Goal: Task Accomplishment & Management: Complete application form

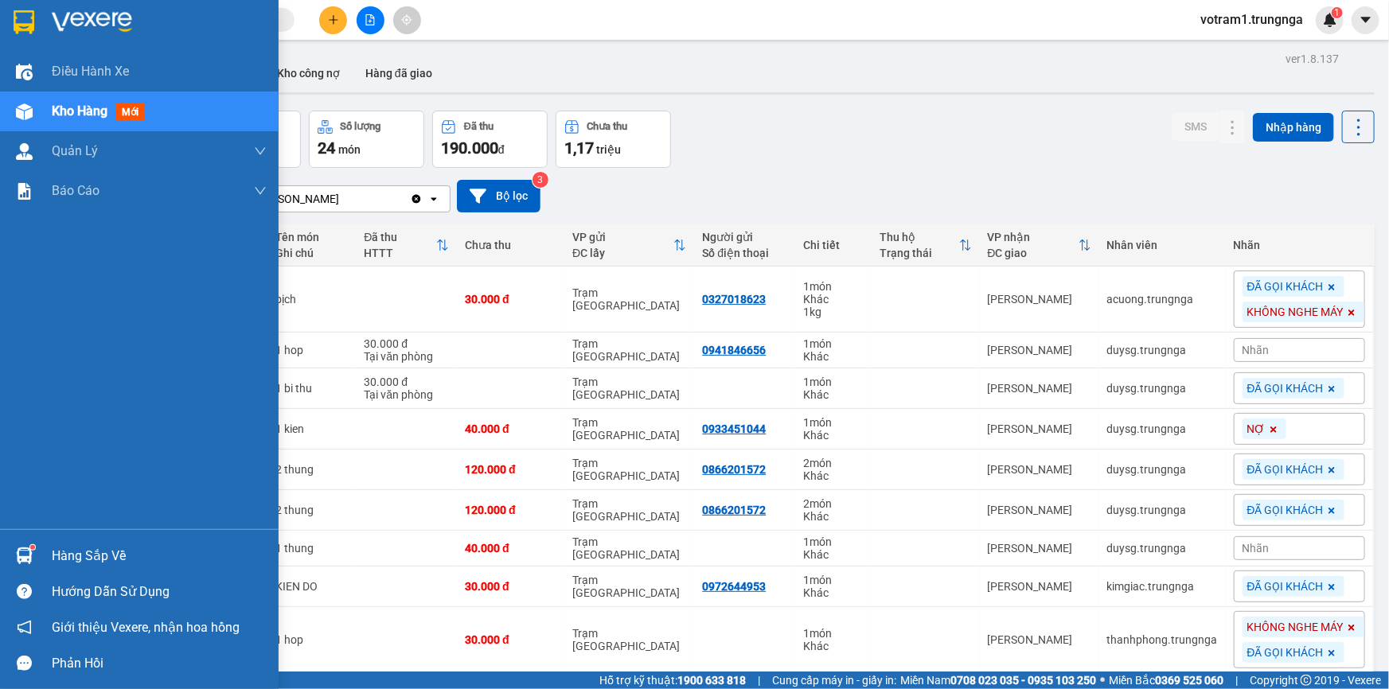
click at [26, 549] on img at bounding box center [24, 556] width 17 height 17
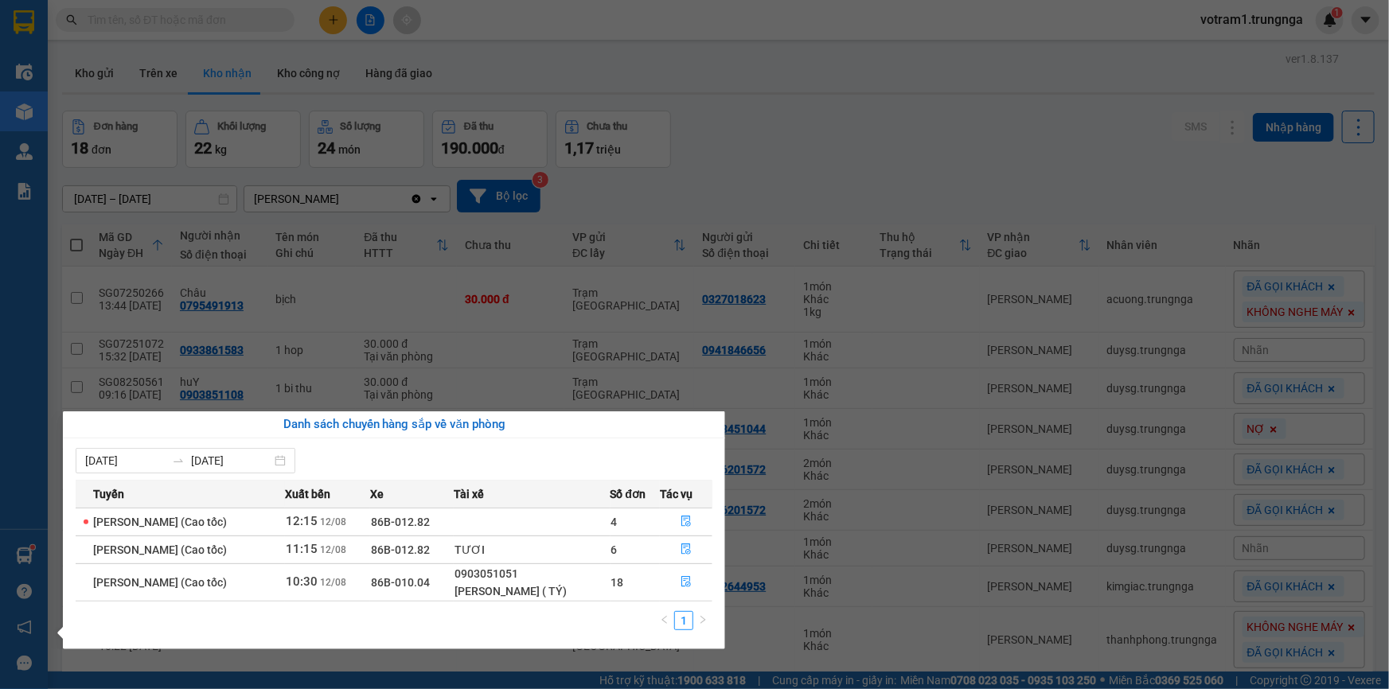
click at [745, 187] on section "Kết quả tìm kiếm ( 0 ) Bộ lọc No Data votram1.trungnga 1 Điều hành xe Kho hàng …" at bounding box center [694, 344] width 1389 height 689
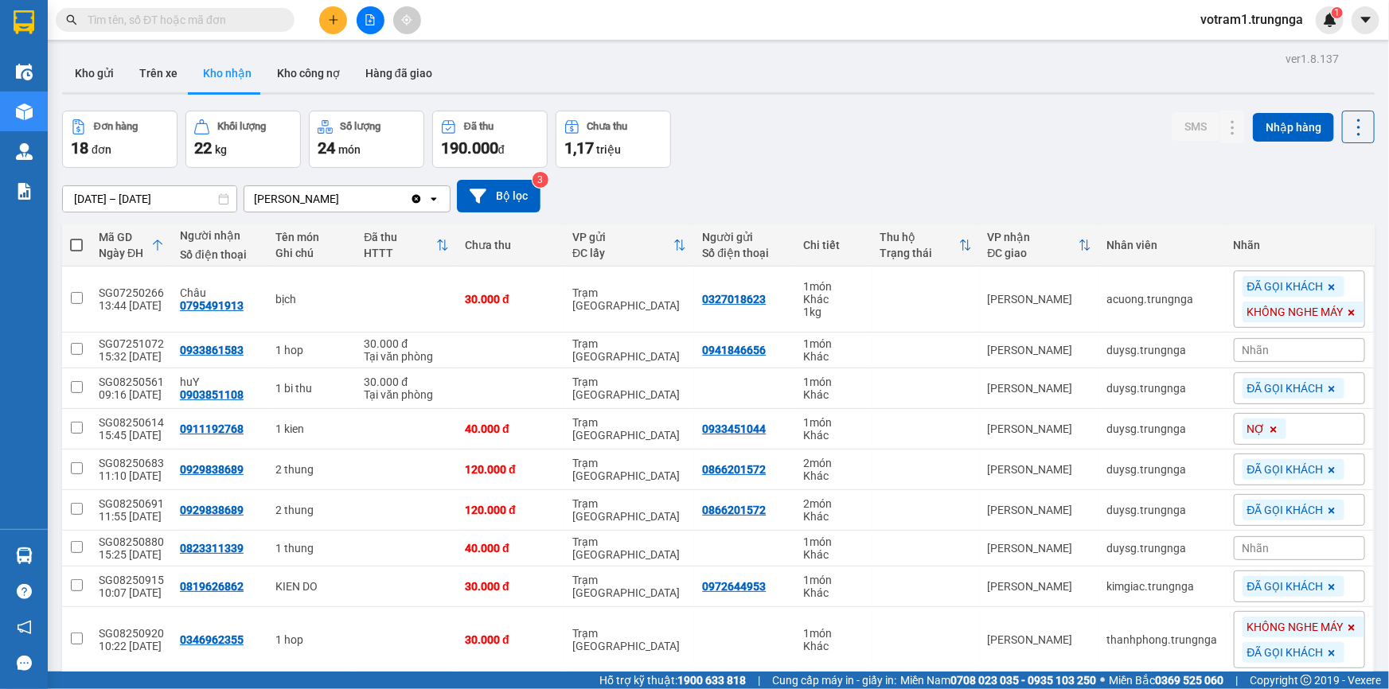
click at [235, 22] on input "text" at bounding box center [182, 20] width 188 height 18
type input "1"
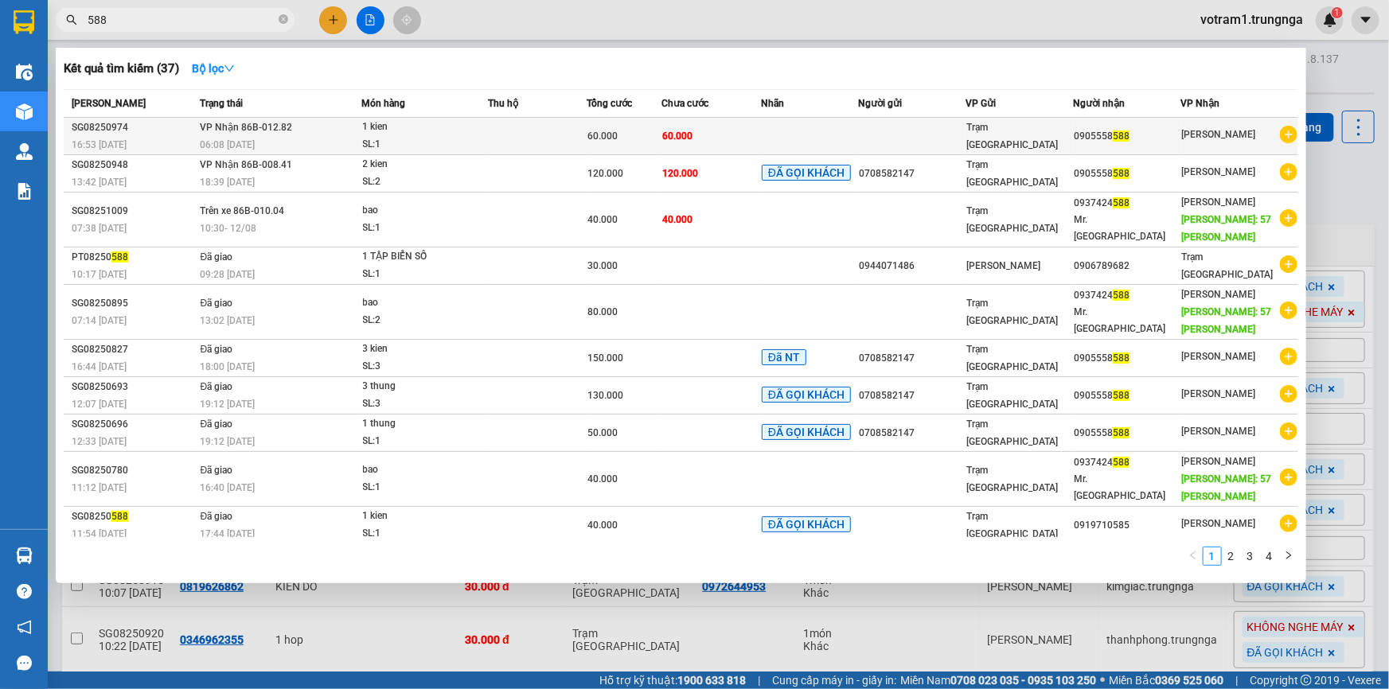
type input "588"
click at [800, 141] on td at bounding box center [809, 136] width 97 height 37
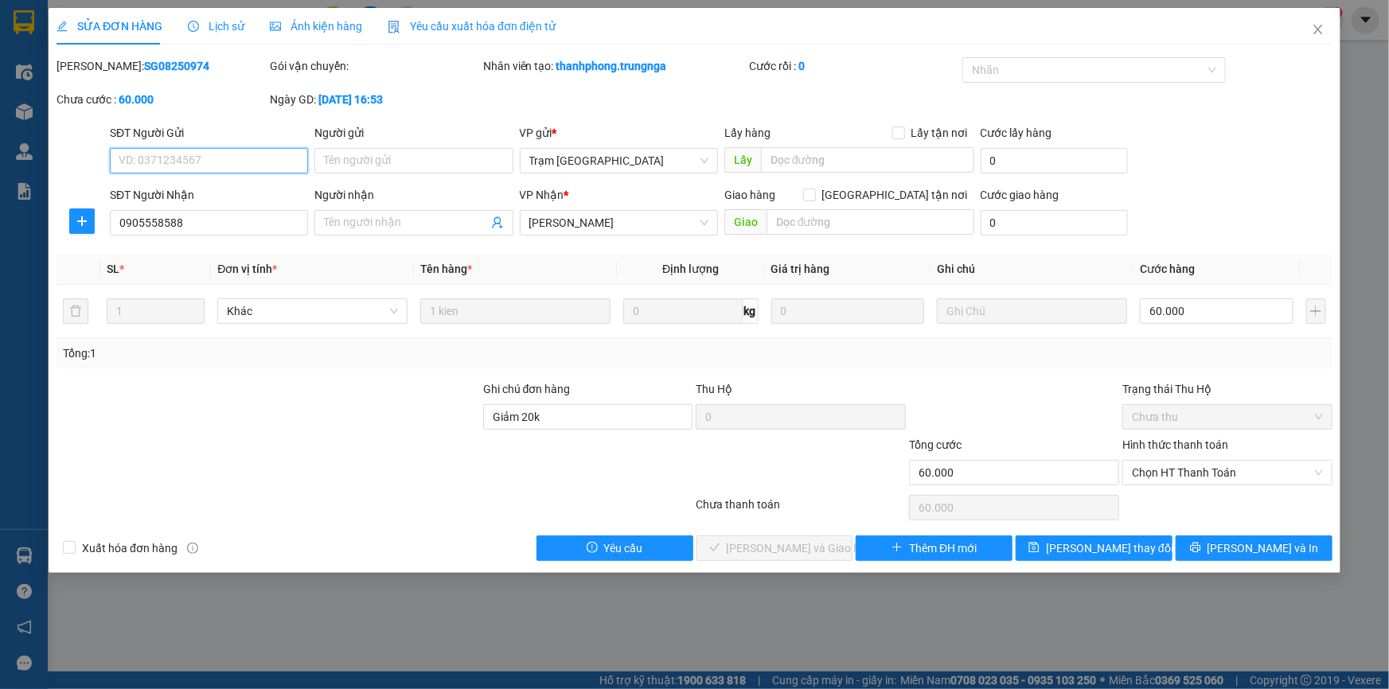
type input "0905558588"
type input "Giảm 20k"
type input "60.000"
click at [1188, 480] on span "Chọn HT Thanh Toán" at bounding box center [1227, 473] width 191 height 24
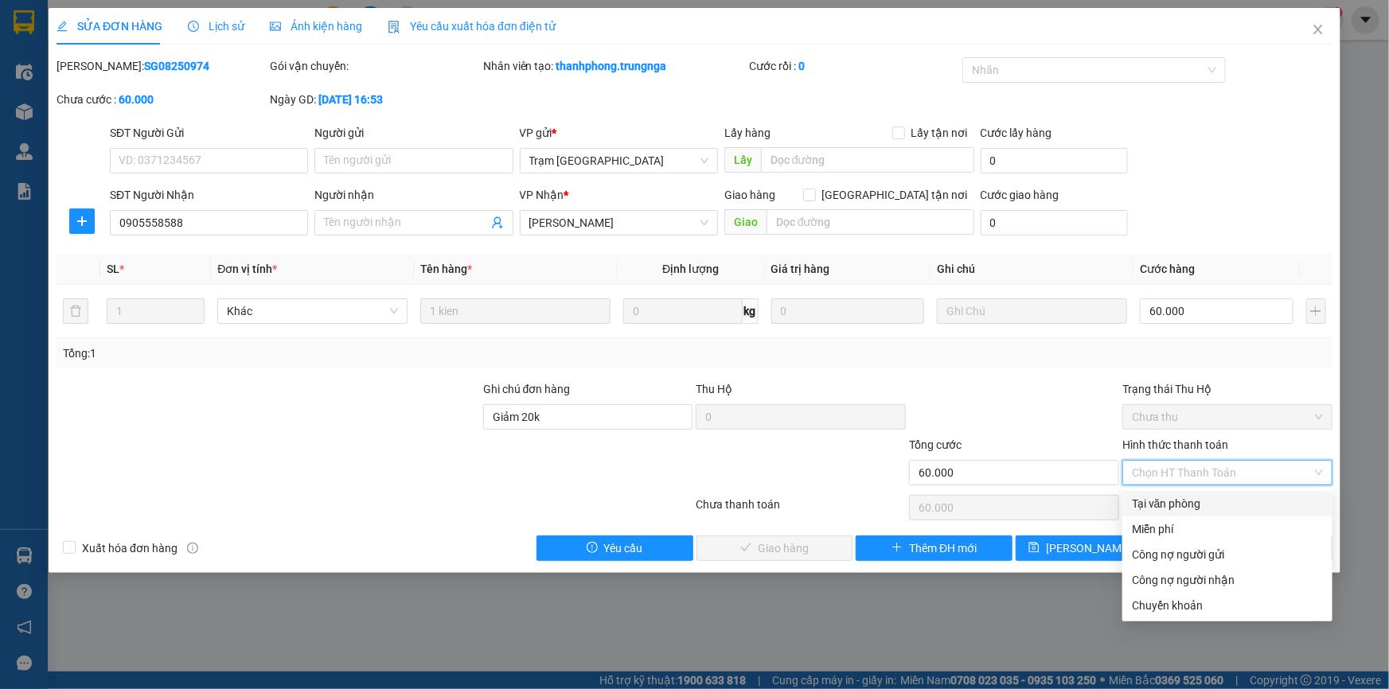
click at [1186, 502] on div "Tại văn phòng" at bounding box center [1227, 504] width 191 height 18
type input "0"
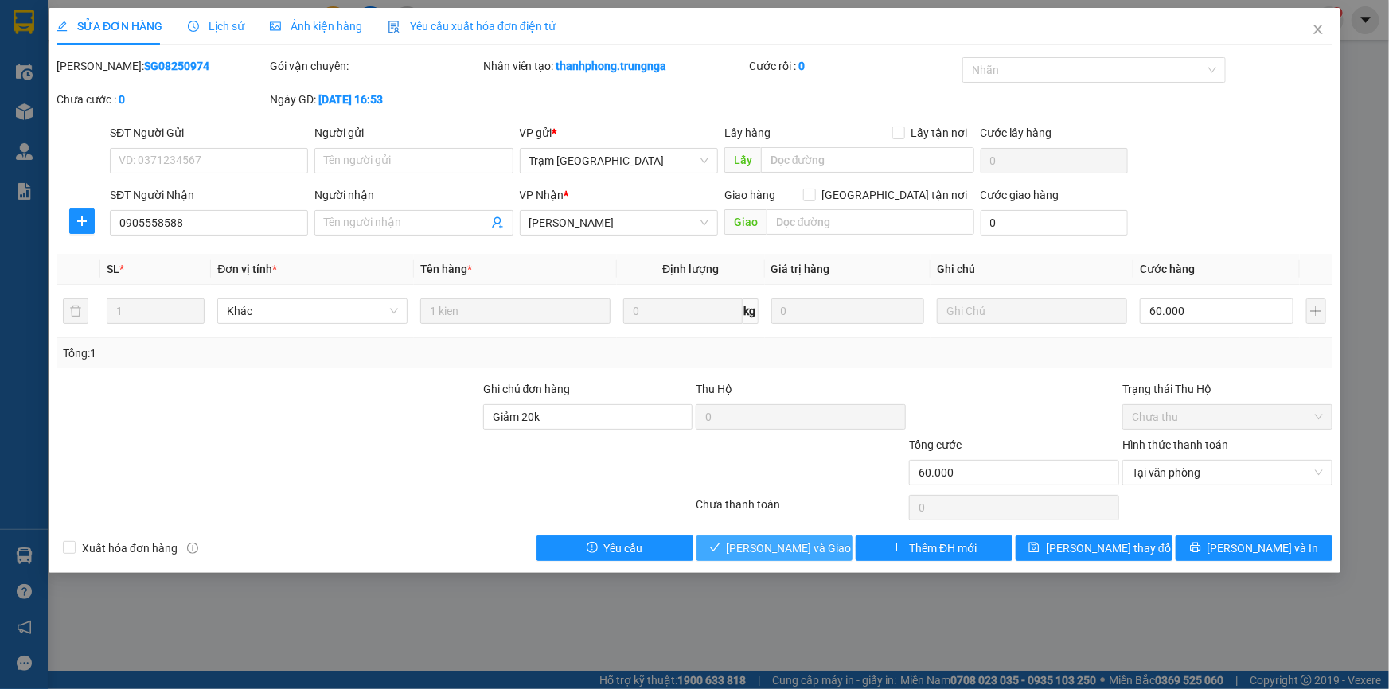
click at [807, 546] on span "[PERSON_NAME] và [PERSON_NAME] hàng" at bounding box center [803, 549] width 153 height 18
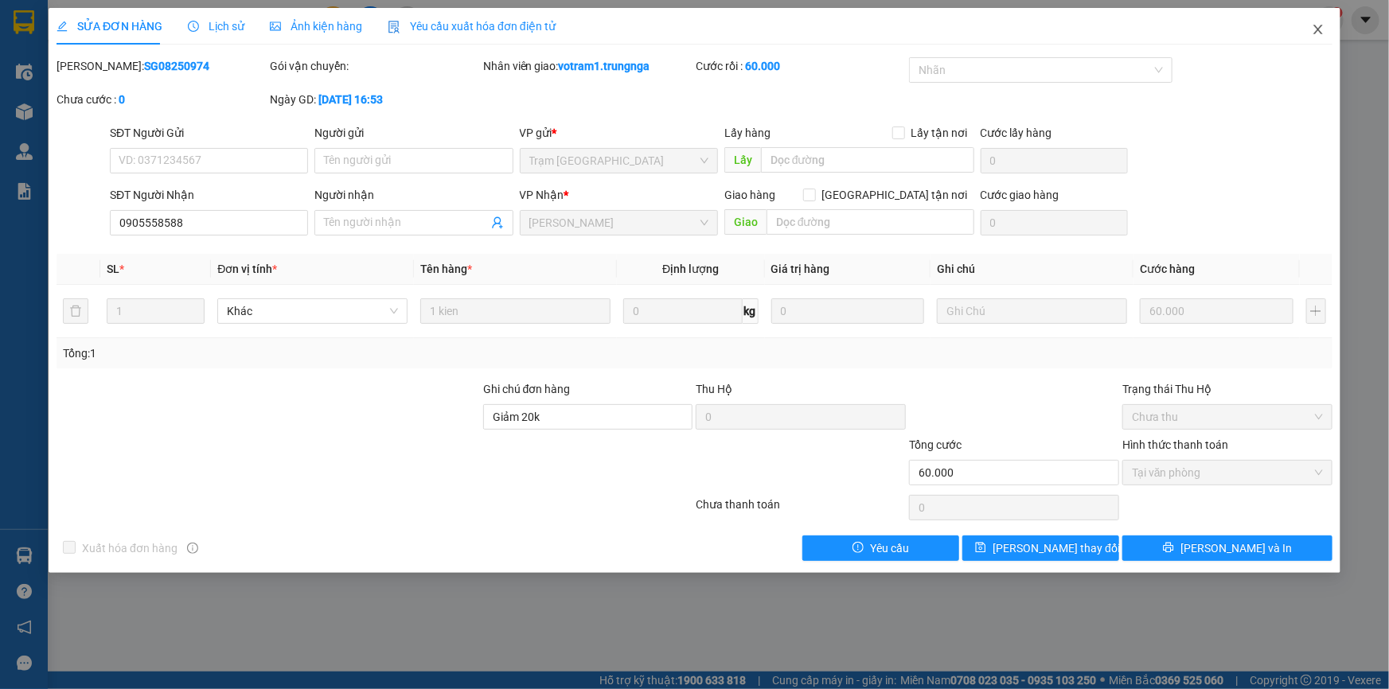
click at [1323, 30] on icon "close" at bounding box center [1318, 29] width 13 height 13
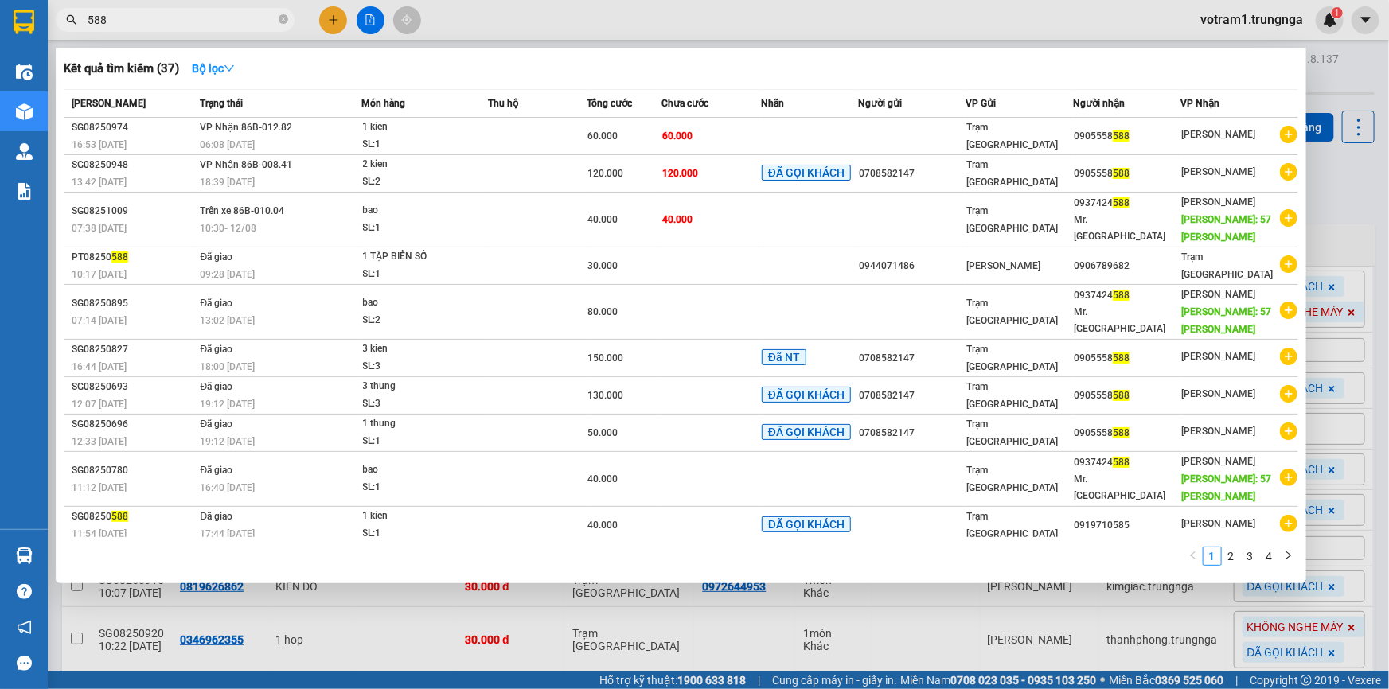
click at [165, 20] on input "588" at bounding box center [182, 20] width 188 height 18
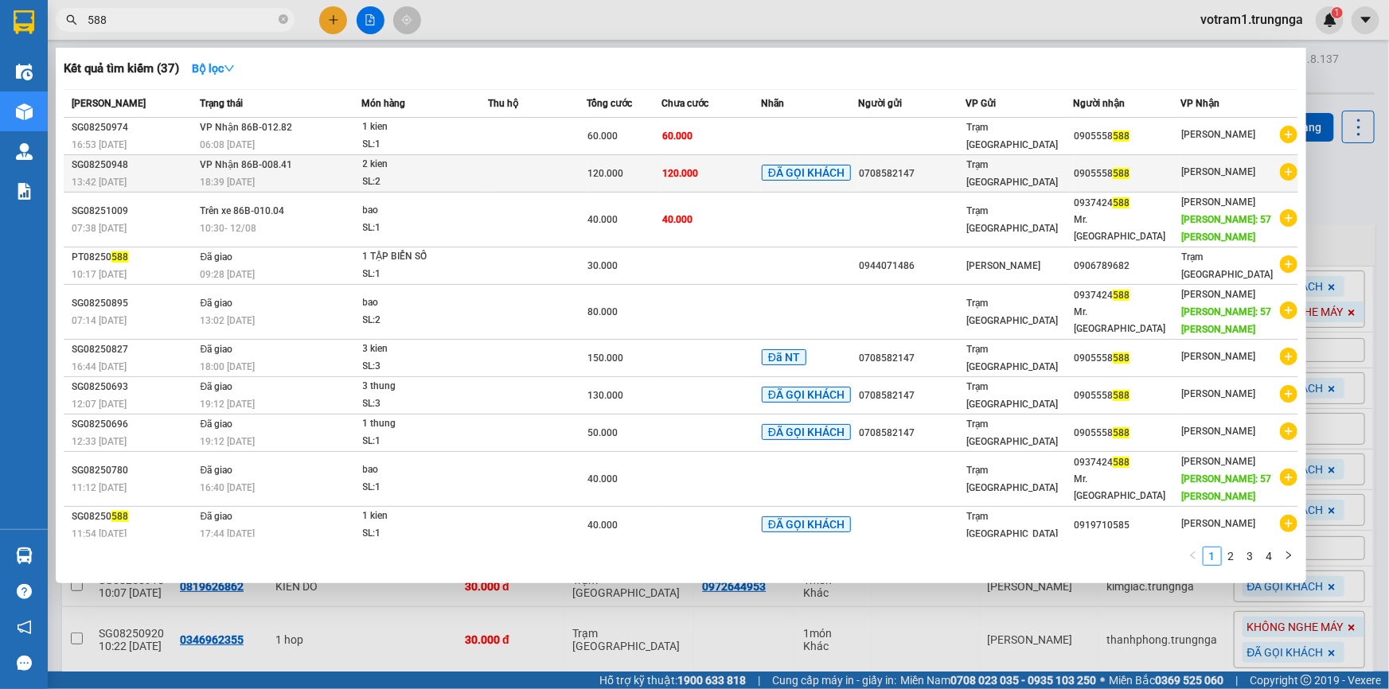
click at [668, 168] on span "120.000" at bounding box center [680, 173] width 36 height 11
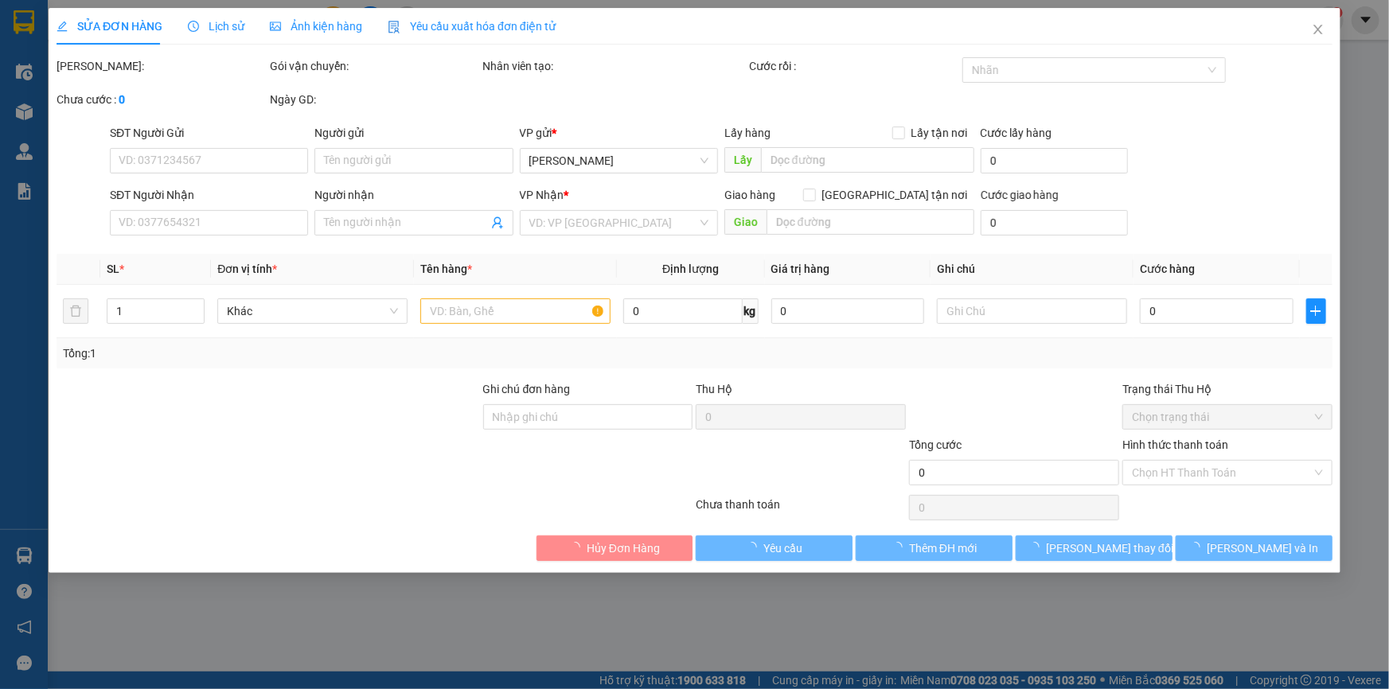
type input "0708582147"
type input "0905558588"
type input "Giảm 20k"
type input "120.000"
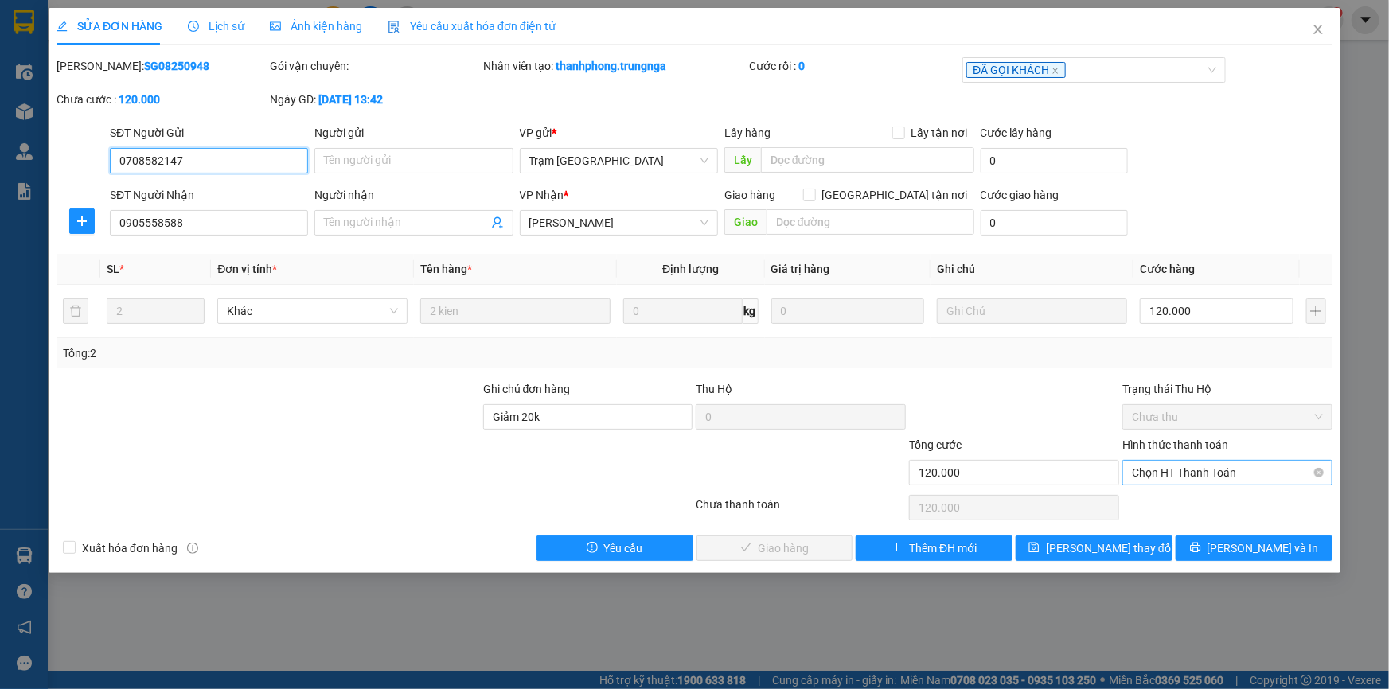
click at [1170, 467] on span "Chọn HT Thanh Toán" at bounding box center [1227, 473] width 191 height 24
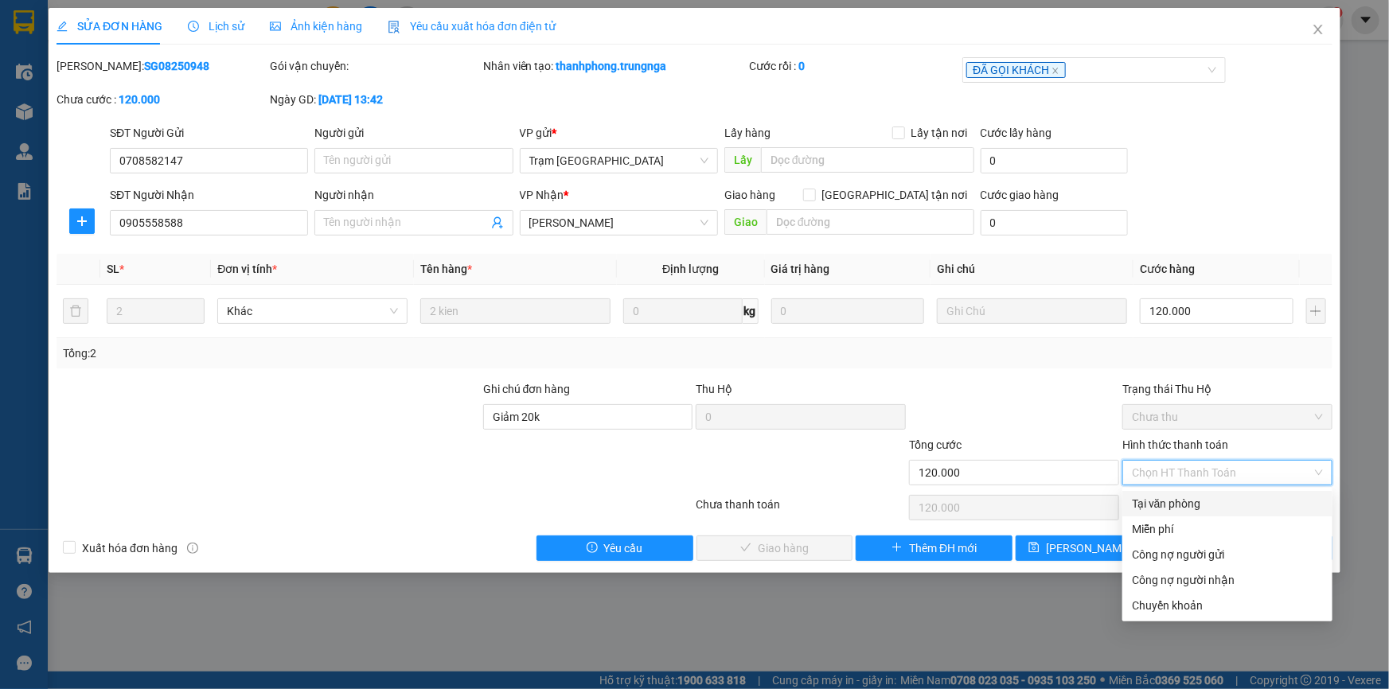
click at [1161, 502] on div "Tại văn phòng" at bounding box center [1227, 504] width 191 height 18
type input "0"
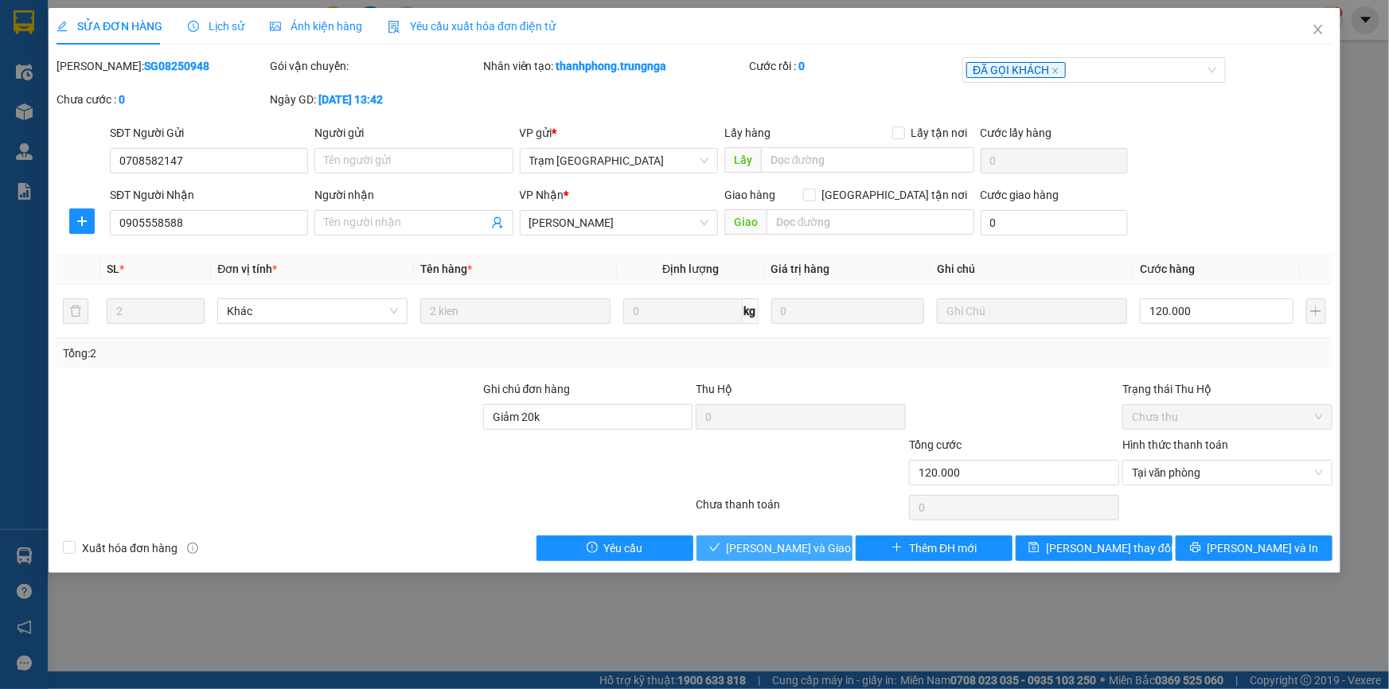
click at [782, 548] on span "[PERSON_NAME] và [PERSON_NAME] hàng" at bounding box center [803, 549] width 153 height 18
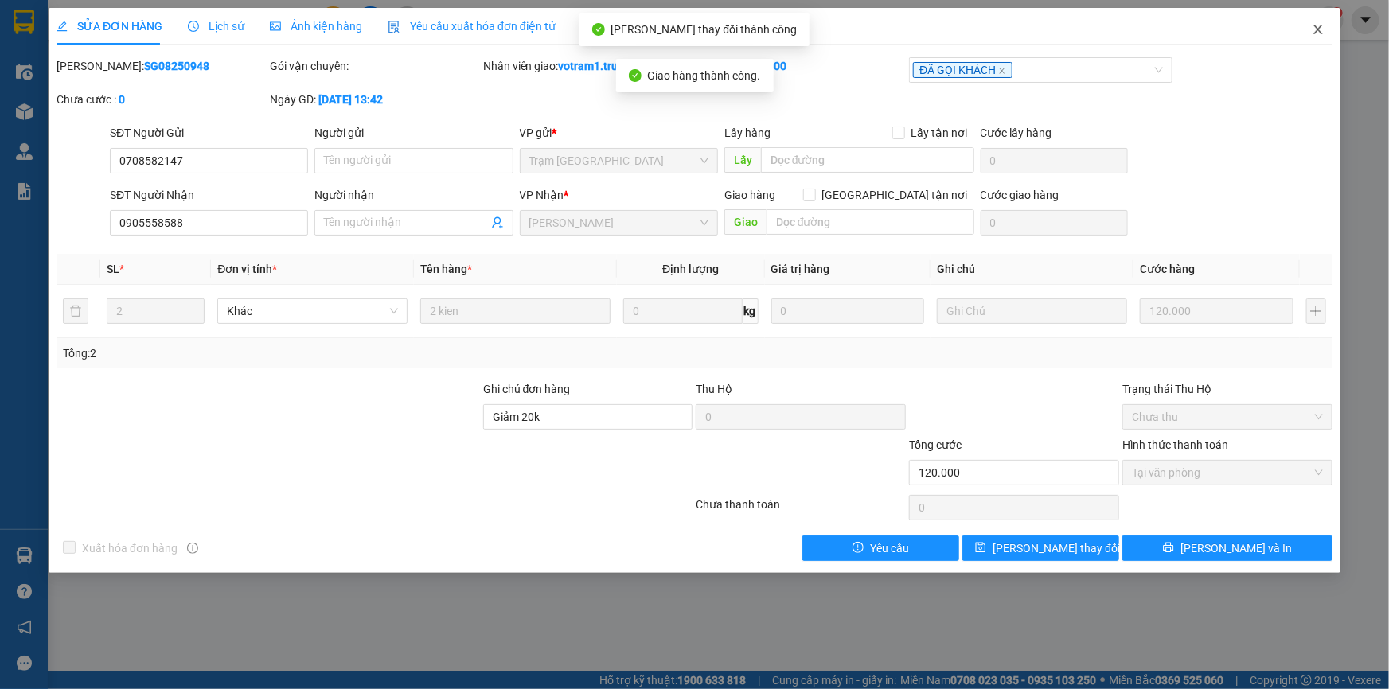
click at [1322, 32] on icon "close" at bounding box center [1318, 29] width 13 height 13
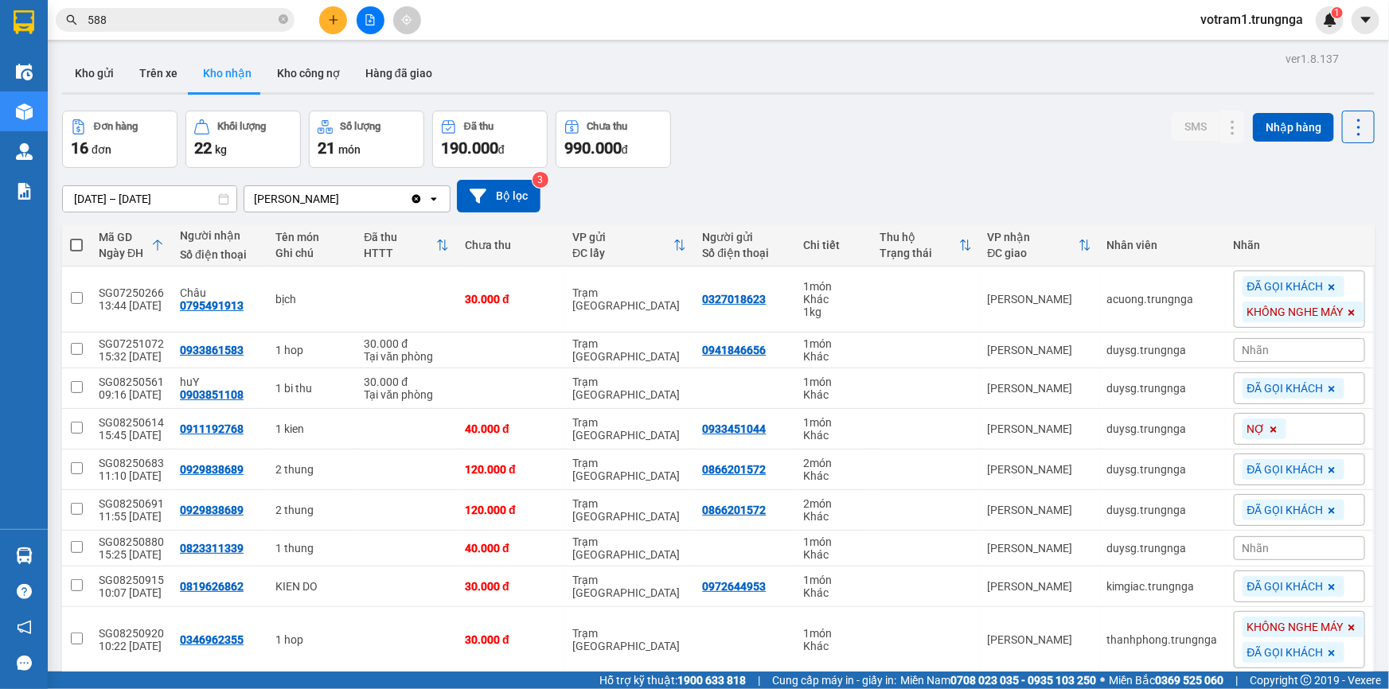
click at [884, 149] on div "Đơn hàng 16 đơn Khối lượng 22 kg Số lượng 21 món Đã thu 190.000 đ Chưa thu 990.…" at bounding box center [718, 139] width 1313 height 57
click at [228, 25] on input "588" at bounding box center [182, 20] width 188 height 18
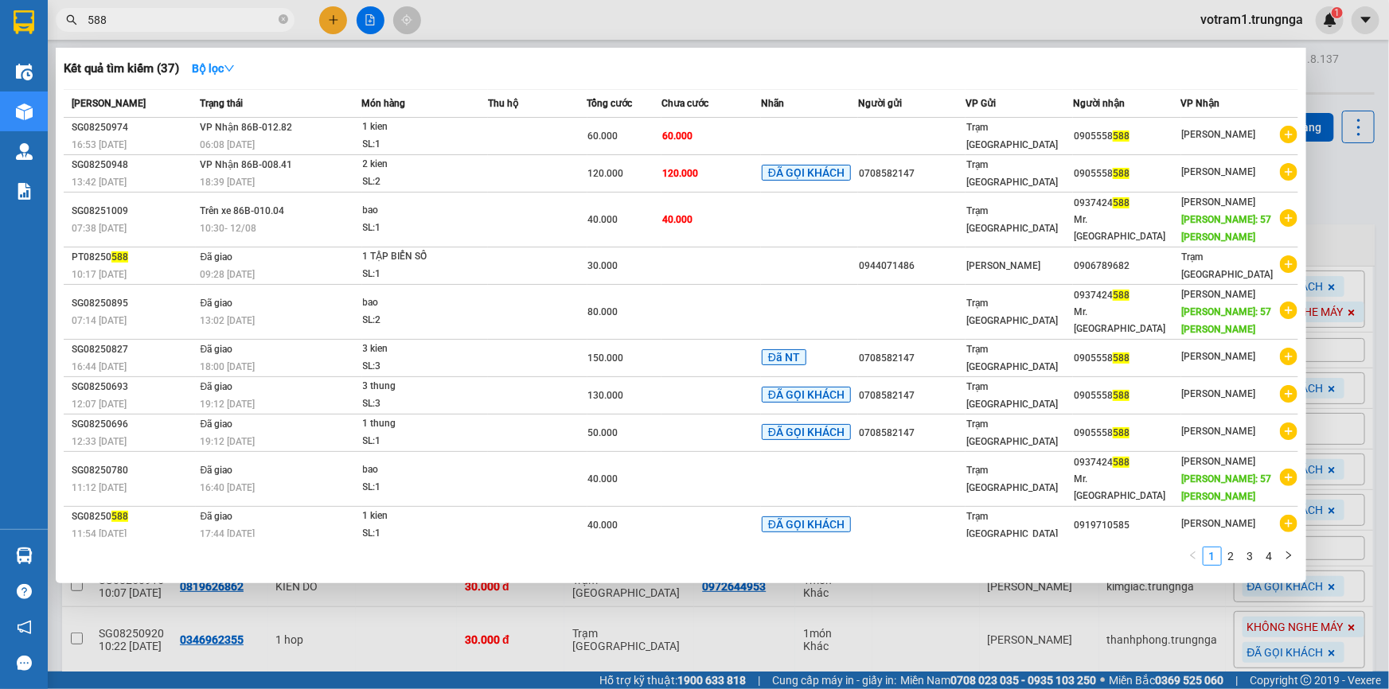
click at [1366, 174] on div at bounding box center [694, 344] width 1389 height 689
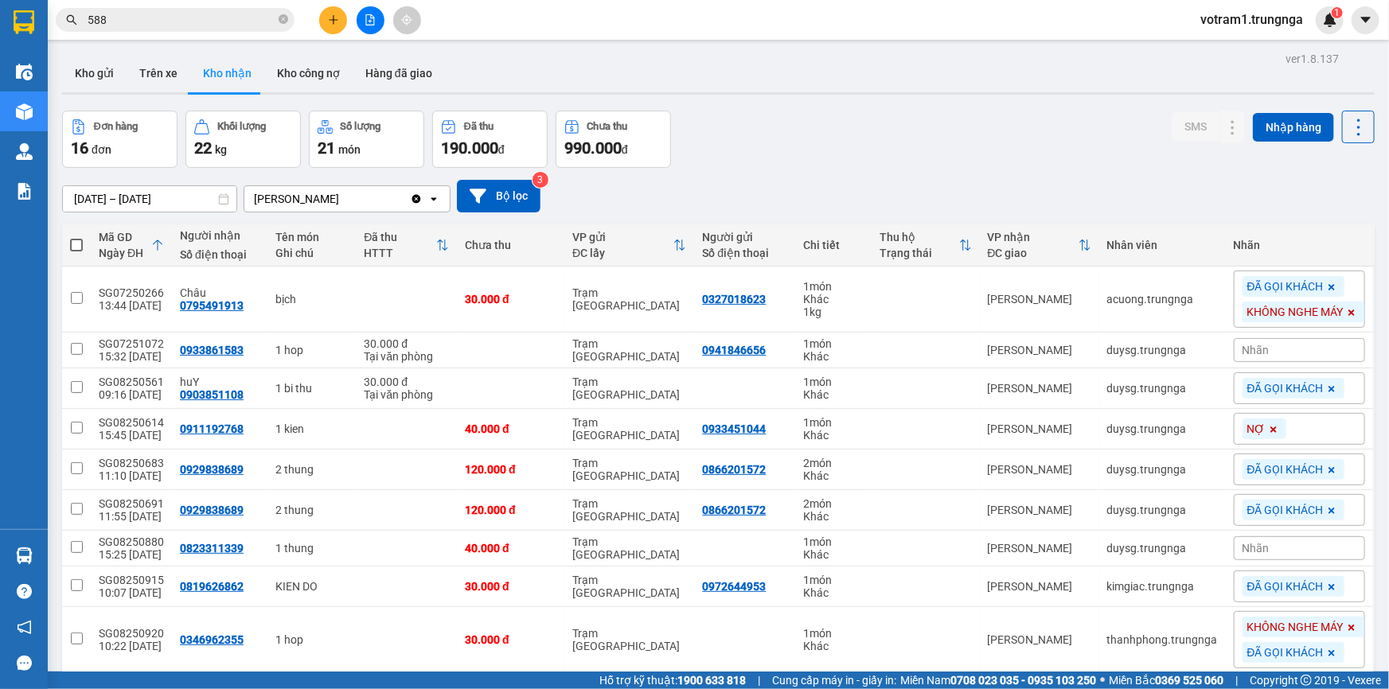
scroll to position [409, 0]
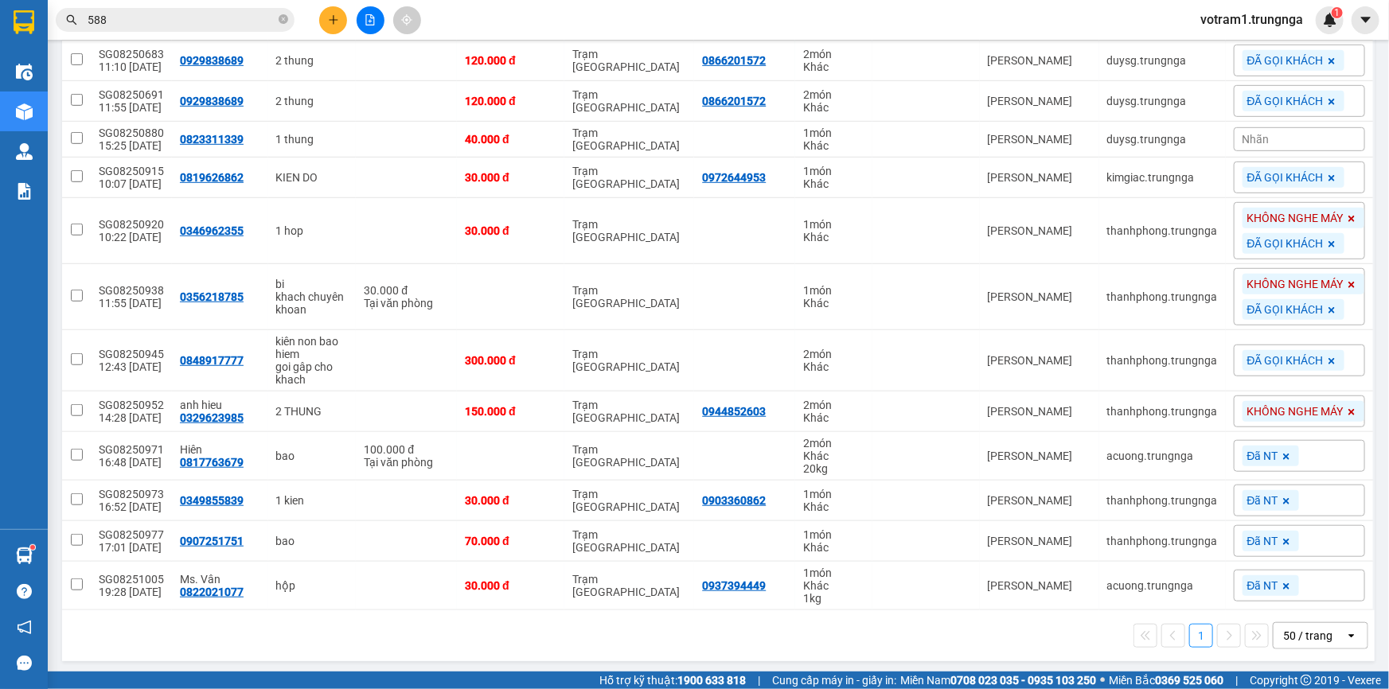
click at [170, 18] on input "588" at bounding box center [182, 20] width 188 height 18
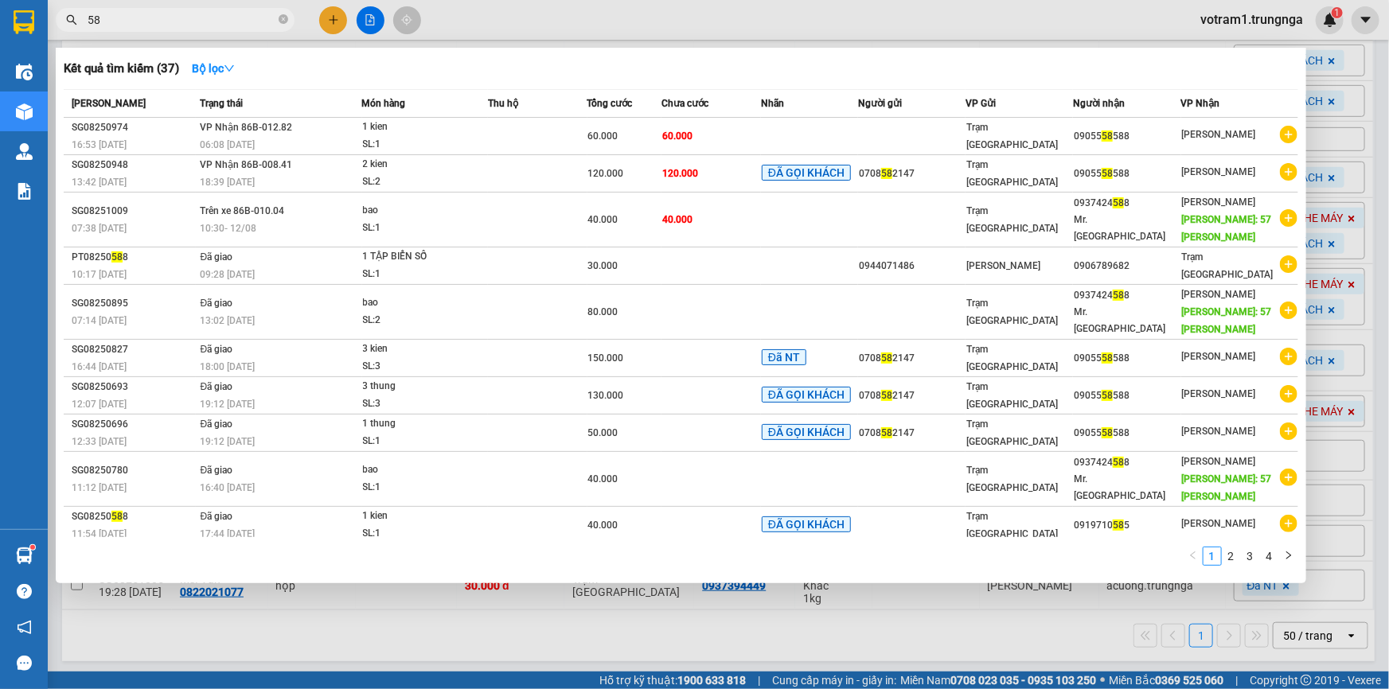
type input "5"
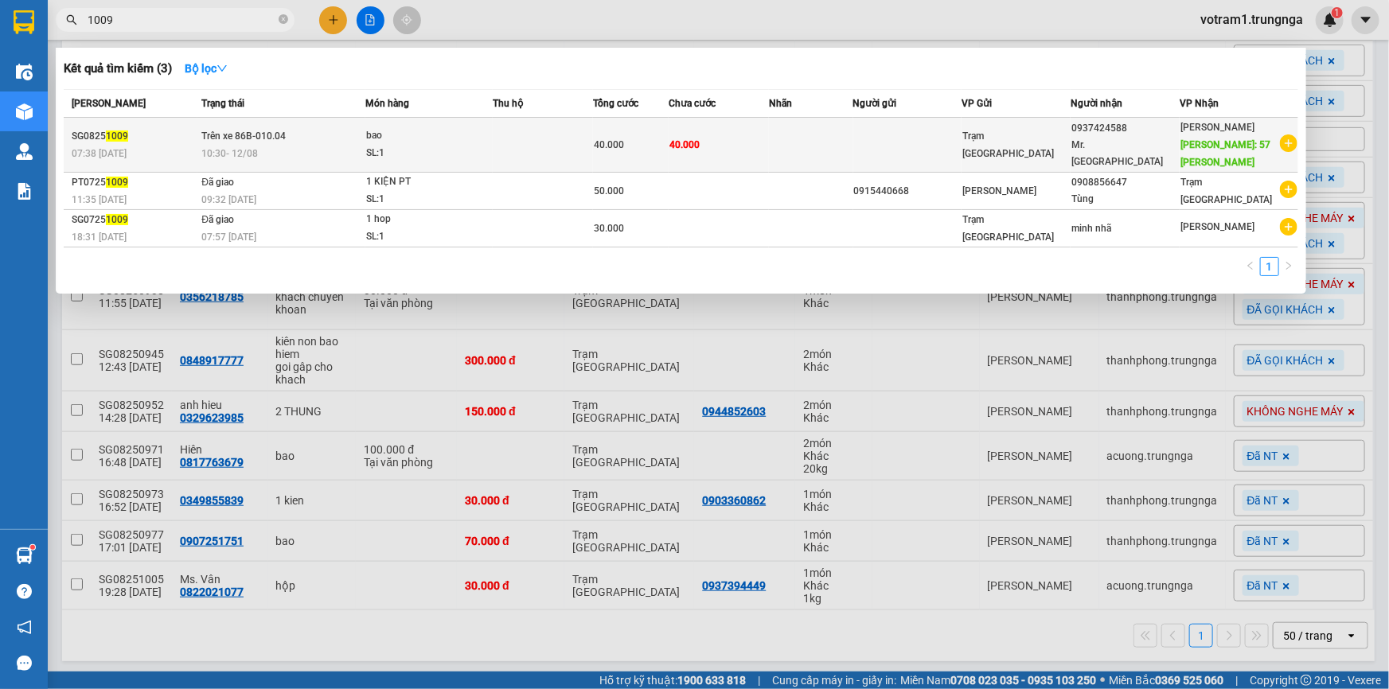
type input "1009"
click at [525, 136] on td at bounding box center [543, 145] width 100 height 55
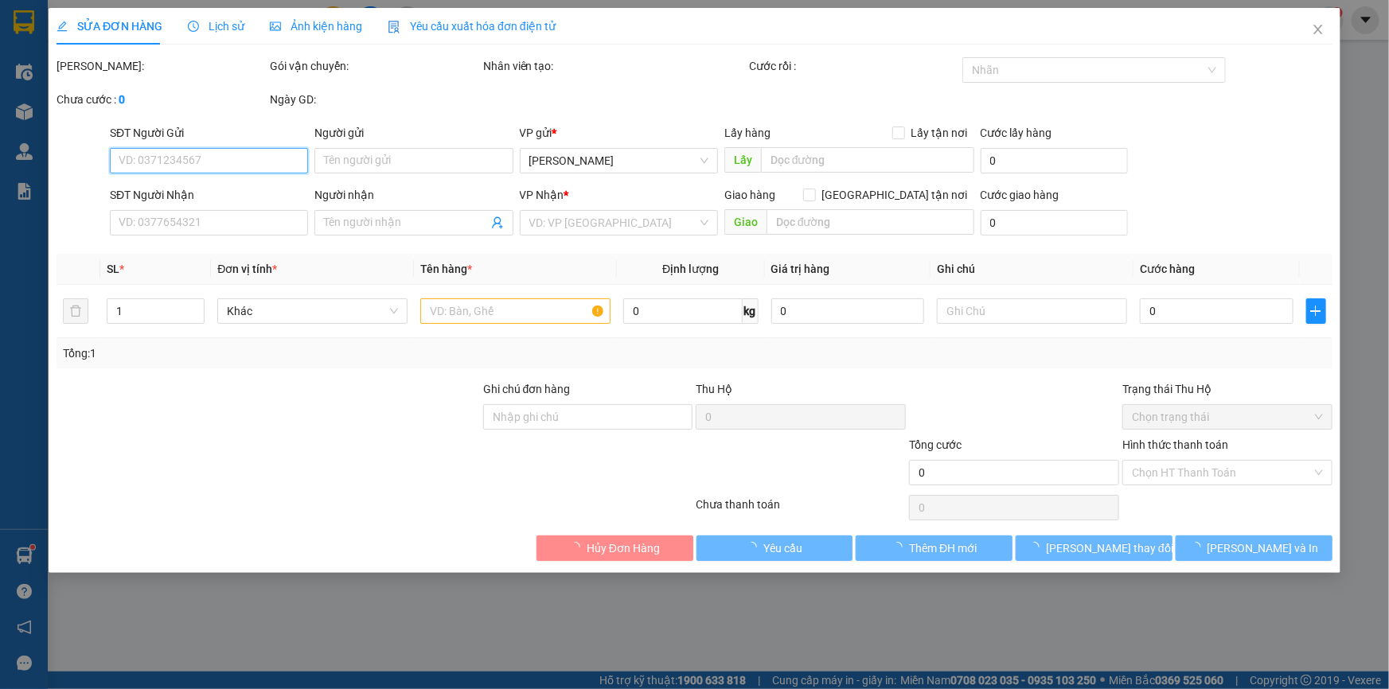
type input "0937424588"
type input "Mr. Minh"
type input "57 lê duẫn"
type input "40.000"
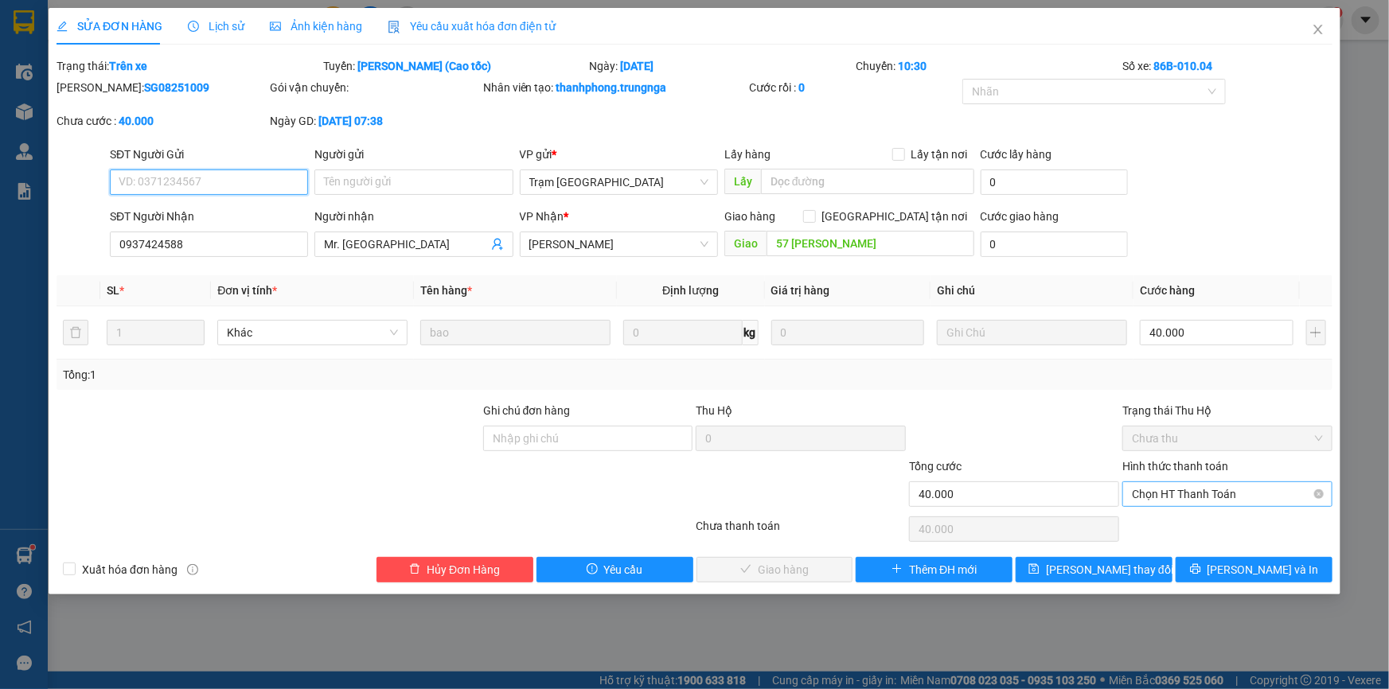
click at [1197, 489] on span "Chọn HT Thanh Toán" at bounding box center [1227, 494] width 191 height 24
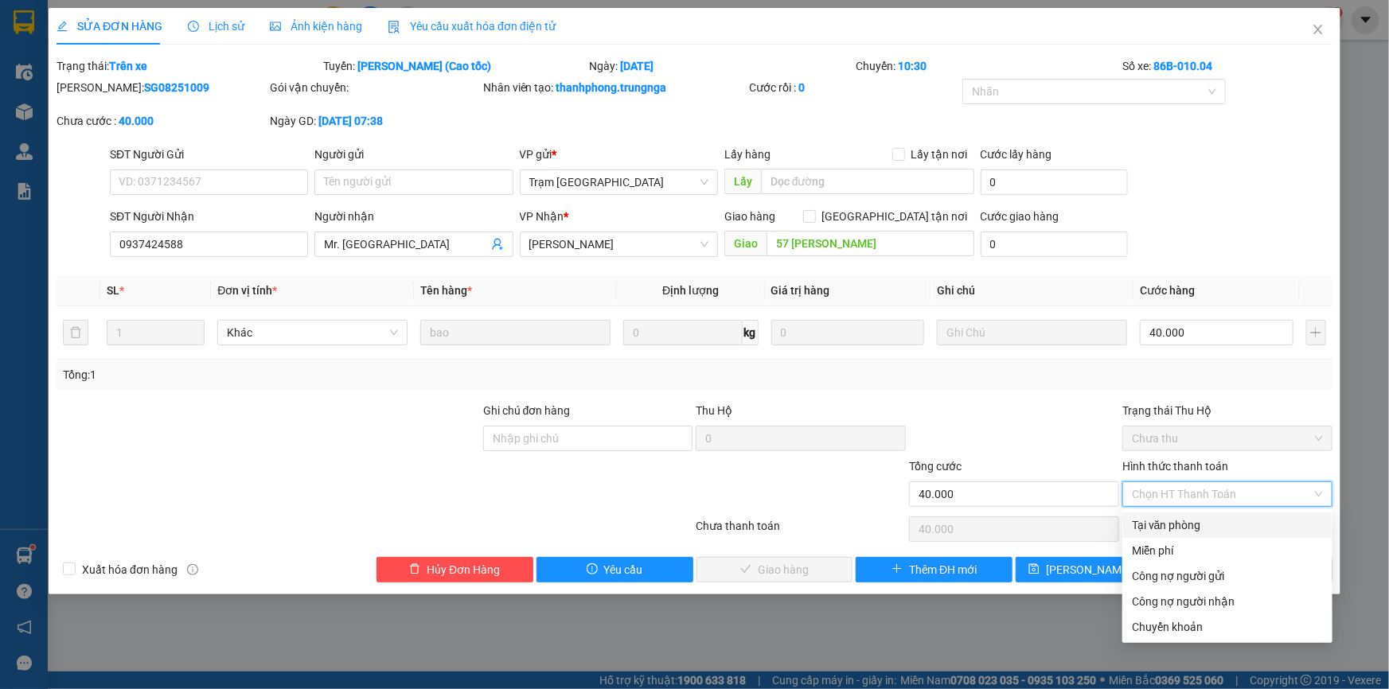
click at [1184, 532] on div "Tại văn phòng" at bounding box center [1227, 526] width 191 height 18
type input "0"
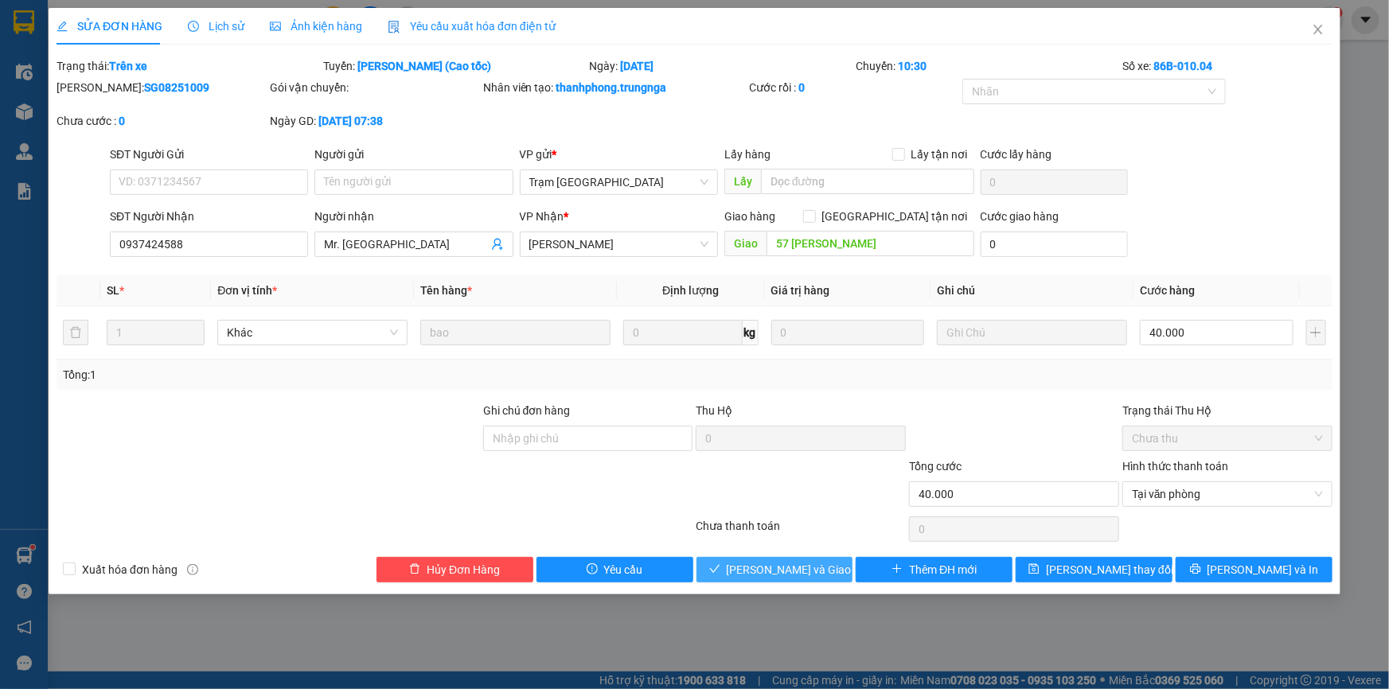
click at [792, 573] on span "Lưu và Giao hàng" at bounding box center [803, 570] width 153 height 18
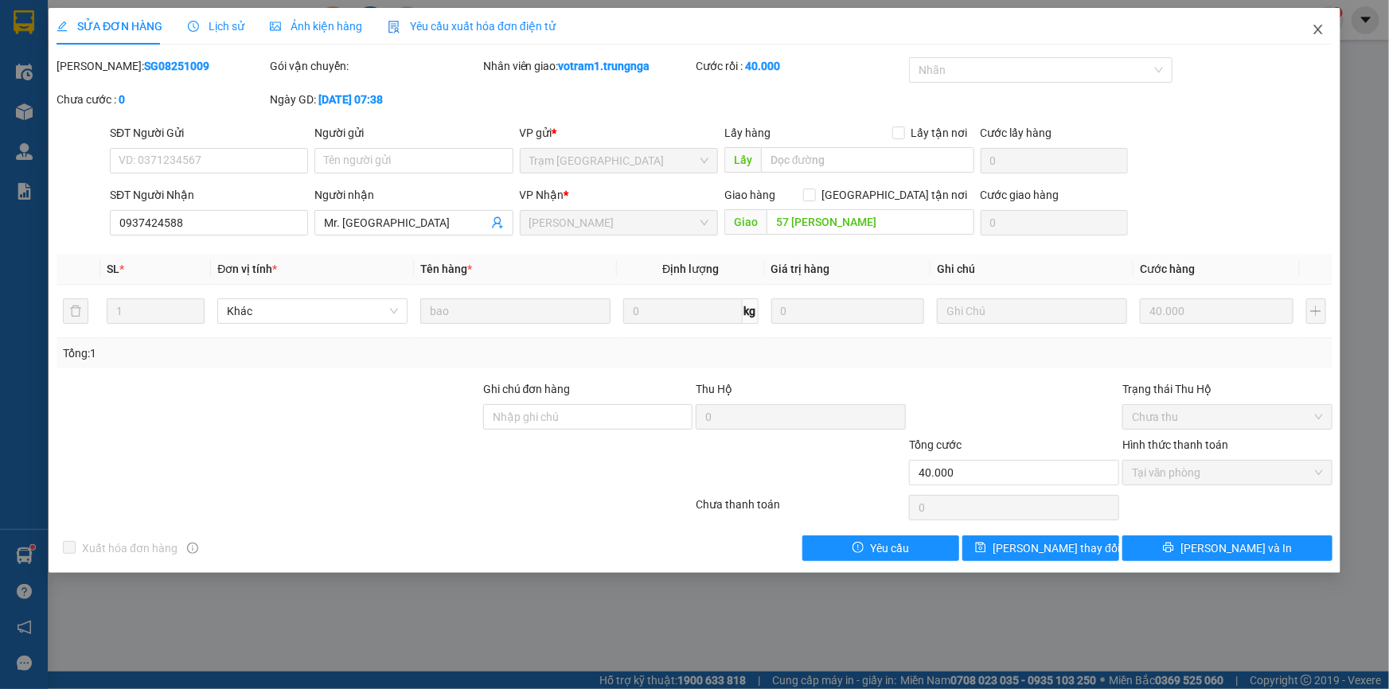
click at [1314, 33] on icon "close" at bounding box center [1318, 29] width 13 height 13
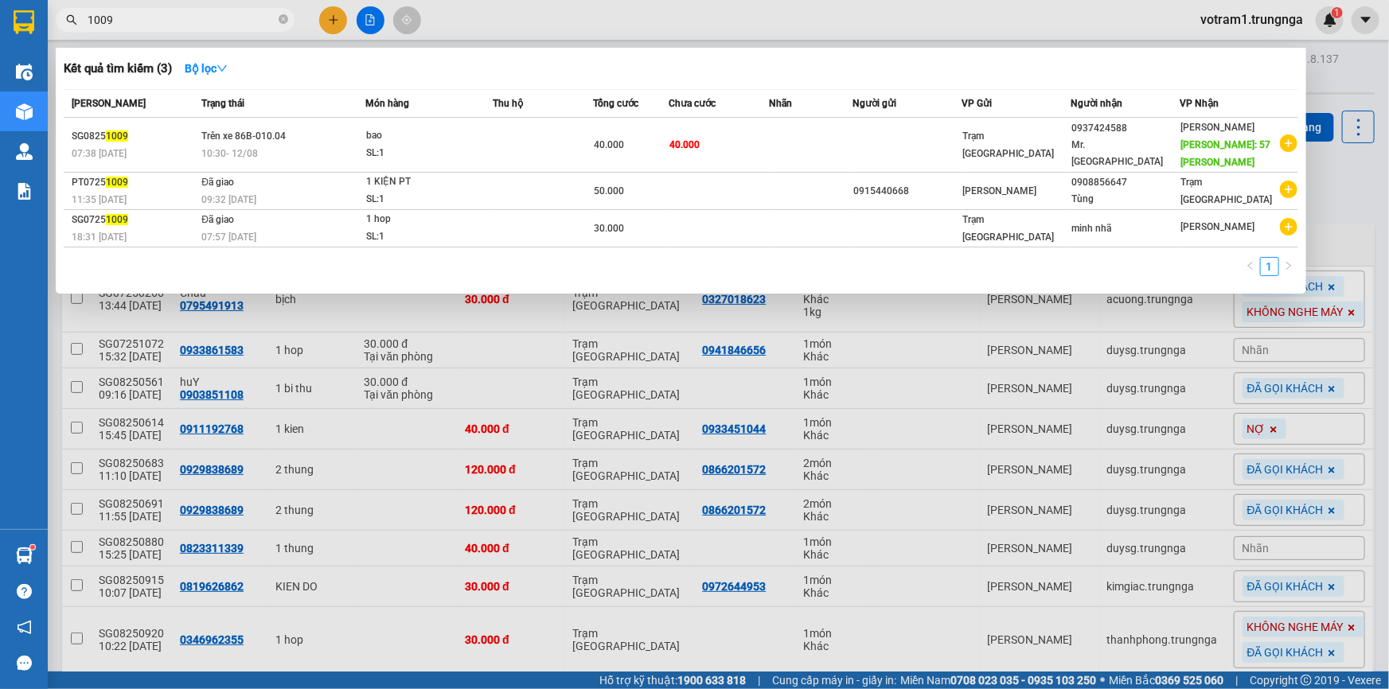
click at [197, 25] on input "1009" at bounding box center [182, 20] width 188 height 18
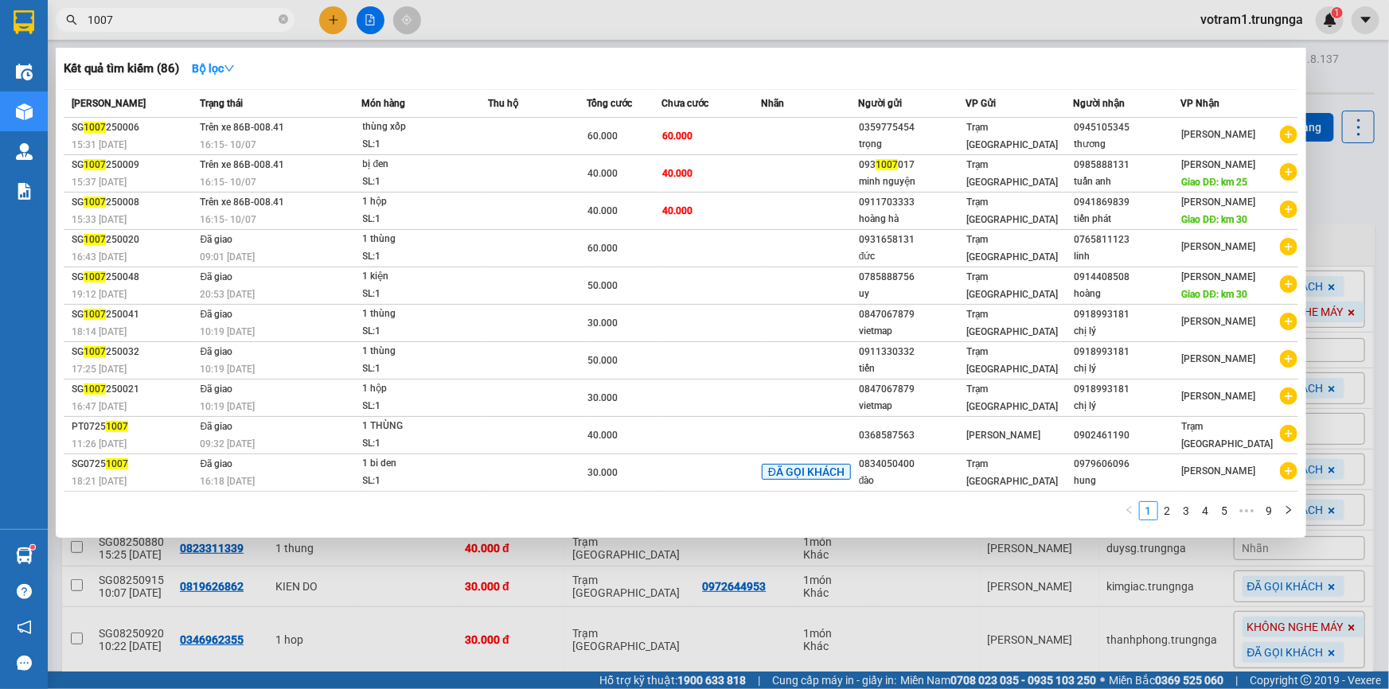
click at [90, 21] on input "1007" at bounding box center [182, 20] width 188 height 18
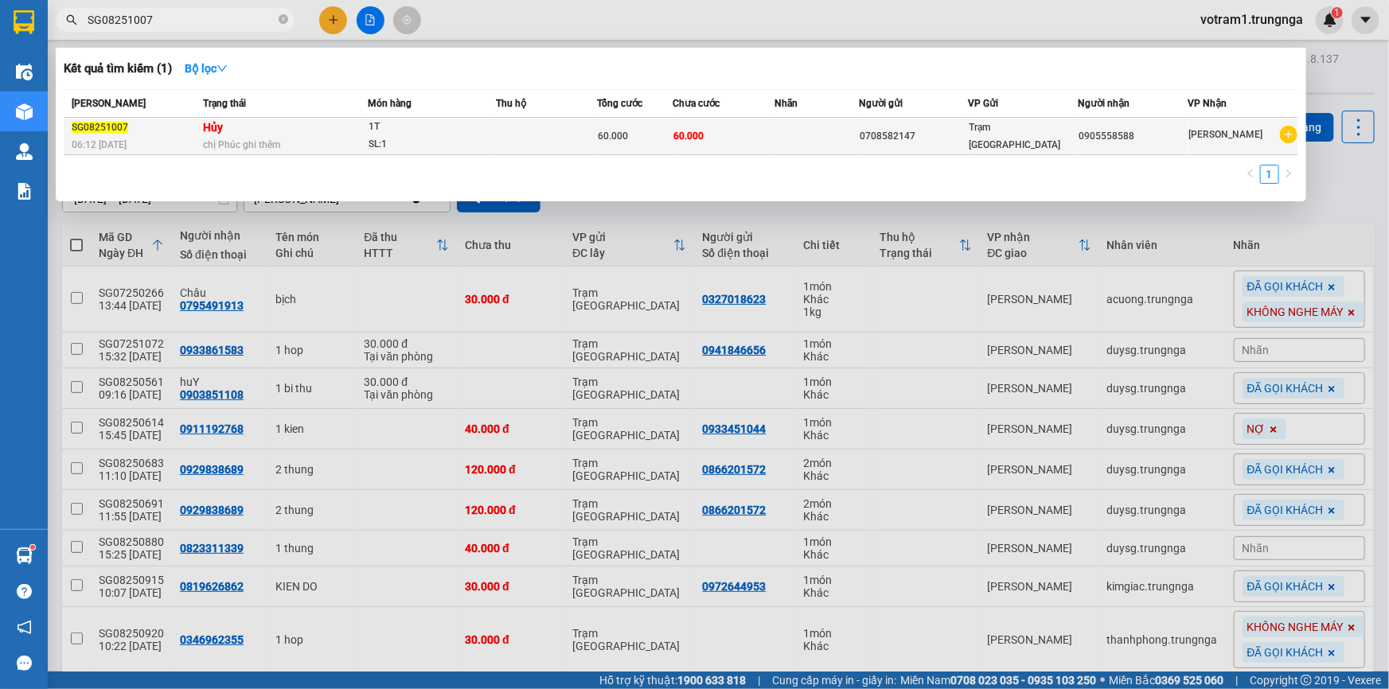
type input "SG08251007"
click at [544, 123] on td at bounding box center [546, 136] width 101 height 37
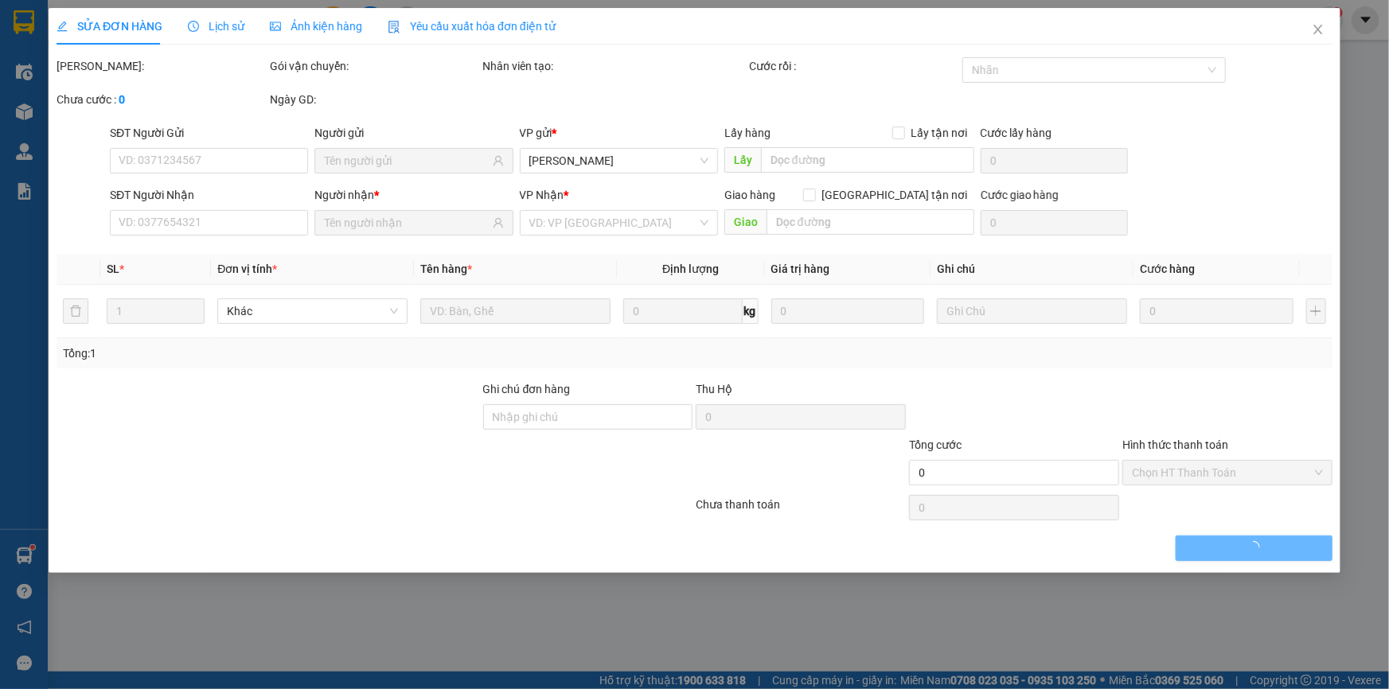
type input "0708582147"
type input "0905558588"
type input "NỢ TÍ LẤY HÀNG TÍNH LUÔN"
type input "60.000"
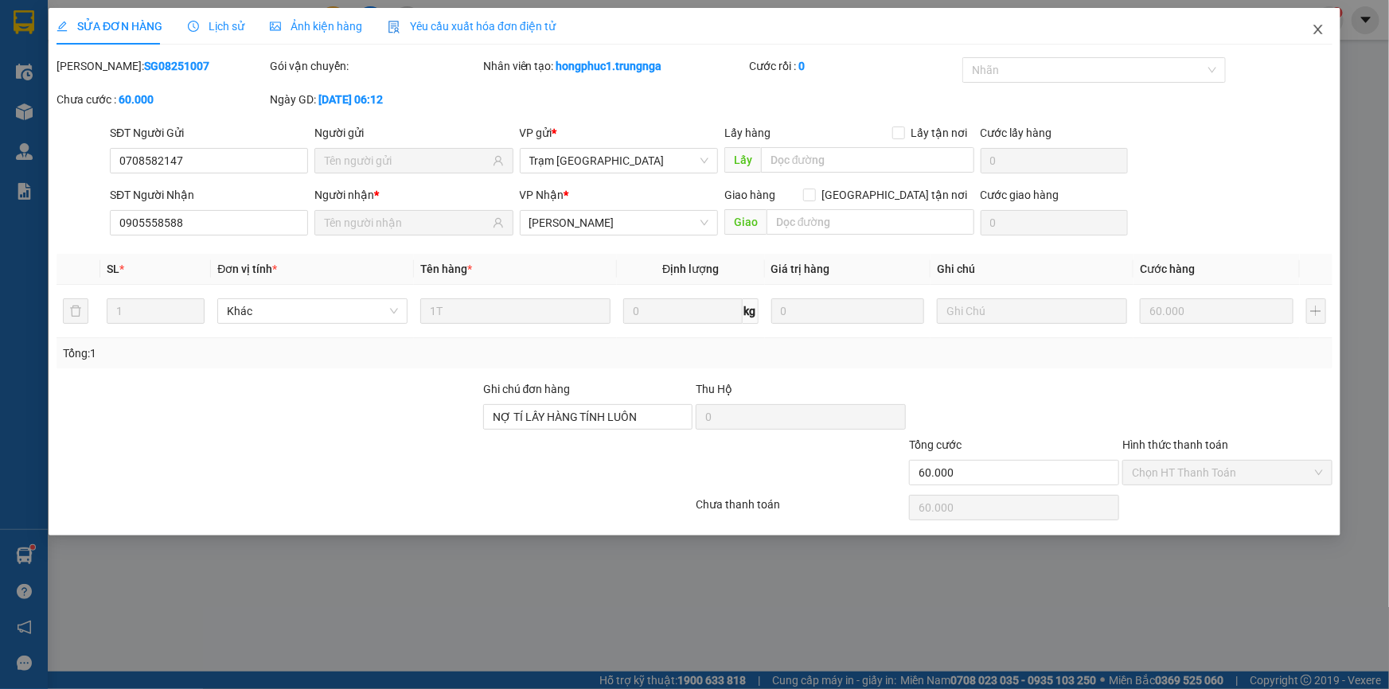
click at [1320, 32] on icon "close" at bounding box center [1318, 30] width 9 height 10
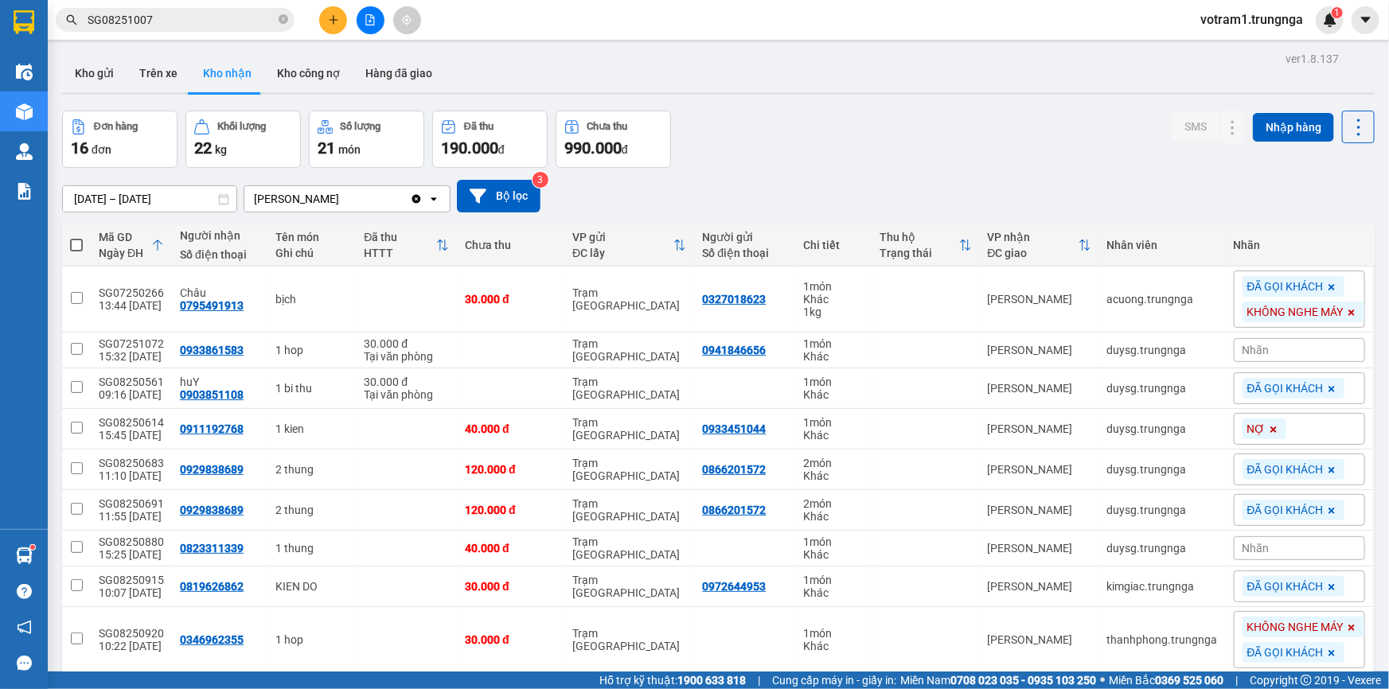
click at [924, 177] on div "15/07/2025 – 12/08/2025 Press the down arrow key to interact with the calendar …" at bounding box center [718, 196] width 1313 height 57
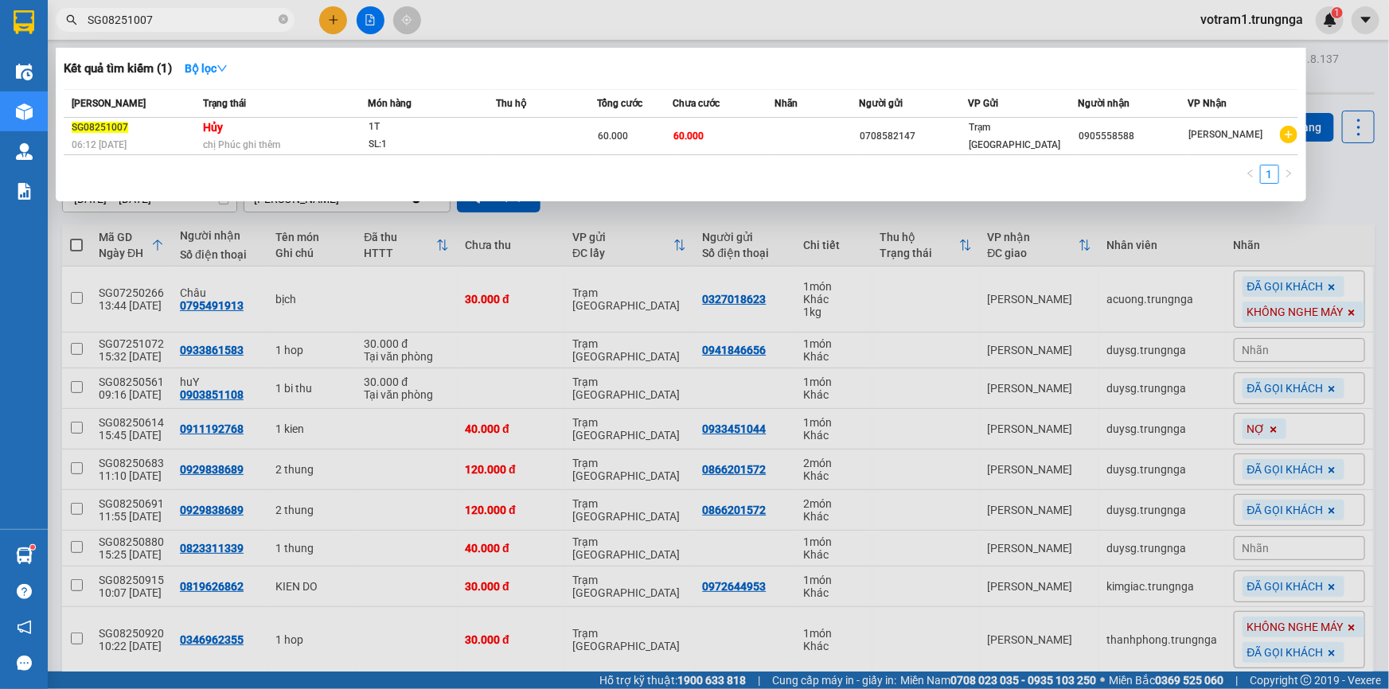
click at [181, 14] on input "SG08251007" at bounding box center [182, 20] width 188 height 18
type input "S"
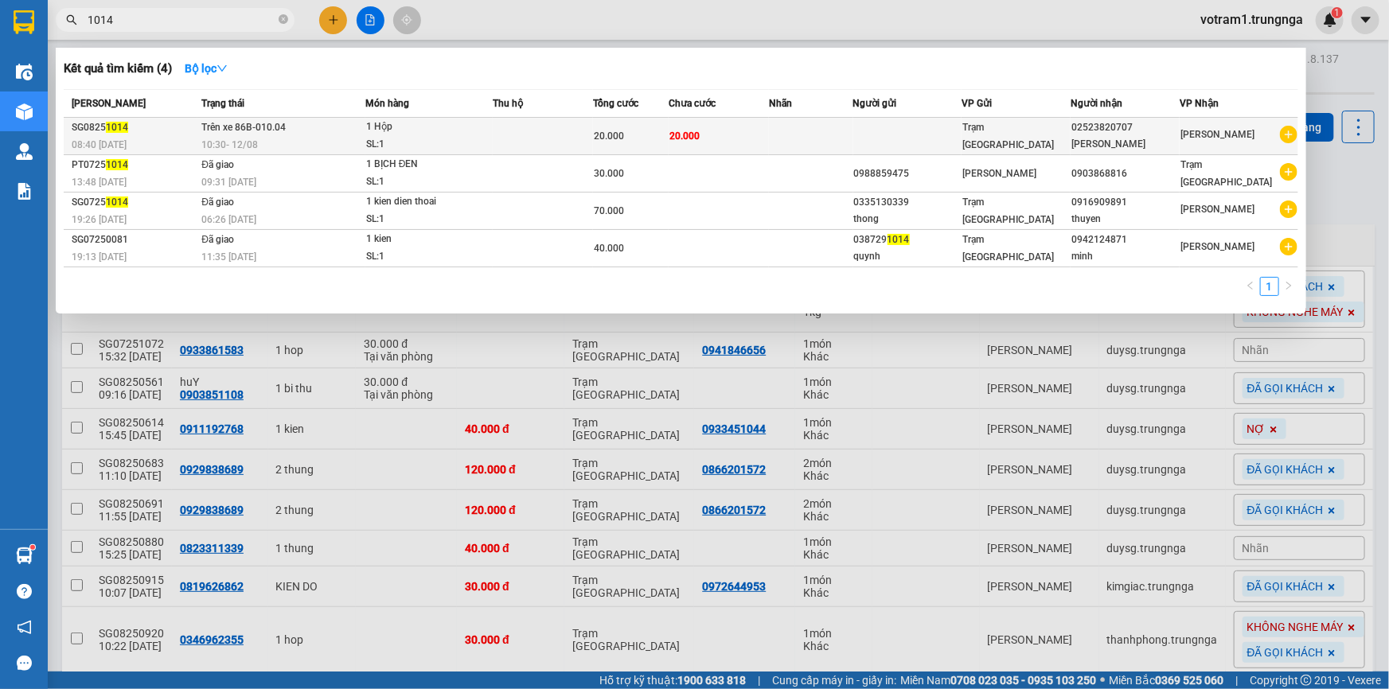
type input "1014"
click at [443, 124] on div "1 Hộp" at bounding box center [425, 128] width 119 height 18
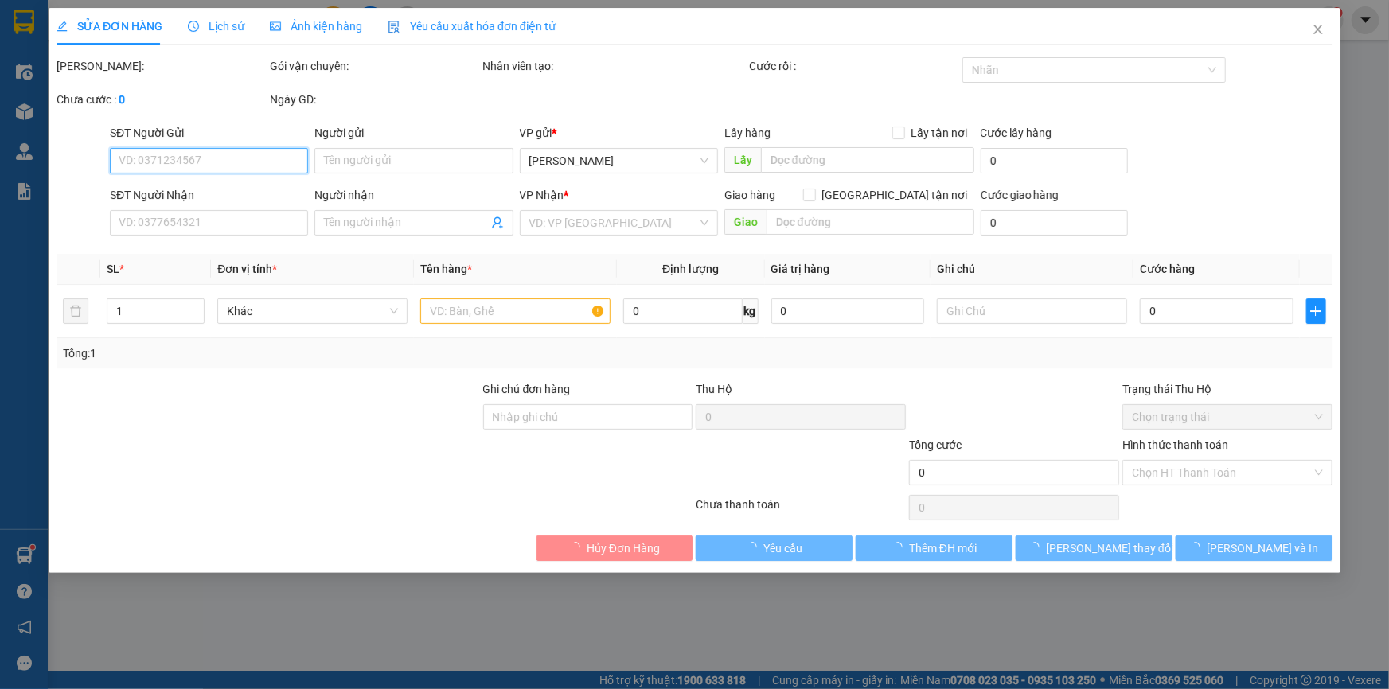
type input "02523820707"
type input "[PERSON_NAME]"
type input "20.000"
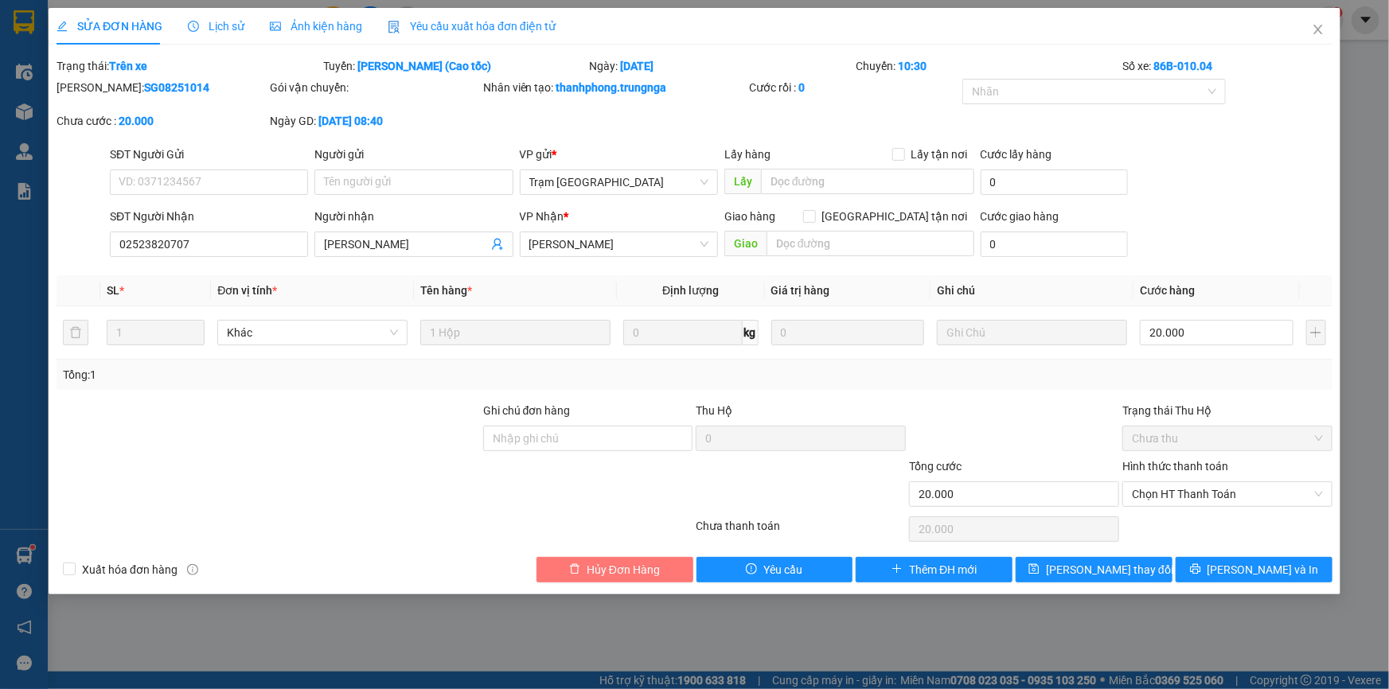
click at [659, 562] on span "Hủy Đơn Hàng" at bounding box center [623, 570] width 73 height 18
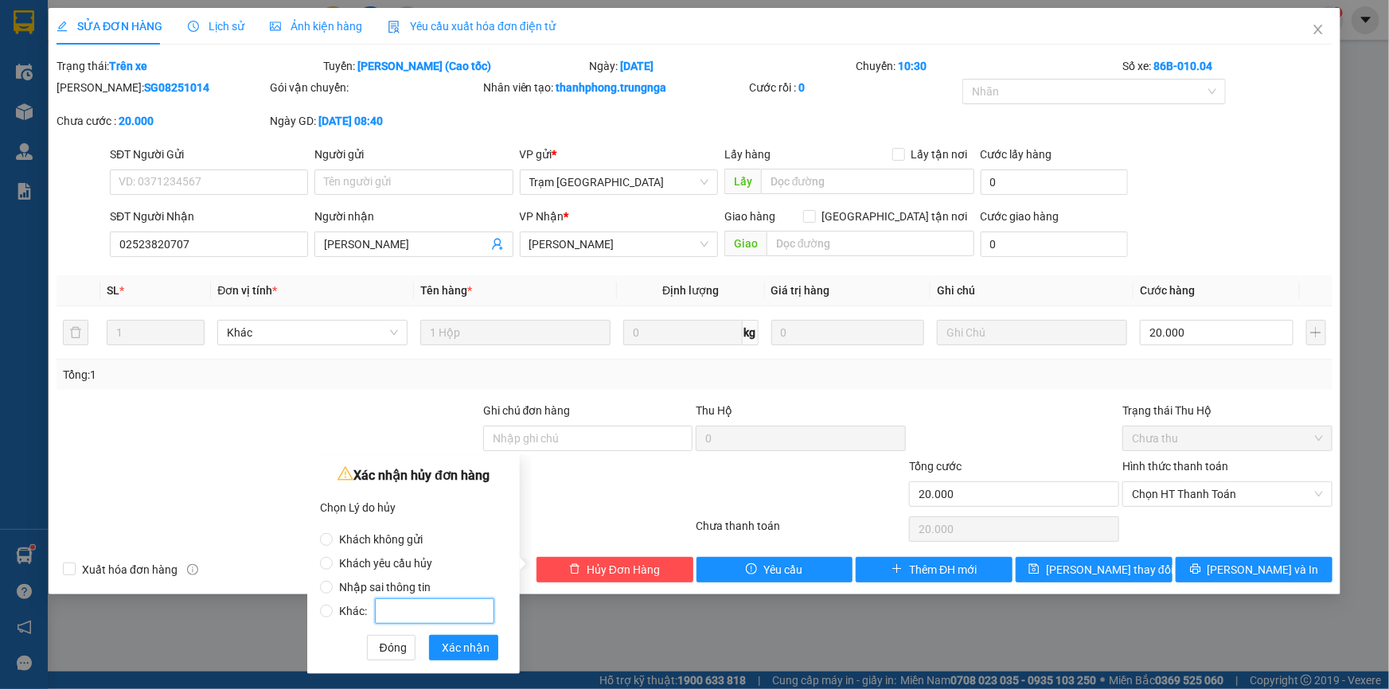
click at [470, 613] on input "Khác:" at bounding box center [434, 611] width 119 height 25
radio input "true"
type input "TRÙNG 1015"
click at [477, 642] on span "Xác nhận" at bounding box center [466, 648] width 48 height 18
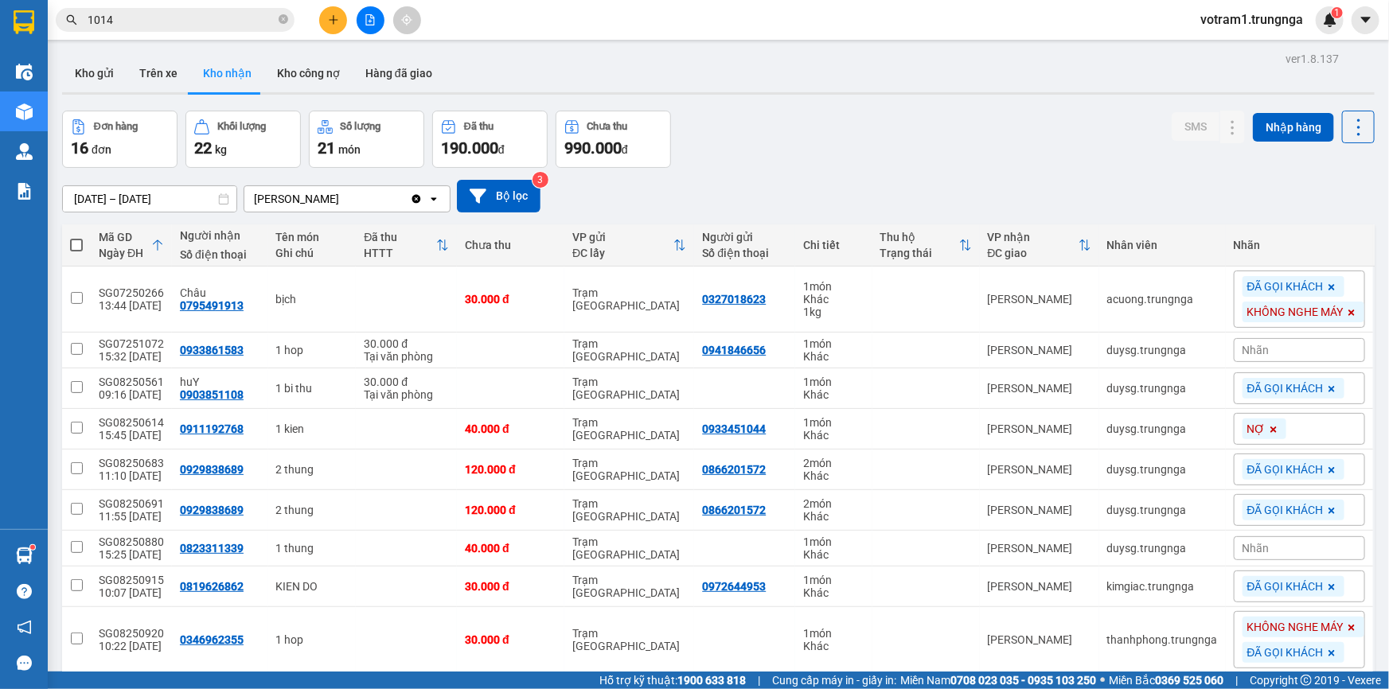
click at [157, 21] on input "1014" at bounding box center [182, 20] width 188 height 18
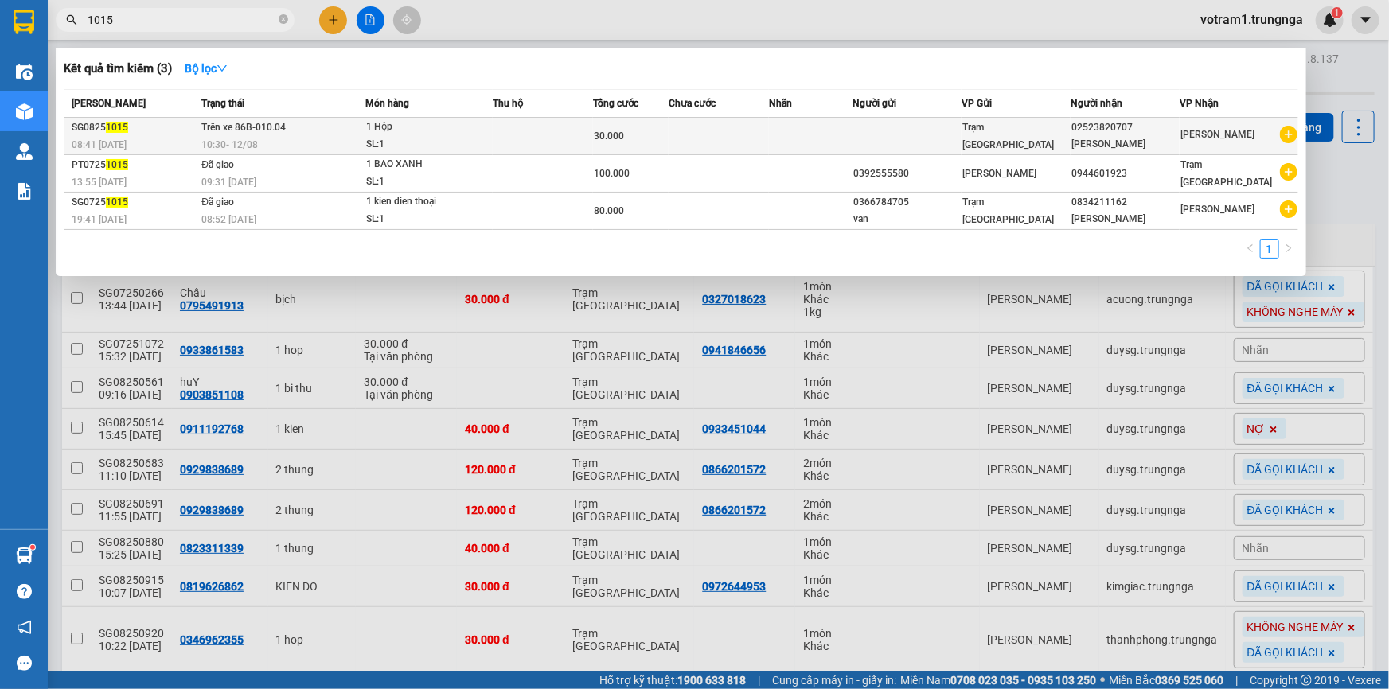
type input "1015"
click at [342, 136] on div "10:30 - 12/08" at bounding box center [282, 145] width 163 height 18
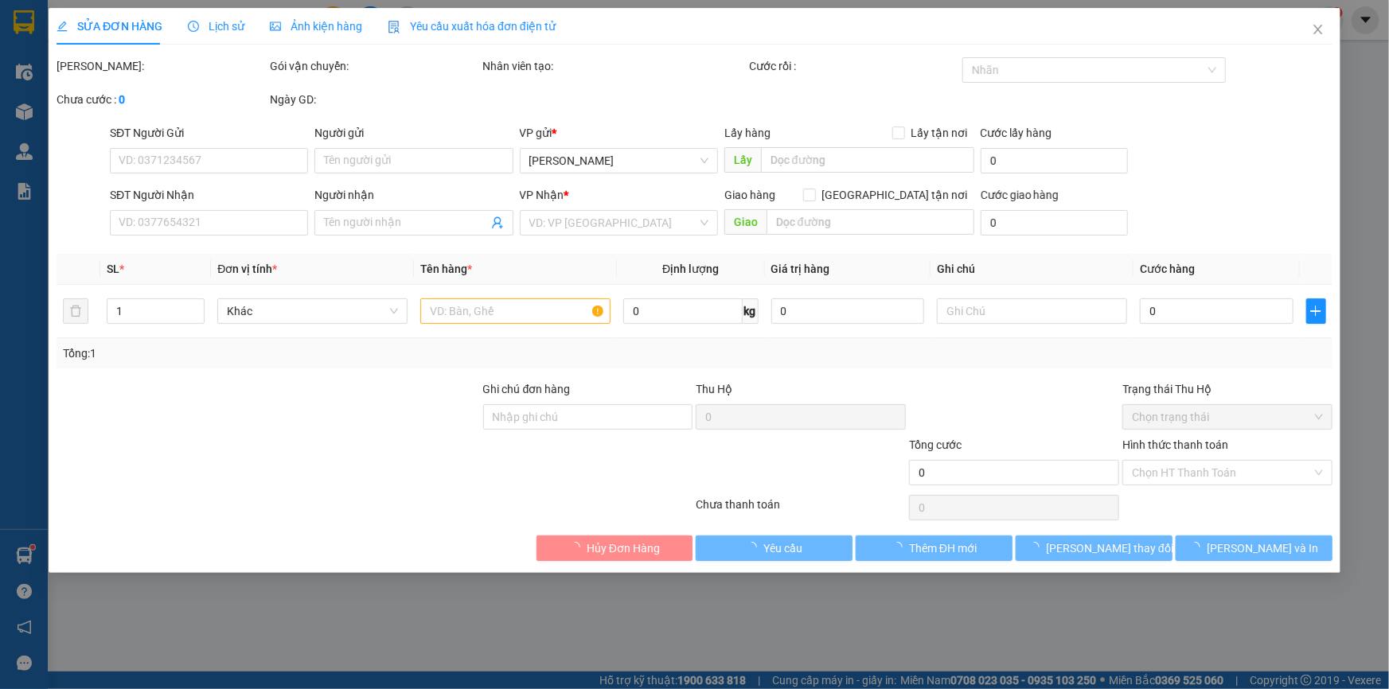
type input "02523820707"
type input "[PERSON_NAME]"
type input "30.000"
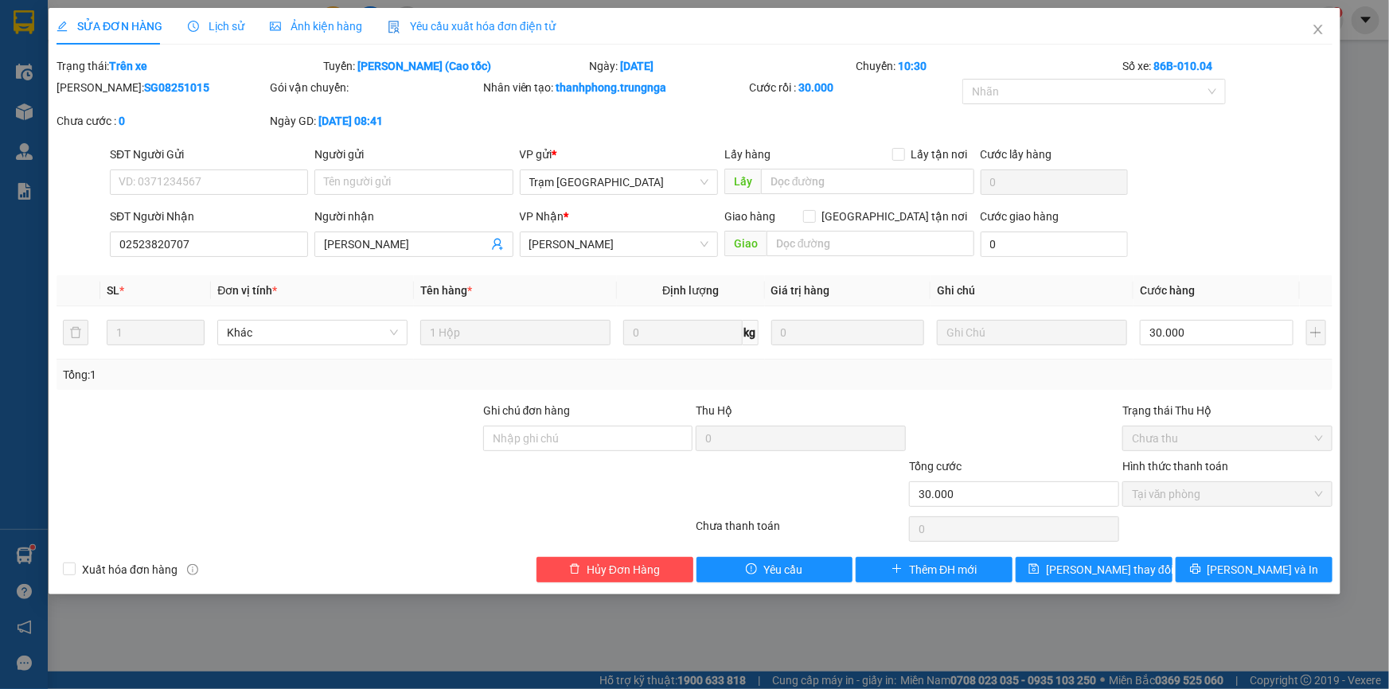
click at [239, 25] on span "Lịch sử" at bounding box center [216, 26] width 57 height 13
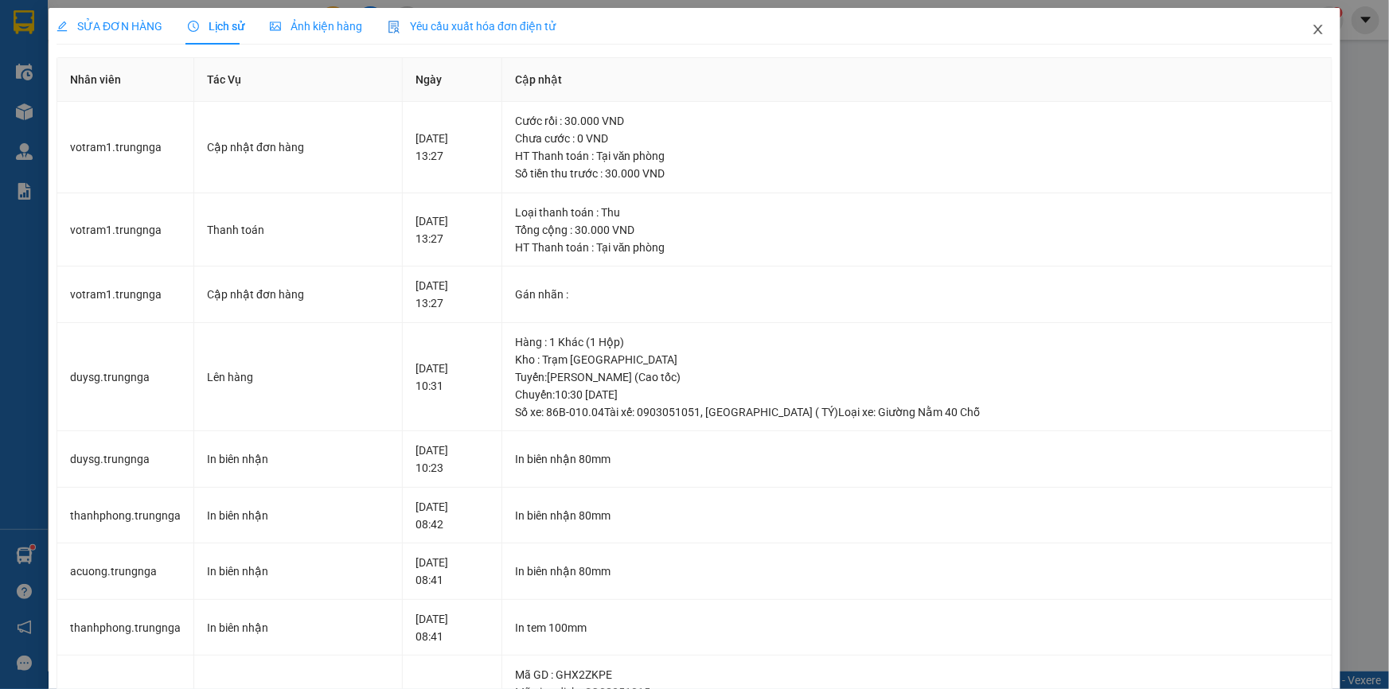
click at [1312, 34] on icon "close" at bounding box center [1318, 29] width 13 height 13
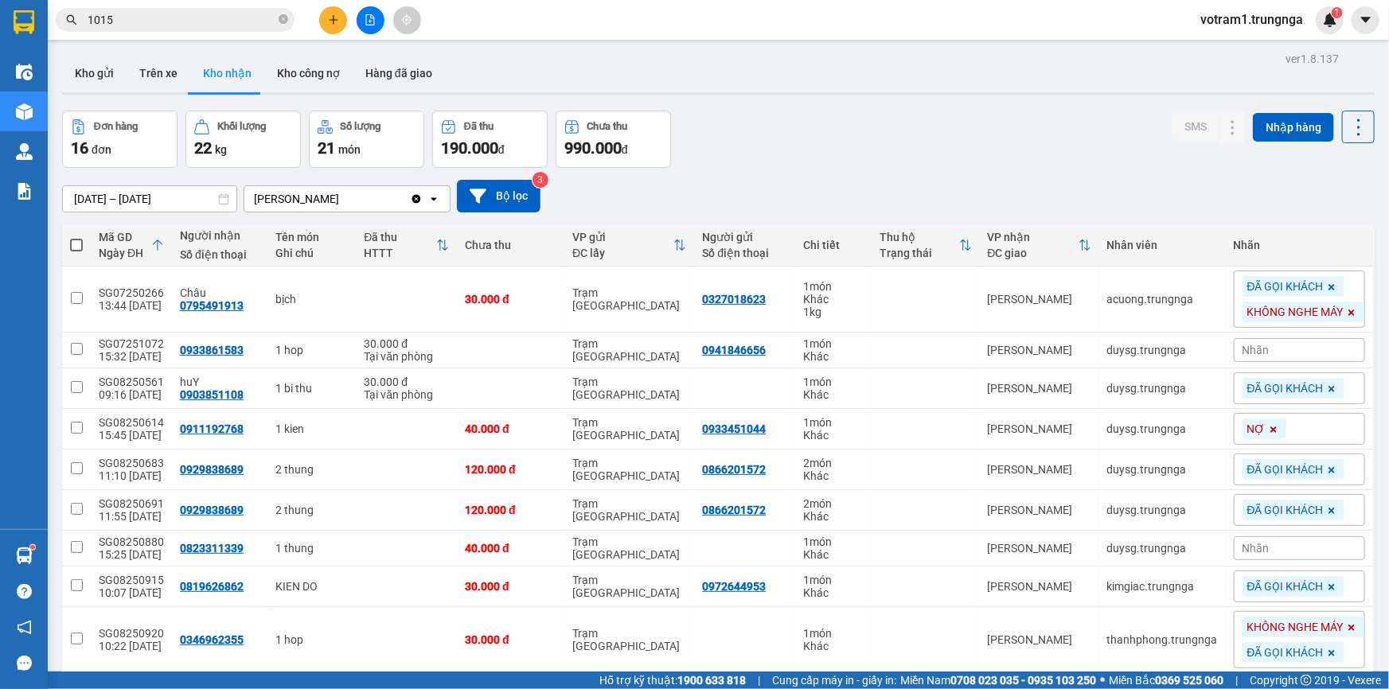
click at [909, 121] on div "Đơn hàng 16 đơn Khối lượng 22 kg Số lượng 21 món Đã thu 190.000 đ Chưa thu 990.…" at bounding box center [718, 139] width 1313 height 57
click at [151, 23] on input "1015" at bounding box center [182, 20] width 188 height 18
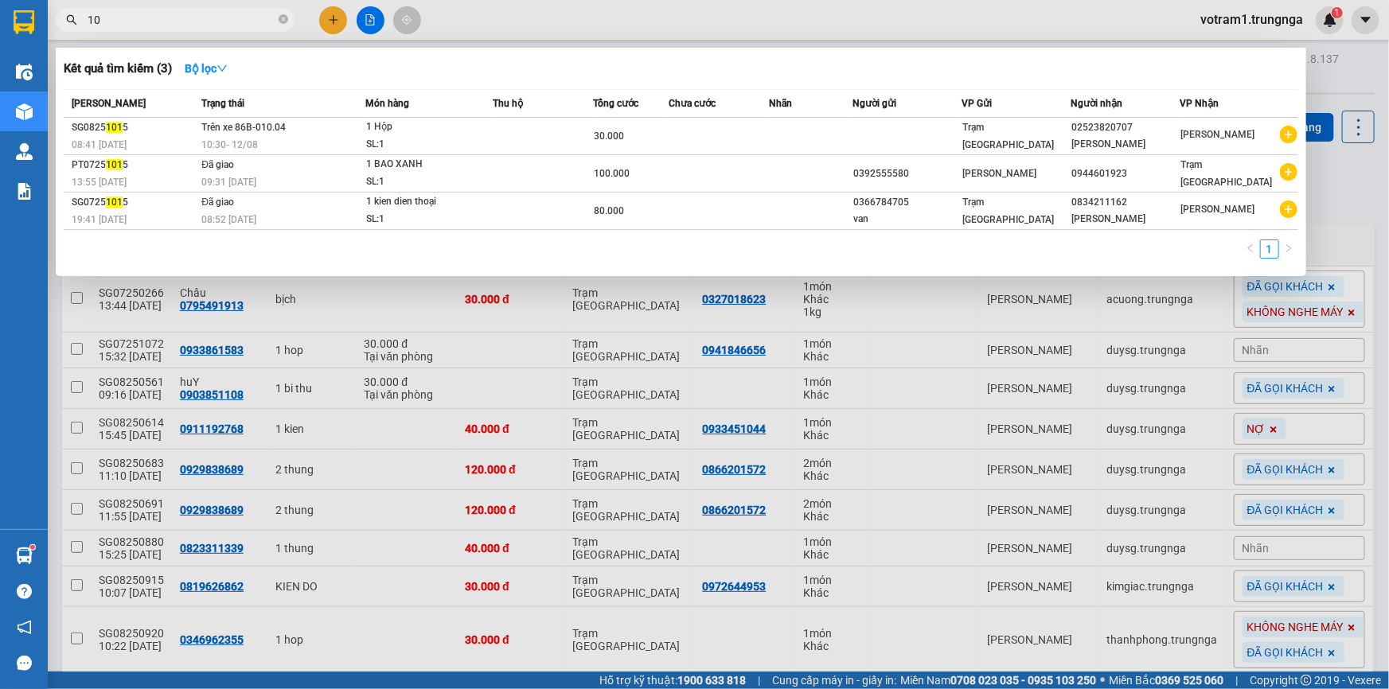
type input "1"
type input "5094"
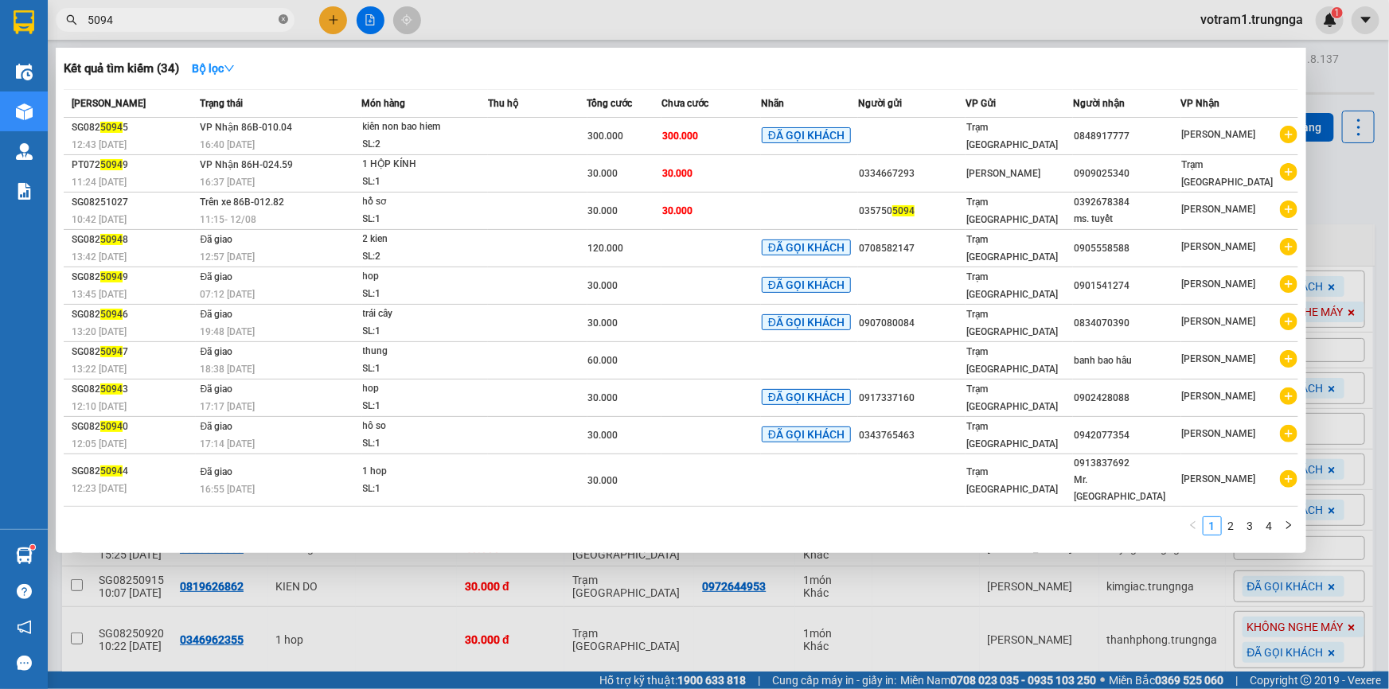
click at [283, 18] on icon "close-circle" at bounding box center [284, 19] width 10 height 10
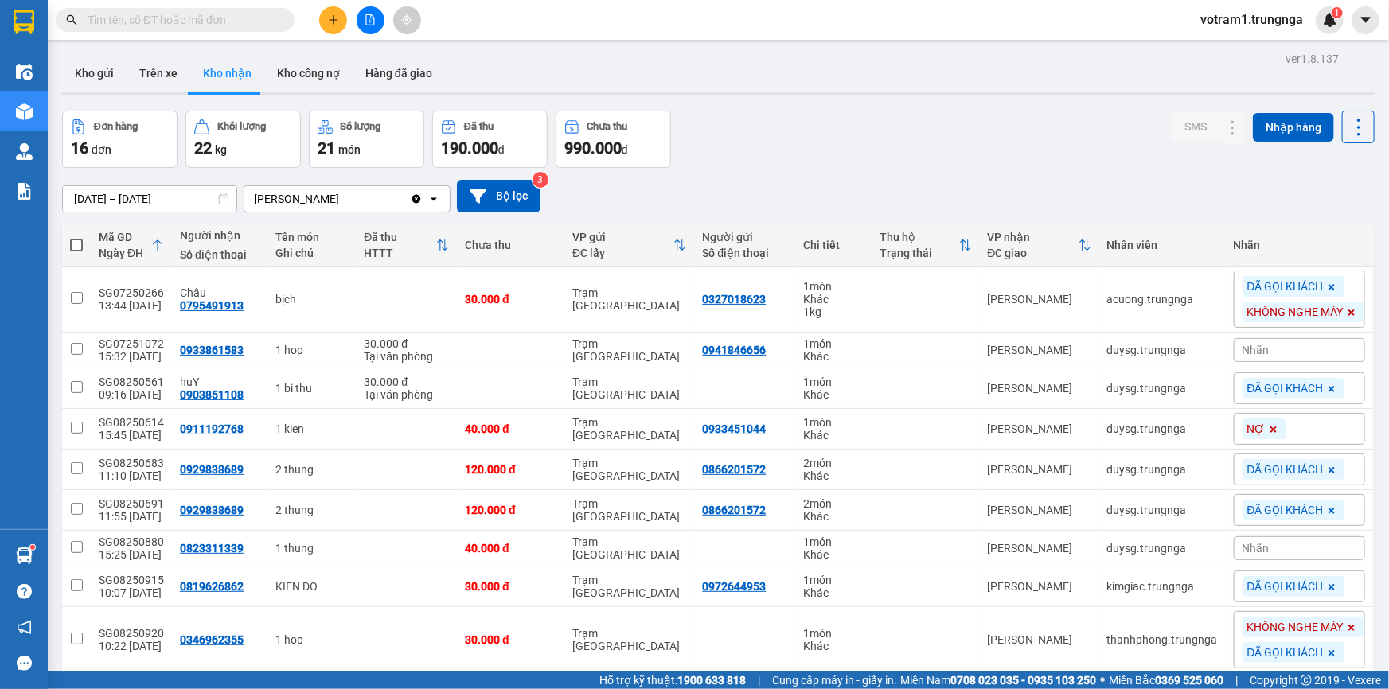
click at [244, 14] on input "text" at bounding box center [182, 20] width 188 height 18
click at [179, 20] on input "text" at bounding box center [182, 20] width 188 height 18
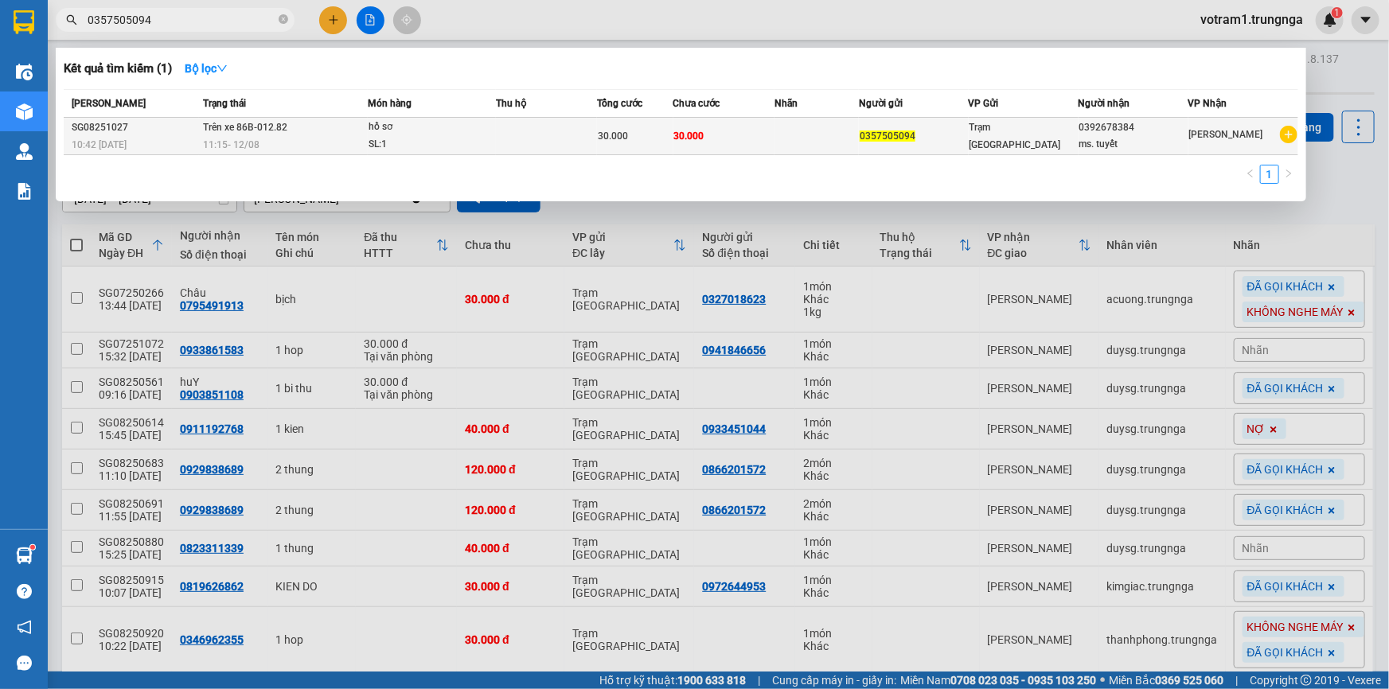
type input "0357505094"
click at [293, 129] on td "Trên xe 86B-012.82 11:15 - 12/08" at bounding box center [283, 136] width 169 height 37
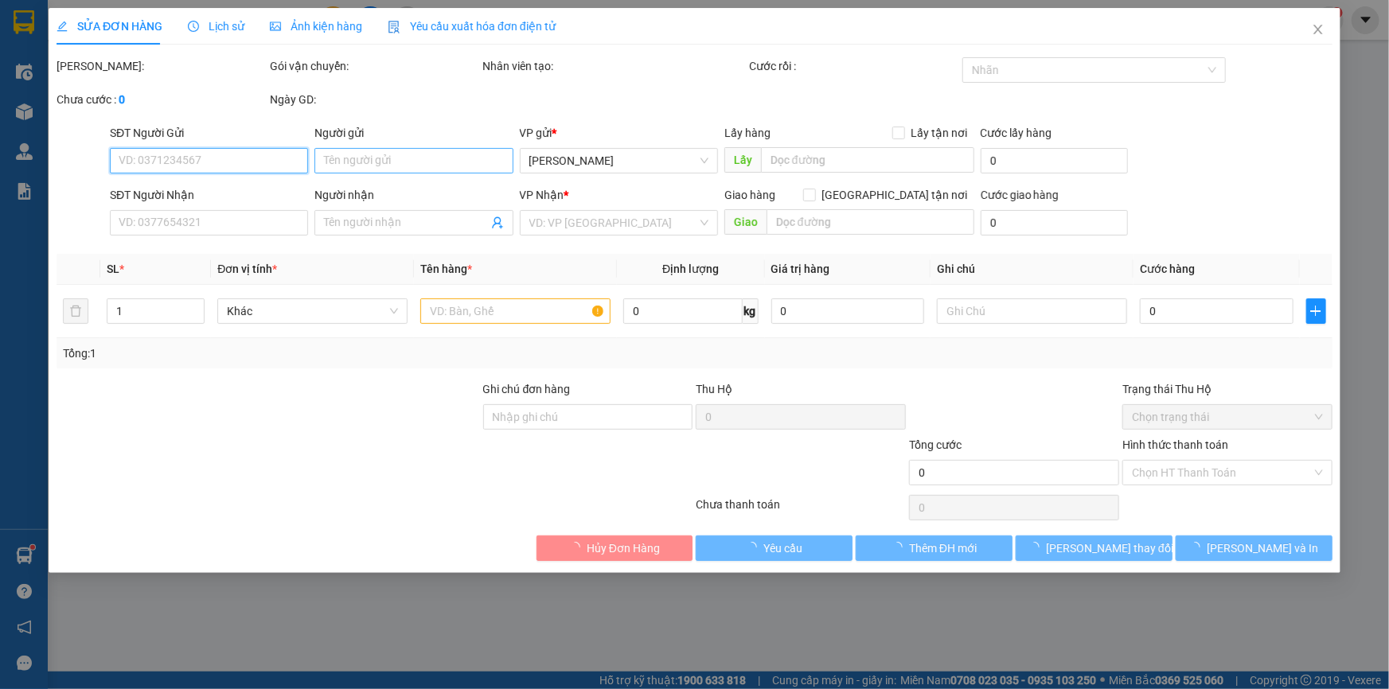
type input "0357505094"
type input "0392678384"
type input "ms. tuyết"
type input "30.000"
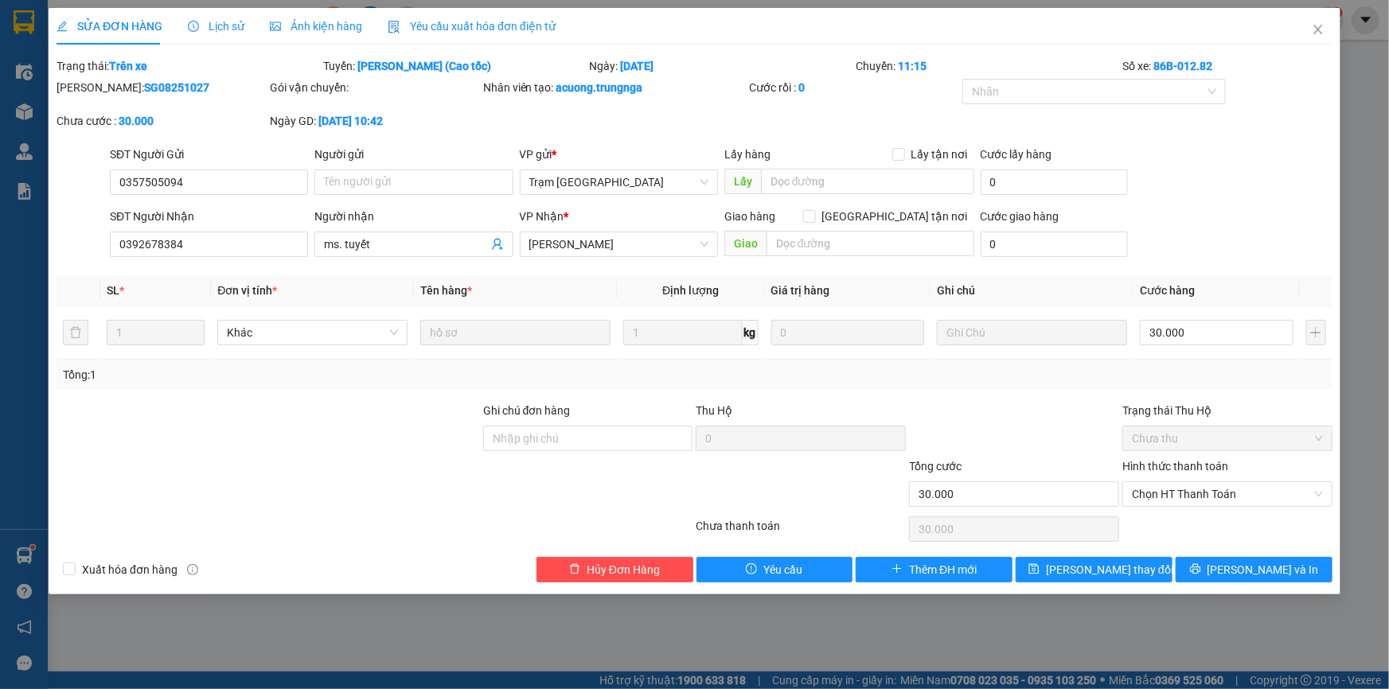
click at [226, 24] on span "Lịch sử" at bounding box center [216, 26] width 57 height 13
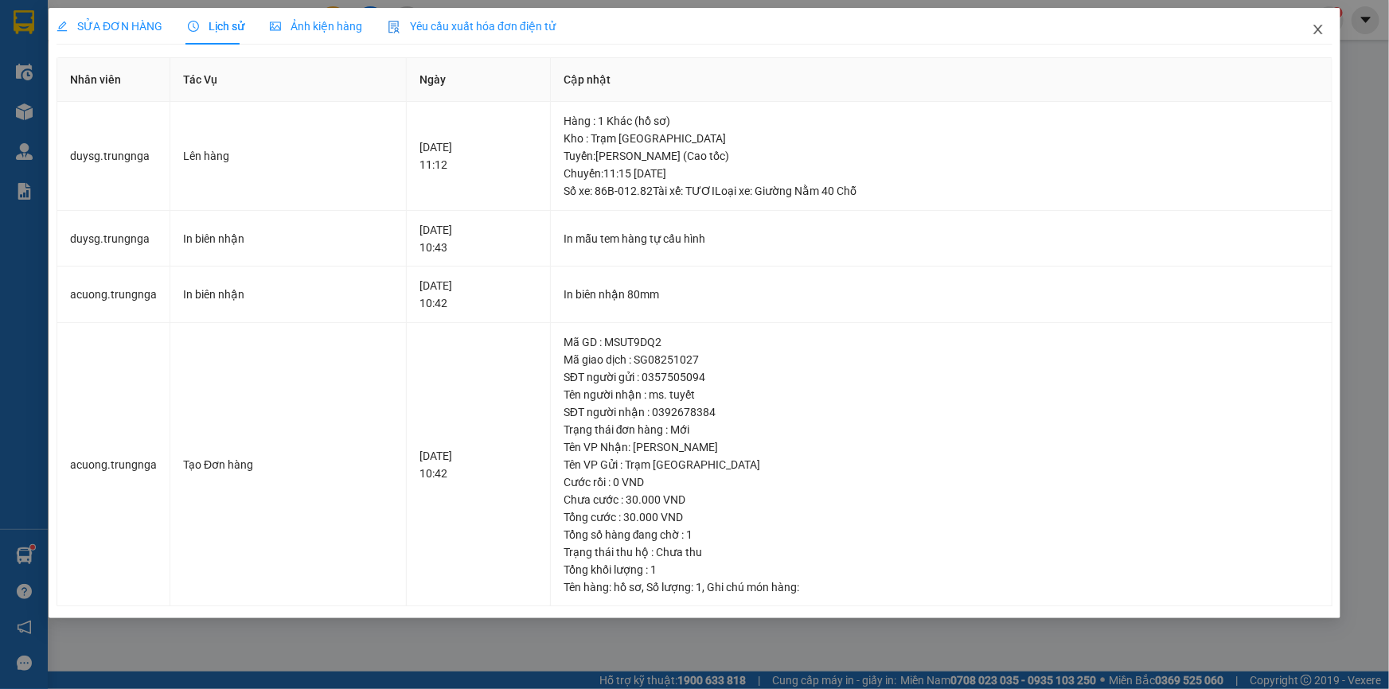
click at [1315, 35] on icon "close" at bounding box center [1318, 29] width 13 height 13
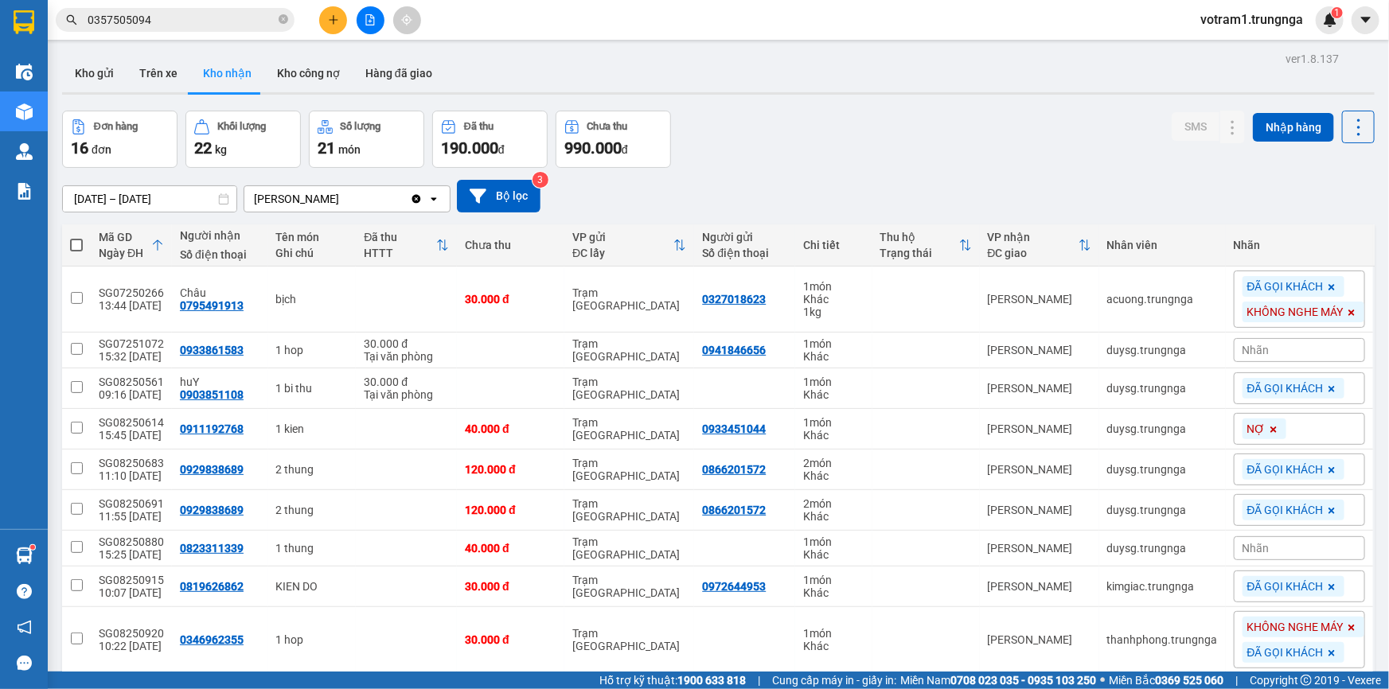
click at [157, 32] on div "Kết quả tìm kiếm ( 1 ) Bộ lọc Mã ĐH Trạng thái Món hàng Thu hộ Tổng cước Chưa c…" at bounding box center [155, 20] width 310 height 28
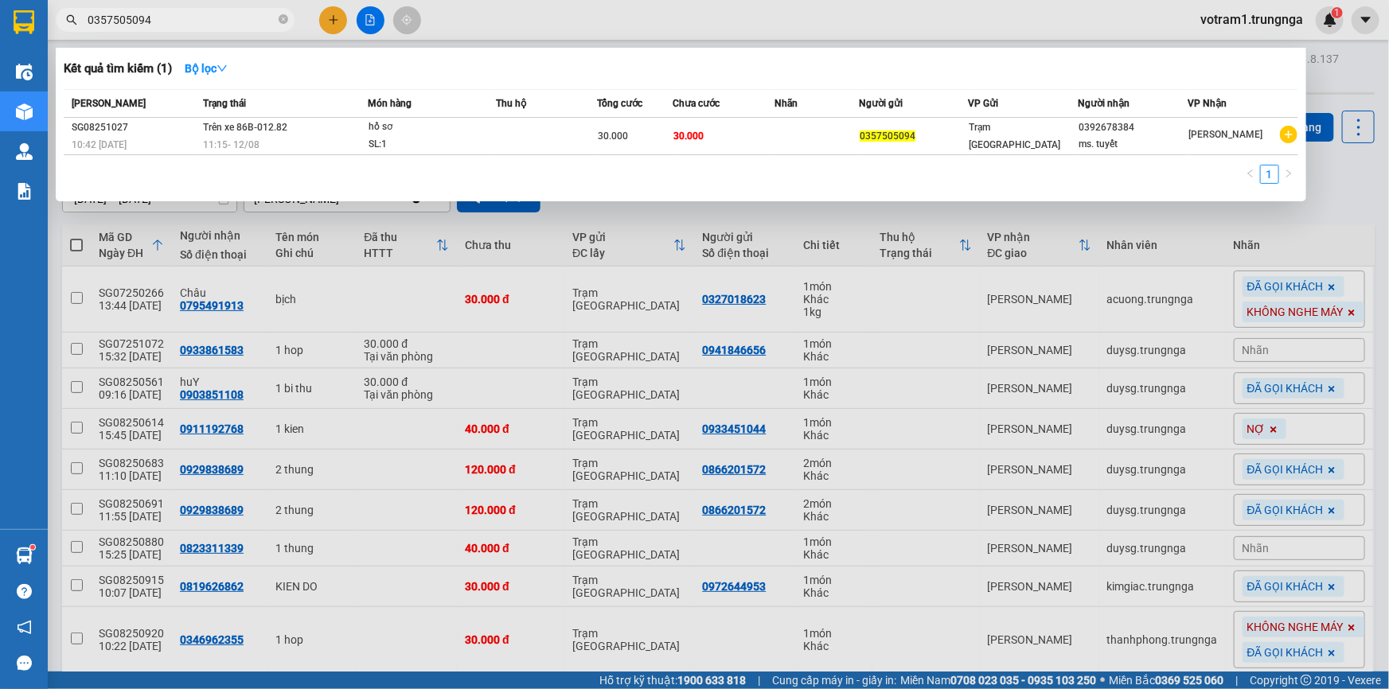
click at [167, 17] on input "0357505094" at bounding box center [182, 20] width 188 height 18
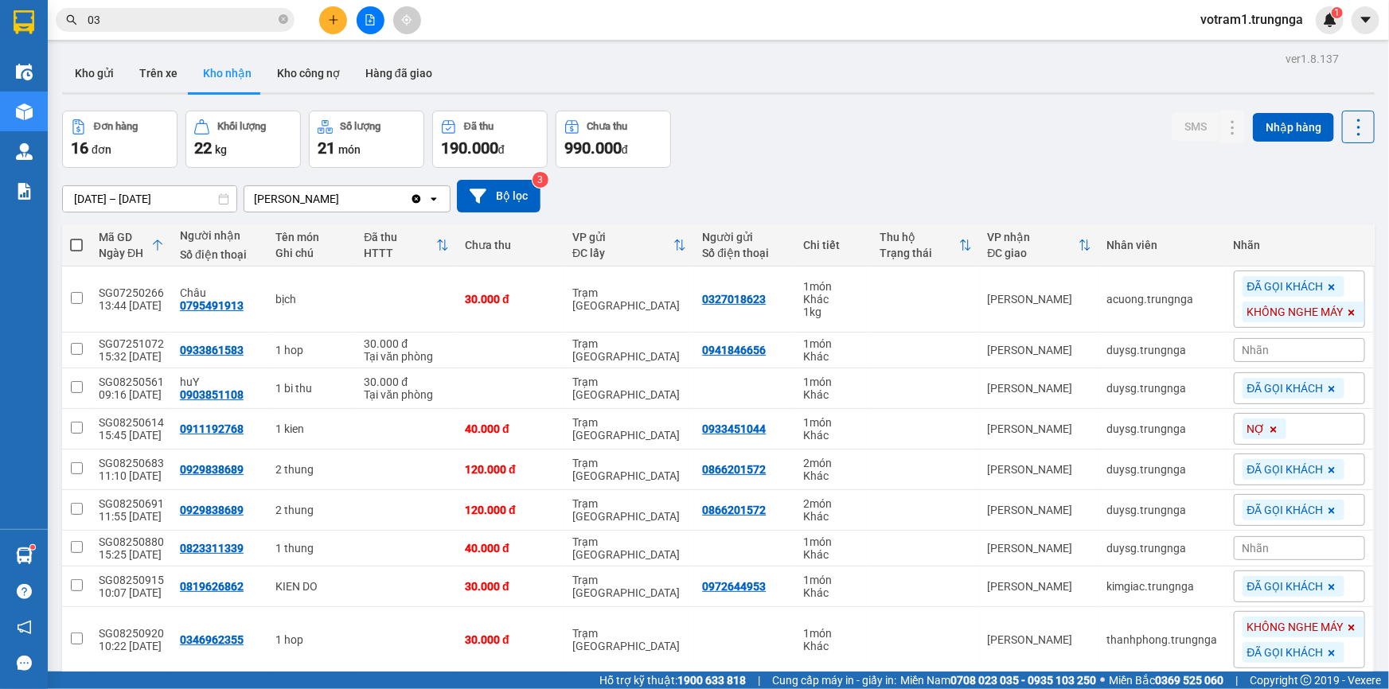
type input "0"
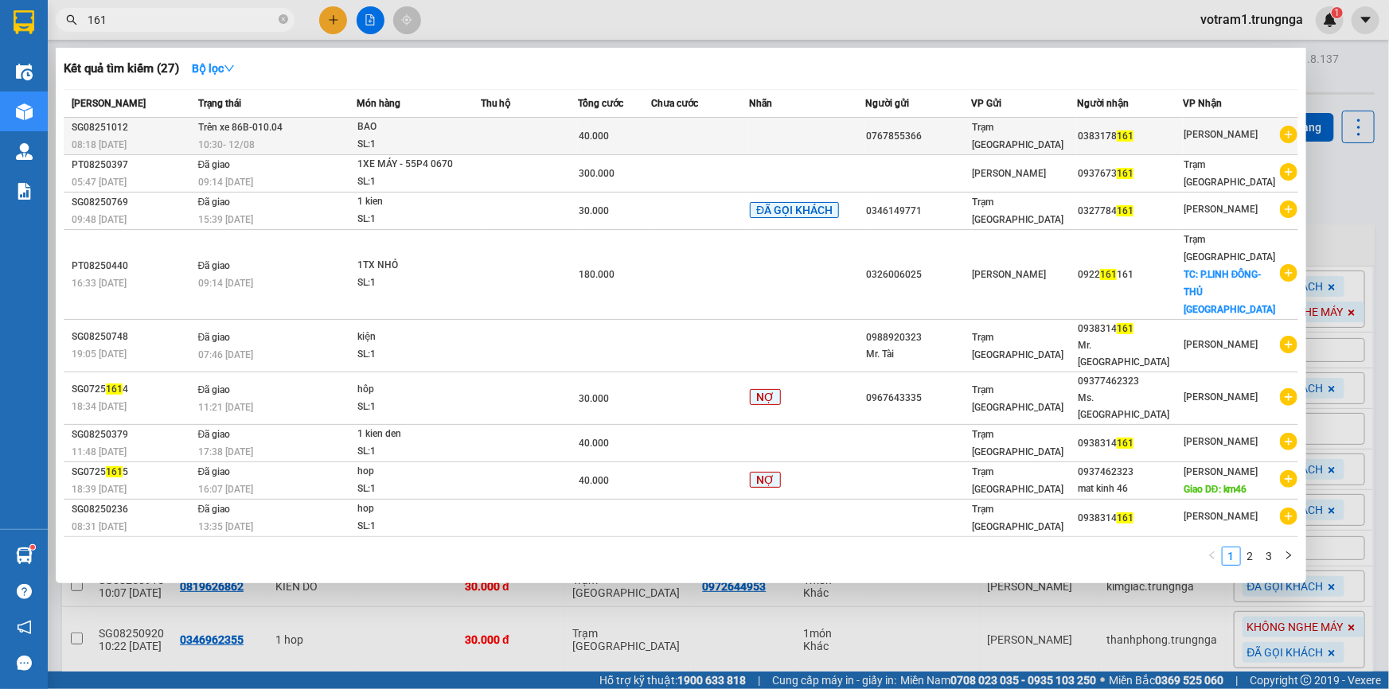
type input "161"
click at [1013, 140] on span "Trạm [GEOGRAPHIC_DATA]" at bounding box center [1018, 136] width 92 height 29
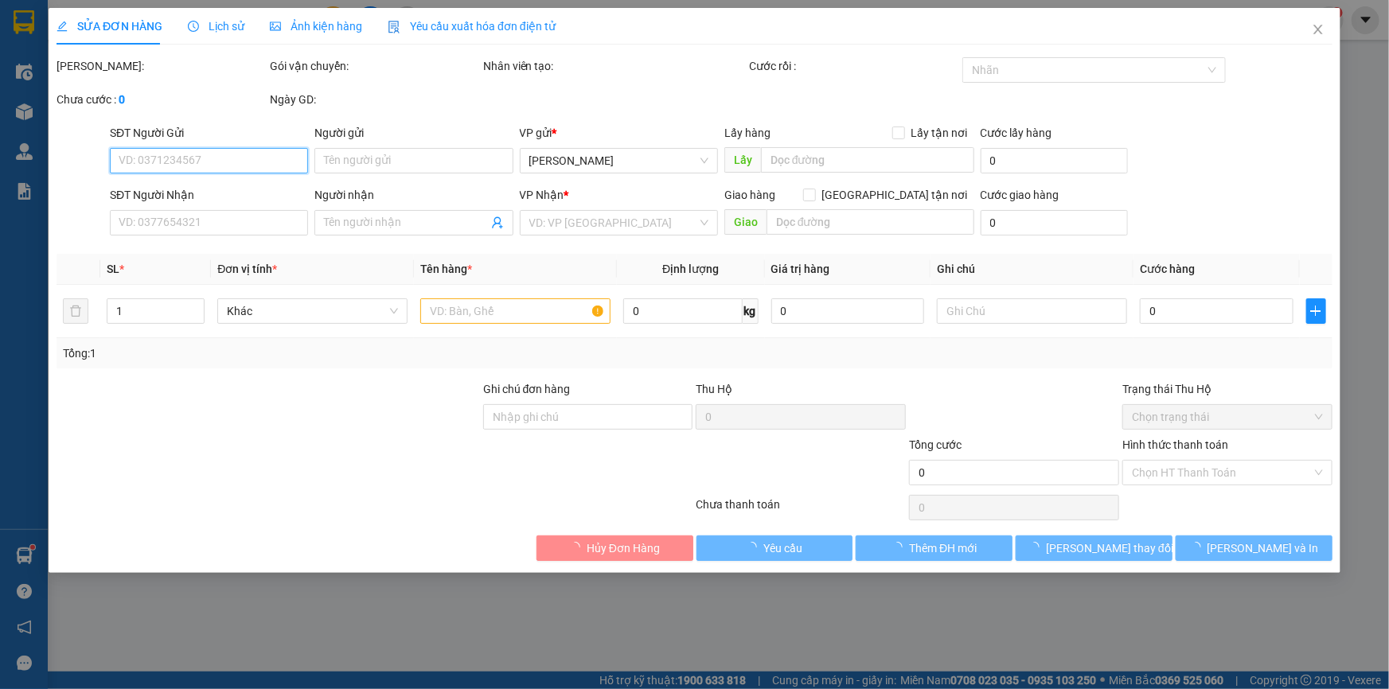
type input "0767855366"
type input "0383178161"
type input "40.000"
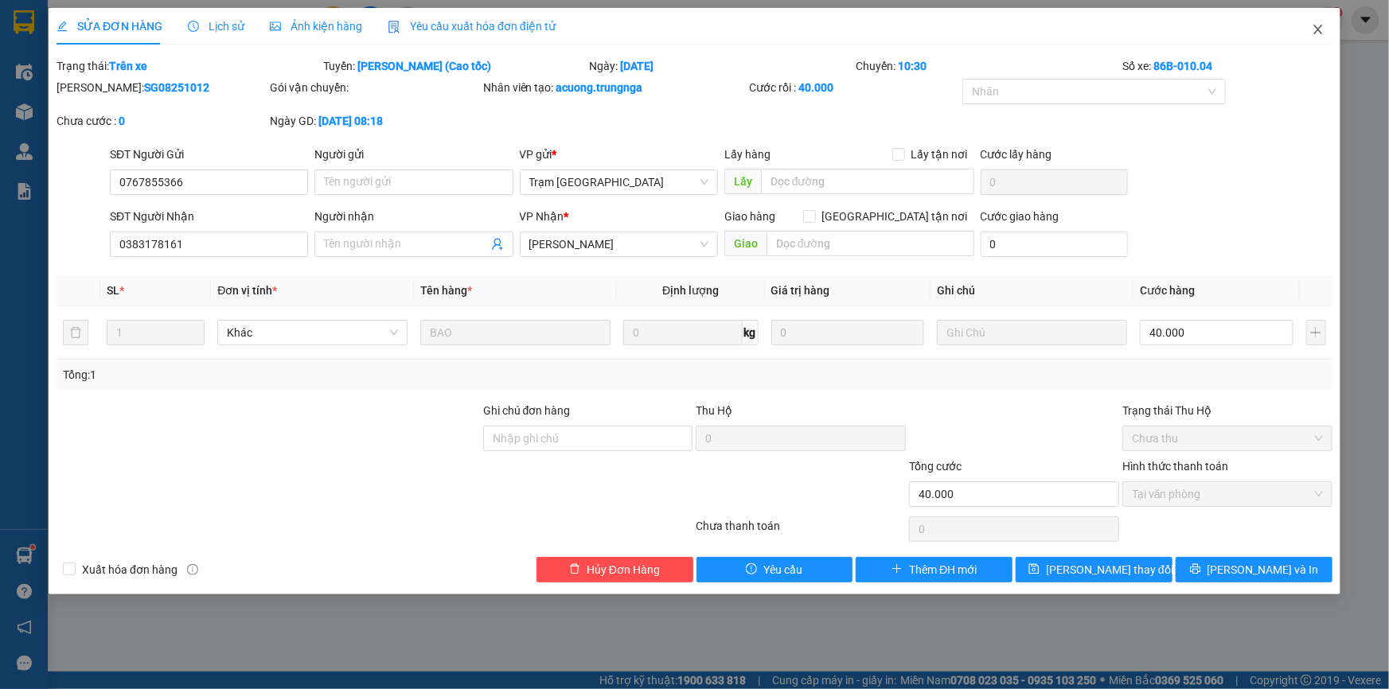
click at [1310, 26] on span "Close" at bounding box center [1318, 30] width 45 height 45
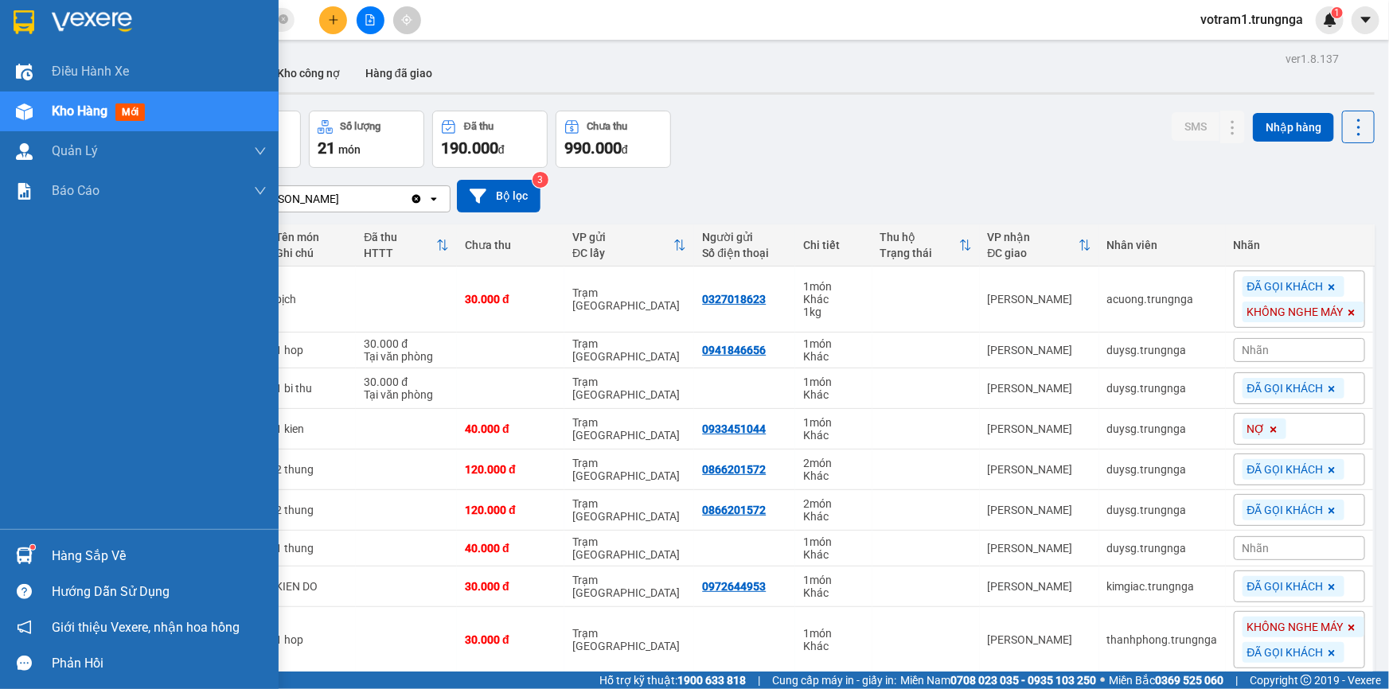
click at [31, 556] on img at bounding box center [24, 556] width 17 height 17
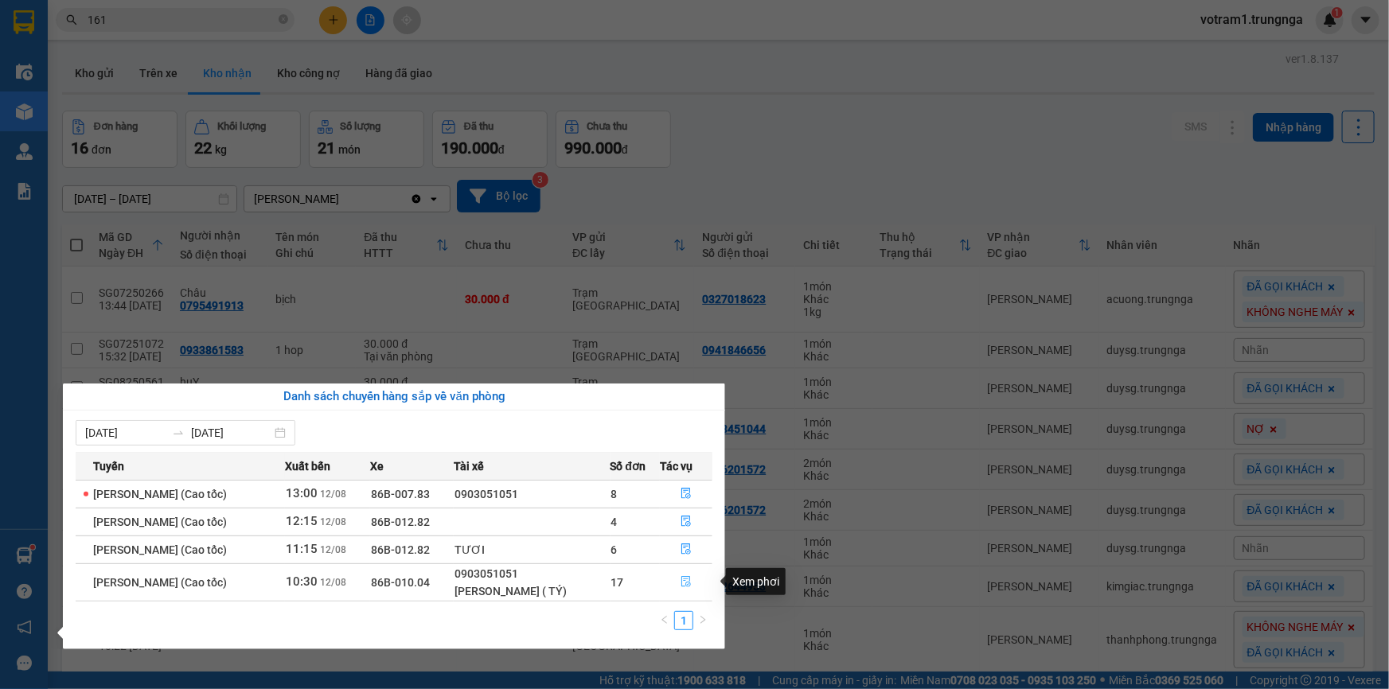
click at [692, 587] on icon "file-done" at bounding box center [686, 581] width 11 height 11
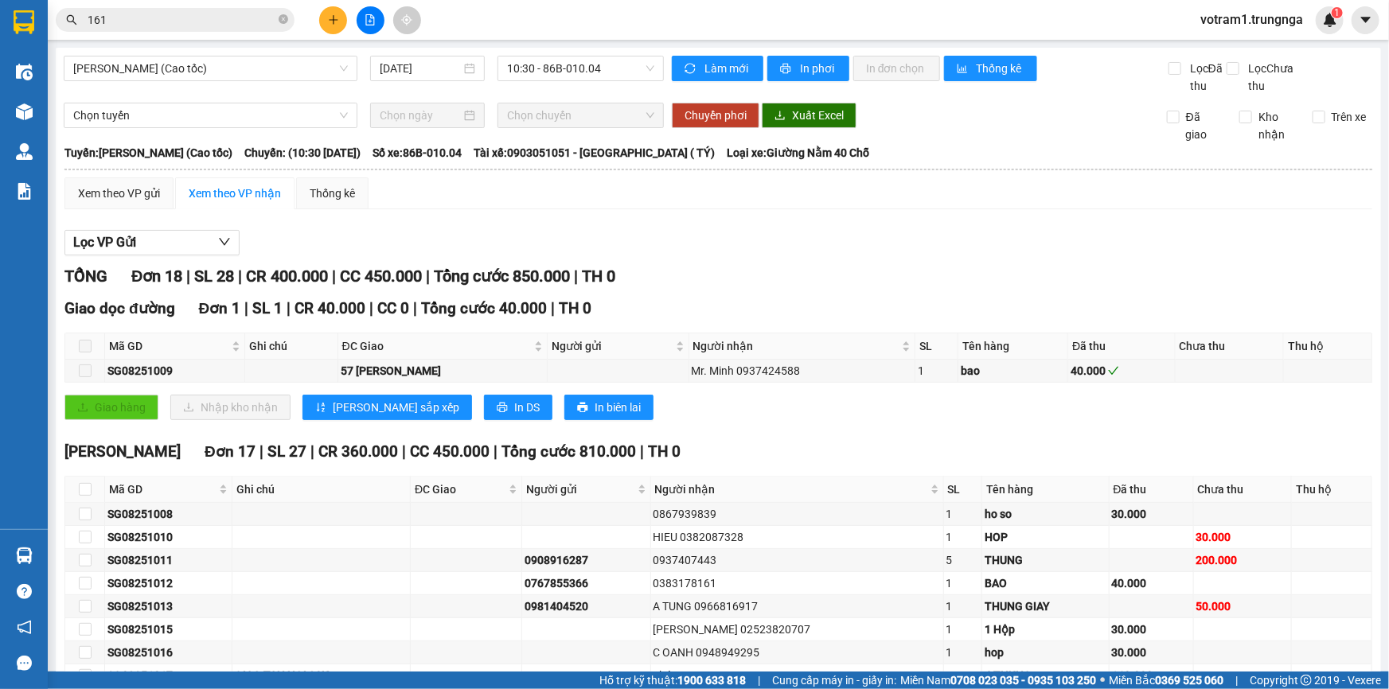
click at [657, 400] on div "Giao hàng Nhập kho nhận Lưu sắp xếp In DS In biên lai" at bounding box center [718, 407] width 1308 height 25
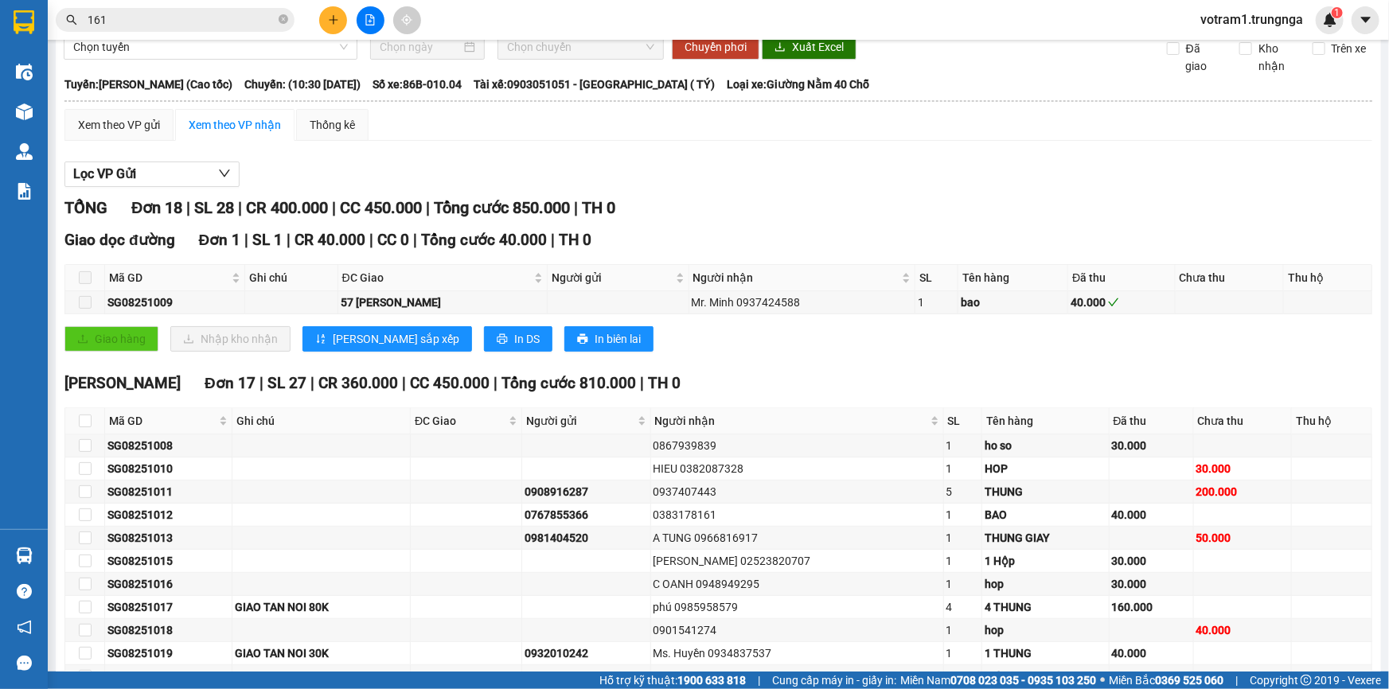
scroll to position [144, 0]
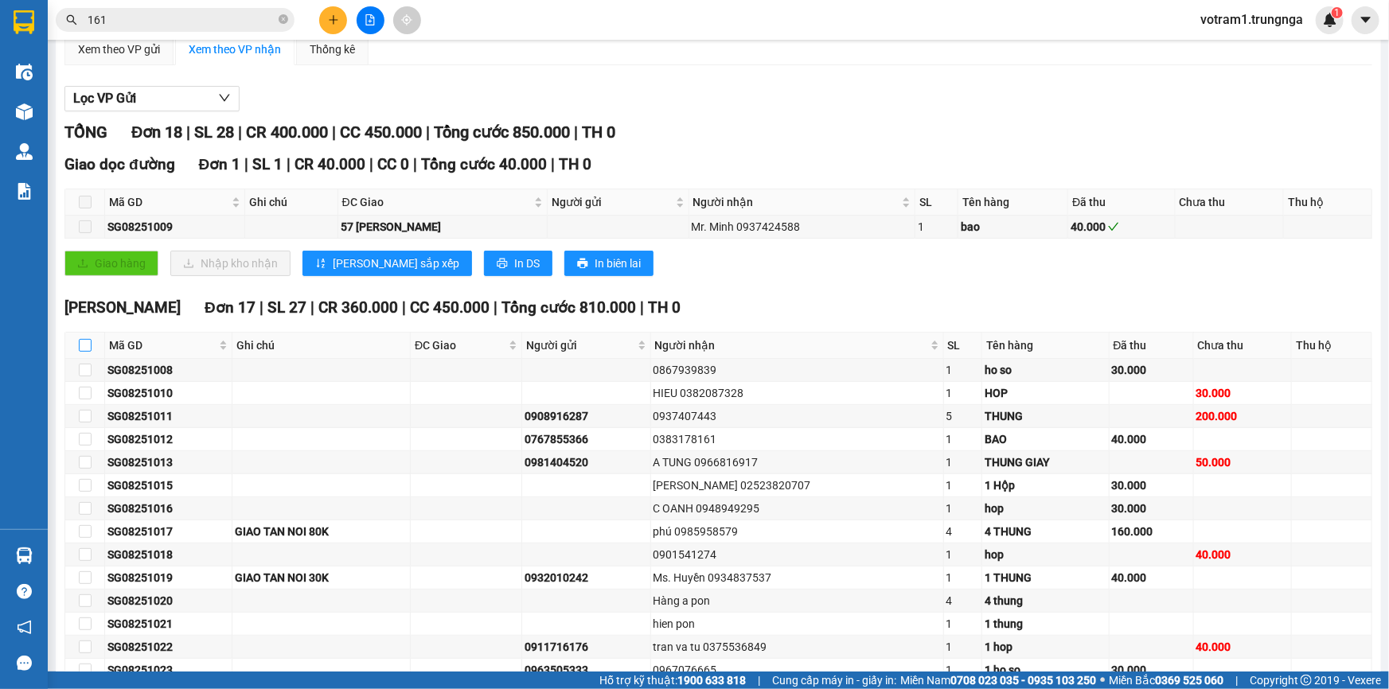
click at [79, 342] on input "checkbox" at bounding box center [85, 345] width 13 height 13
checkbox input "true"
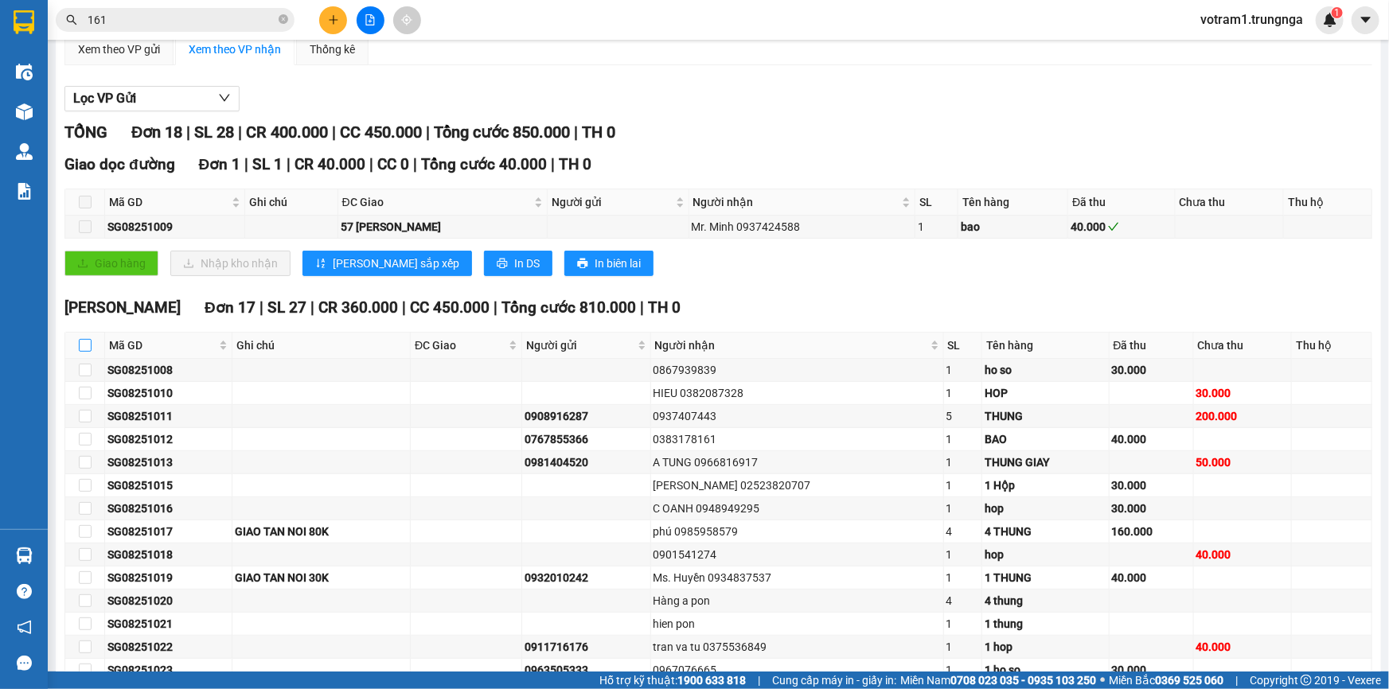
checkbox input "true"
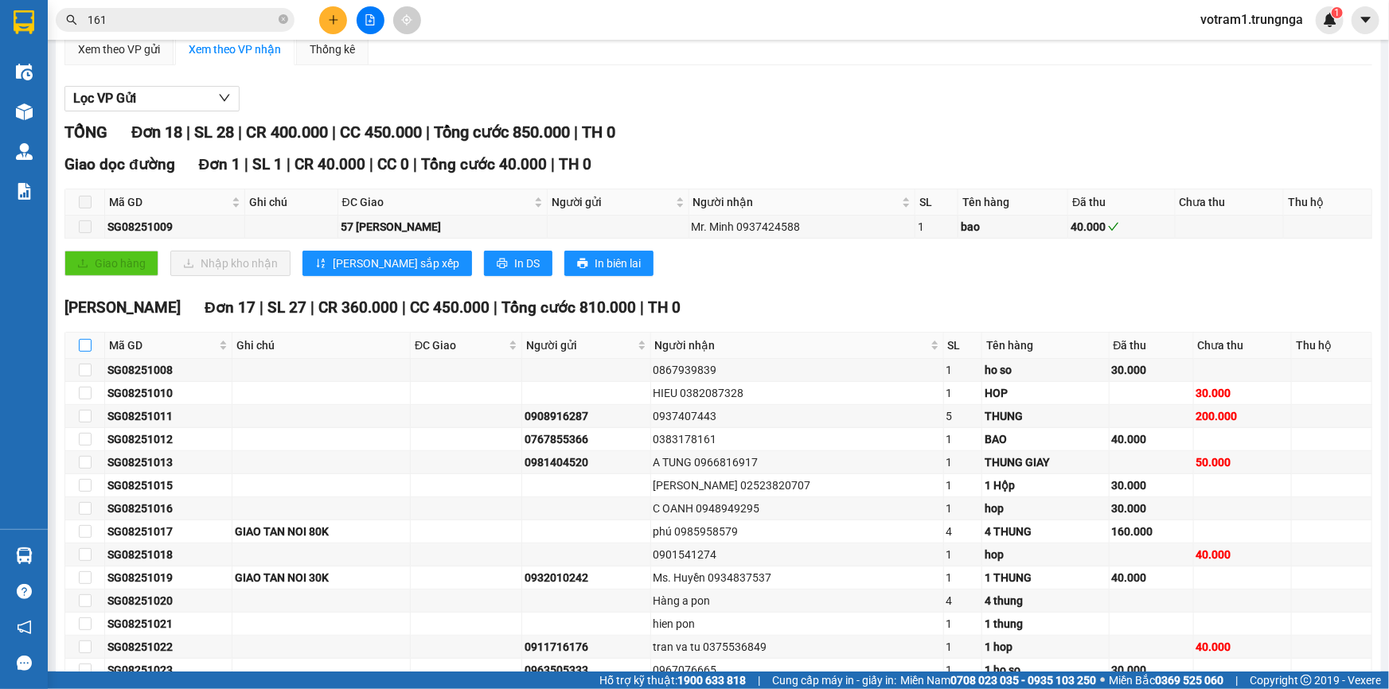
checkbox input "true"
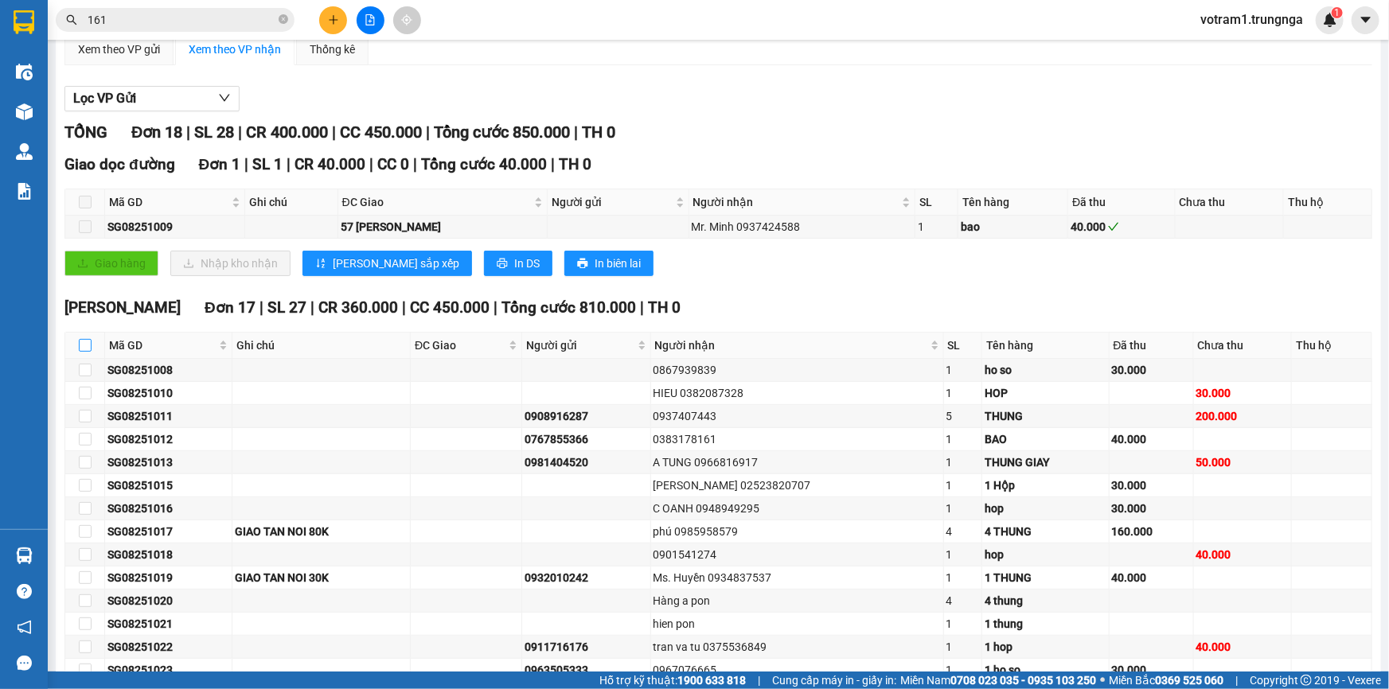
checkbox input "true"
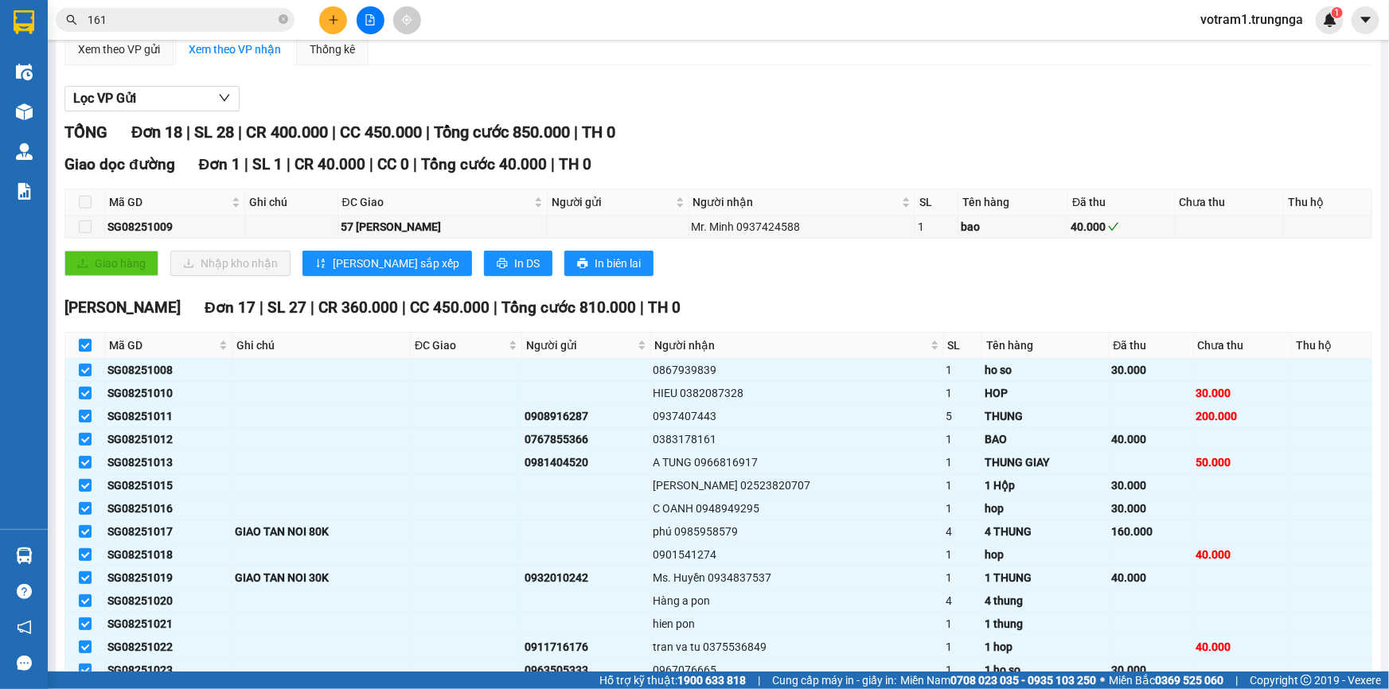
click at [87, 342] on input "checkbox" at bounding box center [85, 345] width 13 height 13
checkbox input "false"
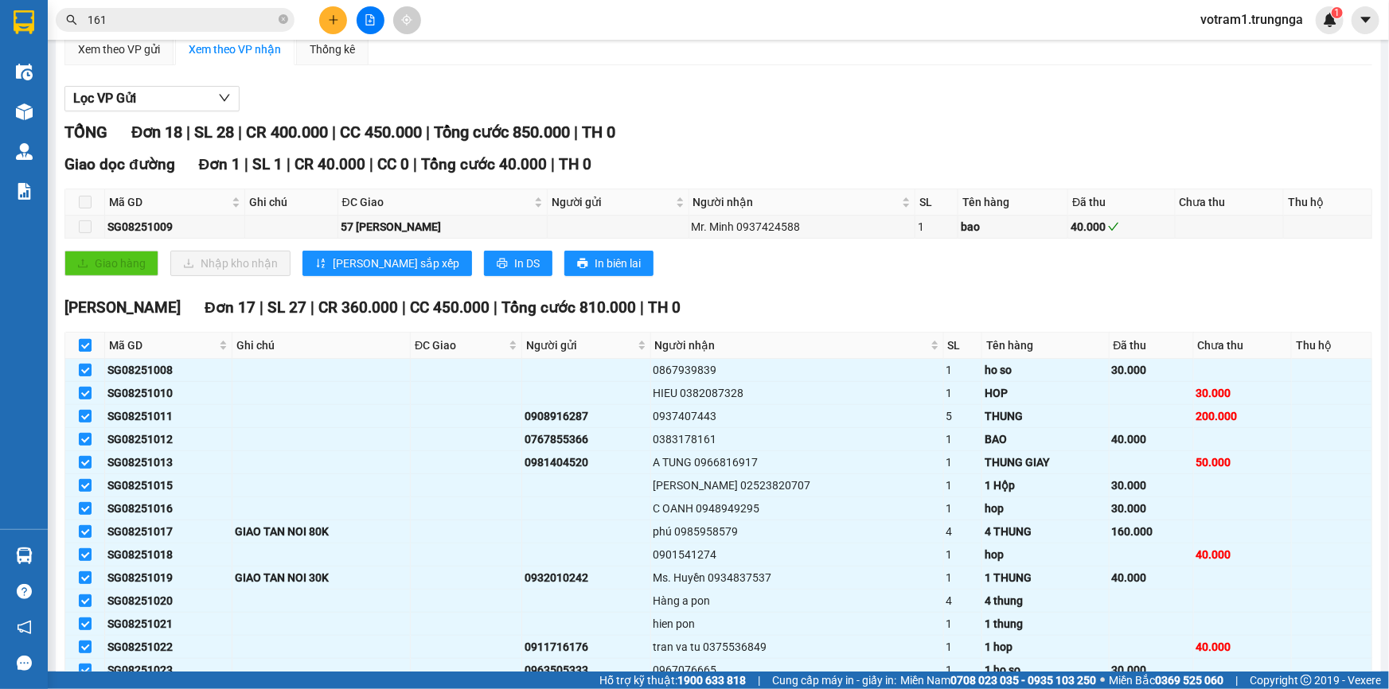
checkbox input "false"
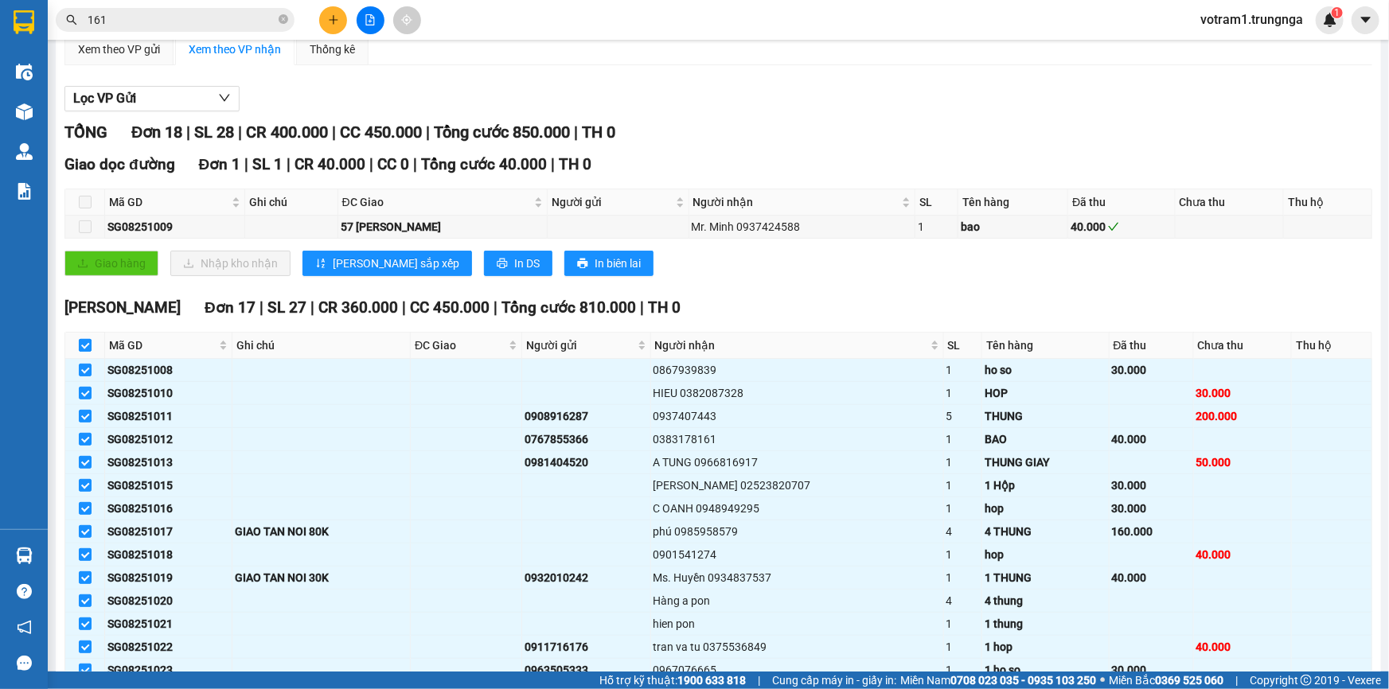
checkbox input "false"
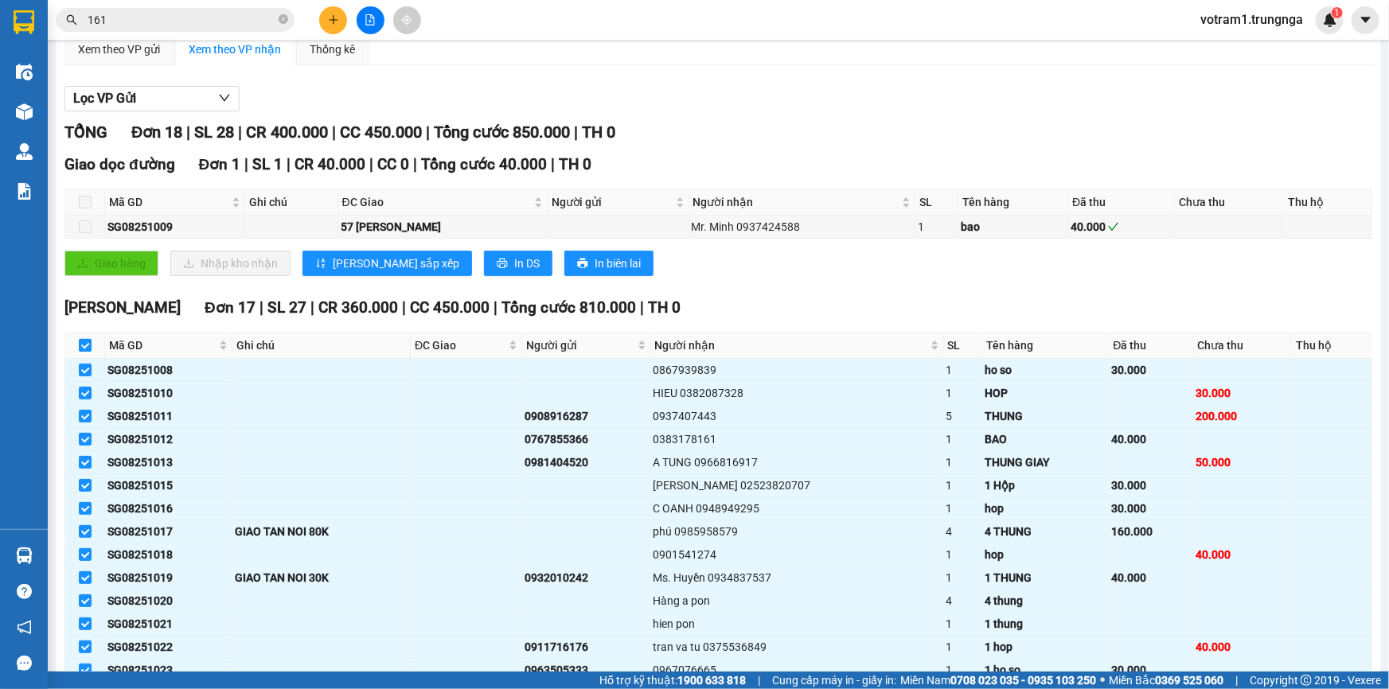
checkbox input "false"
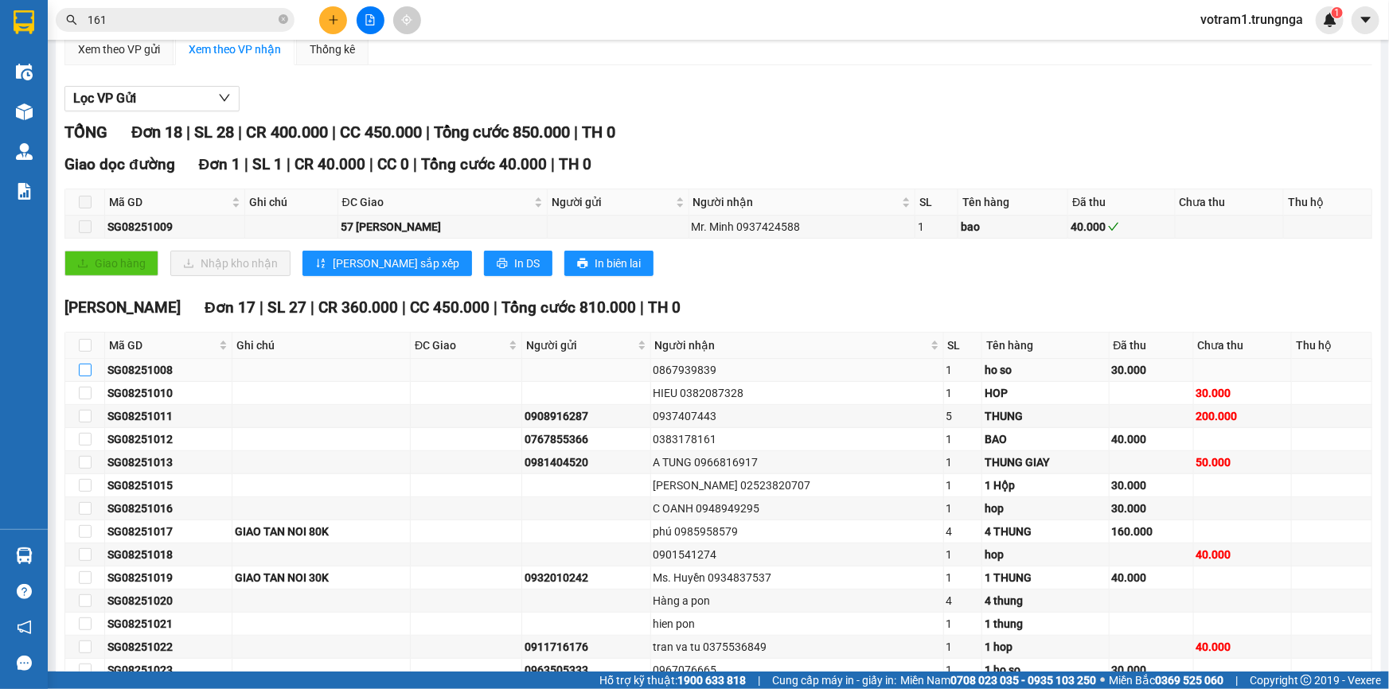
click at [86, 369] on input "checkbox" at bounding box center [85, 370] width 13 height 13
checkbox input "true"
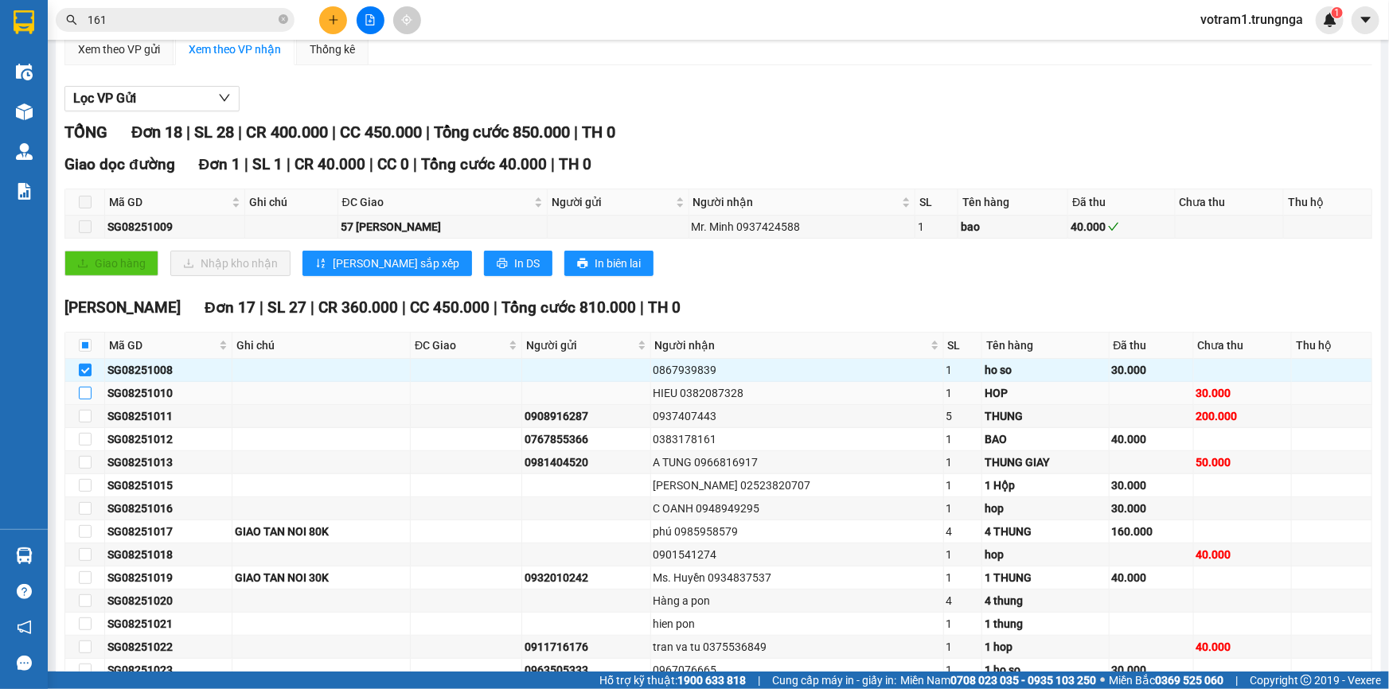
click at [88, 390] on input "checkbox" at bounding box center [85, 393] width 13 height 13
checkbox input "true"
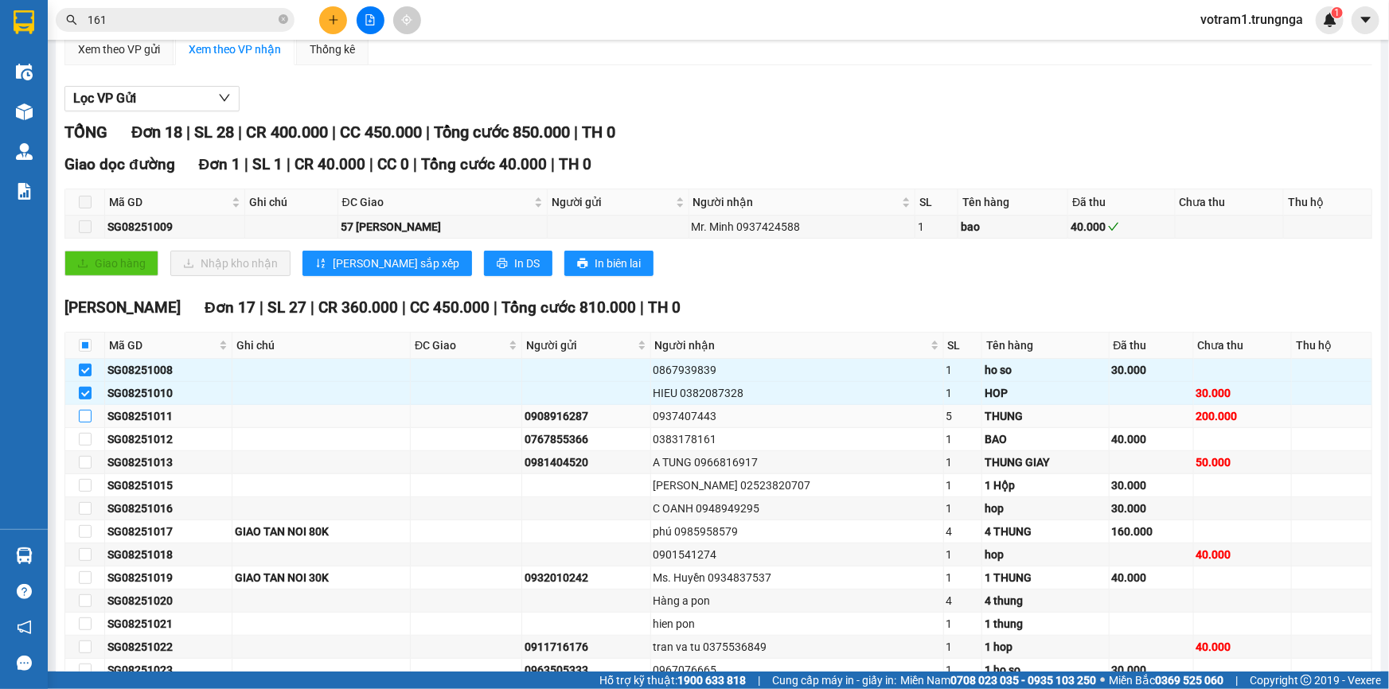
click at [85, 412] on input "checkbox" at bounding box center [85, 416] width 13 height 13
checkbox input "true"
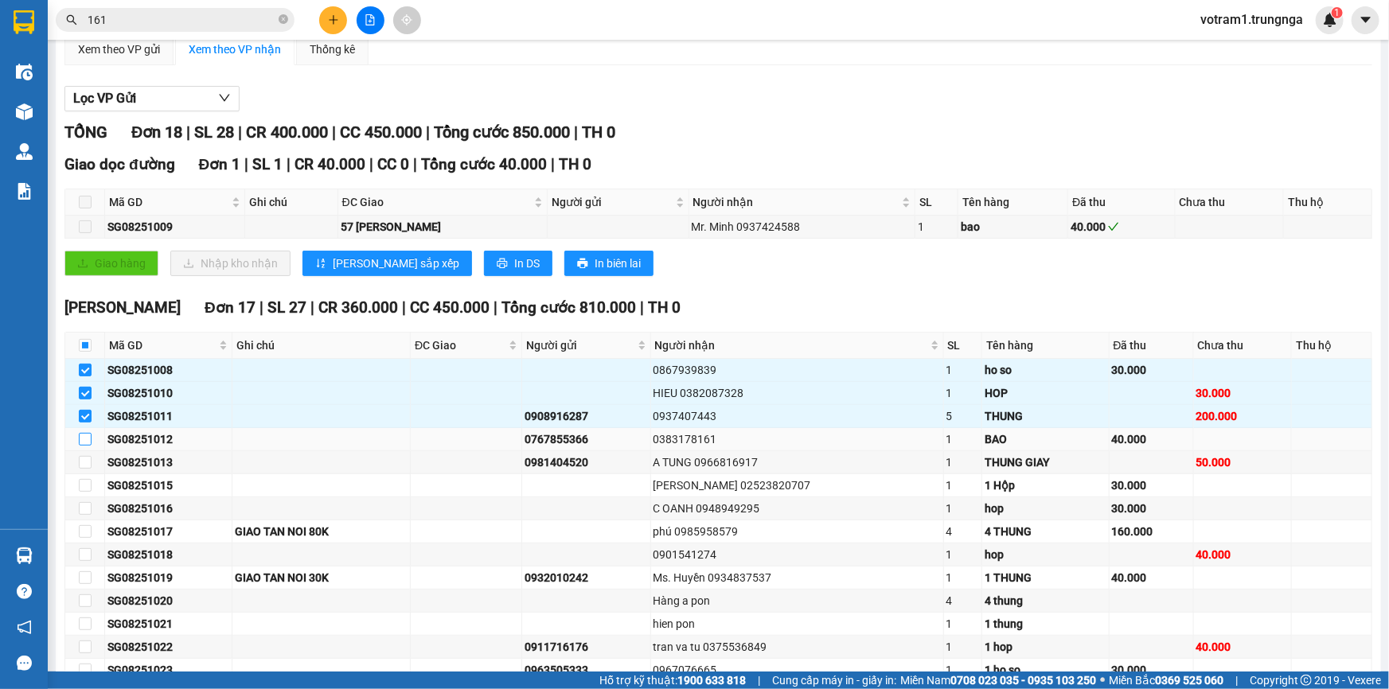
click at [86, 438] on input "checkbox" at bounding box center [85, 439] width 13 height 13
checkbox input "true"
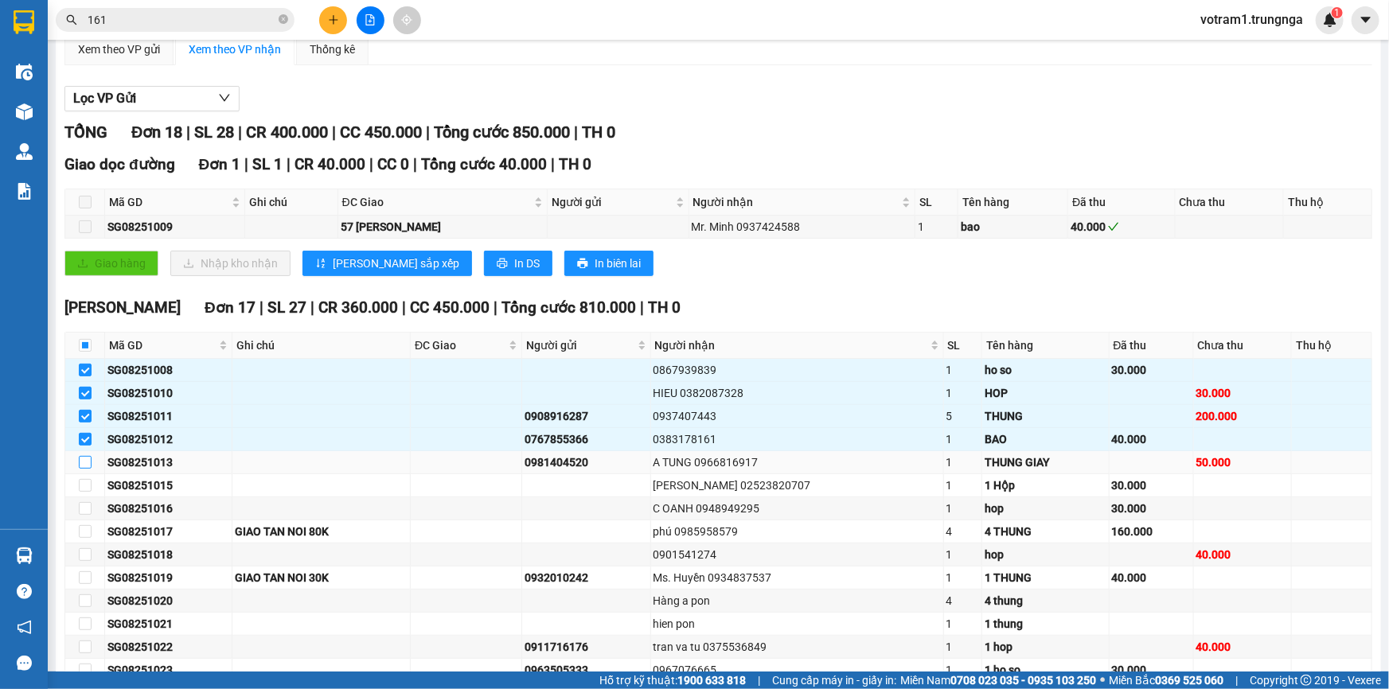
click at [85, 463] on input "checkbox" at bounding box center [85, 462] width 13 height 13
checkbox input "true"
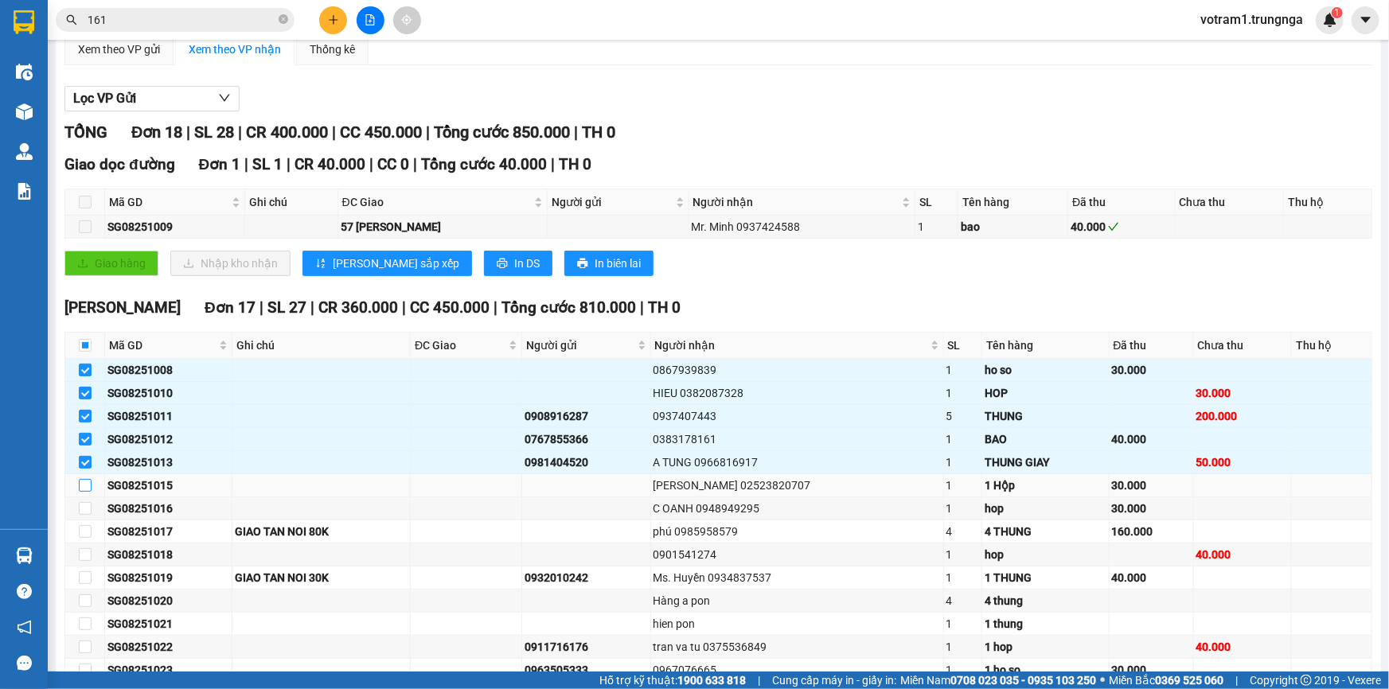
click at [83, 482] on input "checkbox" at bounding box center [85, 485] width 13 height 13
checkbox input "true"
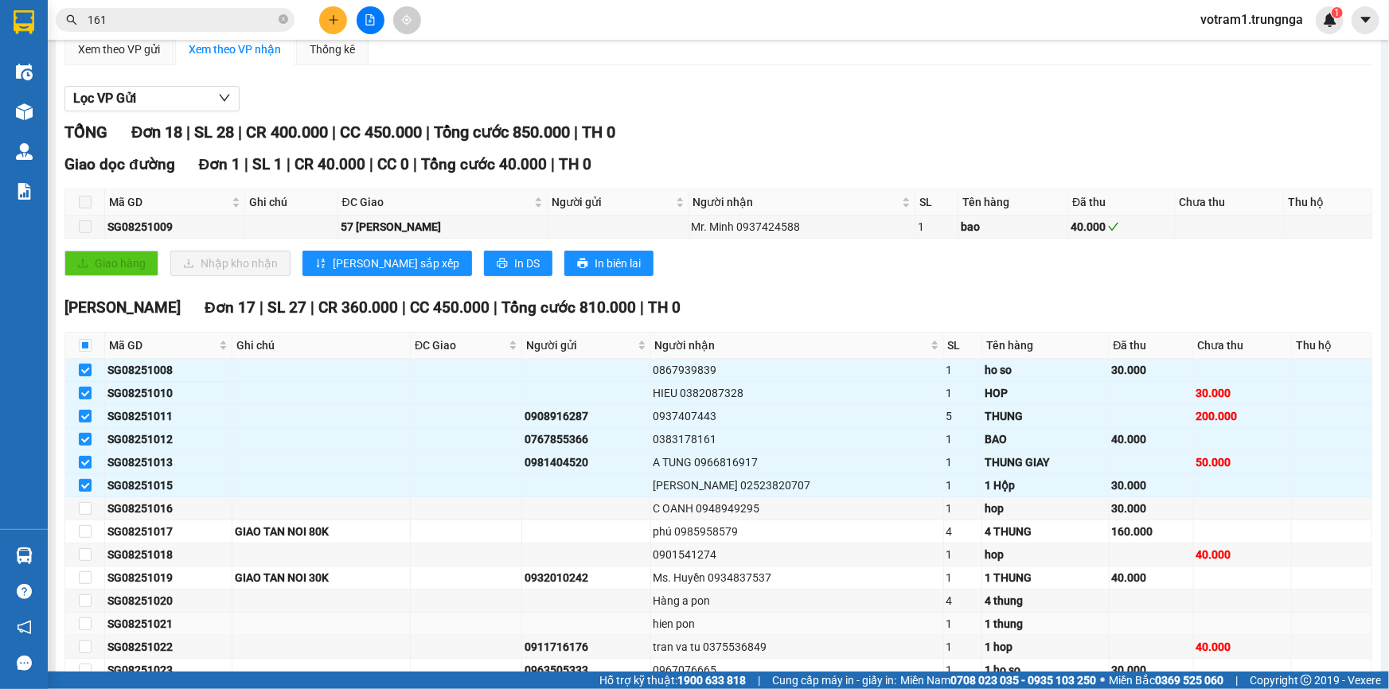
scroll to position [303, 0]
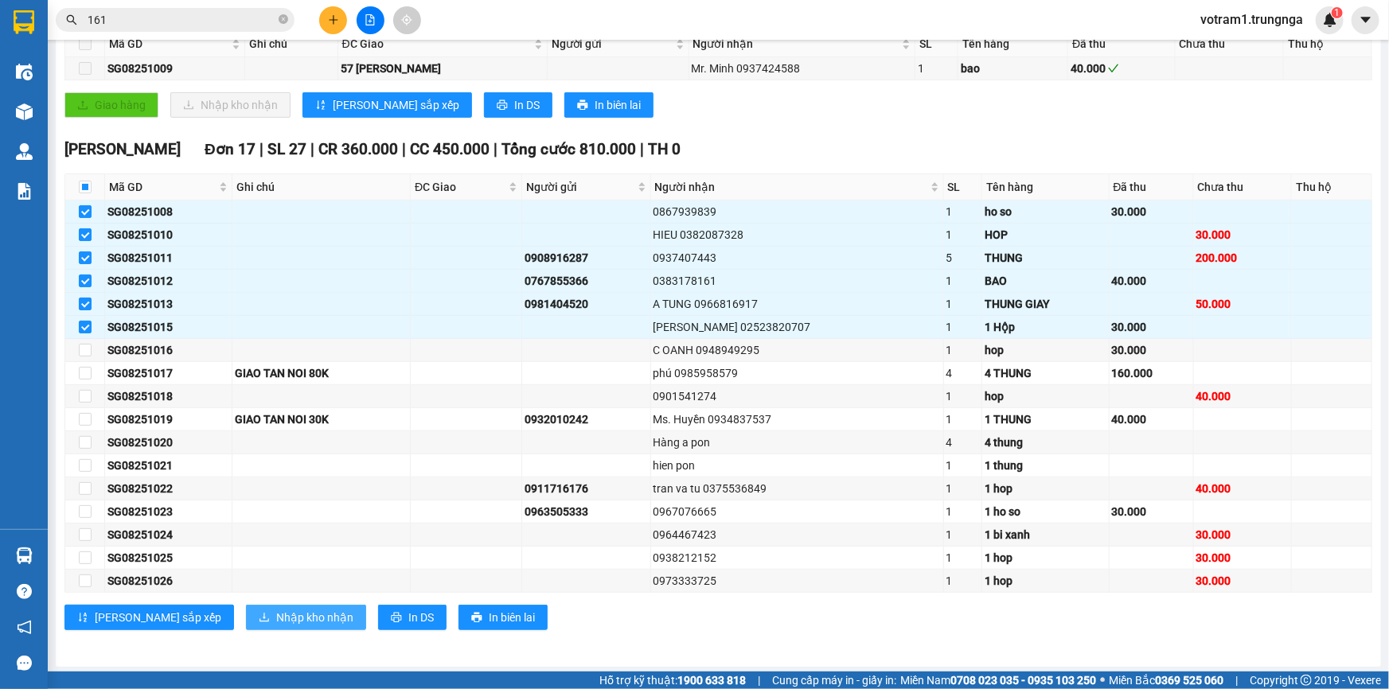
click at [279, 615] on span "Nhập kho nhận" at bounding box center [314, 618] width 77 height 18
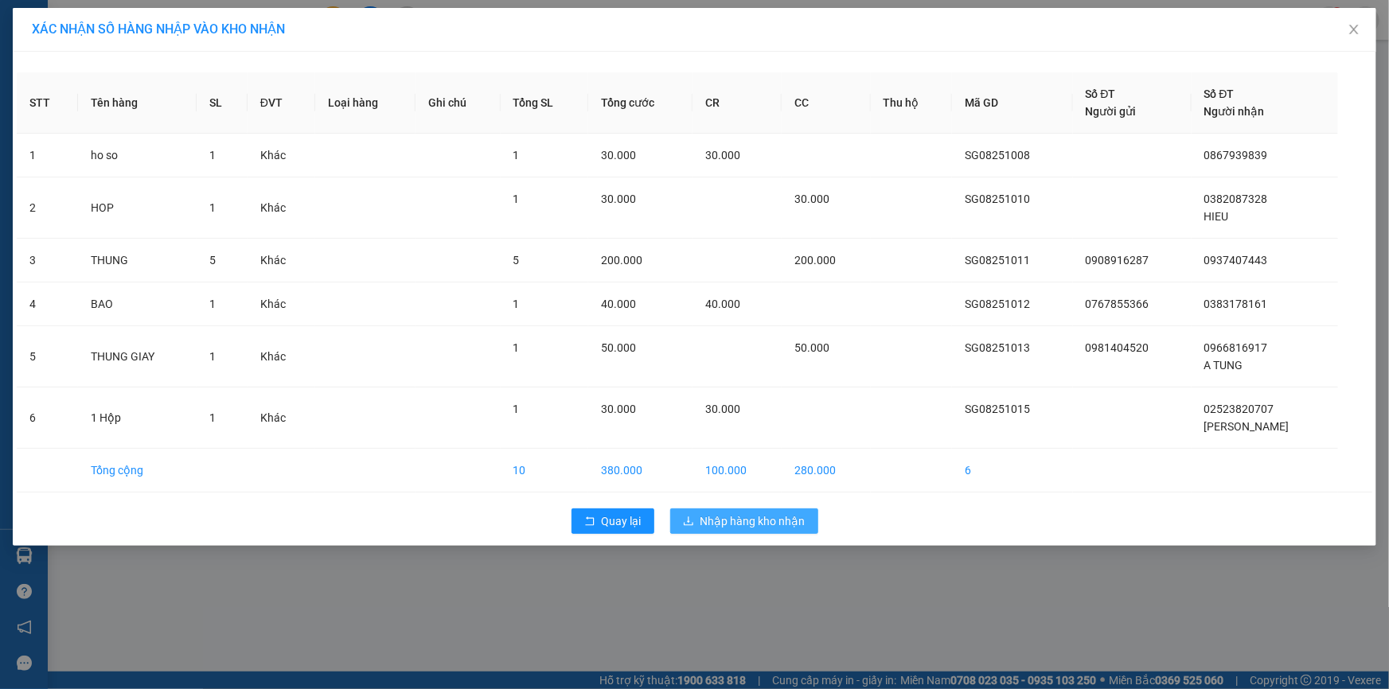
click at [765, 526] on span "Nhập hàng kho nhận" at bounding box center [753, 522] width 105 height 18
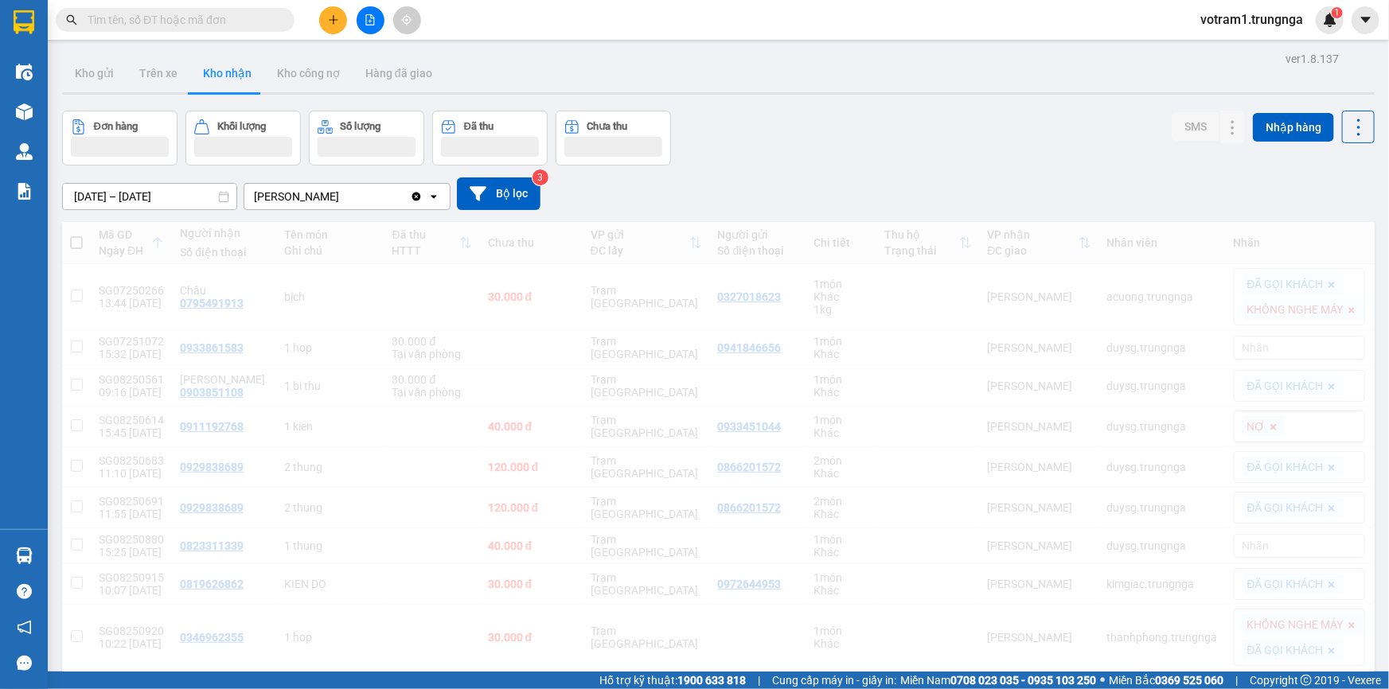
click at [146, 21] on input "text" at bounding box center [182, 20] width 188 height 18
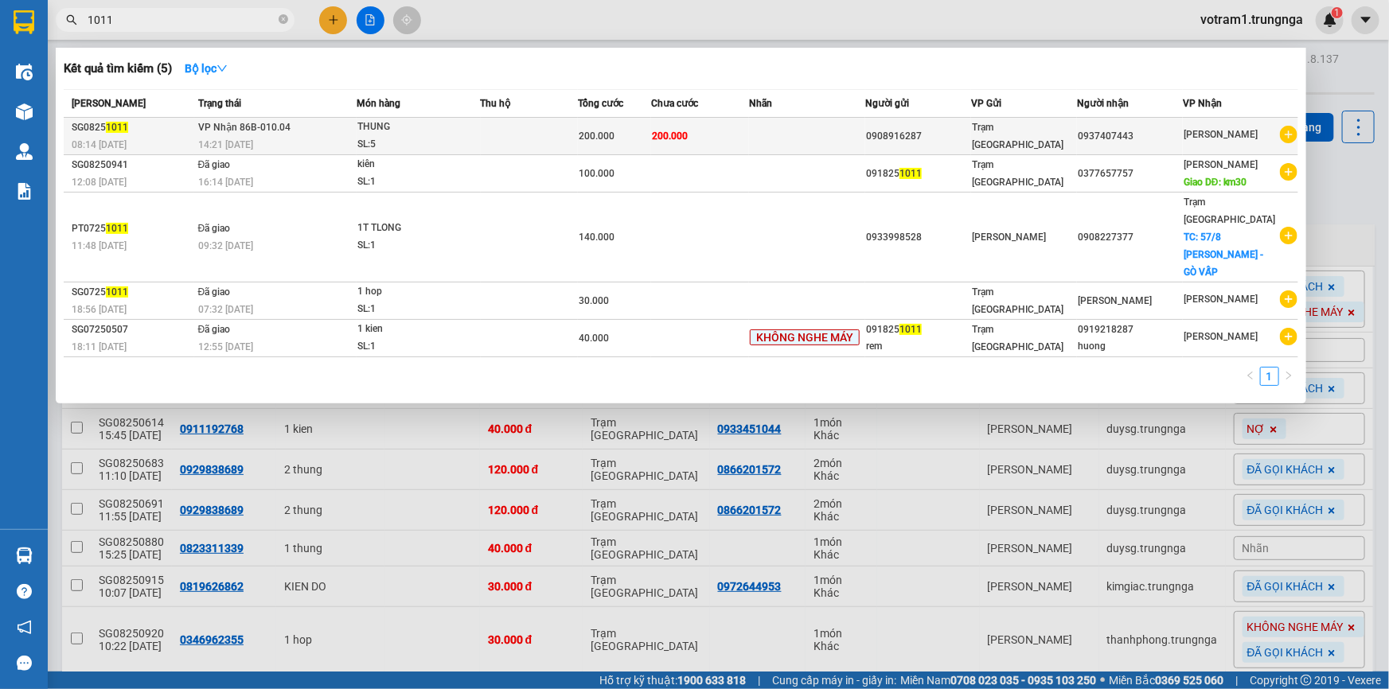
type input "1011"
click at [341, 123] on td "VP Nhận 86B-010.04 14:21 - 12/08" at bounding box center [275, 136] width 163 height 37
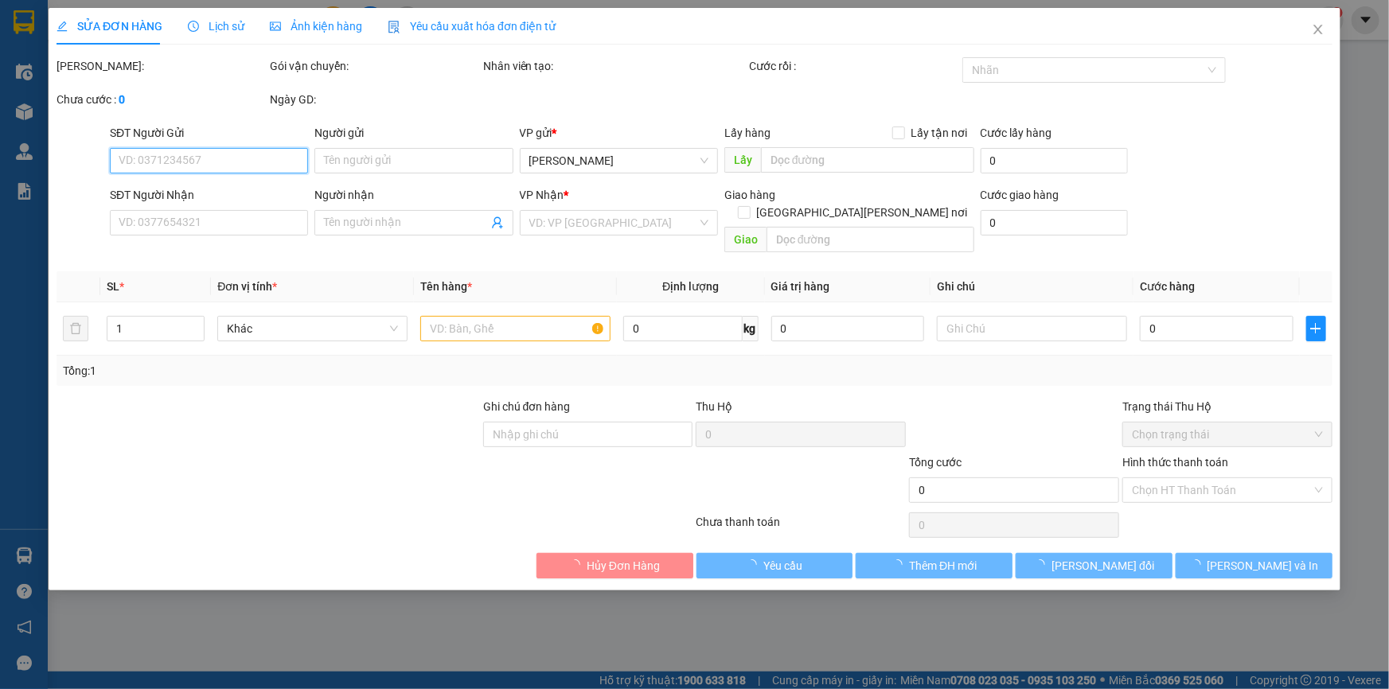
type input "0908916287"
type input "0937407443"
type input "200.000"
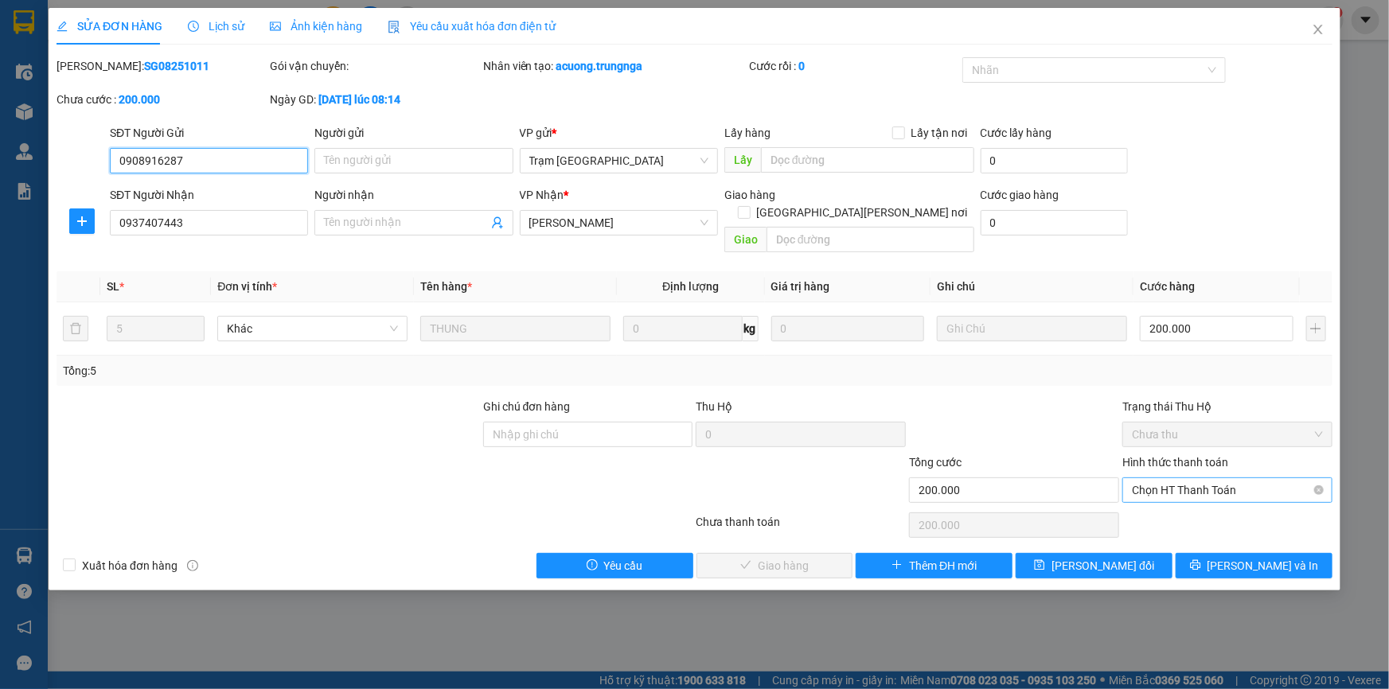
click at [1193, 478] on span "Chọn HT Thanh Toán" at bounding box center [1227, 490] width 191 height 24
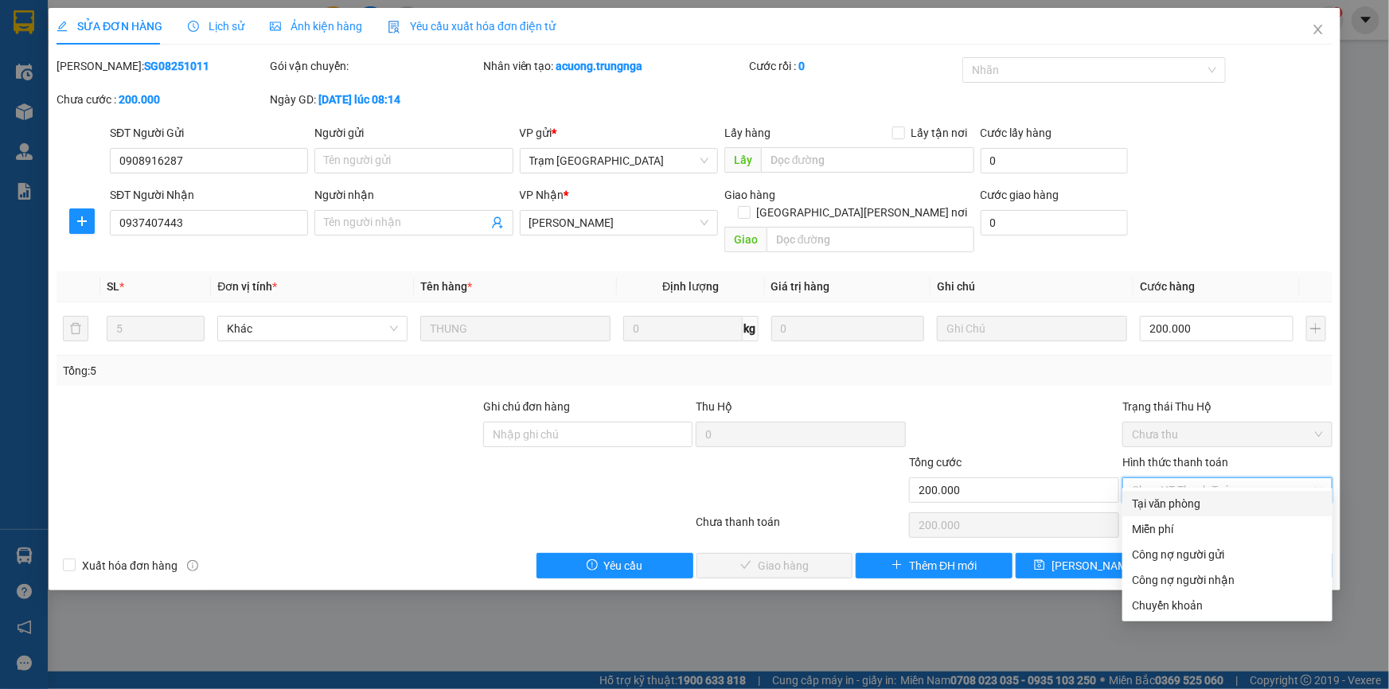
click at [1186, 502] on div "Tại văn phòng" at bounding box center [1227, 504] width 191 height 18
type input "0"
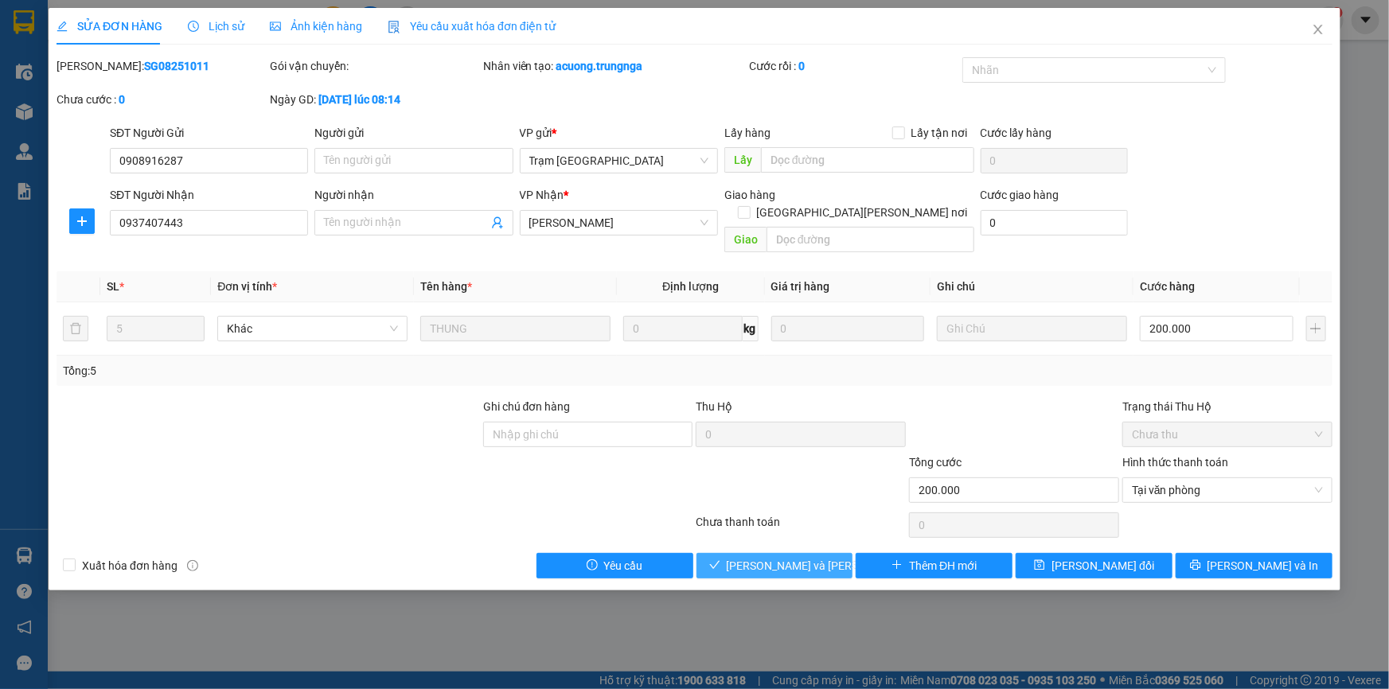
click at [787, 557] on span "Lưu và Giao hàng" at bounding box center [834, 566] width 215 height 18
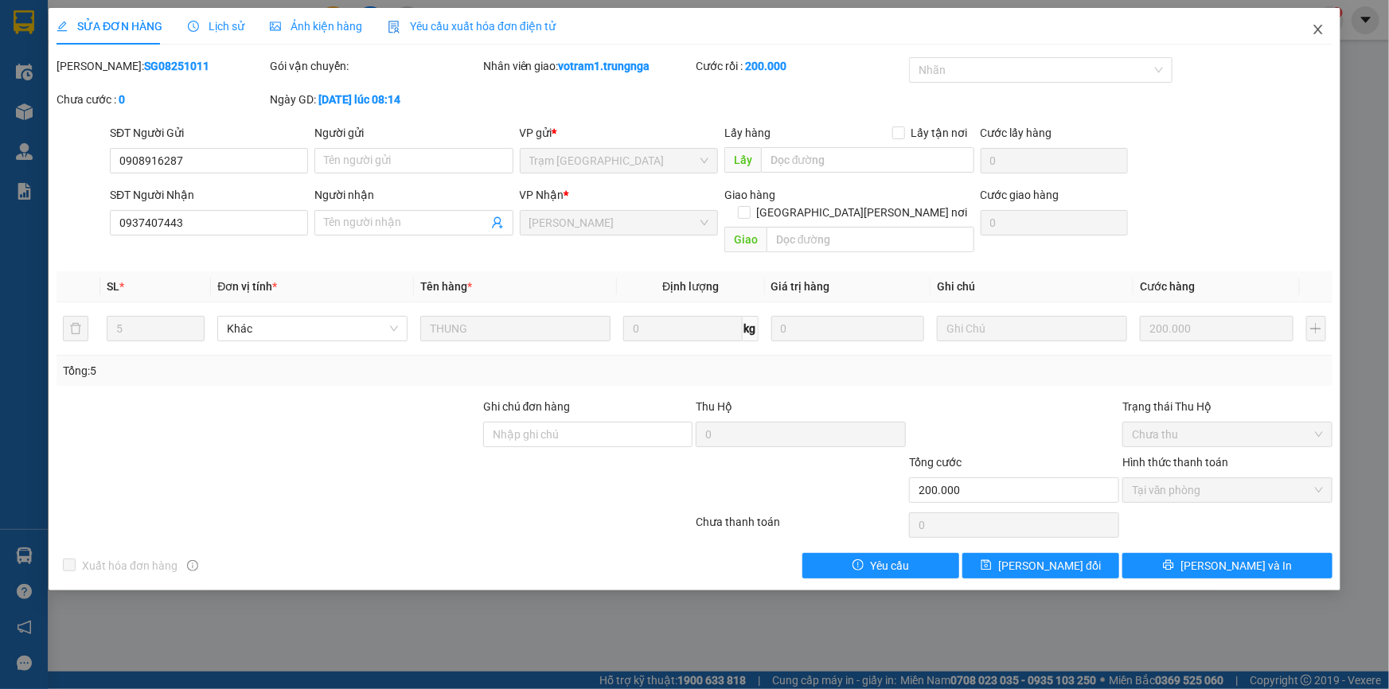
click at [1327, 32] on span "Close" at bounding box center [1318, 30] width 45 height 45
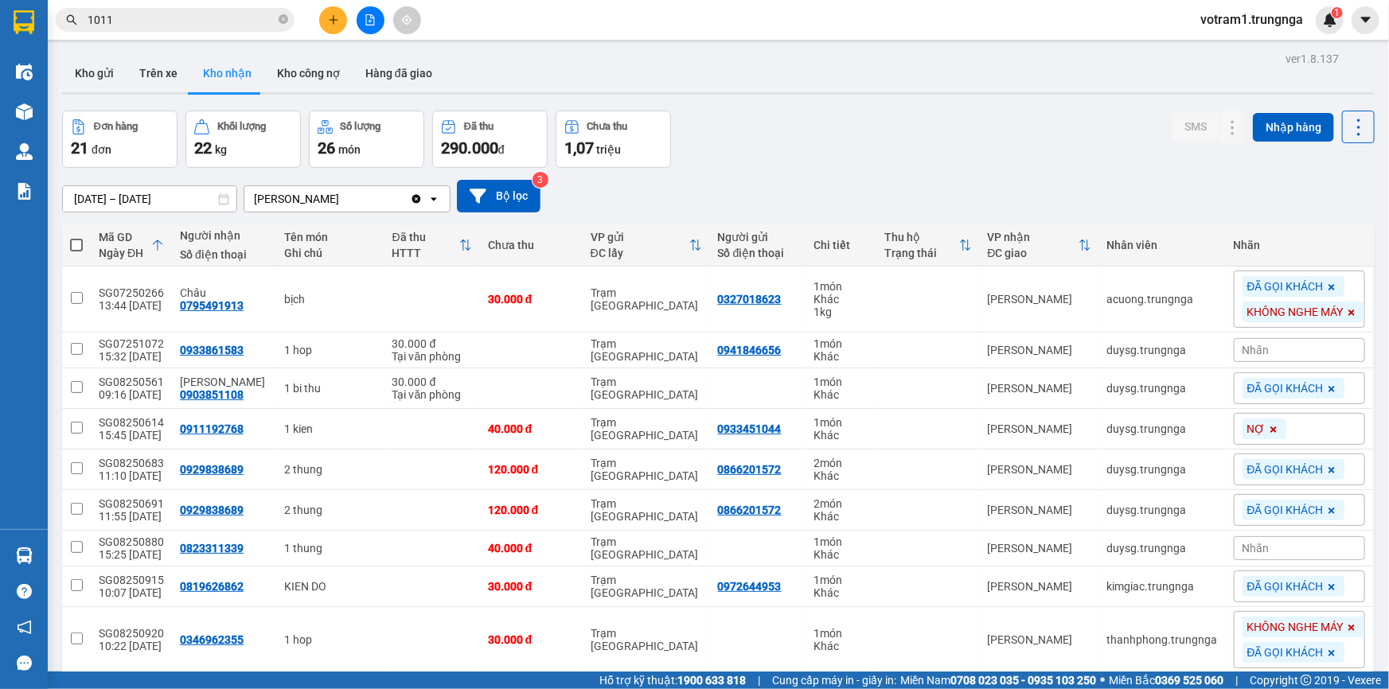
click at [134, 20] on input "1011" at bounding box center [182, 20] width 188 height 18
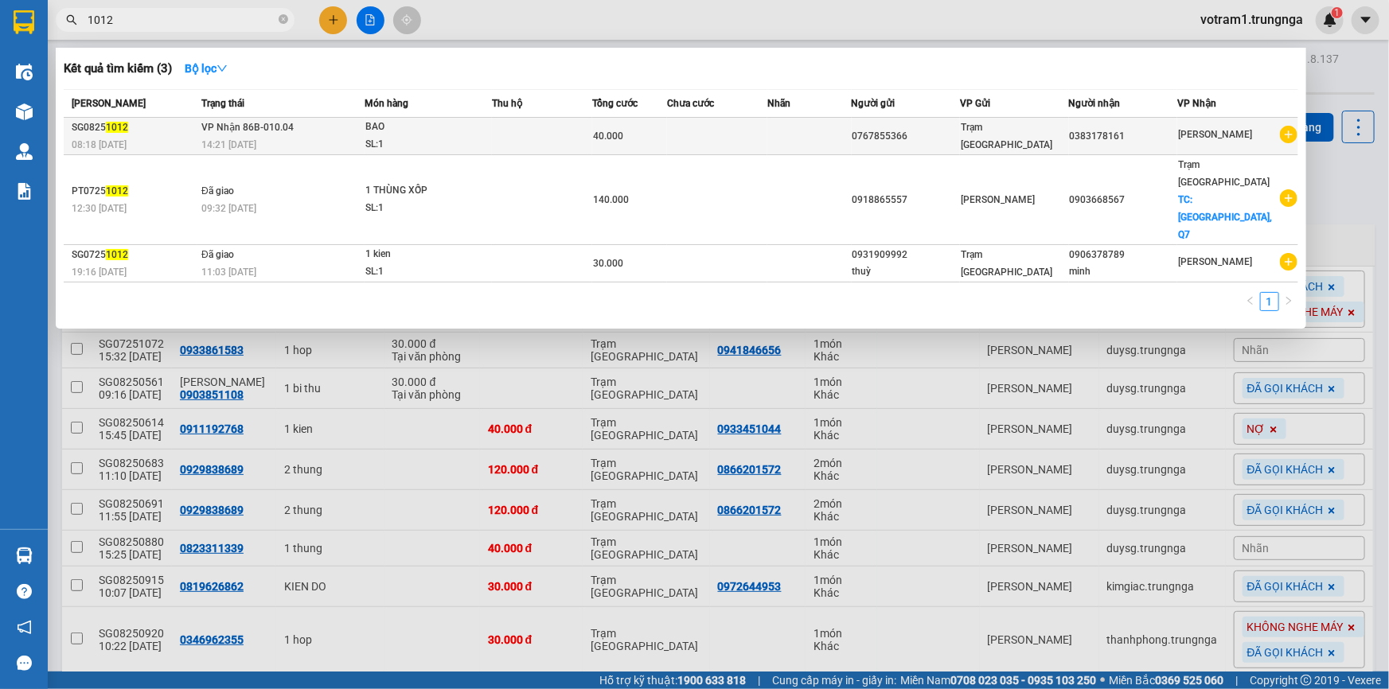
type input "1012"
click at [506, 127] on td at bounding box center [542, 136] width 100 height 37
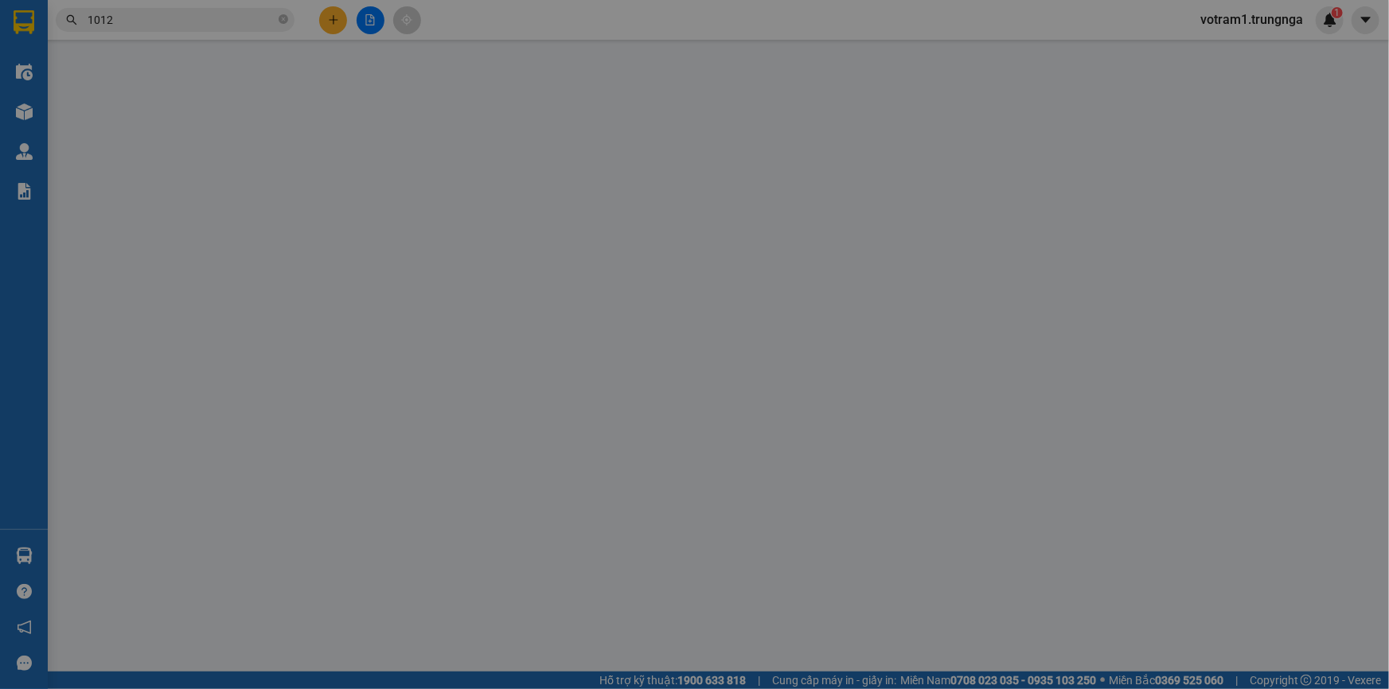
type input "0767855366"
type input "0383178161"
type input "40.000"
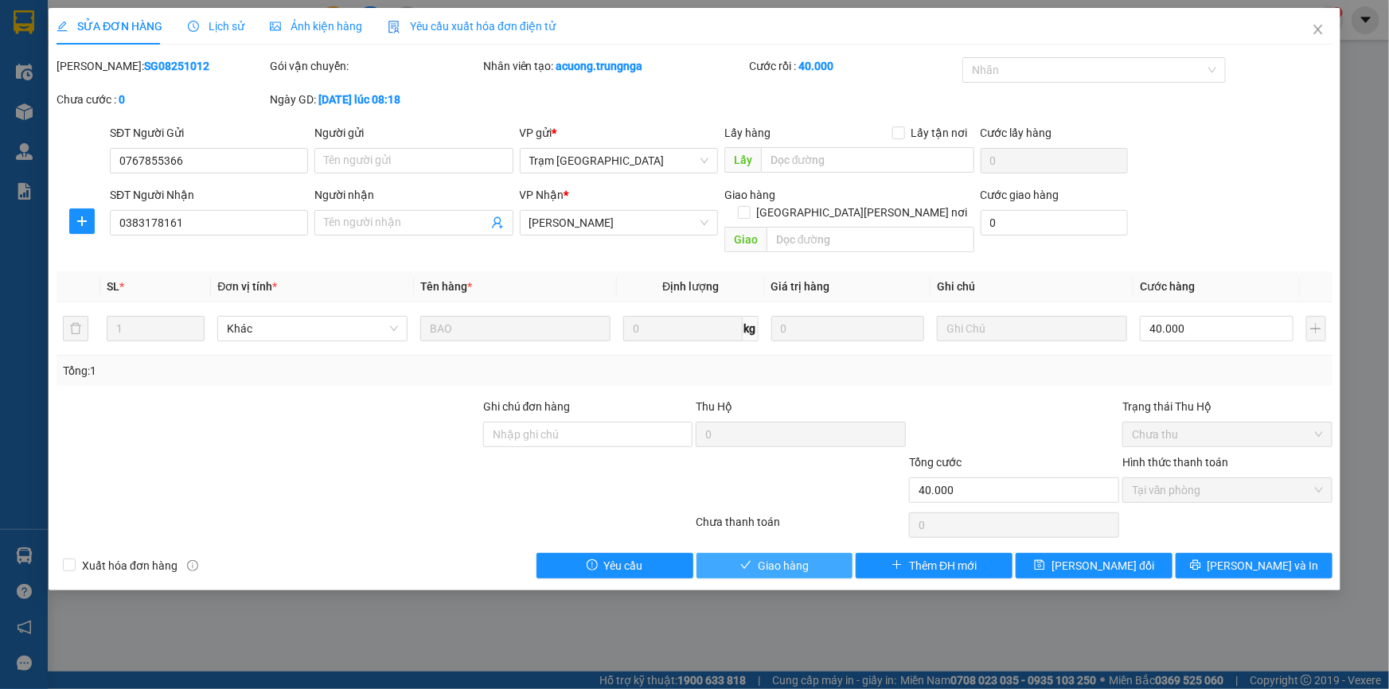
click at [820, 553] on button "Giao hàng" at bounding box center [775, 565] width 157 height 25
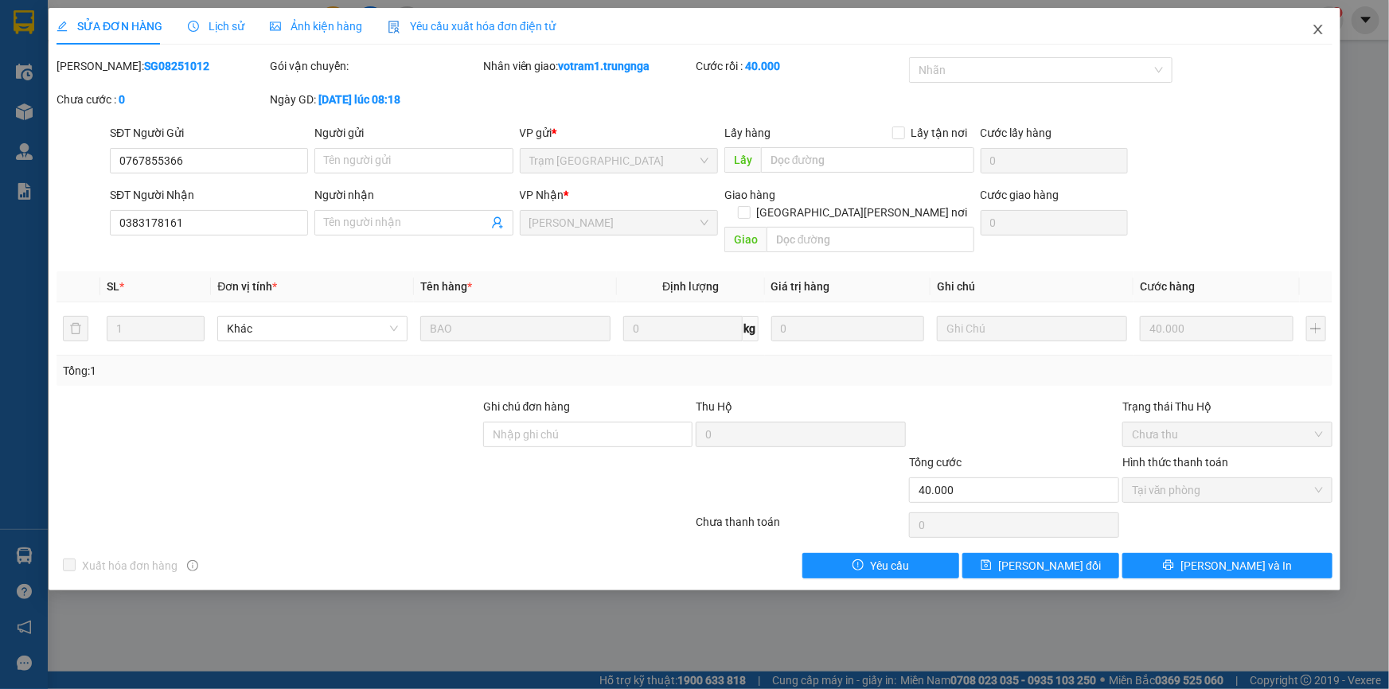
click at [1325, 27] on span "Close" at bounding box center [1318, 30] width 45 height 45
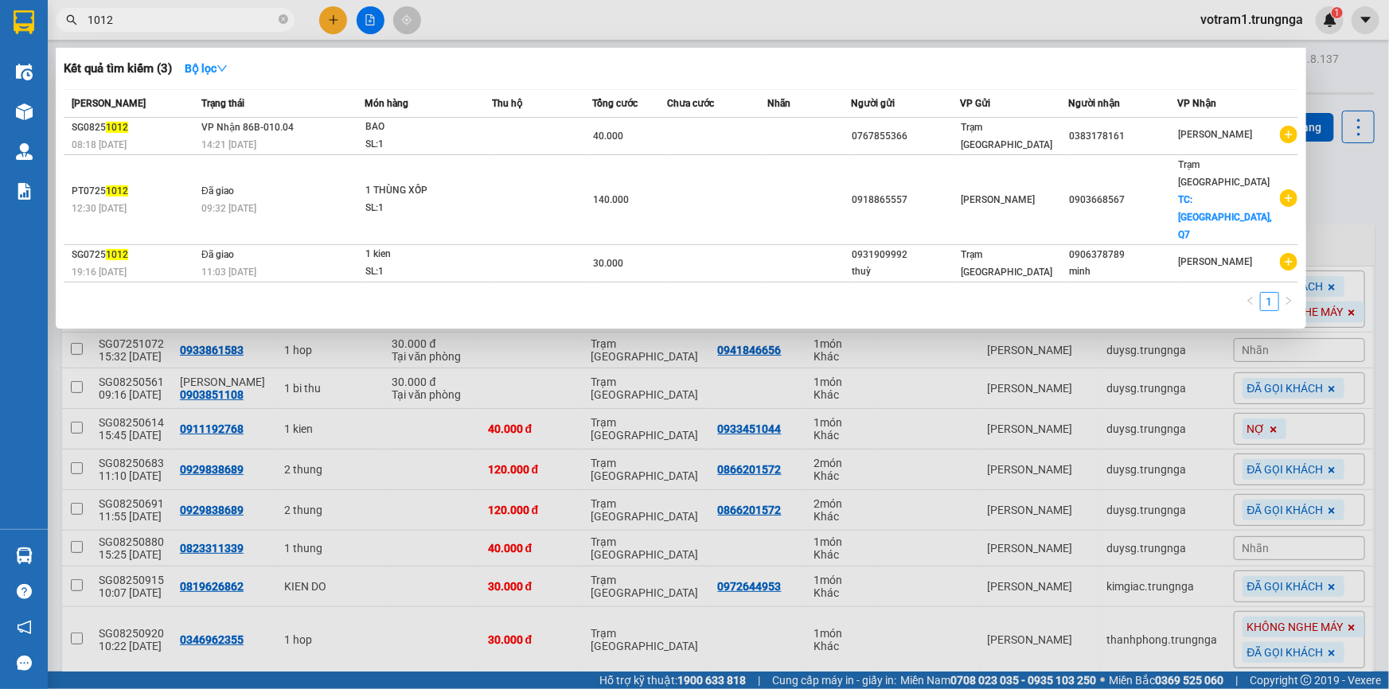
click at [186, 17] on input "1012" at bounding box center [182, 20] width 188 height 18
type input "1"
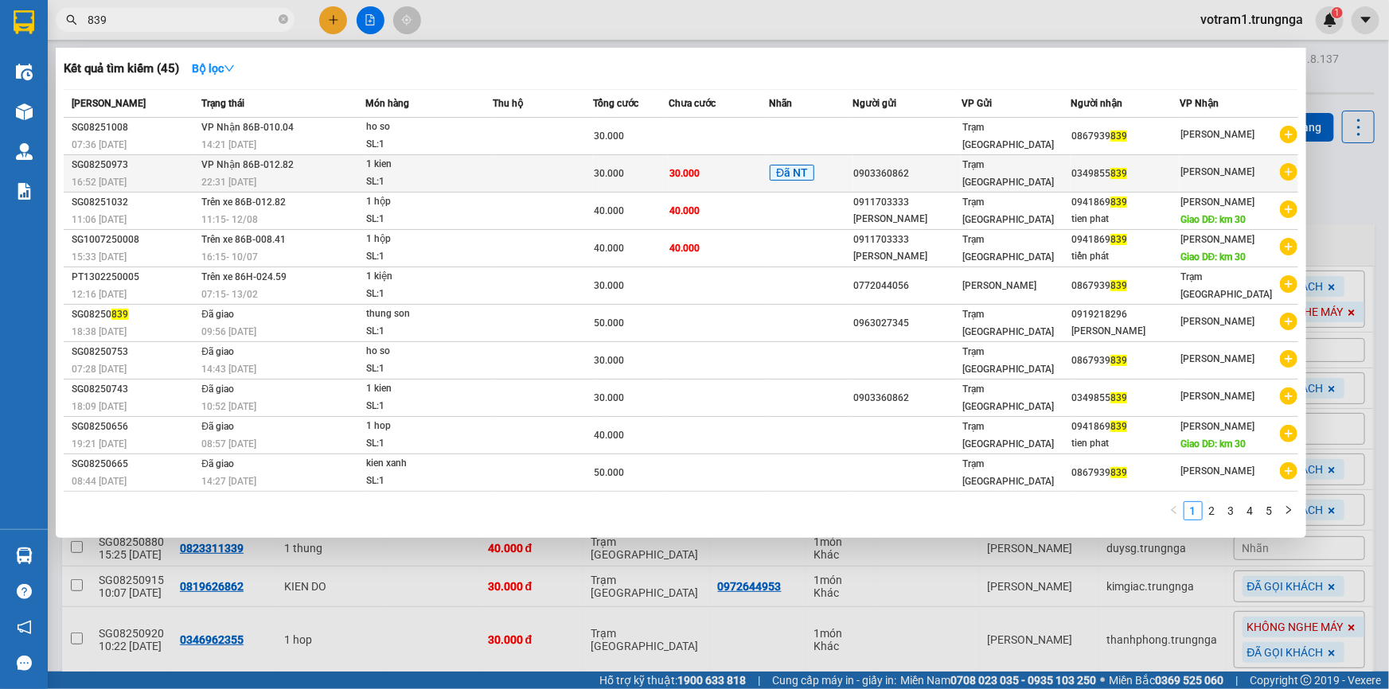
type input "839"
click at [1051, 178] on div "Trạm [GEOGRAPHIC_DATA]" at bounding box center [1015, 173] width 107 height 35
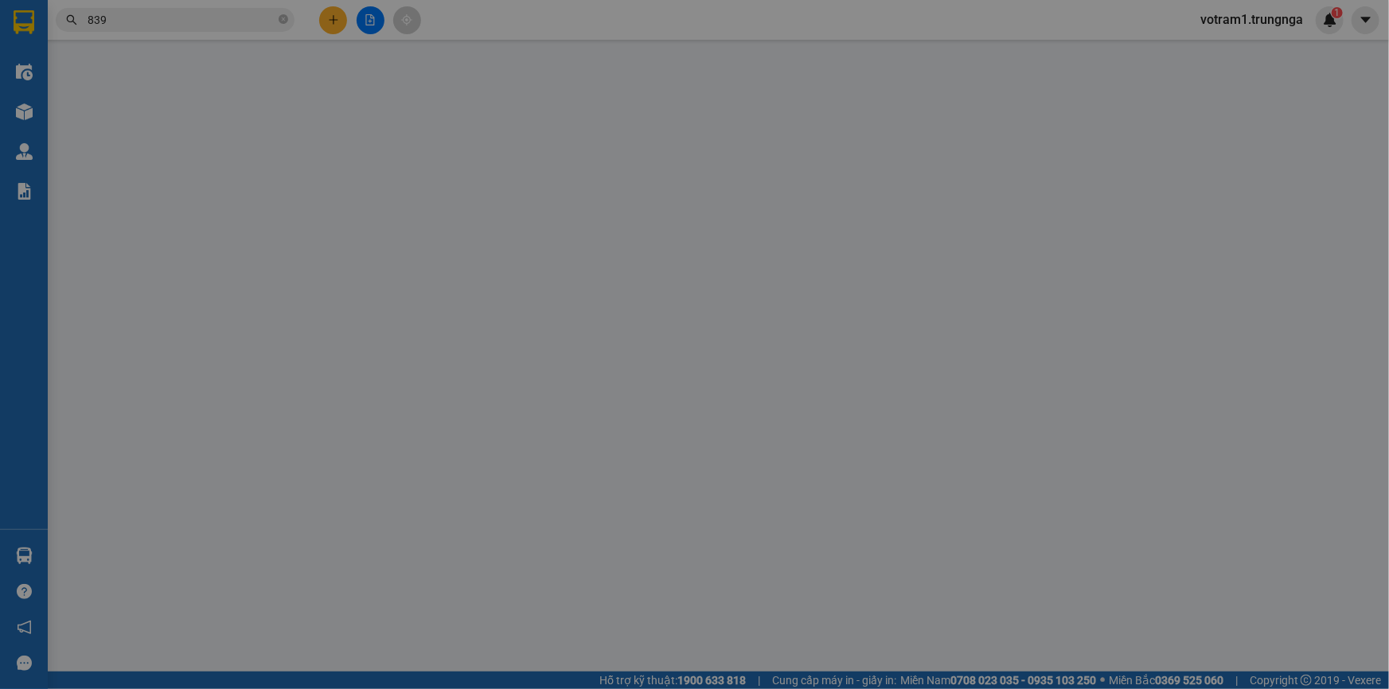
type input "0903360862"
type input "0349855839"
type input "30.000"
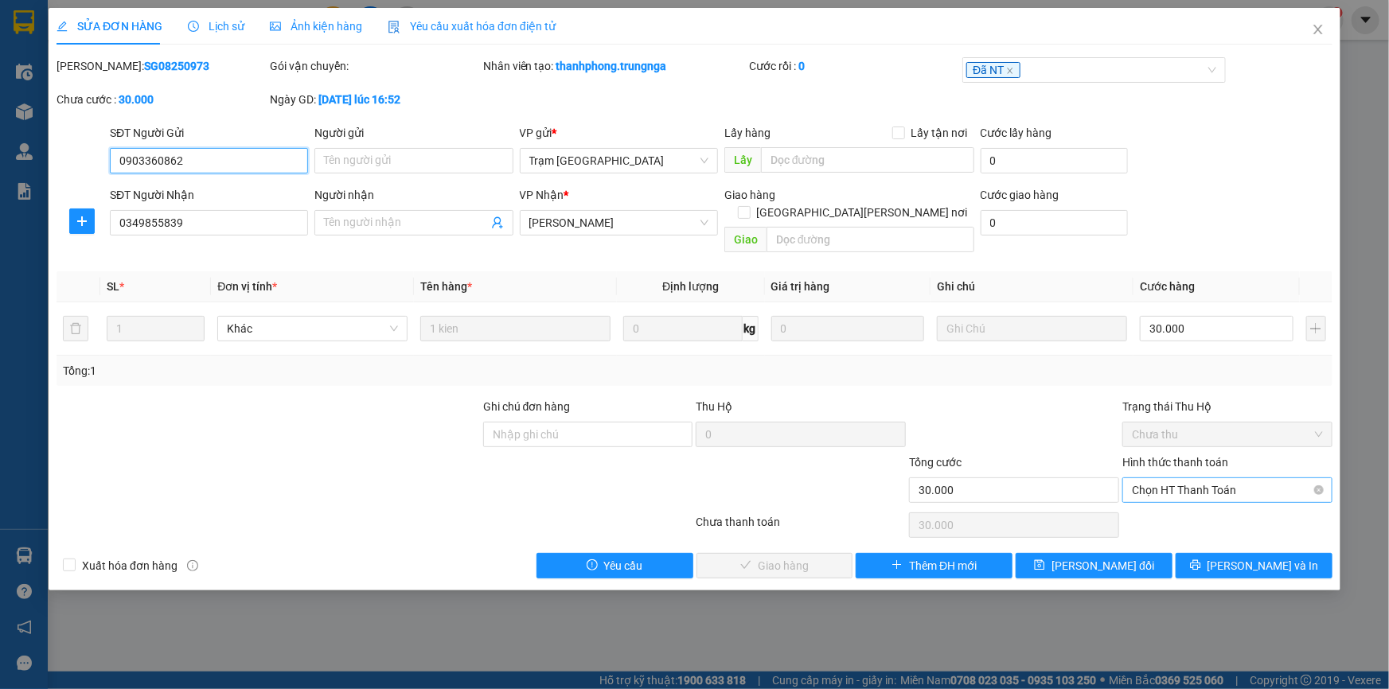
click at [1277, 478] on span "Chọn HT Thanh Toán" at bounding box center [1227, 490] width 191 height 24
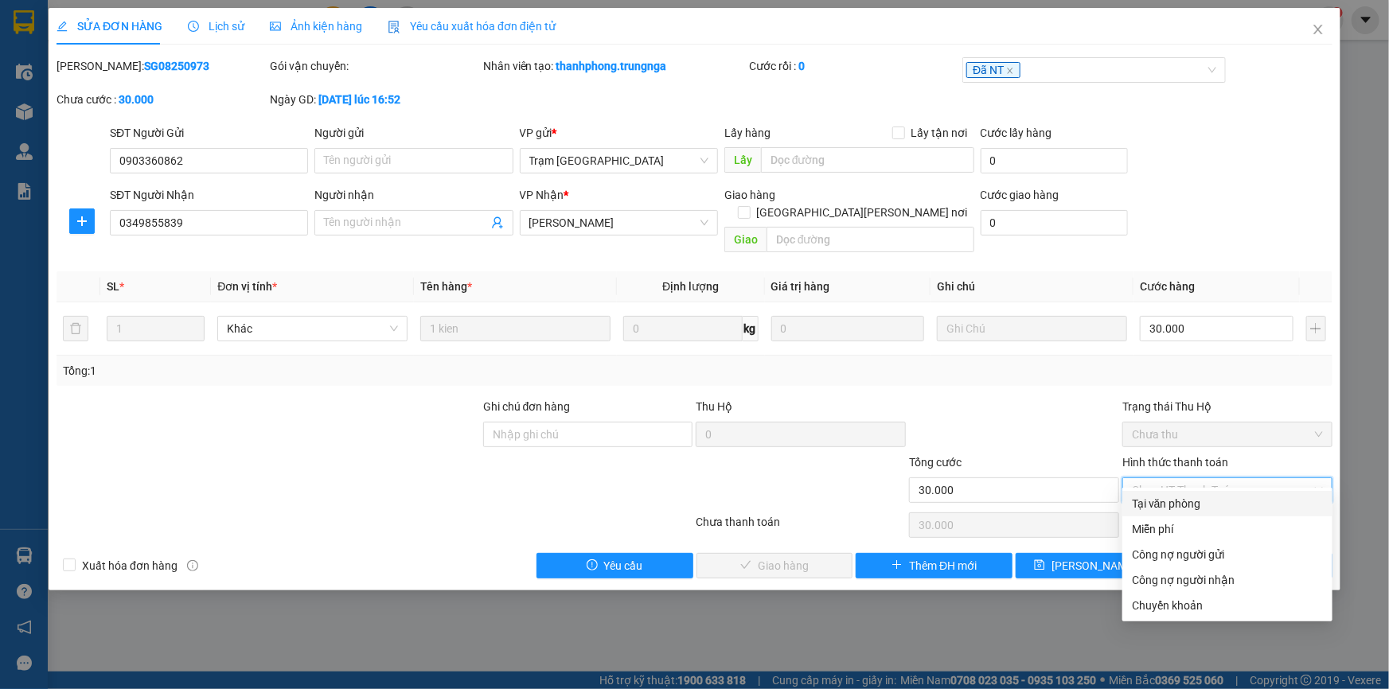
click at [1205, 508] on div "Tại văn phòng" at bounding box center [1227, 504] width 191 height 18
type input "0"
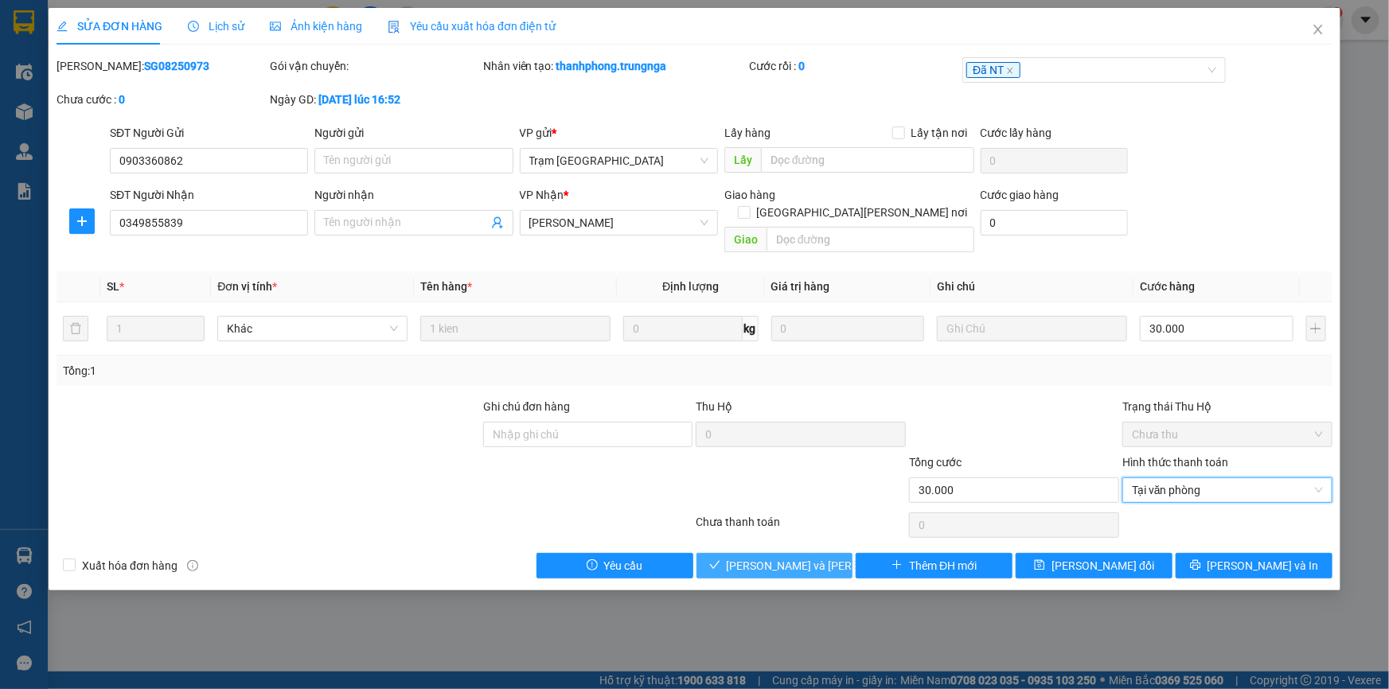
click at [816, 557] on span "Lưu và Giao hàng" at bounding box center [834, 566] width 215 height 18
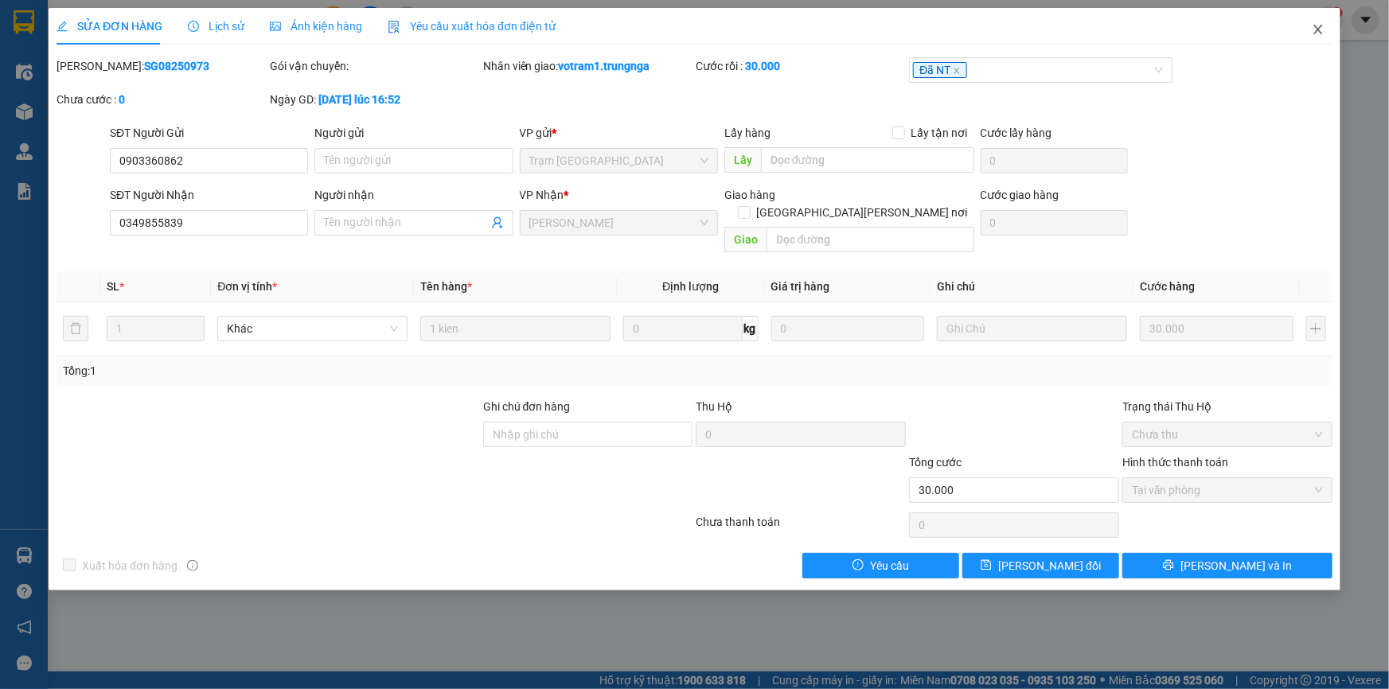
click at [1314, 33] on icon "close" at bounding box center [1318, 29] width 13 height 13
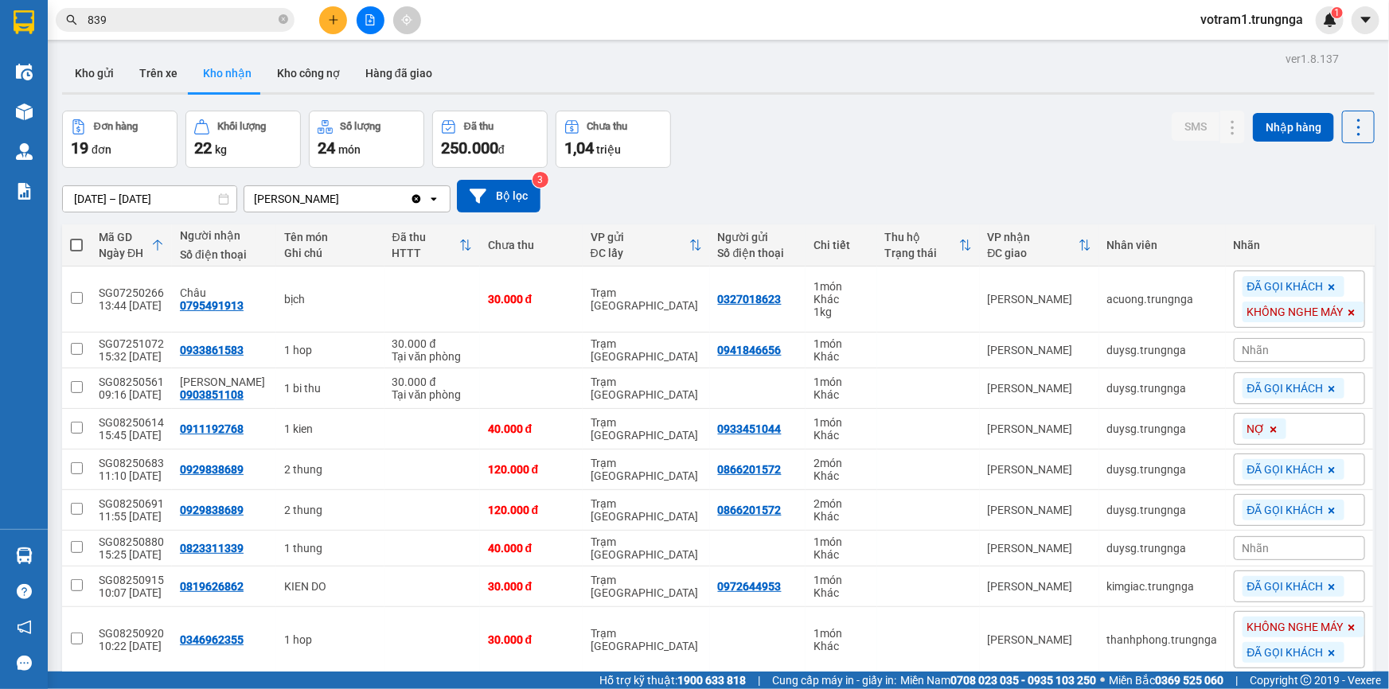
click at [255, 23] on input "839" at bounding box center [182, 20] width 188 height 18
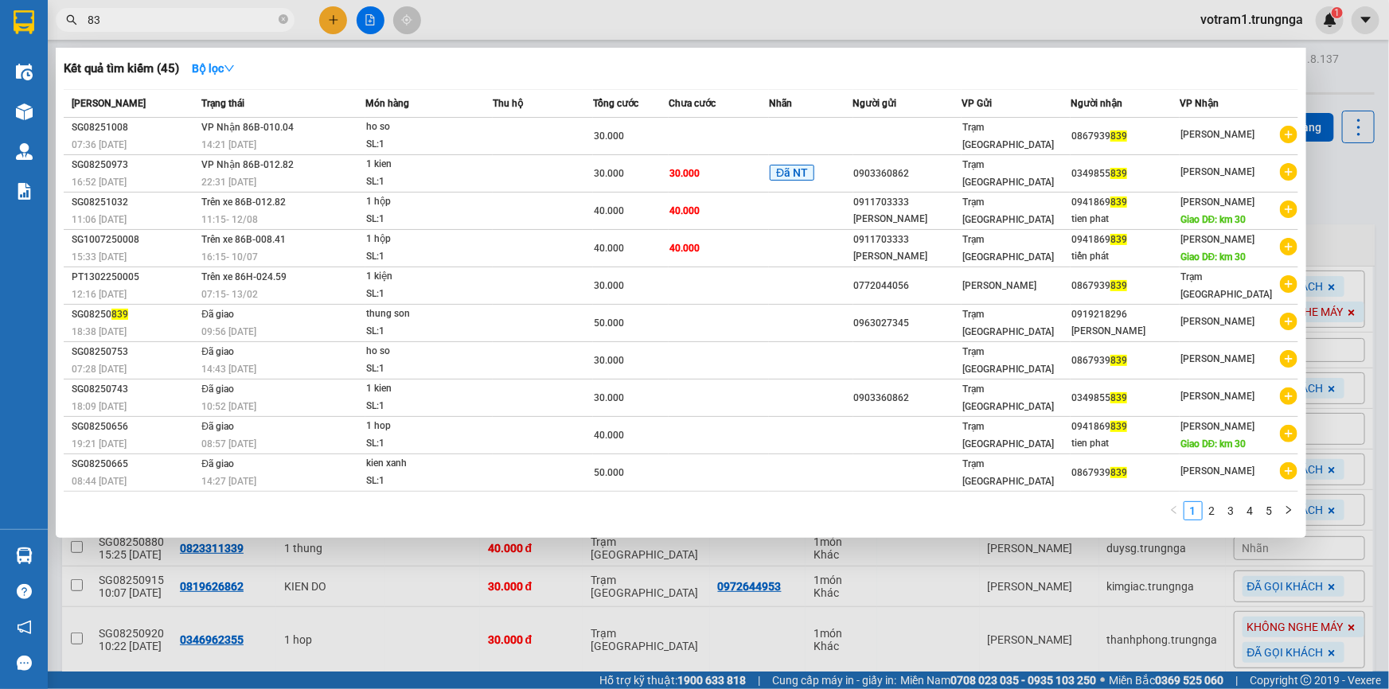
type input "8"
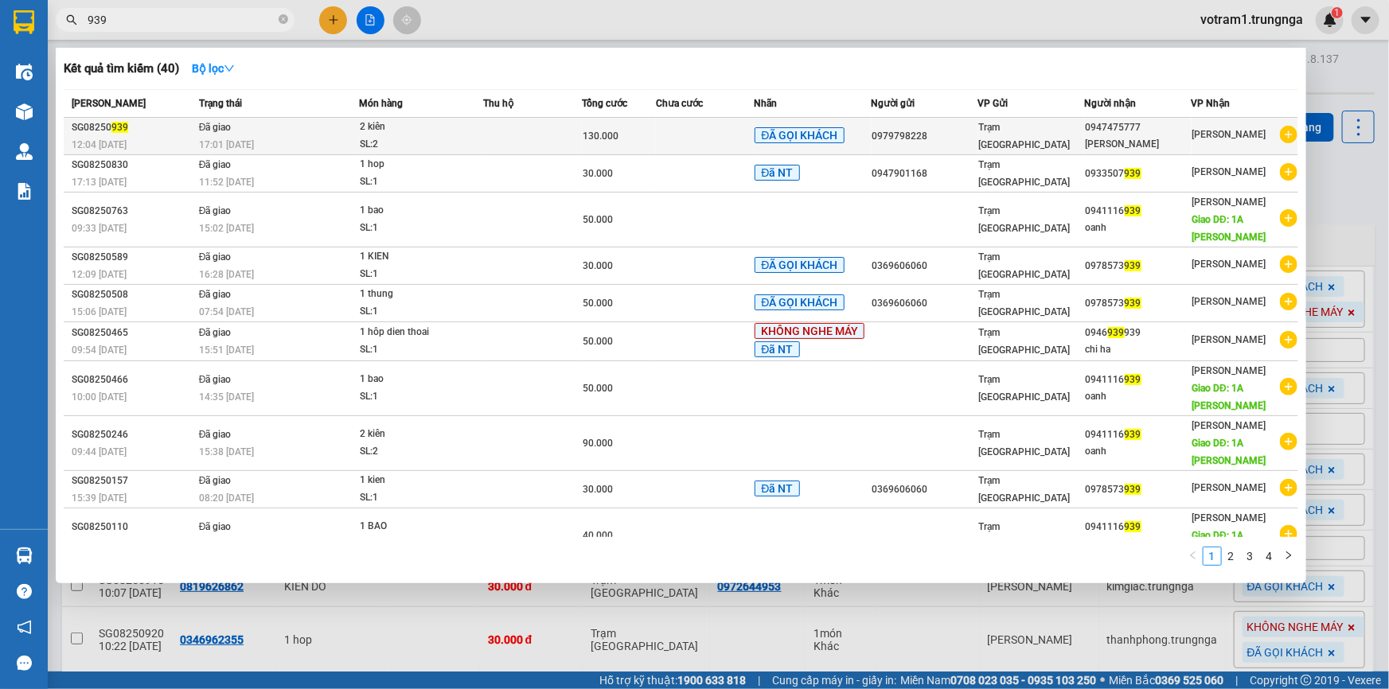
type input "939"
click at [397, 124] on div "2 kiên" at bounding box center [419, 128] width 119 height 18
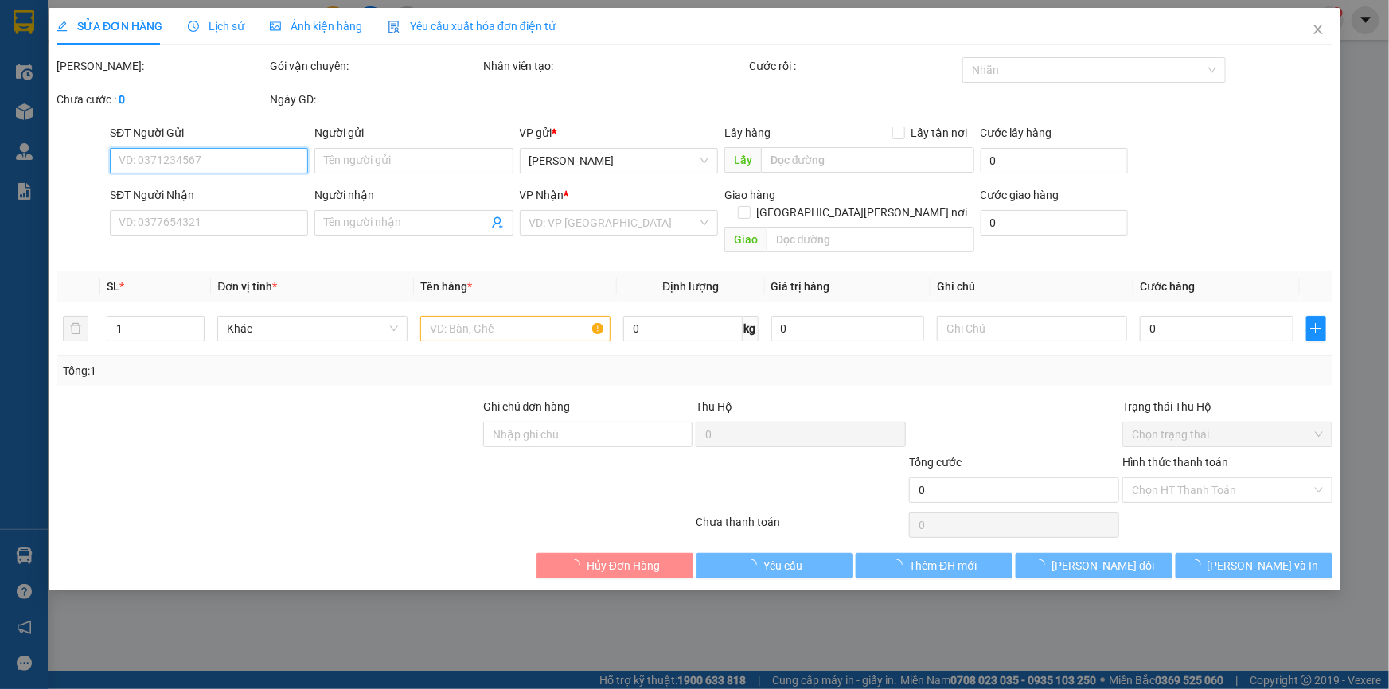
type input "0979798228"
type input "0947475777"
type input "Mr. Long"
type input "ANH TUẤN NHẬN"
type input "130.000"
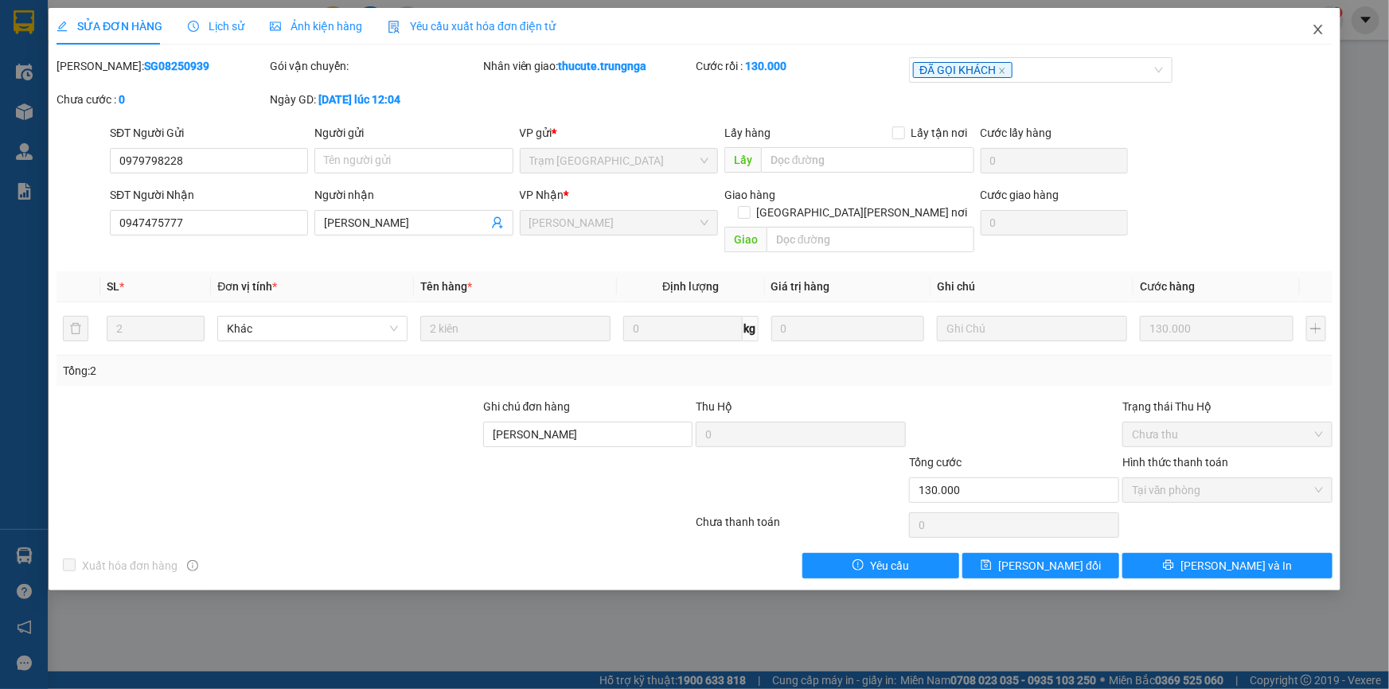
click at [1327, 28] on span "Close" at bounding box center [1318, 30] width 45 height 45
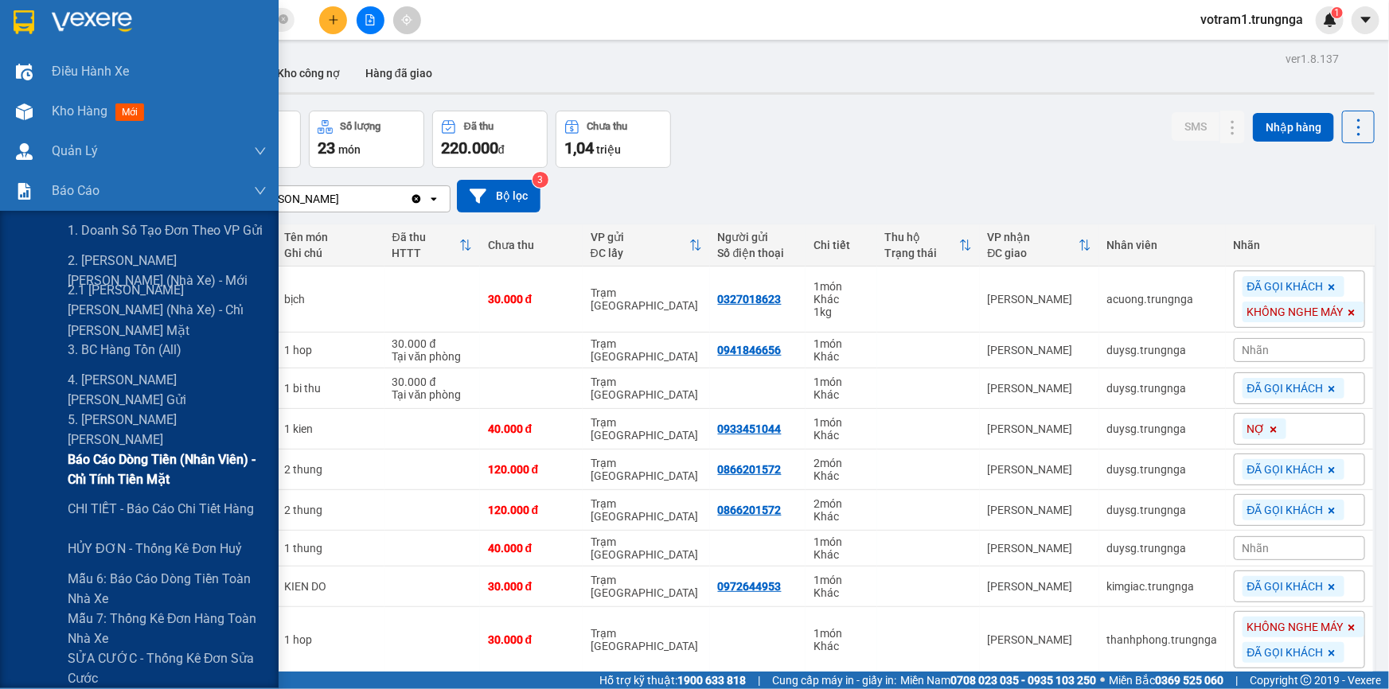
click at [147, 469] on span "Báo cáo dòng tiền (nhân viên) - chỉ tính tiền mặt" at bounding box center [167, 470] width 199 height 40
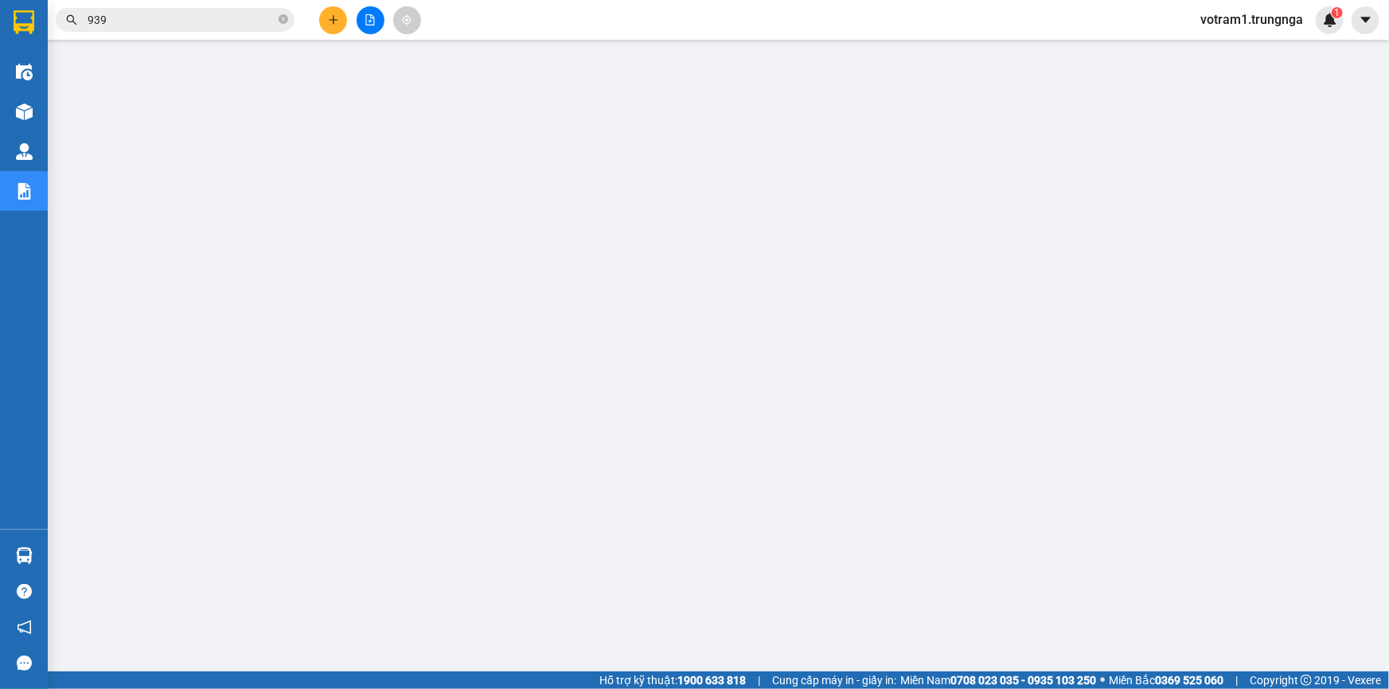
click at [210, 29] on span "939" at bounding box center [175, 20] width 239 height 24
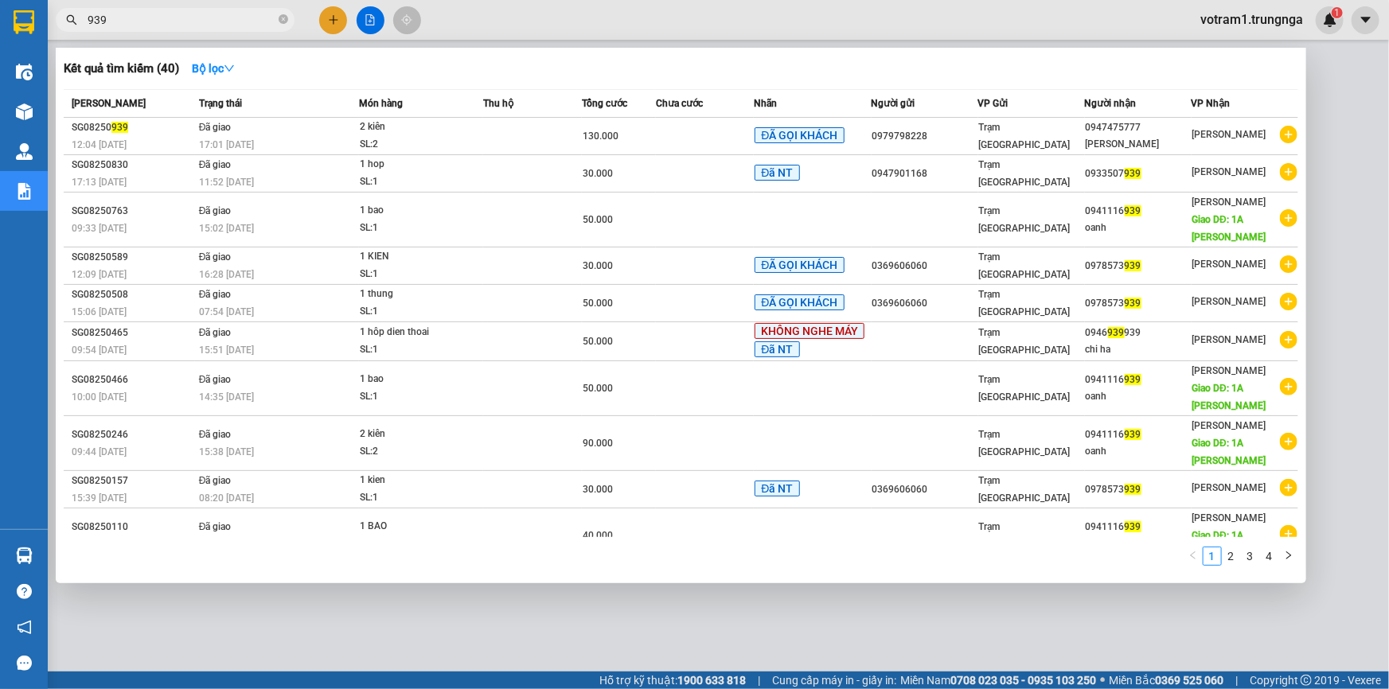
click at [210, 28] on input "939" at bounding box center [182, 20] width 188 height 18
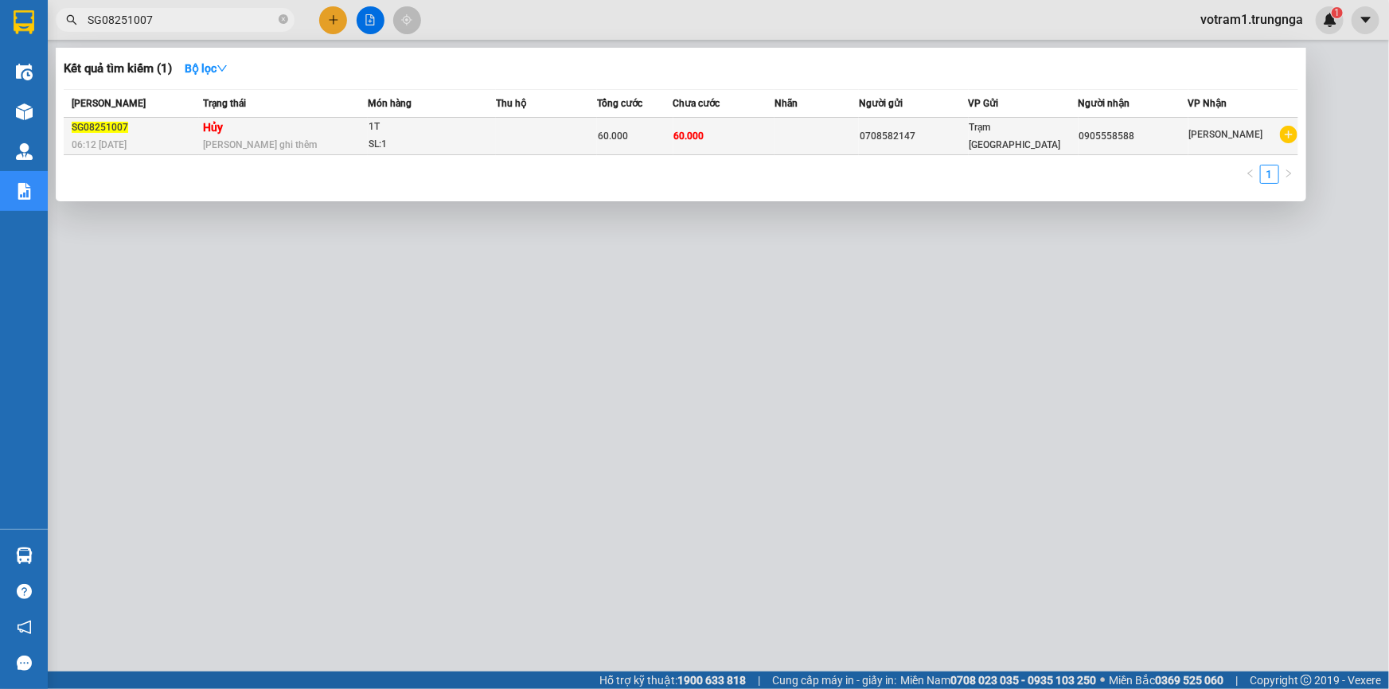
type input "SG08251007"
click at [338, 128] on td "Hủy chị Phúc ghi thêm" at bounding box center [283, 136] width 169 height 37
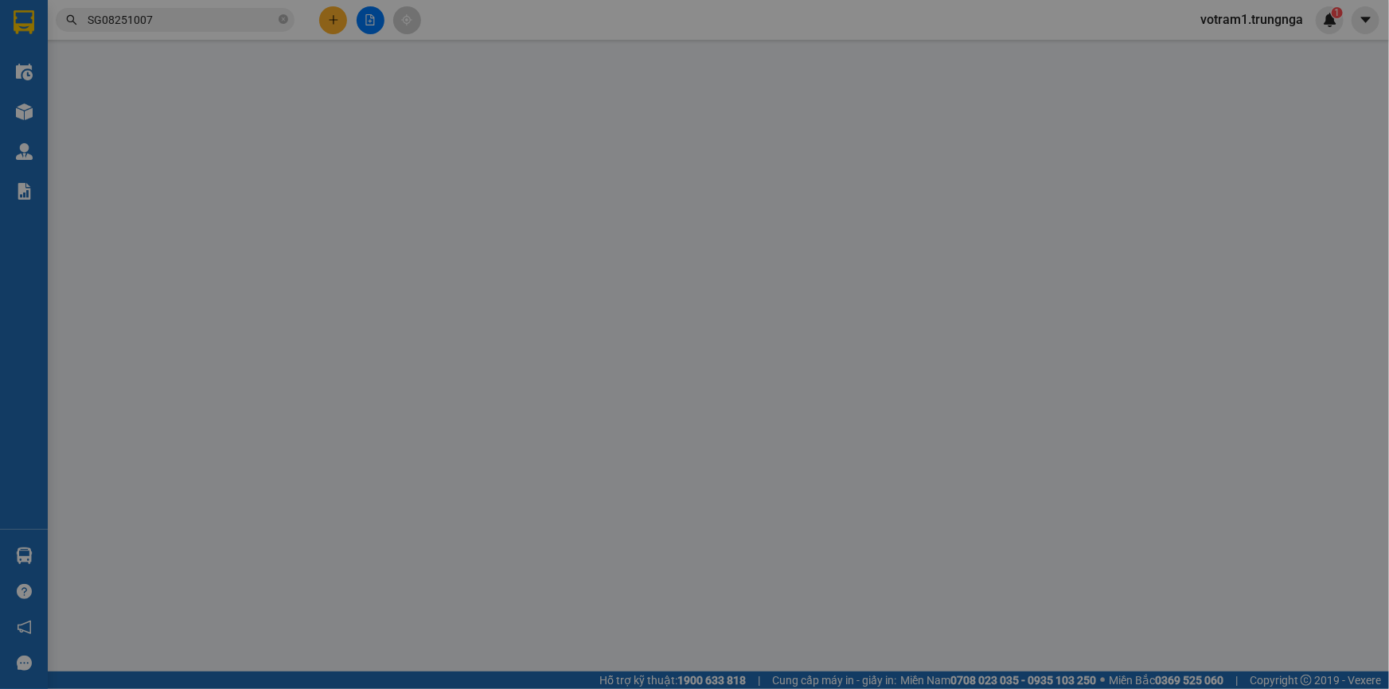
type input "0708582147"
type input "0905558588"
type input "NỢ TÍ LẤY HÀNG TÍNH LUÔN"
type input "60.000"
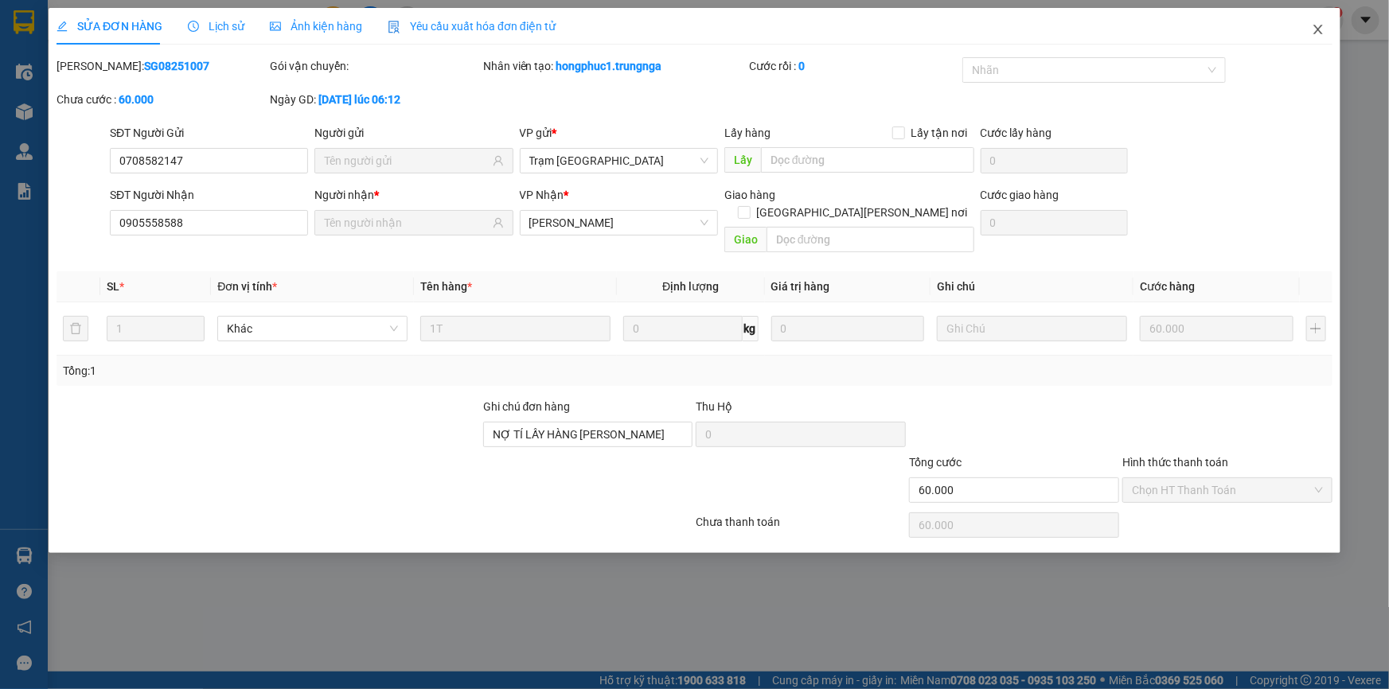
click at [1317, 25] on icon "close" at bounding box center [1318, 29] width 13 height 13
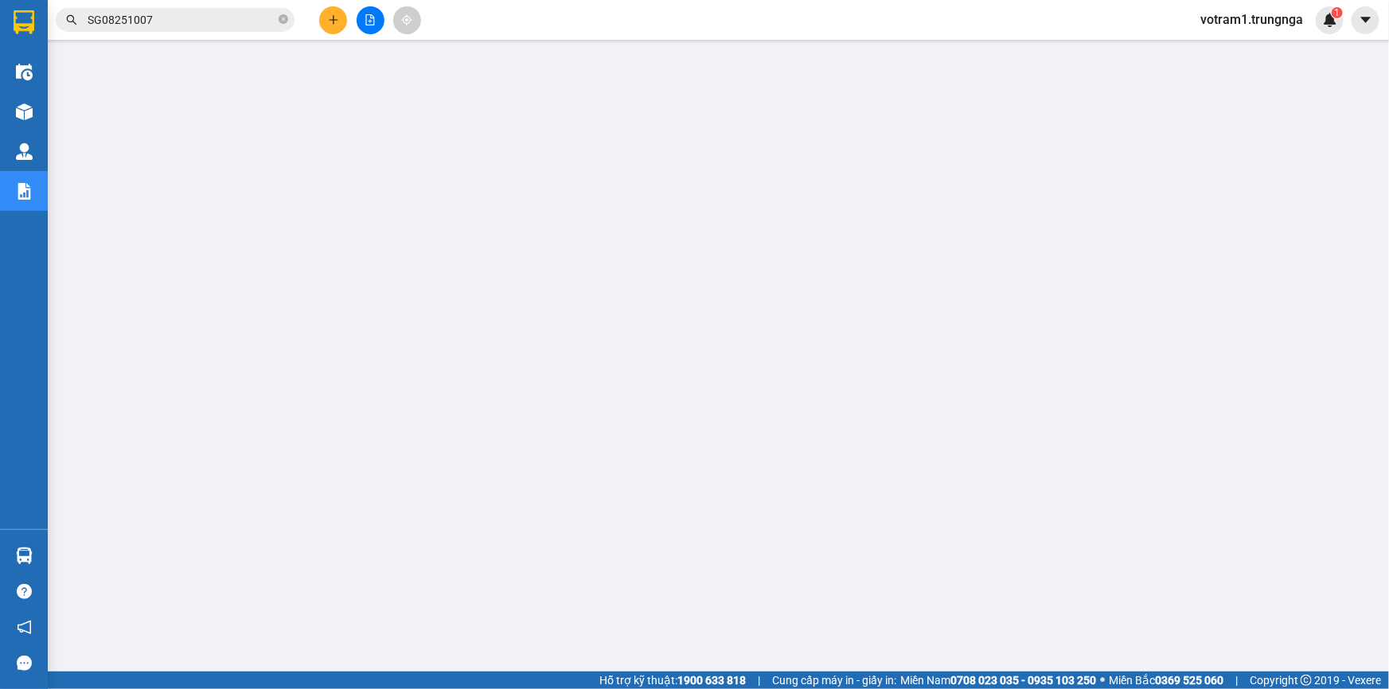
click at [1271, 21] on span "votram1.trungnga" at bounding box center [1252, 20] width 128 height 20
click at [1243, 59] on li "Đăng xuất" at bounding box center [1251, 49] width 131 height 25
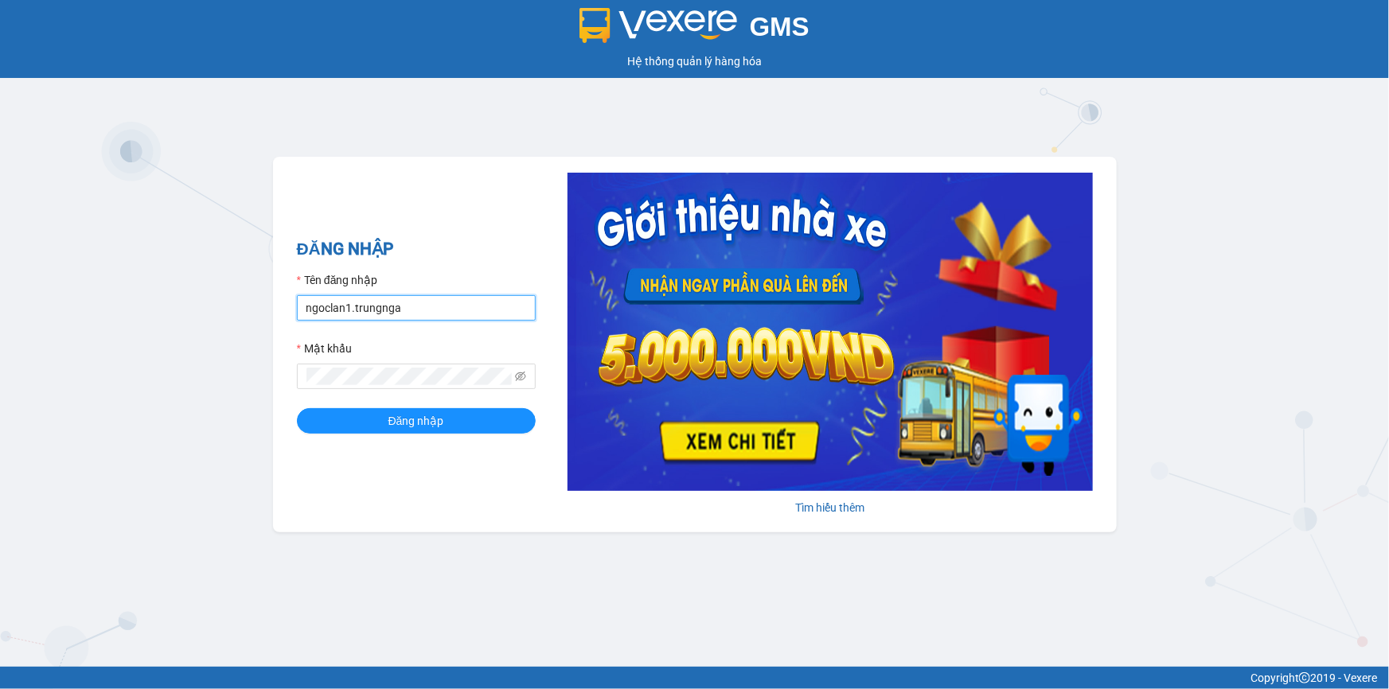
click at [342, 307] on input "ngoclan1.trungnga" at bounding box center [416, 307] width 239 height 25
drag, startPoint x: 346, startPoint y: 309, endPoint x: 279, endPoint y: 310, distance: 66.1
click at [279, 310] on div "ĐĂNG NHẬP Tên đăng nhập ngoclan1.trungnga Mật khẩu Đăng nhập [PERSON_NAME] thêm" at bounding box center [695, 345] width 844 height 376
type input "hongphuc1.trungnga"
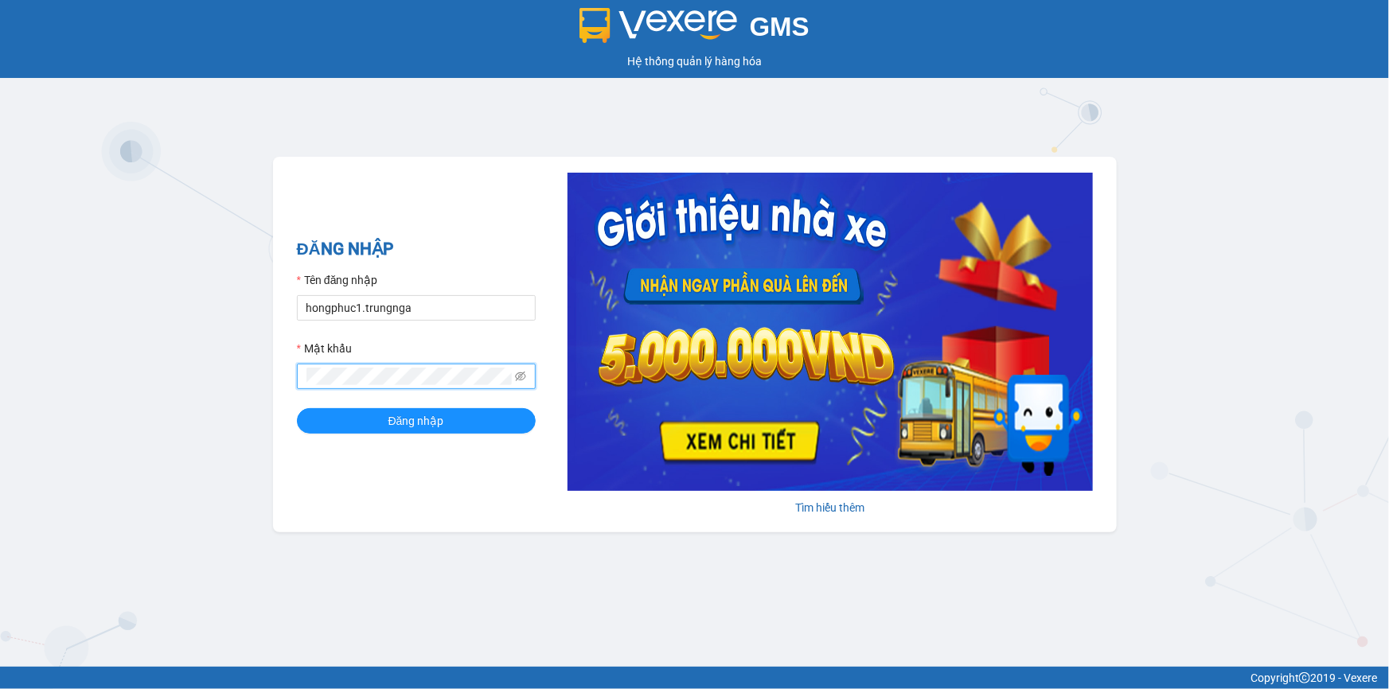
click at [297, 408] on button "Đăng nhập" at bounding box center [416, 420] width 239 height 25
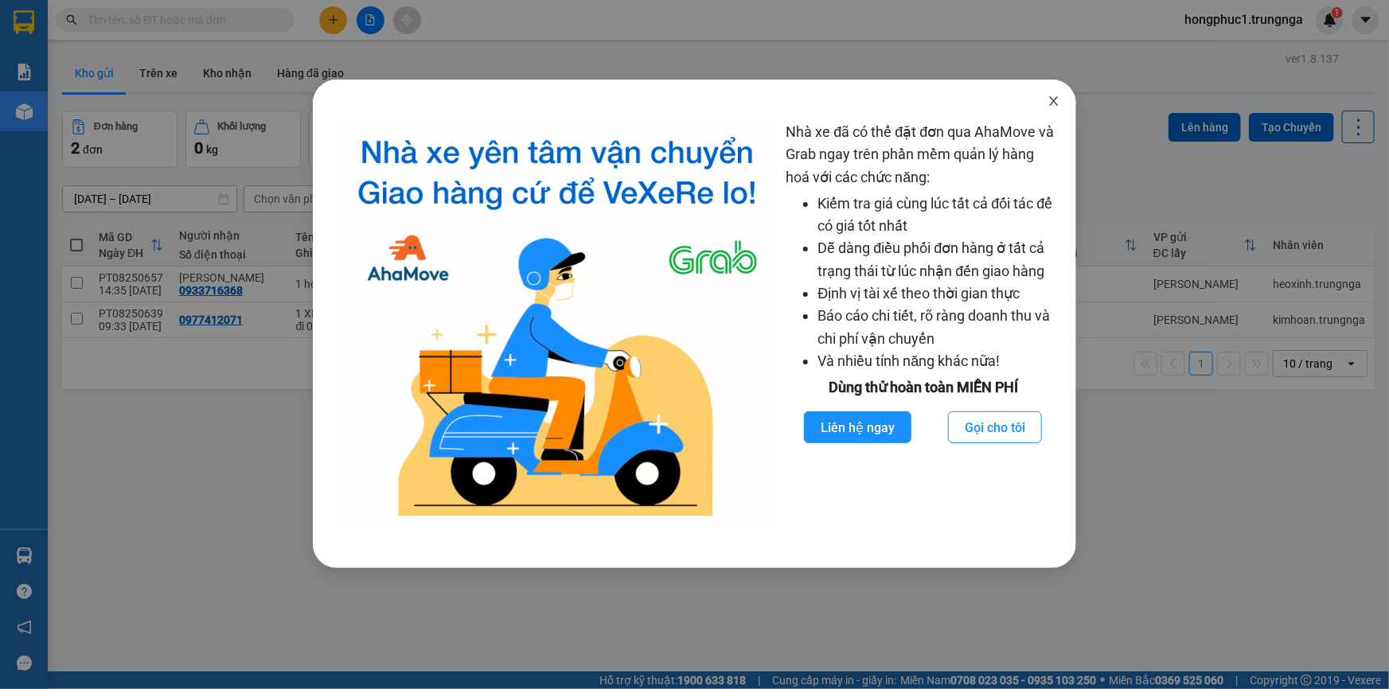
click at [1051, 97] on icon "close" at bounding box center [1054, 101] width 9 height 10
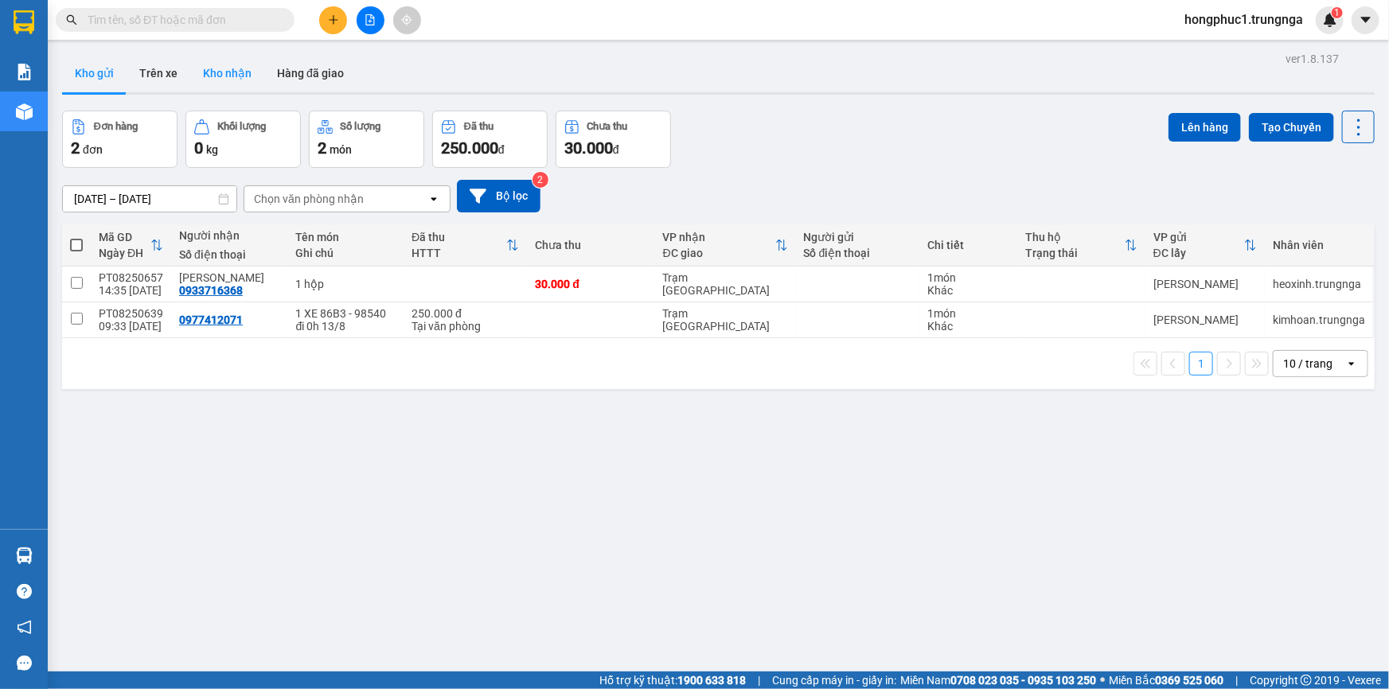
click at [232, 76] on button "Kho nhận" at bounding box center [227, 73] width 74 height 38
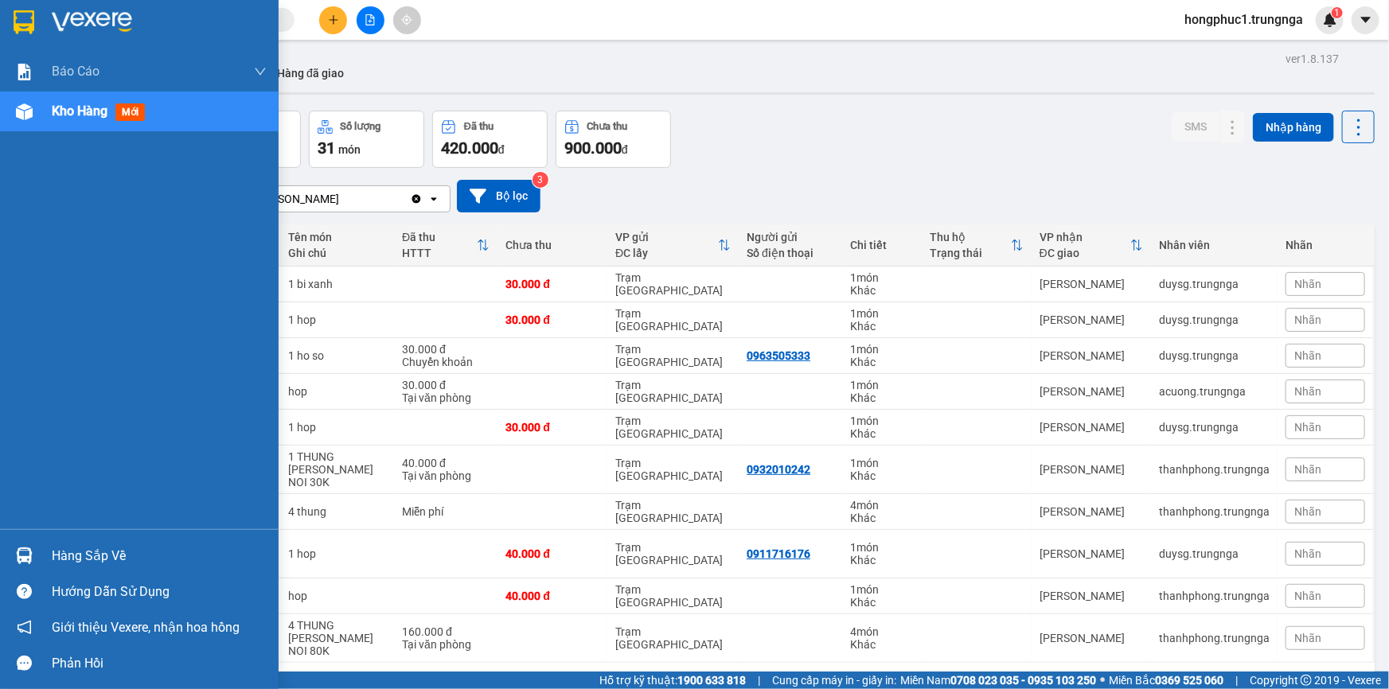
click at [97, 548] on div "Hàng sắp về" at bounding box center [159, 557] width 215 height 24
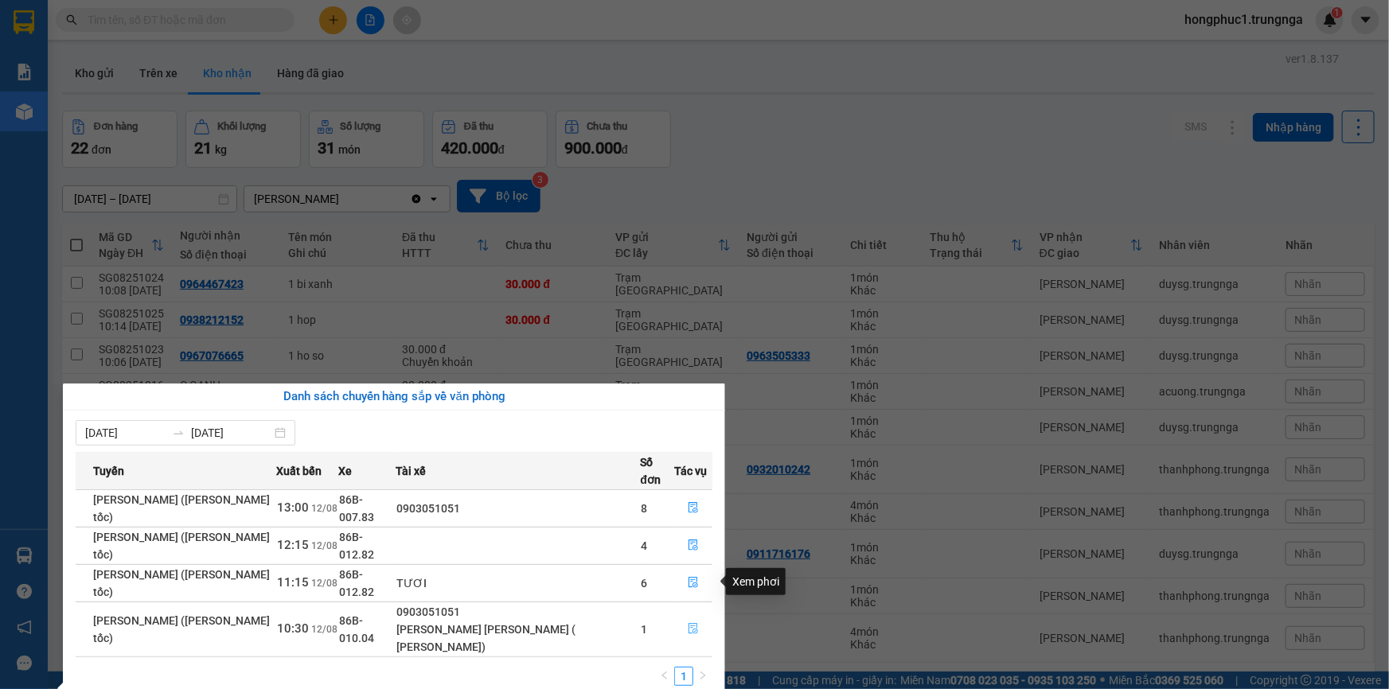
click at [692, 623] on icon "file-done" at bounding box center [693, 628] width 11 height 11
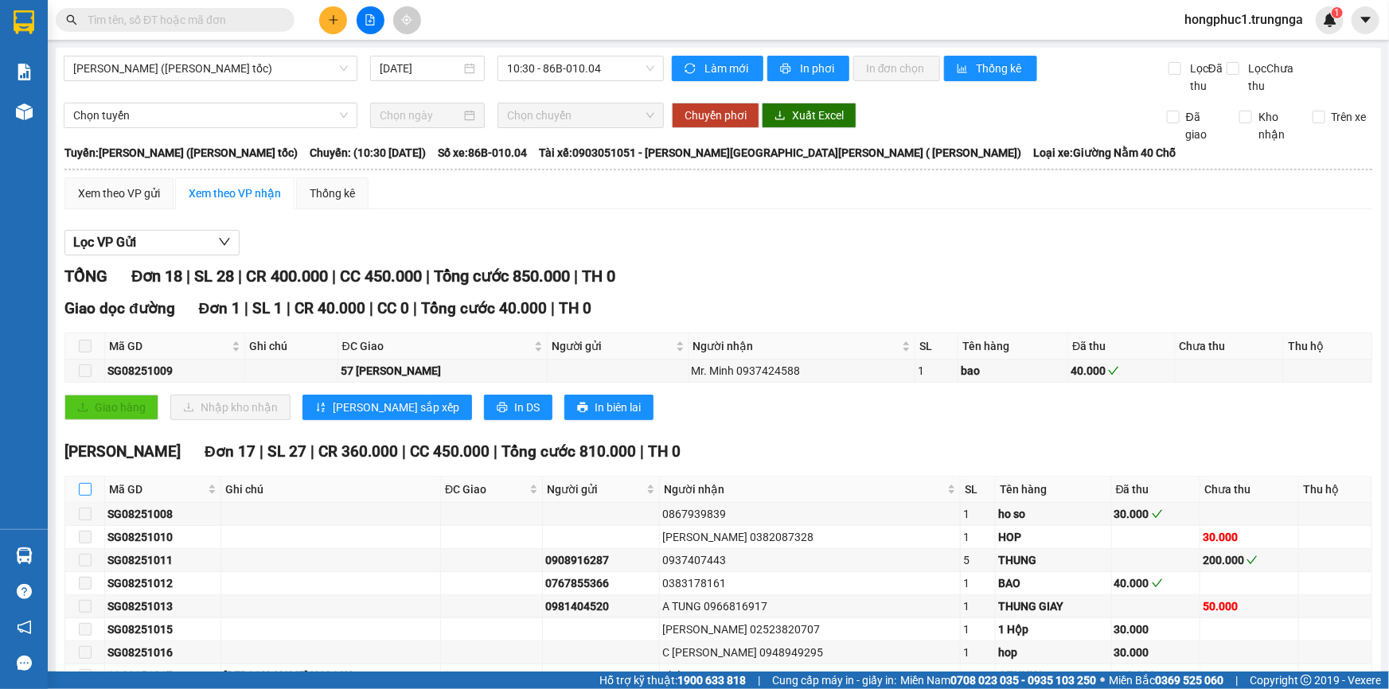
click at [90, 488] on input "checkbox" at bounding box center [85, 489] width 13 height 13
checkbox input "true"
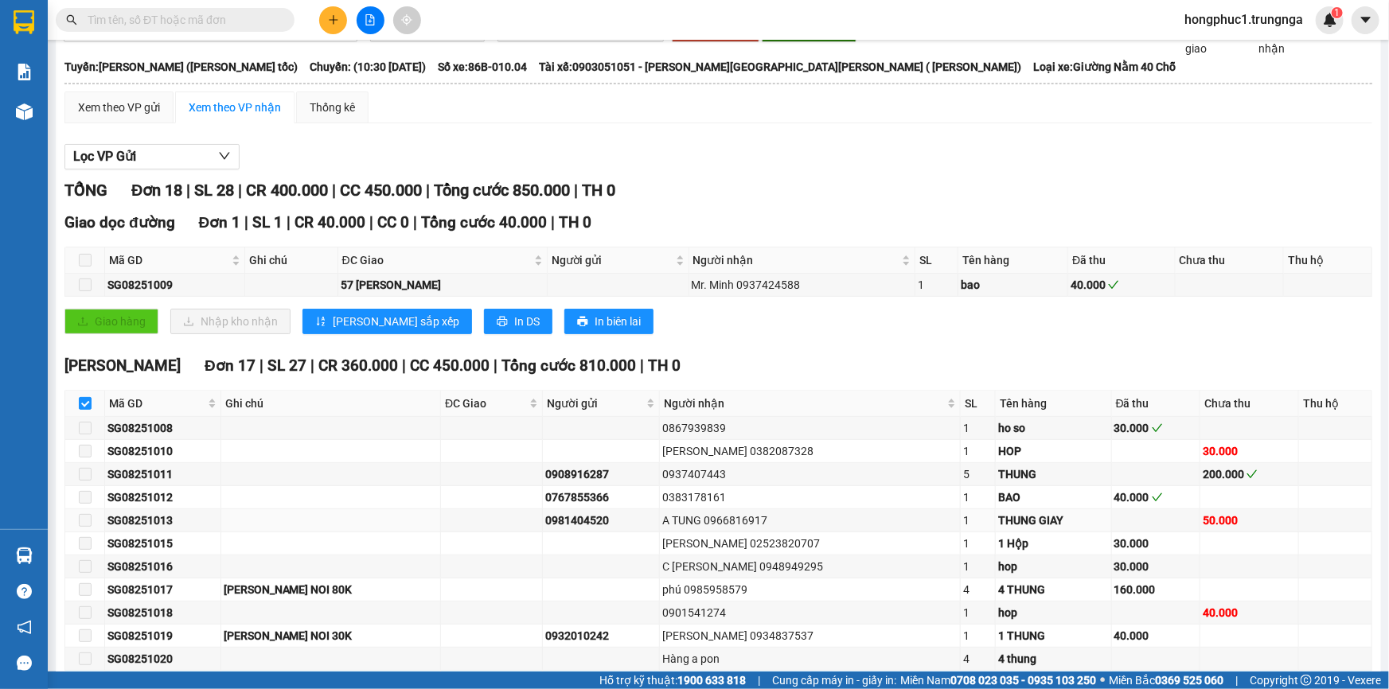
scroll to position [303, 0]
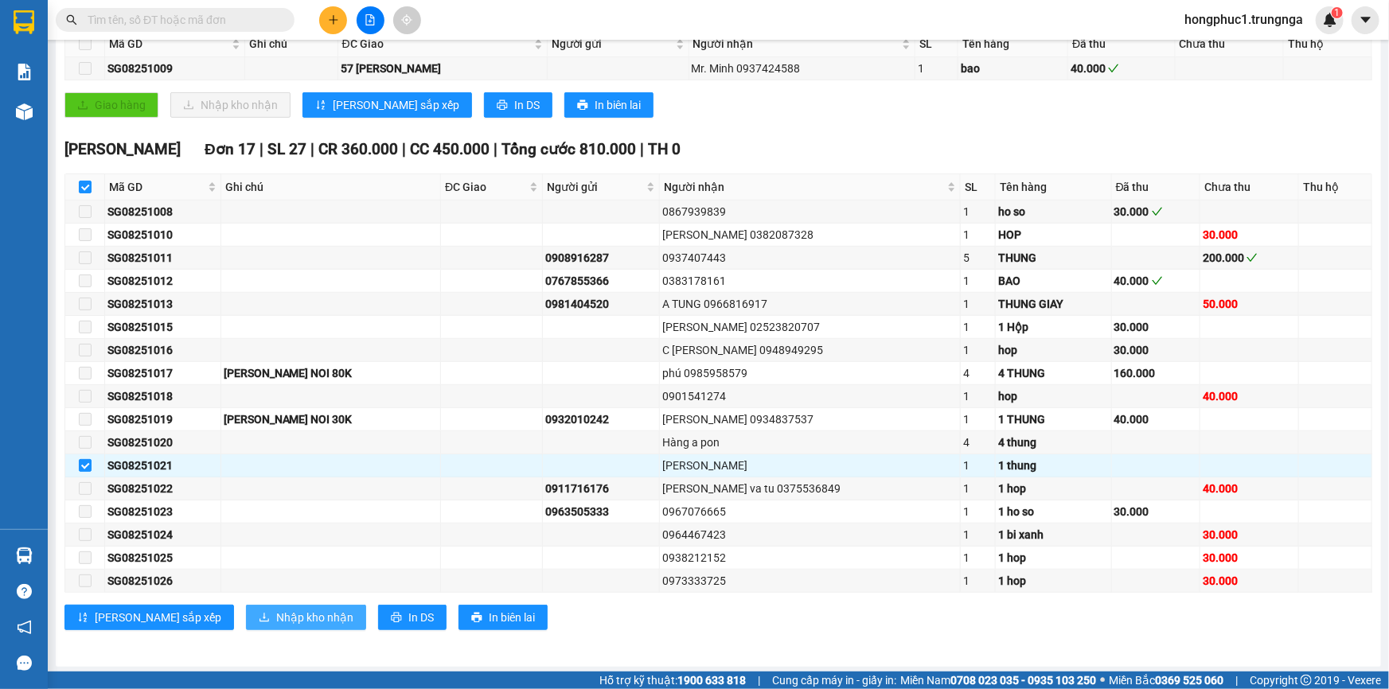
click at [276, 613] on span "Nhập kho nhận" at bounding box center [314, 618] width 77 height 18
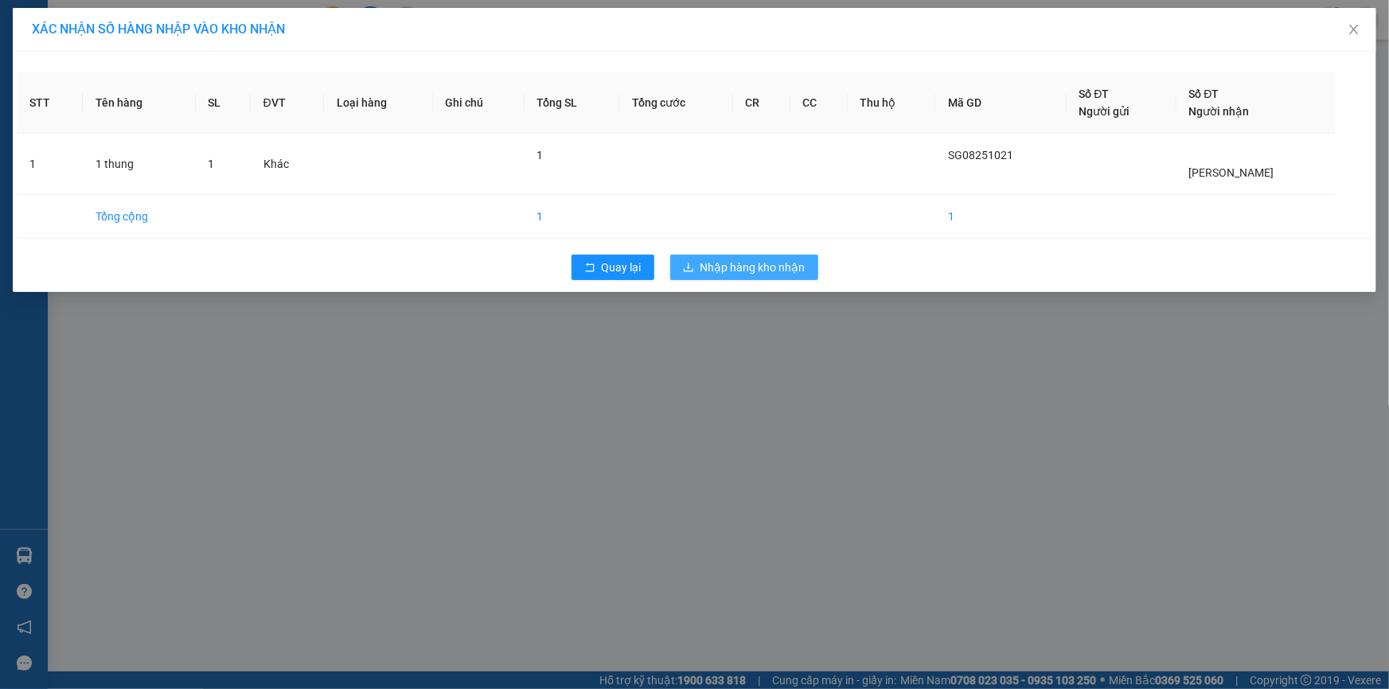
click at [757, 264] on span "Nhập hàng kho nhận" at bounding box center [753, 268] width 105 height 18
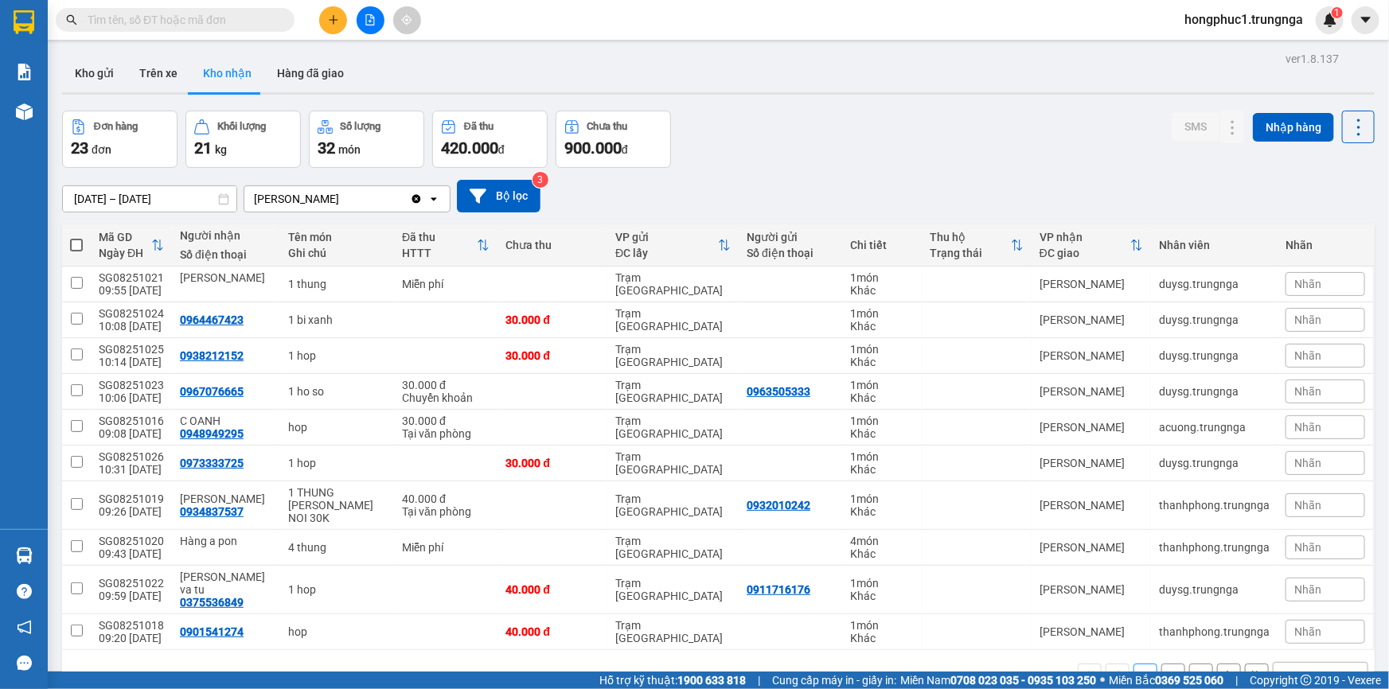
click at [952, 217] on div "[DATE] – [DATE] Press the down arrow key to interact with the calendar and sele…" at bounding box center [718, 196] width 1313 height 57
click at [1228, 279] on icon at bounding box center [1233, 284] width 11 height 11
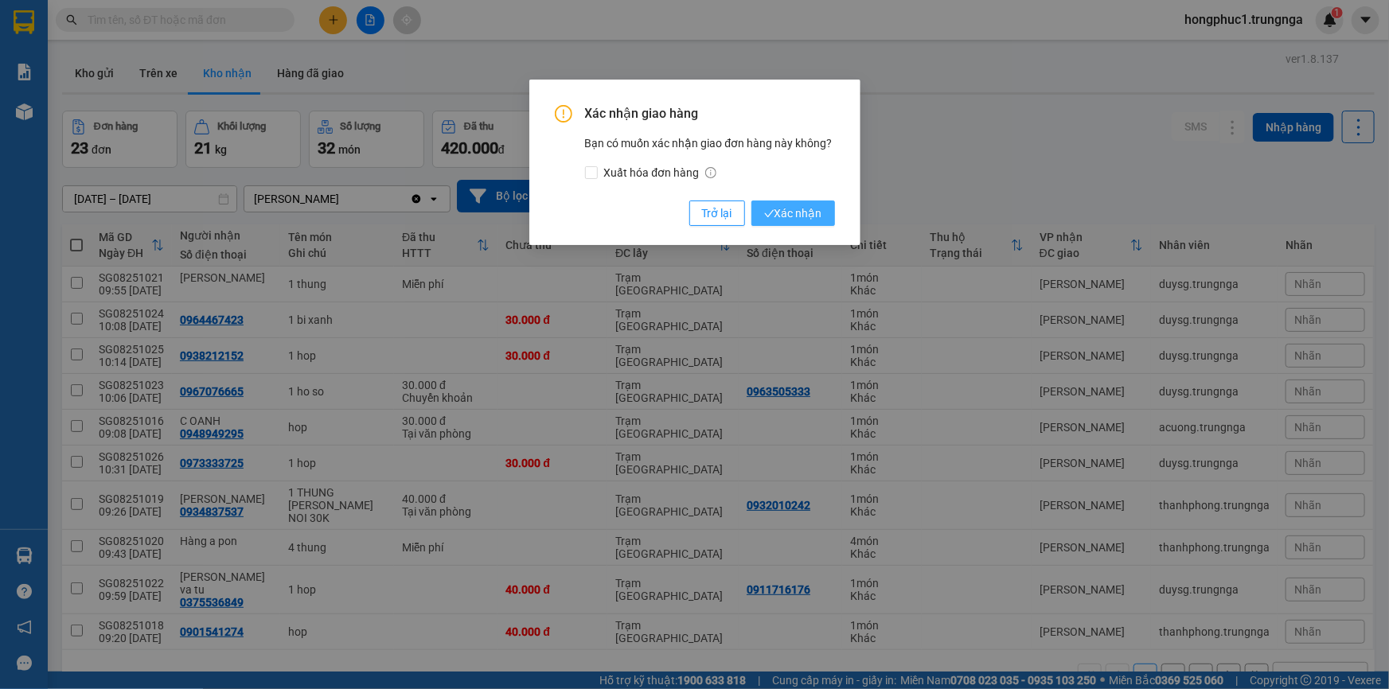
click at [786, 216] on span "Xác nhận" at bounding box center [793, 214] width 58 height 18
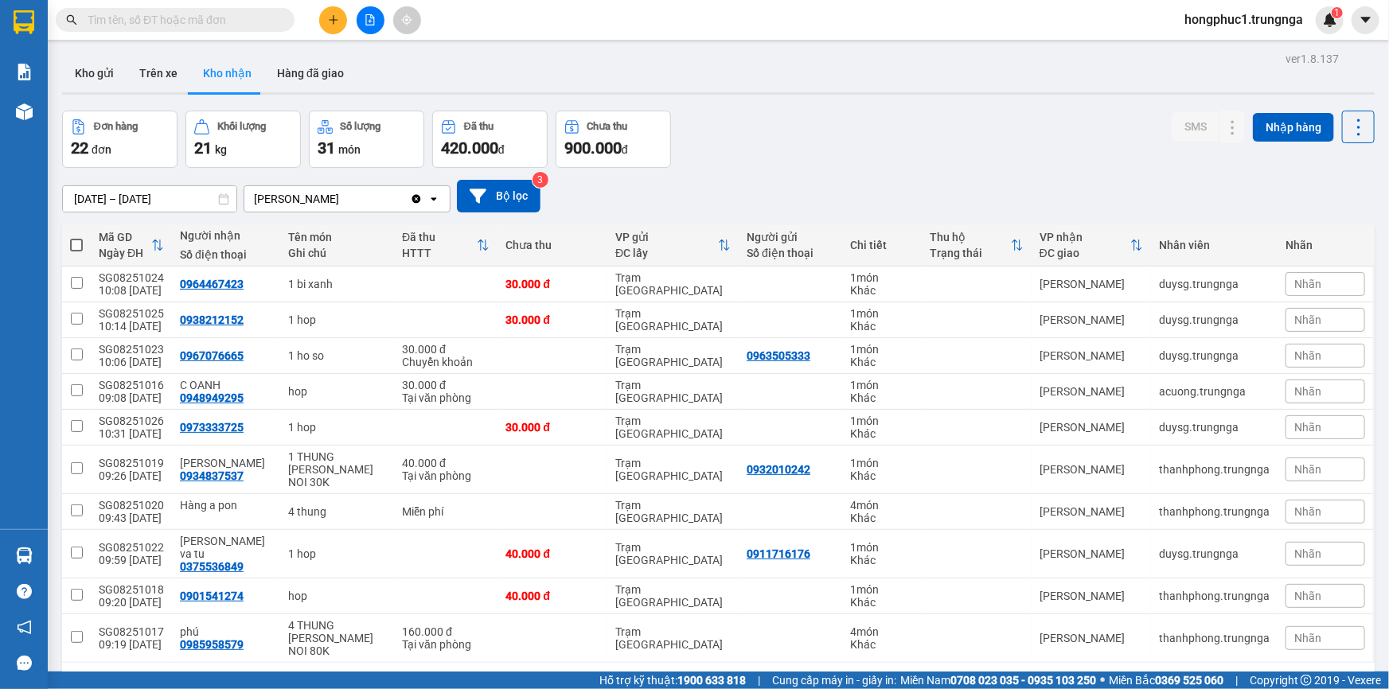
click at [122, 17] on input "text" at bounding box center [182, 20] width 188 height 18
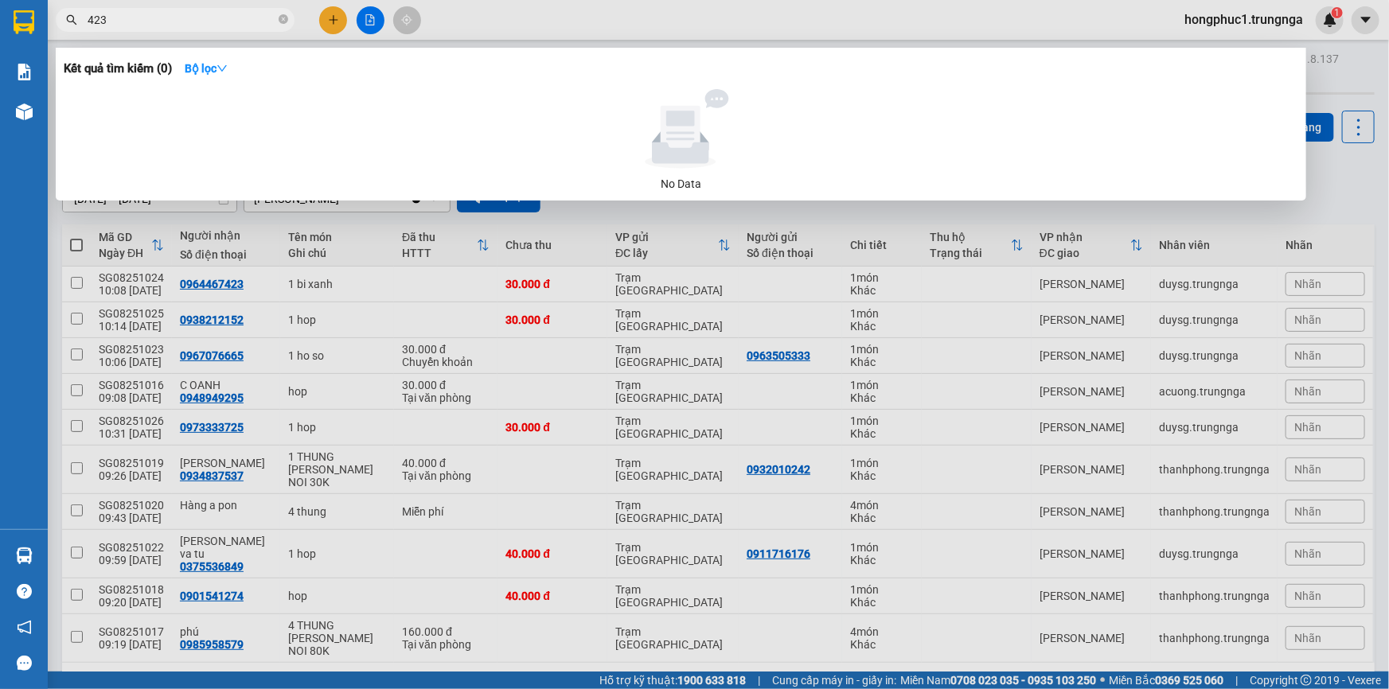
type input "423"
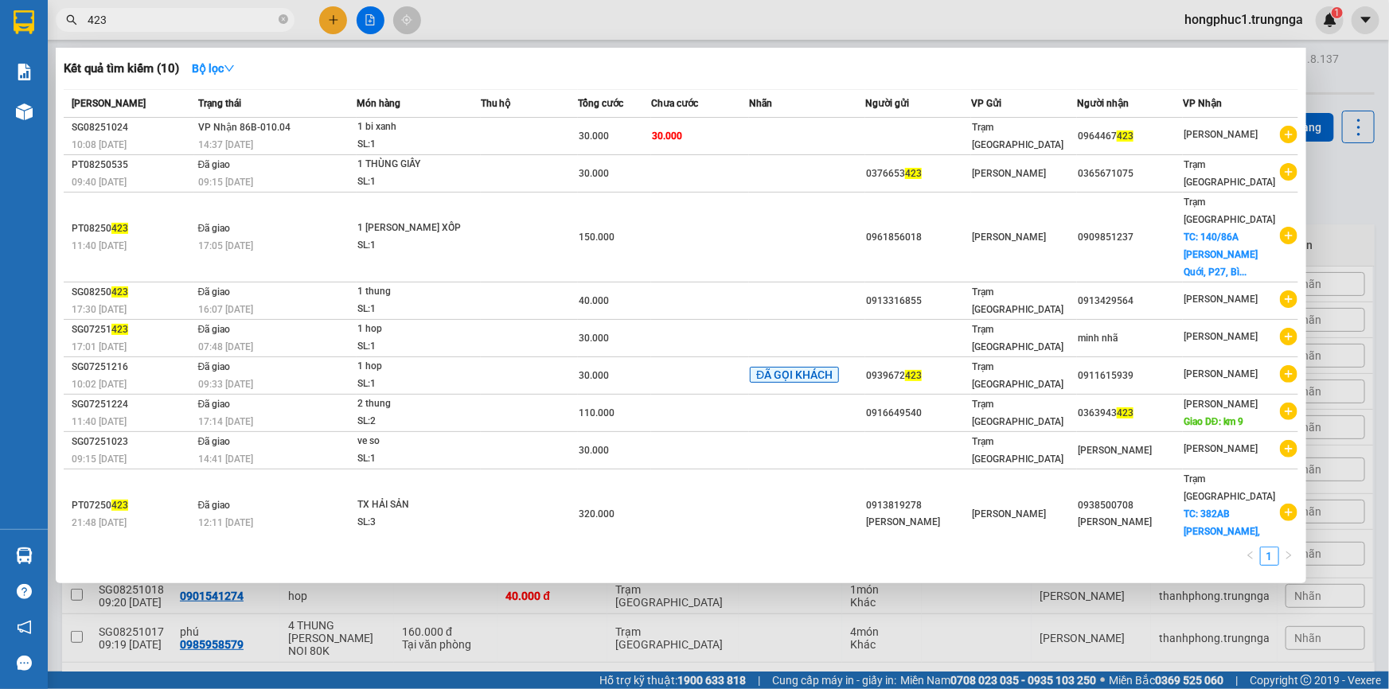
click at [1336, 184] on div at bounding box center [694, 344] width 1389 height 689
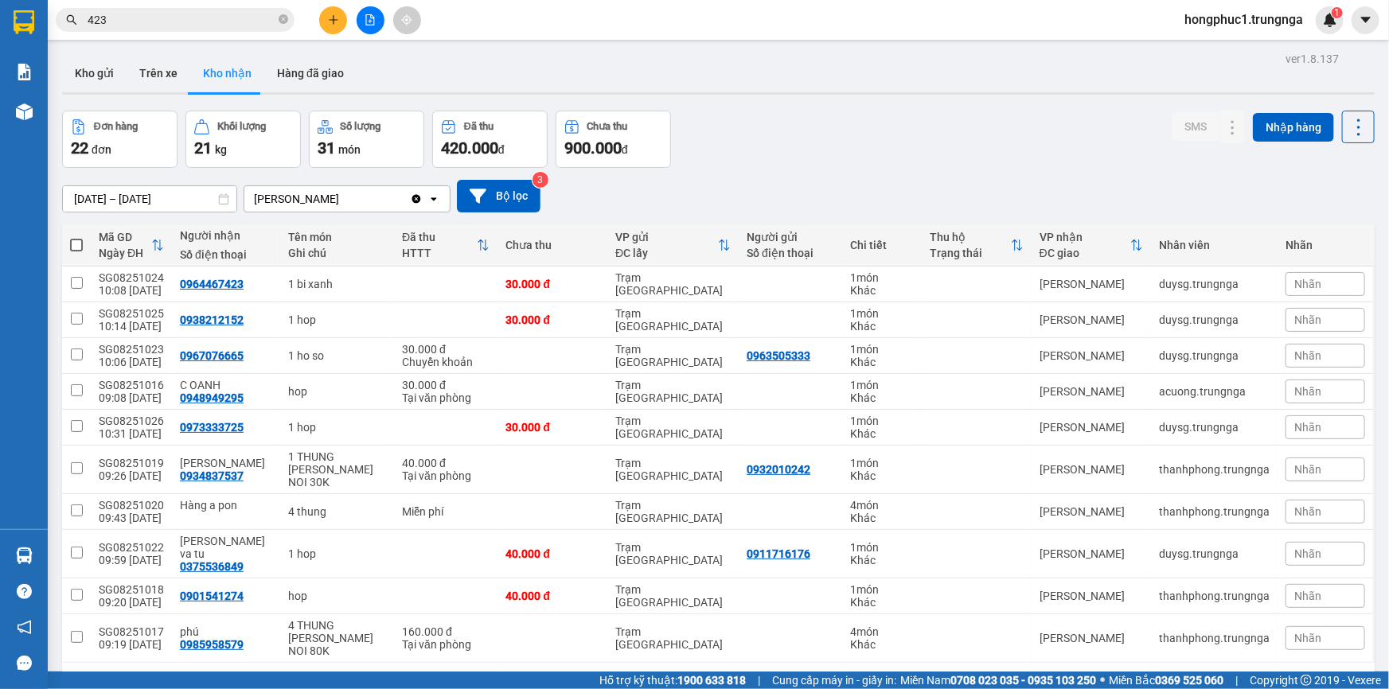
click at [810, 138] on div "Đơn hàng 22 đơn Khối lượng 21 kg Số lượng 31 món Đã thu 420.000 đ Chưa thu 900.…" at bounding box center [718, 139] width 1313 height 57
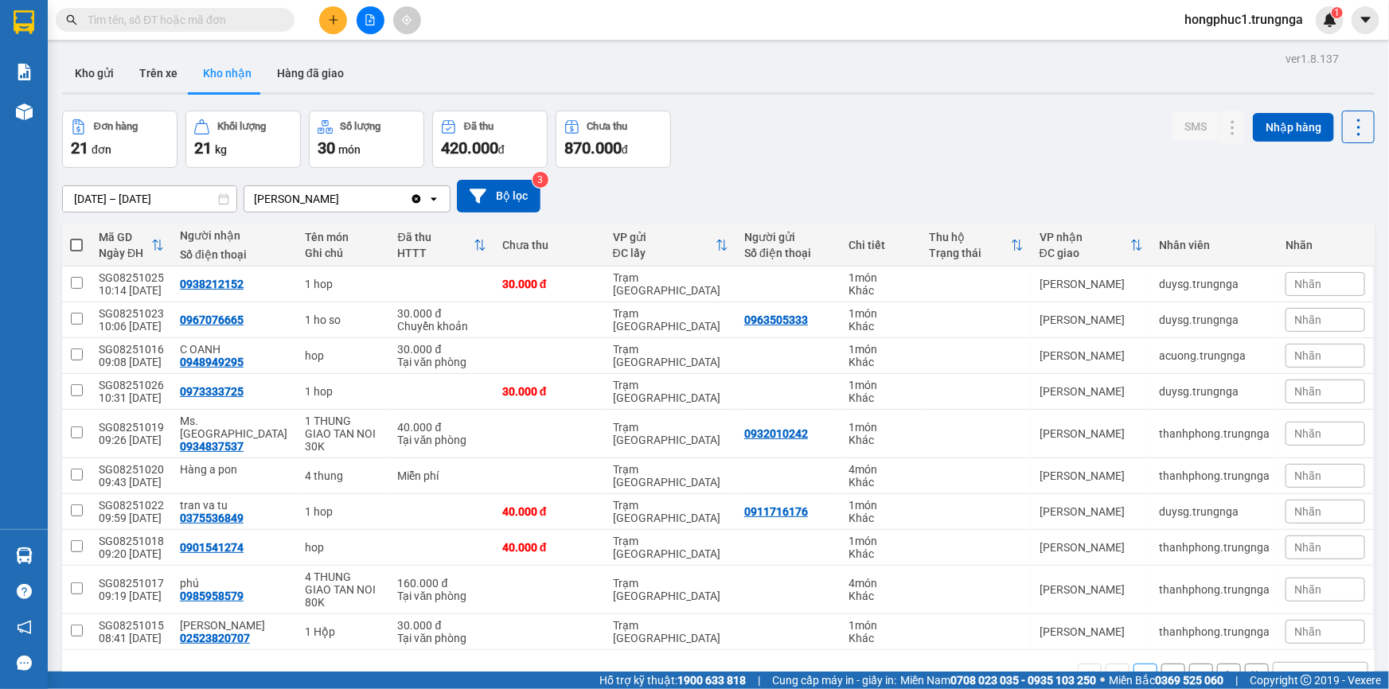
click at [1161, 669] on button "2" at bounding box center [1173, 676] width 24 height 24
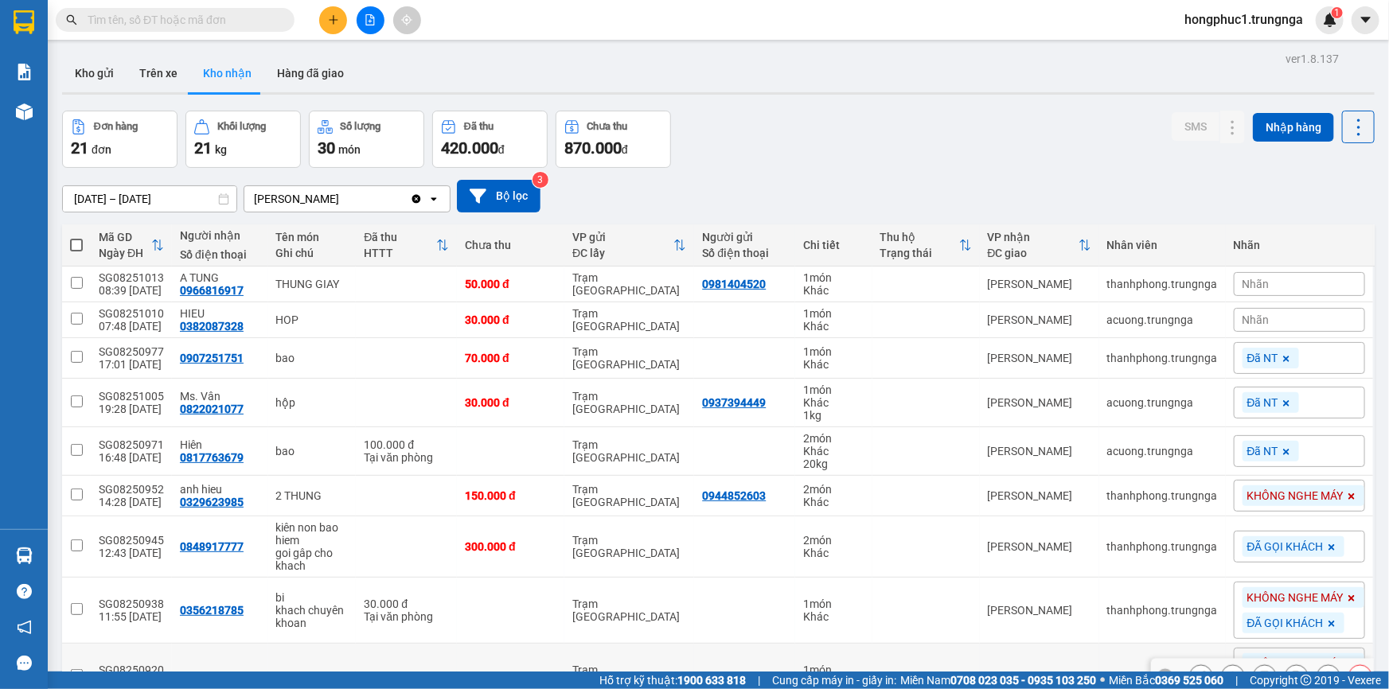
click at [1160, 671] on icon at bounding box center [1165, 676] width 11 height 11
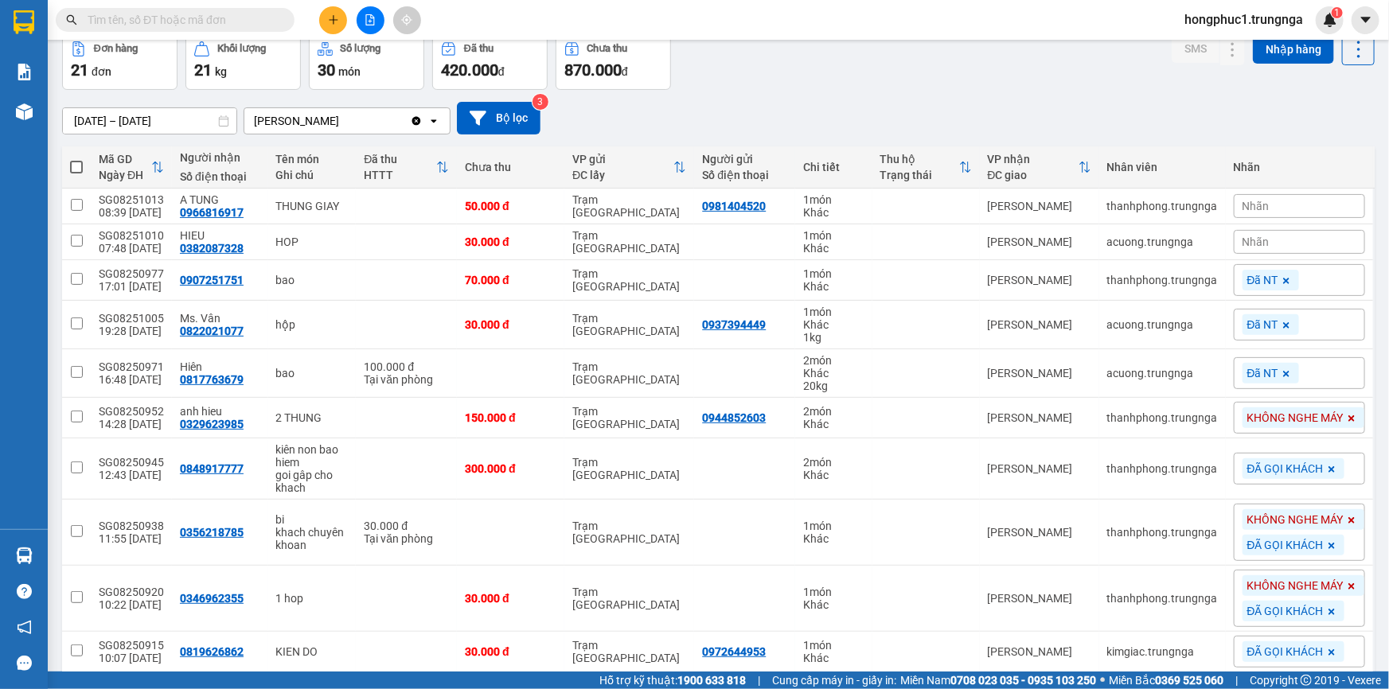
scroll to position [142, 0]
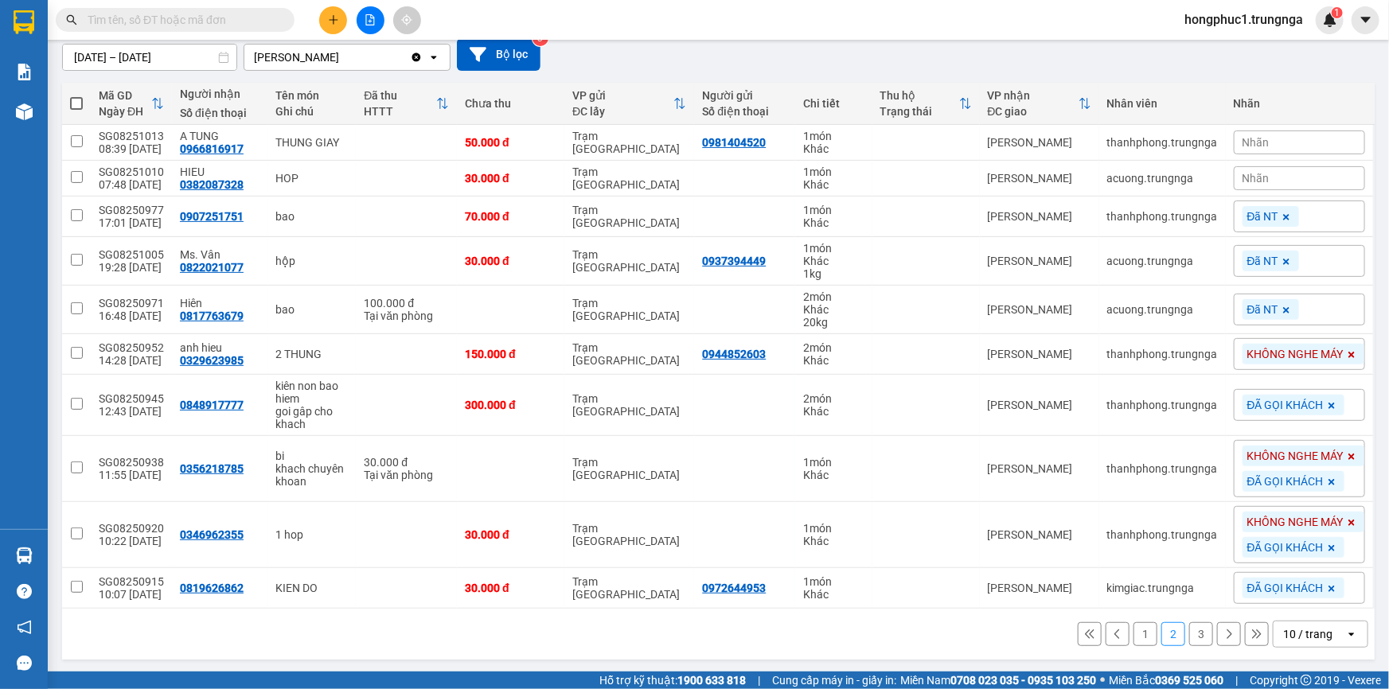
click at [1084, 632] on icon at bounding box center [1089, 634] width 11 height 11
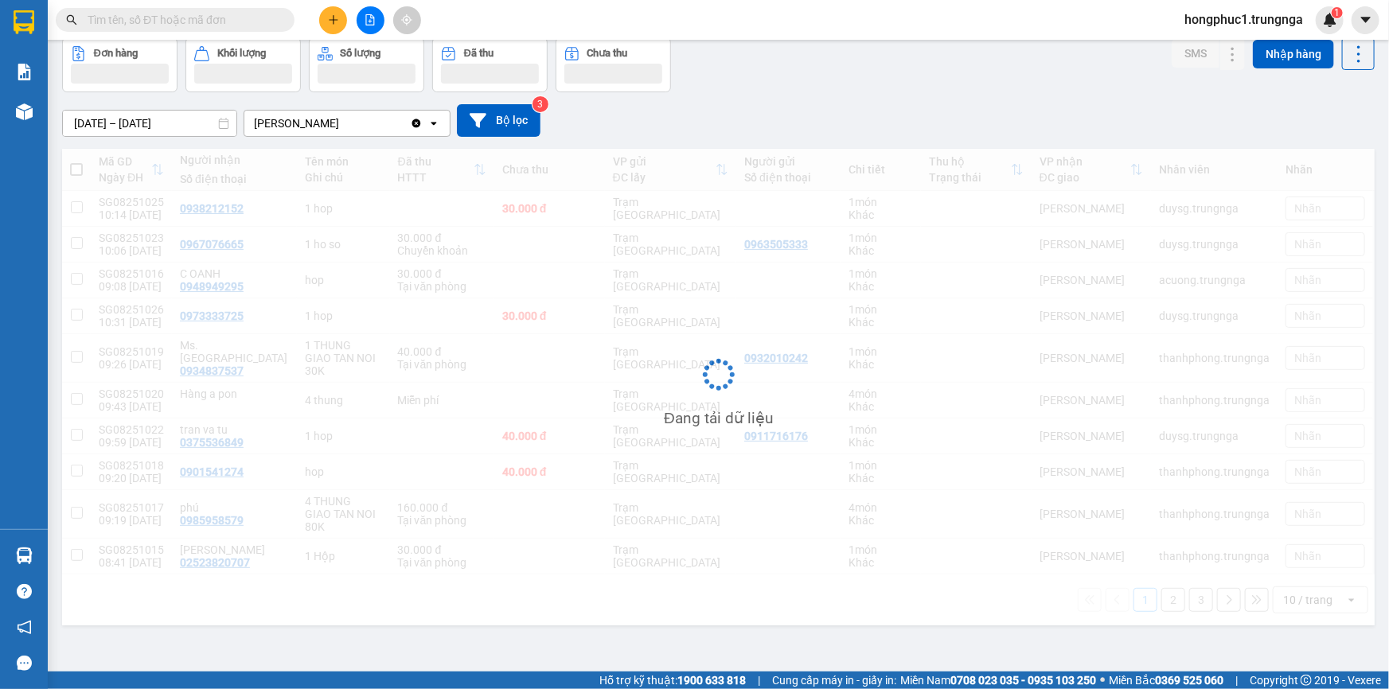
scroll to position [72, 0]
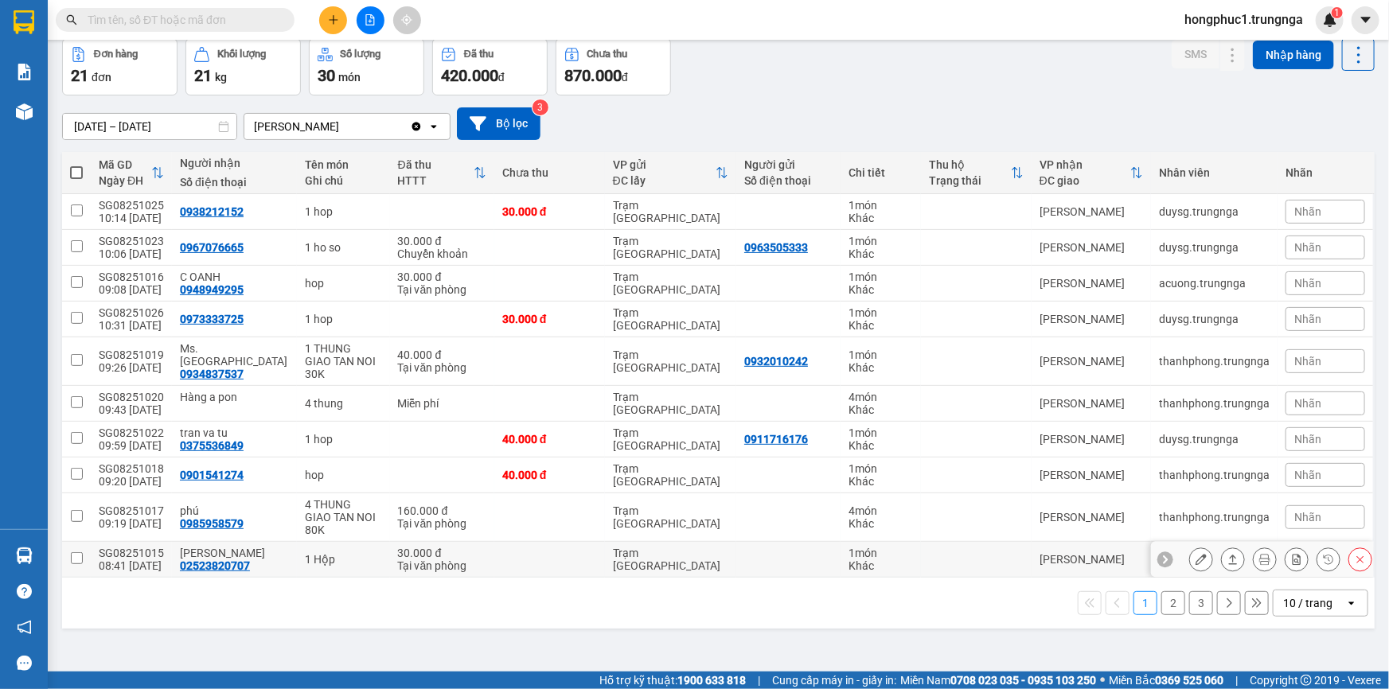
click at [1163, 556] on icon at bounding box center [1165, 560] width 5 height 9
click at [1294, 557] on span "Nhãn" at bounding box center [1307, 559] width 27 height 13
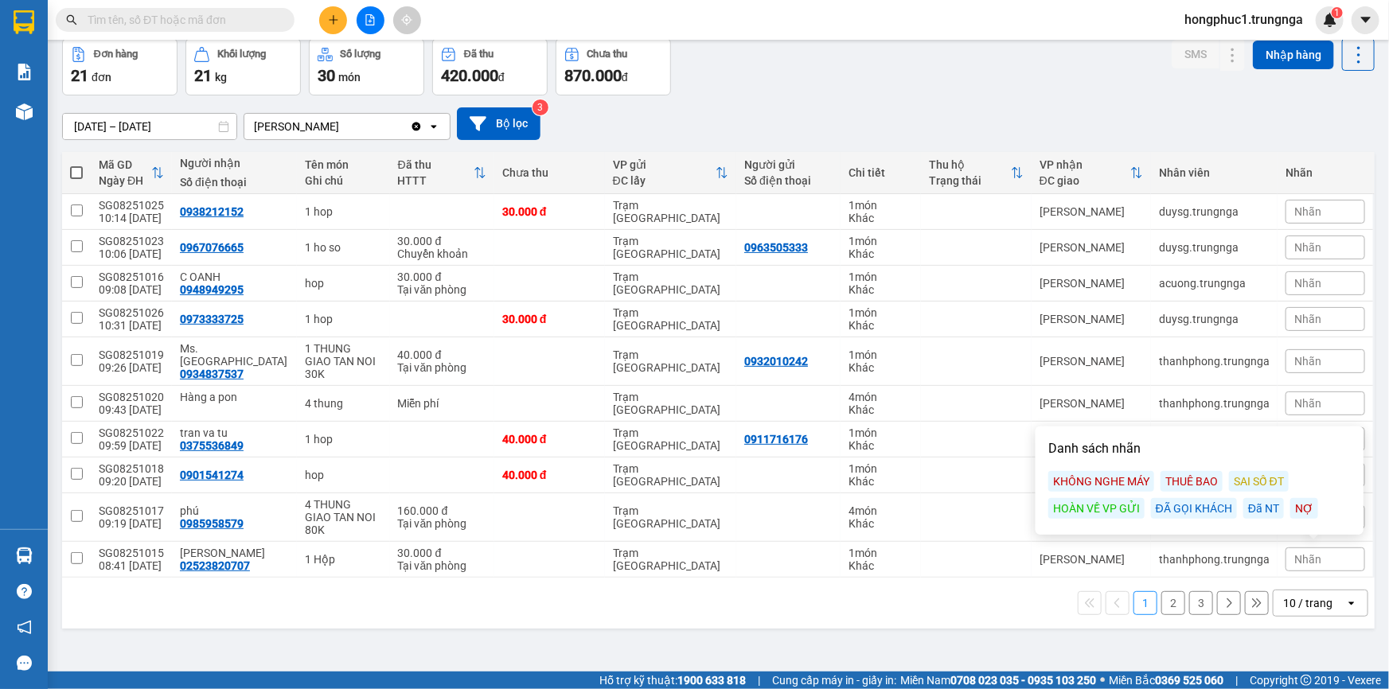
click at [1271, 510] on div "Đã NT" at bounding box center [1263, 508] width 41 height 21
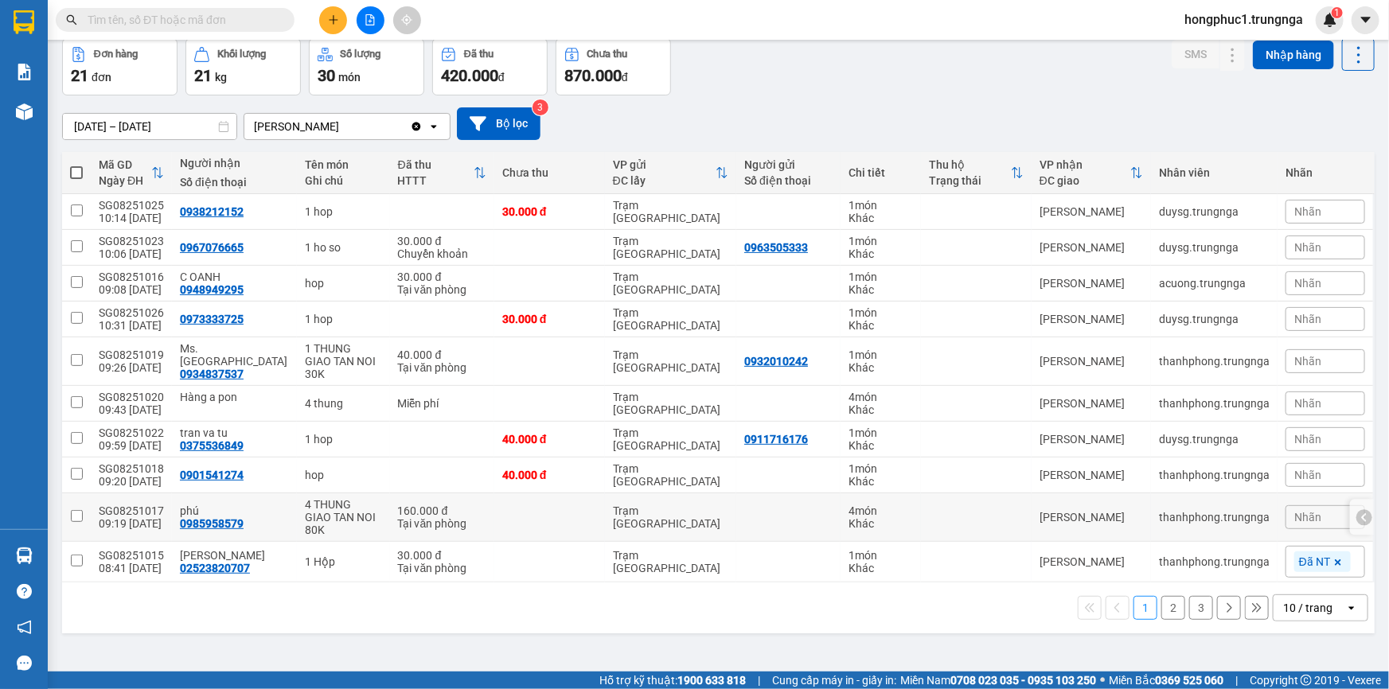
click at [1003, 509] on td at bounding box center [976, 518] width 111 height 49
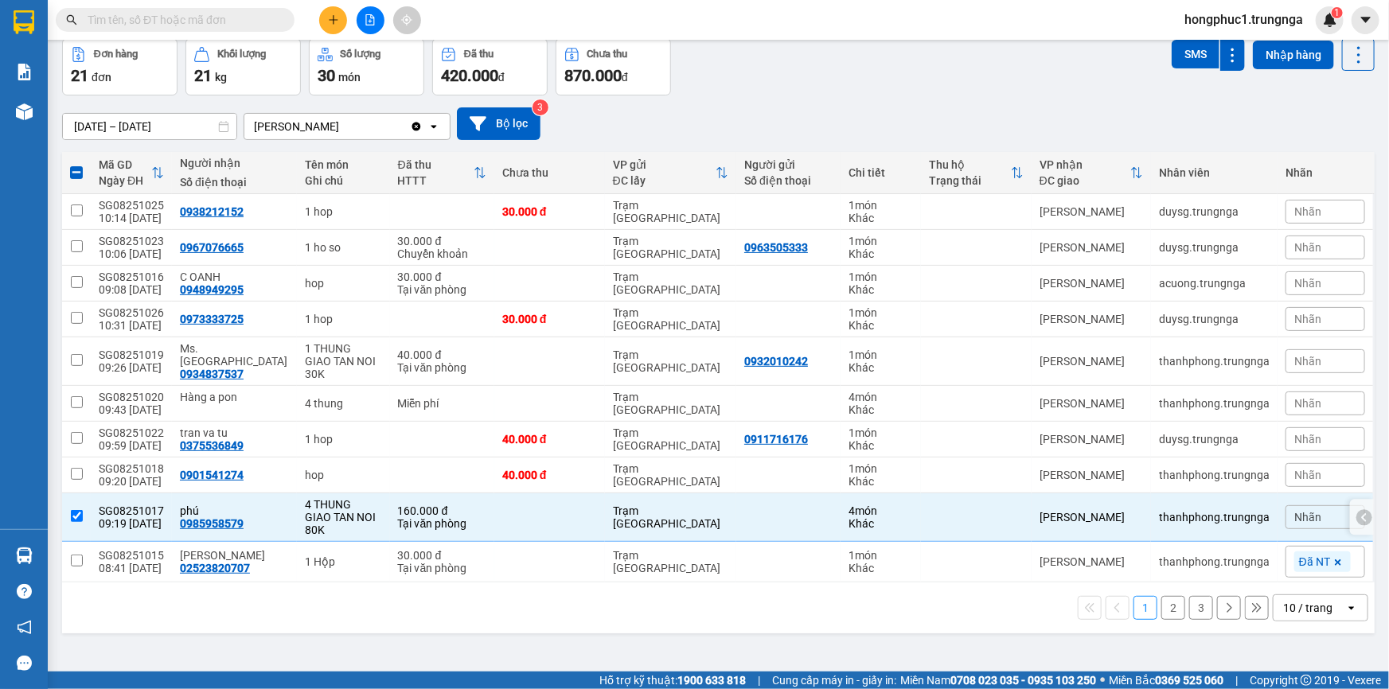
click at [1359, 516] on icon at bounding box center [1364, 517] width 11 height 11
click at [1228, 512] on icon at bounding box center [1233, 517] width 11 height 11
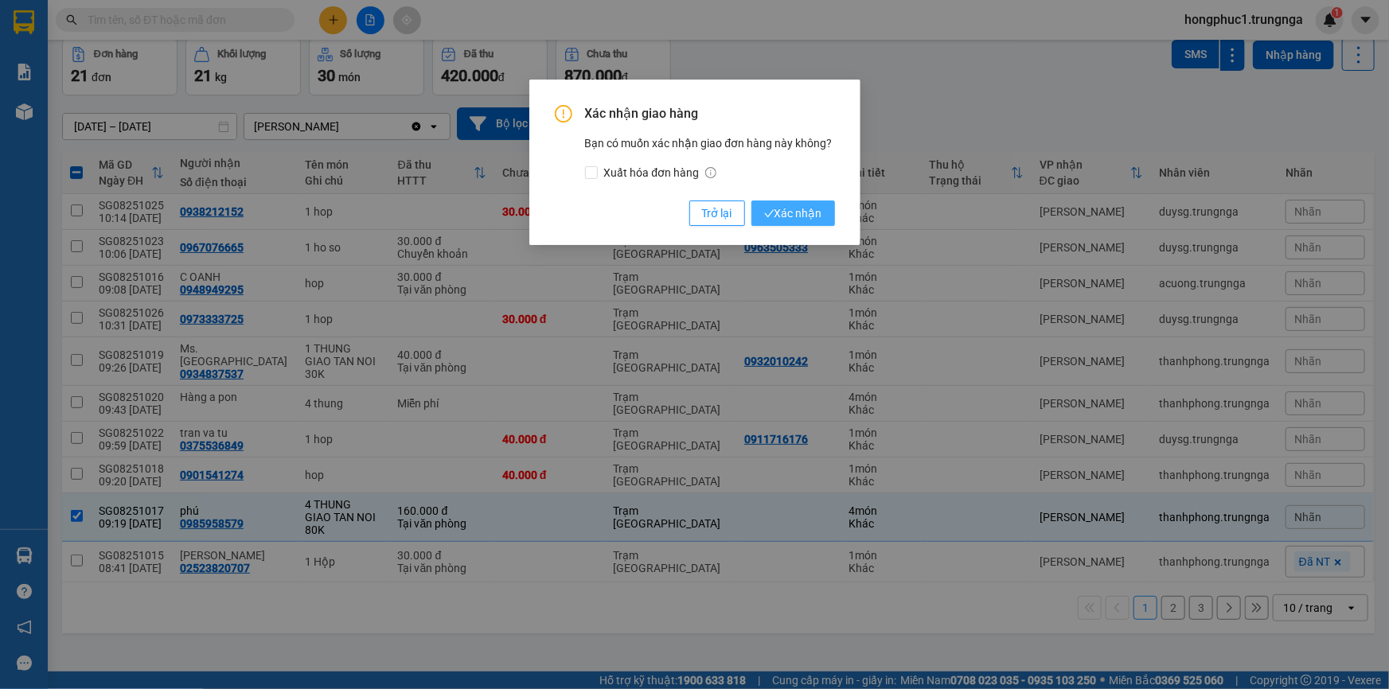
click at [810, 215] on span "Xác nhận" at bounding box center [793, 214] width 58 height 18
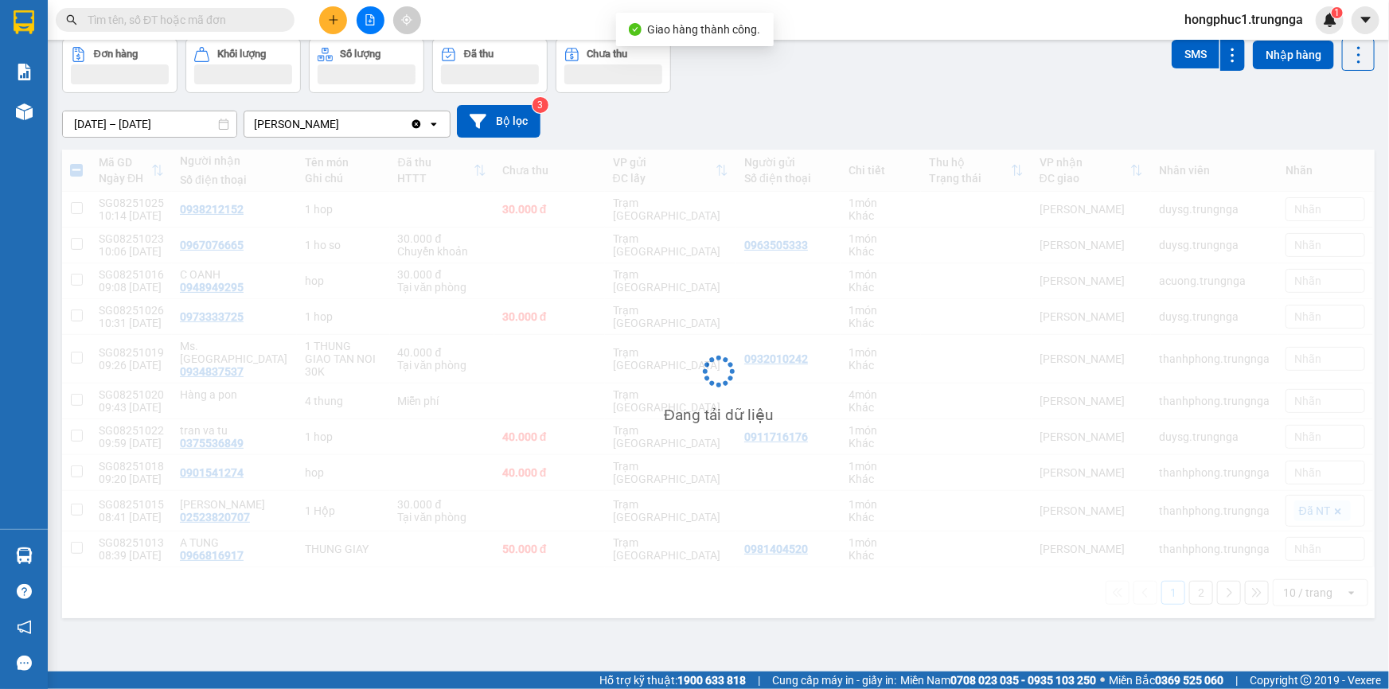
checkbox input "false"
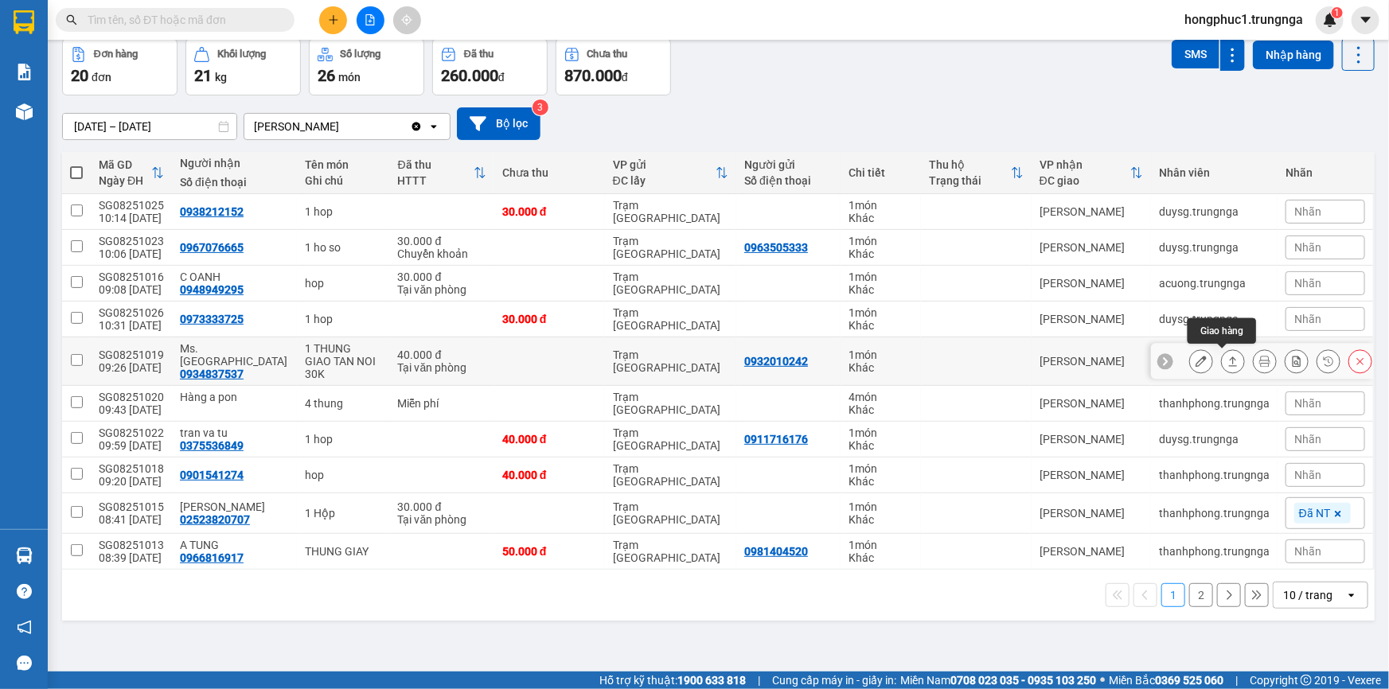
click at [1228, 357] on icon at bounding box center [1233, 361] width 11 height 11
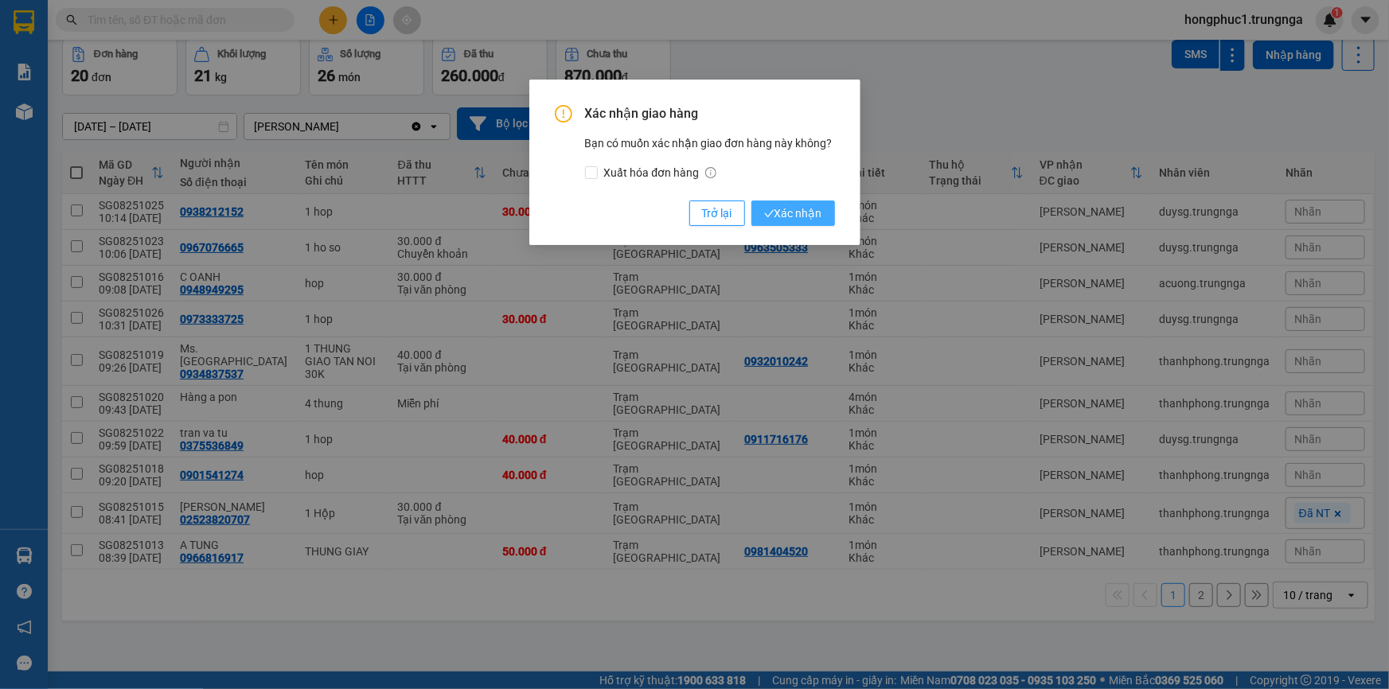
click at [794, 207] on span "Xác nhận" at bounding box center [793, 214] width 58 height 18
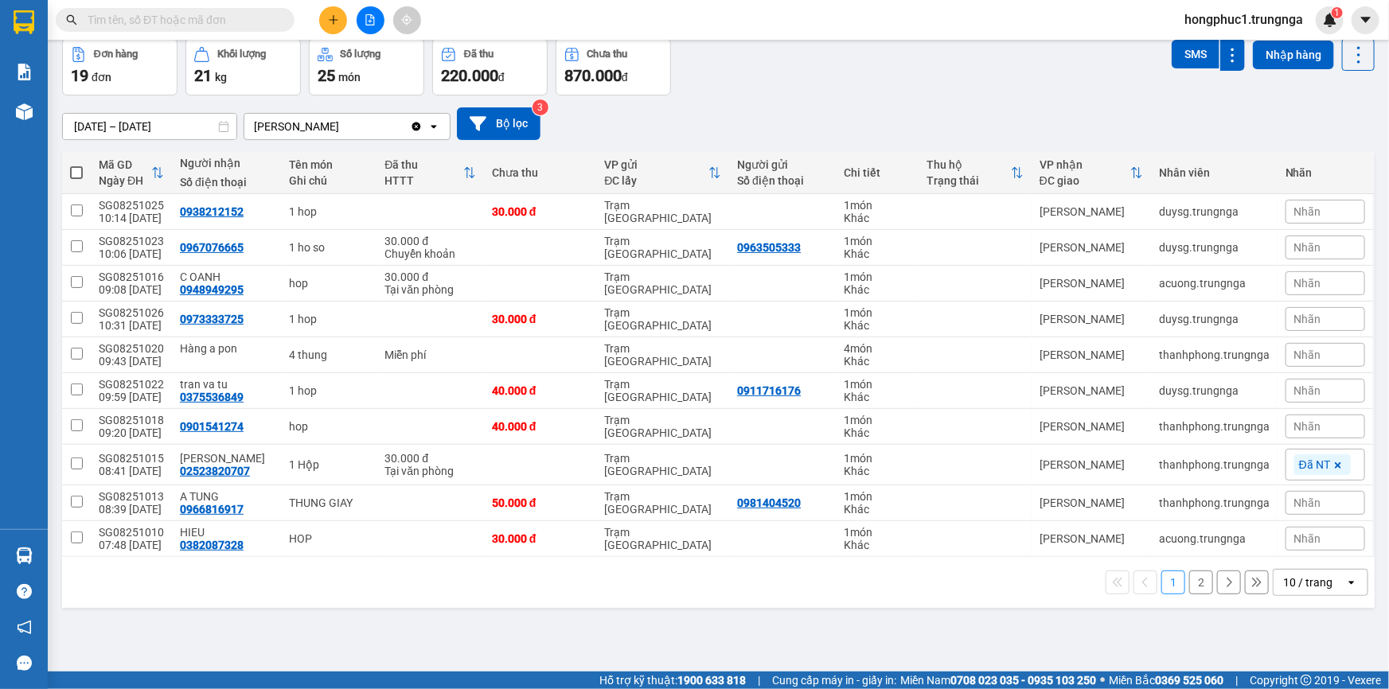
click at [1294, 212] on span "Nhãn" at bounding box center [1307, 211] width 27 height 13
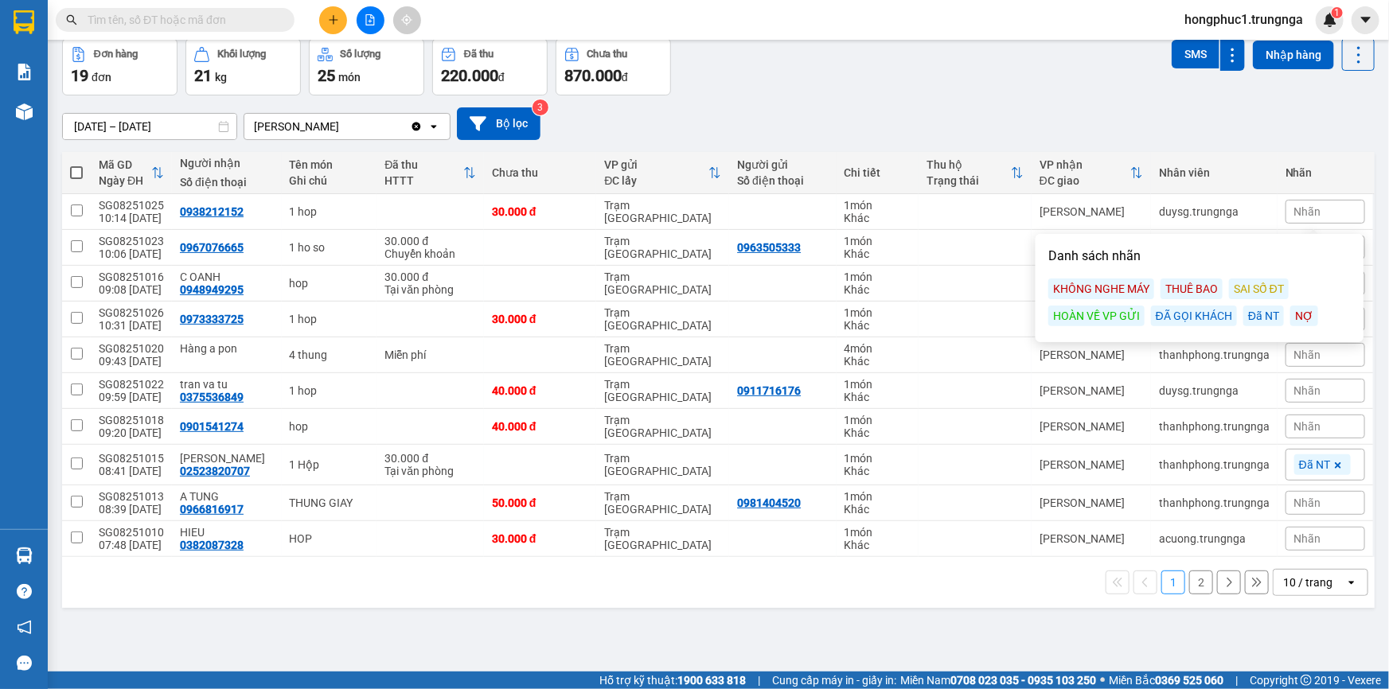
click at [1197, 311] on div "ĐÃ GỌI KHÁCH" at bounding box center [1194, 316] width 86 height 21
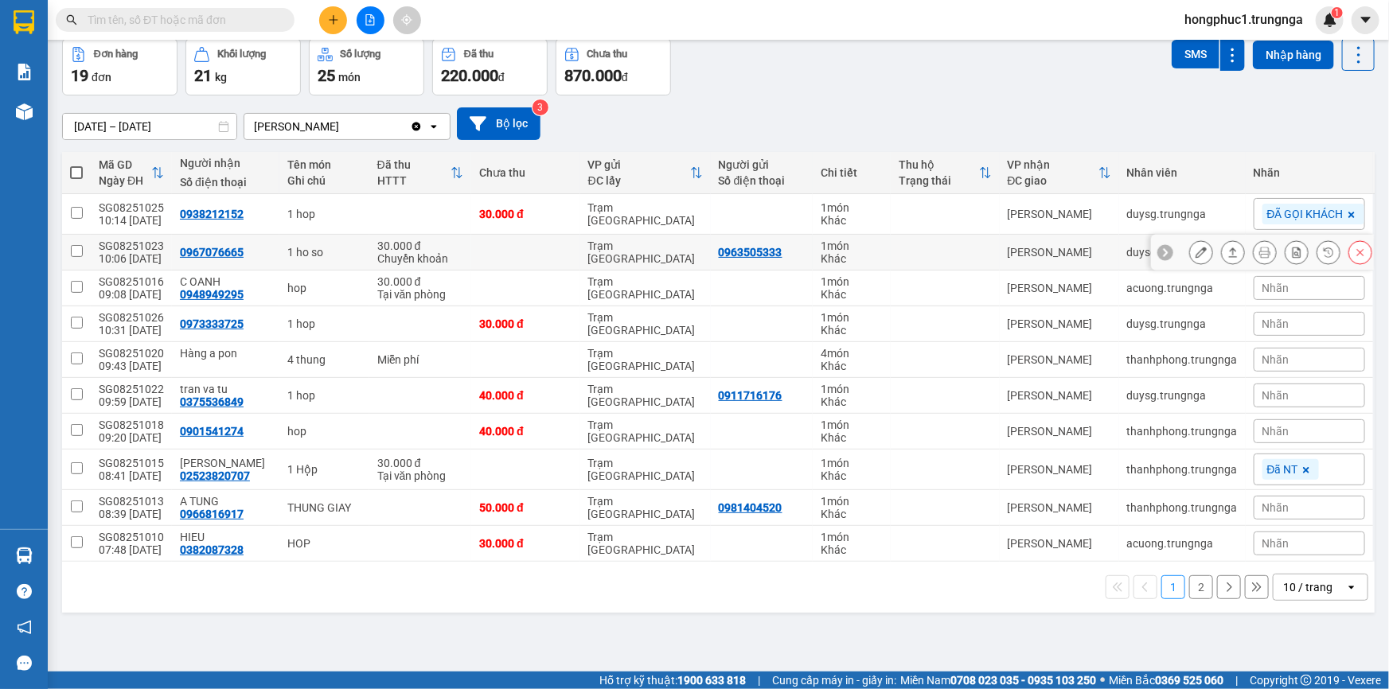
click at [982, 255] on td at bounding box center [945, 253] width 108 height 36
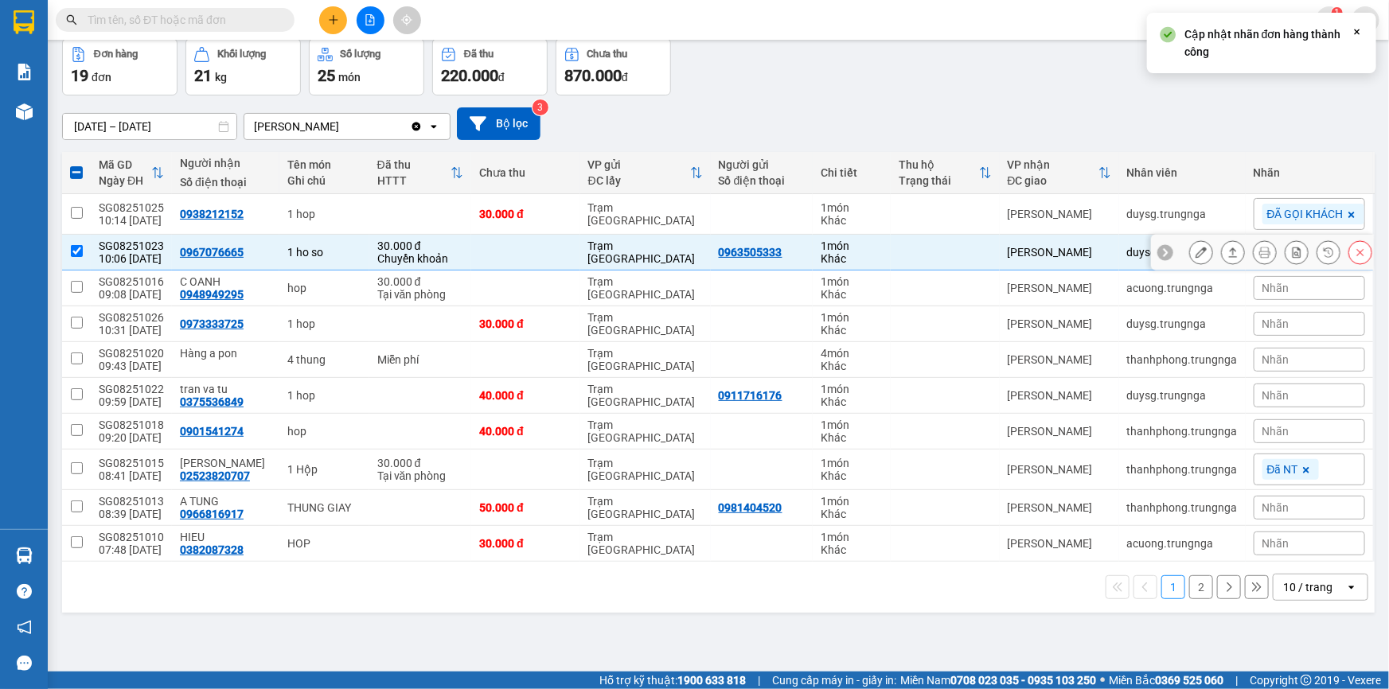
click at [1158, 245] on div at bounding box center [1166, 252] width 16 height 16
click at [1267, 254] on span "Nhãn" at bounding box center [1276, 252] width 27 height 13
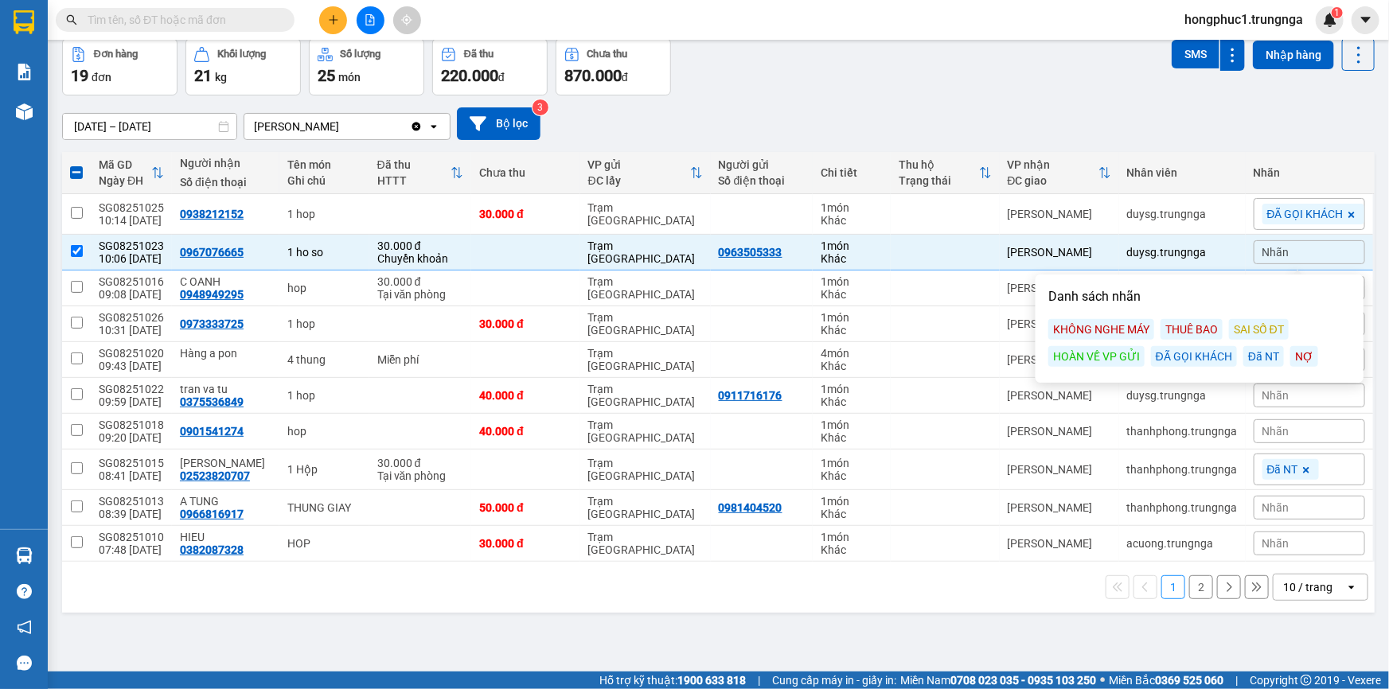
click at [1181, 357] on div "ĐÃ GỌI KHÁCH" at bounding box center [1194, 356] width 86 height 21
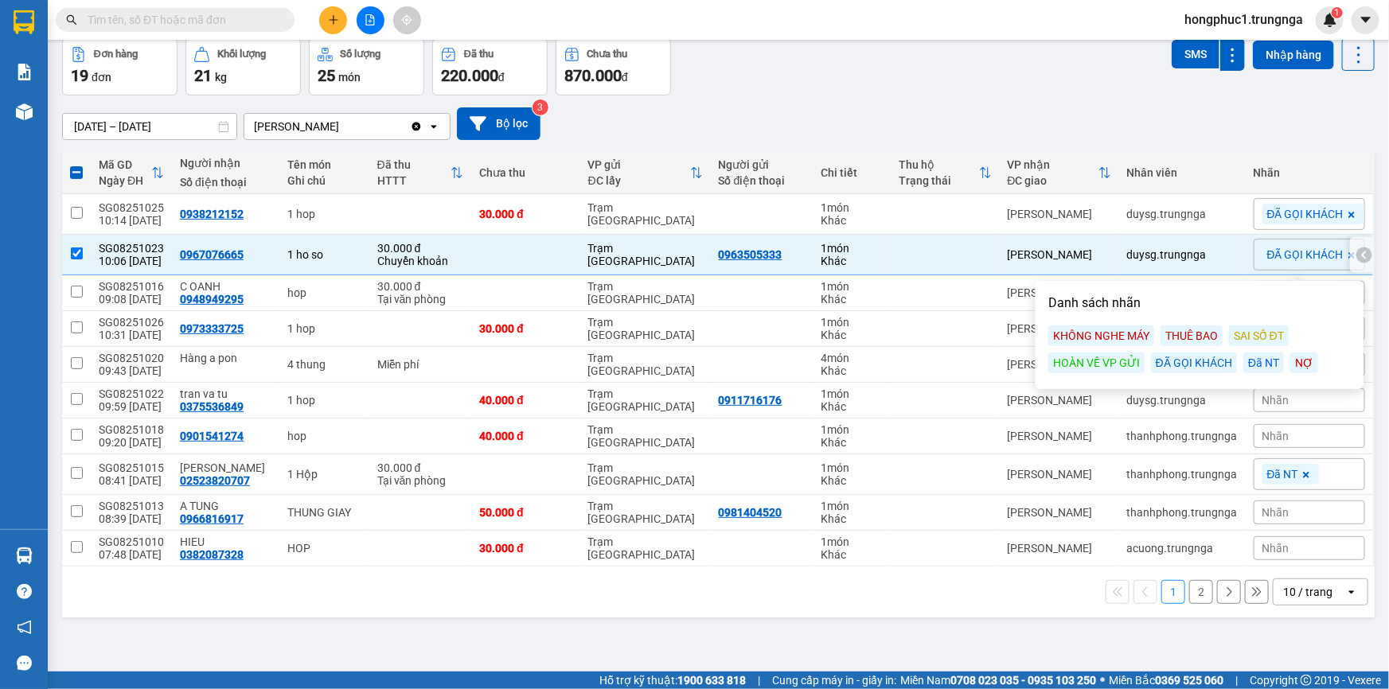
click at [1150, 244] on td "duysg.trungnga" at bounding box center [1182, 255] width 127 height 41
checkbox input "false"
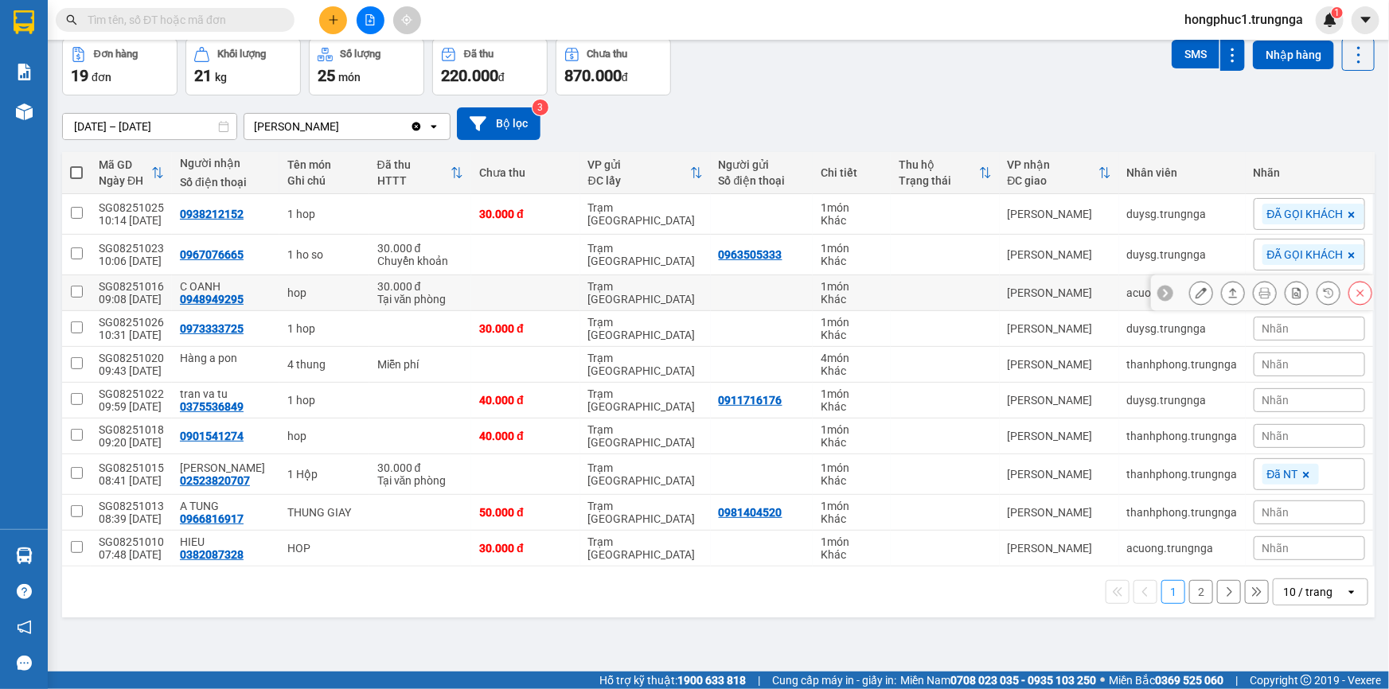
click at [1160, 293] on icon at bounding box center [1165, 292] width 11 height 11
click at [1266, 291] on span "Nhãn" at bounding box center [1276, 293] width 27 height 13
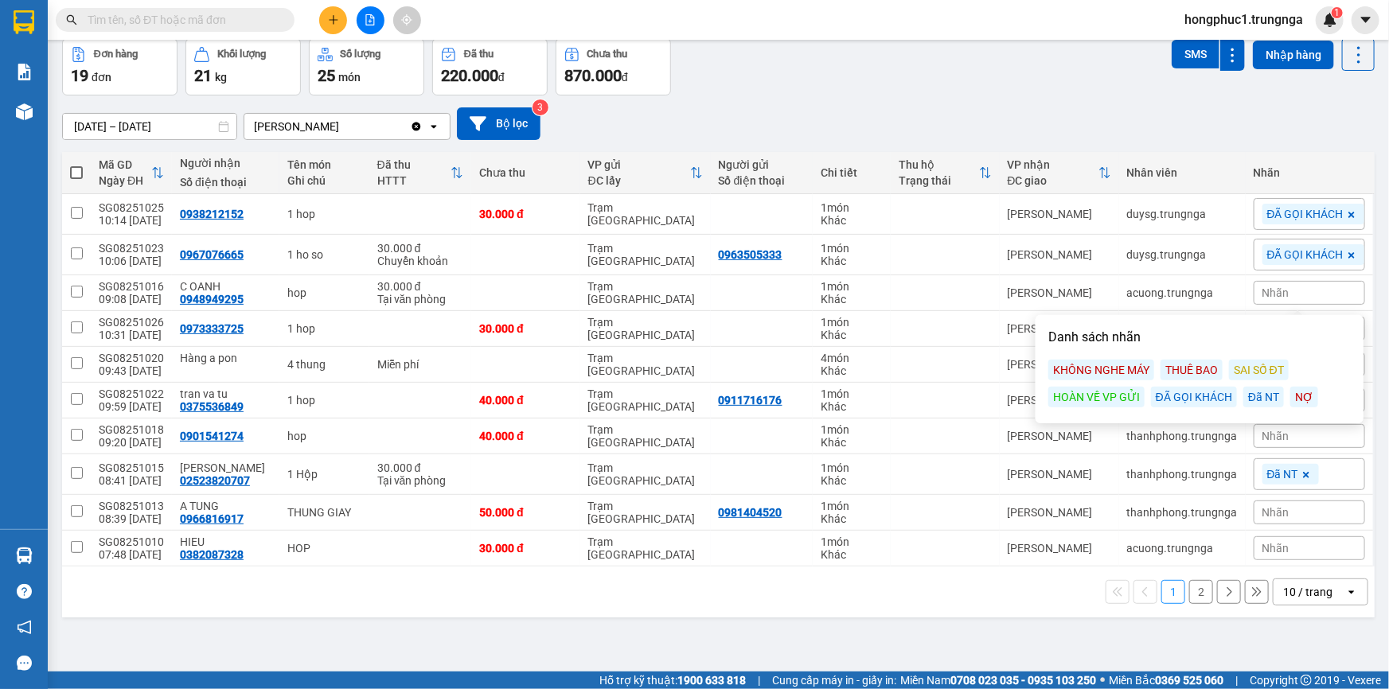
click at [1198, 396] on div "ĐÃ GỌI KHÁCH" at bounding box center [1194, 397] width 86 height 21
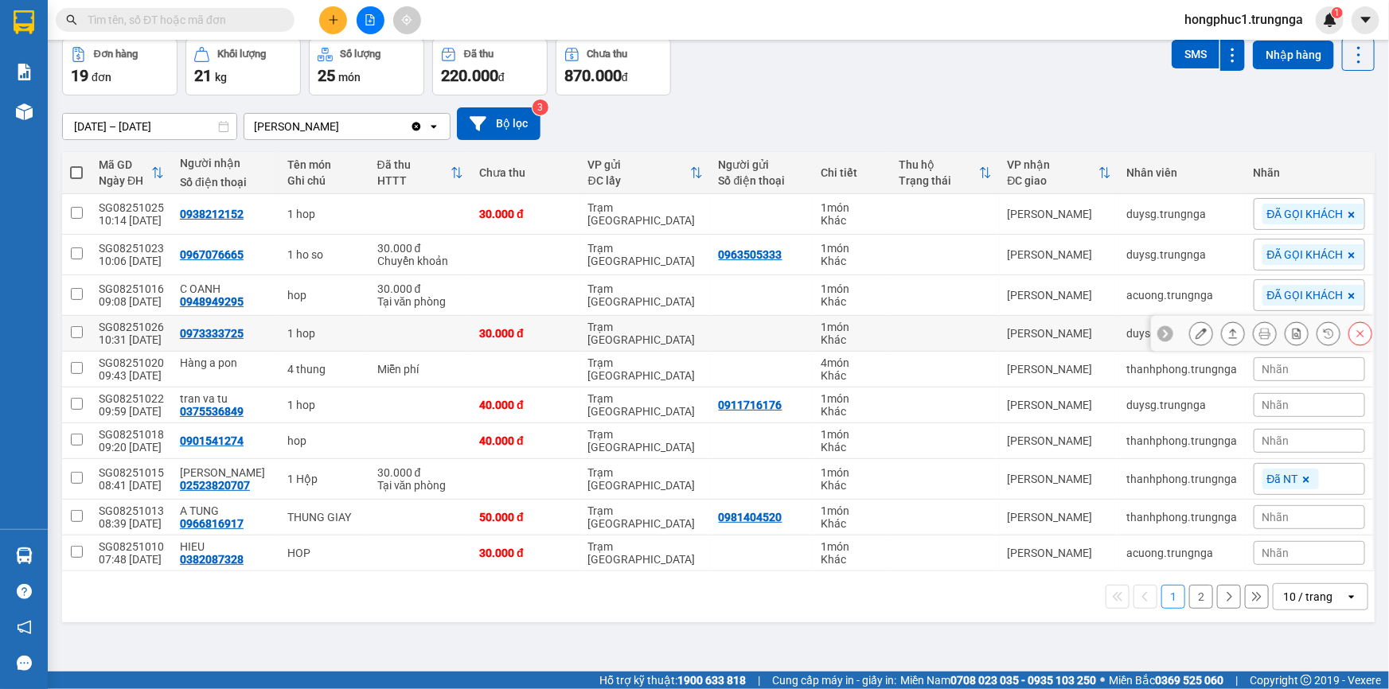
click at [1012, 329] on div "[PERSON_NAME]" at bounding box center [1059, 333] width 103 height 13
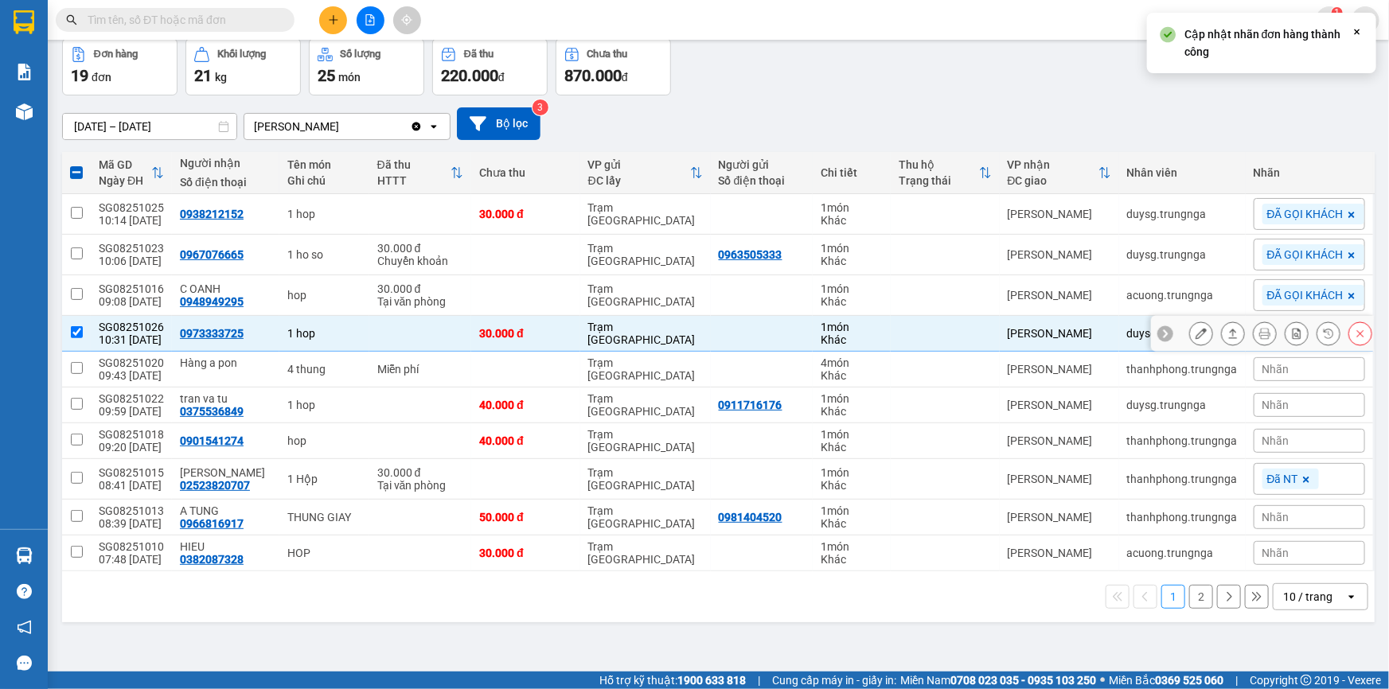
click at [1160, 328] on icon at bounding box center [1165, 333] width 11 height 11
click at [1280, 330] on div "Nhãn" at bounding box center [1309, 334] width 111 height 24
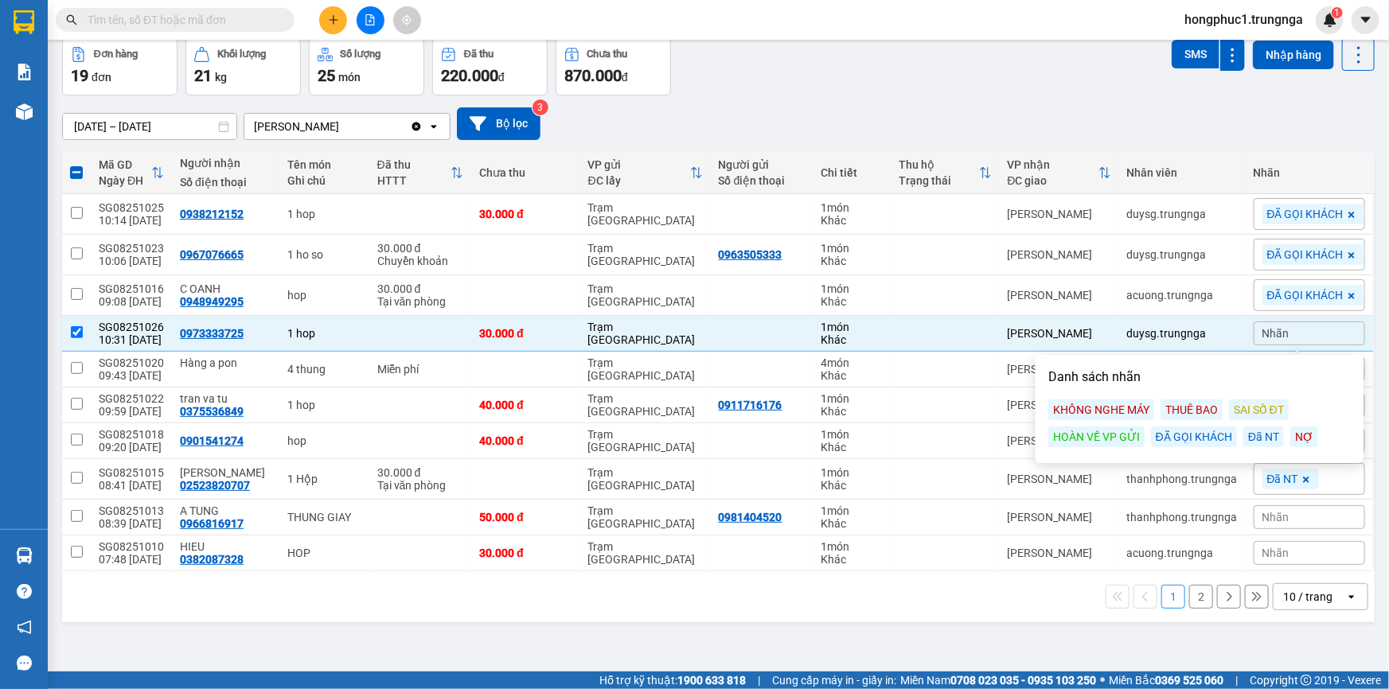
click at [1216, 436] on div "ĐÃ GỌI KHÁCH" at bounding box center [1194, 437] width 86 height 21
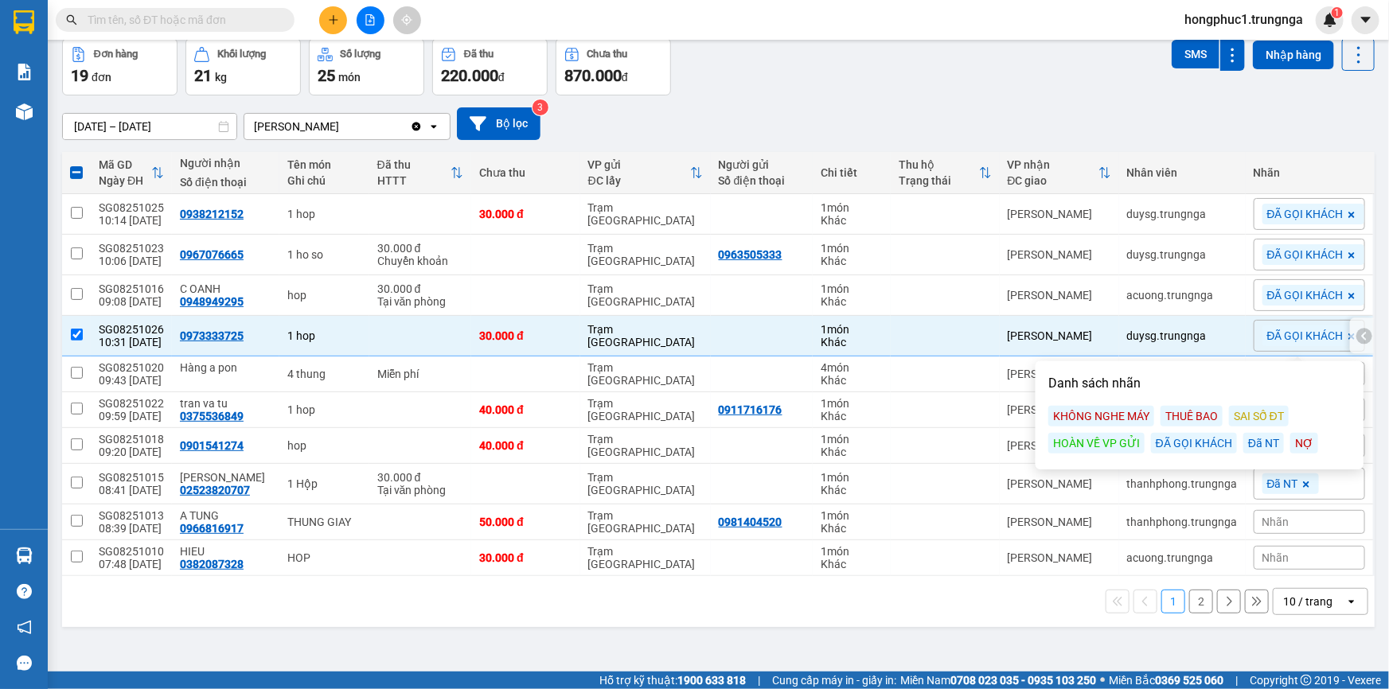
click at [1143, 336] on div "duysg.trungnga" at bounding box center [1182, 336] width 111 height 13
checkbox input "false"
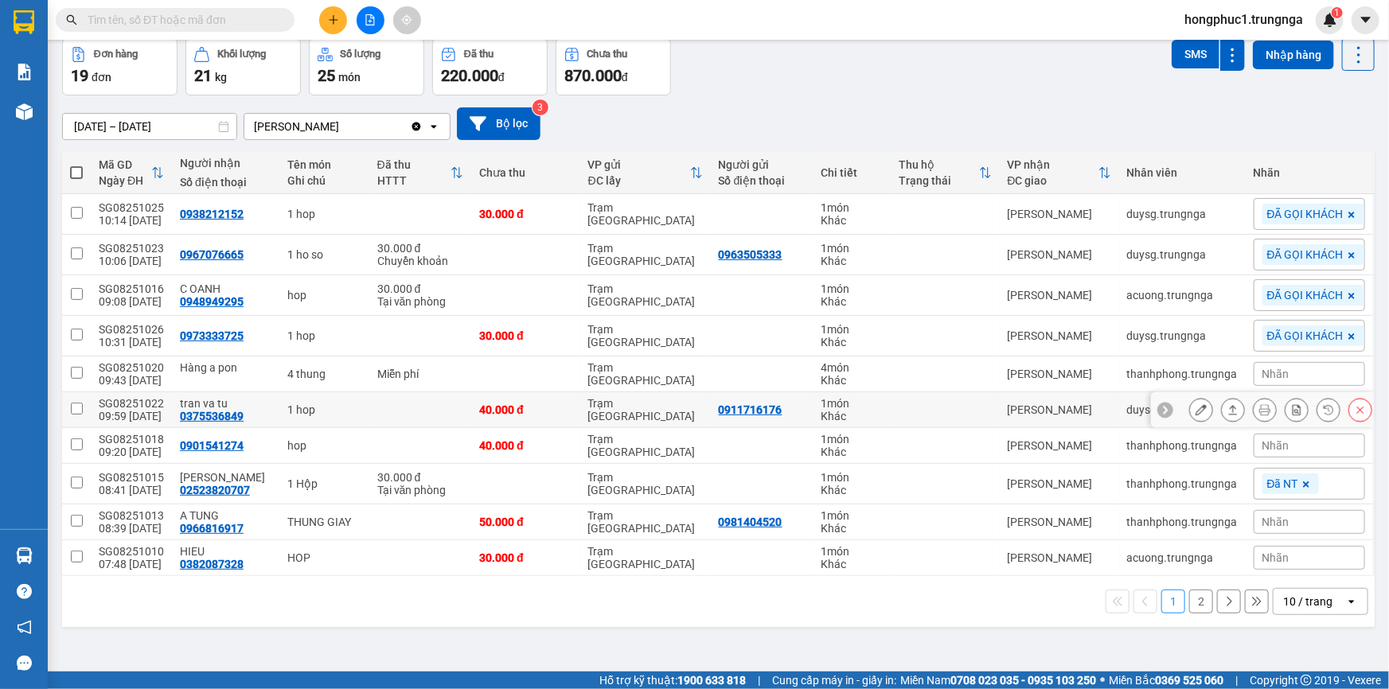
click at [1160, 408] on icon at bounding box center [1165, 409] width 11 height 11
click at [1263, 404] on span "Nhãn" at bounding box center [1276, 410] width 27 height 13
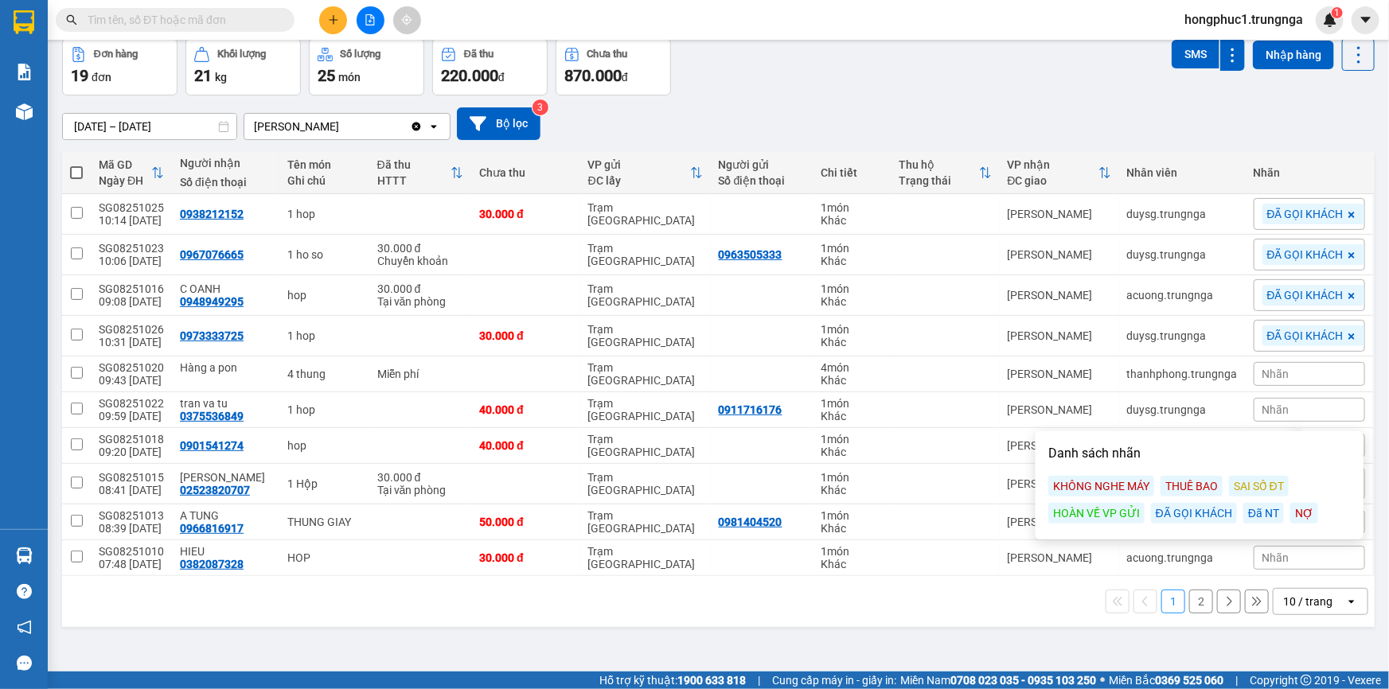
click at [1188, 511] on div "ĐÃ GỌI KHÁCH" at bounding box center [1194, 513] width 86 height 21
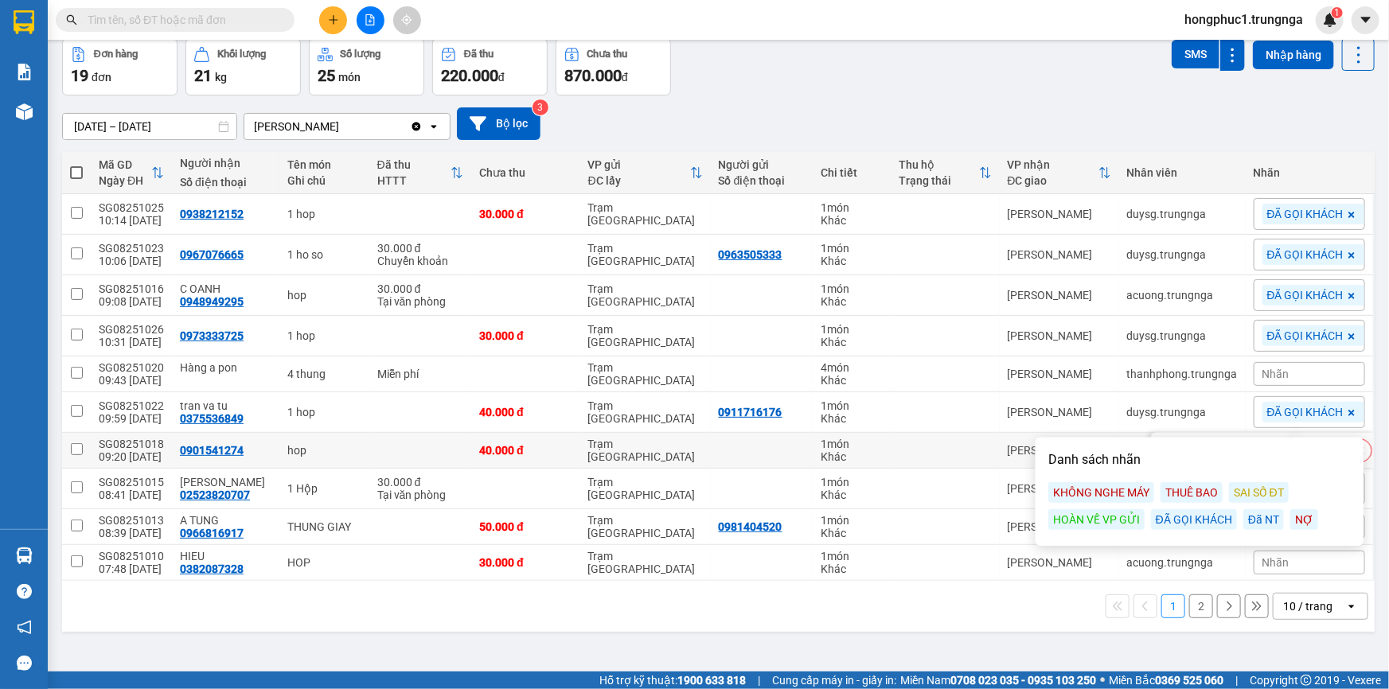
click at [1011, 449] on div "[PERSON_NAME]" at bounding box center [1059, 450] width 103 height 13
checkbox input "true"
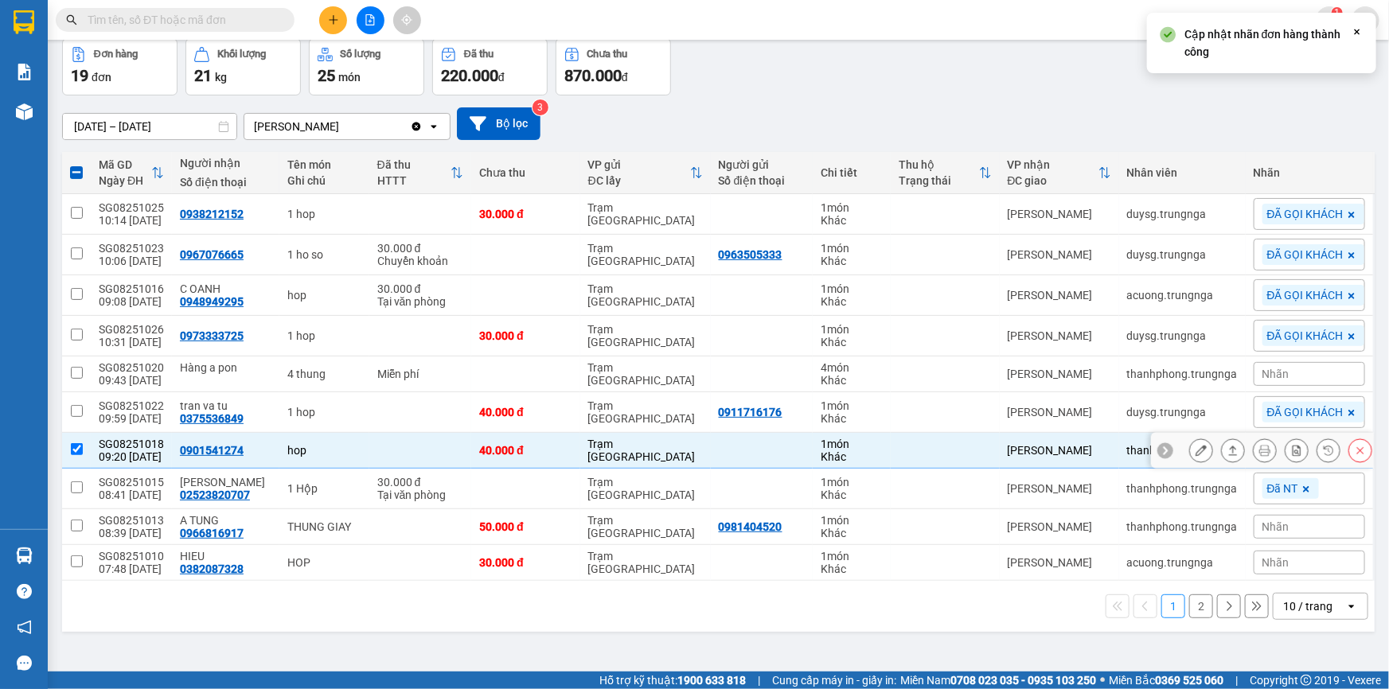
click at [1160, 452] on icon at bounding box center [1165, 450] width 11 height 11
click at [1254, 455] on div "Nhãn" at bounding box center [1309, 451] width 111 height 24
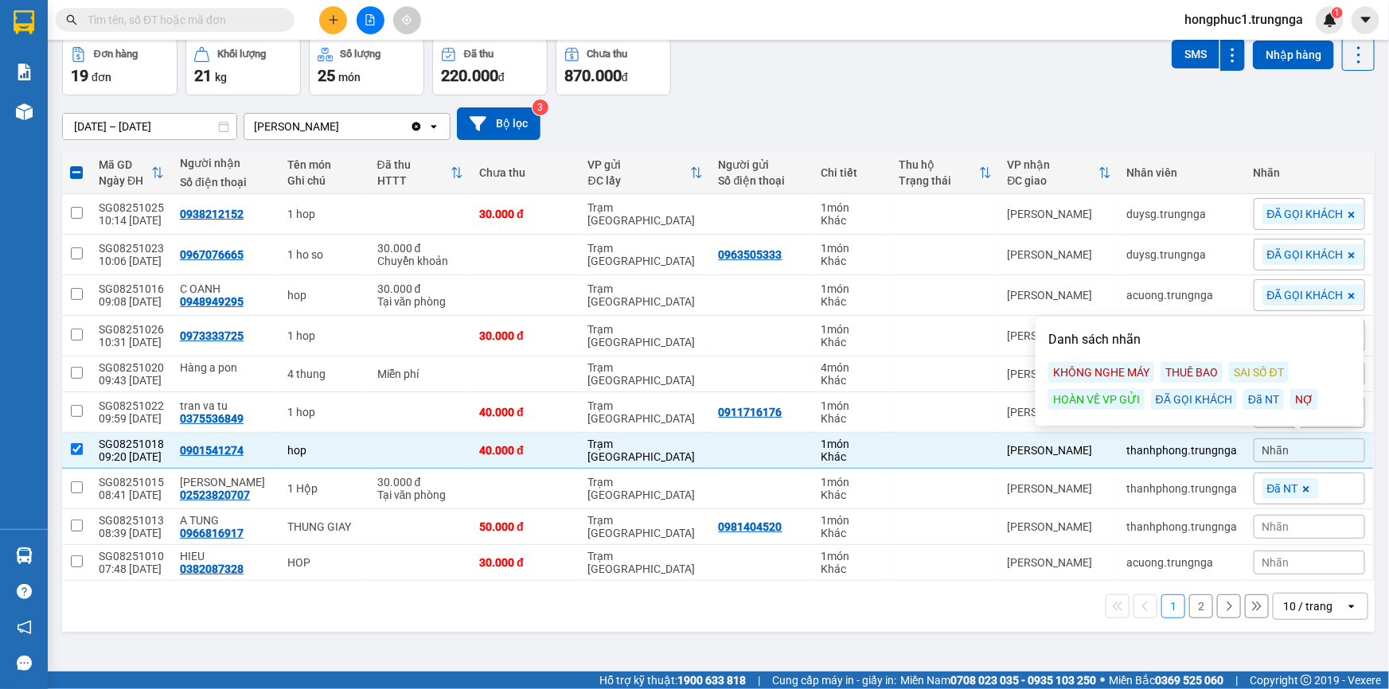
click at [1209, 398] on div "ĐÃ GỌI KHÁCH" at bounding box center [1194, 399] width 86 height 21
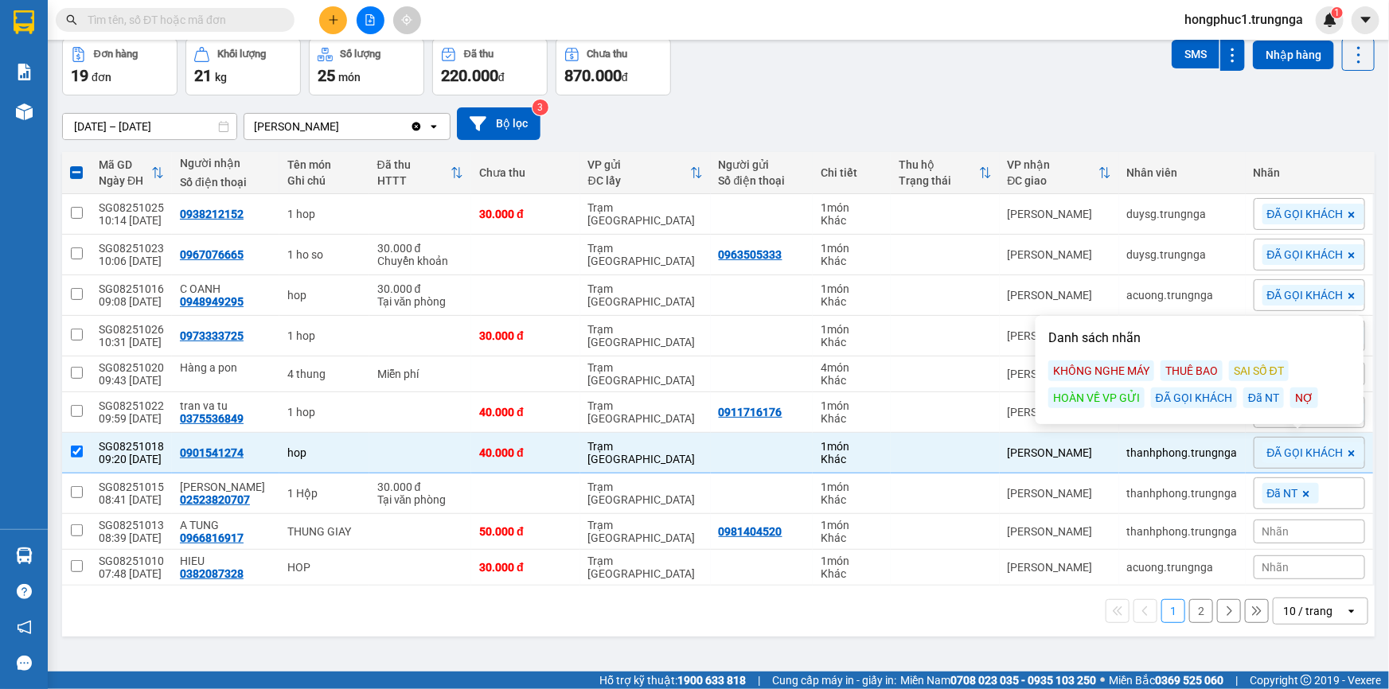
click at [1158, 120] on div "10/08/2025 – 12/08/2025 Press the down arrow key to interact with the calendar …" at bounding box center [718, 123] width 1313 height 33
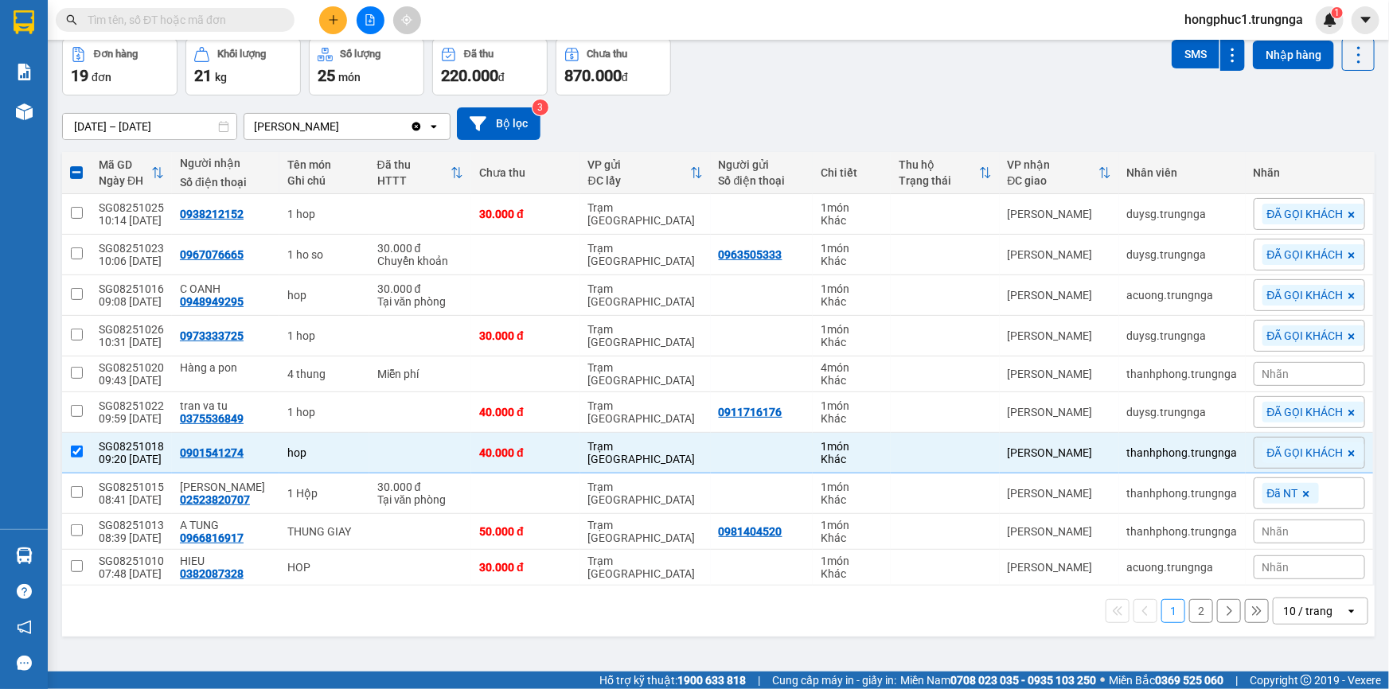
click at [1008, 642] on div "ver 1.8.137 Kho gửi Trên xe Kho nhận Hàng đã giao Đơn hàng 19 đơn Khối lượng 21…" at bounding box center [718, 319] width 1325 height 689
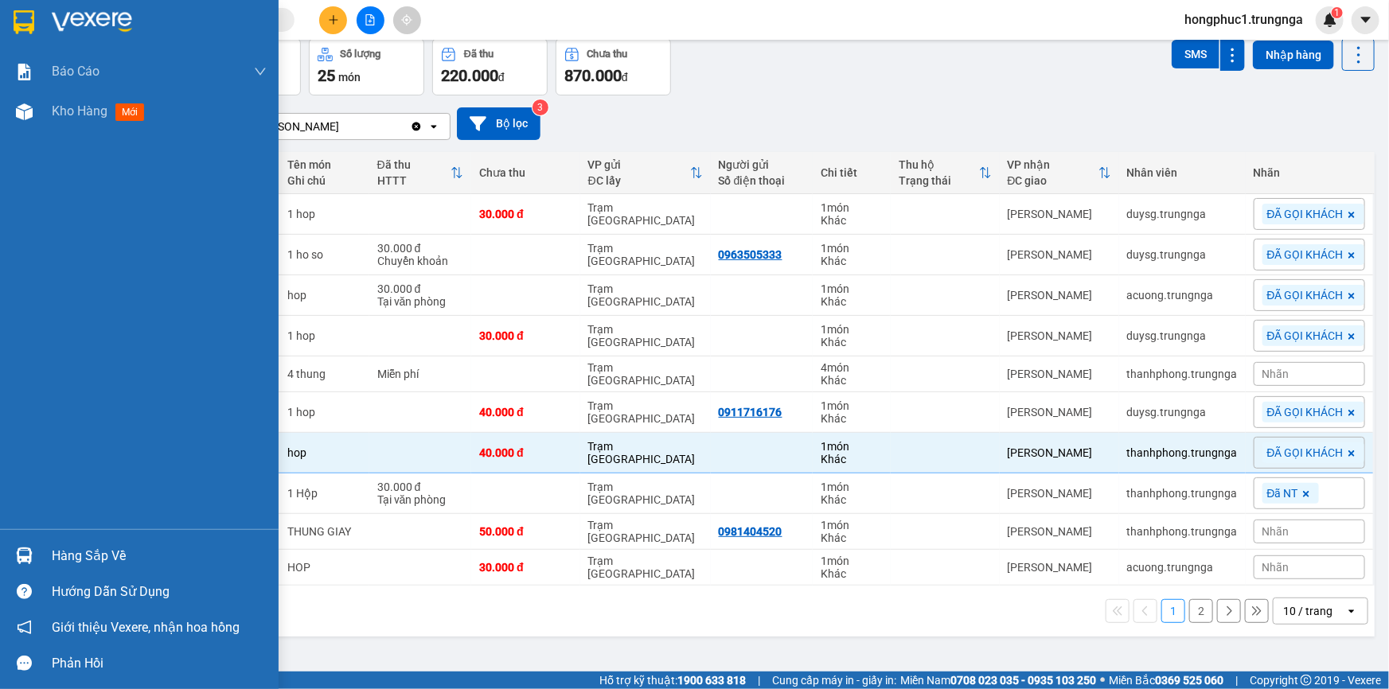
click at [110, 557] on div "Hàng sắp về" at bounding box center [159, 557] width 215 height 24
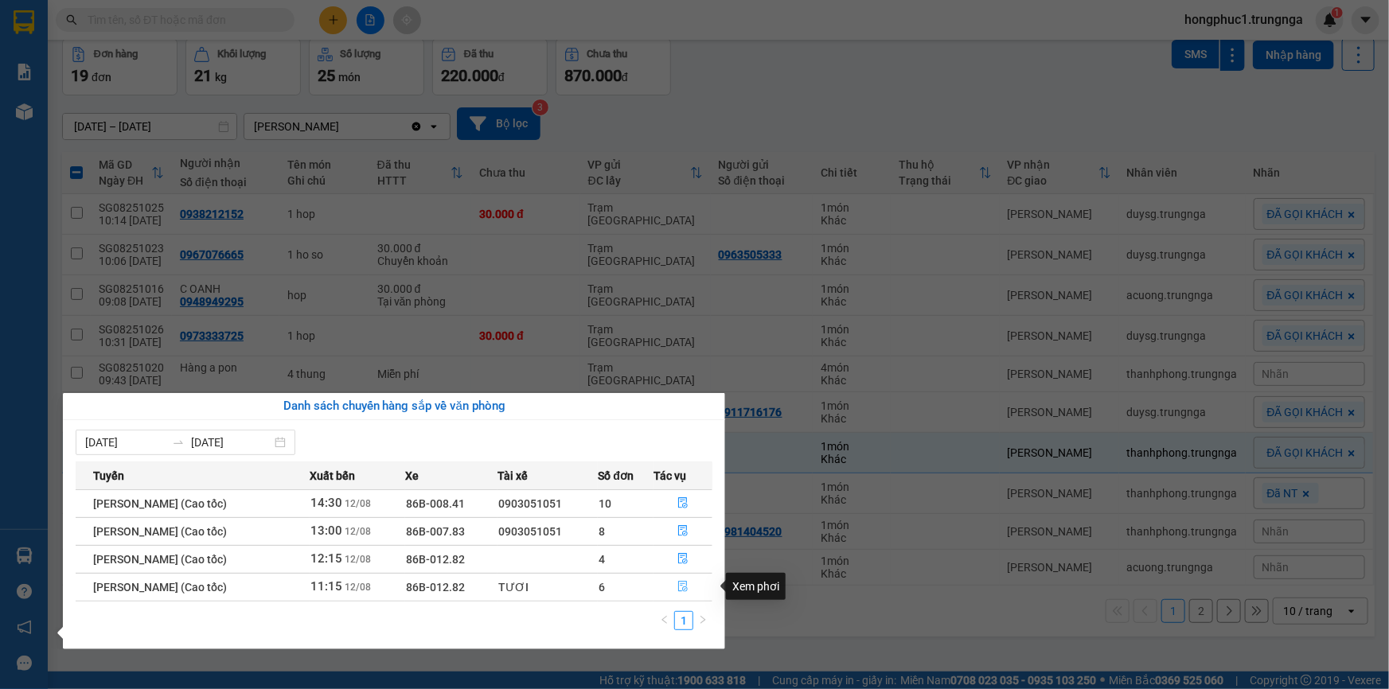
click at [683, 588] on icon "file-done" at bounding box center [682, 586] width 11 height 11
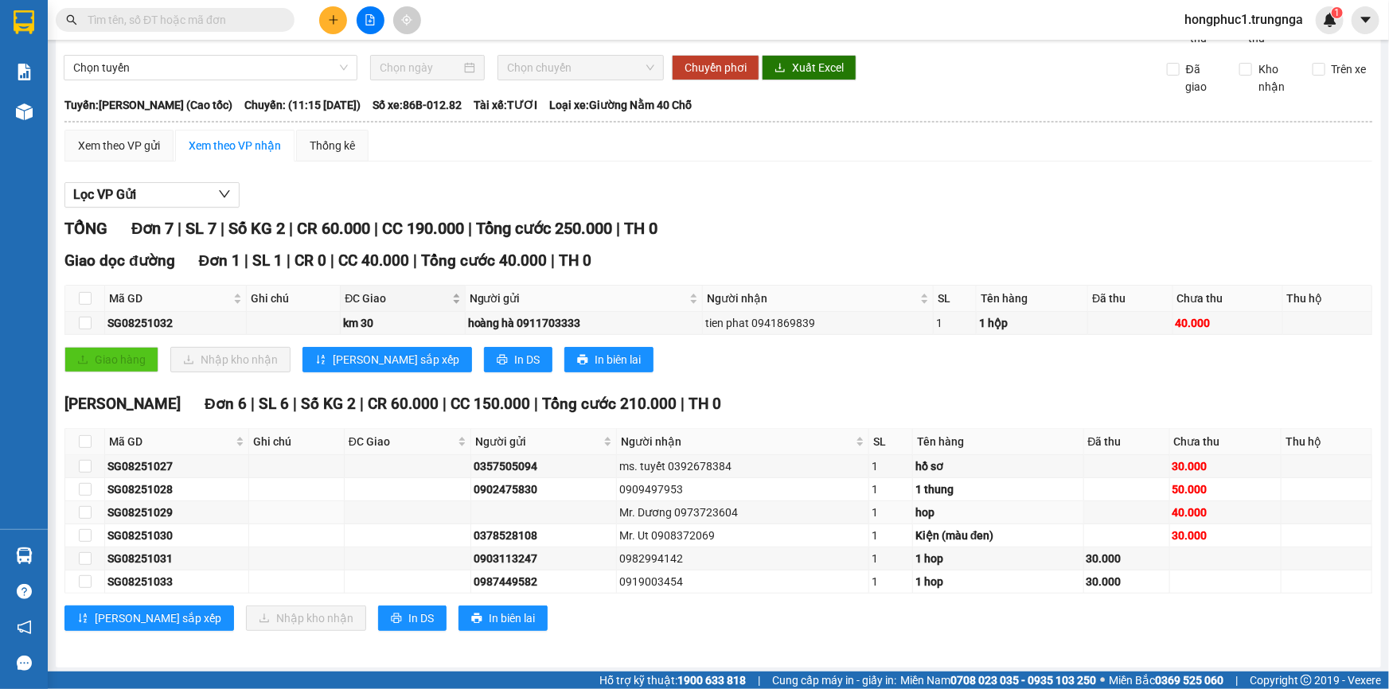
scroll to position [49, 0]
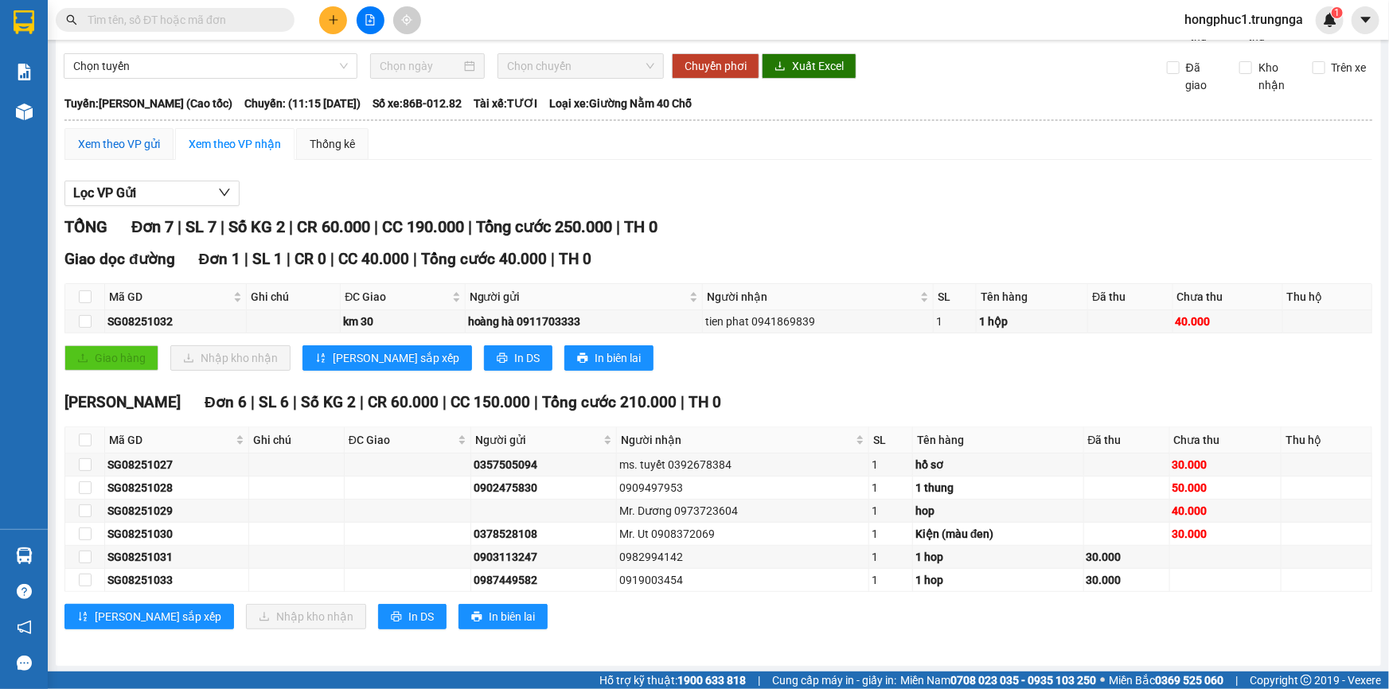
click at [129, 147] on div "Xem theo VP gửi" at bounding box center [119, 144] width 82 height 18
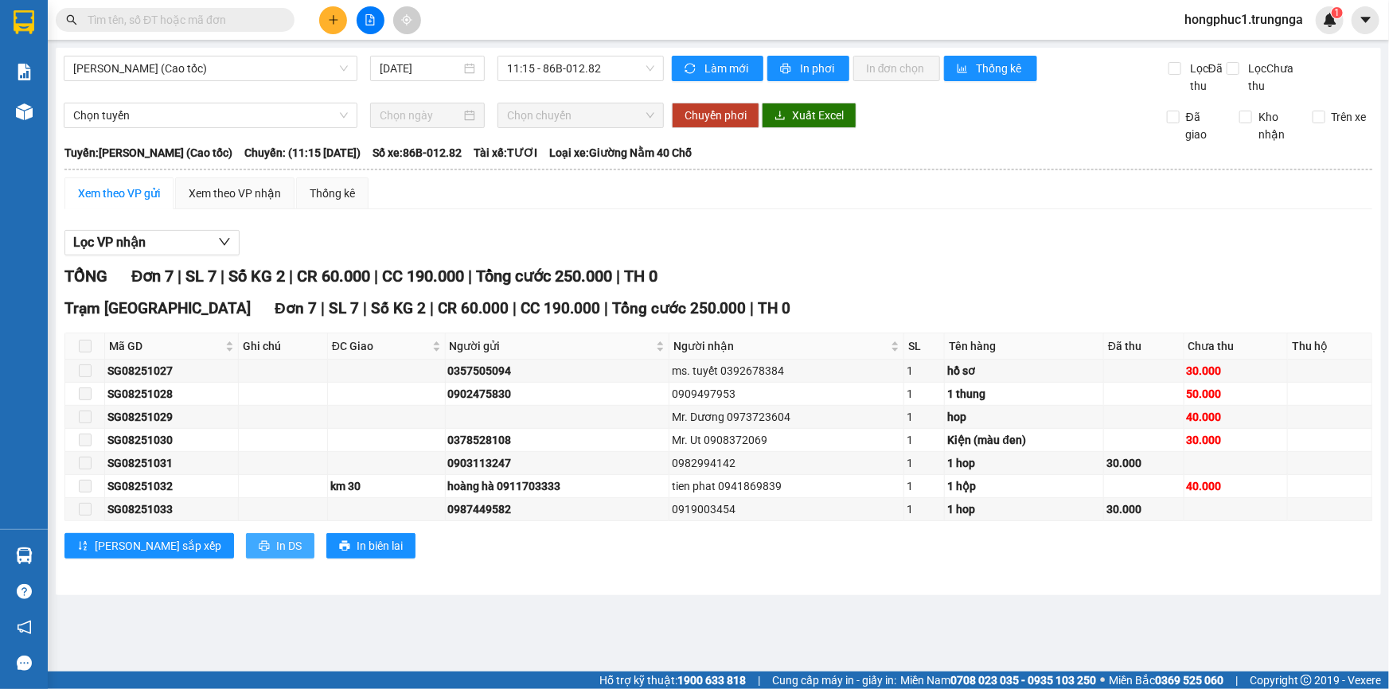
click at [276, 540] on span "In DS" at bounding box center [288, 546] width 25 height 18
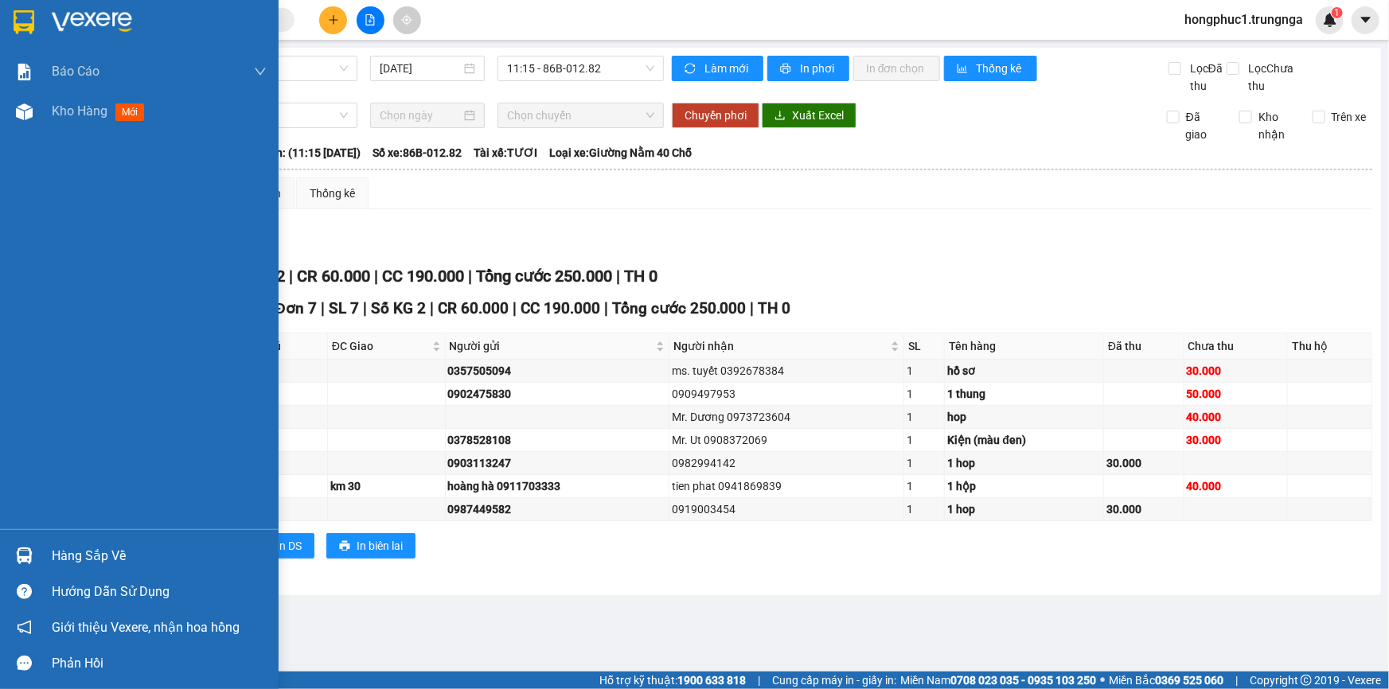
click at [87, 556] on div "Hàng sắp về" at bounding box center [159, 557] width 215 height 24
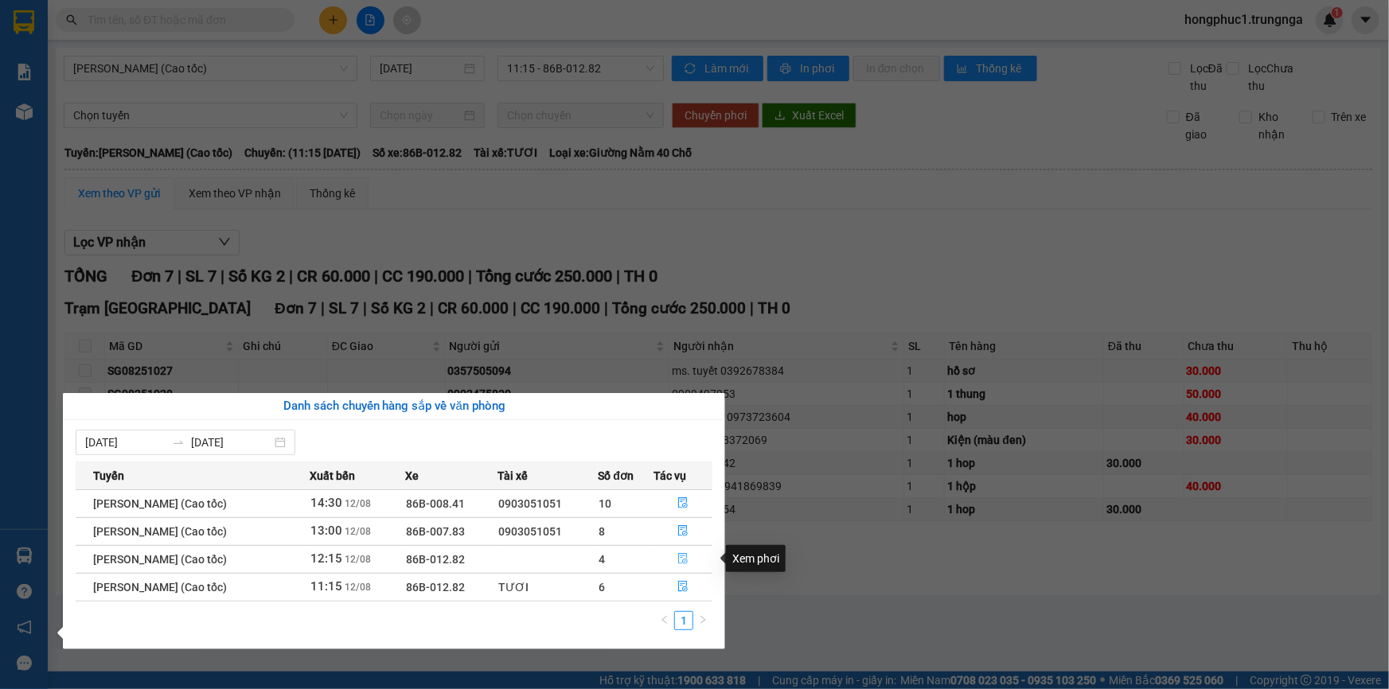
click at [686, 556] on icon "file-done" at bounding box center [684, 558] width 10 height 11
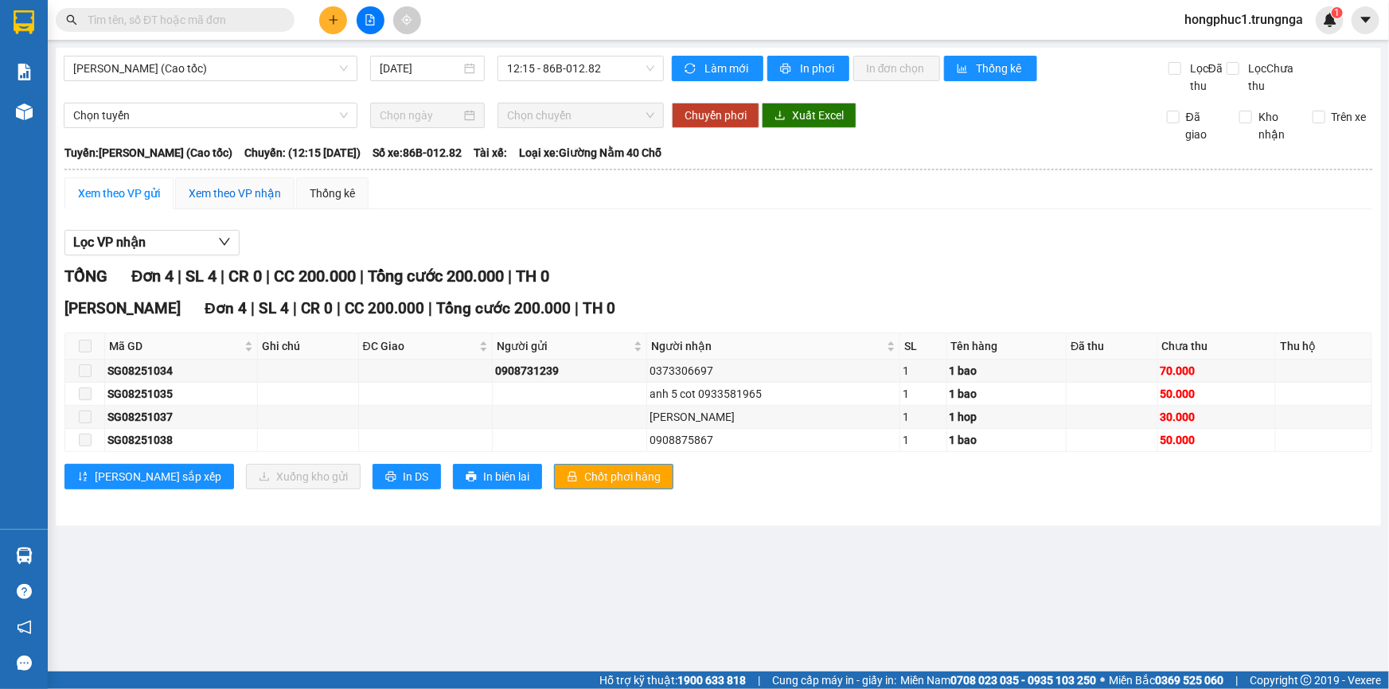
click at [214, 190] on div "Xem theo VP nhận" at bounding box center [235, 194] width 92 height 18
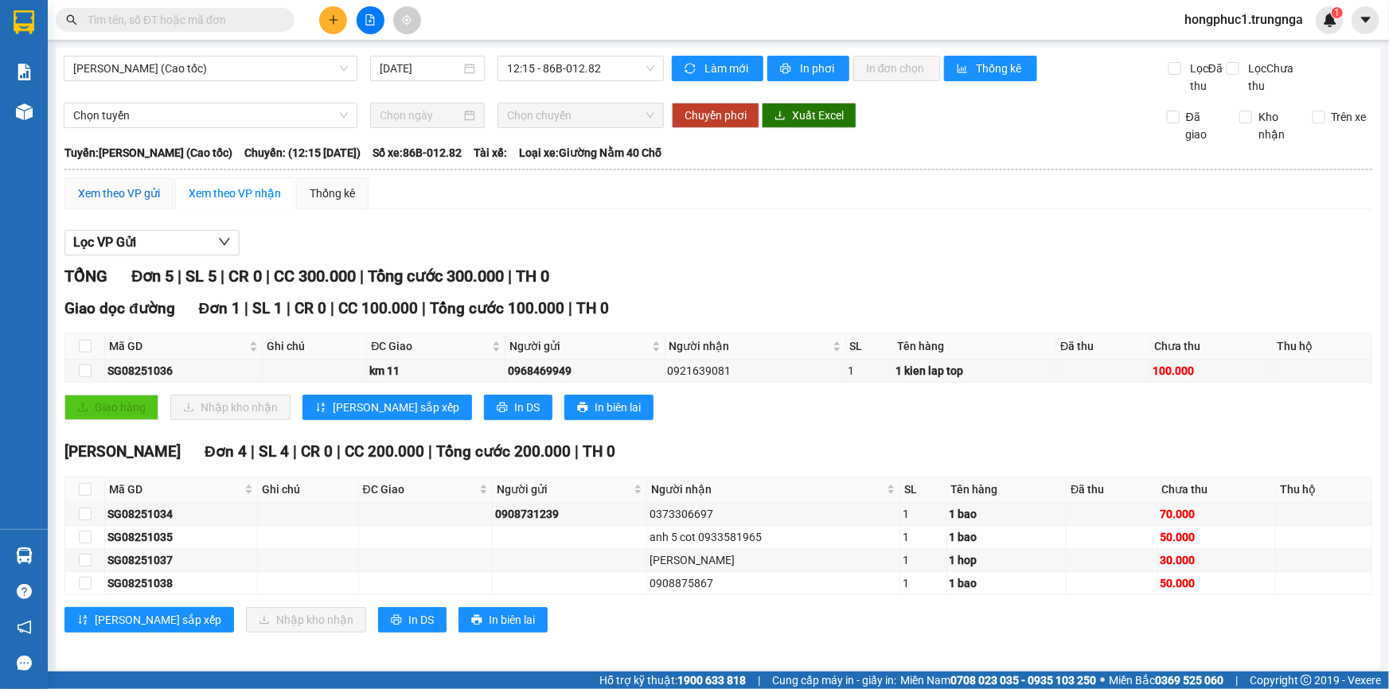
click at [150, 190] on div "Xem theo VP gửi" at bounding box center [119, 194] width 82 height 18
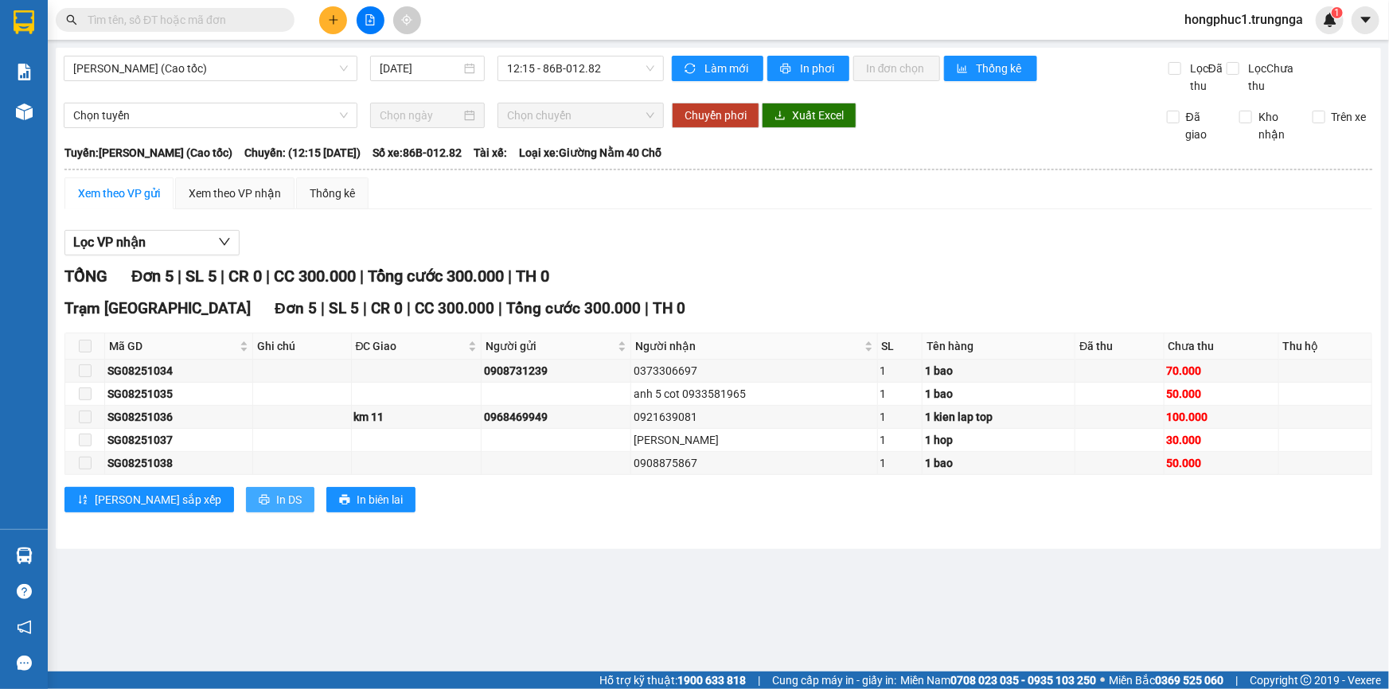
click at [276, 498] on span "In DS" at bounding box center [288, 500] width 25 height 18
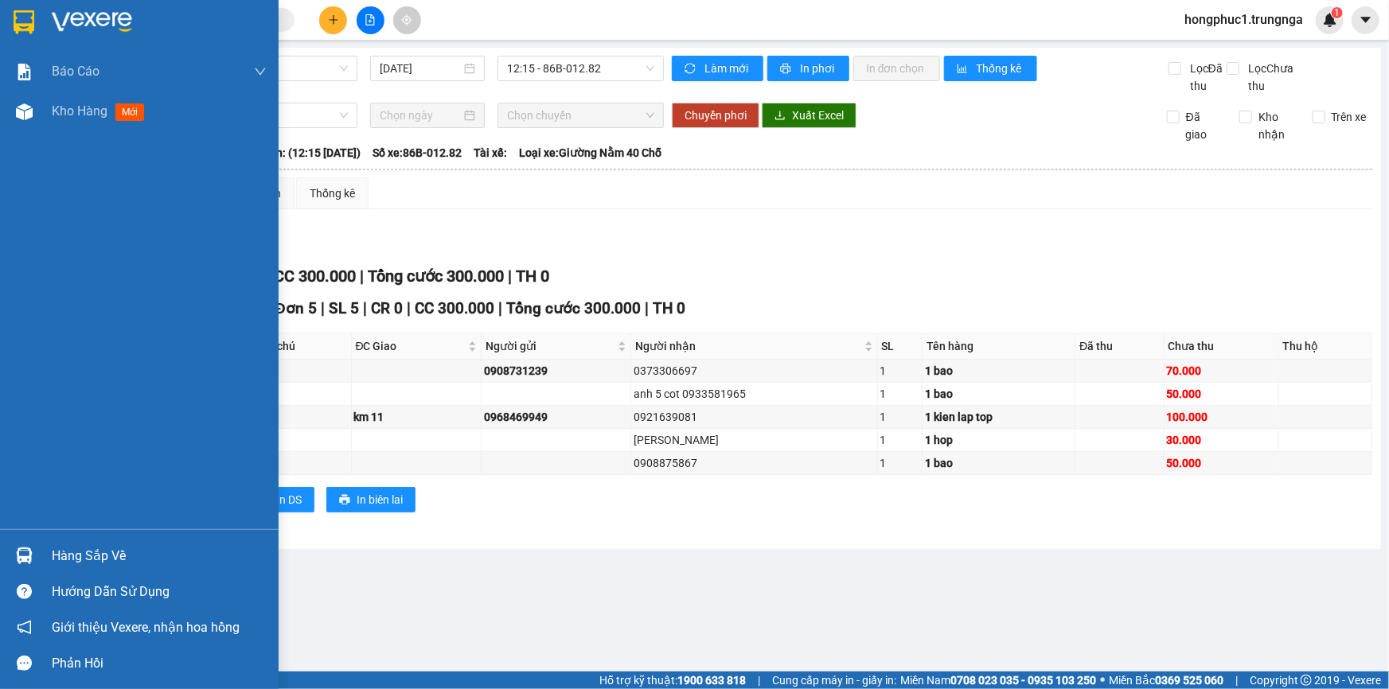
click at [84, 557] on div "Hàng sắp về" at bounding box center [159, 557] width 215 height 24
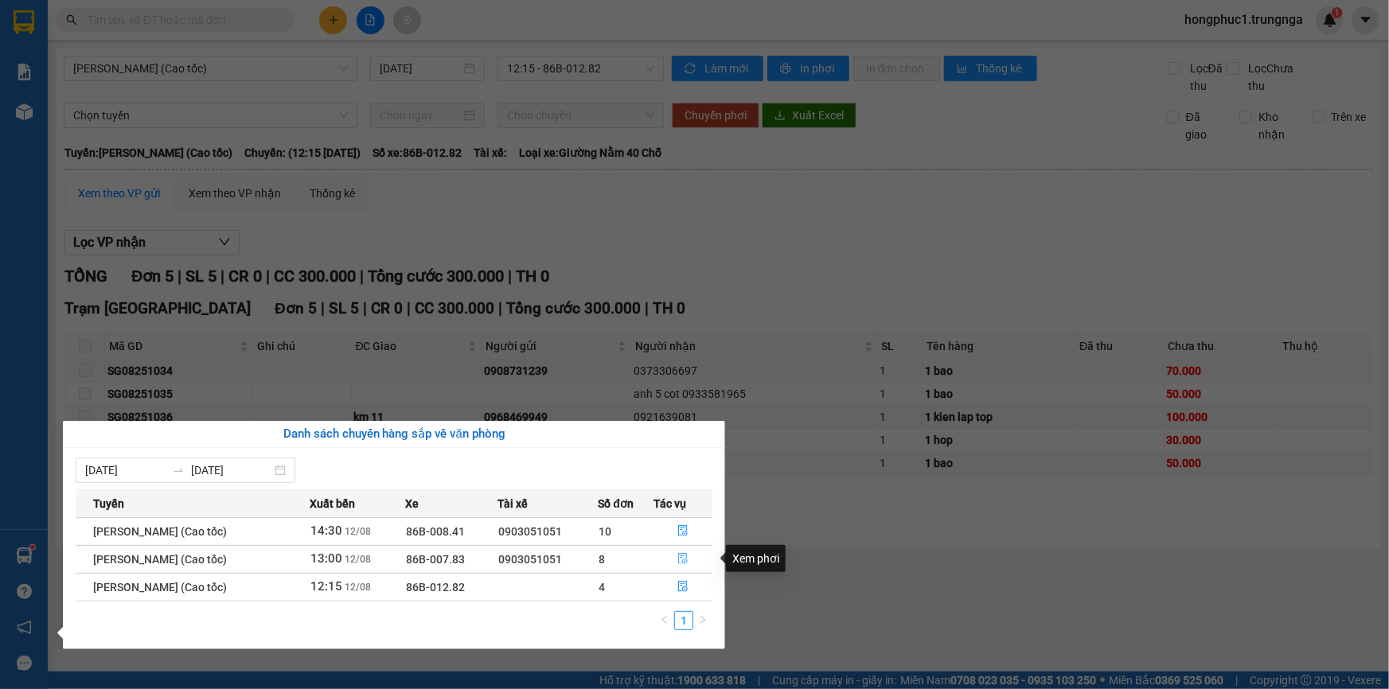
click at [687, 558] on icon "file-done" at bounding box center [682, 558] width 11 height 11
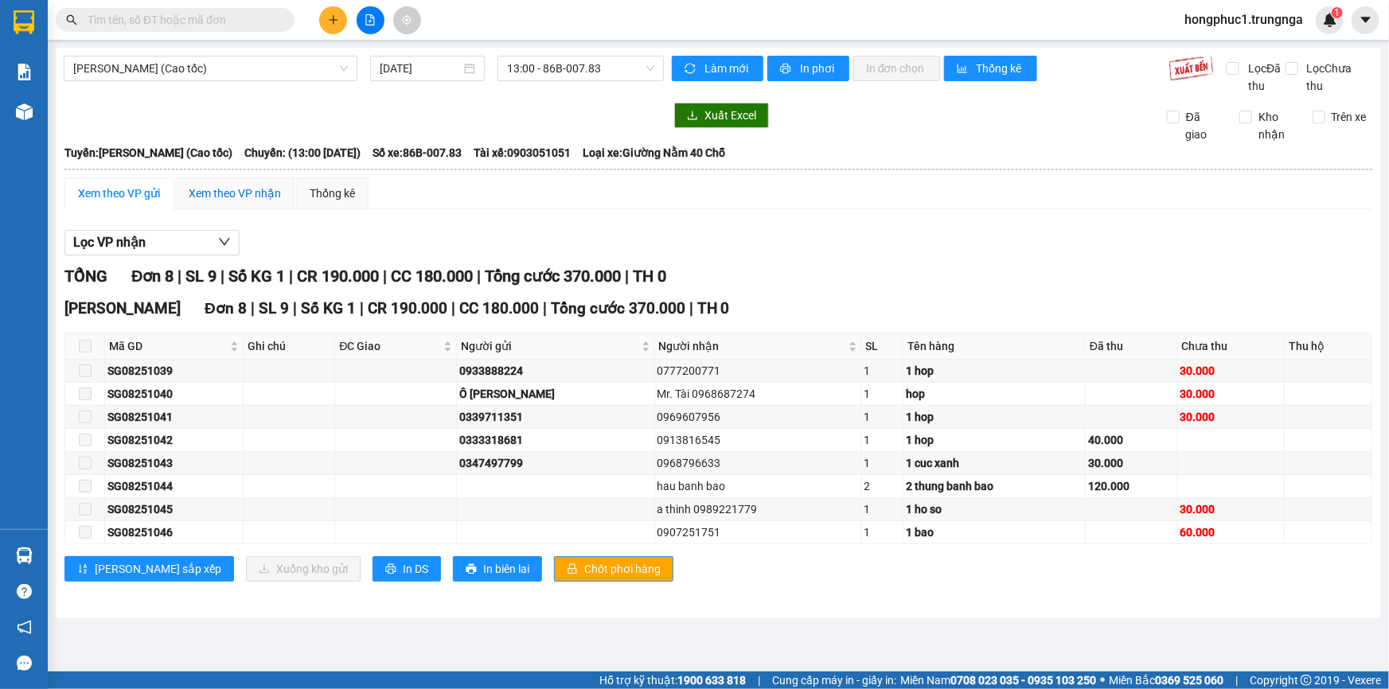
click at [240, 185] on div "Xem theo VP nhận" at bounding box center [235, 194] width 92 height 18
click at [130, 191] on div "Xem theo VP gửi" at bounding box center [119, 194] width 82 height 18
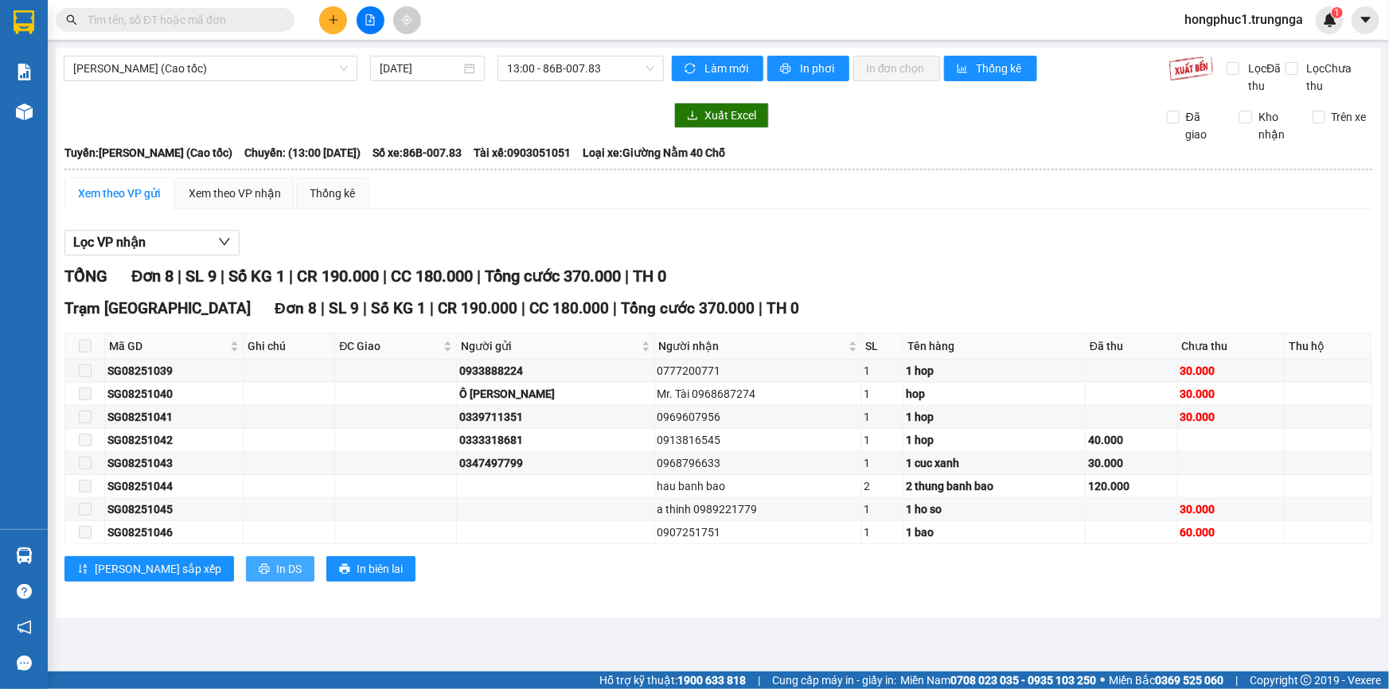
click at [276, 570] on span "In DS" at bounding box center [288, 569] width 25 height 18
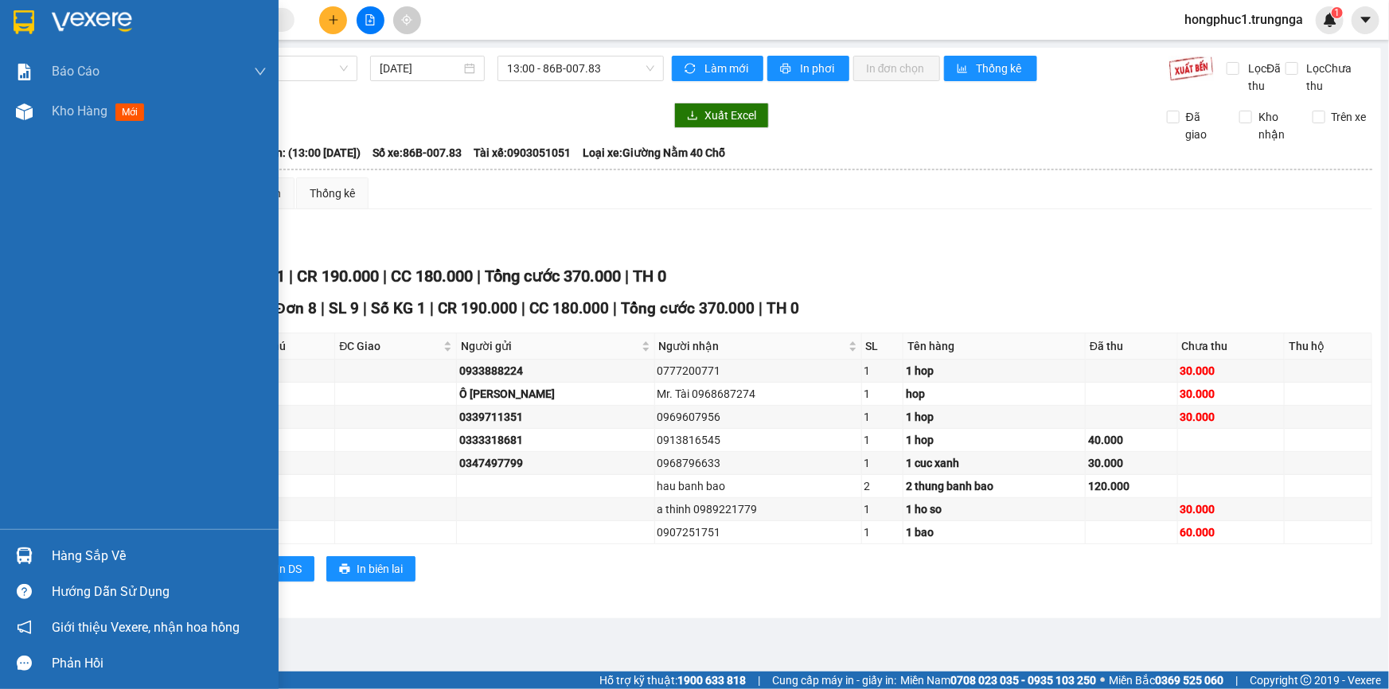
click at [69, 549] on div "Hàng sắp về" at bounding box center [159, 557] width 215 height 24
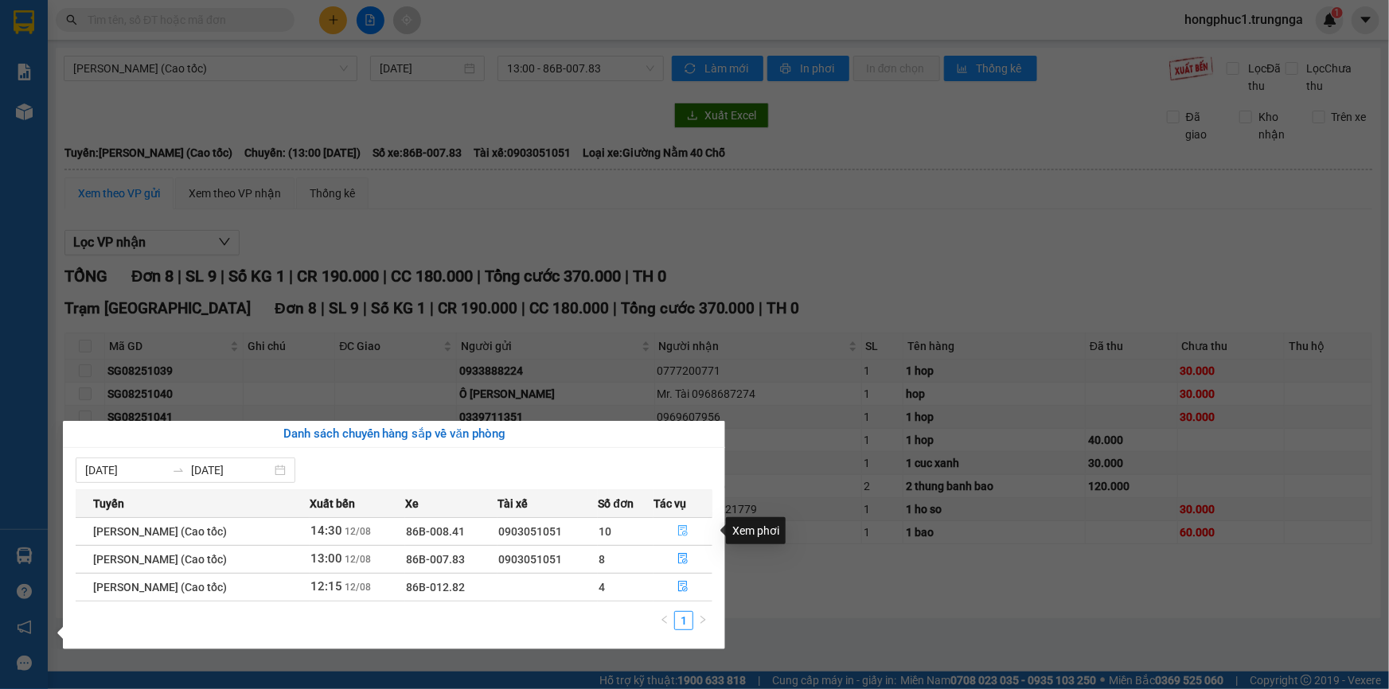
click at [684, 525] on icon "file-done" at bounding box center [682, 530] width 11 height 11
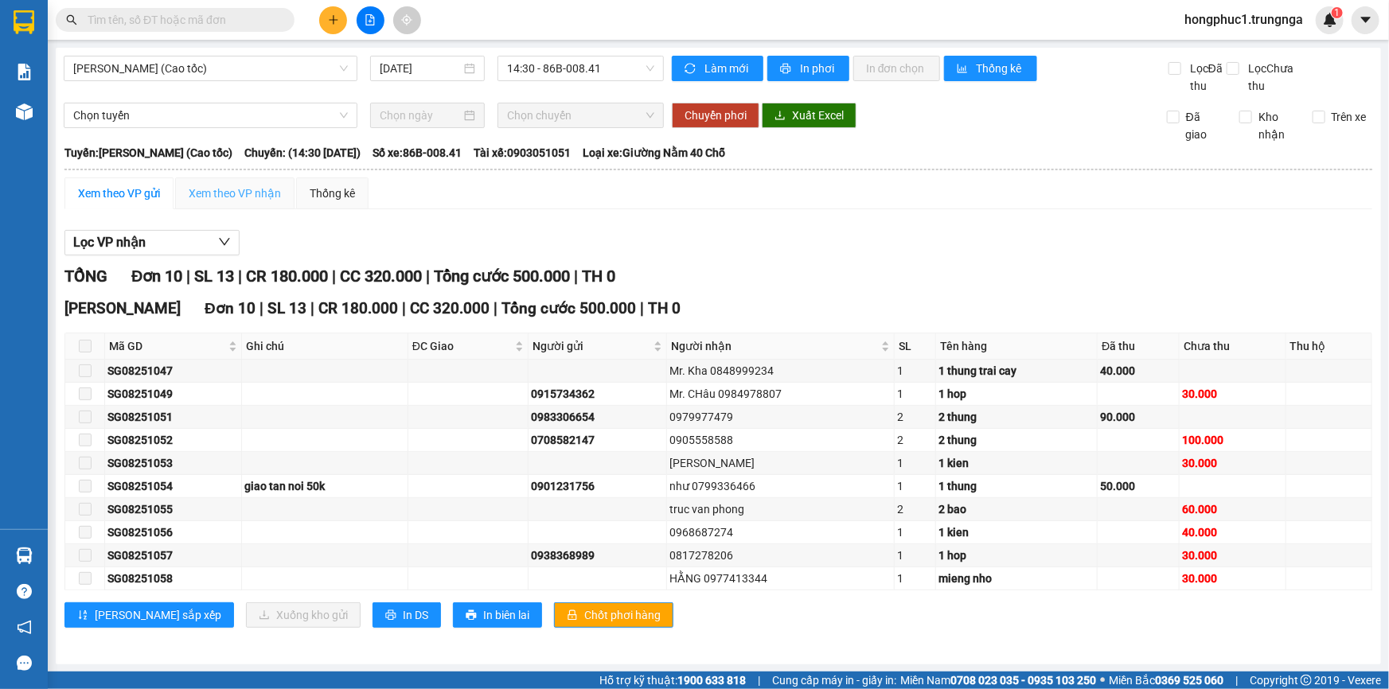
click at [208, 182] on div "Xem theo VP nhận" at bounding box center [234, 194] width 119 height 32
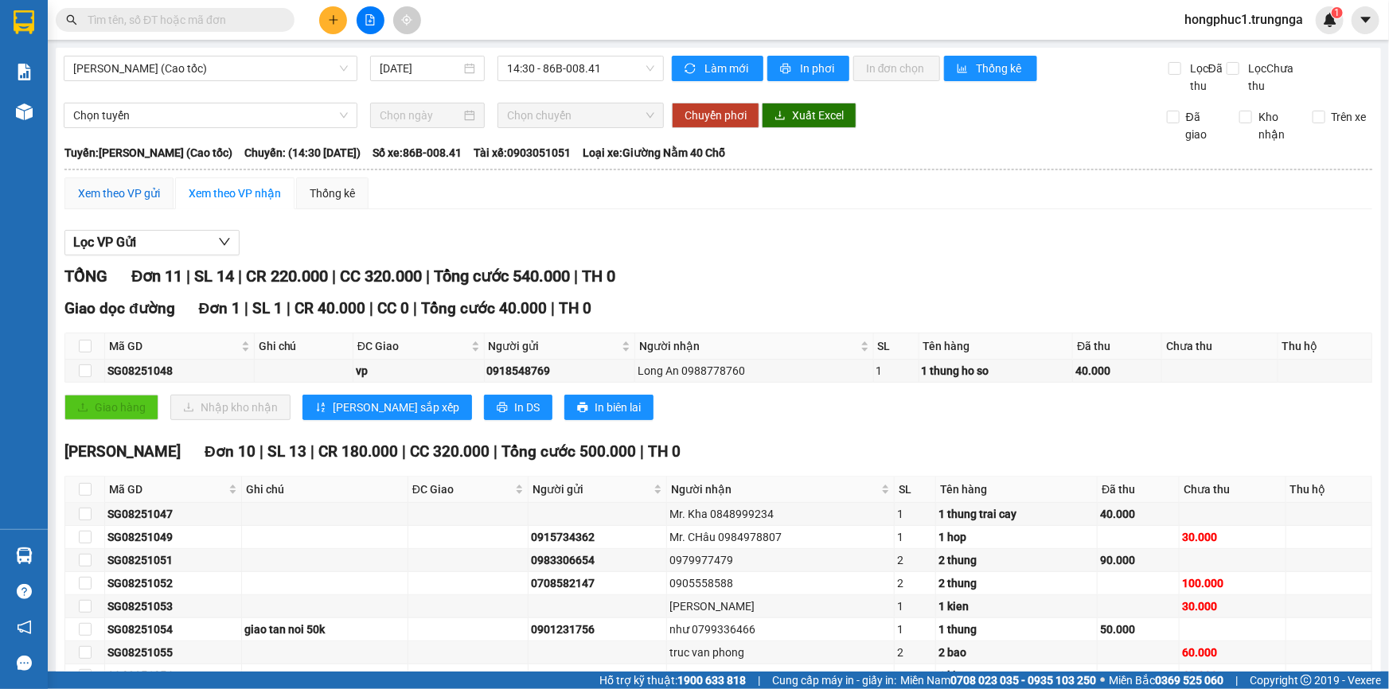
click at [145, 191] on div "Xem theo VP gửi" at bounding box center [119, 194] width 82 height 18
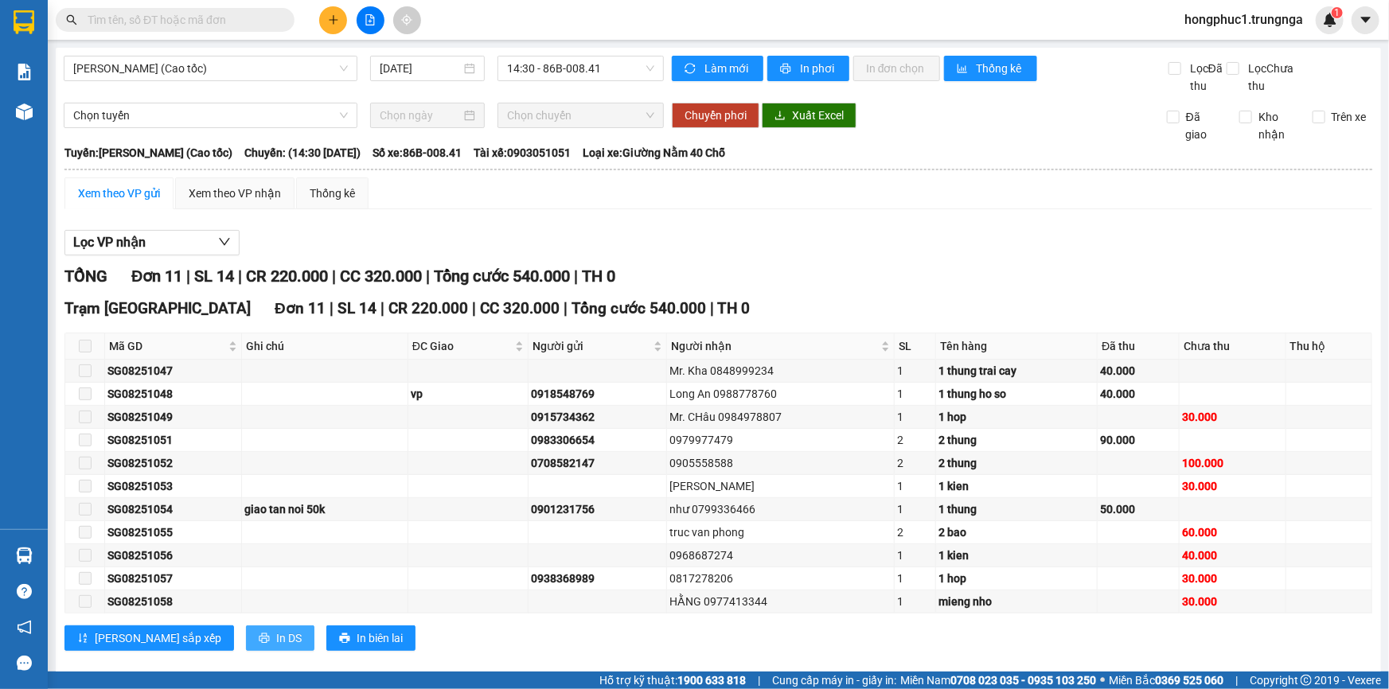
click at [276, 630] on span "In DS" at bounding box center [288, 639] width 25 height 18
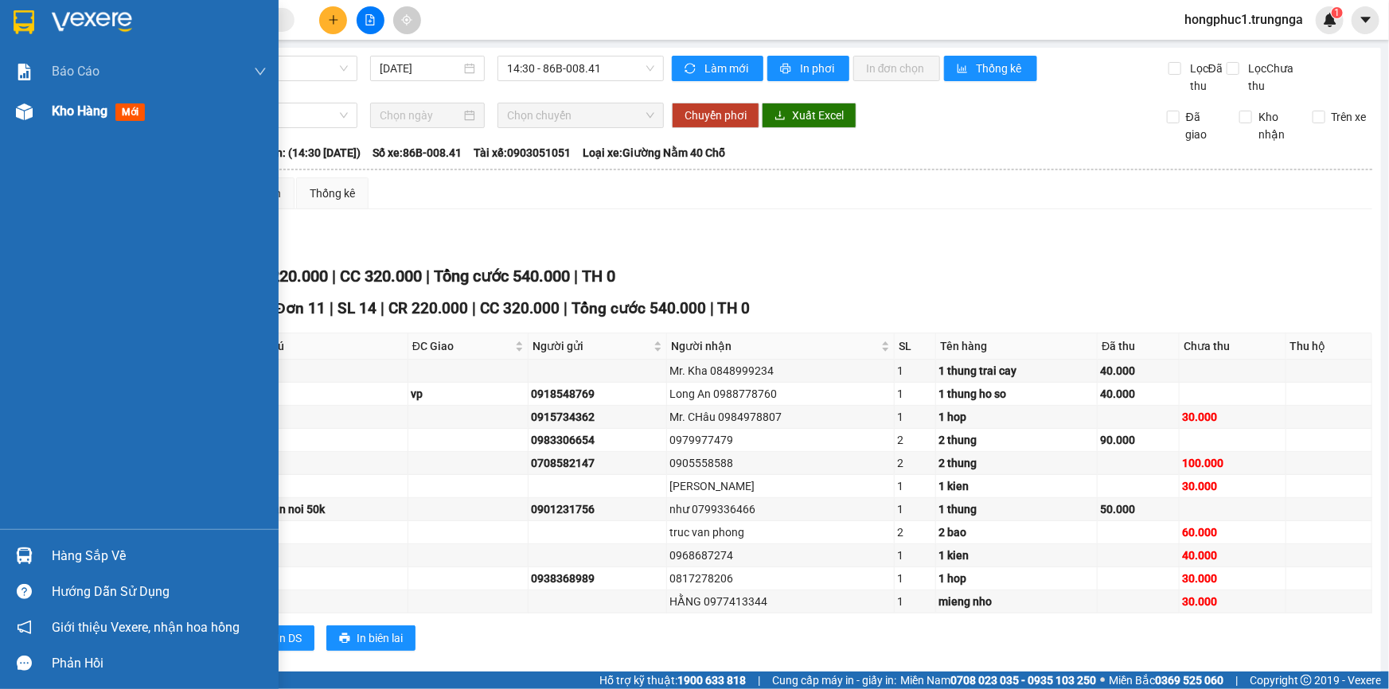
click at [61, 111] on span "Kho hàng" at bounding box center [80, 110] width 56 height 15
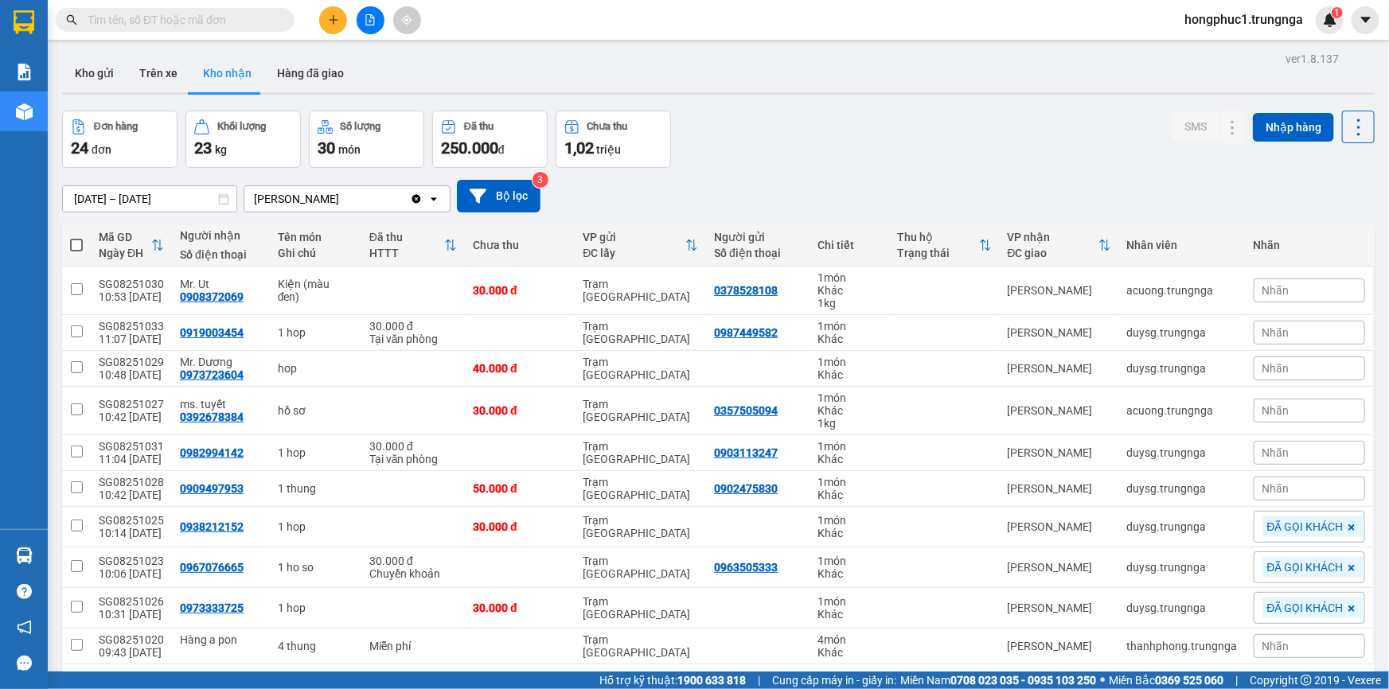
click at [900, 143] on div "Đơn hàng 24 đơn Khối lượng 23 kg Số lượng 30 món Đã thu 250.000 đ Chưa thu 1,02…" at bounding box center [718, 139] width 1313 height 57
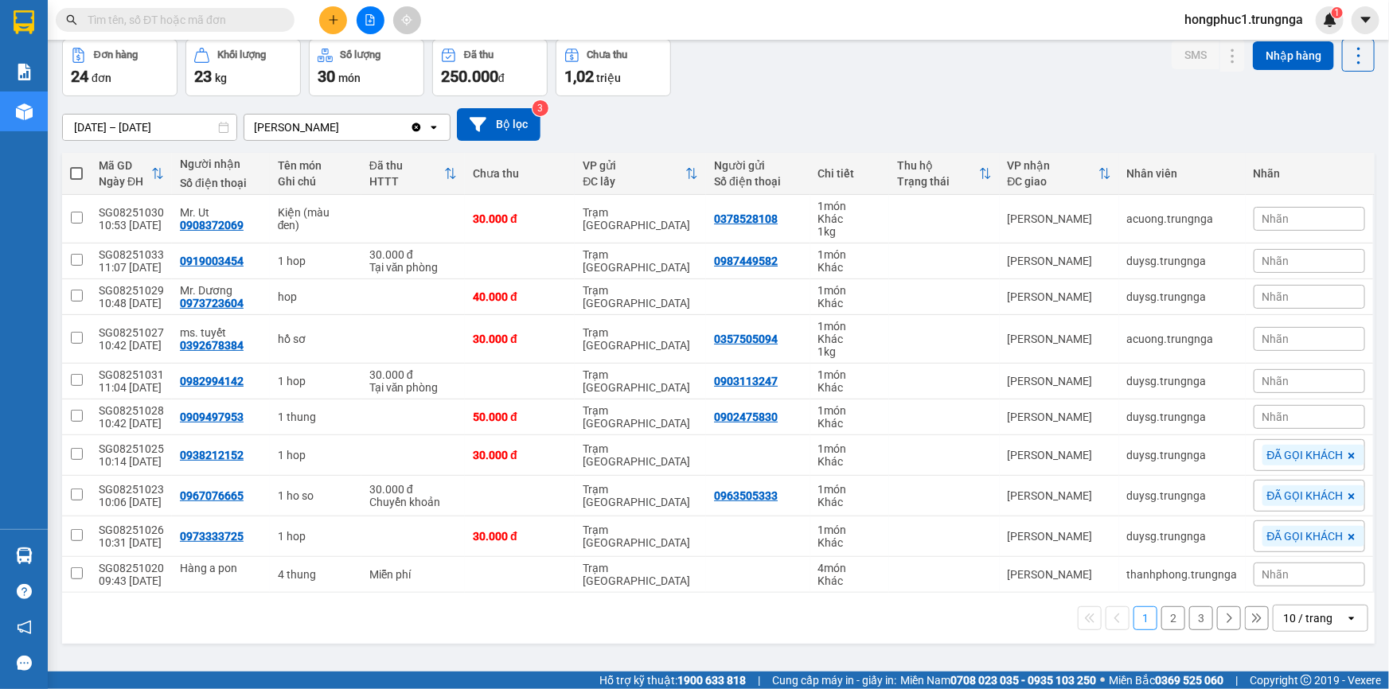
scroll to position [72, 0]
click at [119, 21] on input "text" at bounding box center [182, 20] width 188 height 18
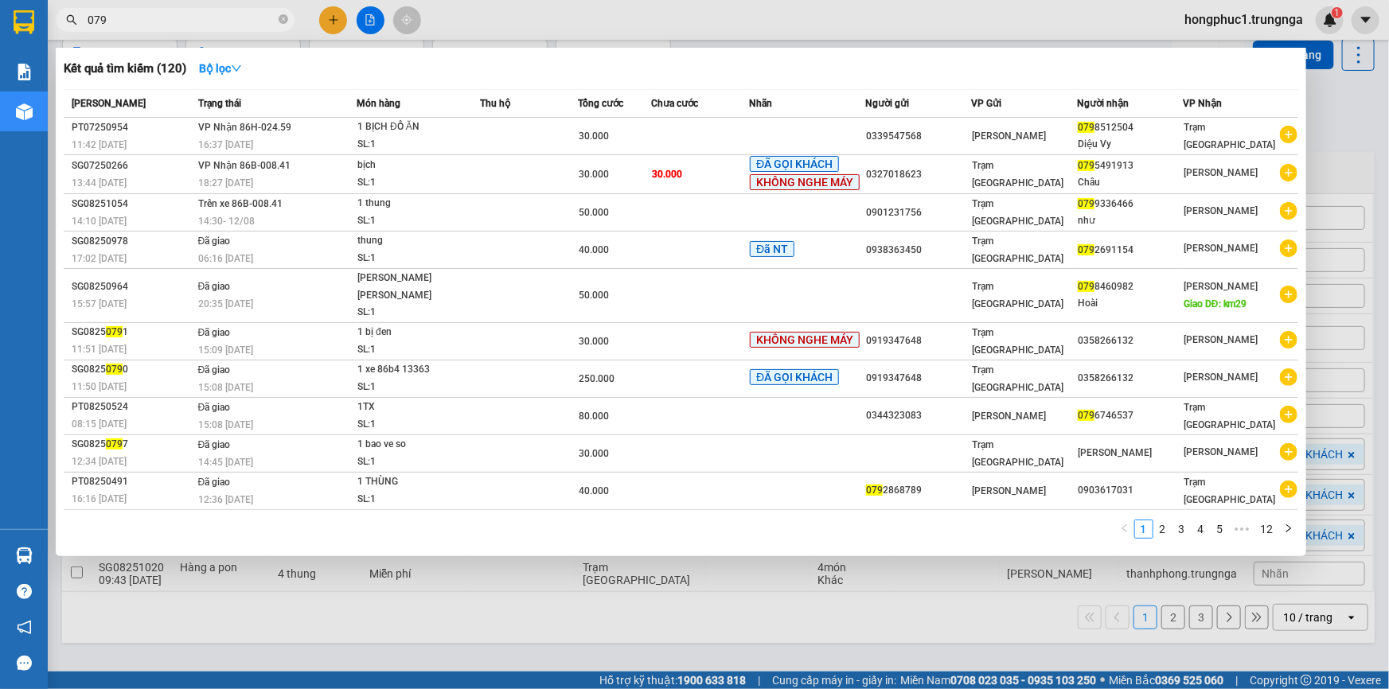
click at [111, 19] on input "079" at bounding box center [182, 20] width 188 height 18
type input "0"
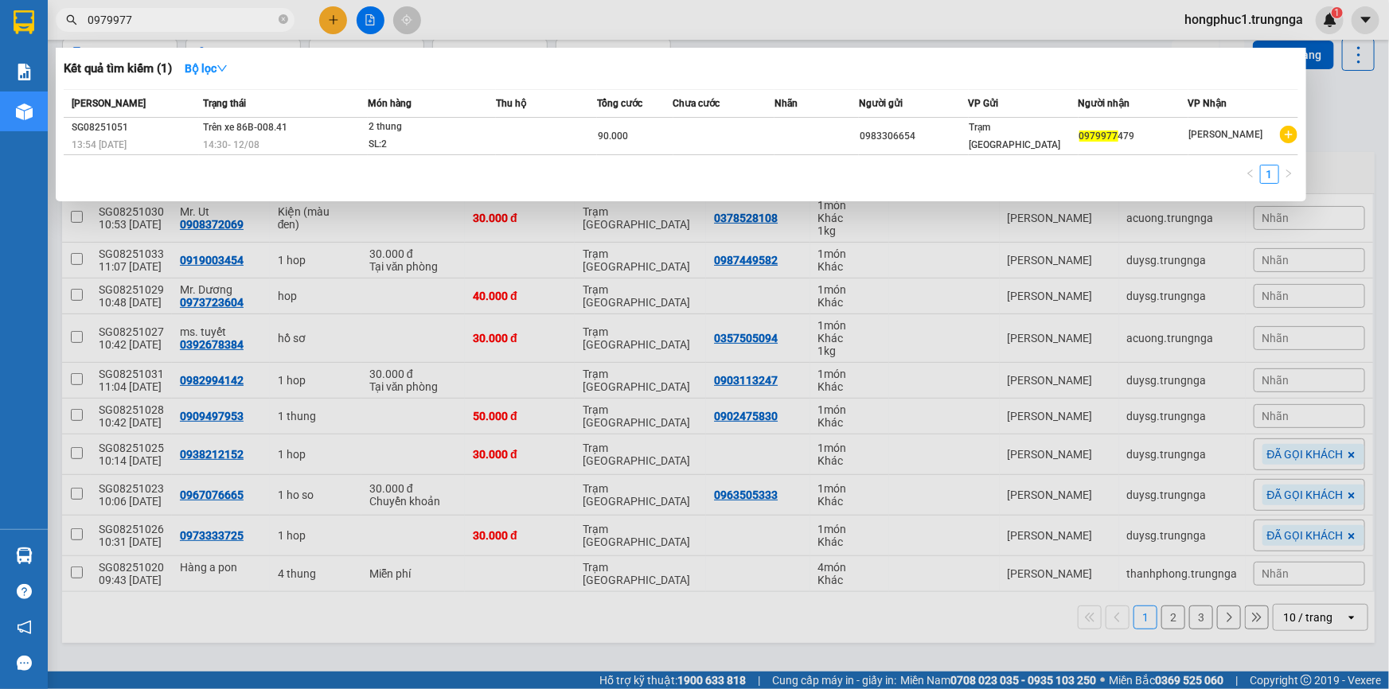
type input "0979977"
click at [1362, 107] on div at bounding box center [694, 344] width 1389 height 689
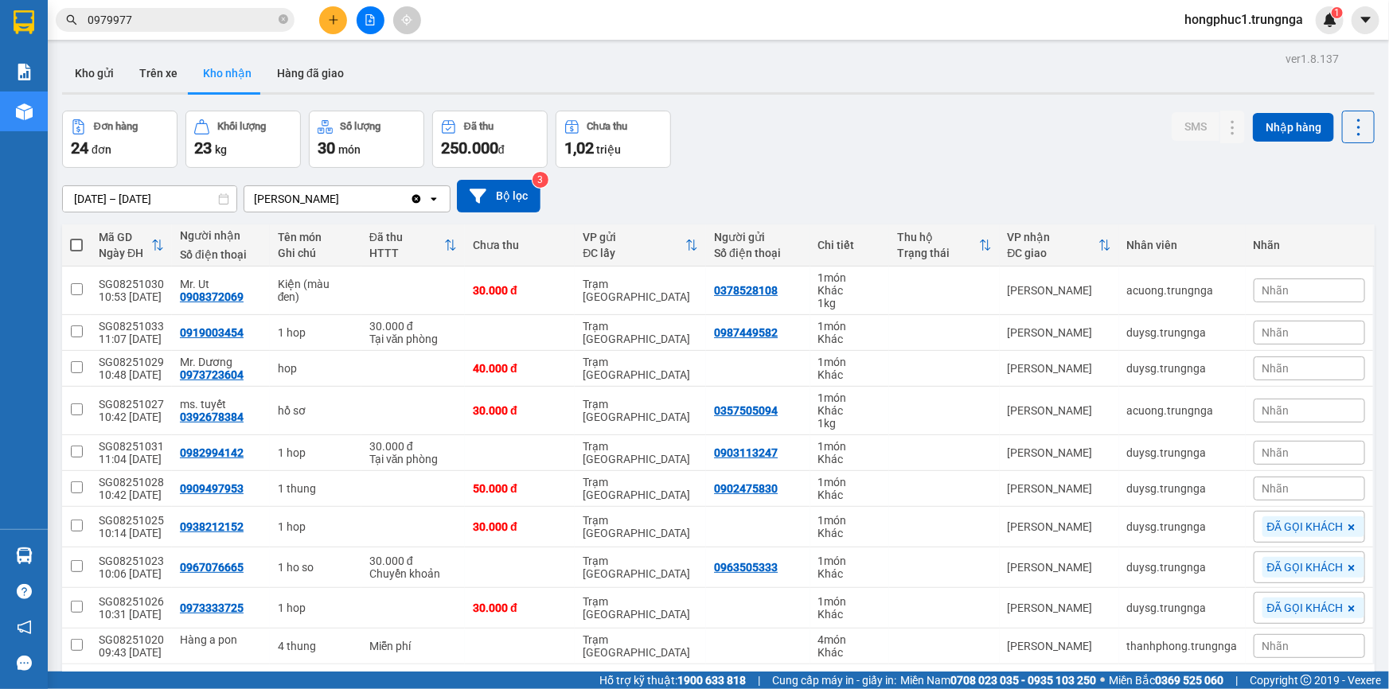
scroll to position [0, 0]
click at [1160, 293] on icon at bounding box center [1165, 290] width 11 height 11
click at [1263, 293] on span "Nhãn" at bounding box center [1276, 290] width 27 height 13
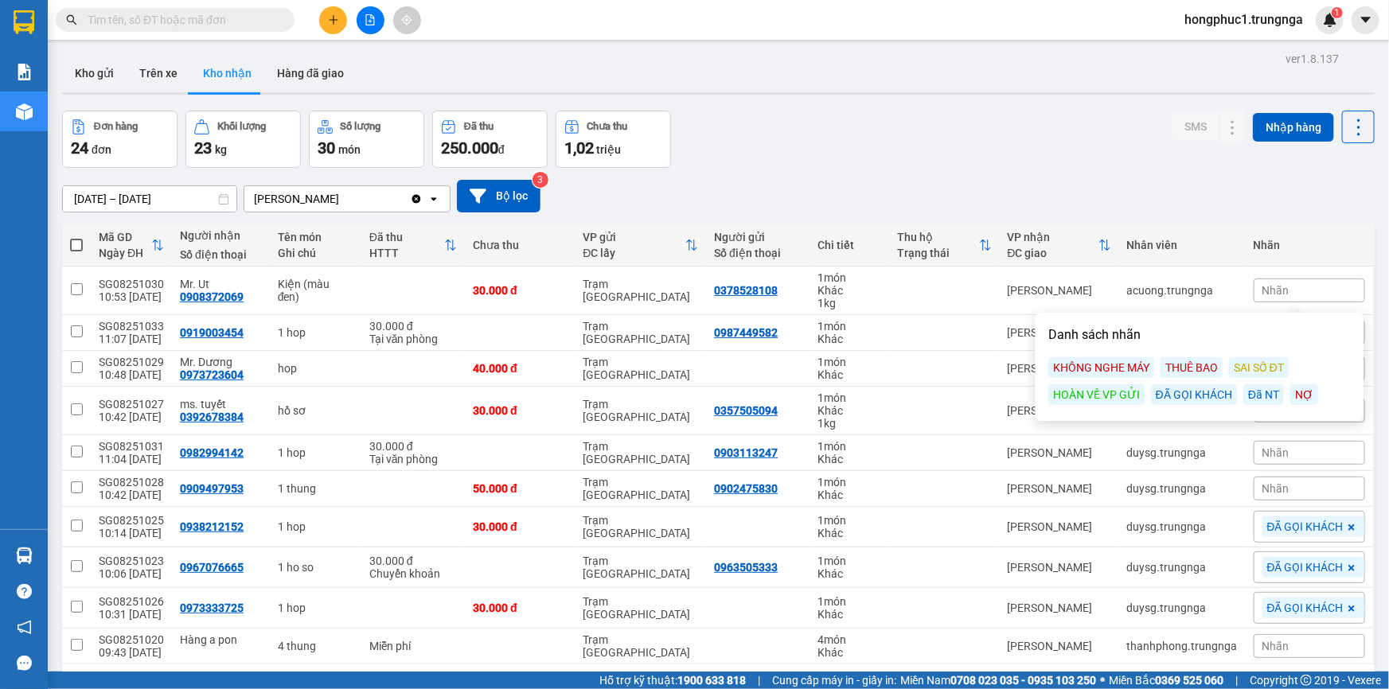
click at [1204, 393] on div "ĐÃ GỌI KHÁCH" at bounding box center [1194, 395] width 86 height 21
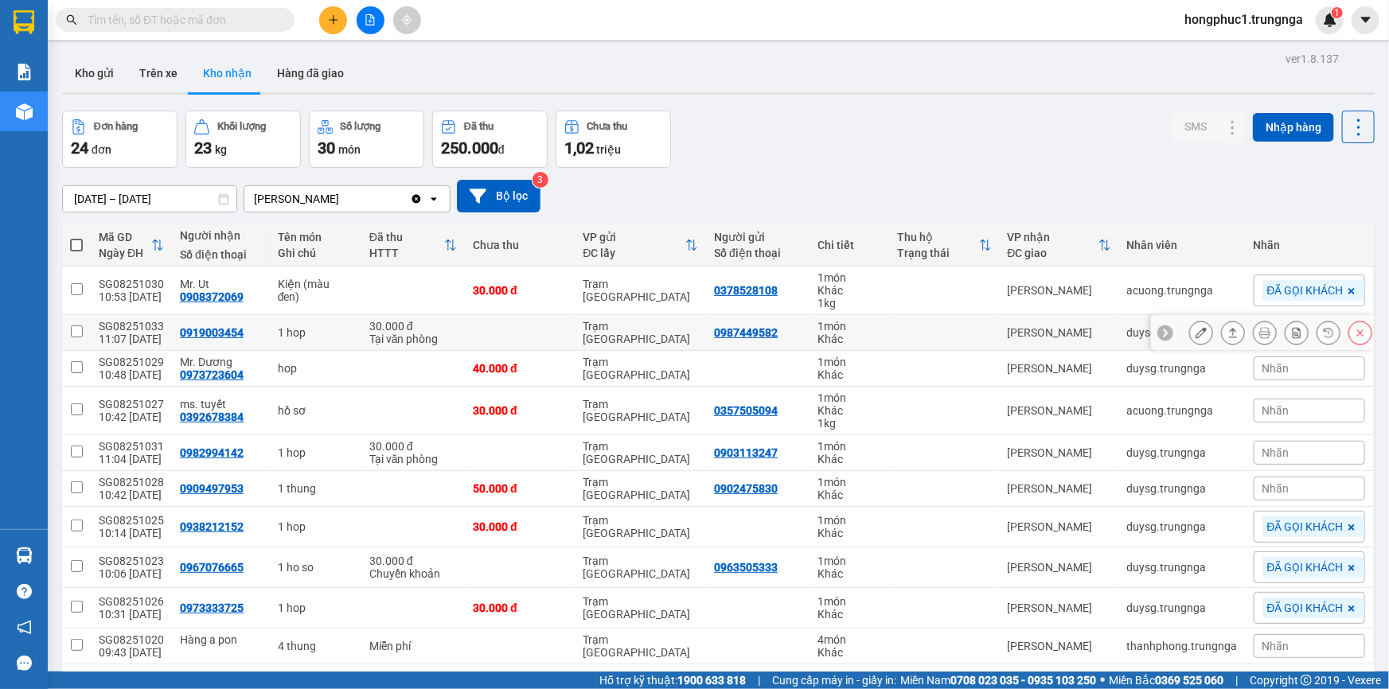
click at [916, 325] on td at bounding box center [944, 333] width 110 height 36
checkbox input "true"
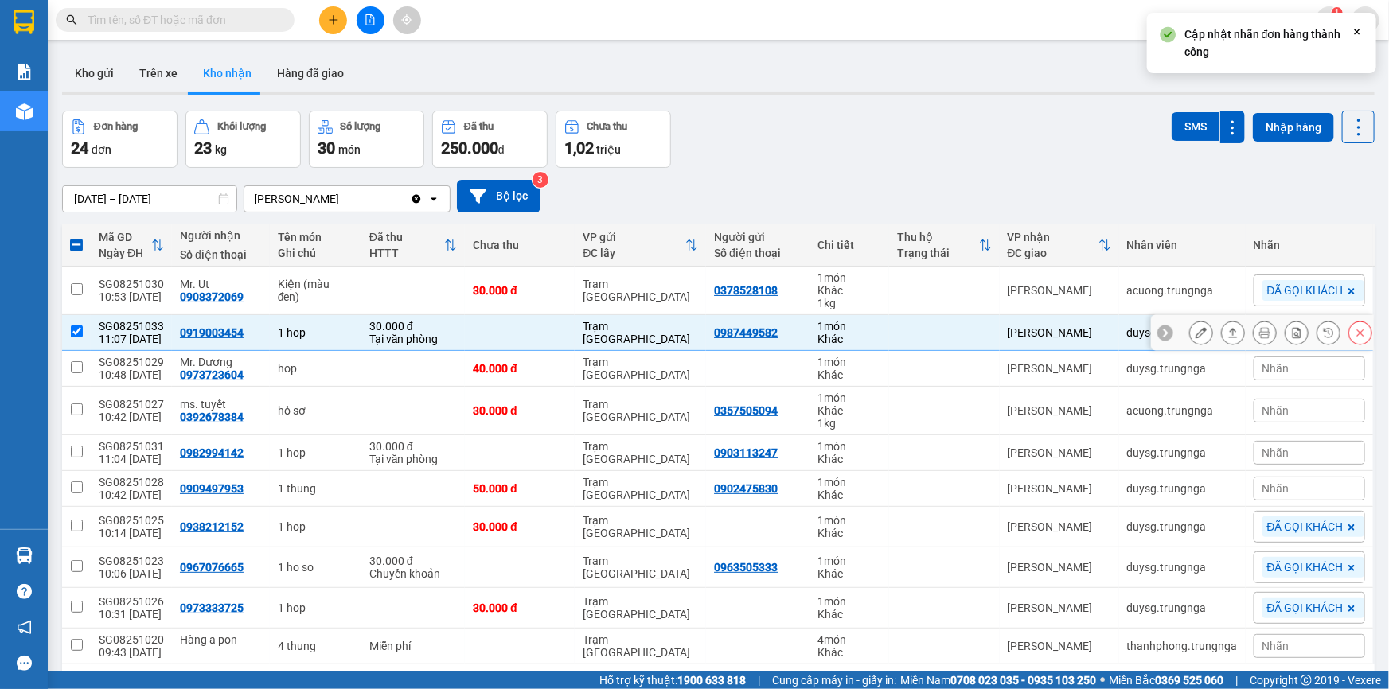
click at [1158, 326] on div at bounding box center [1166, 333] width 16 height 16
click at [1299, 327] on div "Nhãn" at bounding box center [1309, 333] width 111 height 24
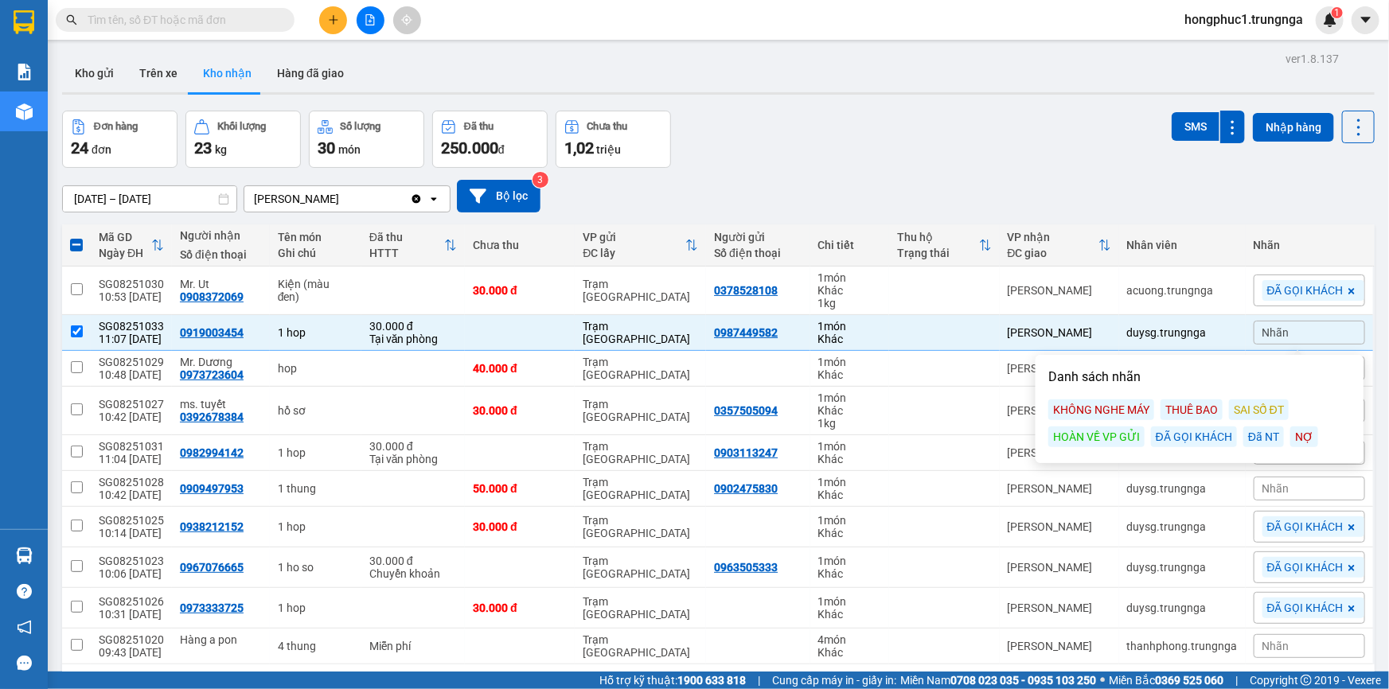
click at [1210, 435] on div "ĐÃ GỌI KHÁCH" at bounding box center [1194, 437] width 86 height 21
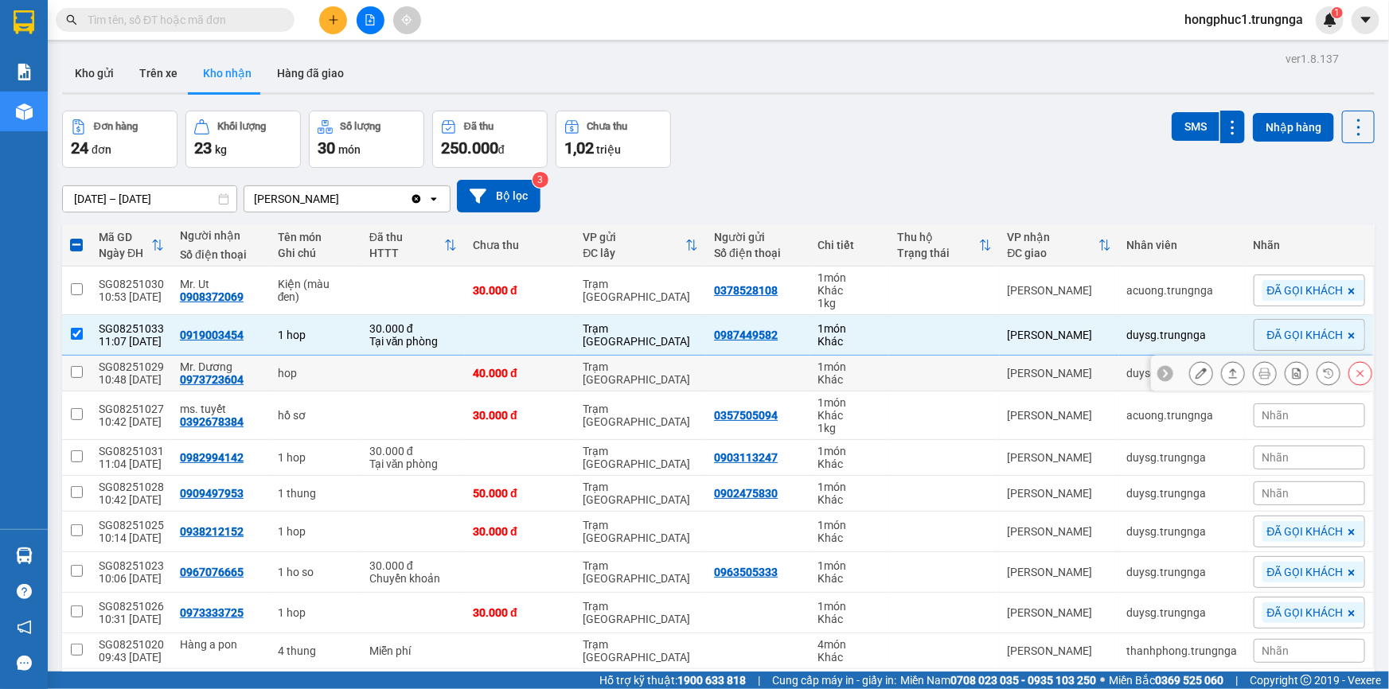
click at [955, 382] on td at bounding box center [944, 374] width 110 height 36
checkbox input "true"
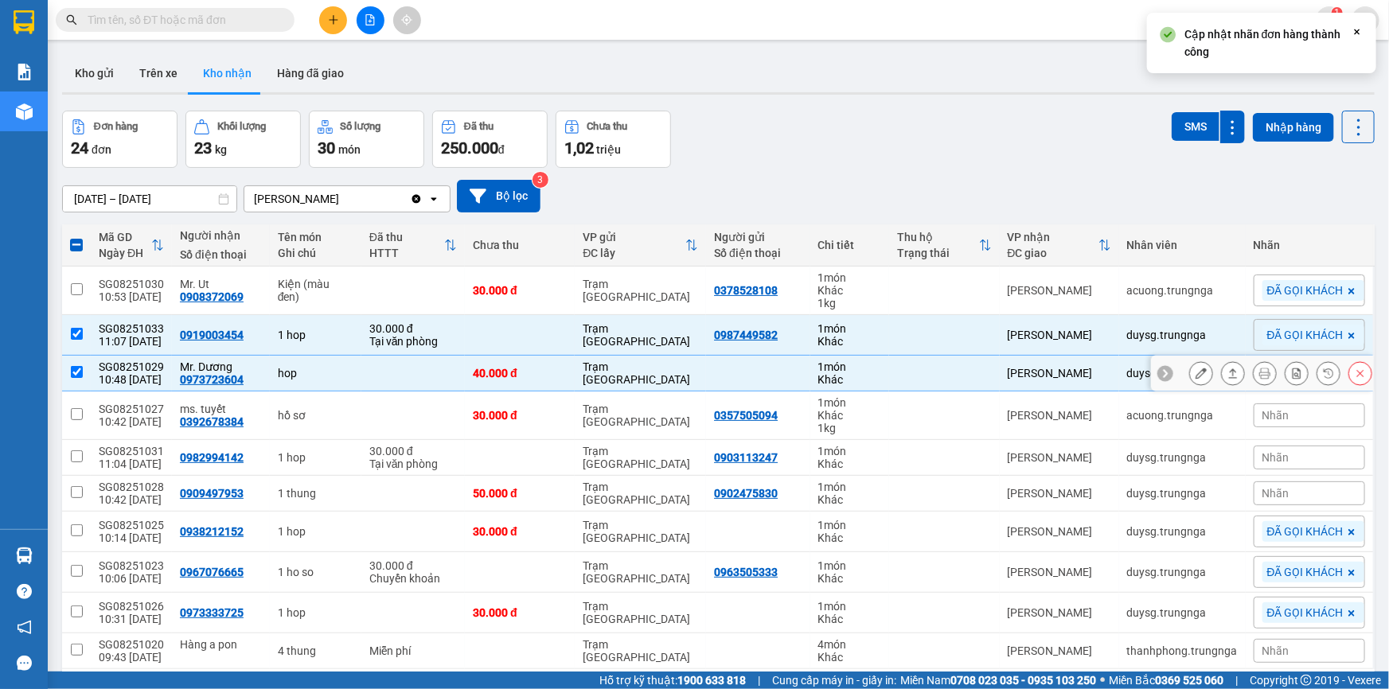
click at [1160, 373] on icon at bounding box center [1165, 373] width 11 height 11
click at [1269, 367] on span "Nhãn" at bounding box center [1276, 373] width 27 height 13
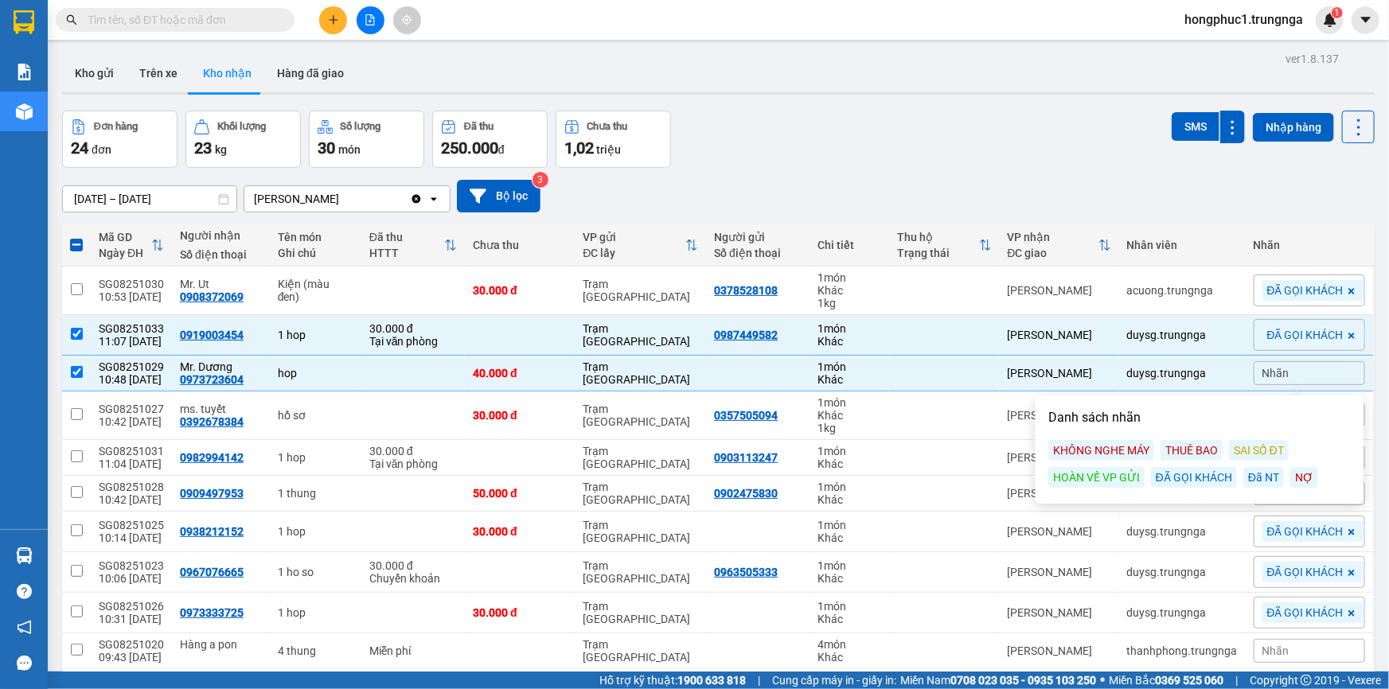
click at [1199, 482] on div "ĐÃ GỌI KHÁCH" at bounding box center [1194, 477] width 86 height 21
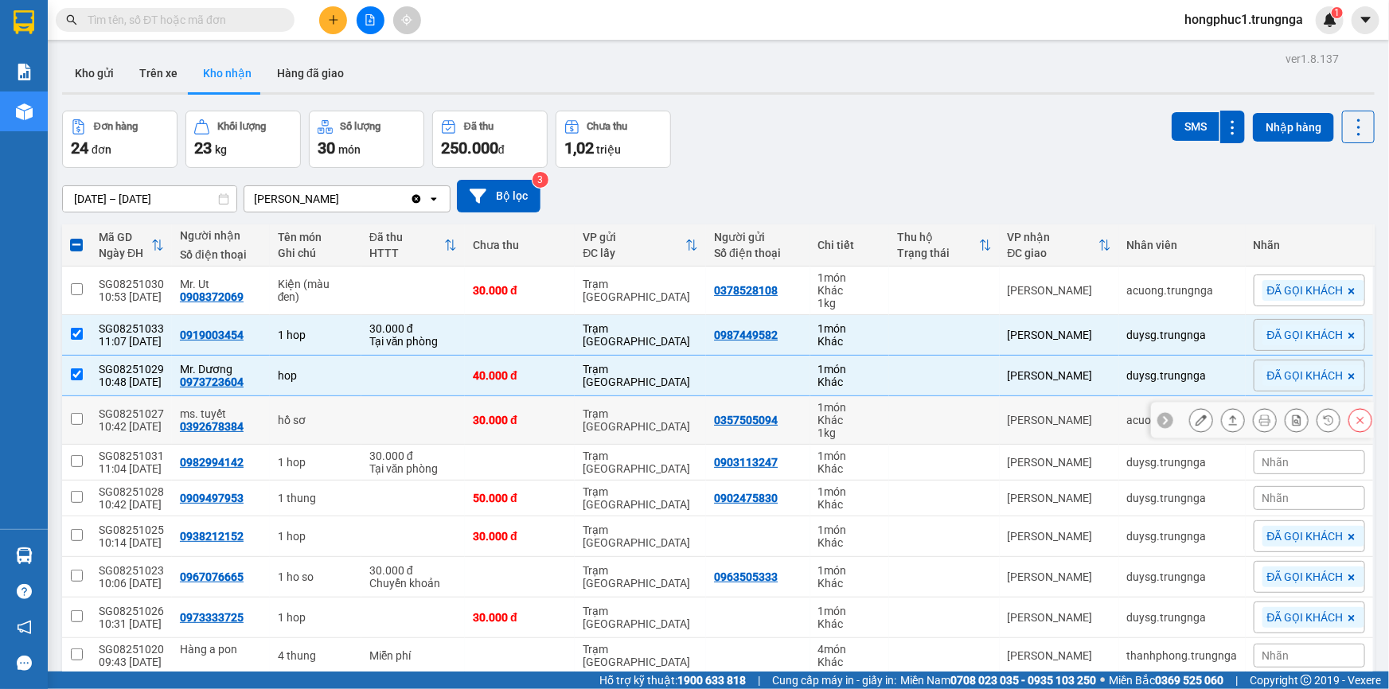
click at [865, 422] on div "Khác" at bounding box center [850, 420] width 64 height 13
checkbox input "true"
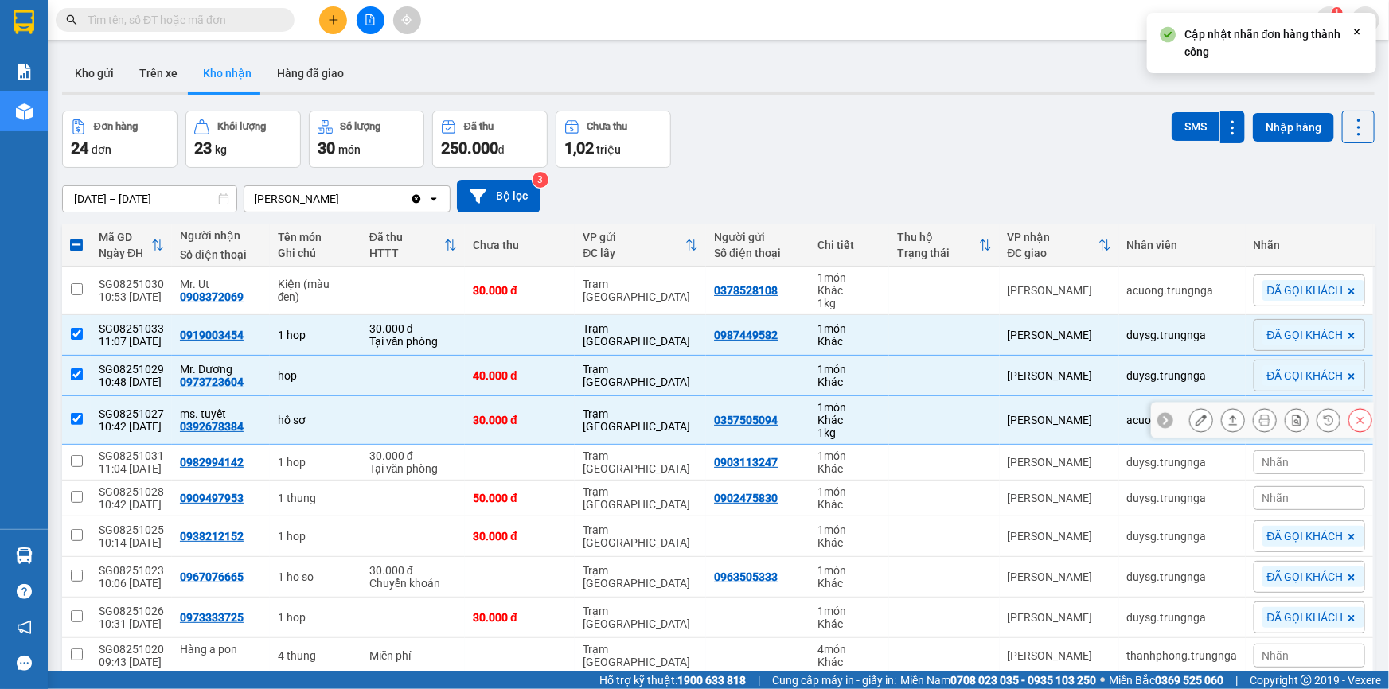
click at [1160, 419] on icon at bounding box center [1165, 420] width 11 height 11
click at [1277, 414] on span "Nhãn" at bounding box center [1276, 420] width 27 height 13
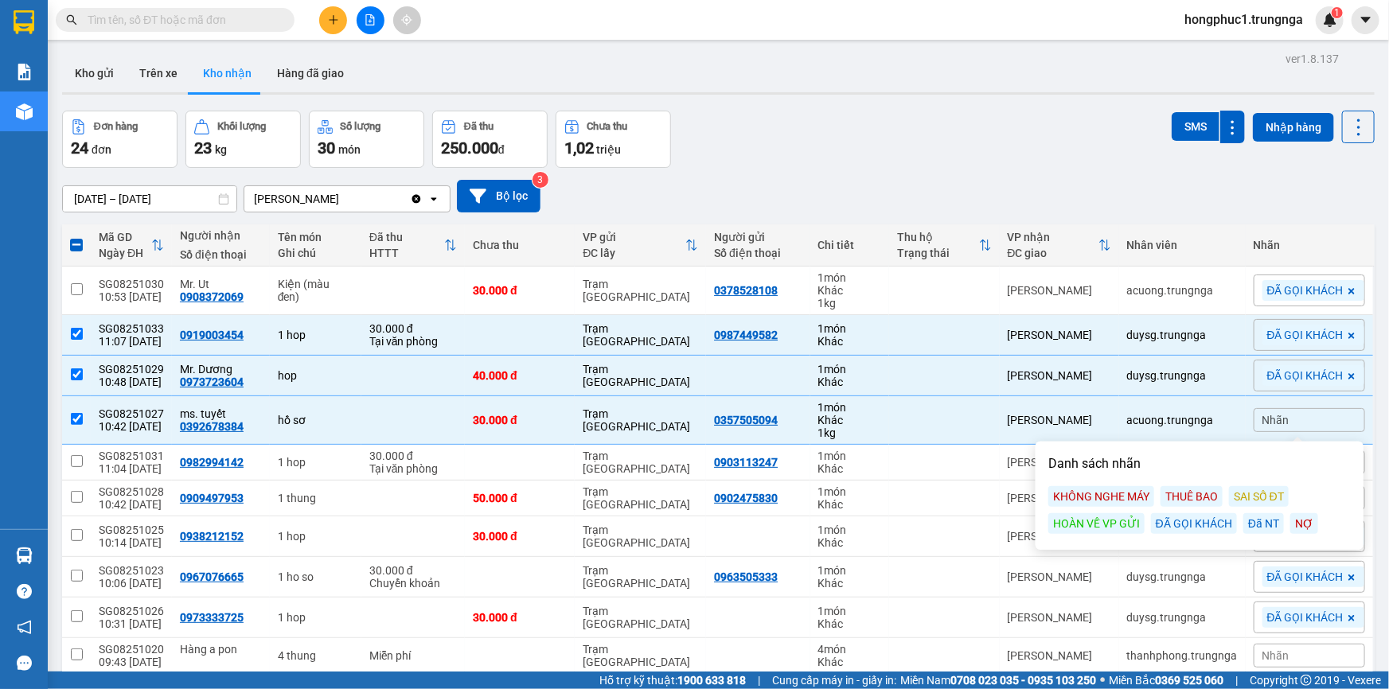
click at [1197, 527] on div "ĐÃ GỌI KHÁCH" at bounding box center [1194, 523] width 86 height 21
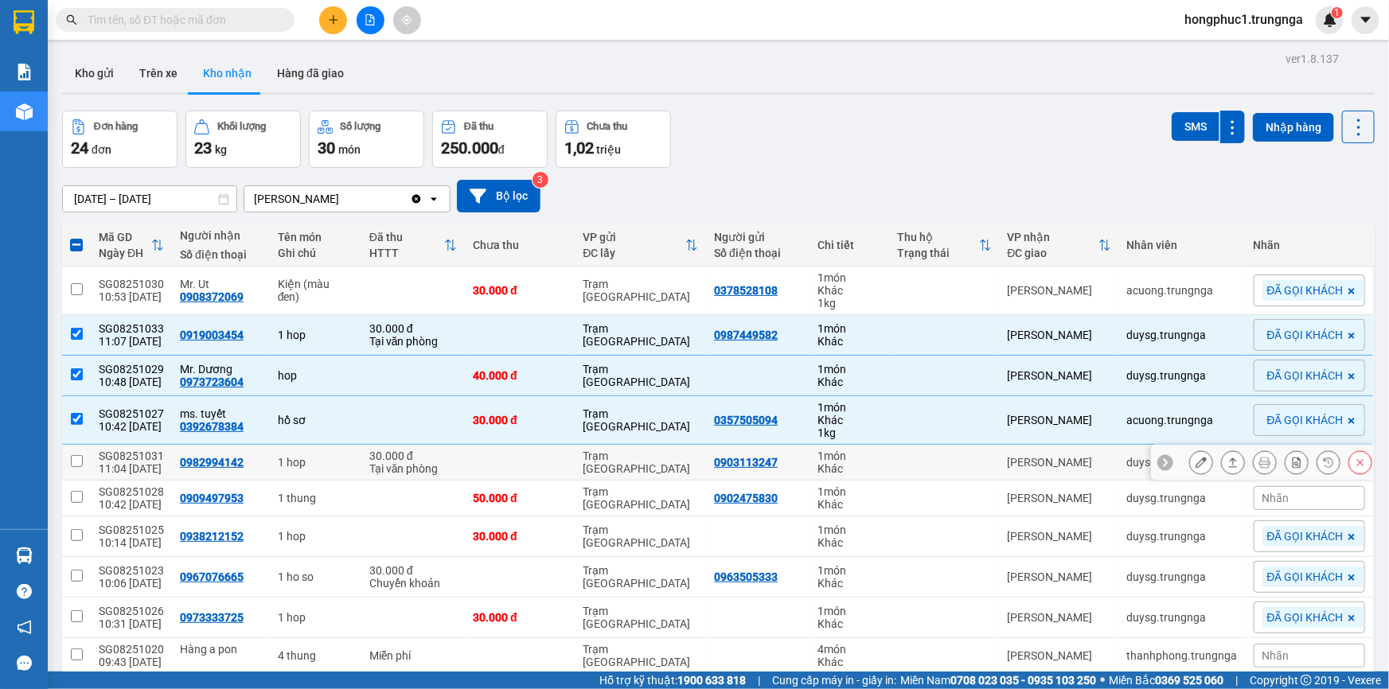
click at [889, 465] on td at bounding box center [944, 463] width 110 height 36
checkbox input "true"
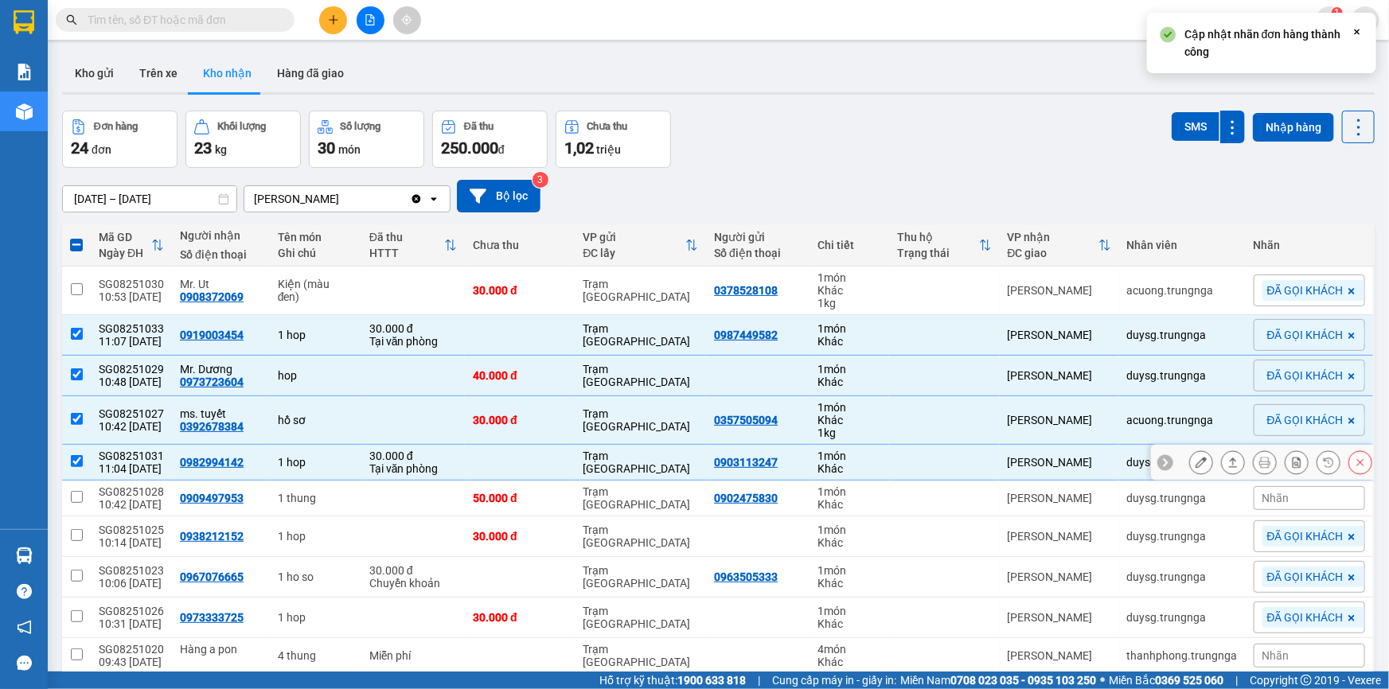
click at [1160, 463] on icon at bounding box center [1165, 462] width 11 height 11
click at [1263, 462] on span "Nhãn" at bounding box center [1276, 462] width 27 height 13
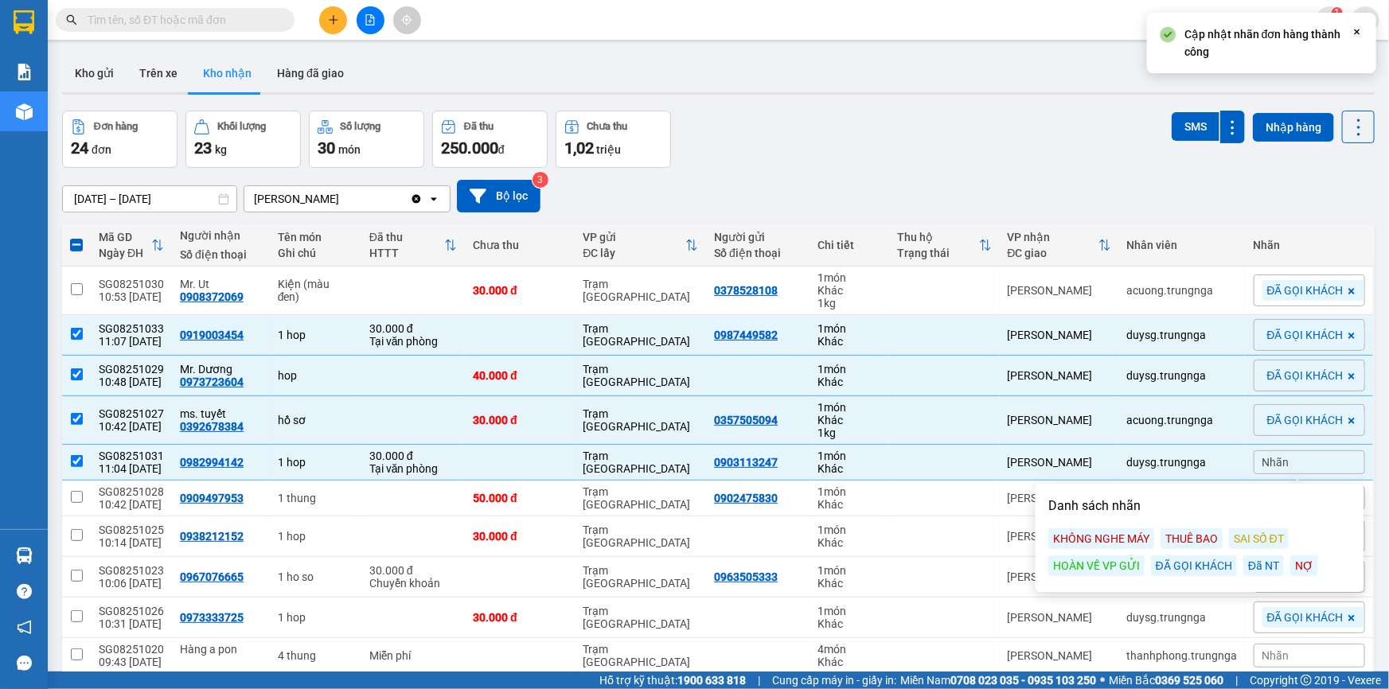
click at [1208, 560] on div "ĐÃ GỌI KHÁCH" at bounding box center [1194, 566] width 86 height 21
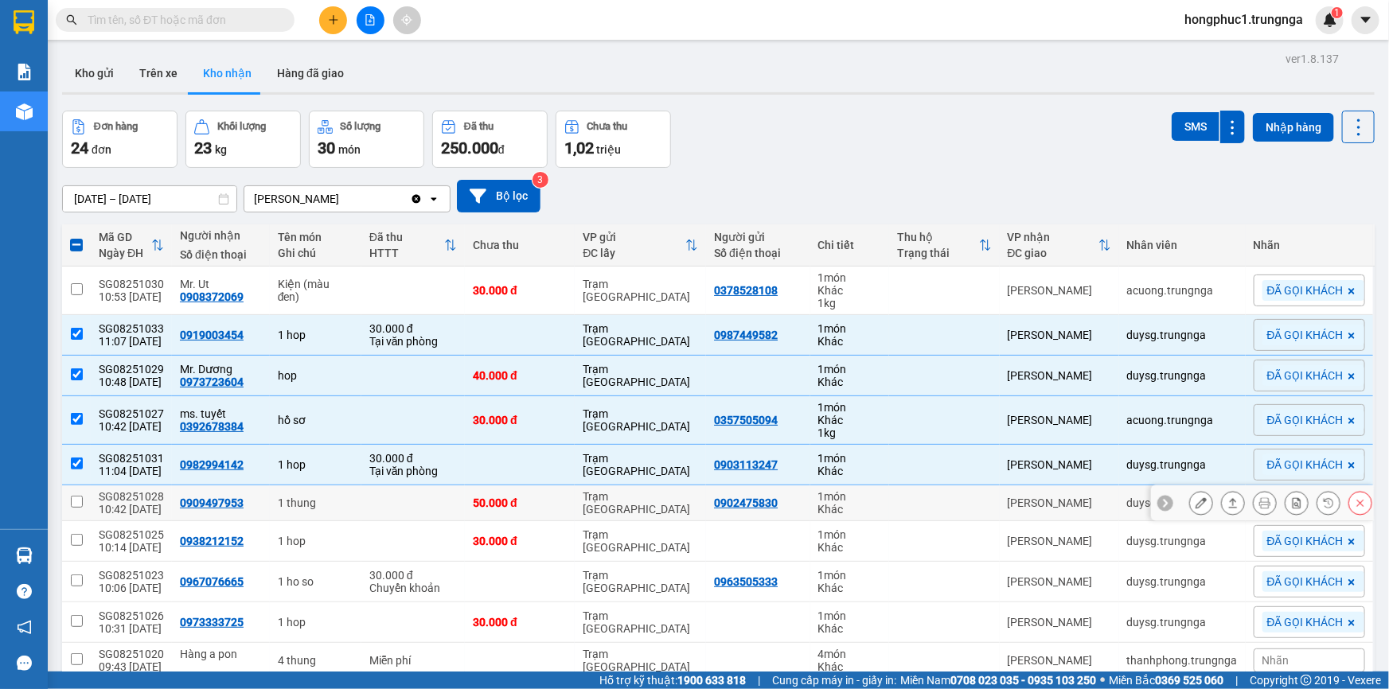
click at [955, 498] on td at bounding box center [944, 504] width 110 height 36
checkbox input "true"
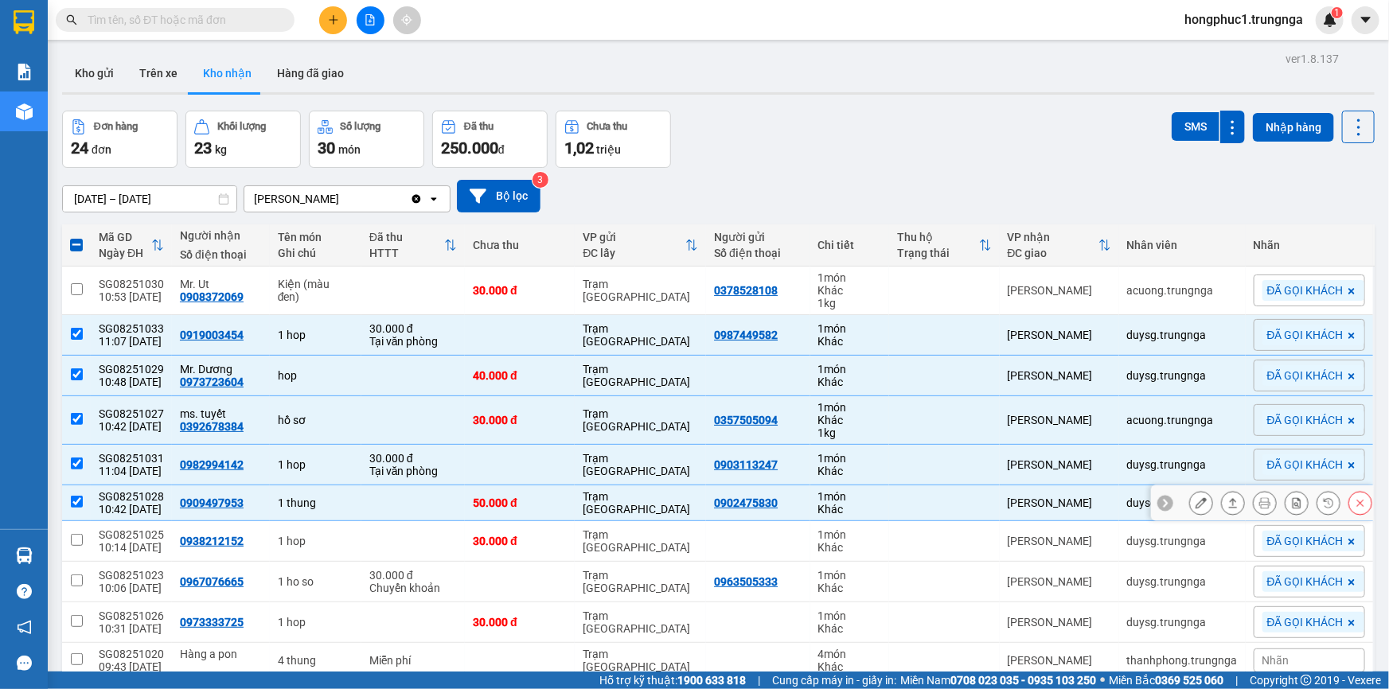
click at [1160, 503] on icon at bounding box center [1165, 503] width 11 height 11
click at [1263, 505] on span "Nhãn" at bounding box center [1276, 503] width 27 height 13
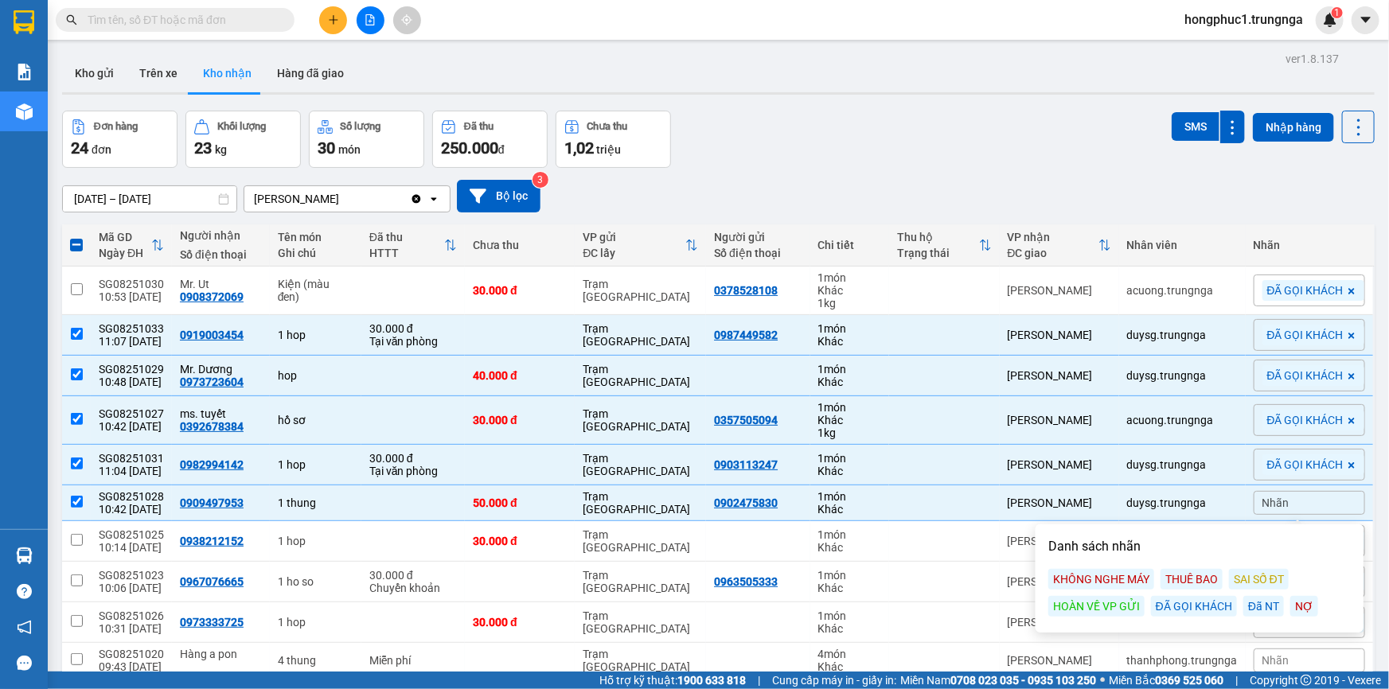
click at [1295, 608] on div "NỢ" at bounding box center [1304, 606] width 28 height 21
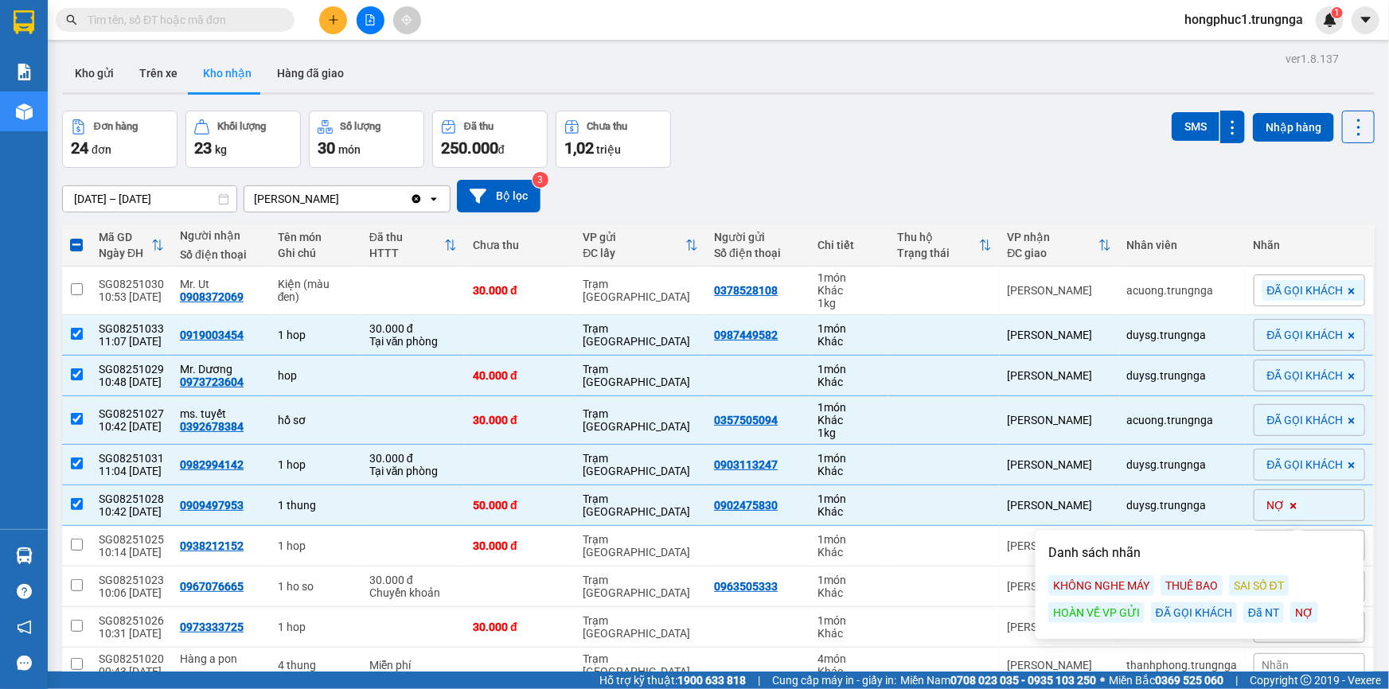
click at [1083, 178] on div "10/08/2025 – 12/08/2025 Press the down arrow key to interact with the calendar …" at bounding box center [718, 196] width 1313 height 57
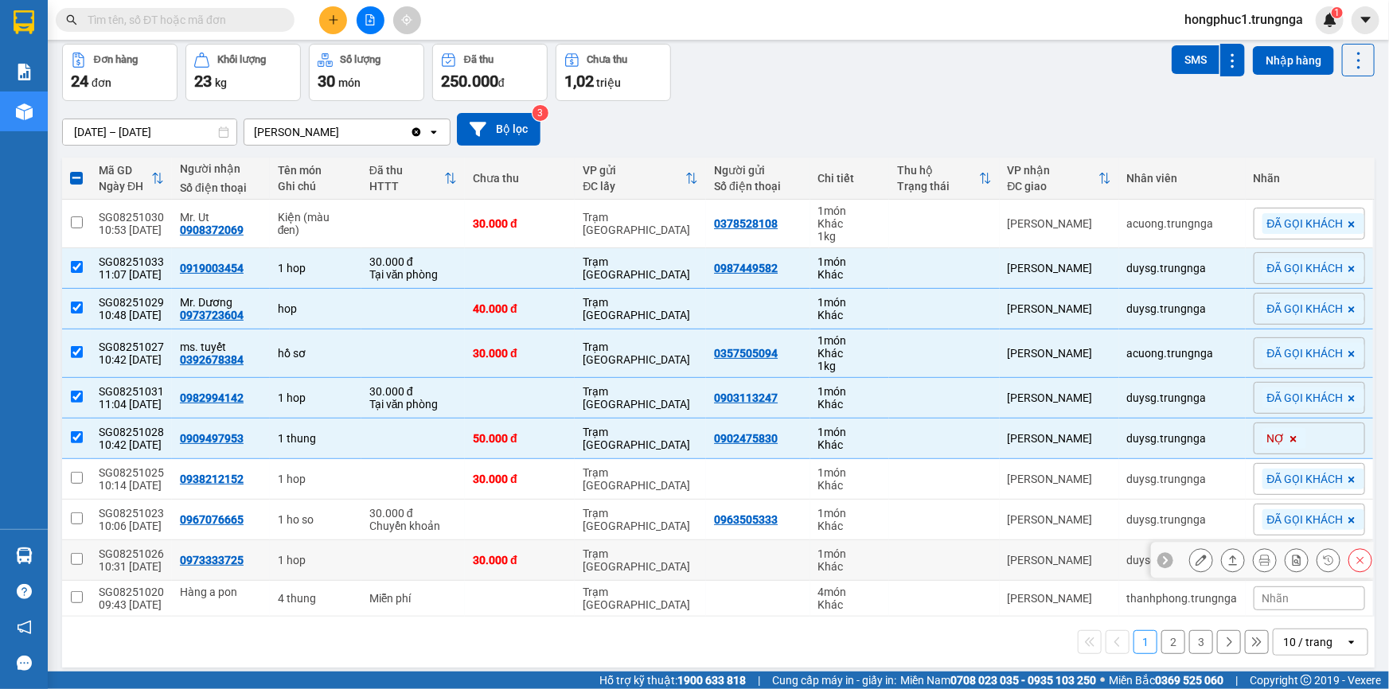
scroll to position [74, 0]
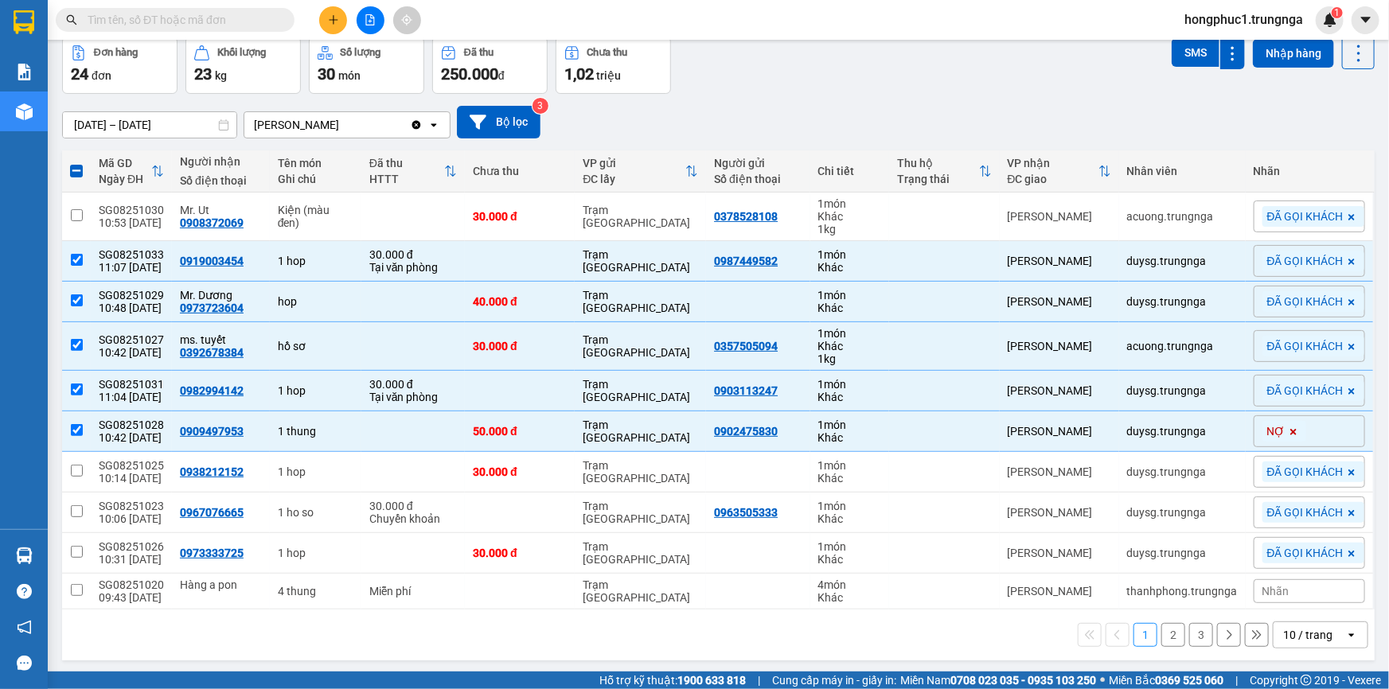
click at [1135, 638] on button "1" at bounding box center [1146, 635] width 24 height 24
click at [140, 14] on input "text" at bounding box center [182, 20] width 188 height 18
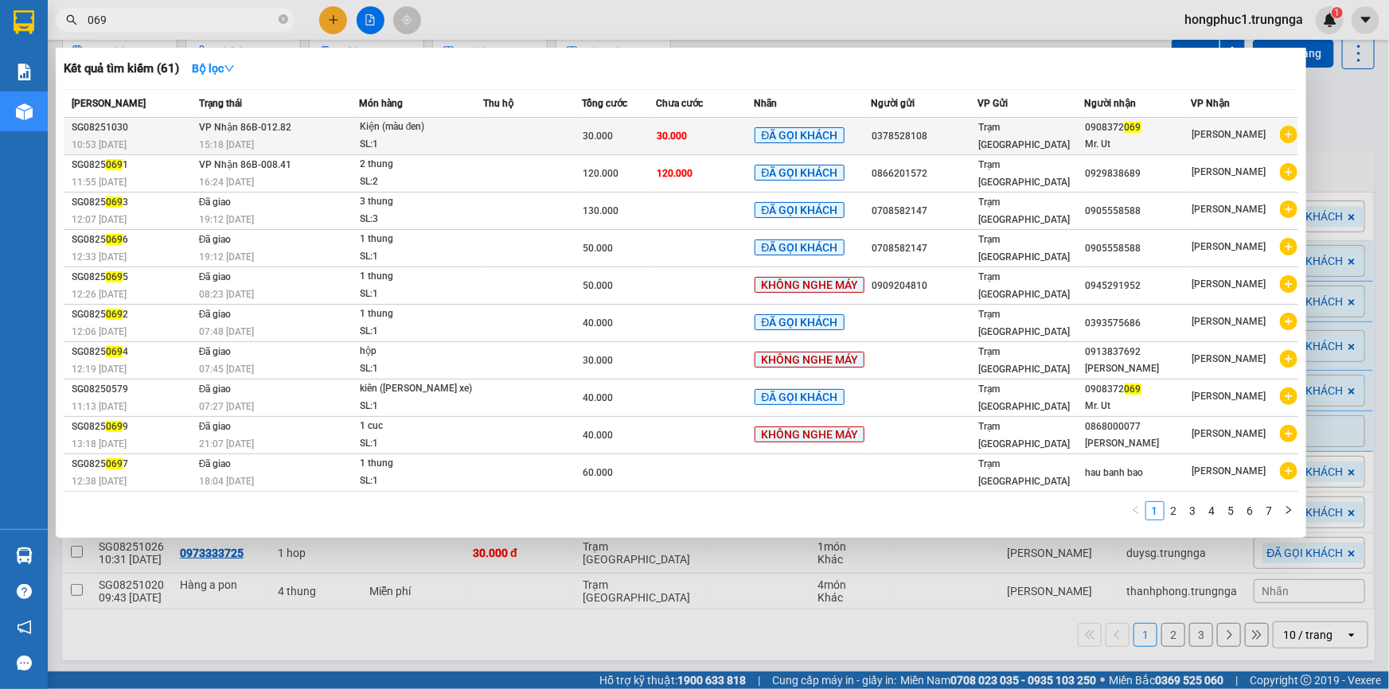
type input "069"
click at [995, 139] on span "Trạm [GEOGRAPHIC_DATA]" at bounding box center [1025, 136] width 92 height 29
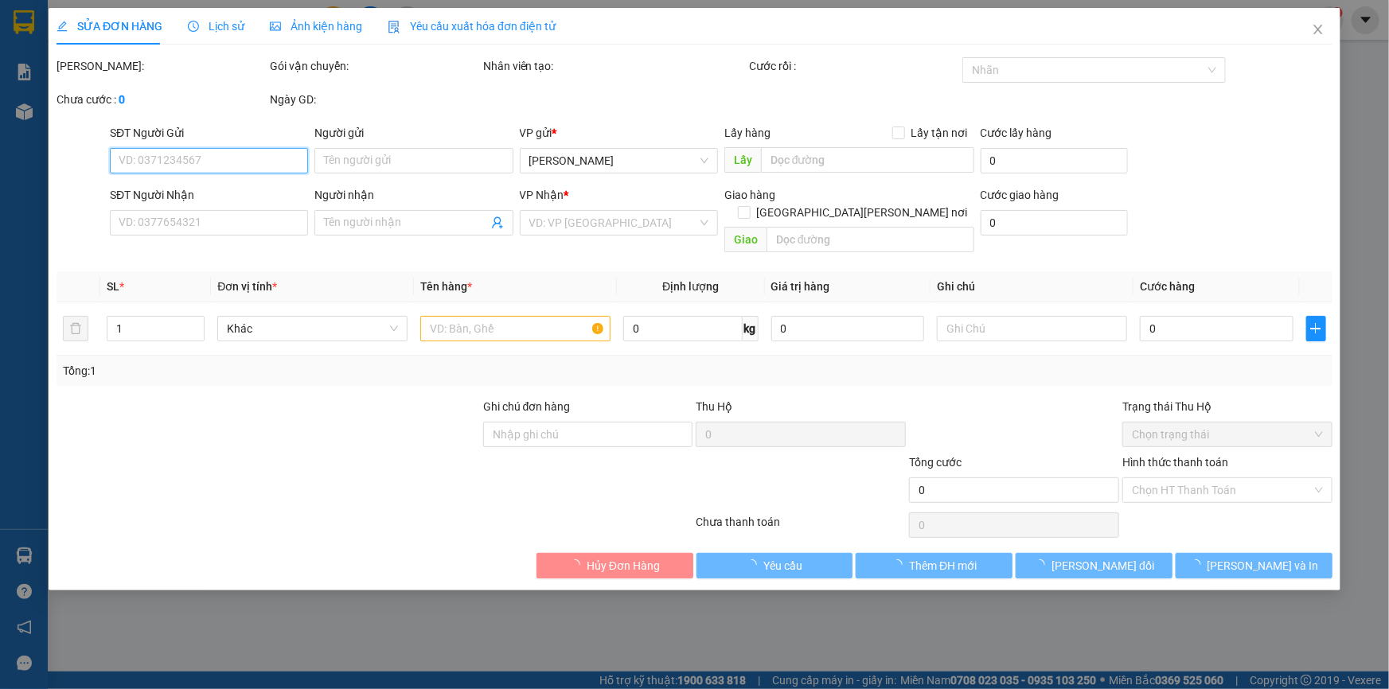
type input "0378528108"
type input "0908372069"
type input "Mr. Ut"
type input "30.000"
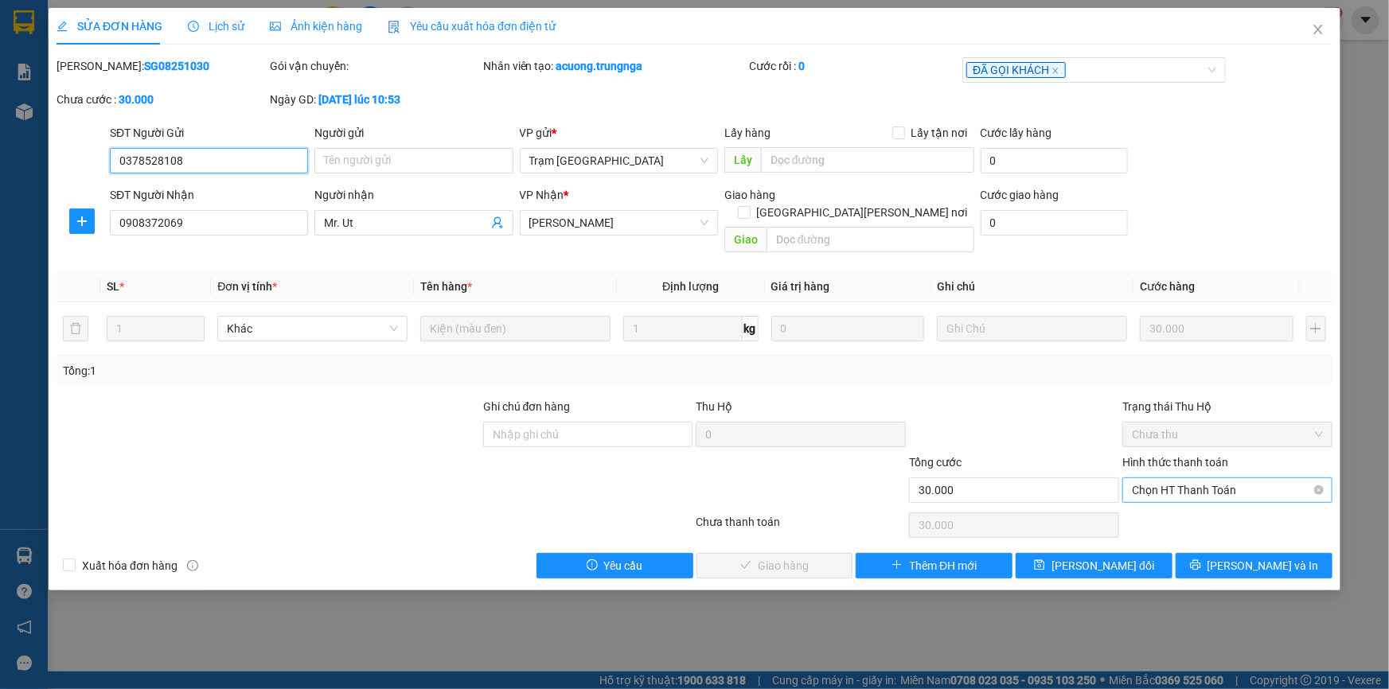
click at [1191, 478] on span "Chọn HT Thanh Toán" at bounding box center [1227, 490] width 191 height 24
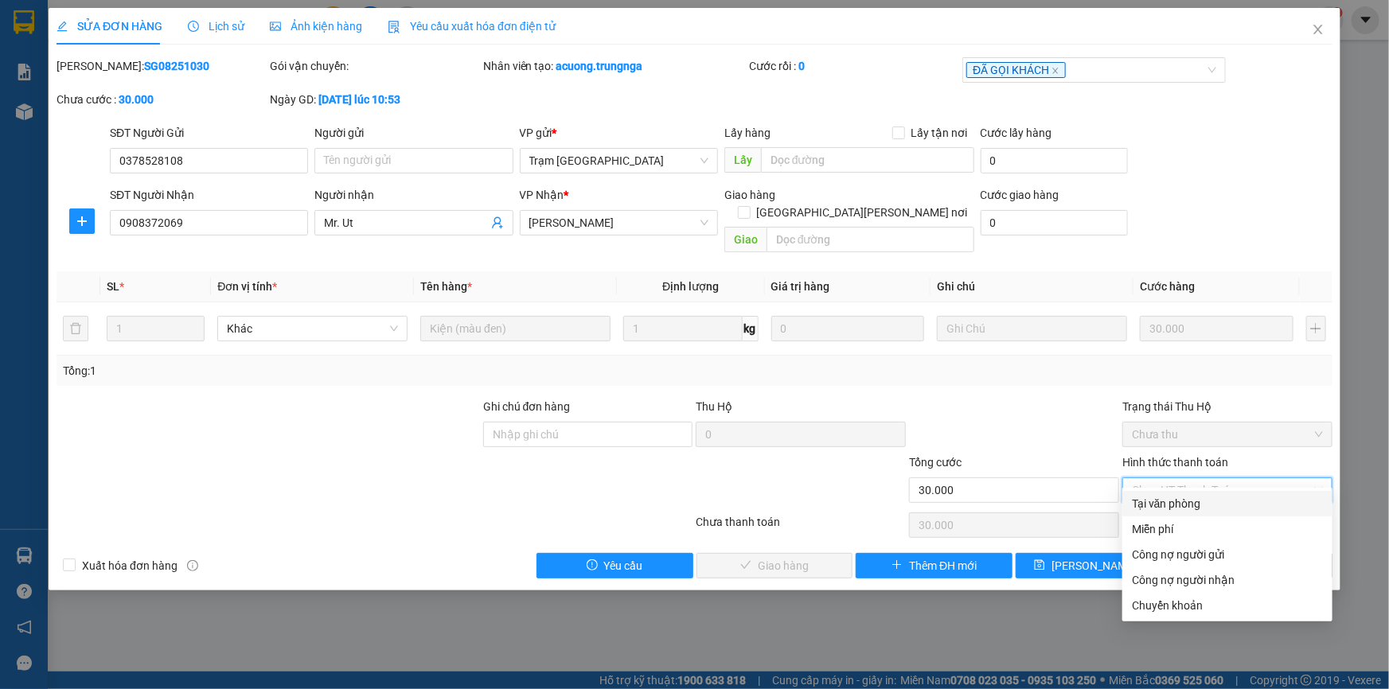
click at [1183, 508] on div "Tại văn phòng" at bounding box center [1227, 504] width 191 height 18
type input "0"
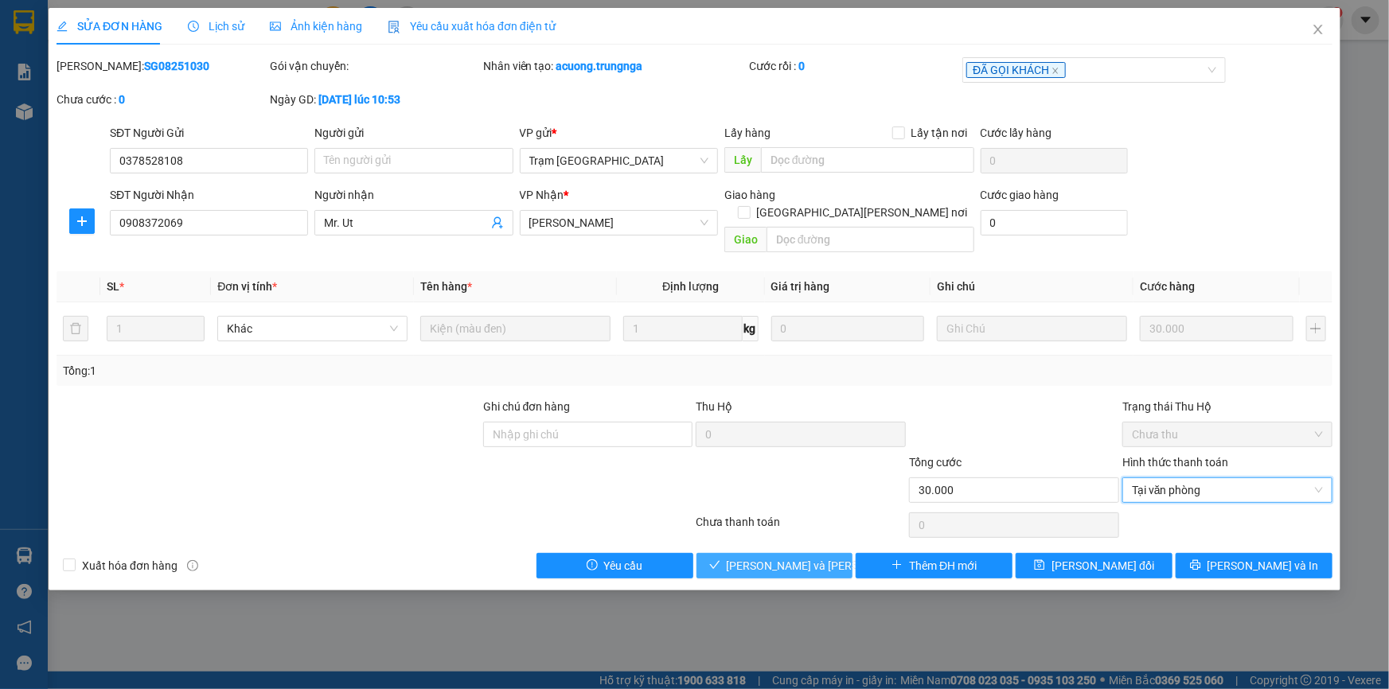
click at [808, 557] on span "[PERSON_NAME] và [PERSON_NAME] hàng" at bounding box center [834, 566] width 215 height 18
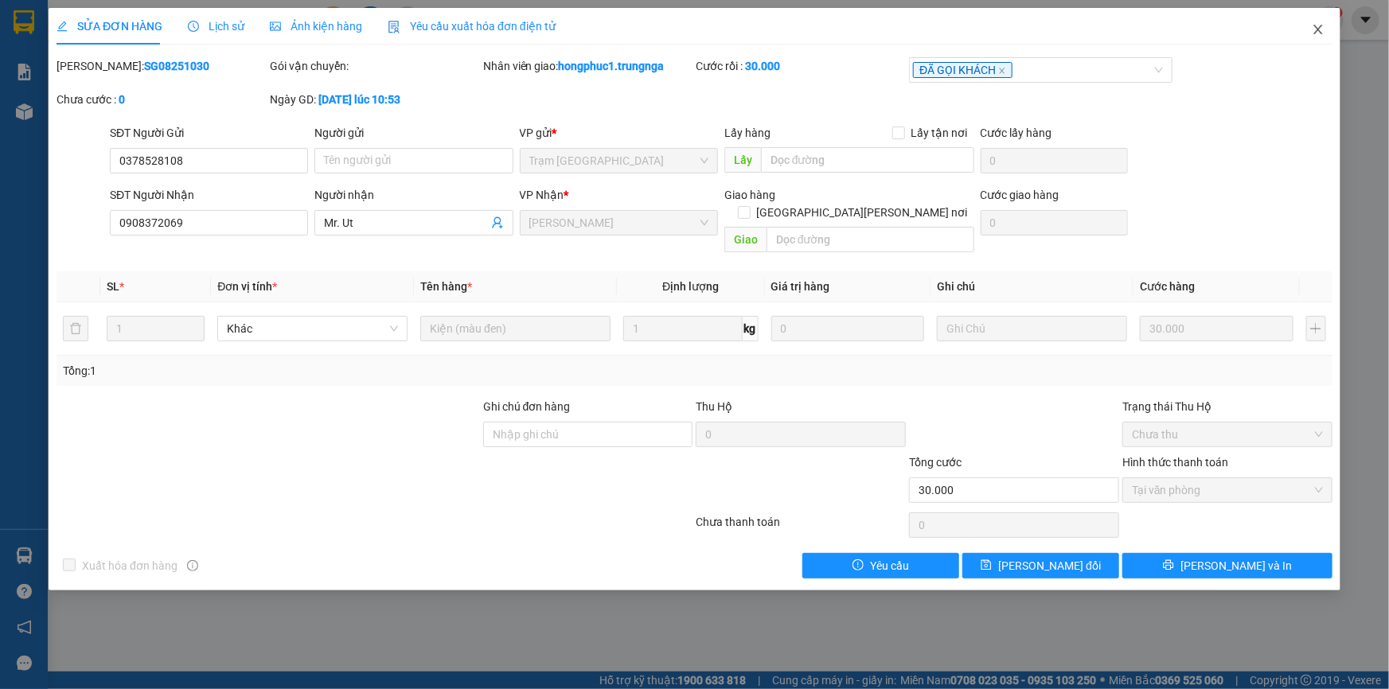
click at [1315, 25] on icon "close" at bounding box center [1318, 29] width 13 height 13
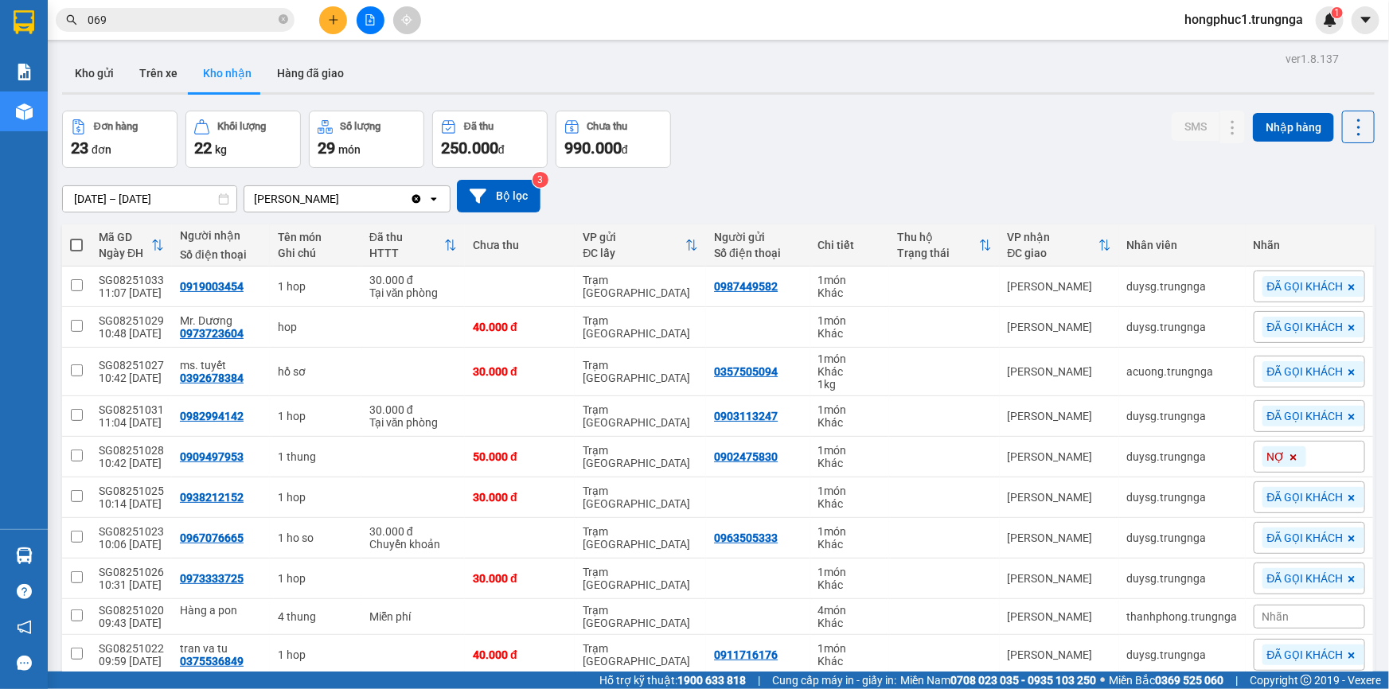
click at [172, 22] on input "069" at bounding box center [182, 20] width 188 height 18
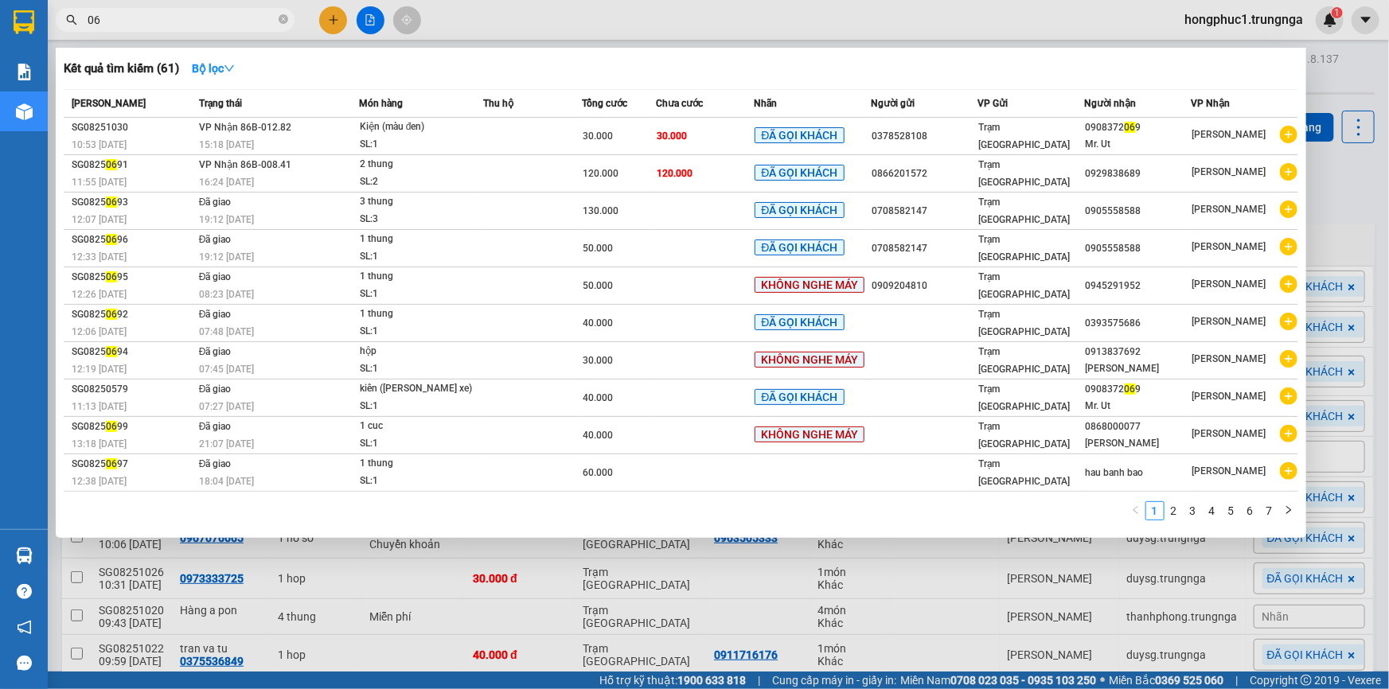
type input "0"
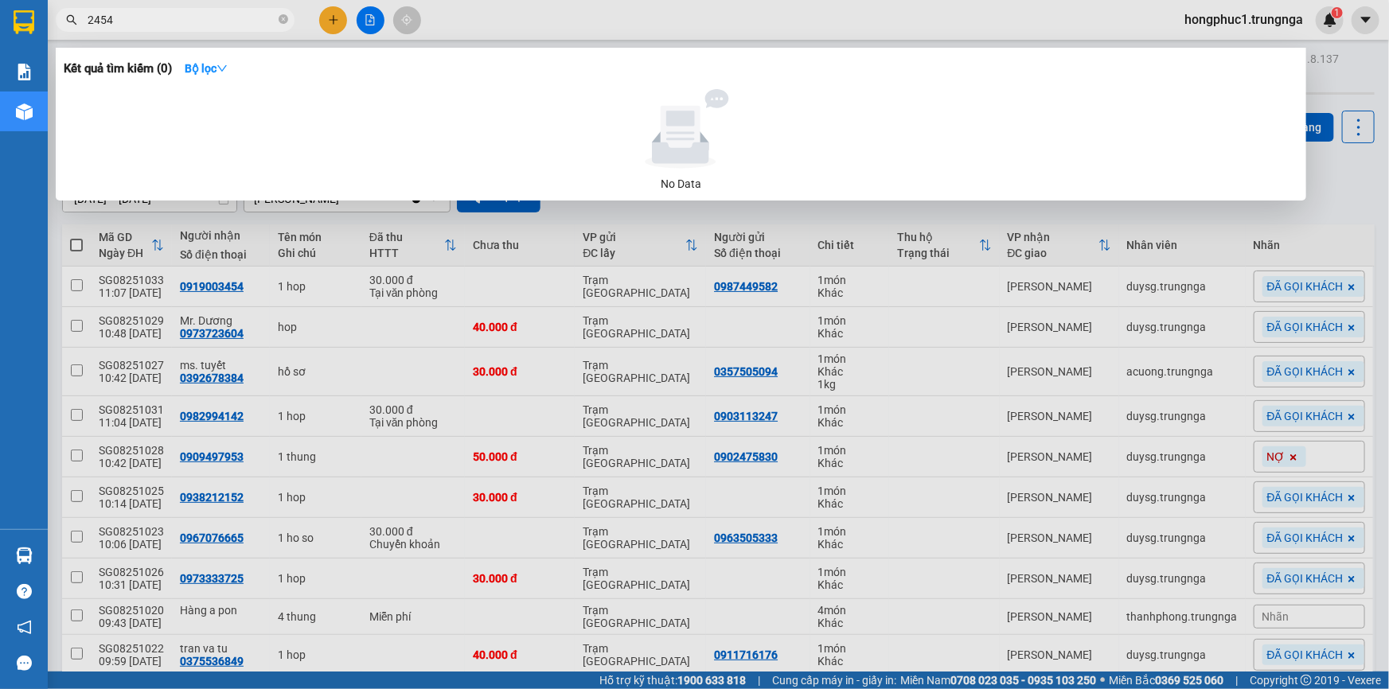
click at [95, 21] on input "2454" at bounding box center [182, 20] width 188 height 18
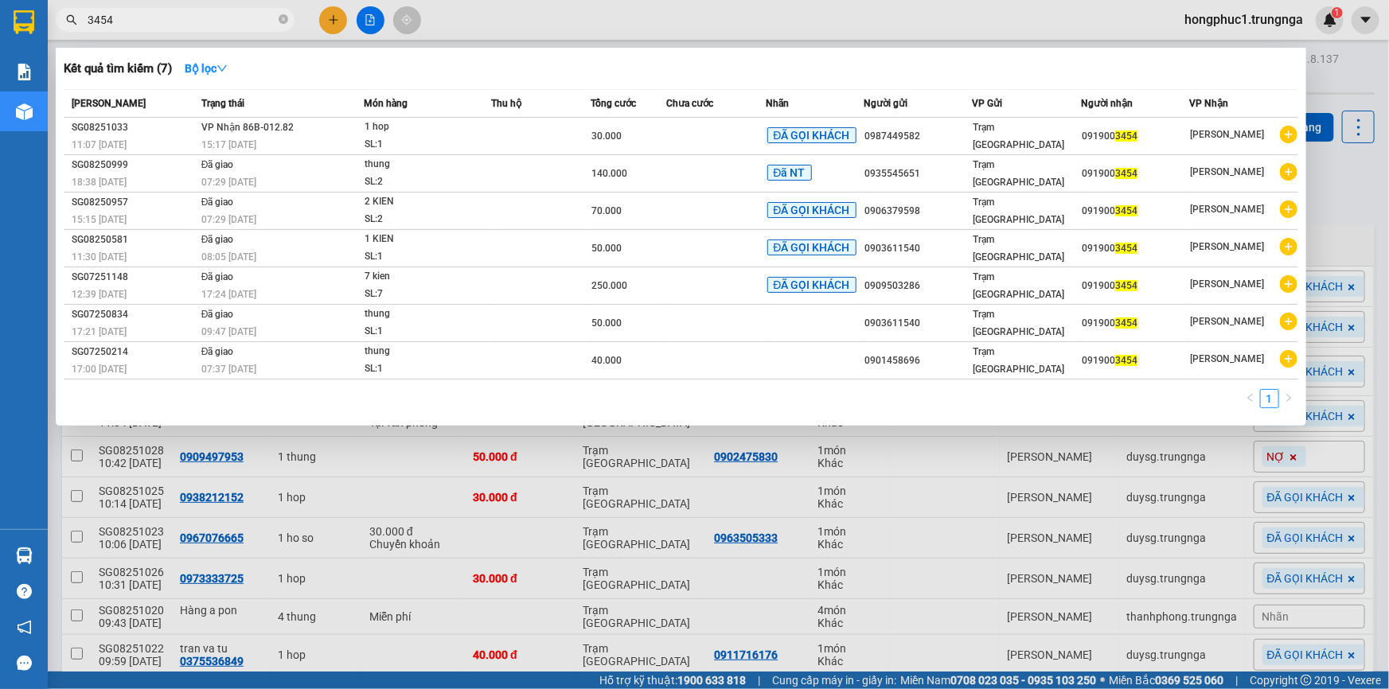
click at [123, 22] on input "3454" at bounding box center [182, 20] width 188 height 18
type input "3"
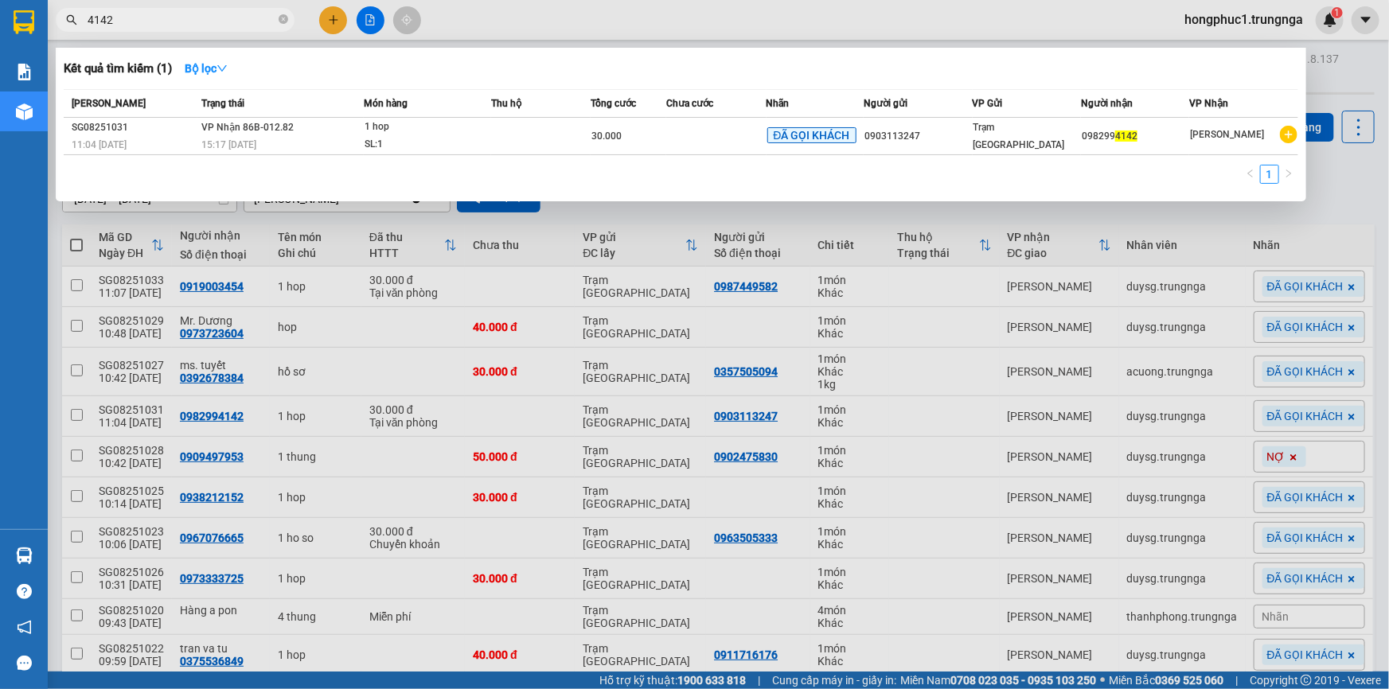
click at [228, 22] on input "4142" at bounding box center [182, 20] width 188 height 18
type input "4"
type input "339"
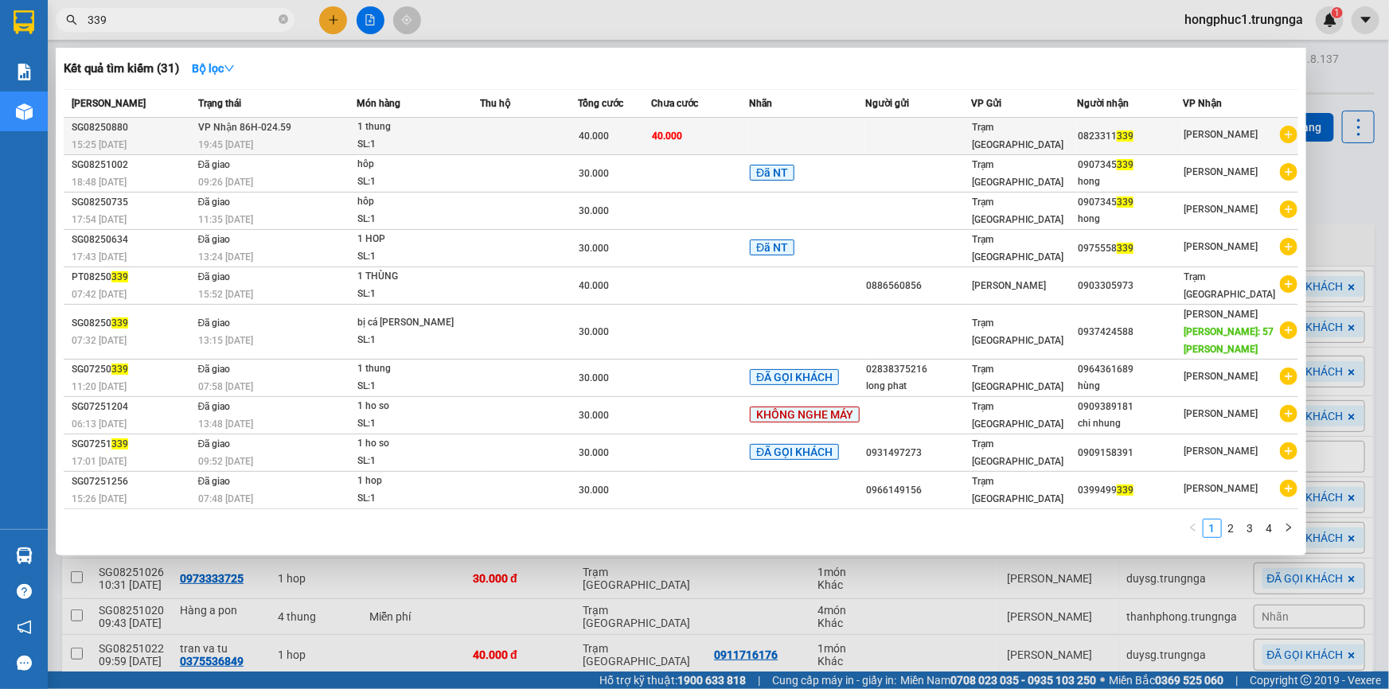
click at [1229, 137] on span "[PERSON_NAME]" at bounding box center [1221, 134] width 74 height 11
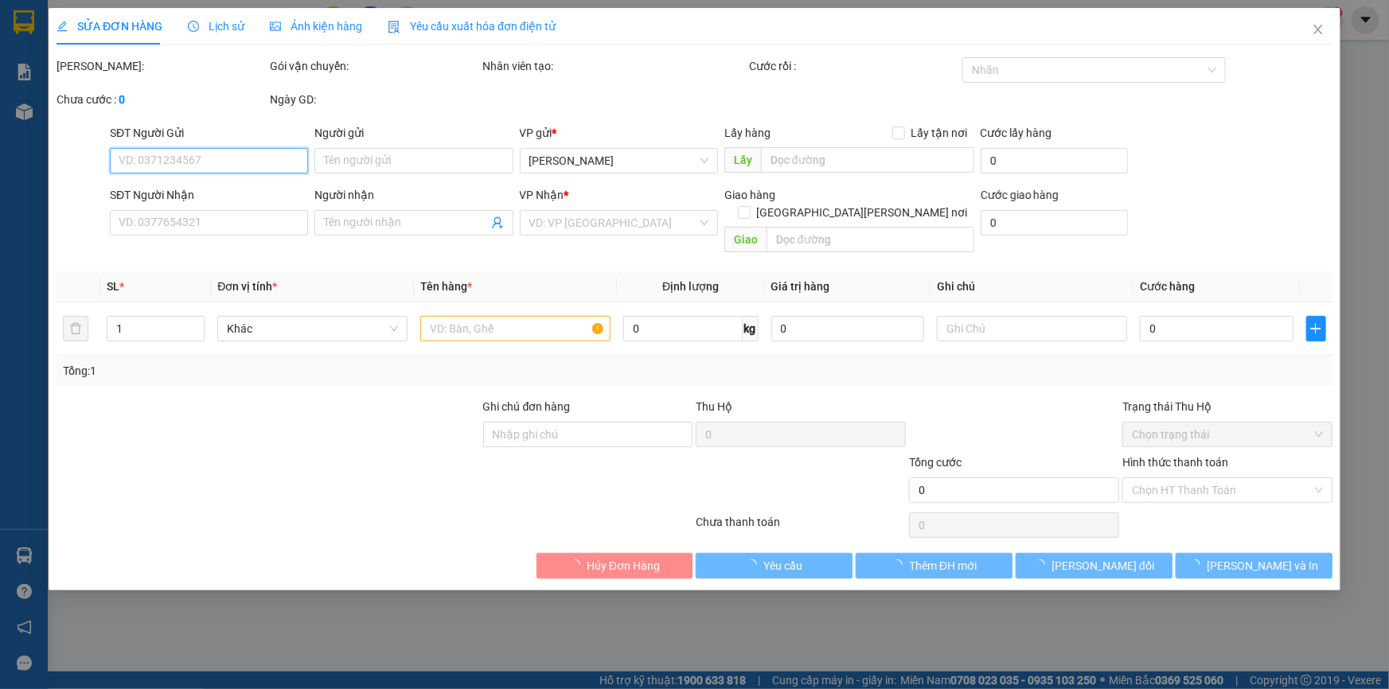
type input "0823311339"
type input "40.000"
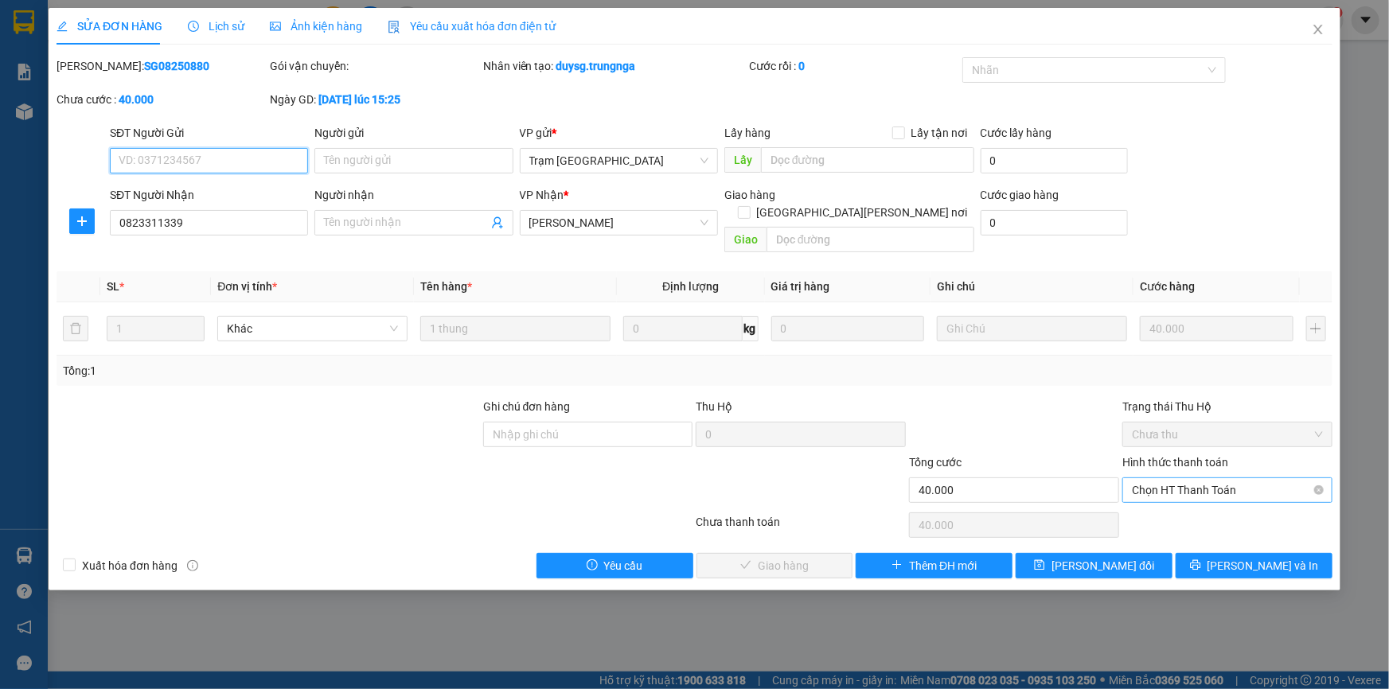
click at [1151, 478] on span "Chọn HT Thanh Toán" at bounding box center [1227, 490] width 191 height 24
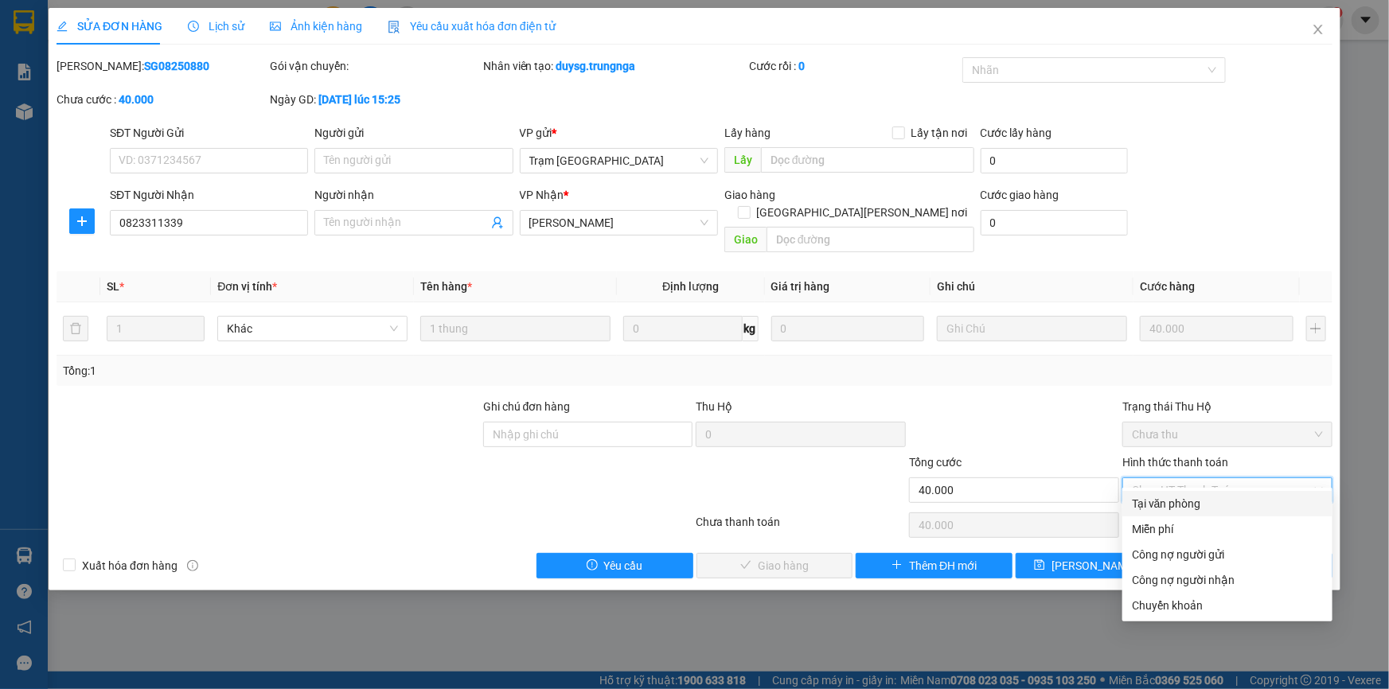
click at [1149, 509] on div "Tại văn phòng" at bounding box center [1227, 504] width 191 height 18
type input "0"
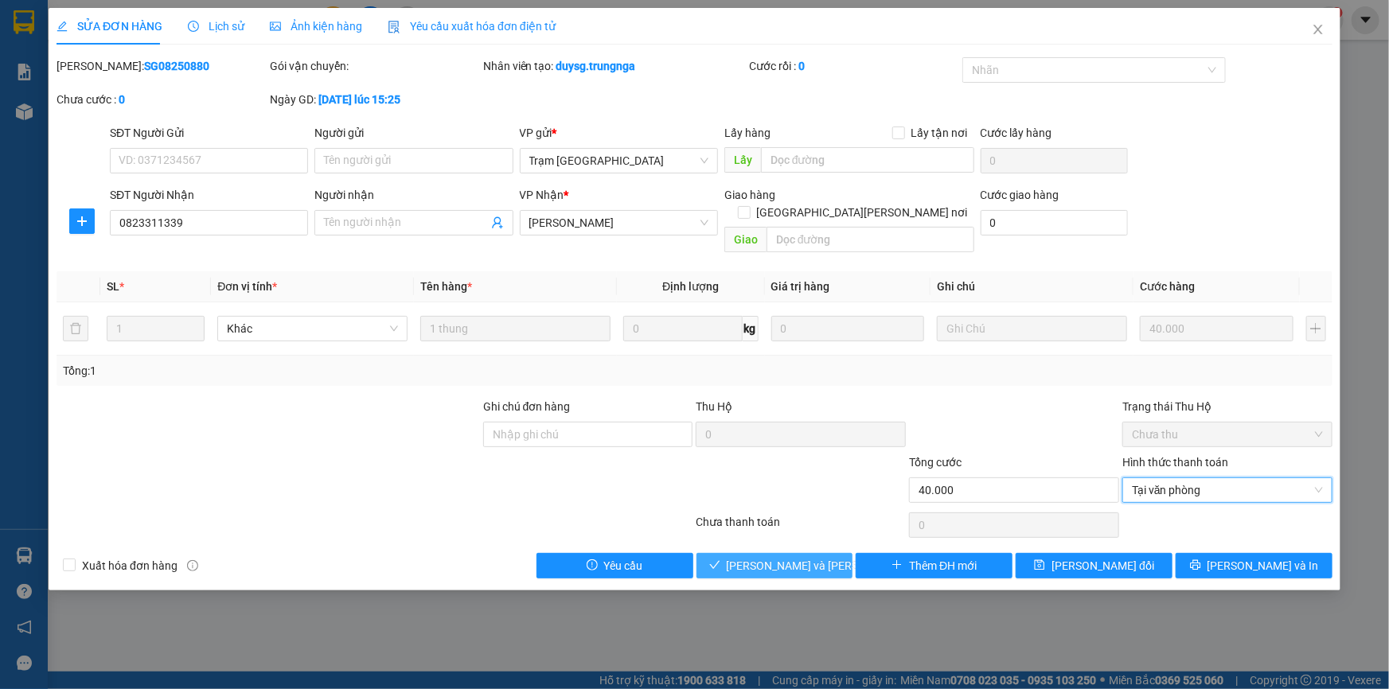
click at [819, 557] on span "Lưu và Giao hàng" at bounding box center [834, 566] width 215 height 18
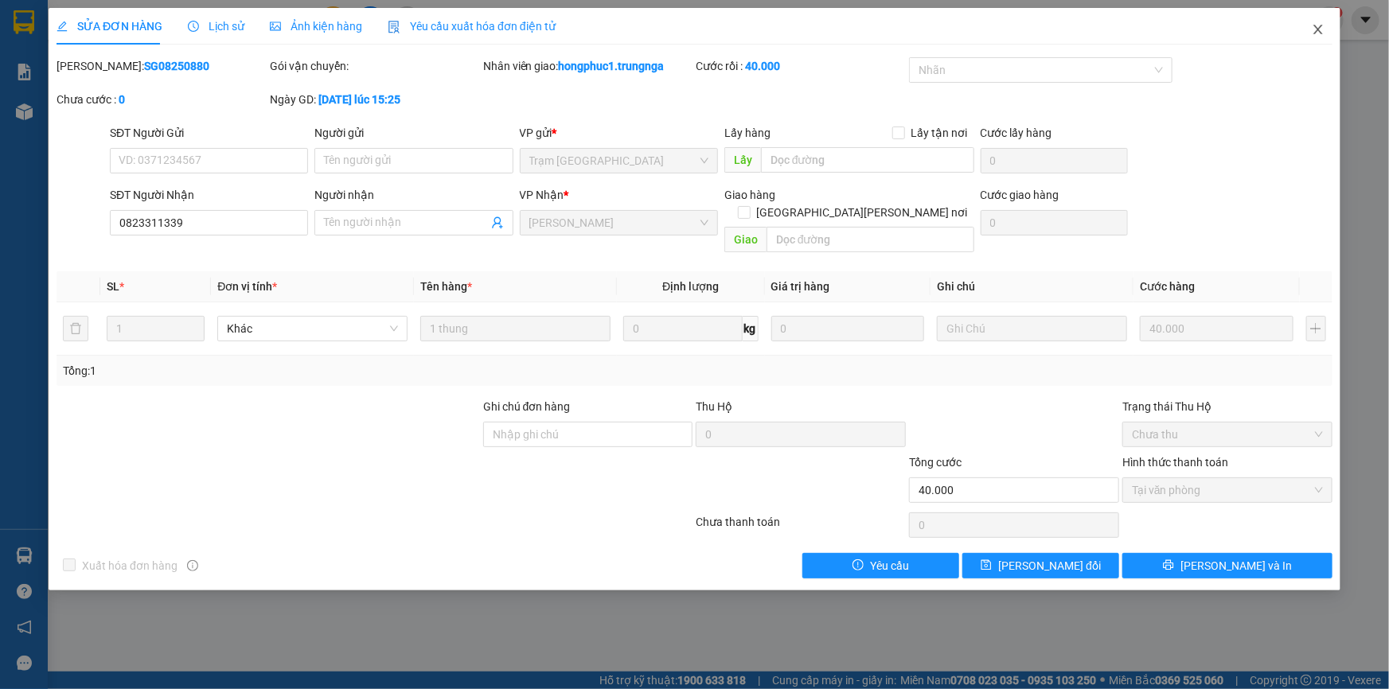
click at [1314, 32] on icon "close" at bounding box center [1318, 29] width 13 height 13
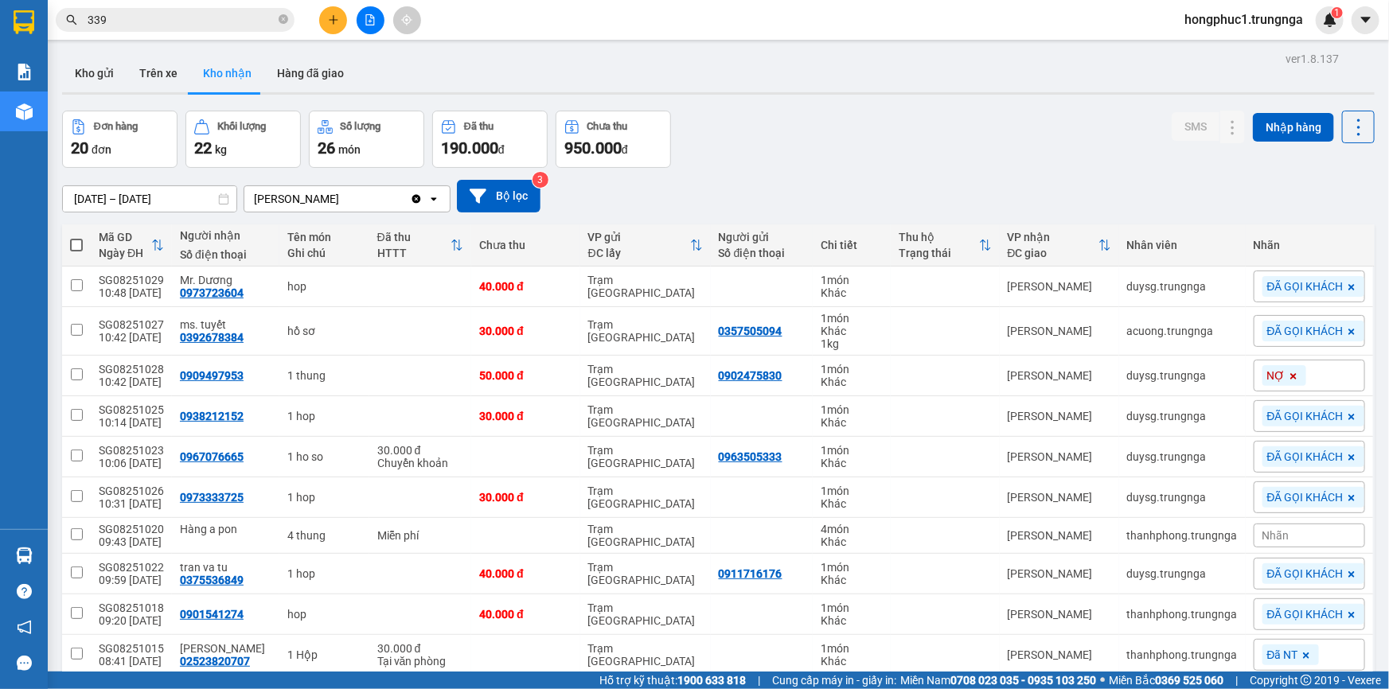
click at [921, 170] on div "10/08/2025 – 12/08/2025 Press the down arrow key to interact with the calendar …" at bounding box center [718, 196] width 1313 height 57
click at [182, 18] on input "text" at bounding box center [182, 20] width 188 height 18
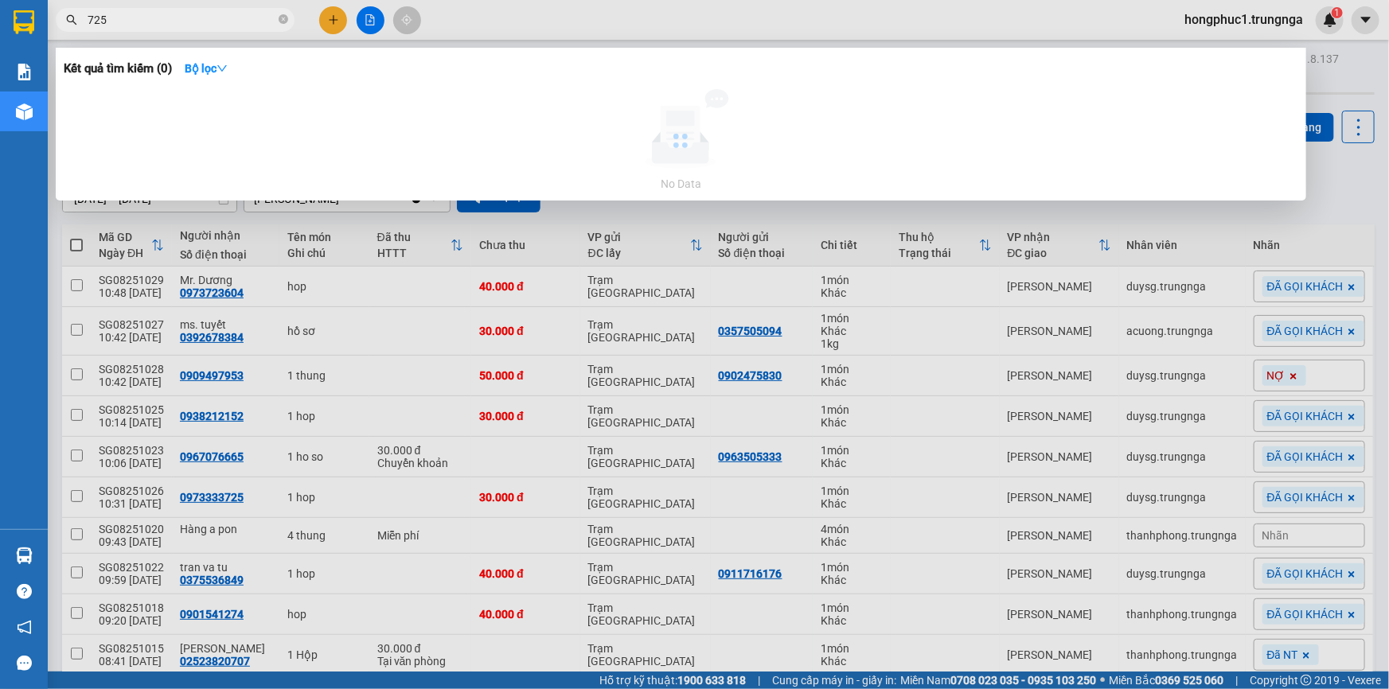
type input "725"
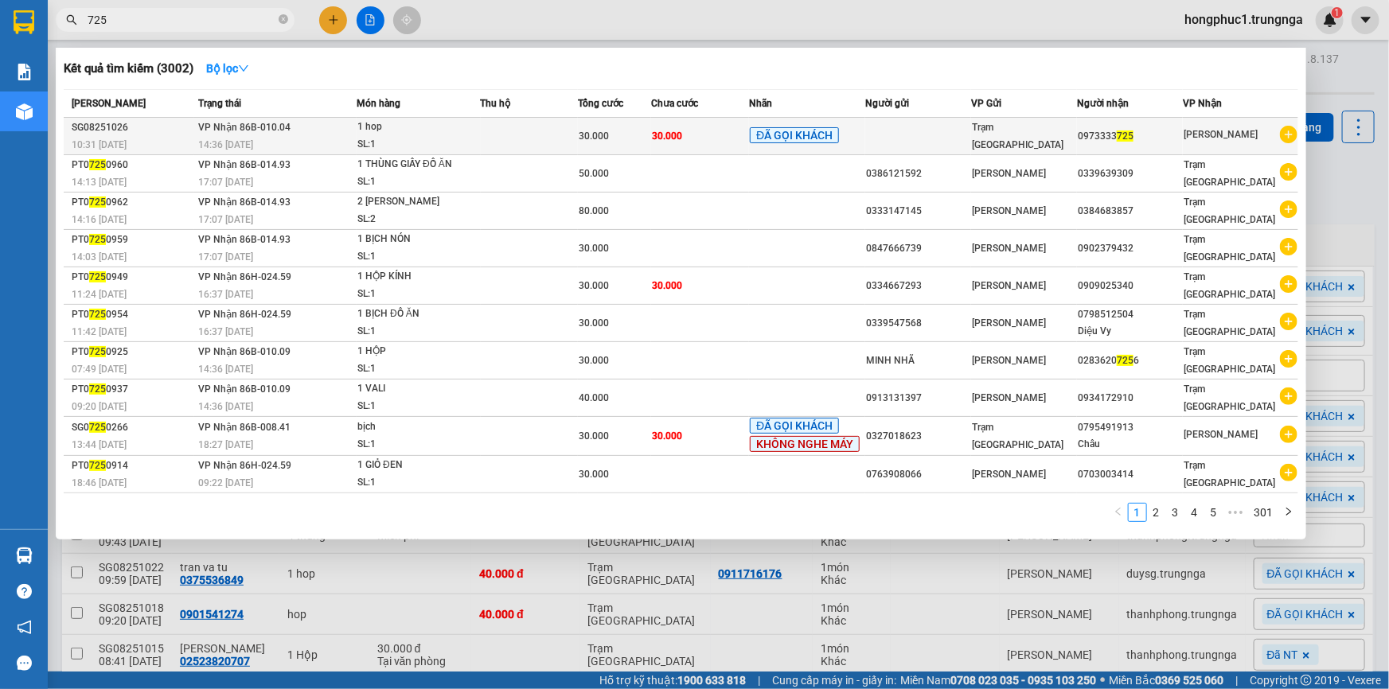
click at [908, 137] on td at bounding box center [918, 136] width 106 height 37
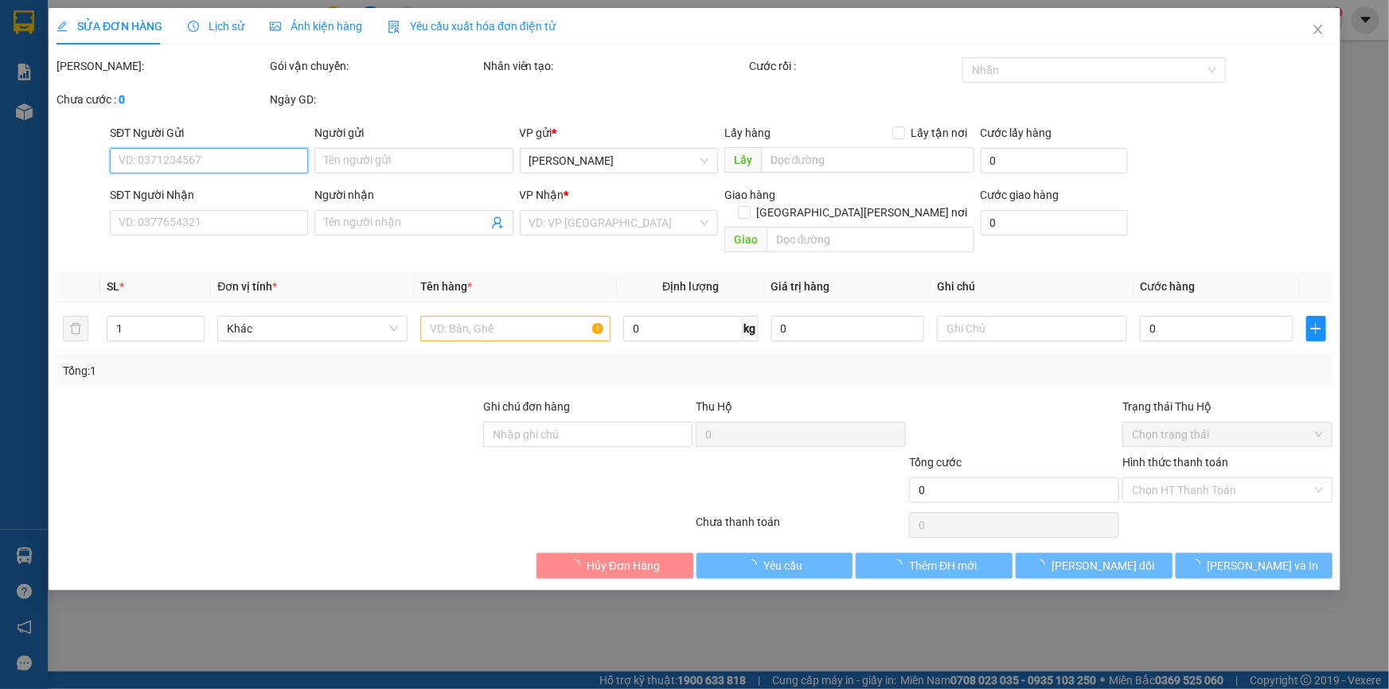
type input "0973333725"
type input "30.000"
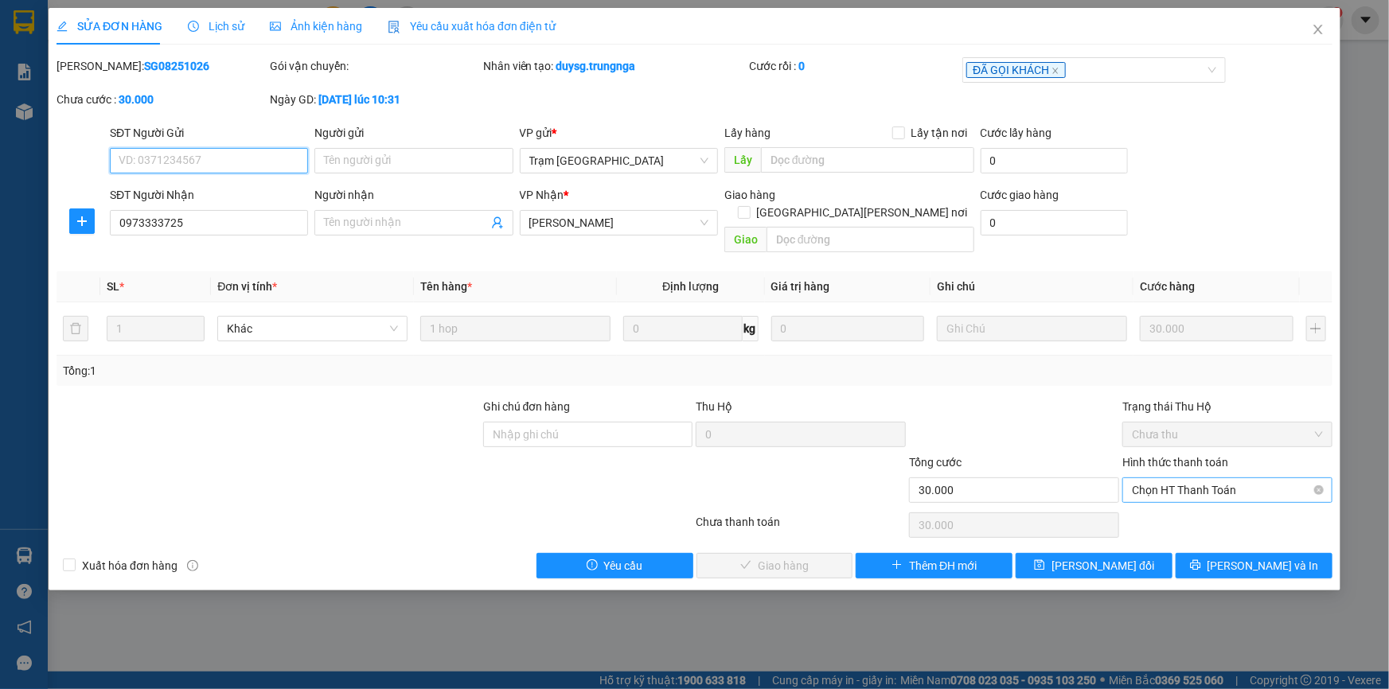
click at [1173, 478] on span "Chọn HT Thanh Toán" at bounding box center [1227, 490] width 191 height 24
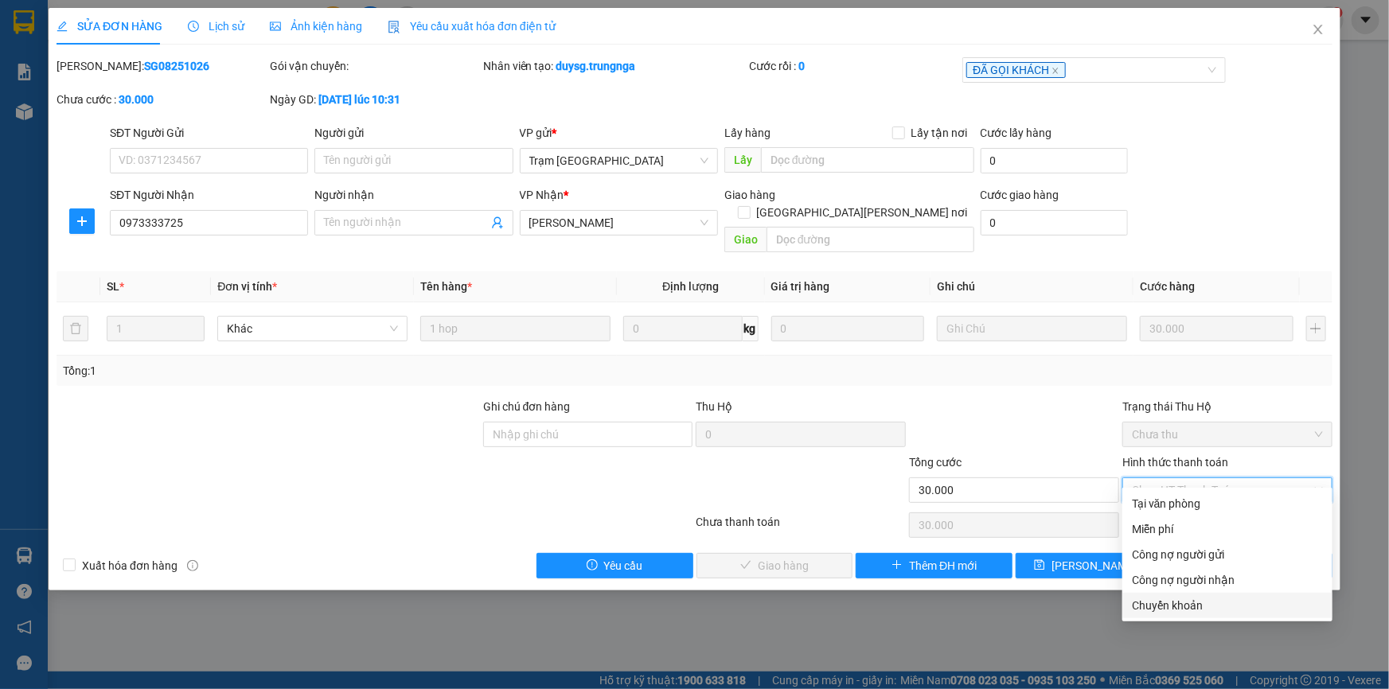
click at [1179, 605] on div "Chuyển khoản" at bounding box center [1227, 606] width 191 height 18
type input "0"
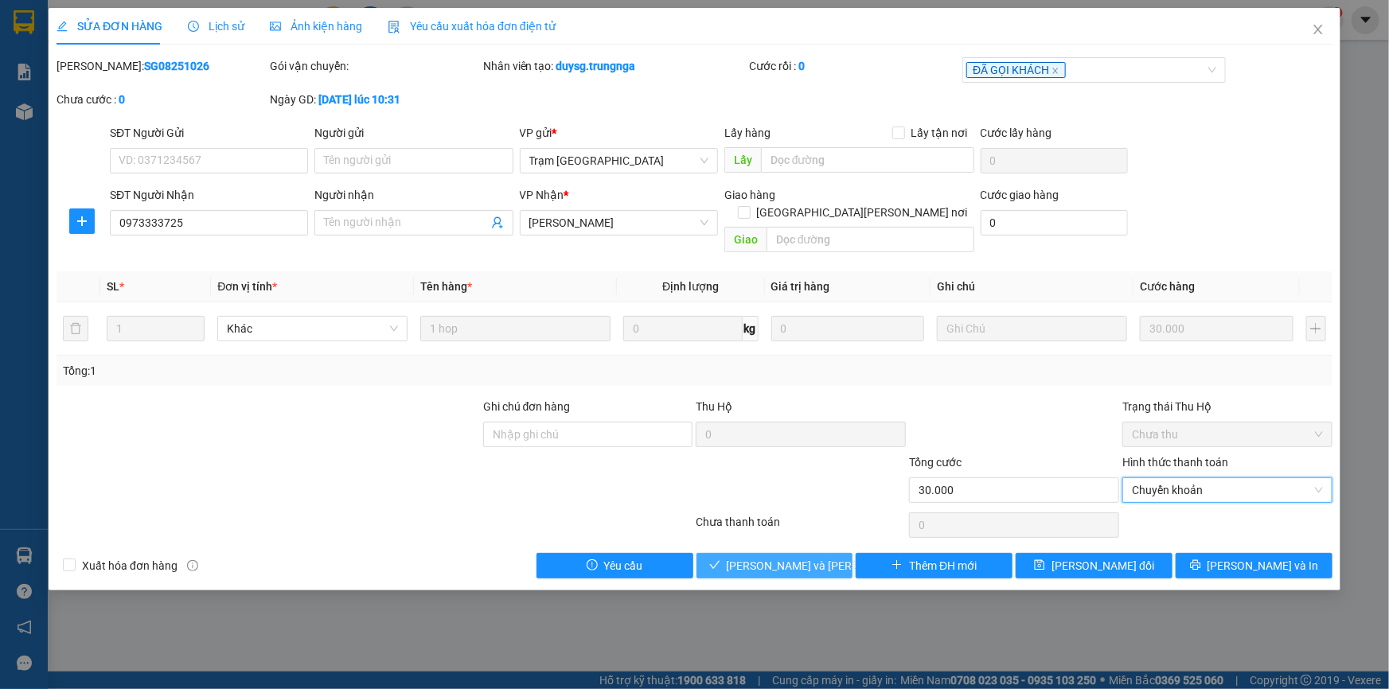
click at [820, 557] on span "[PERSON_NAME] và [PERSON_NAME] hàng" at bounding box center [834, 566] width 215 height 18
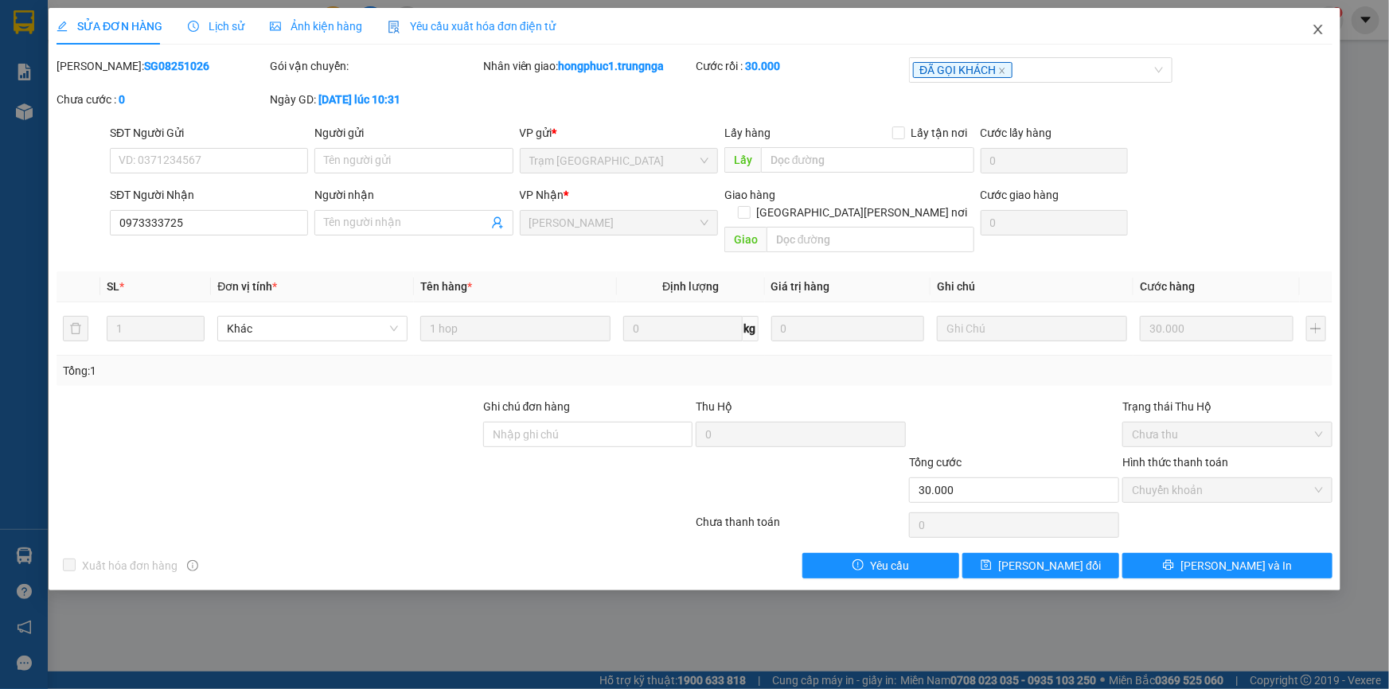
click at [1322, 24] on icon "close" at bounding box center [1318, 29] width 13 height 13
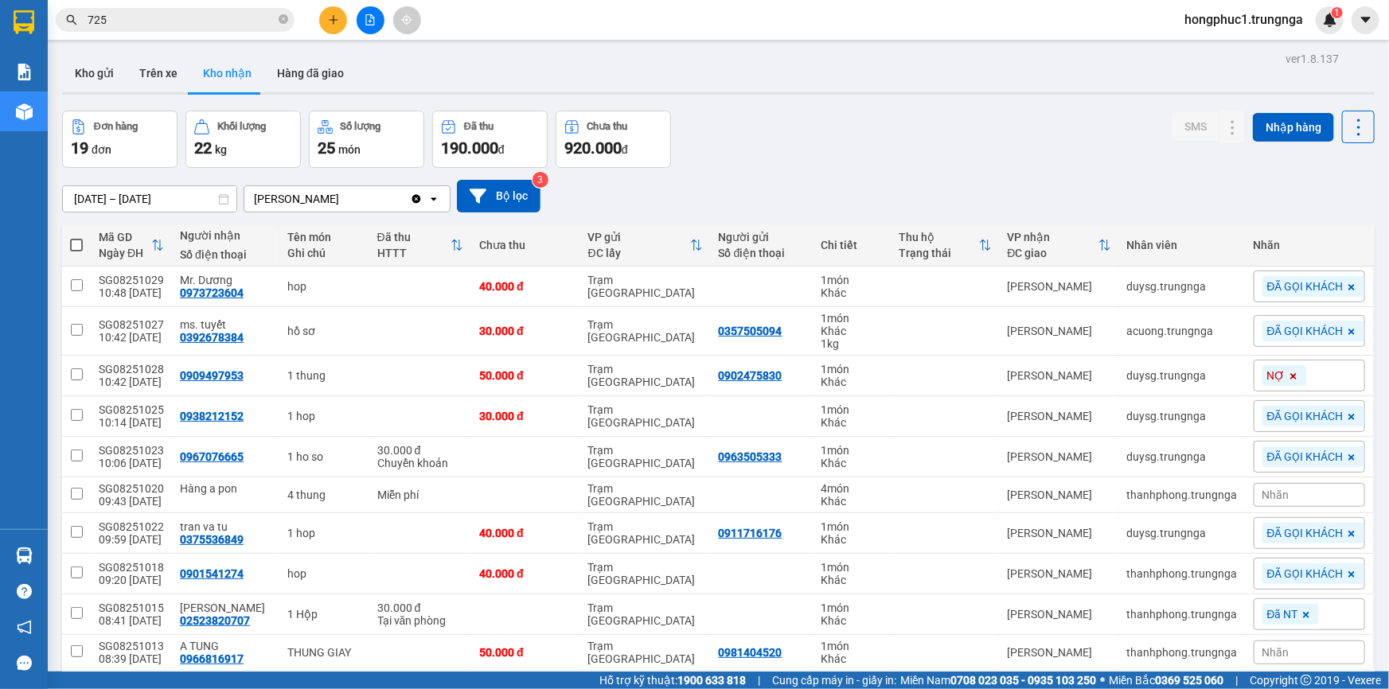
click at [122, 25] on input "725" at bounding box center [182, 20] width 188 height 18
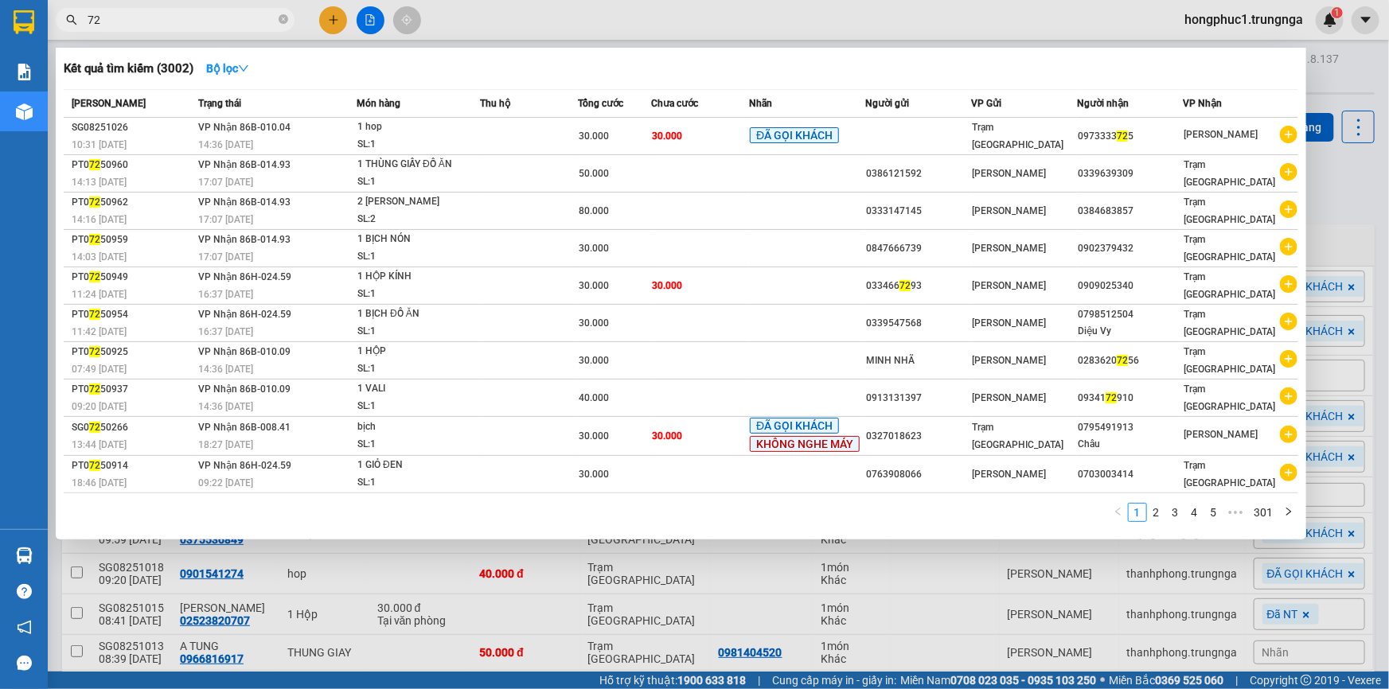
type input "7"
type input "152"
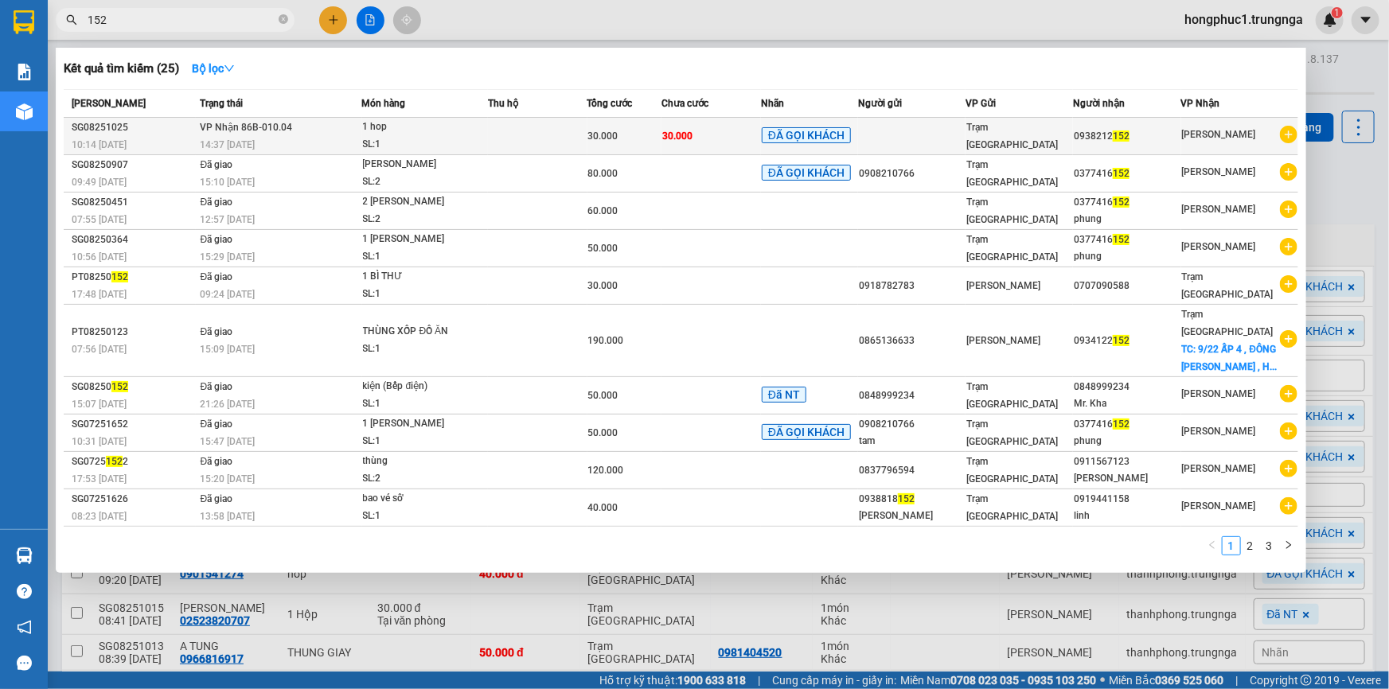
click at [1120, 146] on td "0938212 152" at bounding box center [1126, 136] width 107 height 37
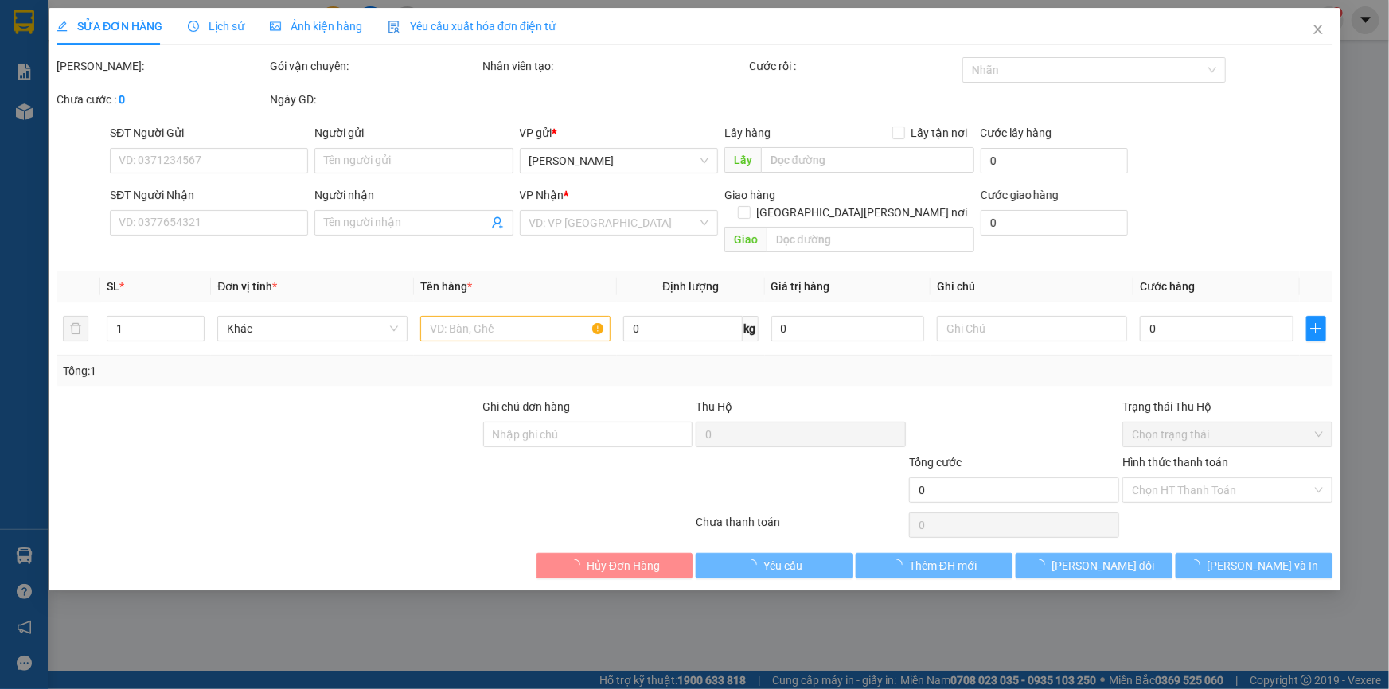
type input "0938212152"
type input "30.000"
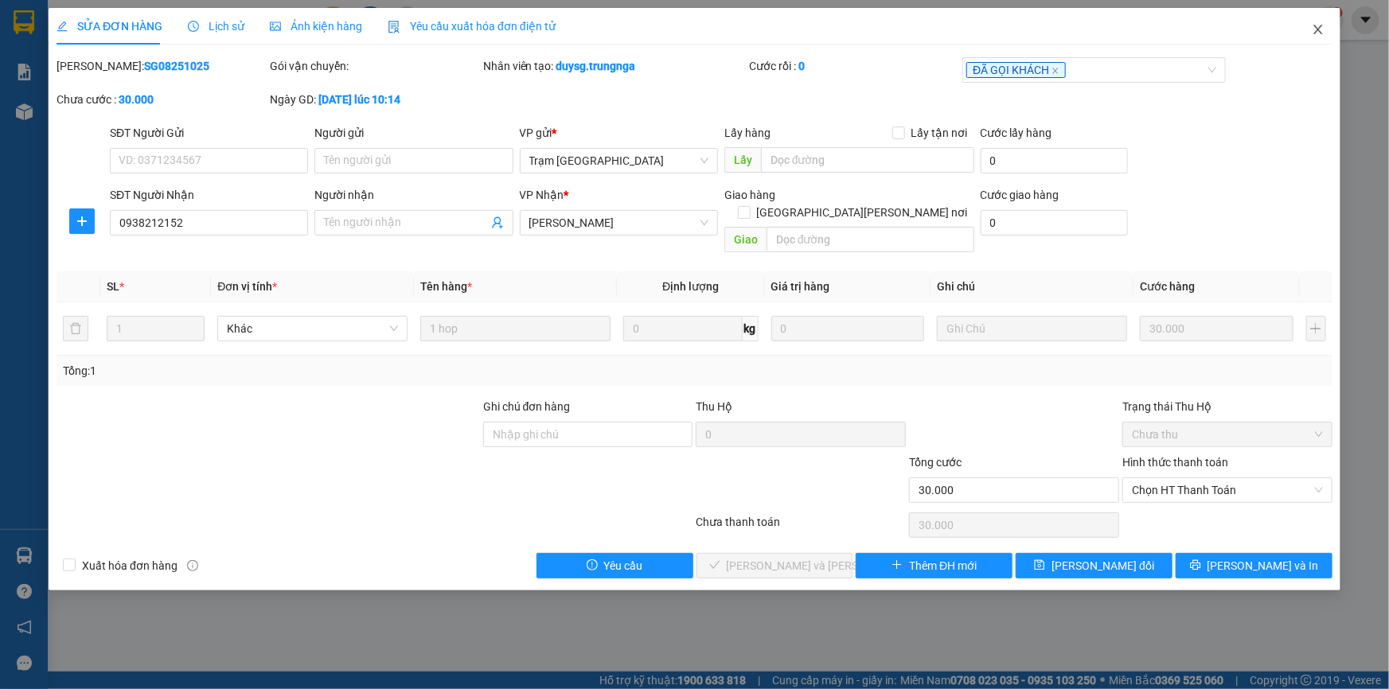
click at [1320, 30] on icon "close" at bounding box center [1318, 29] width 13 height 13
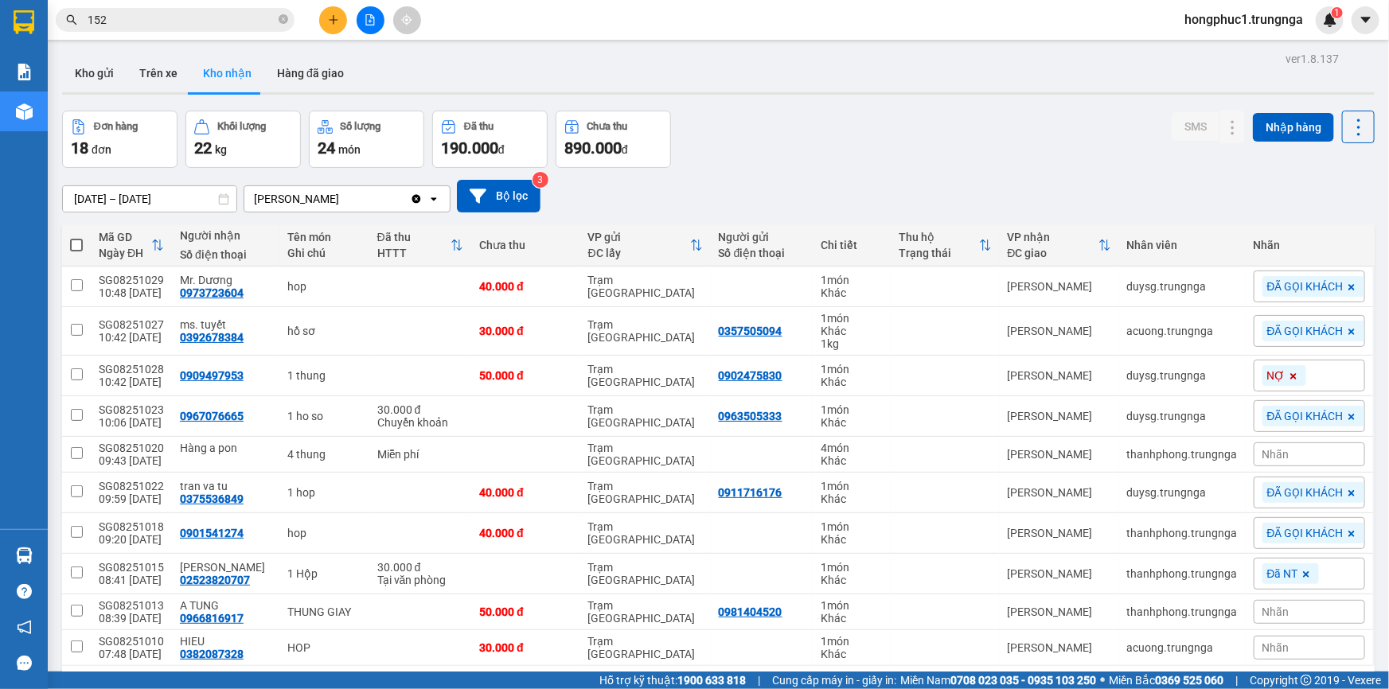
click at [150, 20] on input "152" at bounding box center [182, 20] width 188 height 18
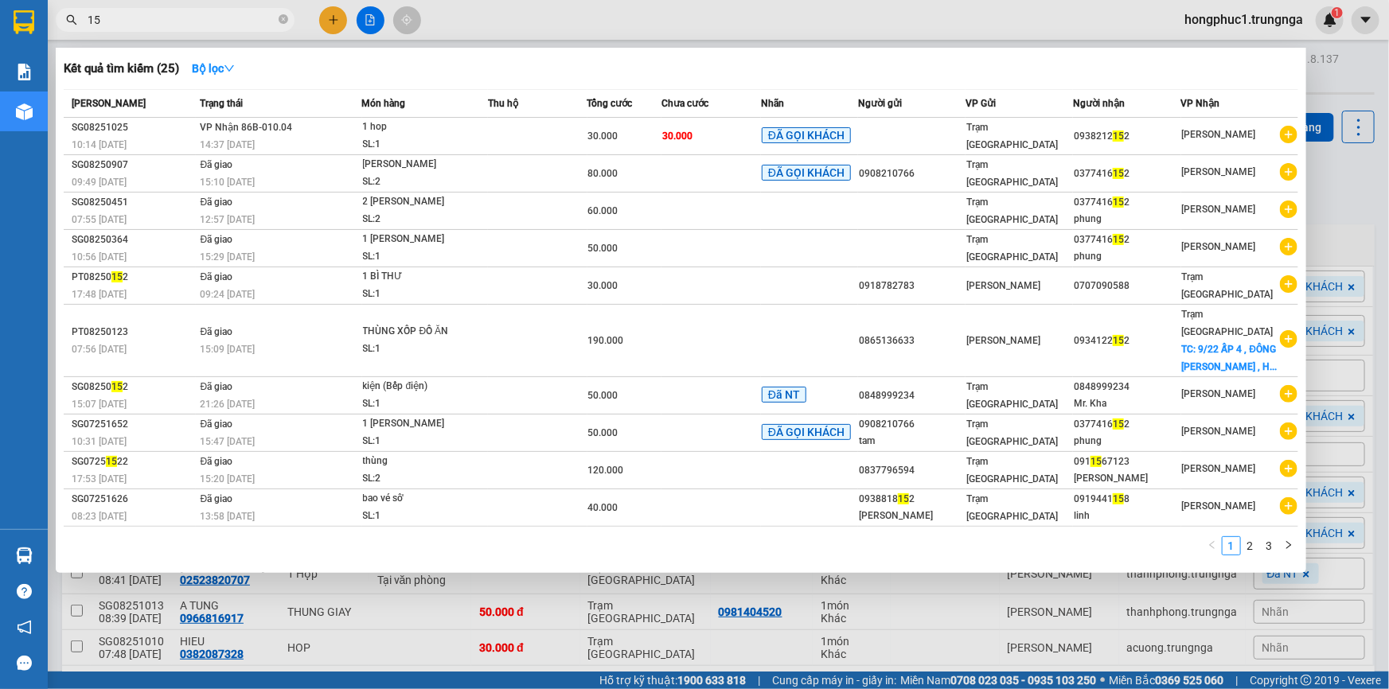
type input "1"
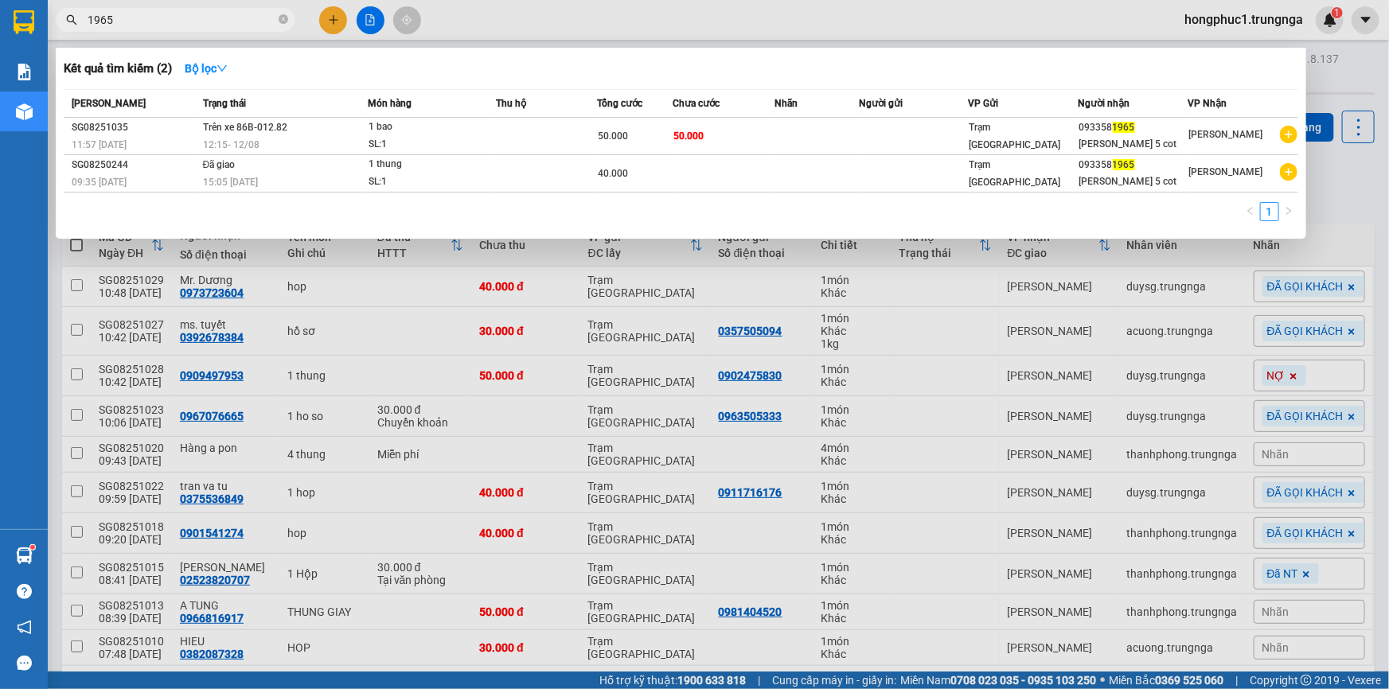
click at [105, 24] on input "1965" at bounding box center [182, 20] width 188 height 18
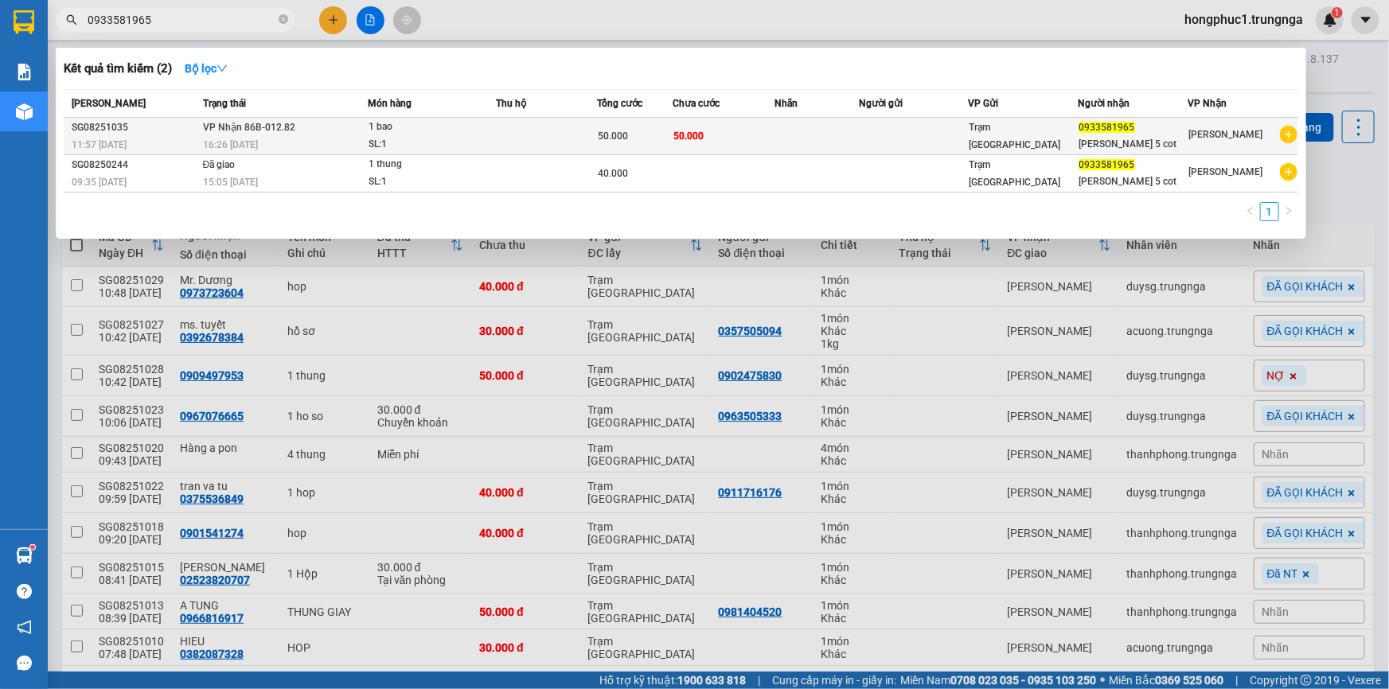
type input "0933581965"
click at [806, 123] on td at bounding box center [817, 136] width 84 height 37
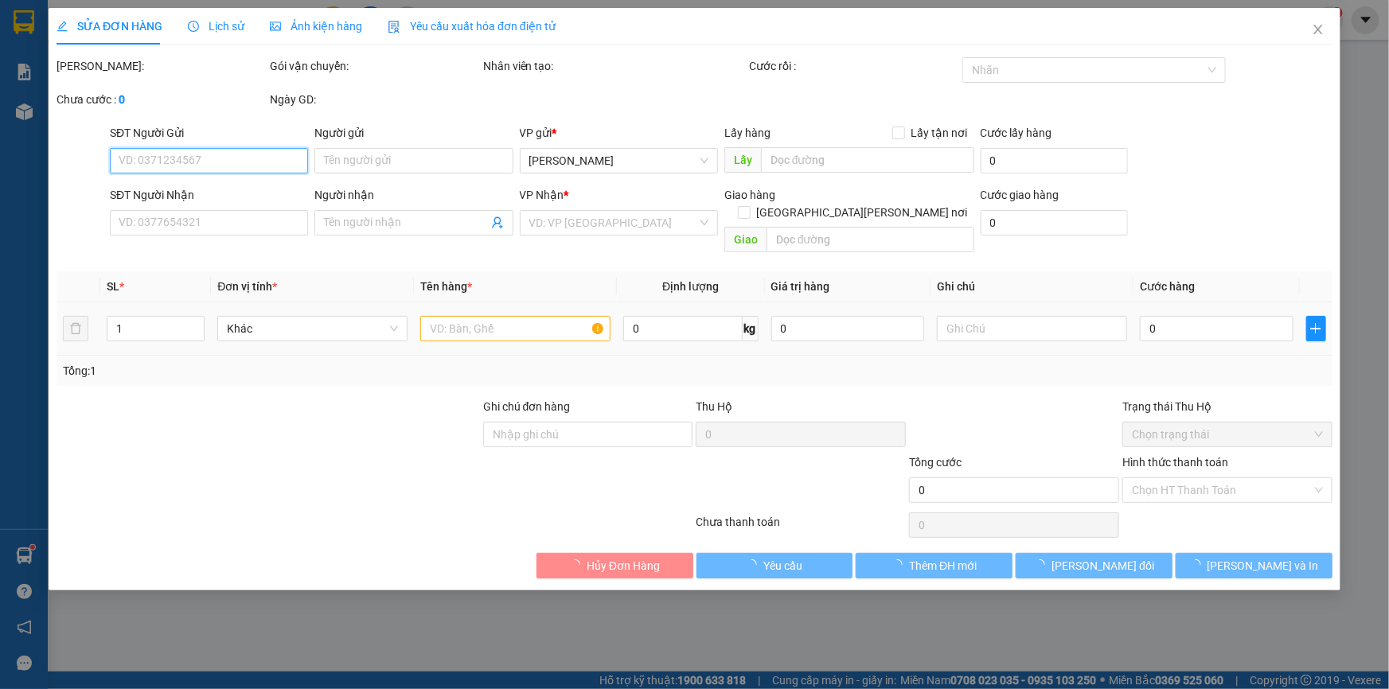
type input "0933581965"
type input "[PERSON_NAME] 5 cot"
type input "50.000"
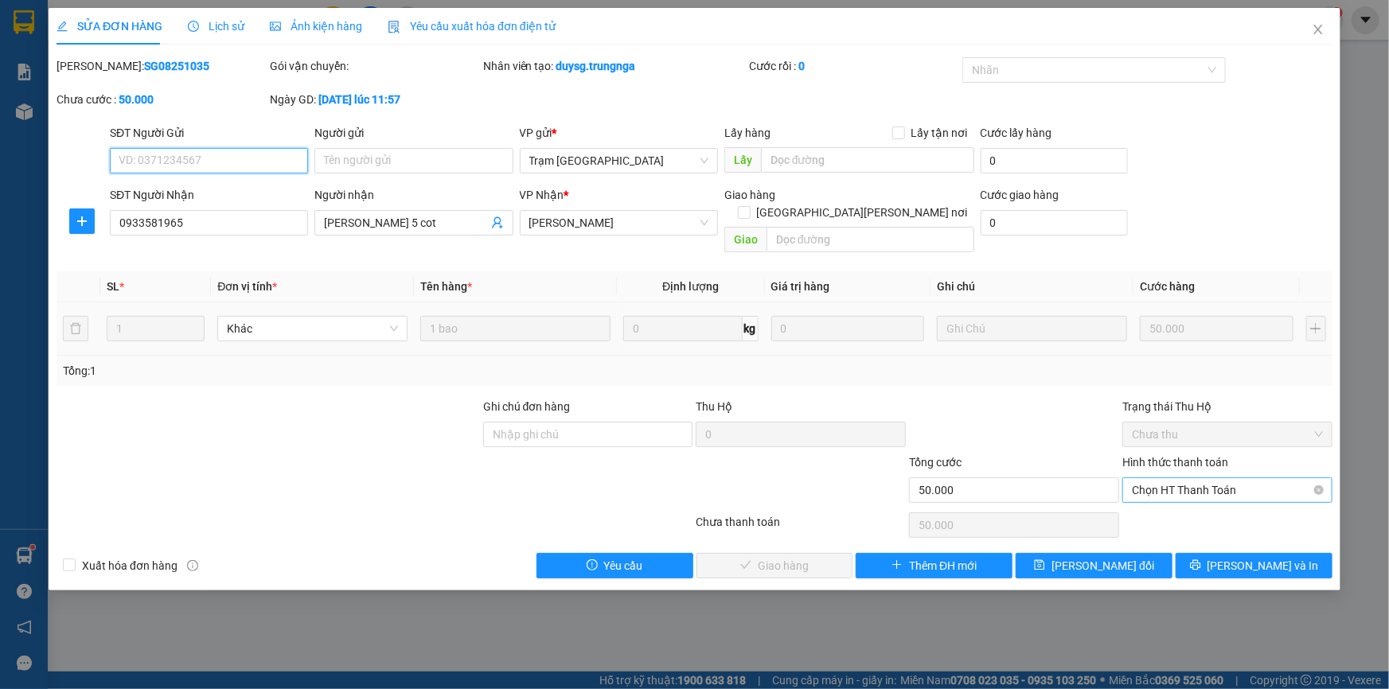
click at [1169, 478] on span "Chọn HT Thanh Toán" at bounding box center [1227, 490] width 191 height 24
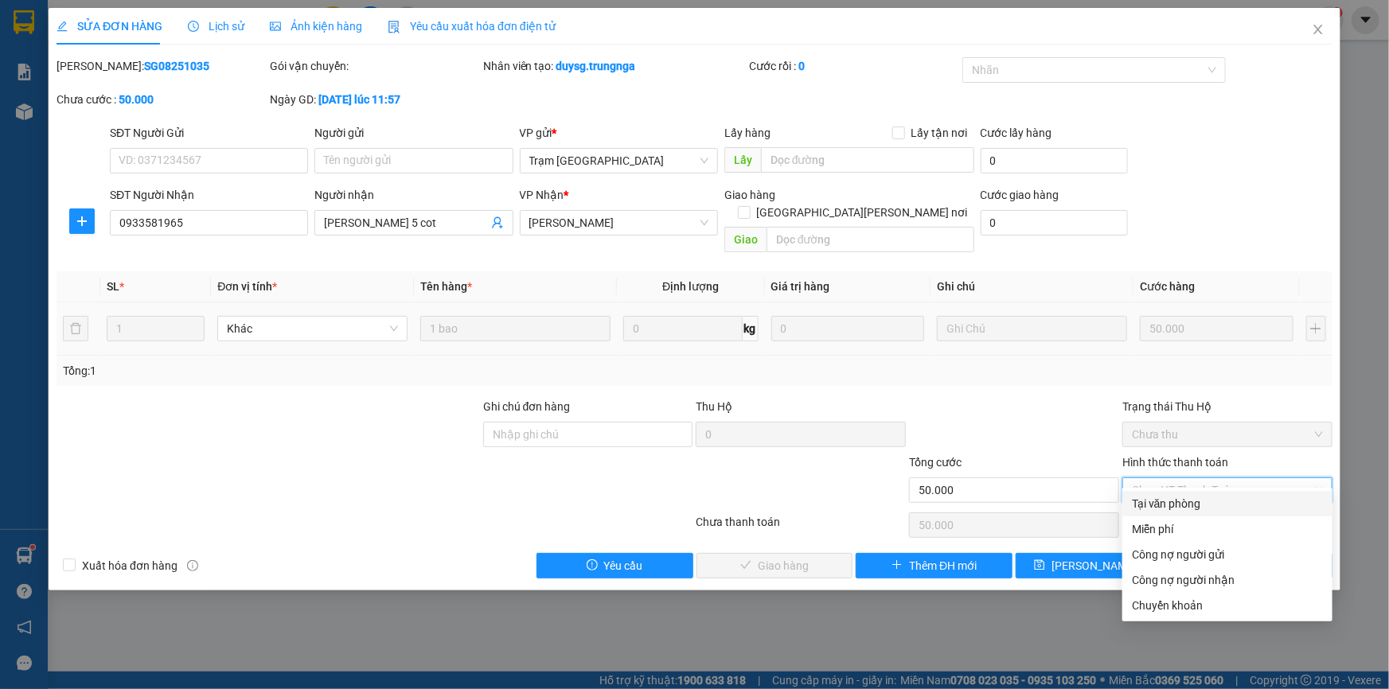
click at [1168, 506] on div "Tại văn phòng" at bounding box center [1227, 504] width 191 height 18
type input "0"
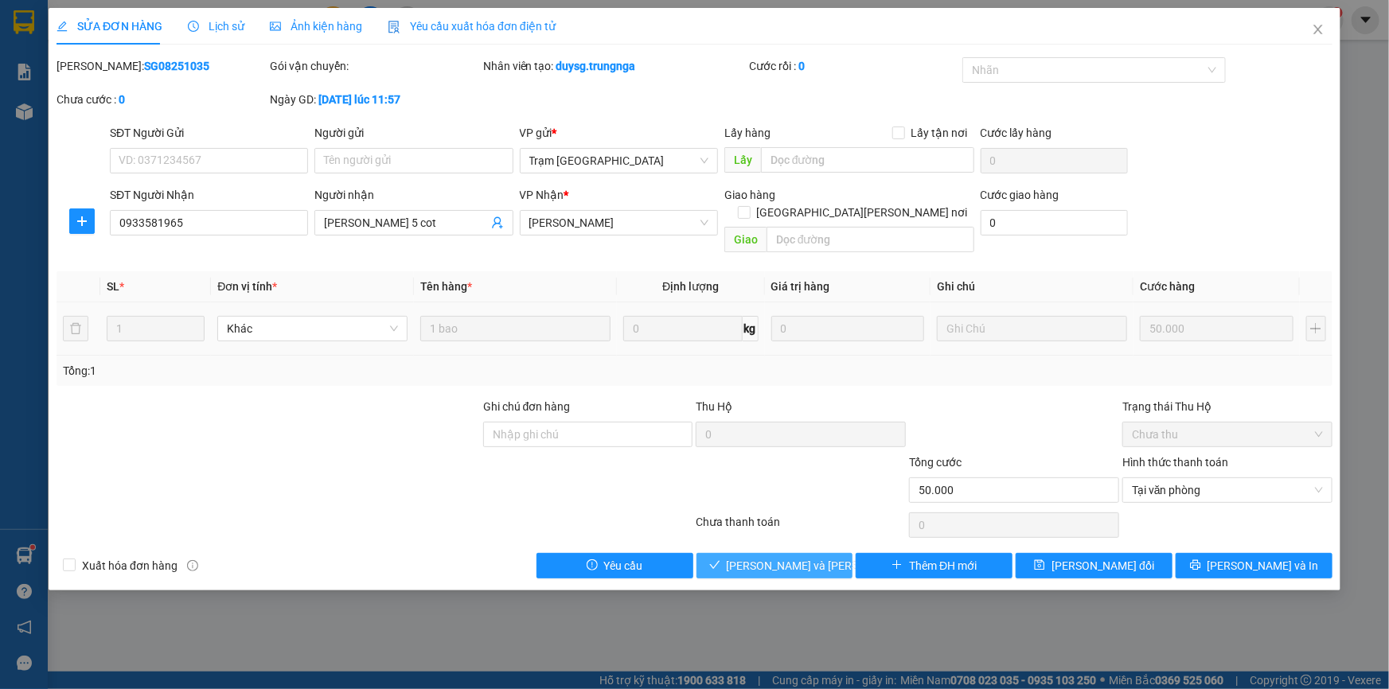
click at [803, 557] on span "[PERSON_NAME] và [PERSON_NAME] hàng" at bounding box center [834, 566] width 215 height 18
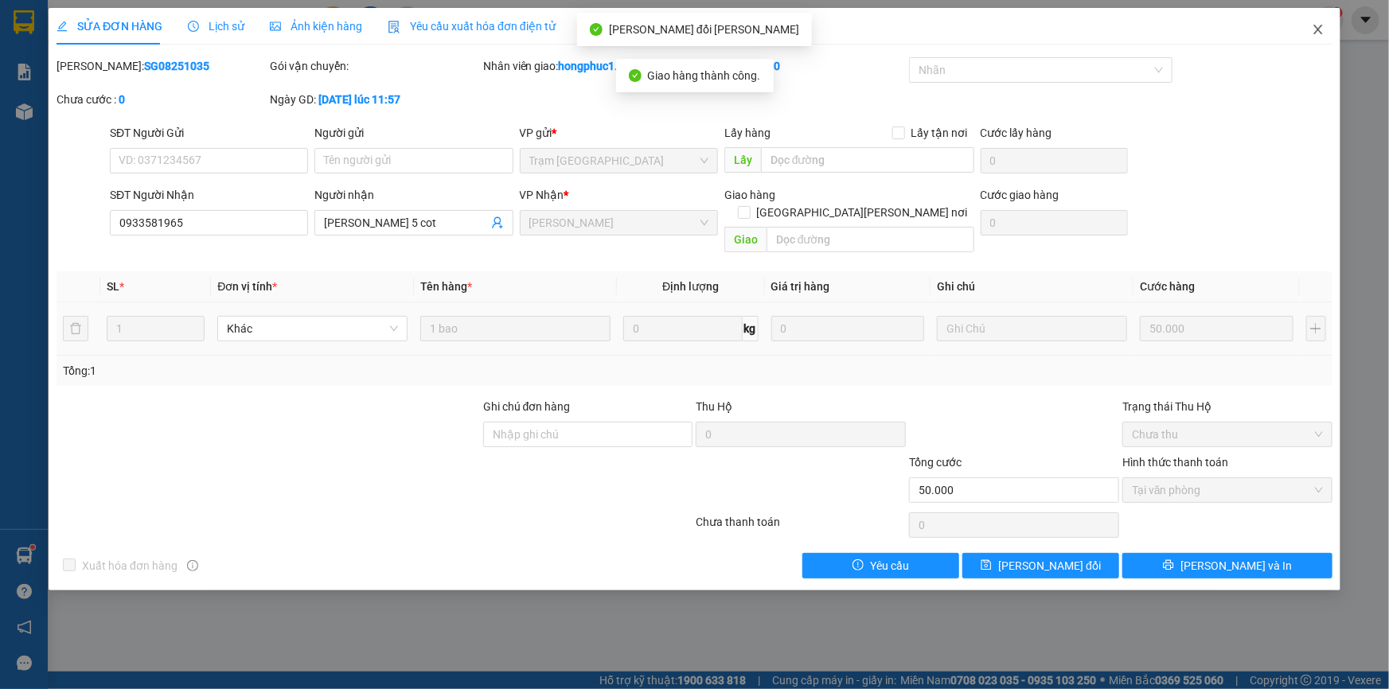
click at [1320, 26] on icon "close" at bounding box center [1318, 29] width 13 height 13
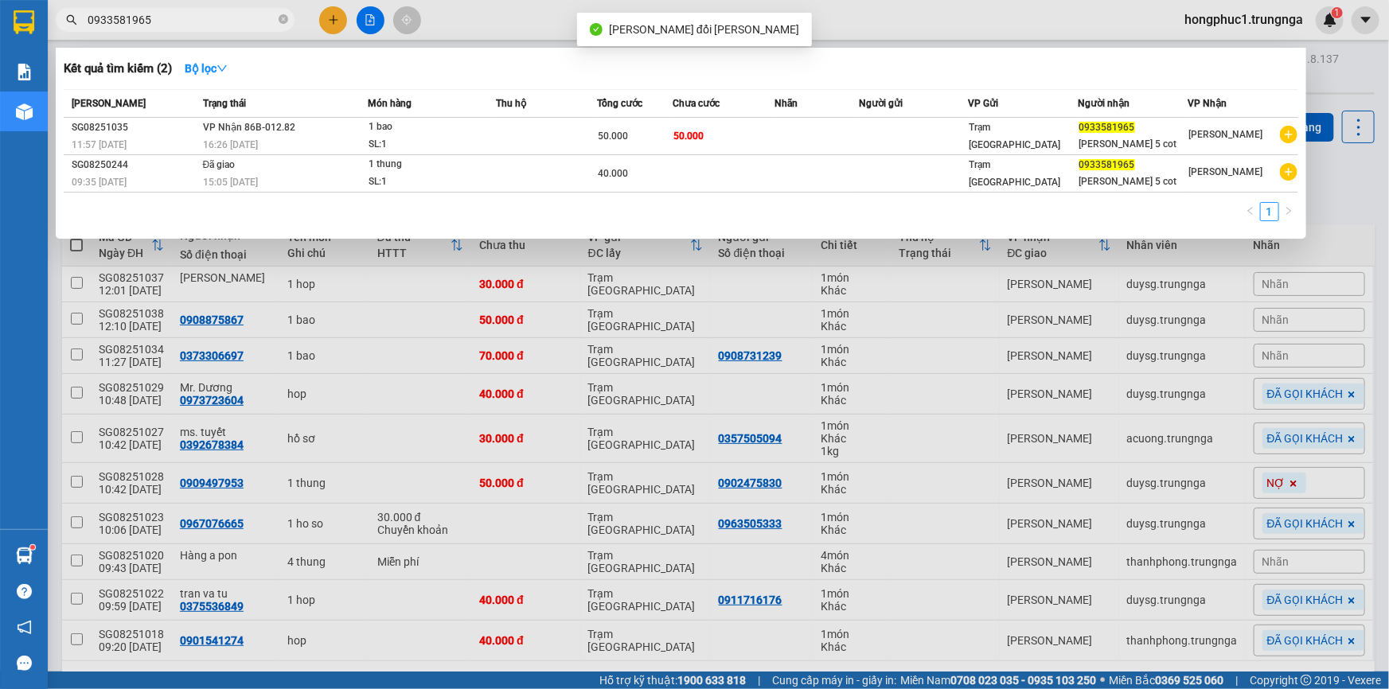
click at [213, 23] on input "0933581965" at bounding box center [182, 20] width 188 height 18
type input "0"
type input "604"
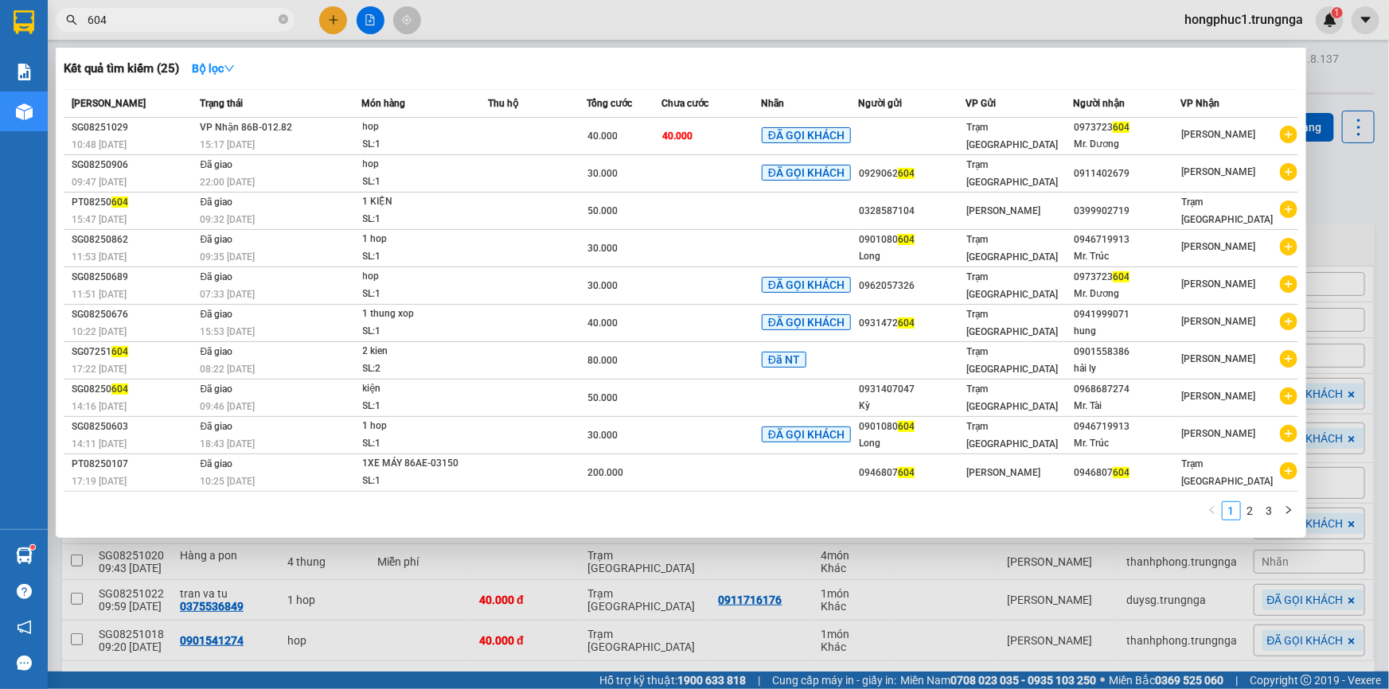
click at [1058, 147] on td "Trạm [GEOGRAPHIC_DATA]" at bounding box center [1019, 136] width 107 height 37
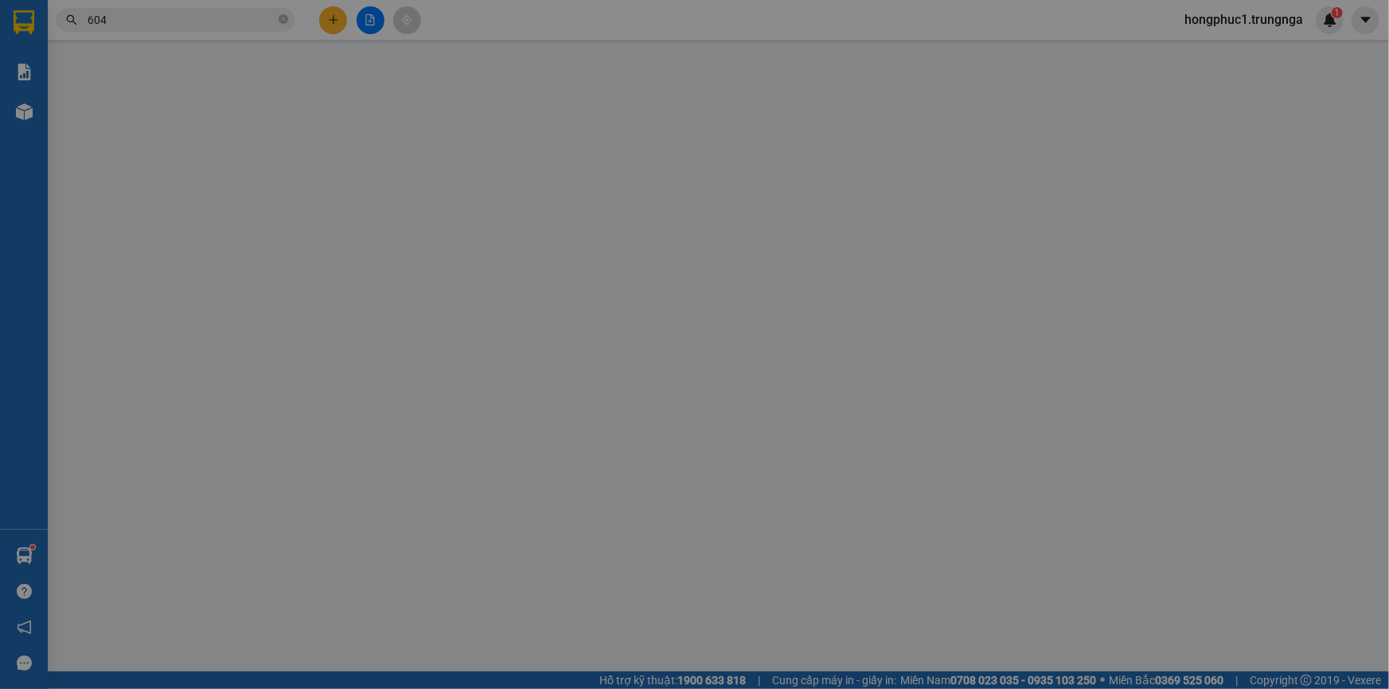
type input "0973723604"
type input "Mr. Dương"
type input "40.000"
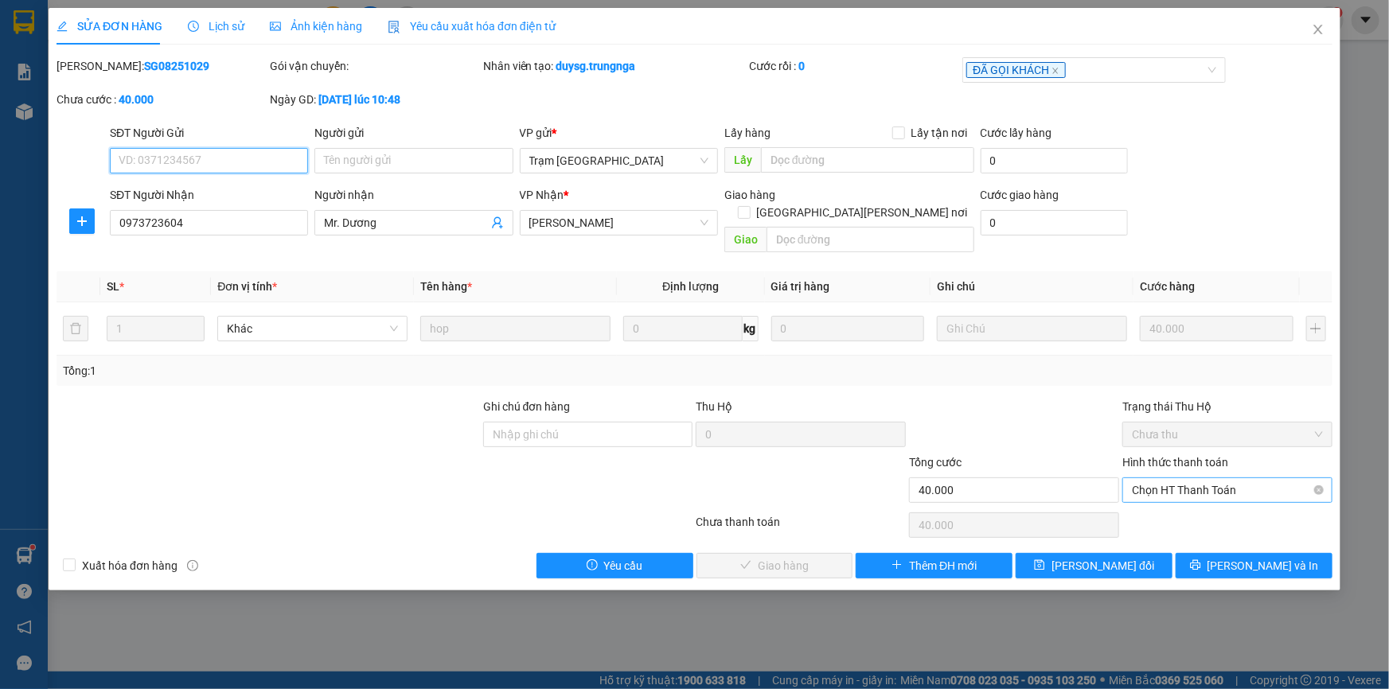
click at [1199, 478] on span "Chọn HT Thanh Toán" at bounding box center [1227, 490] width 191 height 24
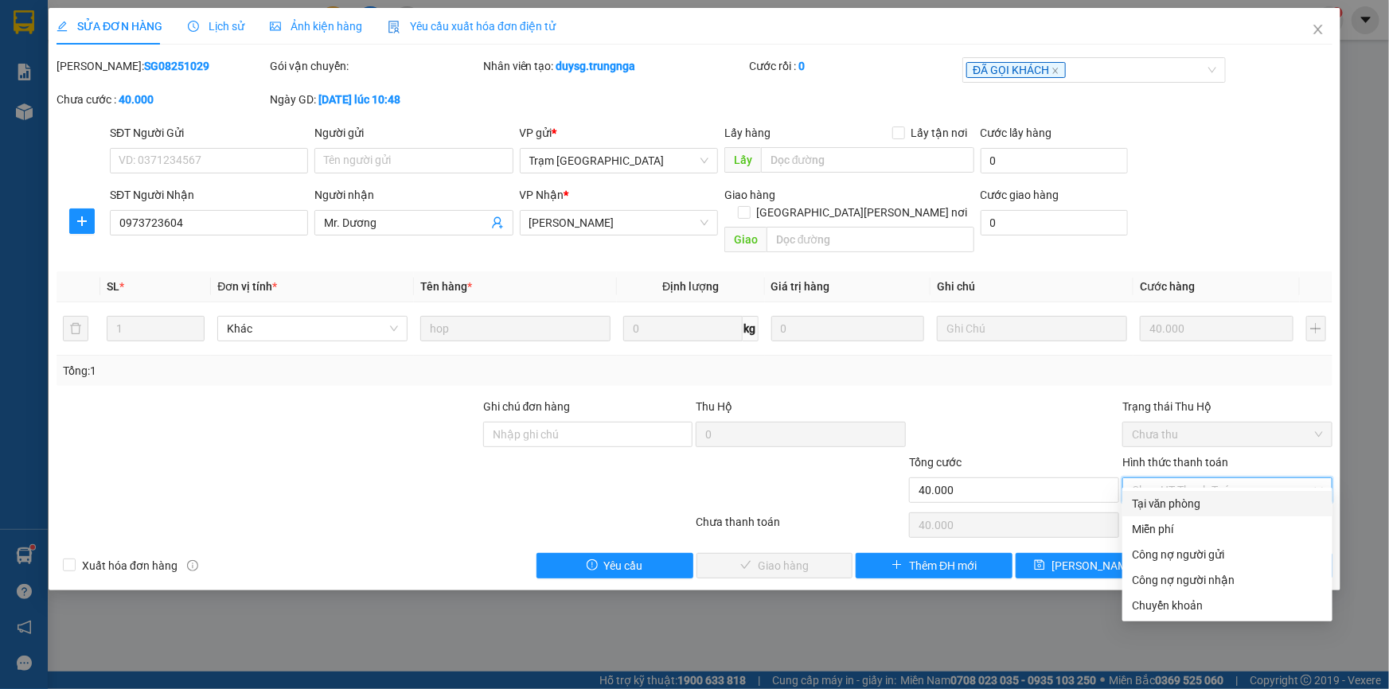
click at [1178, 504] on div "Tại văn phòng" at bounding box center [1227, 504] width 191 height 18
type input "0"
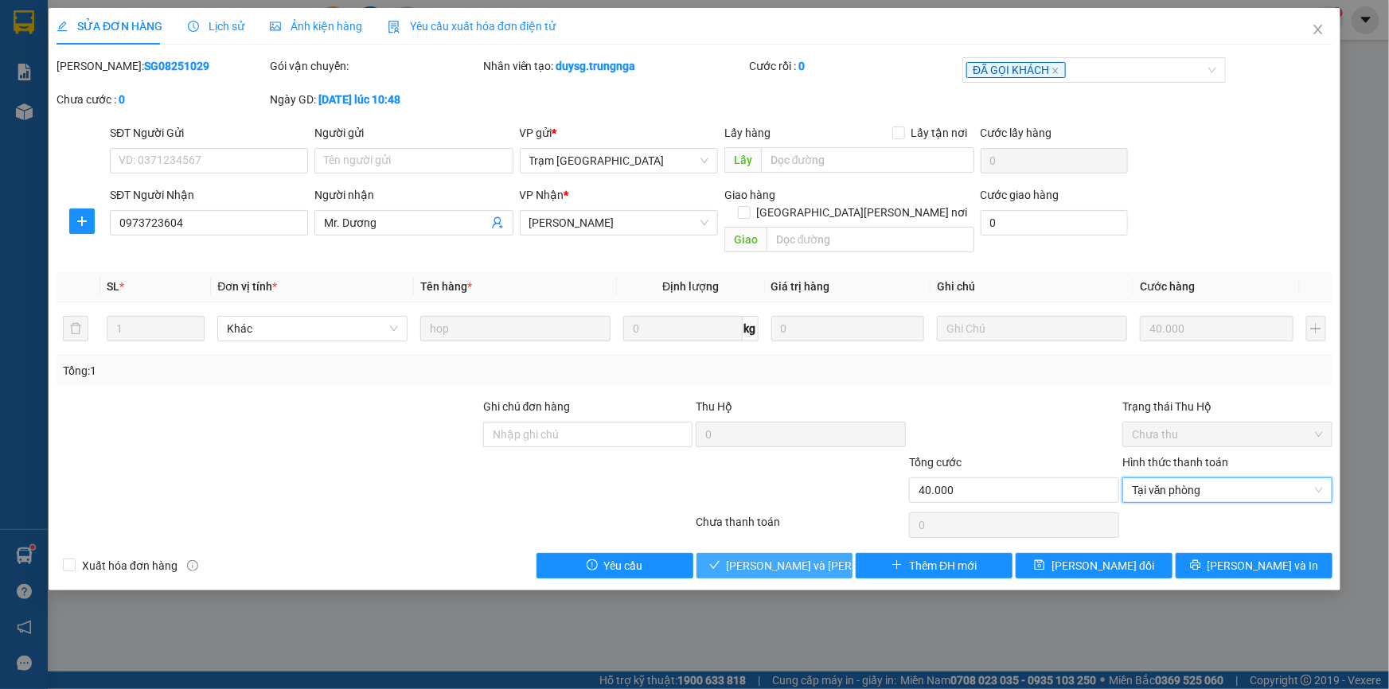
click at [767, 557] on span "[PERSON_NAME] và [PERSON_NAME] hàng" at bounding box center [834, 566] width 215 height 18
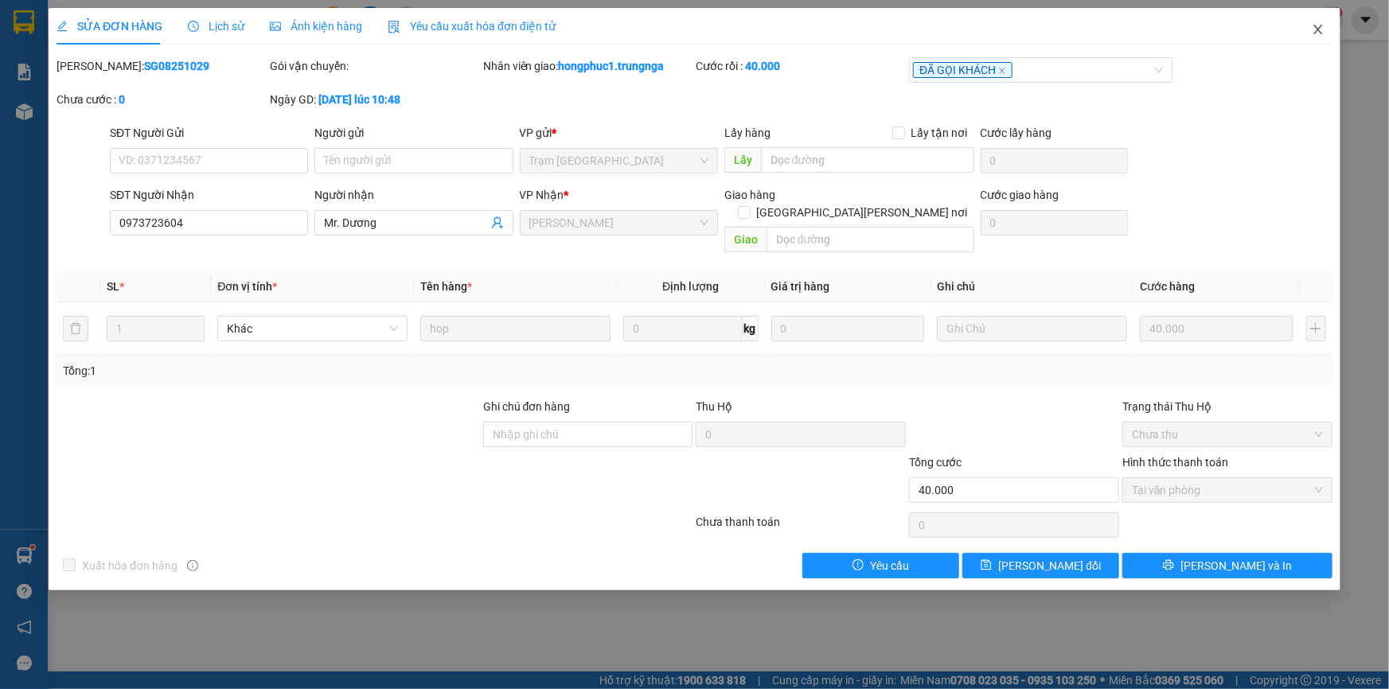
click at [1314, 25] on icon "close" at bounding box center [1318, 30] width 9 height 10
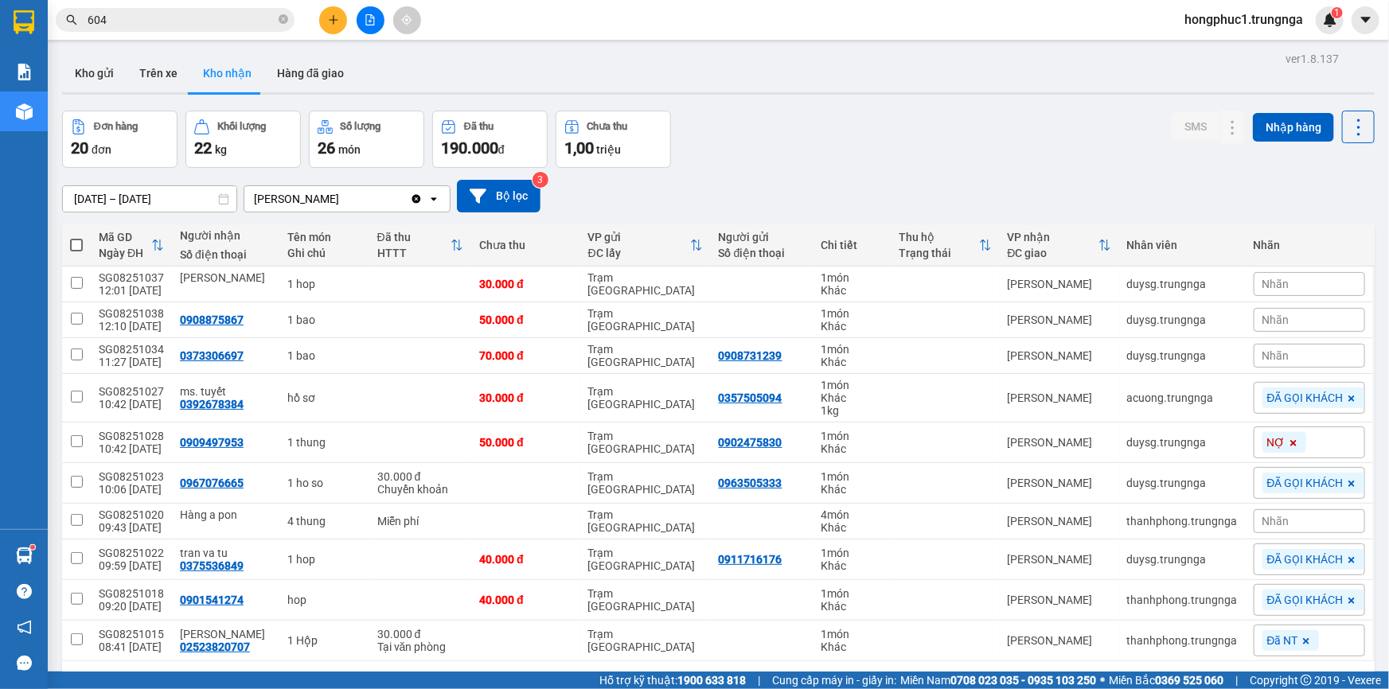
click at [197, 25] on input "604" at bounding box center [182, 20] width 188 height 18
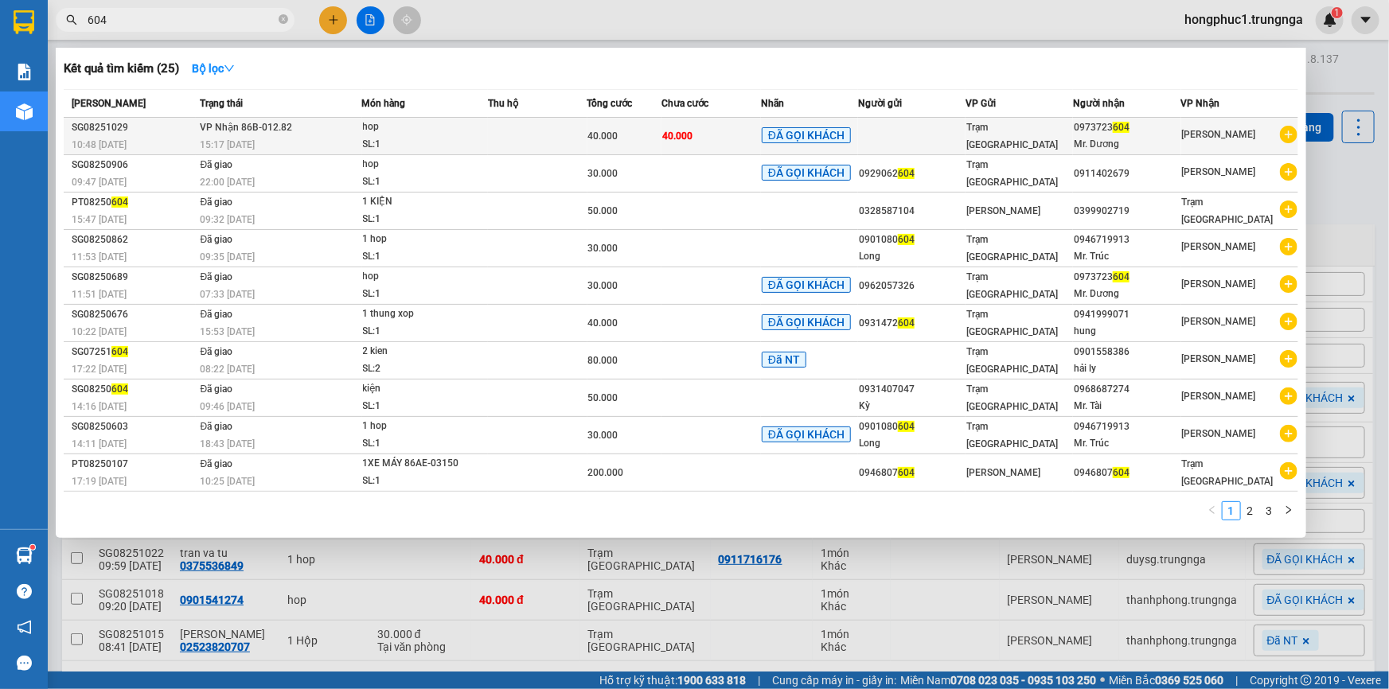
click at [908, 138] on td at bounding box center [911, 136] width 107 height 37
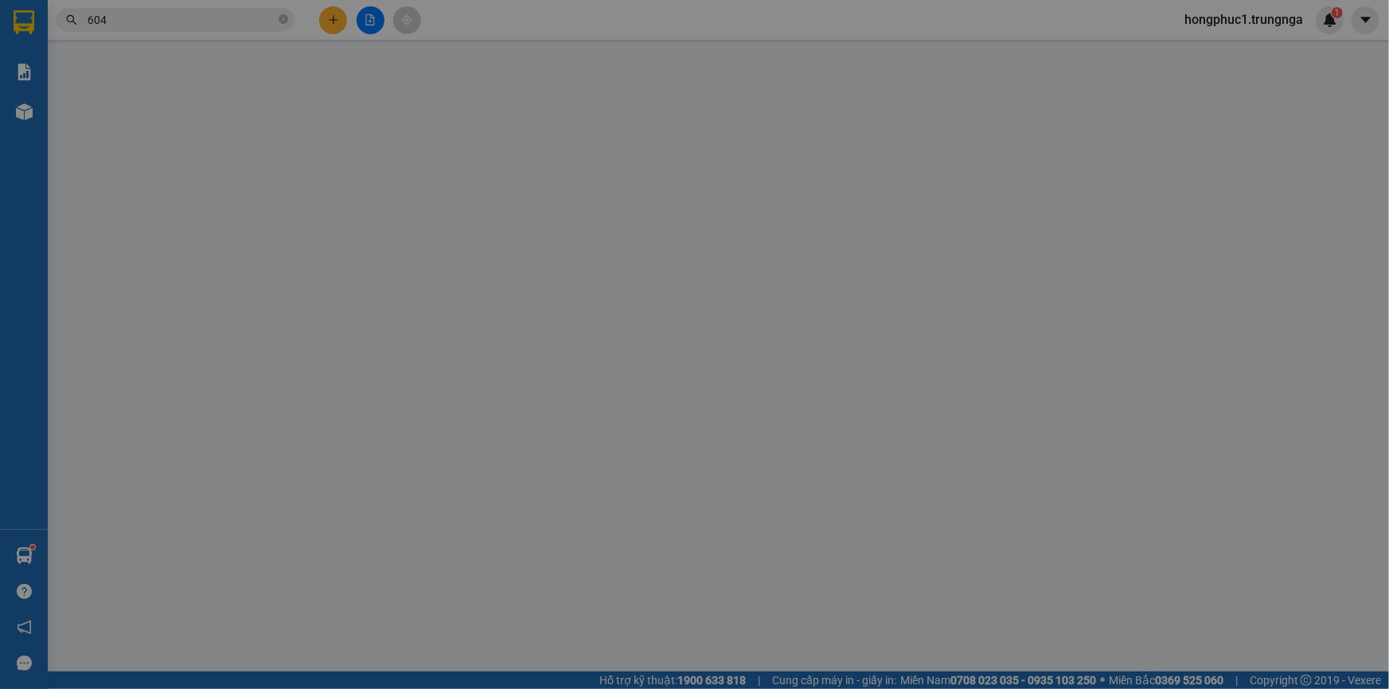
type input "0973723604"
type input "Mr. Dương"
type input "40.000"
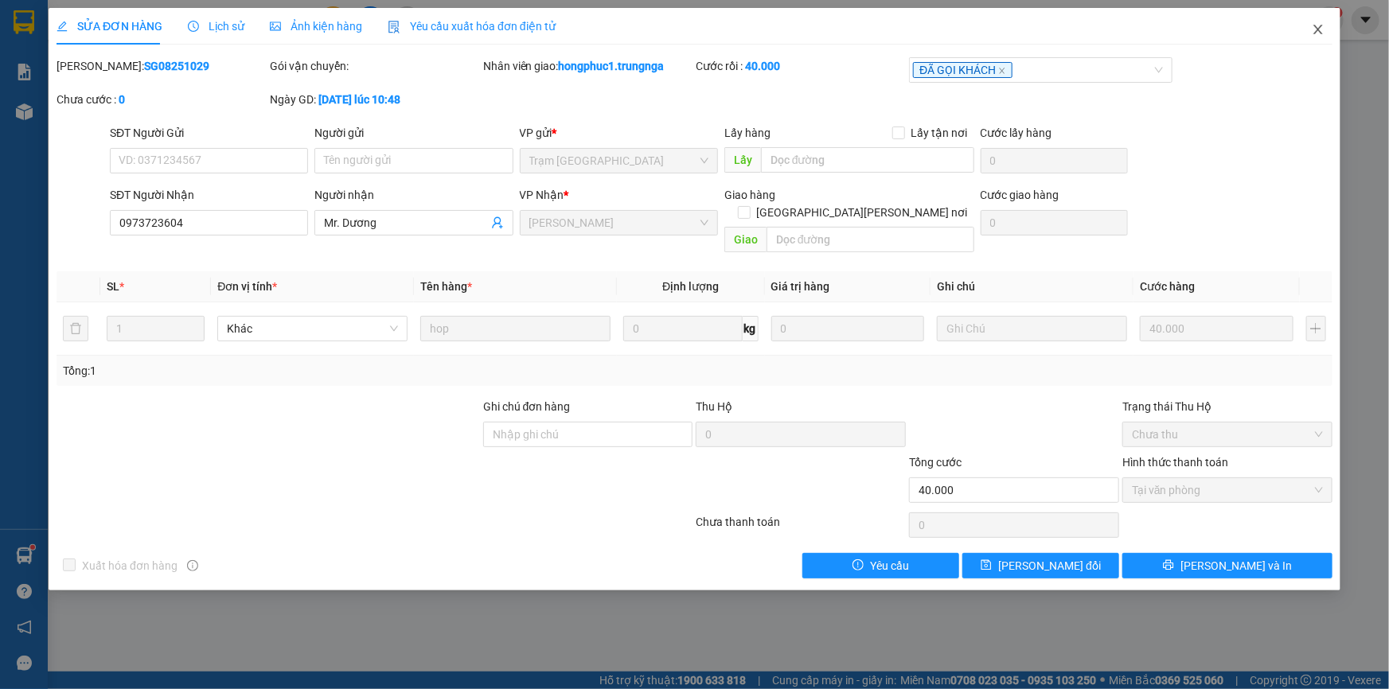
click at [1321, 31] on icon "close" at bounding box center [1318, 29] width 13 height 13
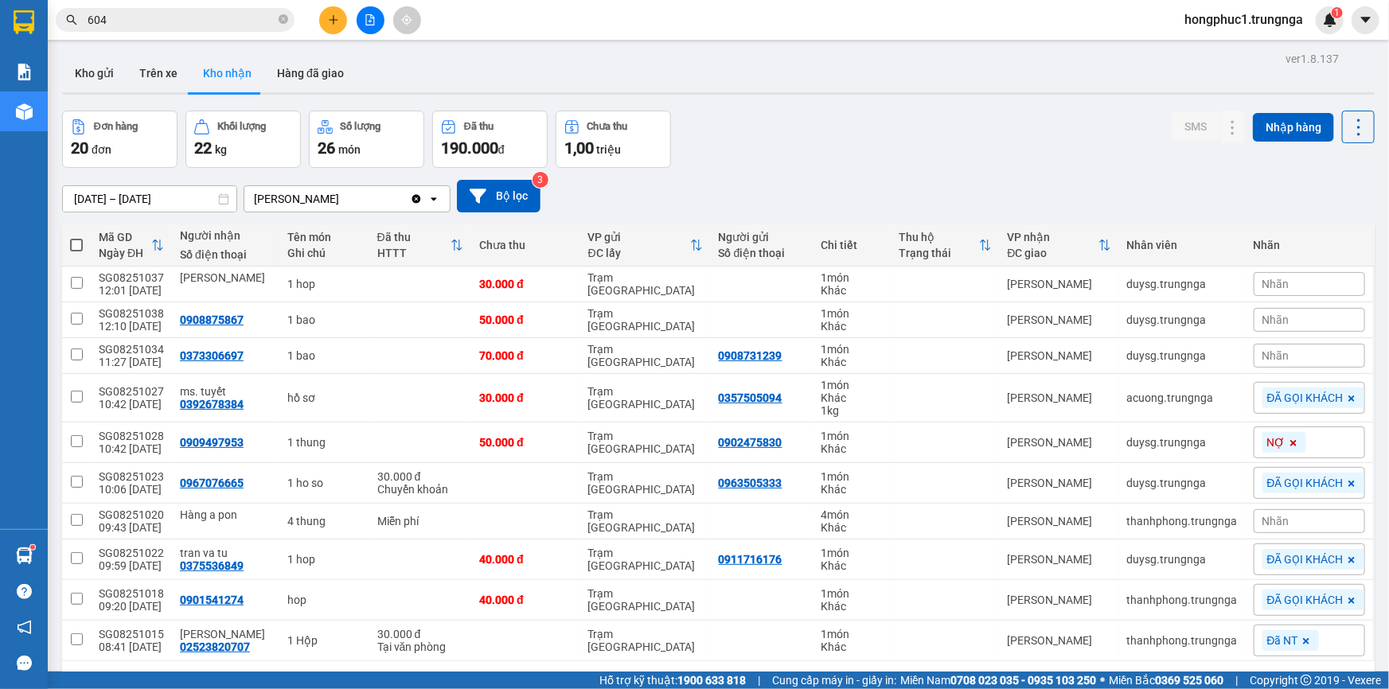
click at [167, 21] on input "604" at bounding box center [182, 20] width 188 height 18
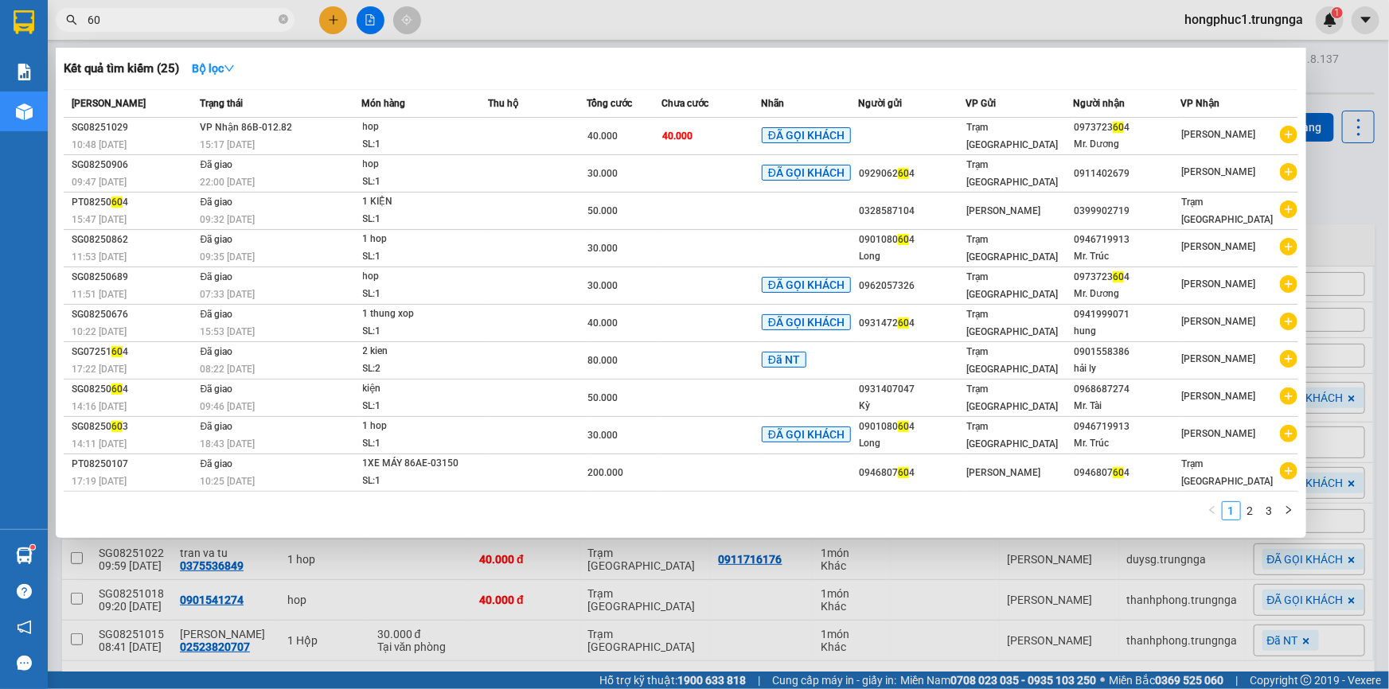
type input "6"
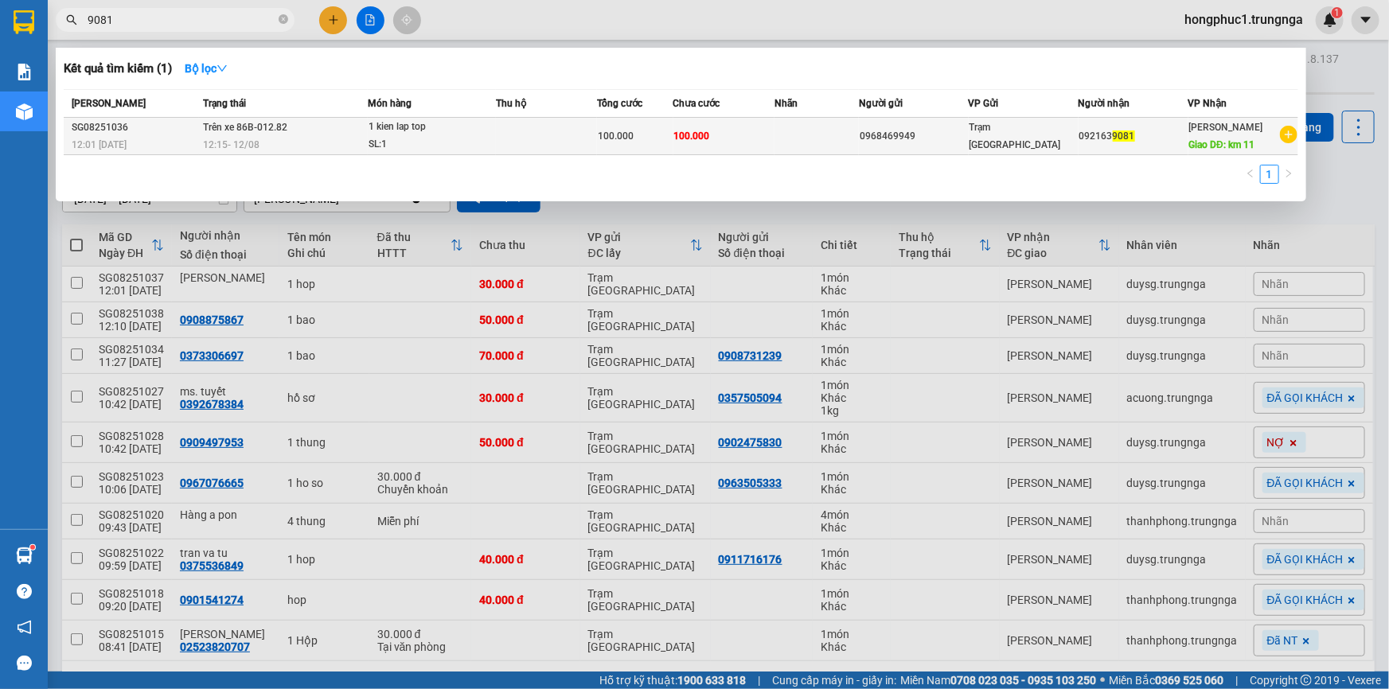
type input "9081"
click at [977, 140] on span "Trạm [GEOGRAPHIC_DATA]" at bounding box center [1016, 136] width 92 height 29
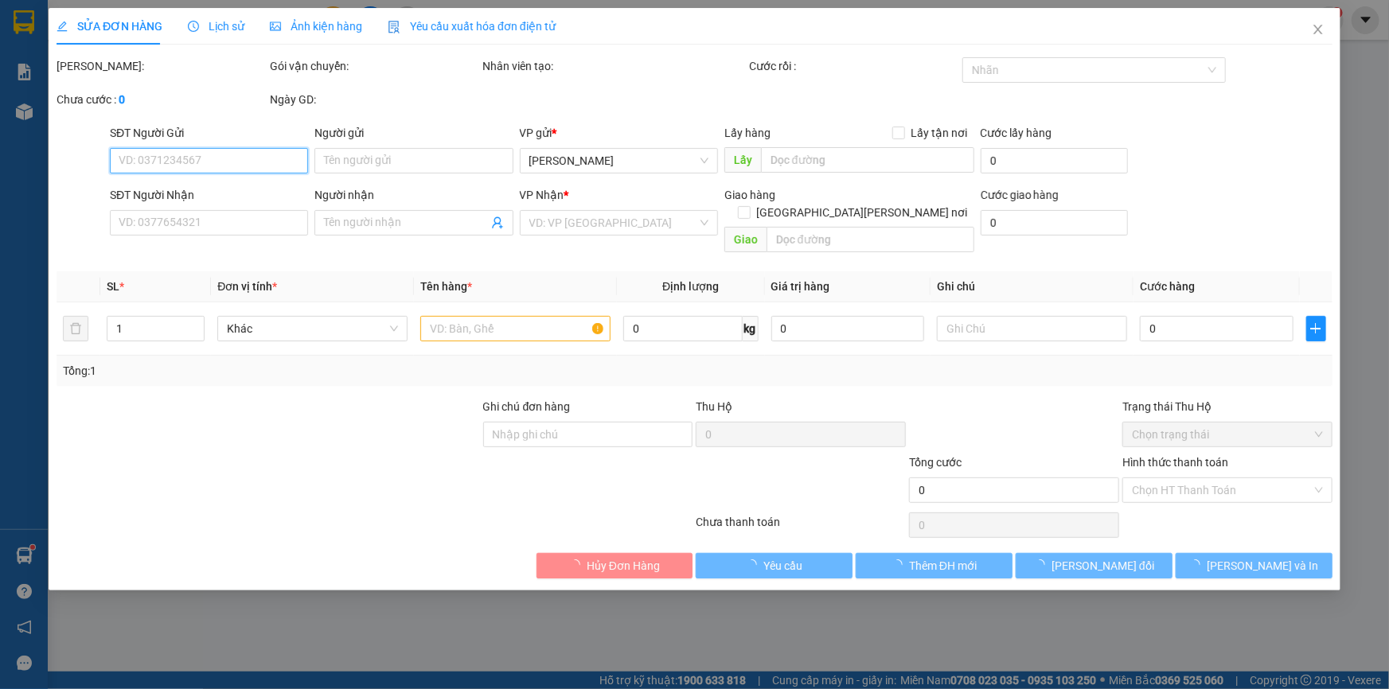
type input "0968469949"
type input "0921639081"
type input "km 11"
type input "100.000"
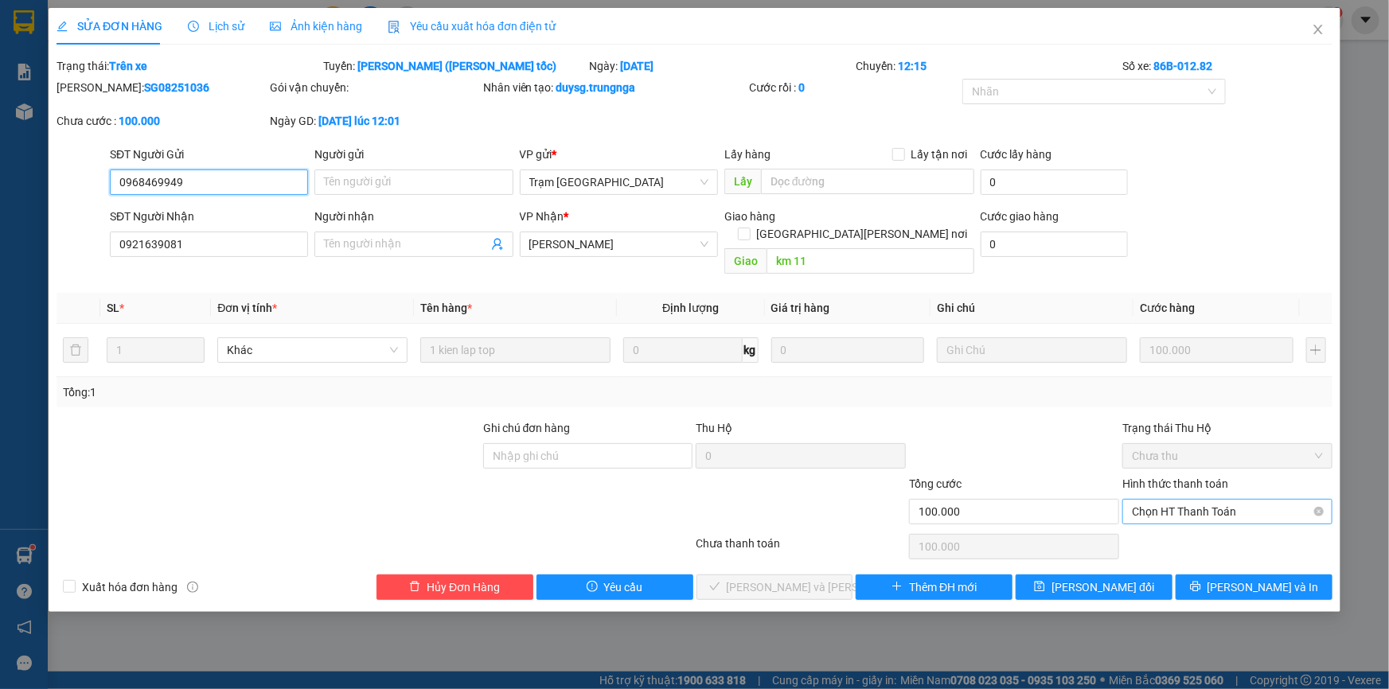
click at [1158, 500] on span "Chọn HT Thanh Toán" at bounding box center [1227, 512] width 191 height 24
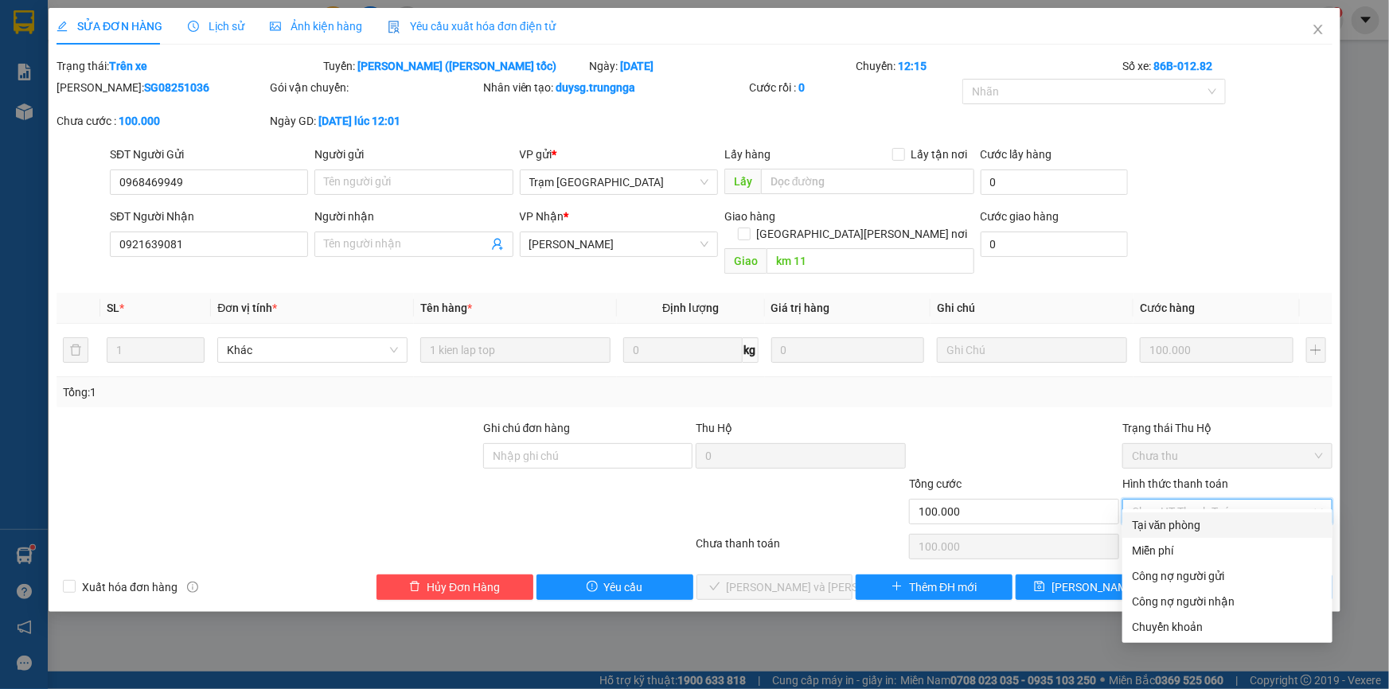
click at [1151, 526] on div "Tại văn phòng" at bounding box center [1227, 526] width 191 height 18
type input "0"
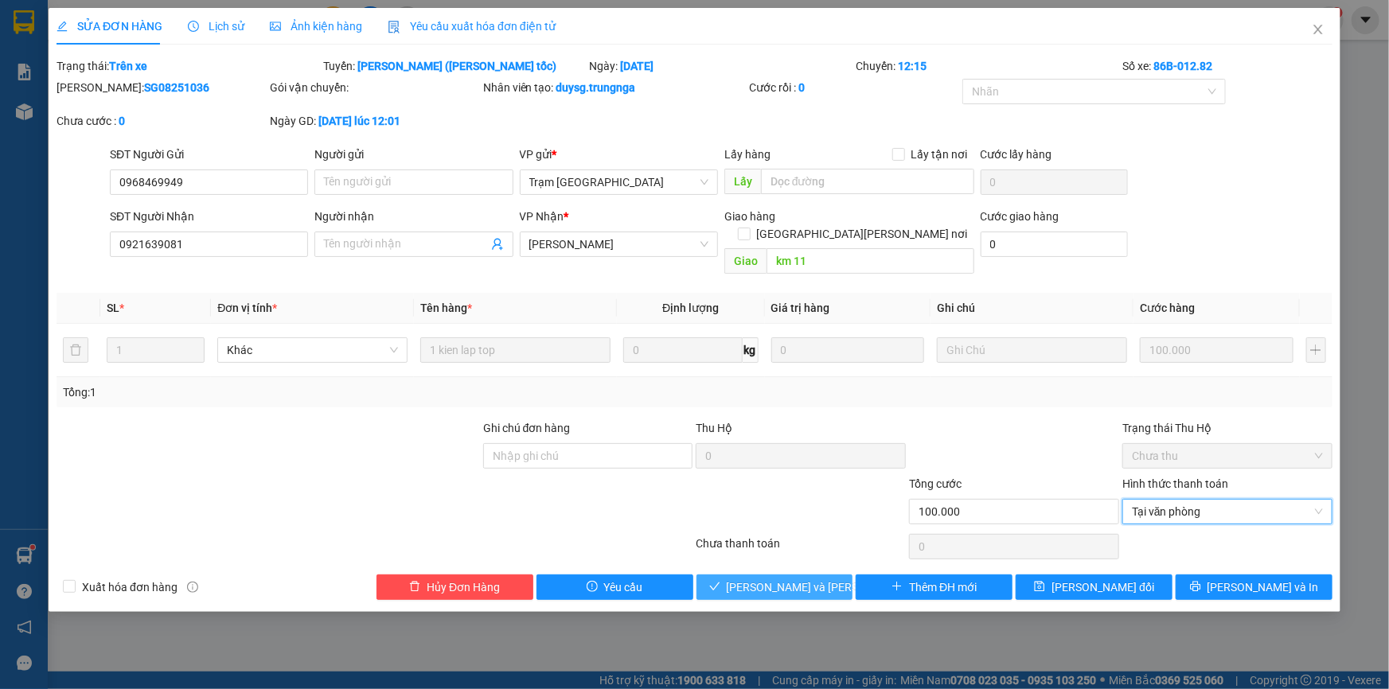
click at [759, 579] on span "[PERSON_NAME] và [PERSON_NAME] hàng" at bounding box center [834, 588] width 215 height 18
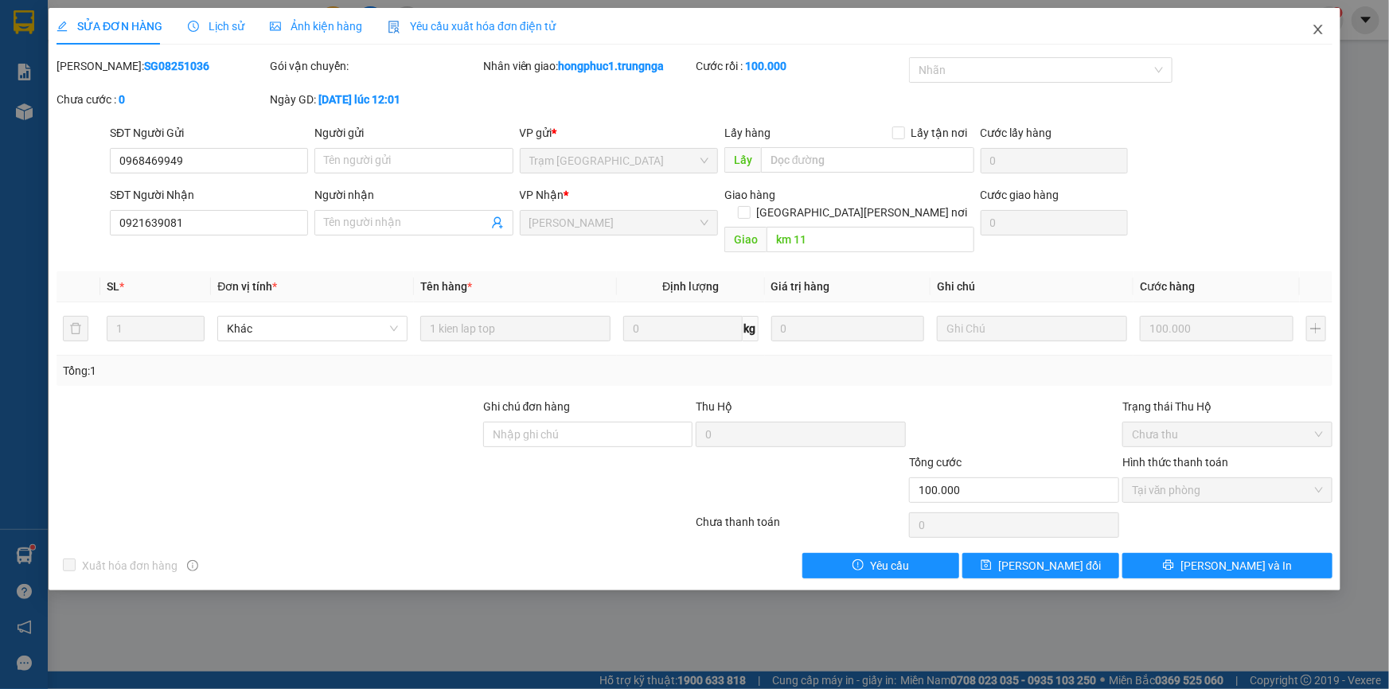
click at [1316, 32] on icon "close" at bounding box center [1318, 30] width 9 height 10
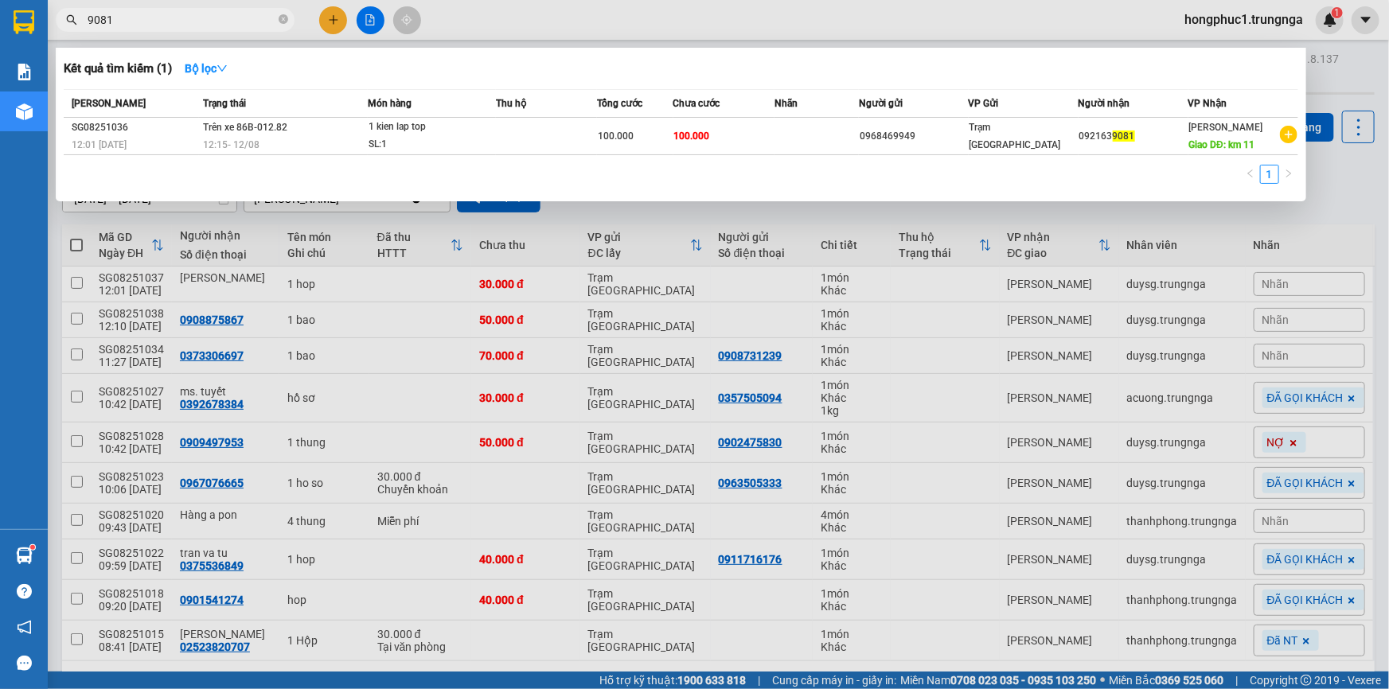
click at [141, 25] on input "9081" at bounding box center [182, 20] width 188 height 18
type input "9"
type input "679"
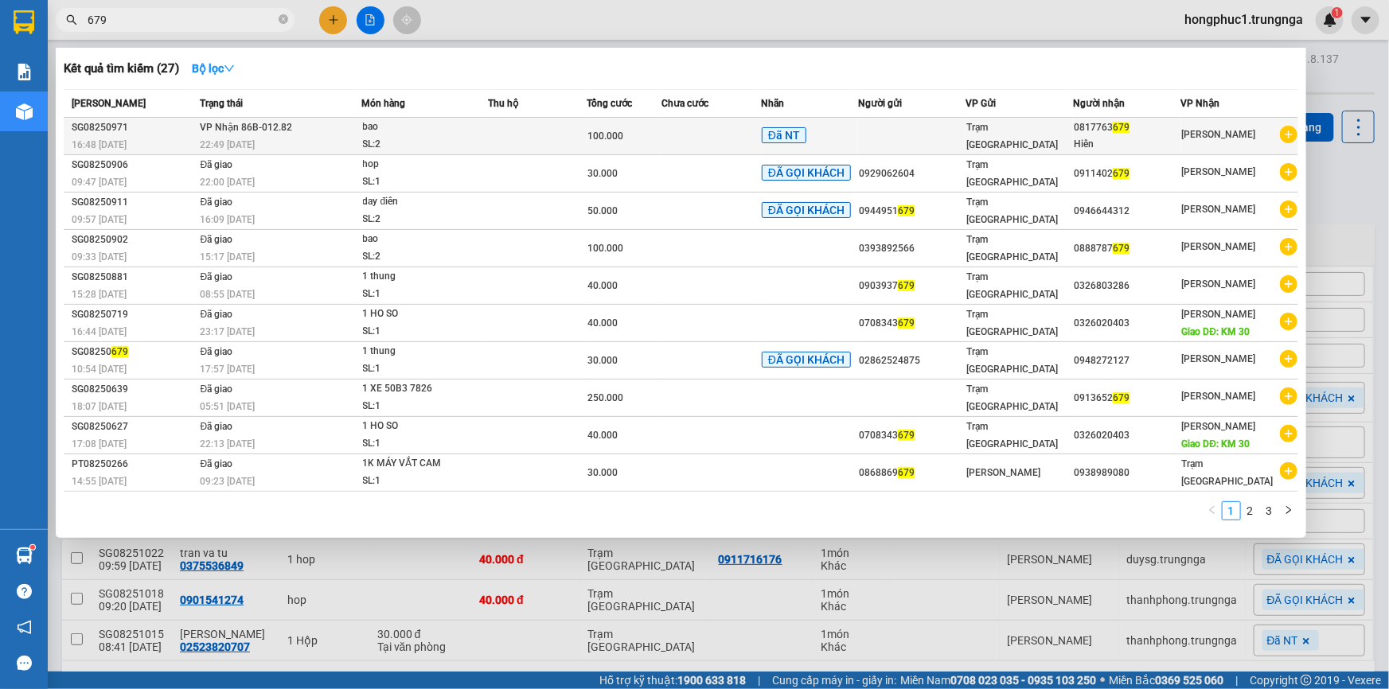
click at [984, 119] on td "Trạm [GEOGRAPHIC_DATA]" at bounding box center [1019, 136] width 107 height 37
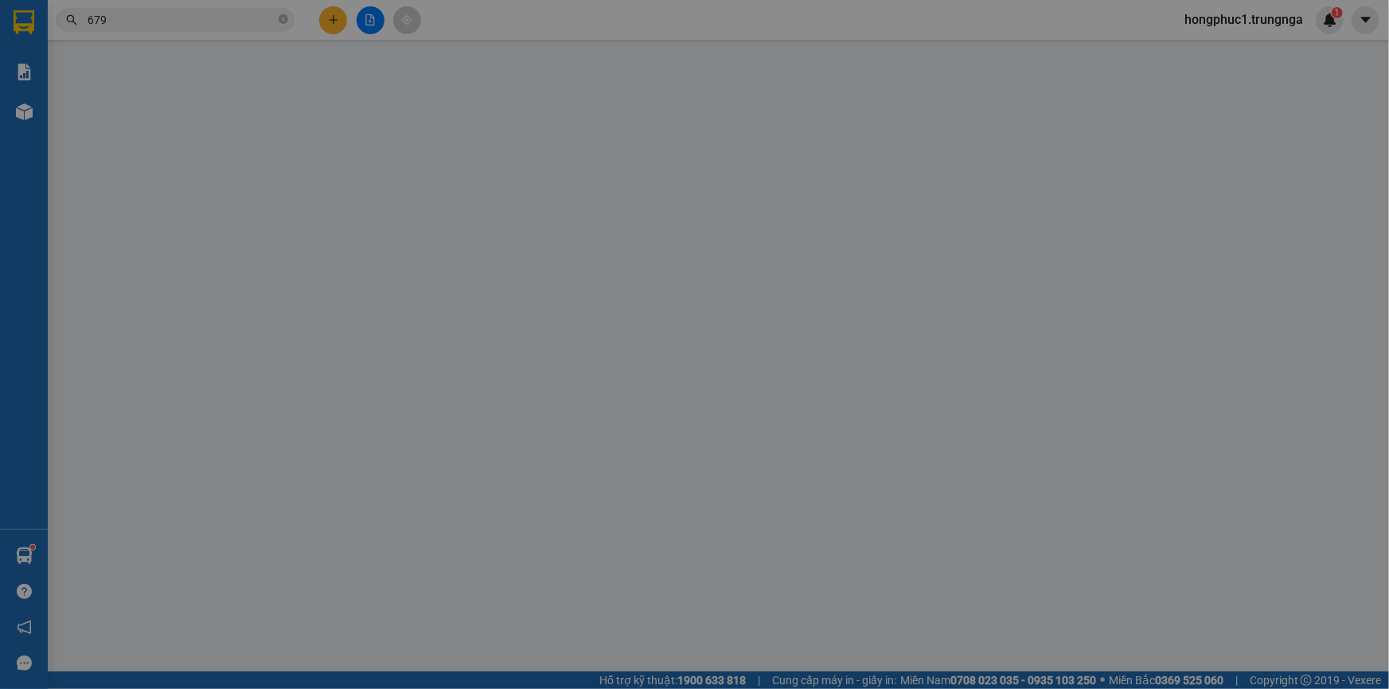
type input "0817763679"
type input "Hiên"
type input "100.000"
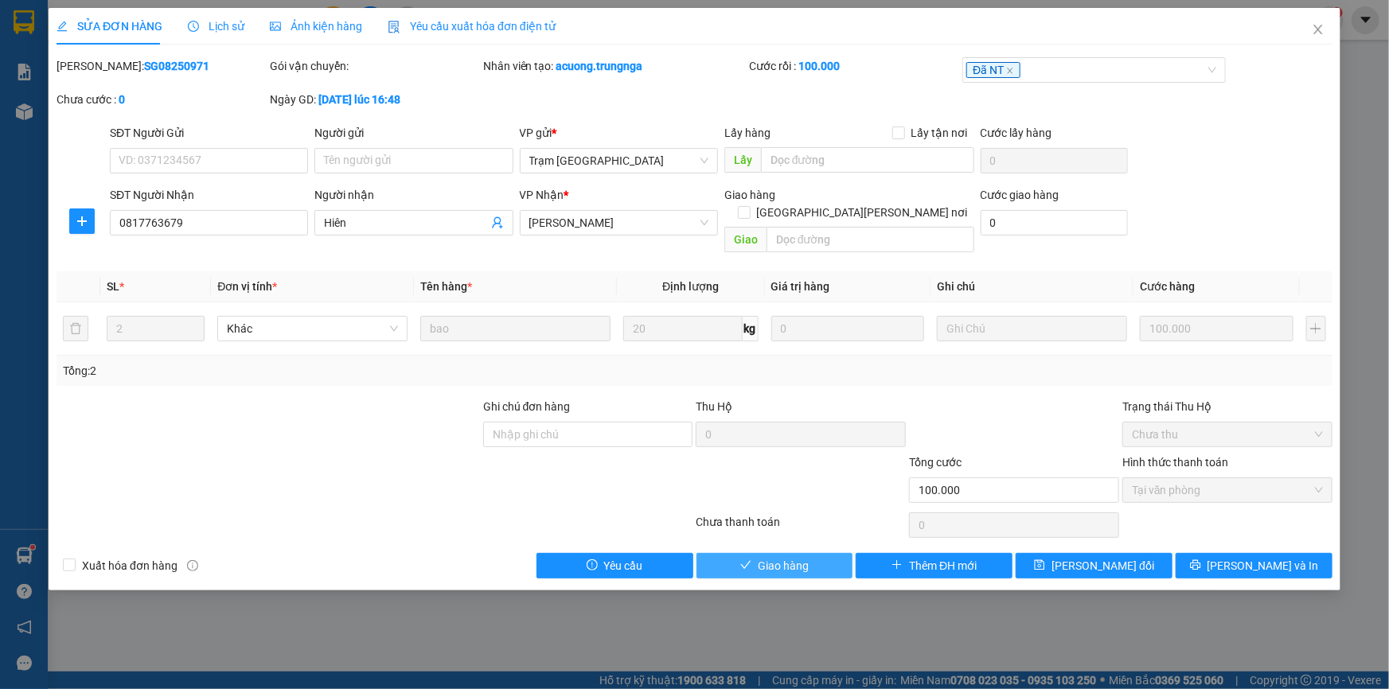
click at [778, 557] on span "Giao hàng" at bounding box center [783, 566] width 51 height 18
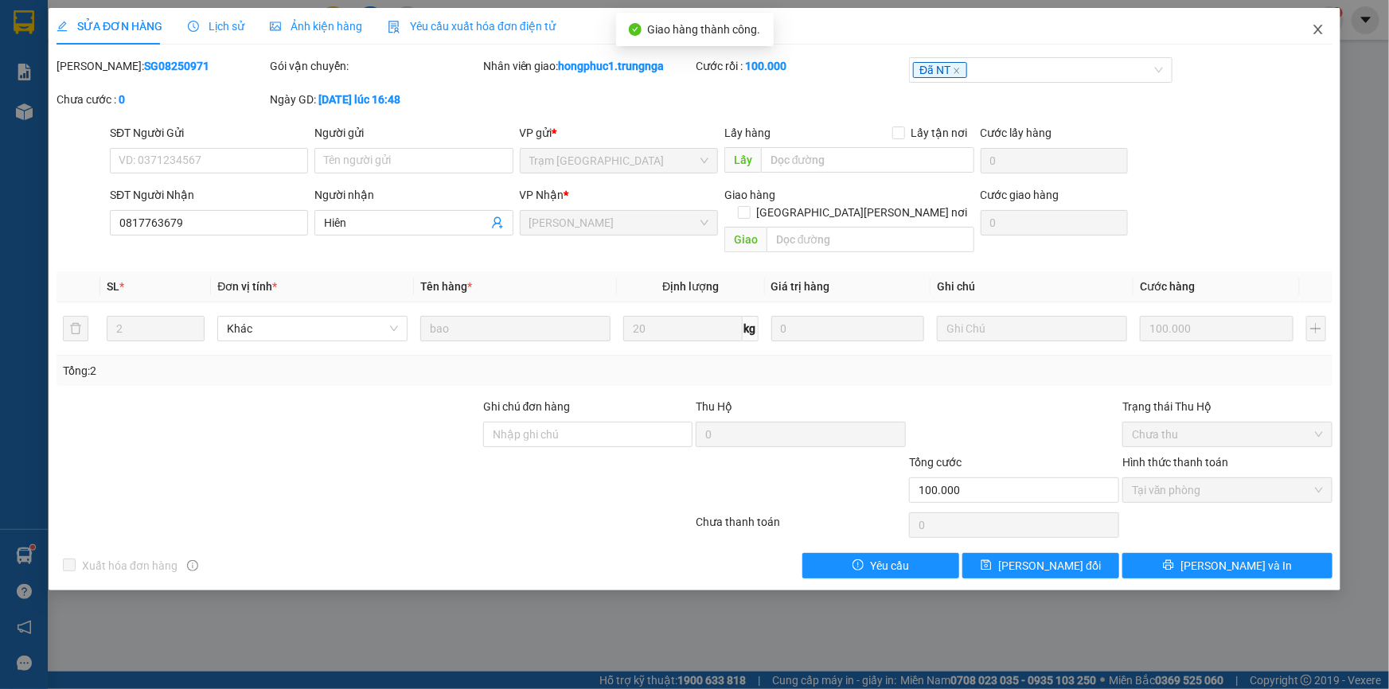
click at [1314, 27] on icon "close" at bounding box center [1318, 29] width 13 height 13
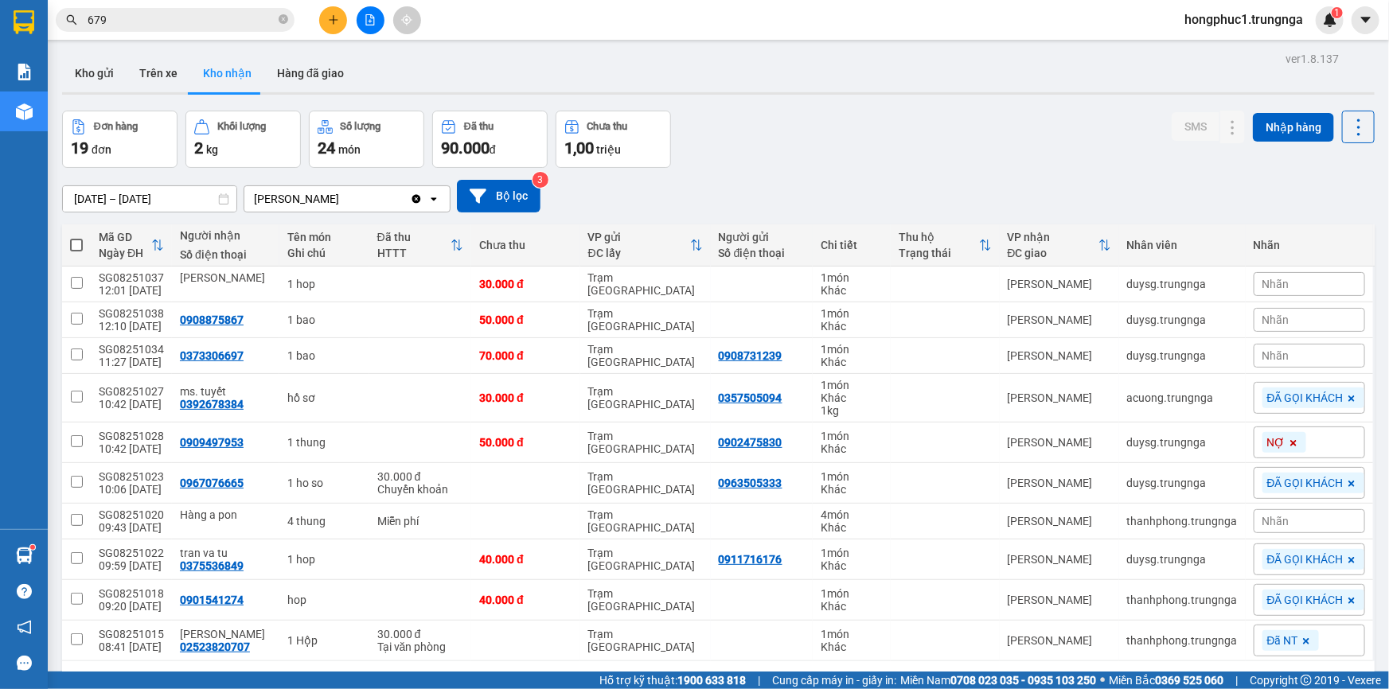
click at [231, 24] on input "679" at bounding box center [182, 20] width 188 height 18
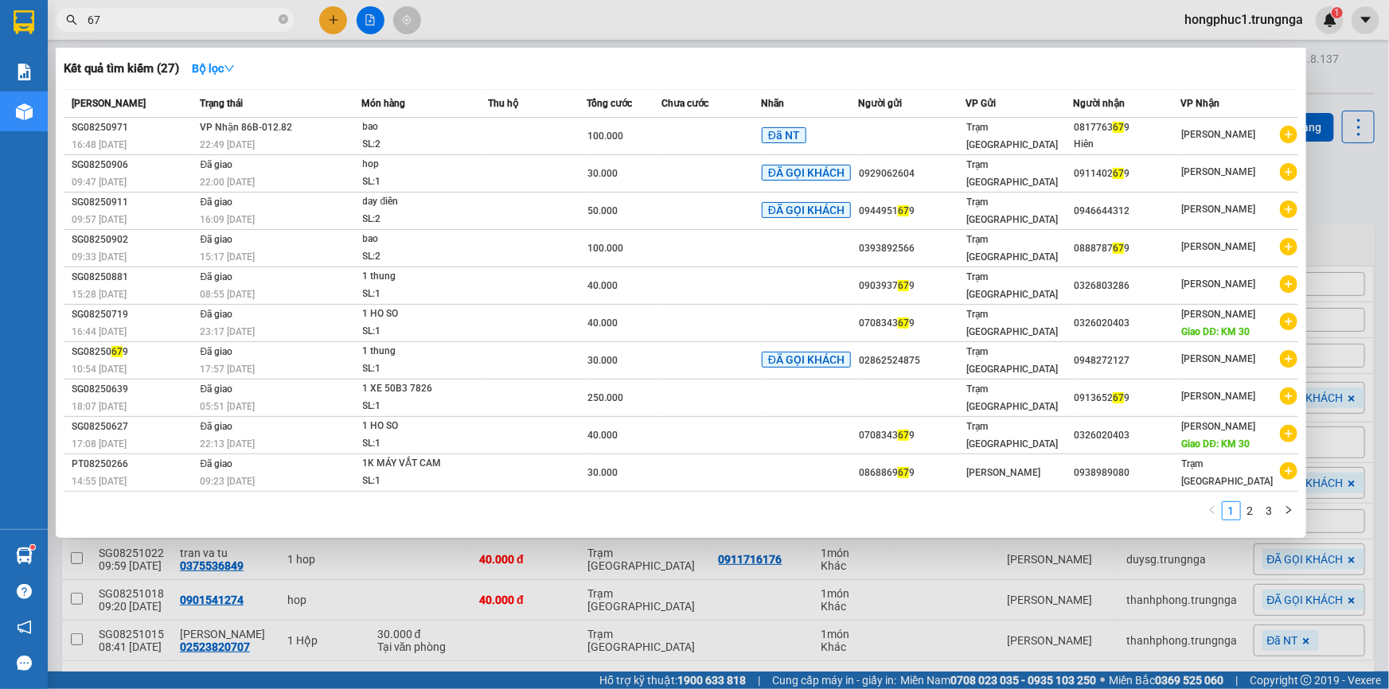
type input "6"
type input "807"
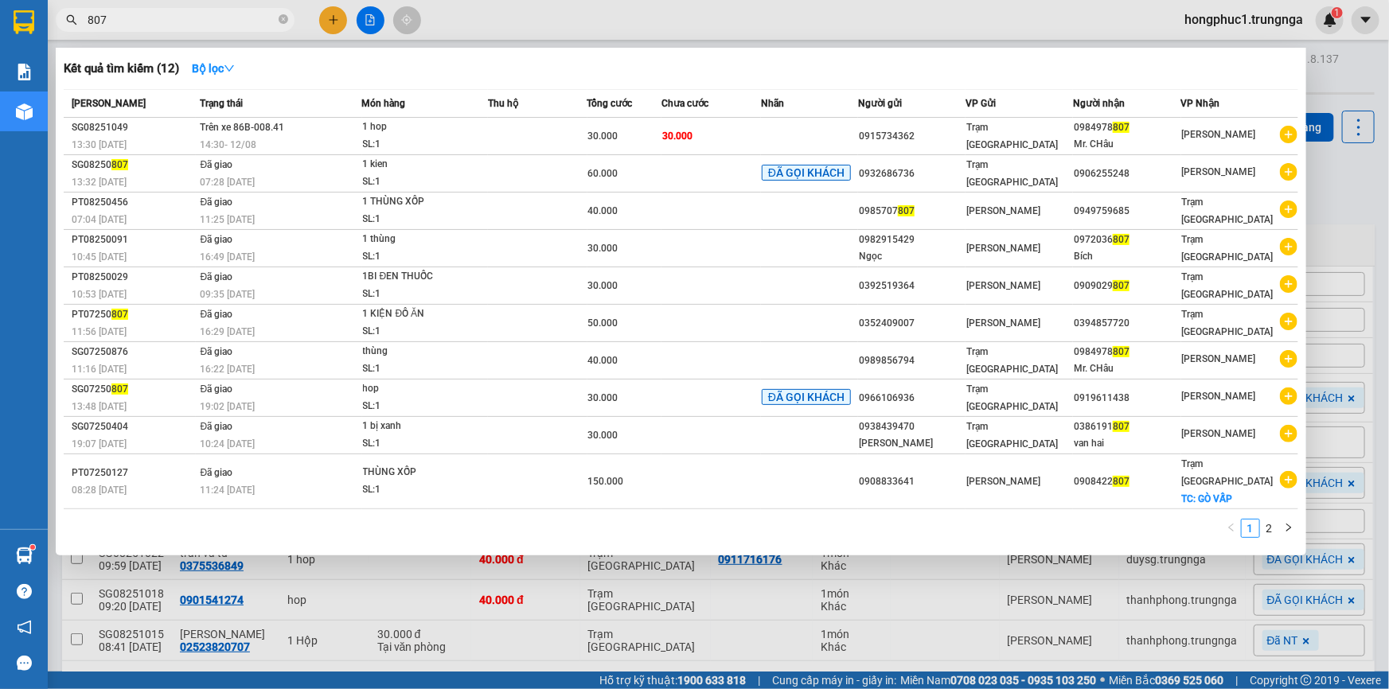
click at [541, 606] on div at bounding box center [694, 344] width 1389 height 689
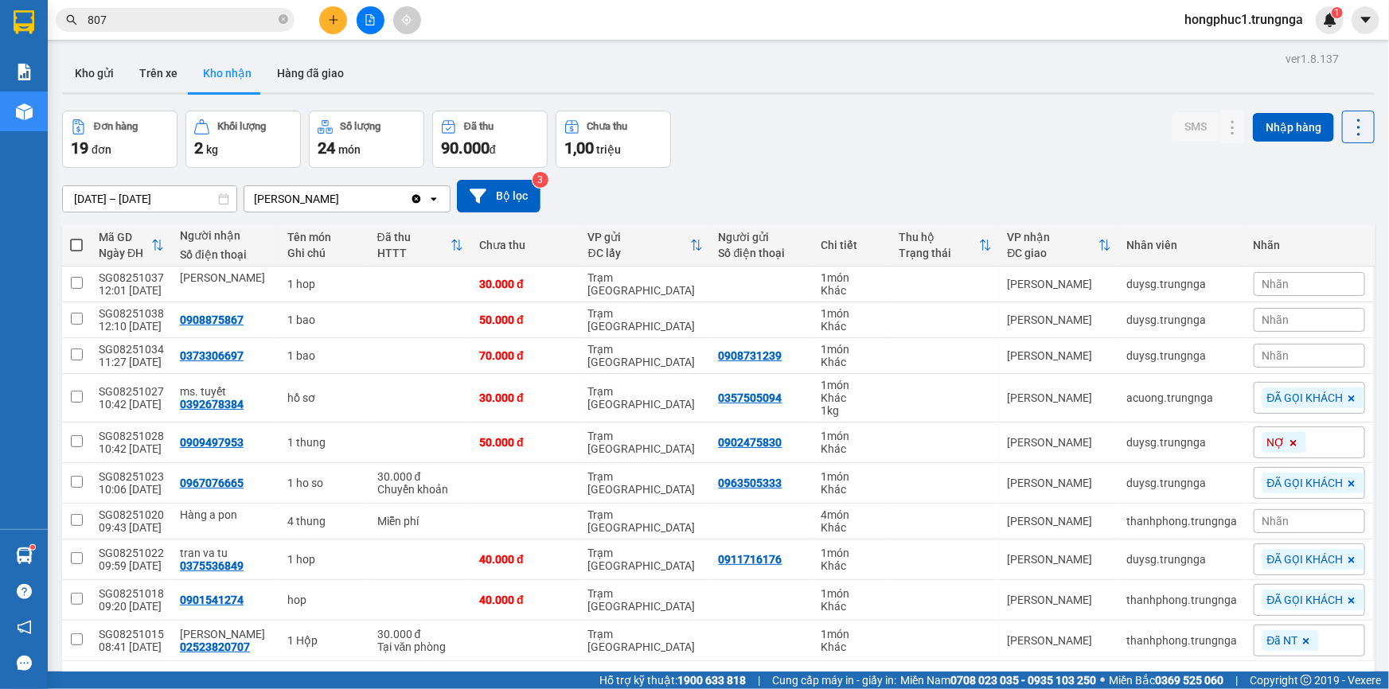
click at [224, 73] on button "Kho nhận" at bounding box center [227, 73] width 74 height 38
click at [849, 158] on div "Đơn hàng 19 đơn [PERSON_NAME] 2 kg Số [PERSON_NAME] 24 món Đã thu 90.000 [PERSO…" at bounding box center [718, 139] width 1313 height 57
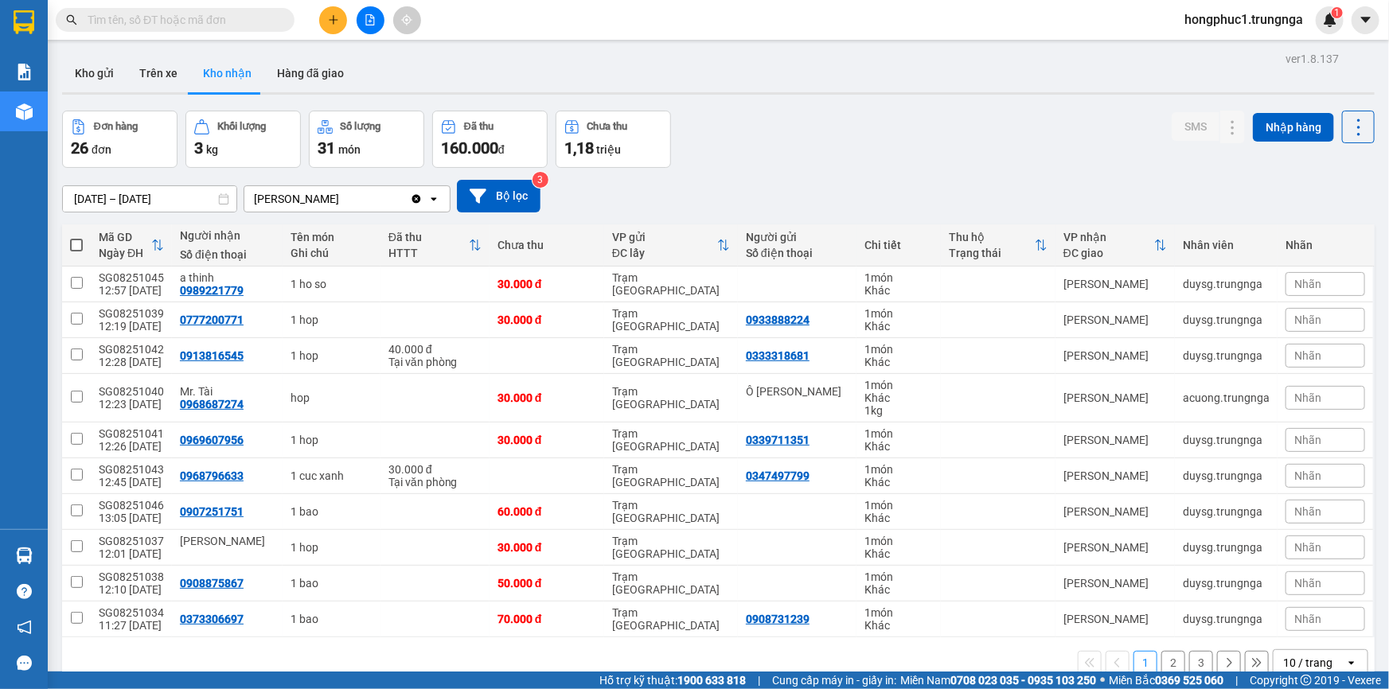
click at [1164, 663] on button "2" at bounding box center [1173, 663] width 24 height 24
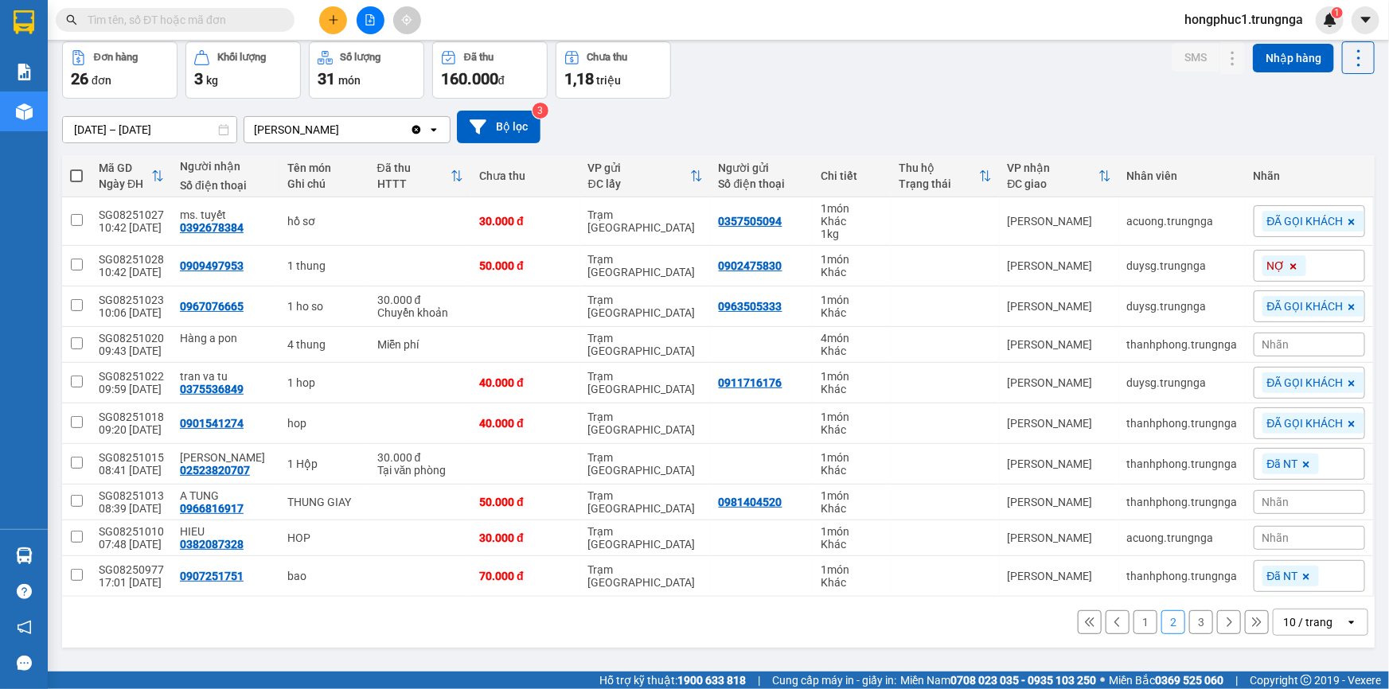
scroll to position [72, 0]
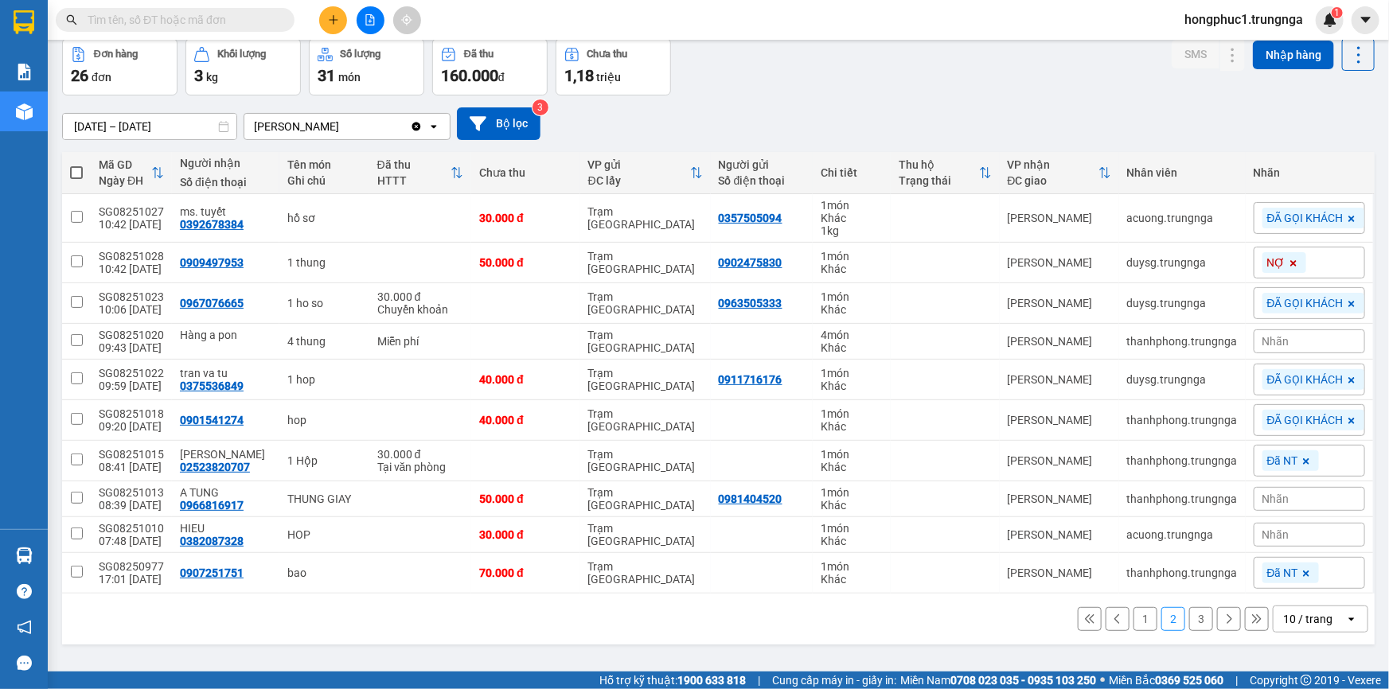
click at [1078, 613] on button at bounding box center [1090, 619] width 24 height 24
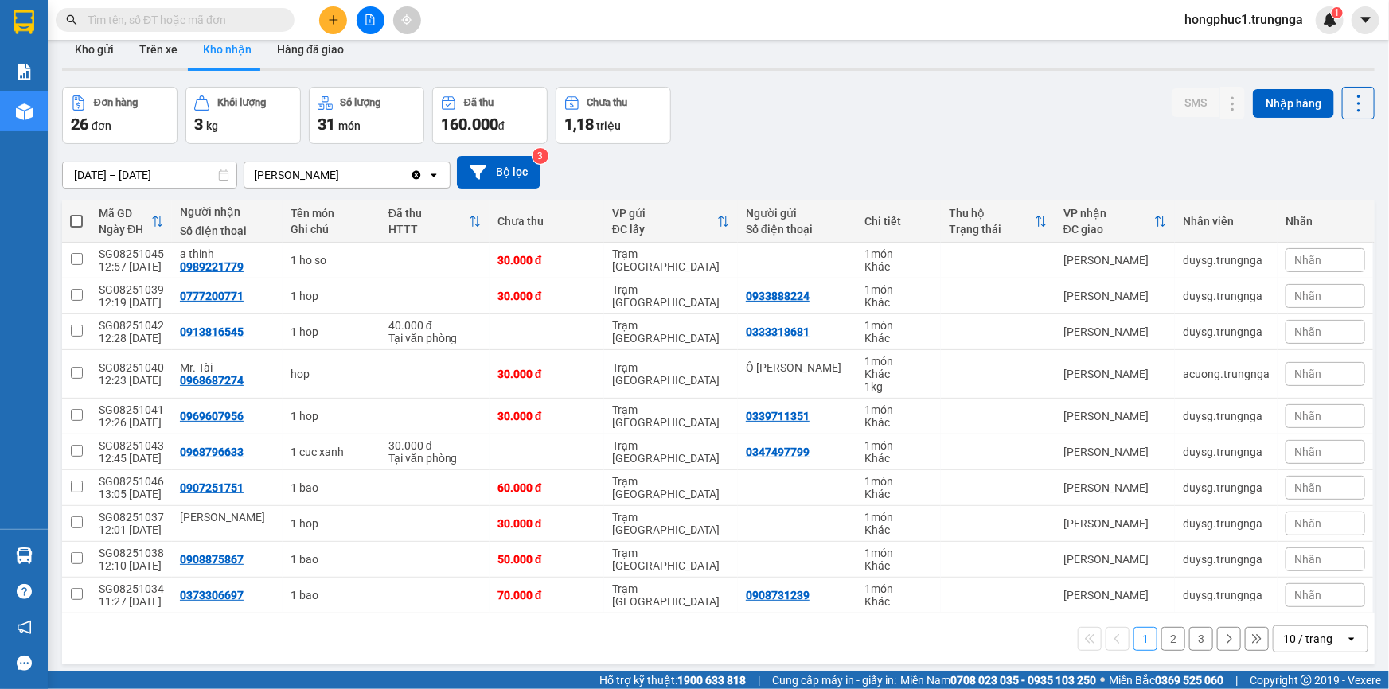
scroll to position [0, 0]
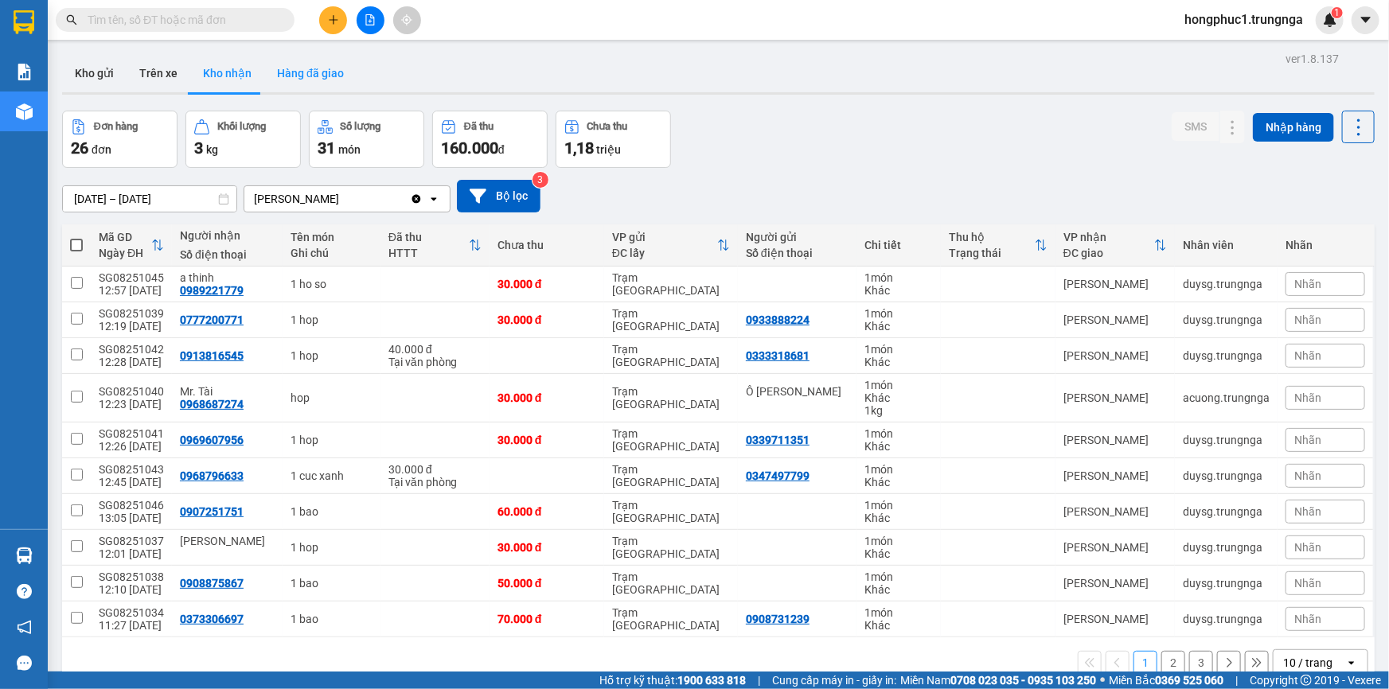
click at [299, 72] on button "Hàng đã giao" at bounding box center [310, 73] width 92 height 38
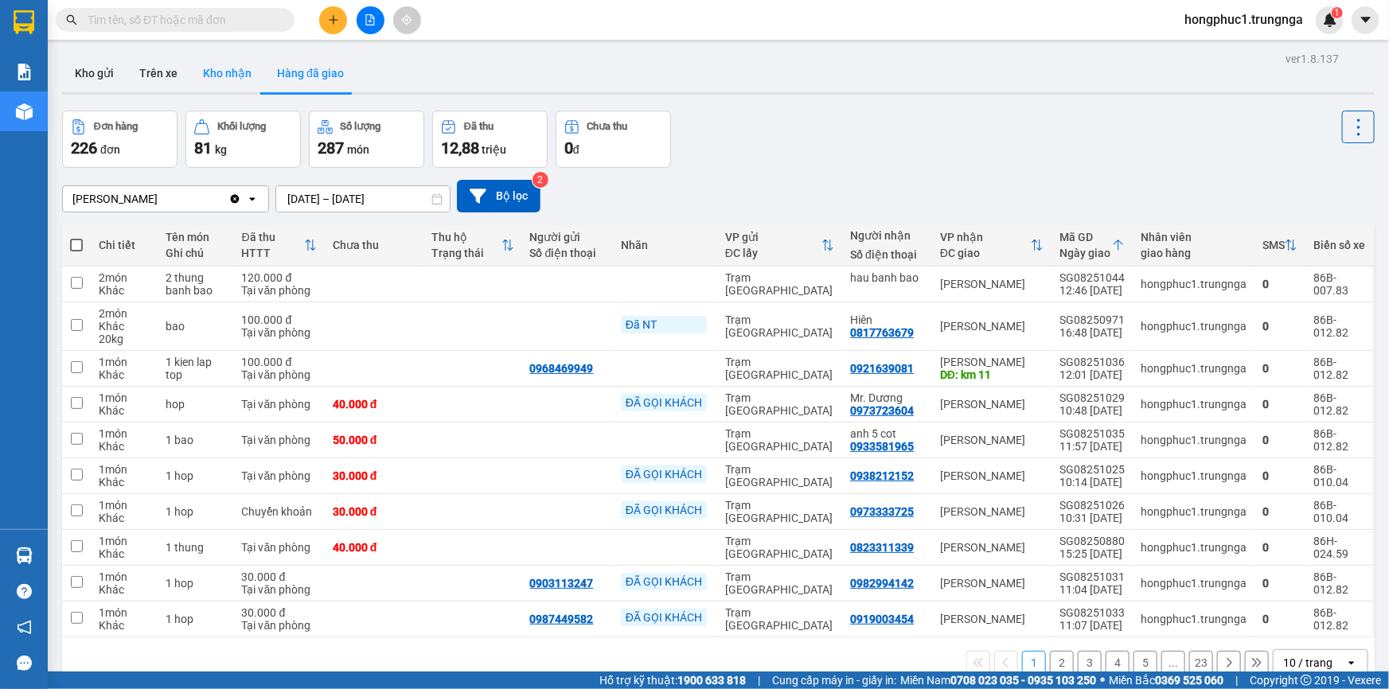
click at [227, 72] on button "Kho nhận" at bounding box center [227, 73] width 74 height 38
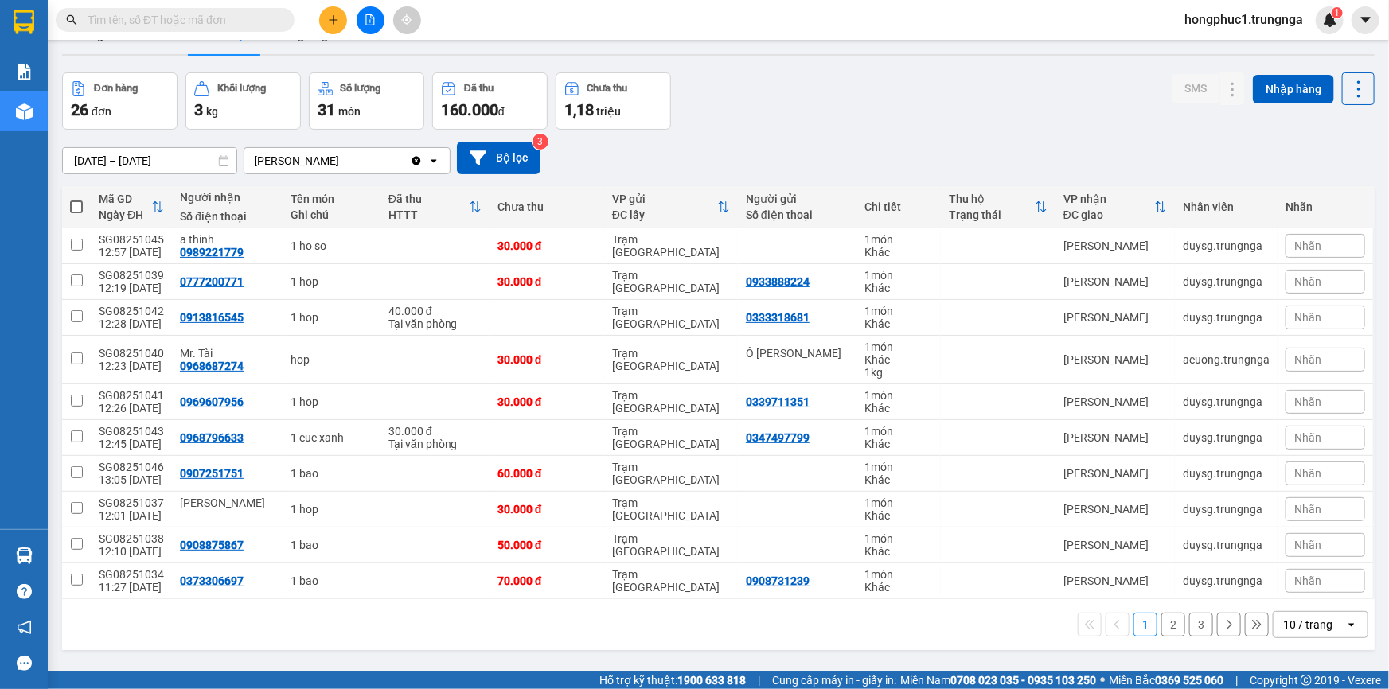
scroll to position [72, 0]
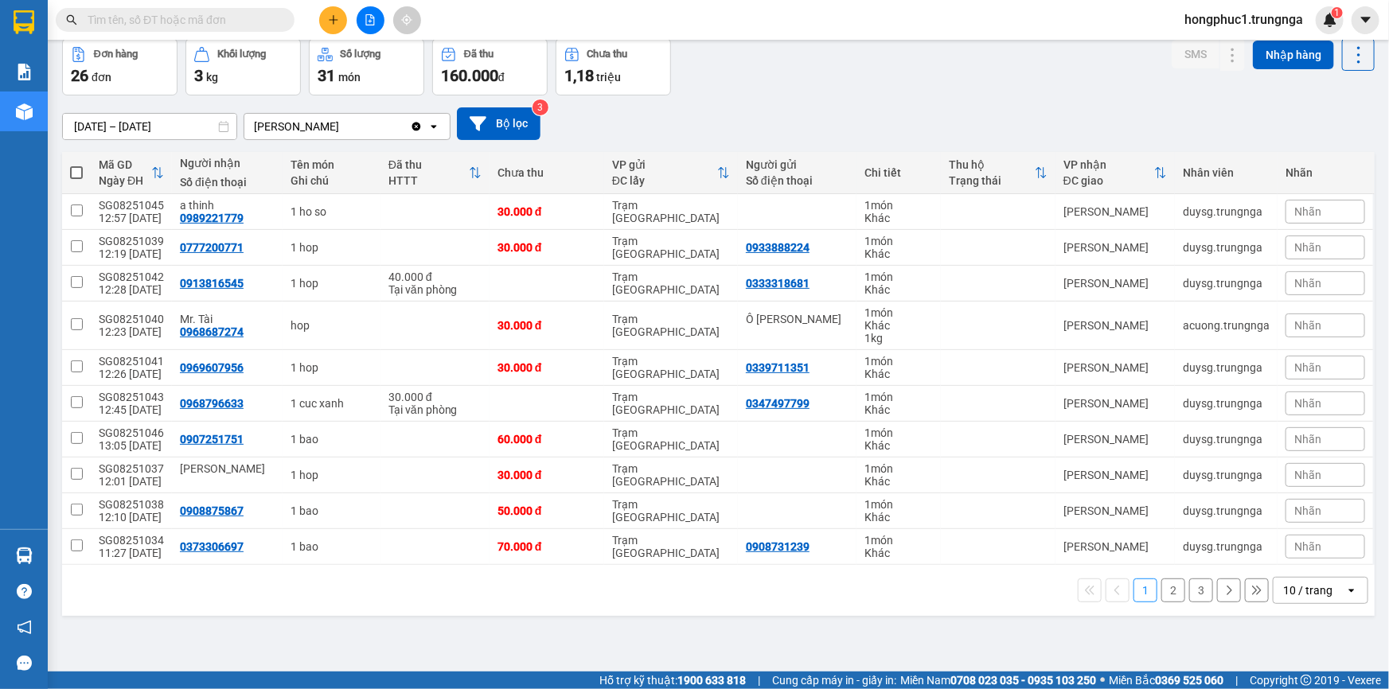
click at [1166, 588] on button "2" at bounding box center [1173, 591] width 24 height 24
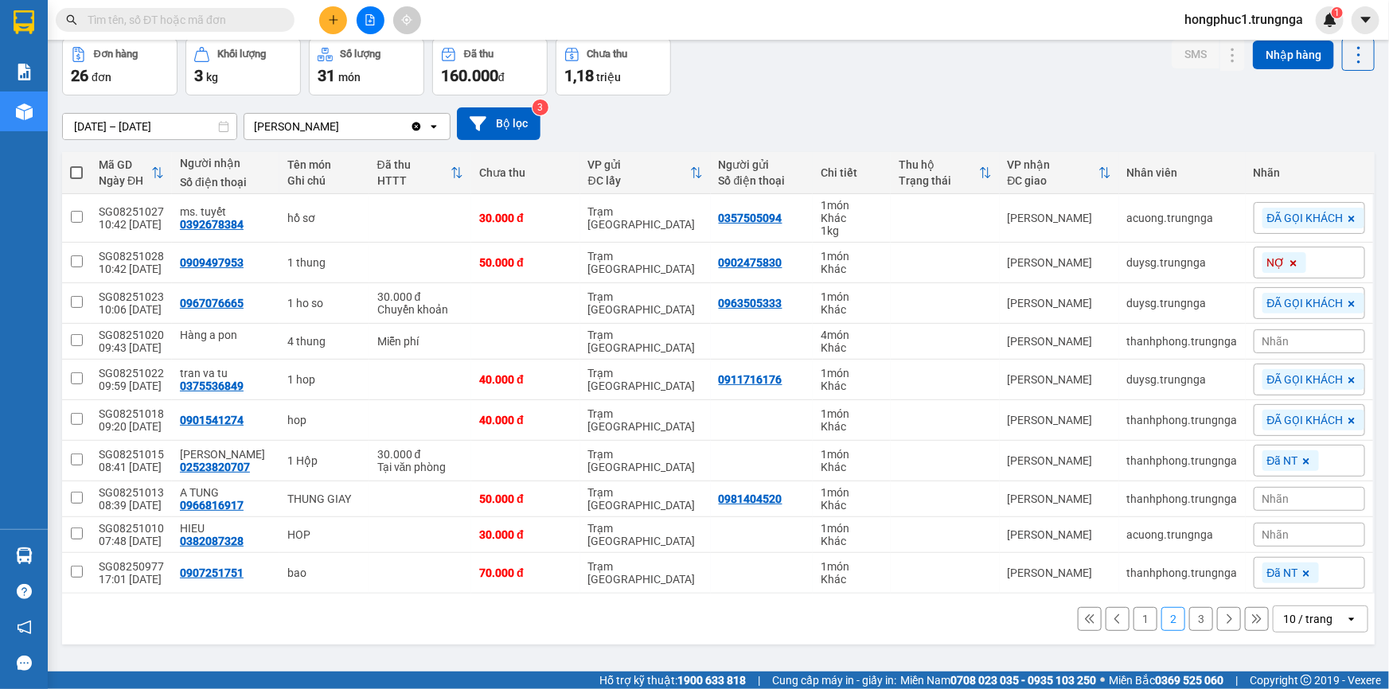
click at [1085, 620] on icon at bounding box center [1089, 619] width 9 height 9
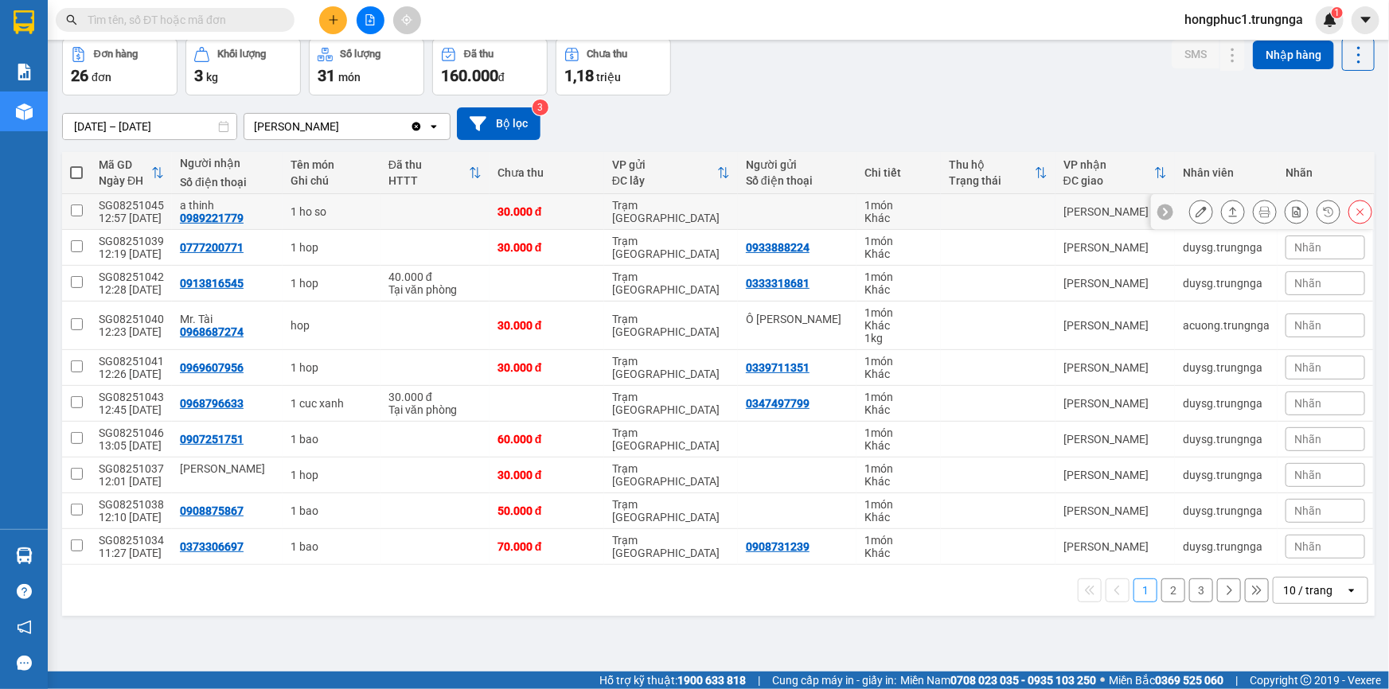
click at [1160, 210] on icon at bounding box center [1165, 211] width 11 height 11
click at [1294, 210] on span "Nhãn" at bounding box center [1307, 211] width 27 height 13
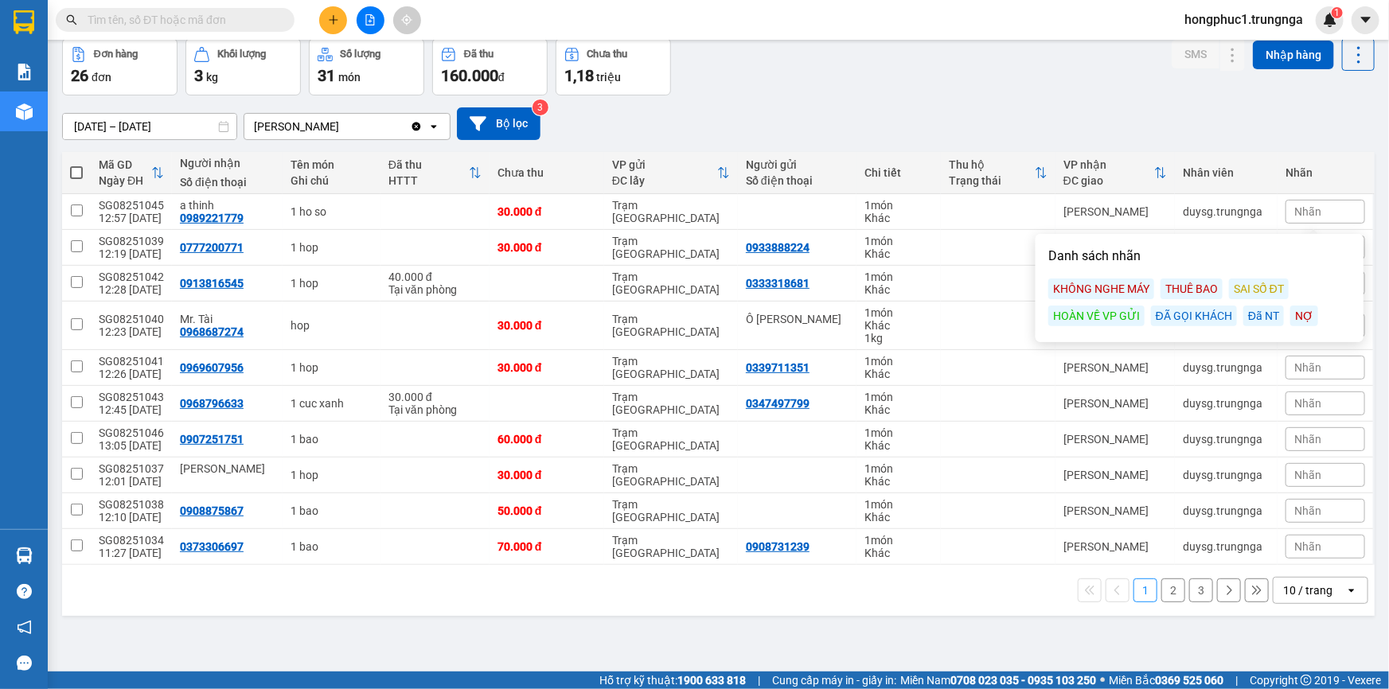
click at [1190, 314] on div "ĐÃ GỌI KHÁCH" at bounding box center [1194, 316] width 86 height 21
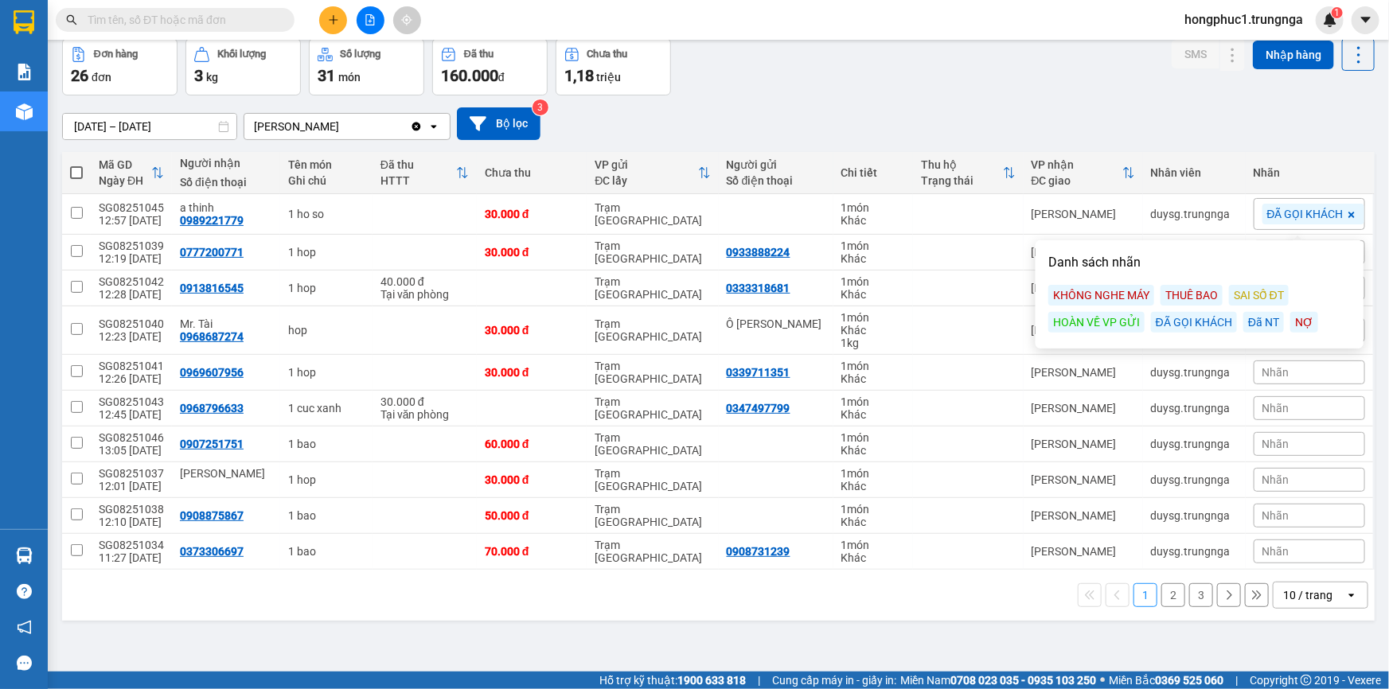
click at [1092, 94] on div "Đơn hàng 26 đơn Khối lượng 3 kg Số lượng 31 món Đã thu 160.000 đ Chưa thu 1,18 …" at bounding box center [718, 66] width 1313 height 57
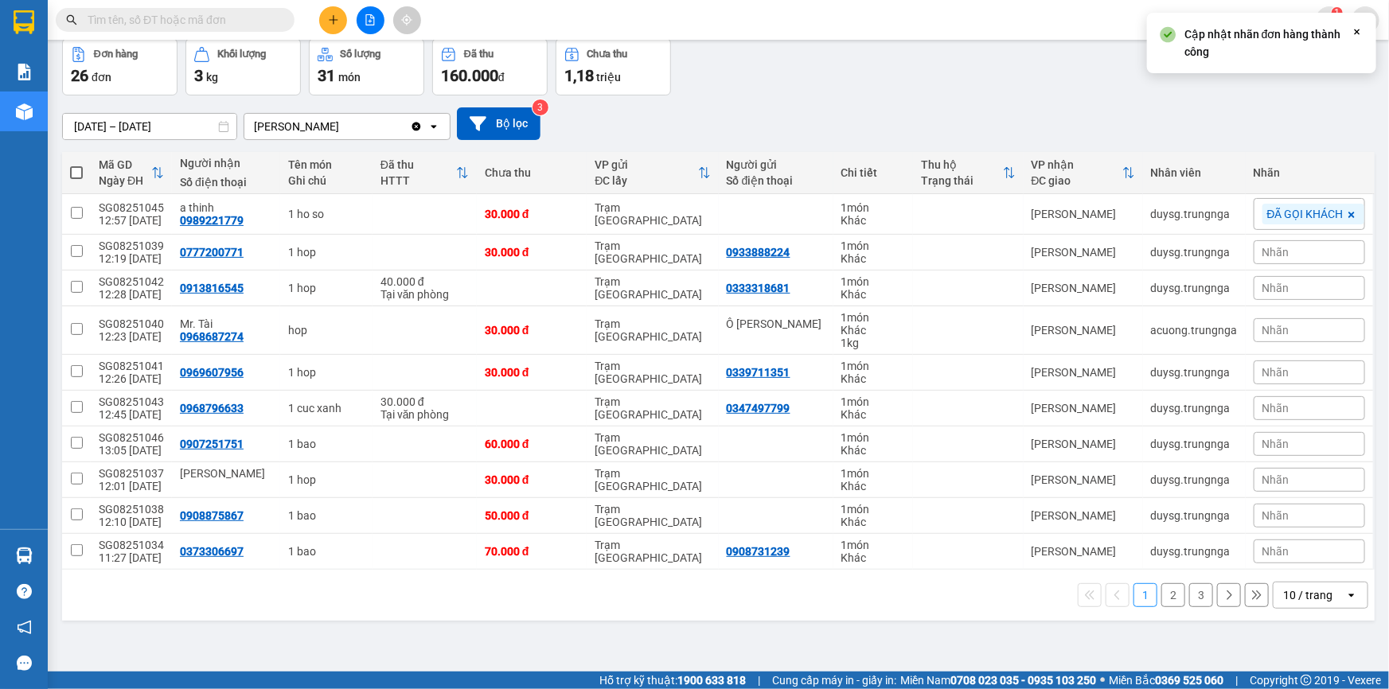
click at [1263, 255] on span "Nhãn" at bounding box center [1276, 252] width 27 height 13
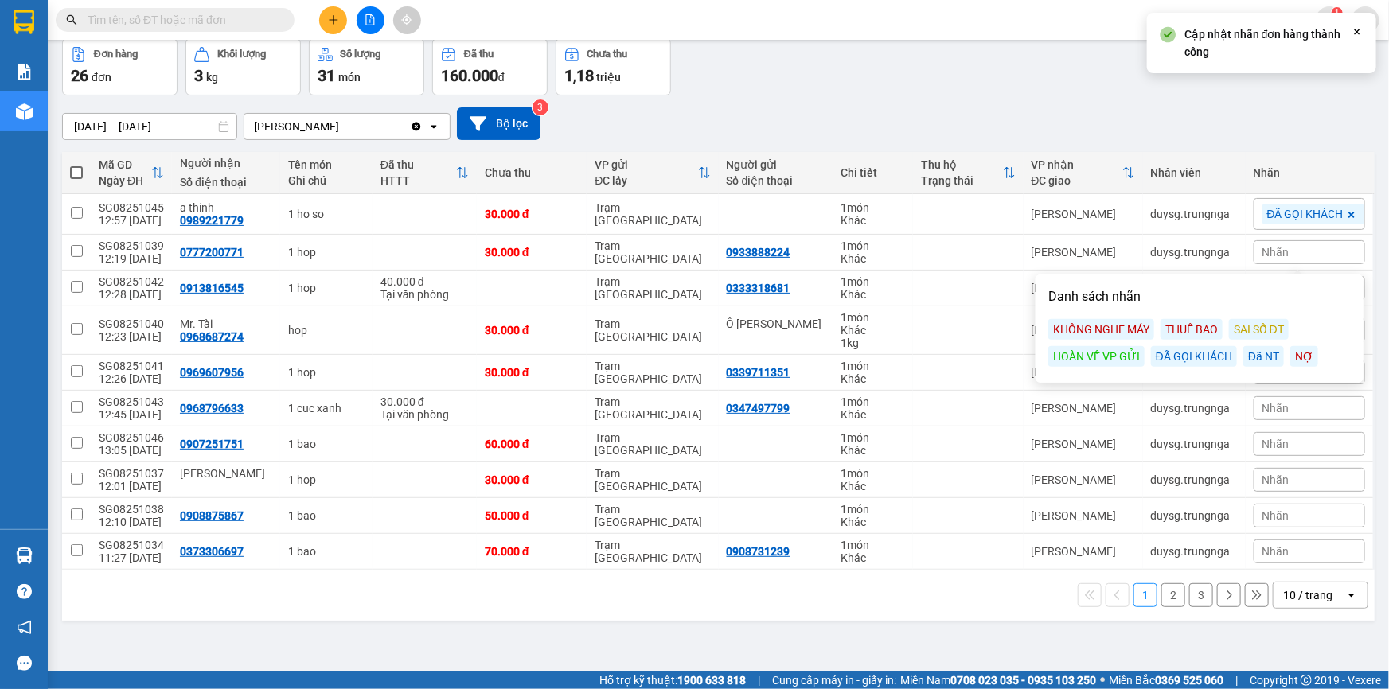
click at [1120, 326] on div "KHÔNG NGHE MÁY" at bounding box center [1101, 329] width 106 height 21
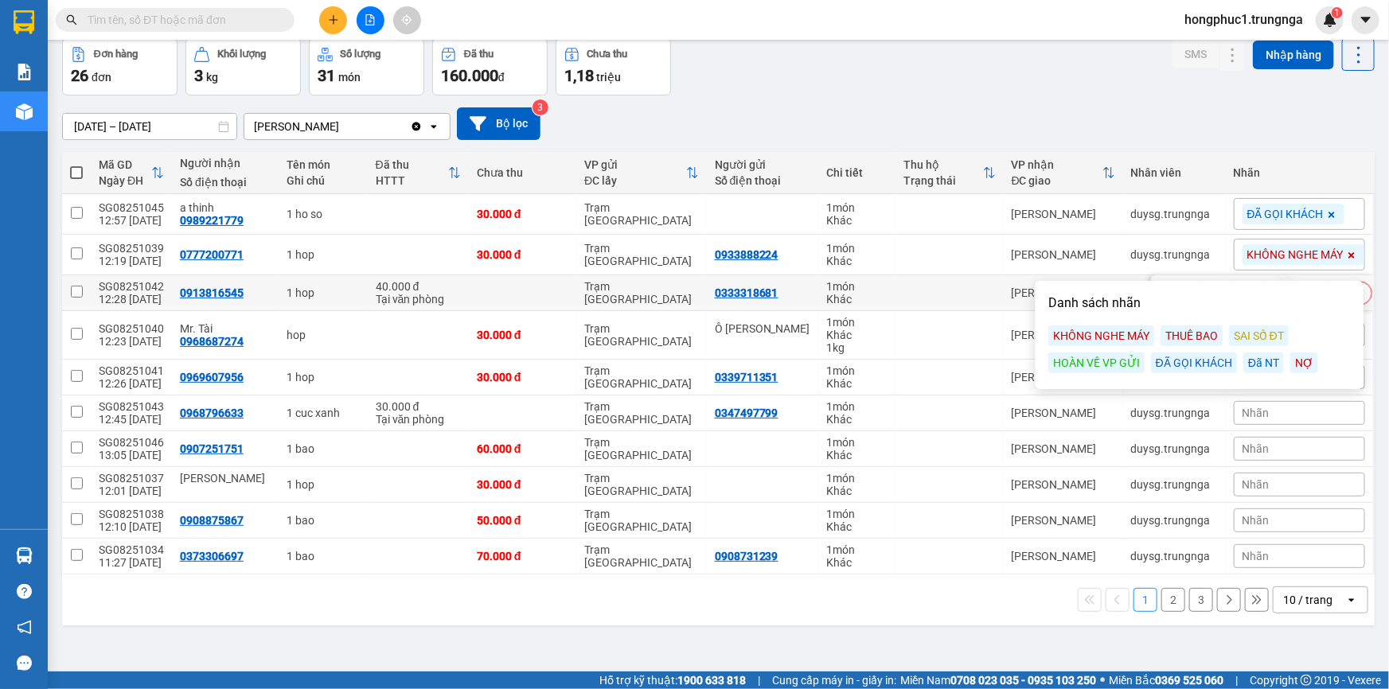
click at [917, 293] on td at bounding box center [949, 293] width 107 height 36
checkbox input "true"
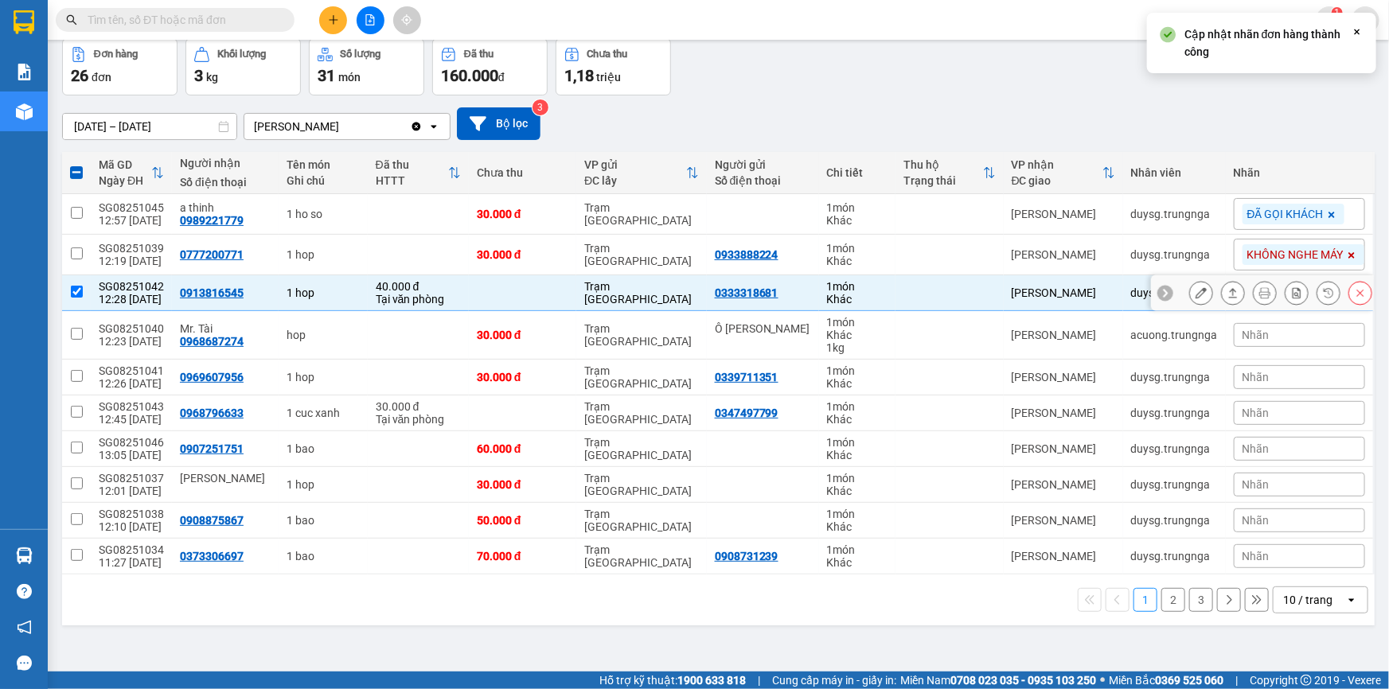
click at [1160, 287] on icon at bounding box center [1165, 292] width 11 height 11
click at [1259, 294] on div "Nhãn" at bounding box center [1299, 293] width 131 height 24
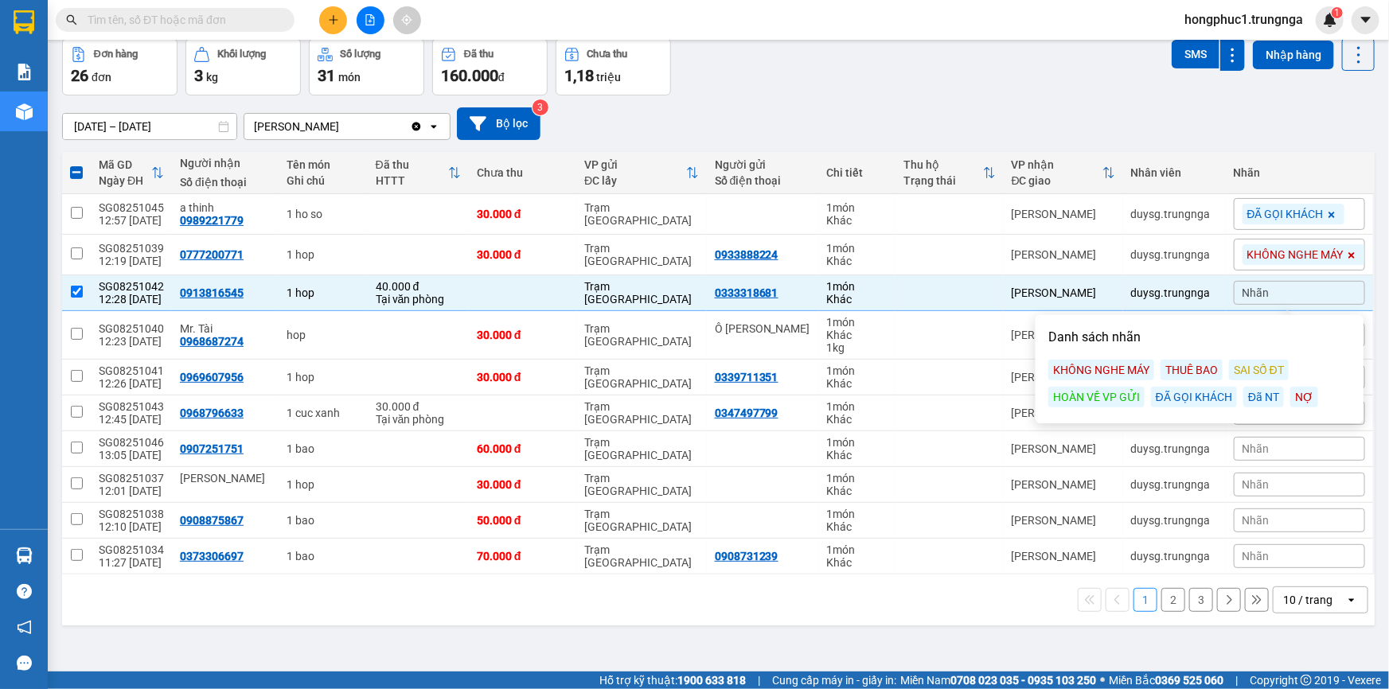
click at [1197, 399] on div "ĐÃ GỌI KHÁCH" at bounding box center [1194, 397] width 86 height 21
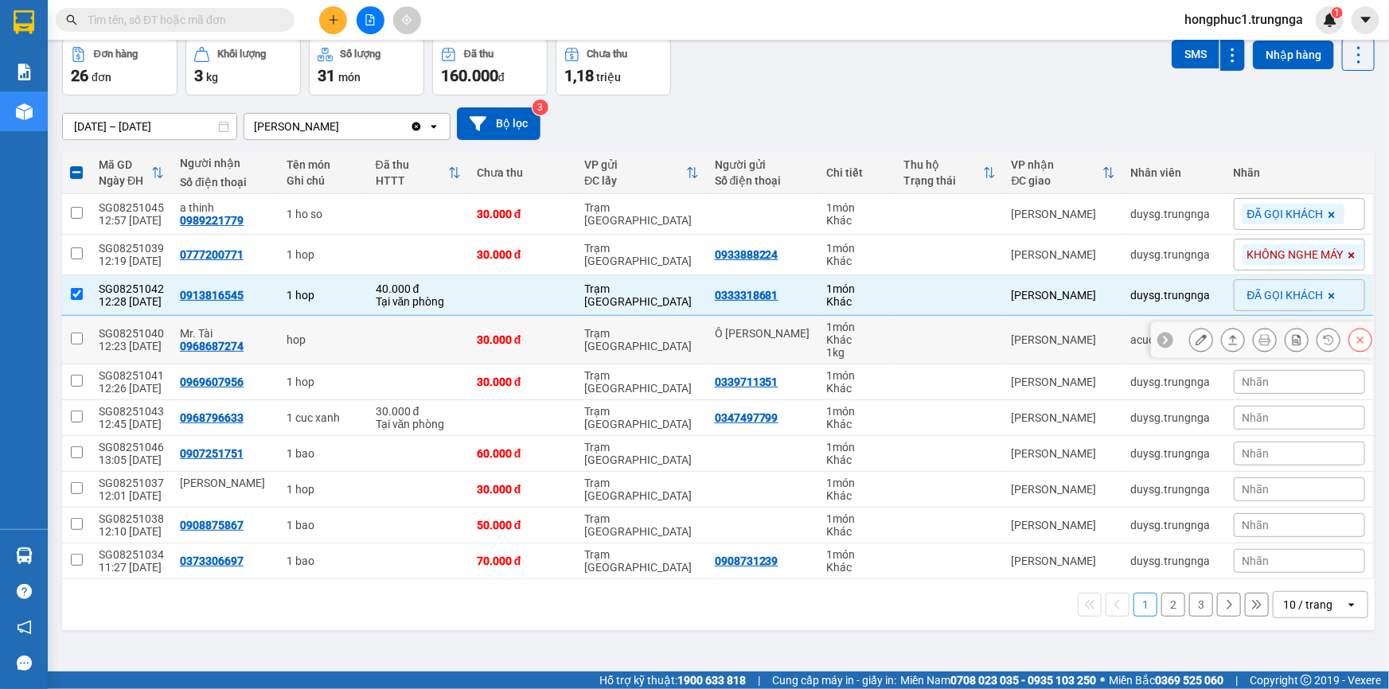
click at [896, 335] on td at bounding box center [949, 340] width 107 height 49
checkbox input "true"
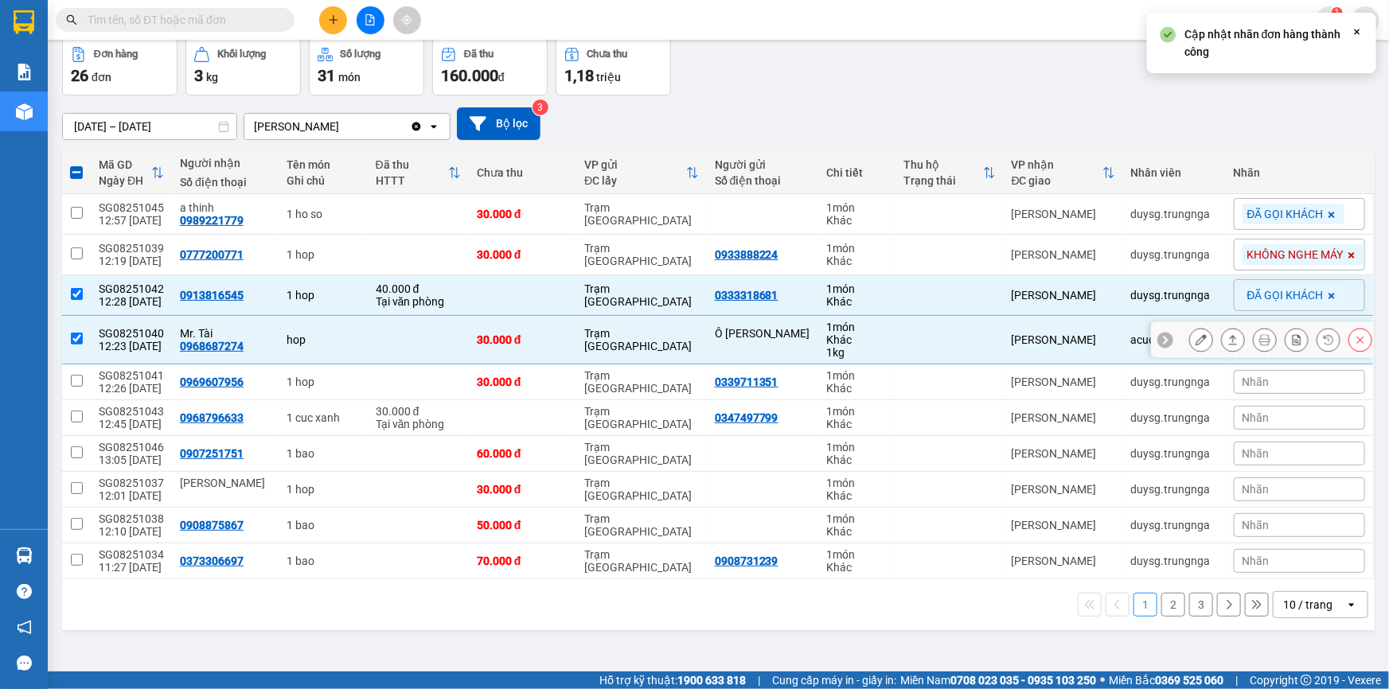
click at [1160, 336] on icon at bounding box center [1165, 339] width 11 height 11
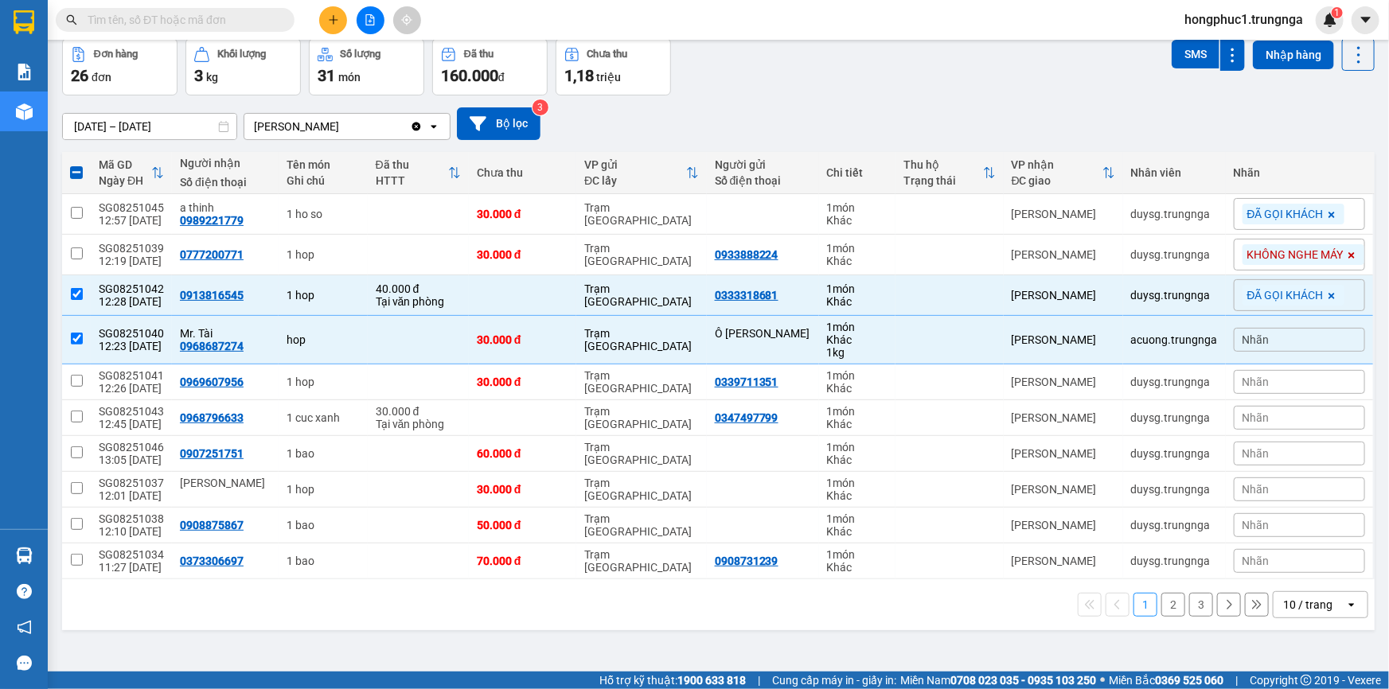
click at [1322, 338] on div "Nhãn" at bounding box center [1299, 340] width 131 height 24
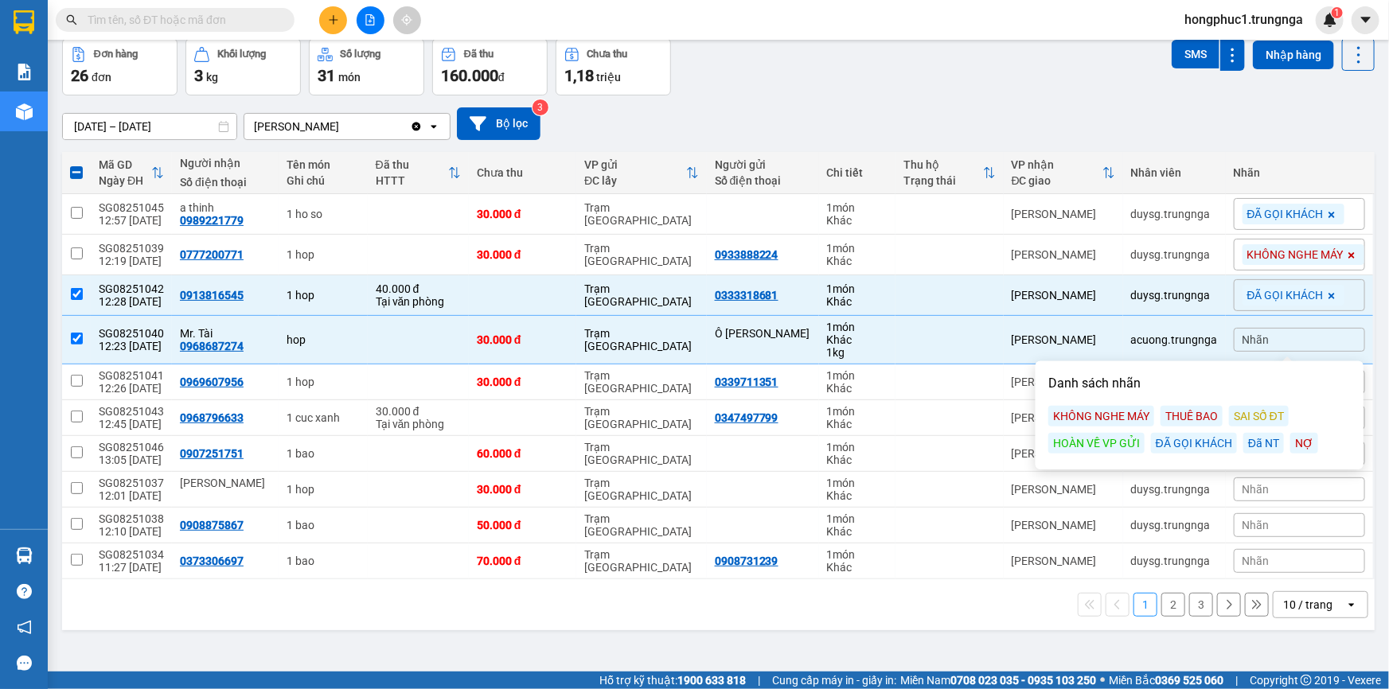
click at [1204, 441] on div "ĐÃ GỌI KHÁCH" at bounding box center [1194, 443] width 86 height 21
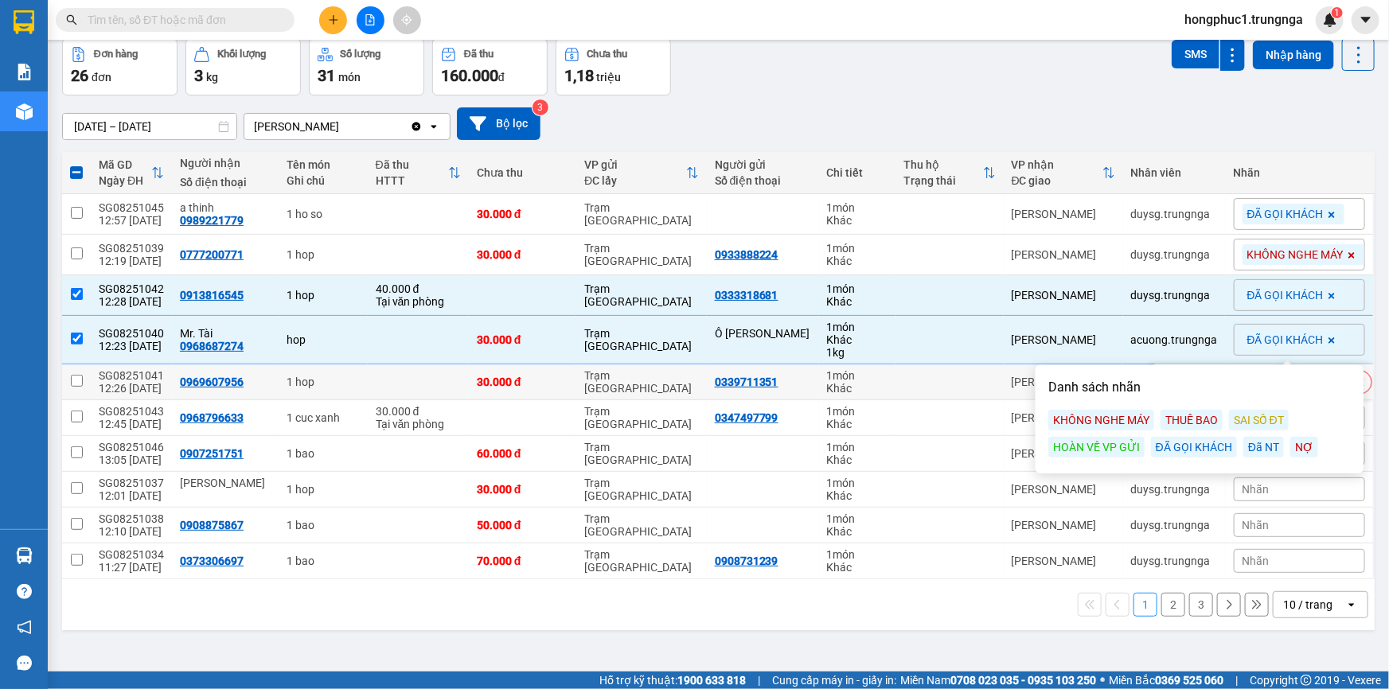
click at [982, 383] on td at bounding box center [949, 383] width 107 height 36
checkbox input "true"
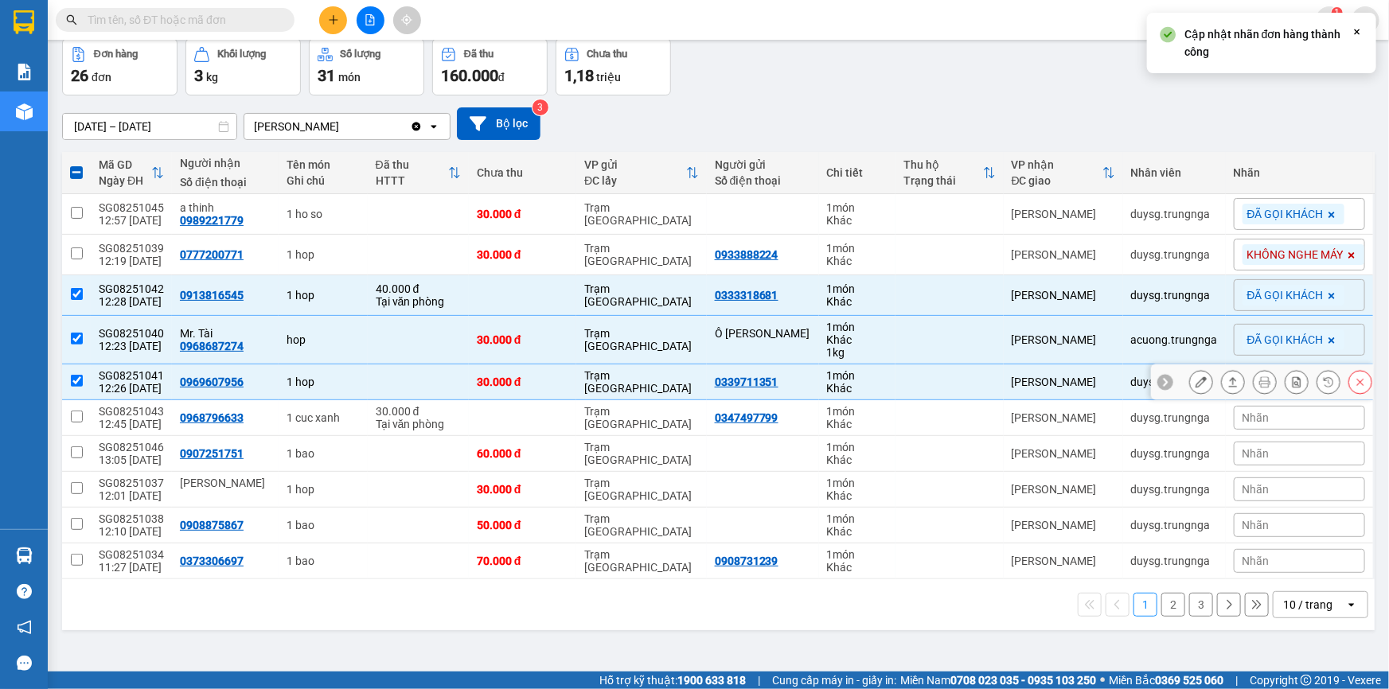
click at [1160, 380] on icon at bounding box center [1165, 382] width 11 height 11
click at [1251, 376] on span "Nhãn" at bounding box center [1256, 382] width 27 height 13
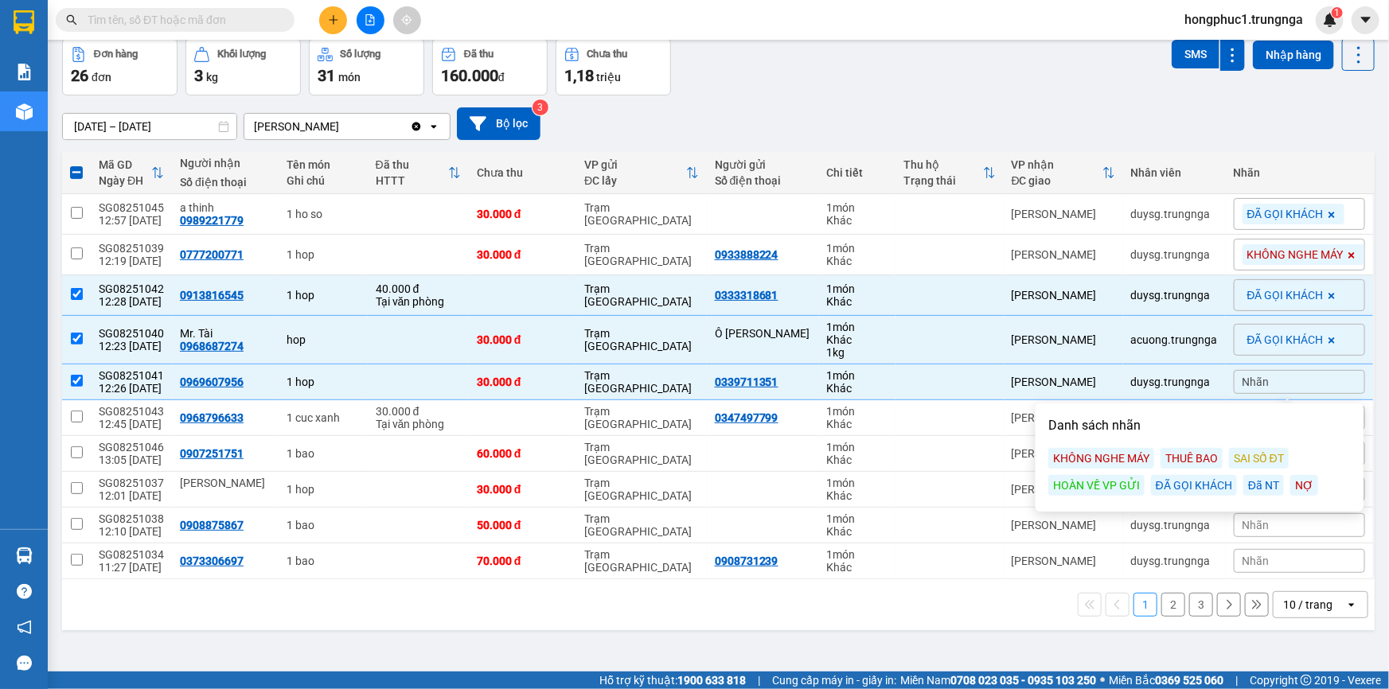
click at [1202, 487] on div "ĐÃ GỌI KHÁCH" at bounding box center [1194, 485] width 86 height 21
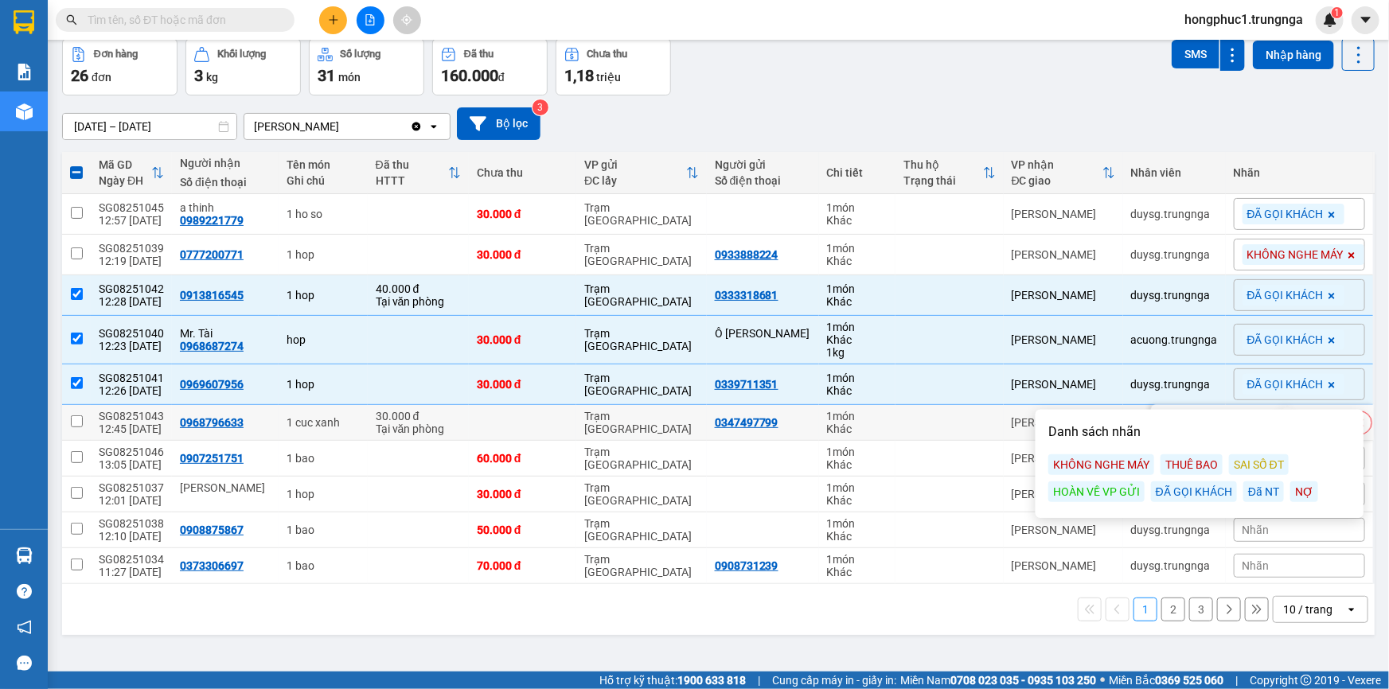
click at [950, 425] on td at bounding box center [949, 423] width 107 height 36
checkbox input "true"
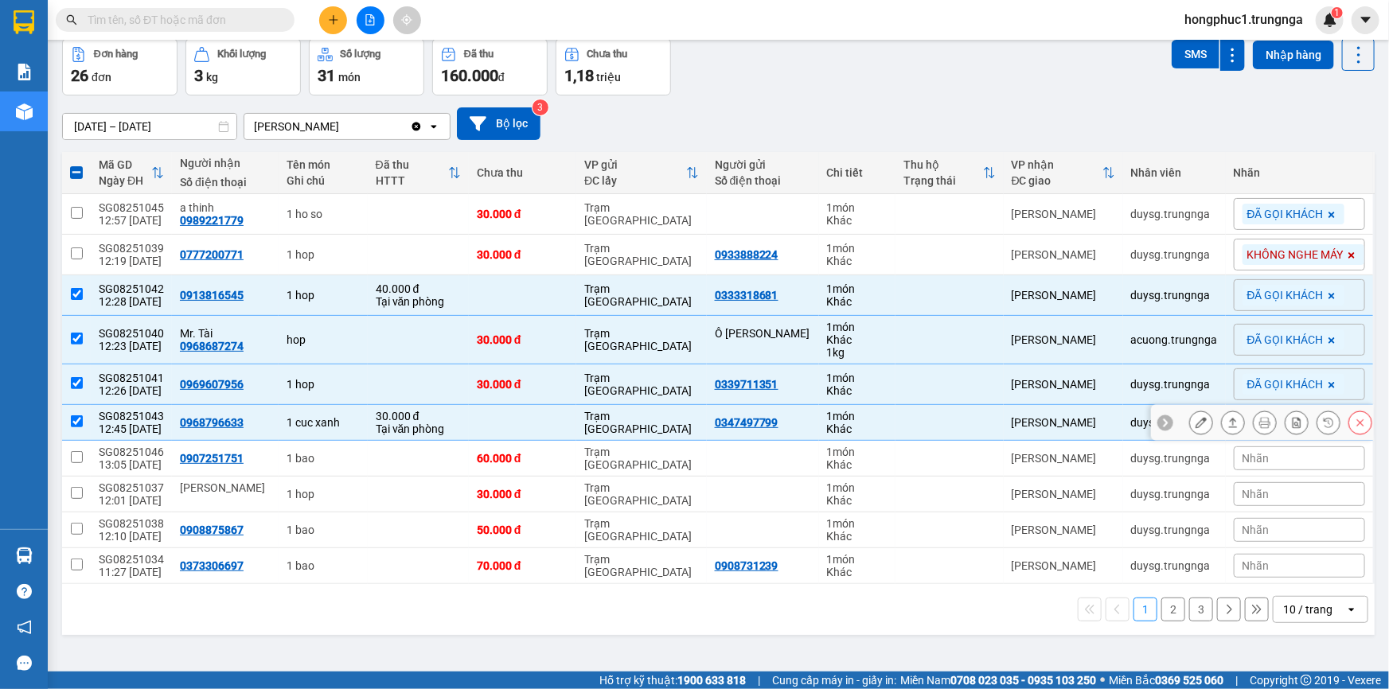
click at [1160, 422] on icon at bounding box center [1165, 422] width 11 height 11
click at [1263, 427] on div "Nhãn" at bounding box center [1299, 423] width 131 height 24
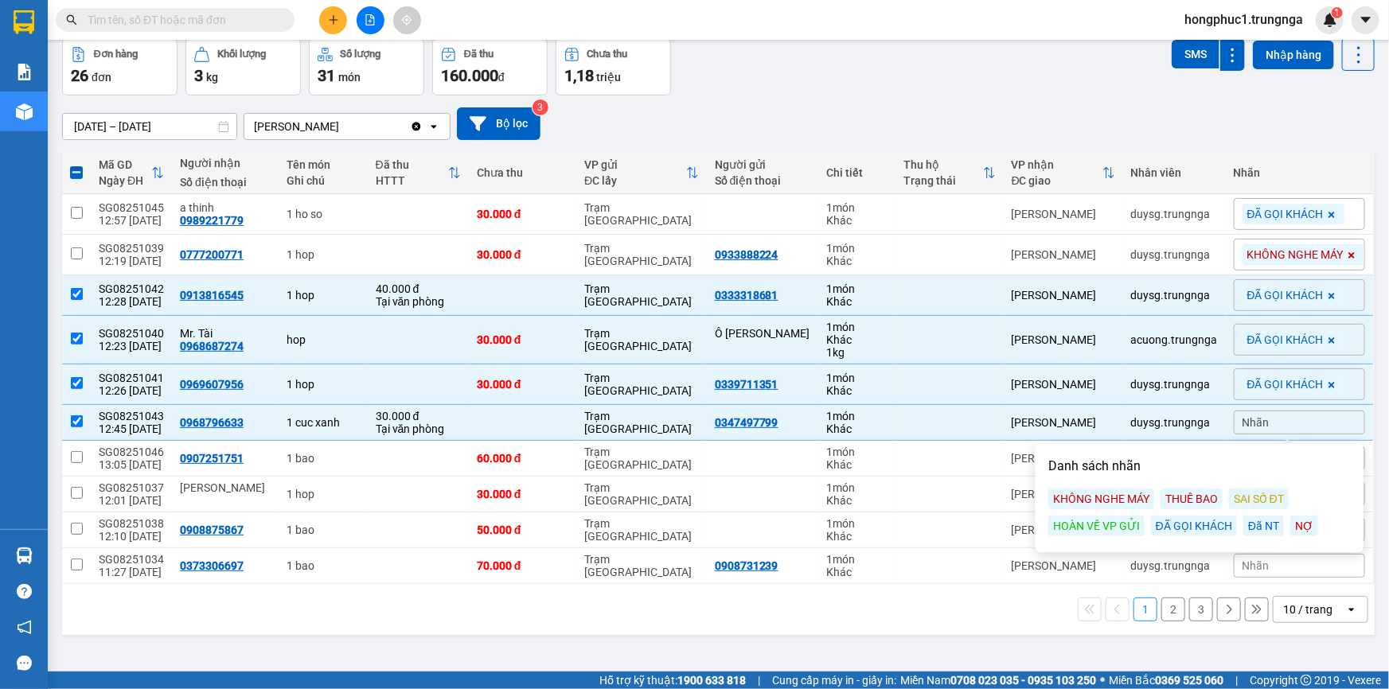
click at [1193, 528] on div "ĐÃ GỌI KHÁCH" at bounding box center [1194, 526] width 86 height 21
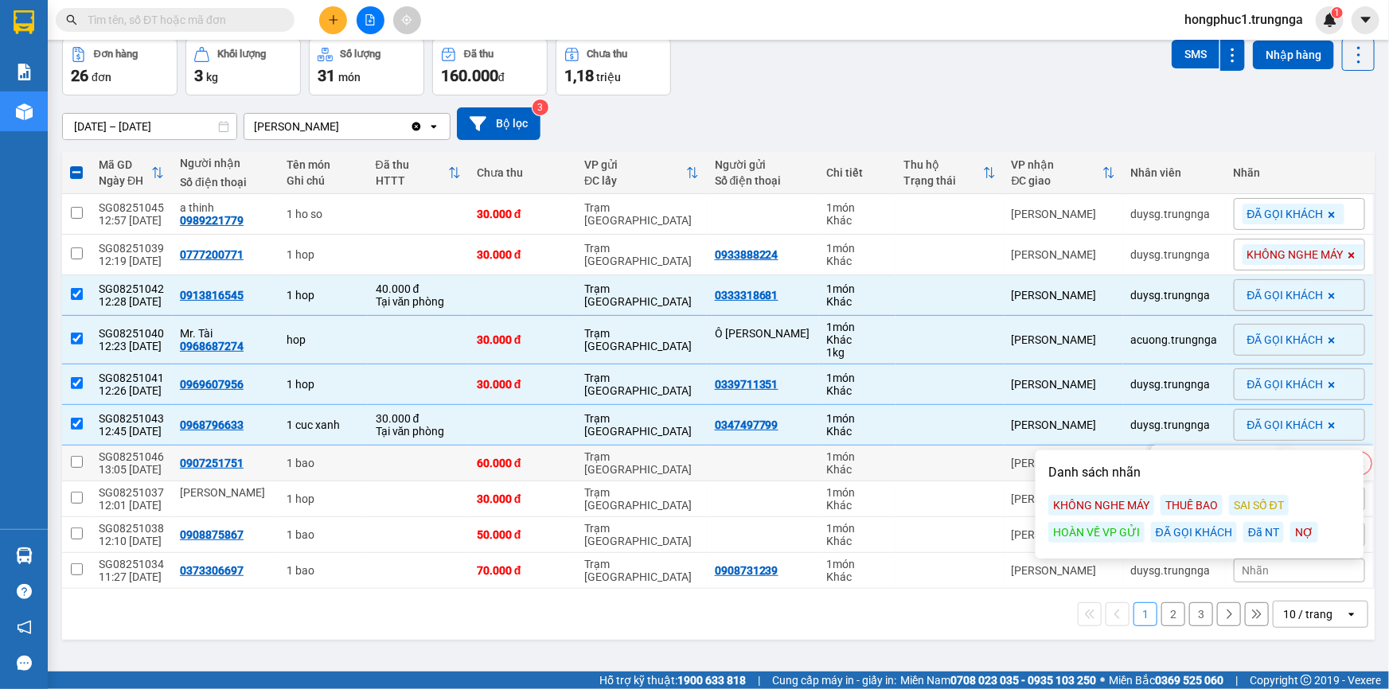
click at [896, 471] on td at bounding box center [949, 464] width 107 height 36
checkbox input "true"
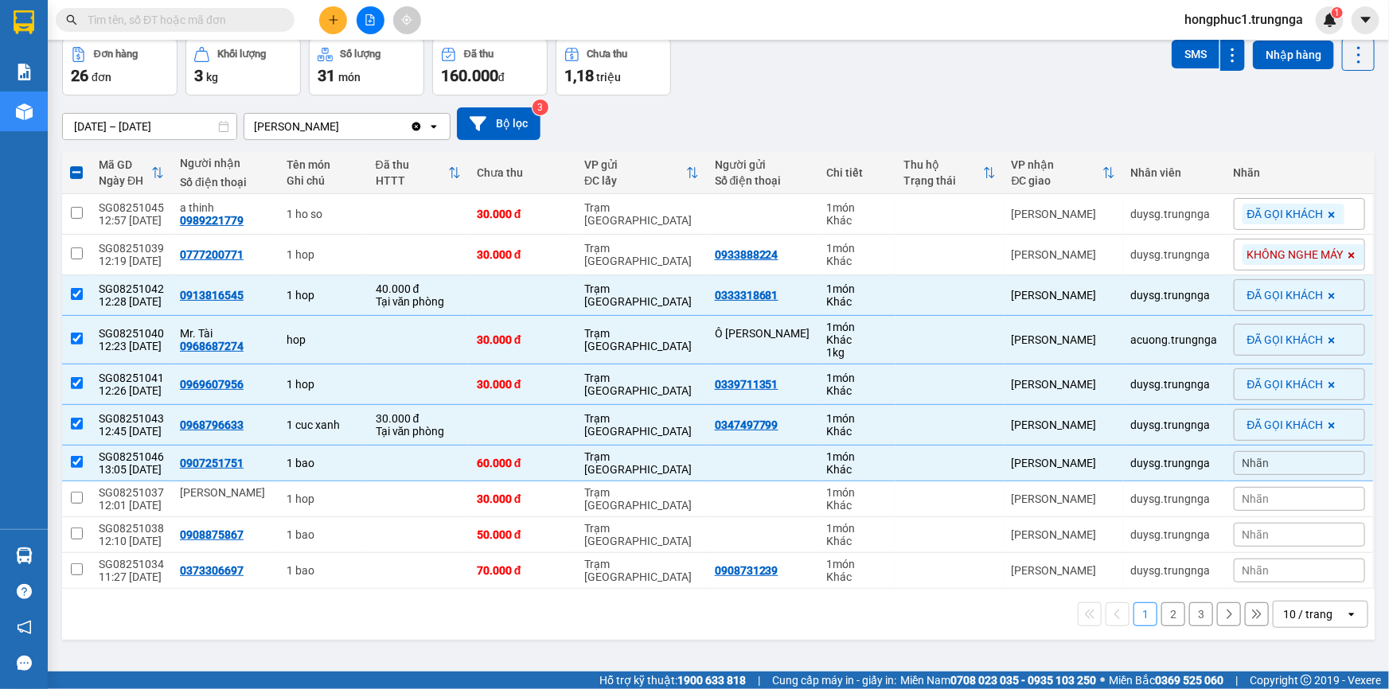
click at [1286, 459] on div "Nhãn" at bounding box center [1299, 463] width 131 height 24
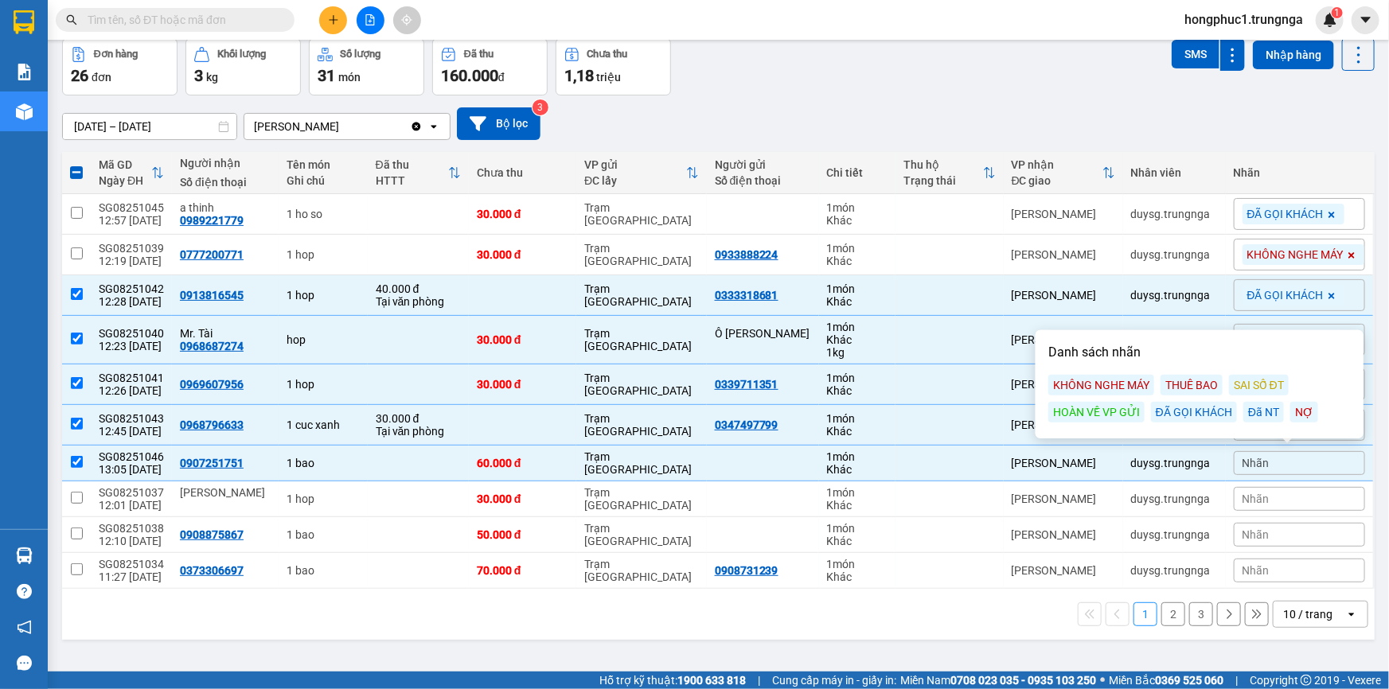
click at [1189, 408] on div "ĐÃ GỌI KHÁCH" at bounding box center [1194, 412] width 86 height 21
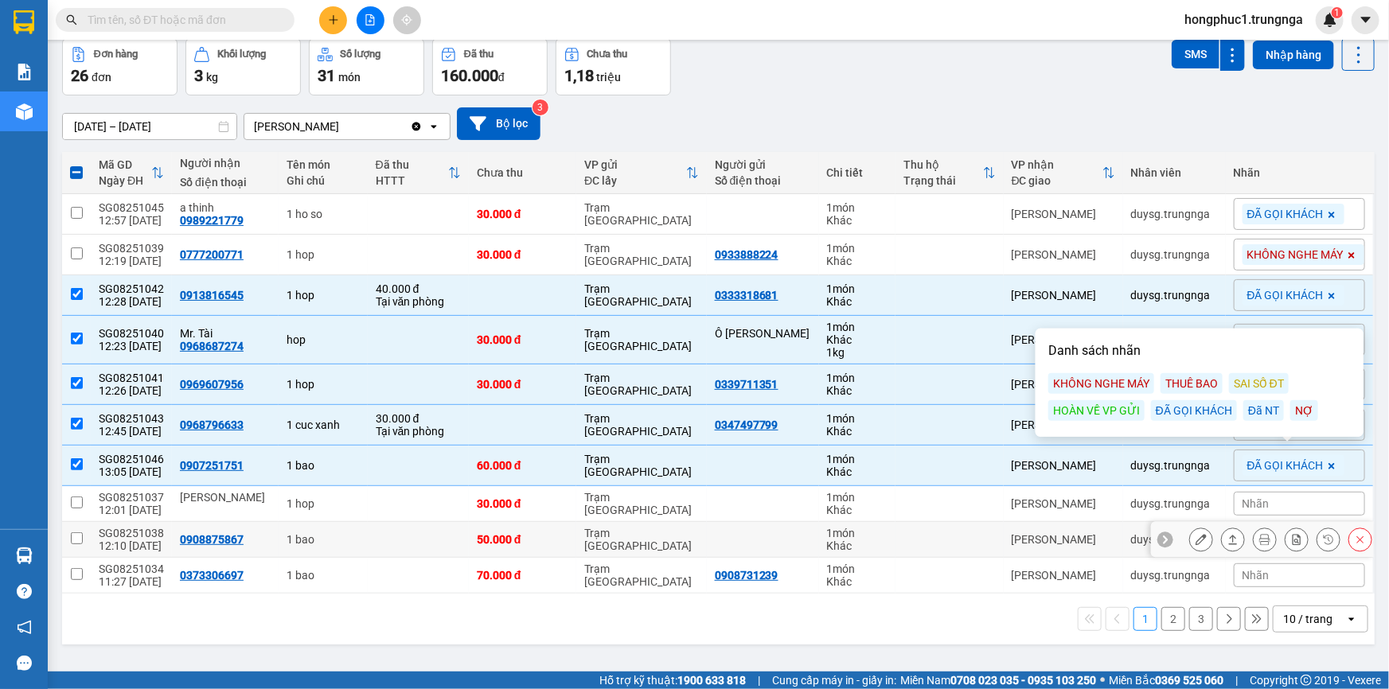
click at [1160, 541] on icon at bounding box center [1165, 539] width 11 height 11
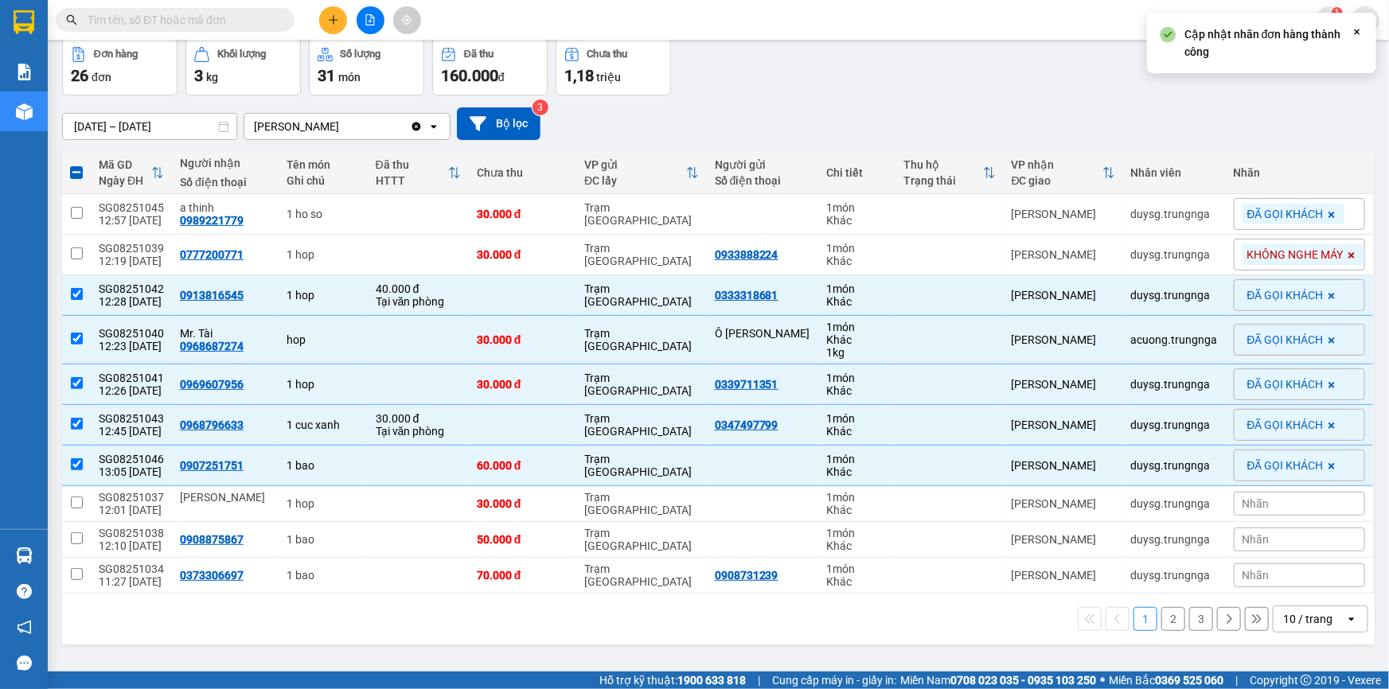
click at [1243, 539] on span "Nhãn" at bounding box center [1256, 539] width 27 height 13
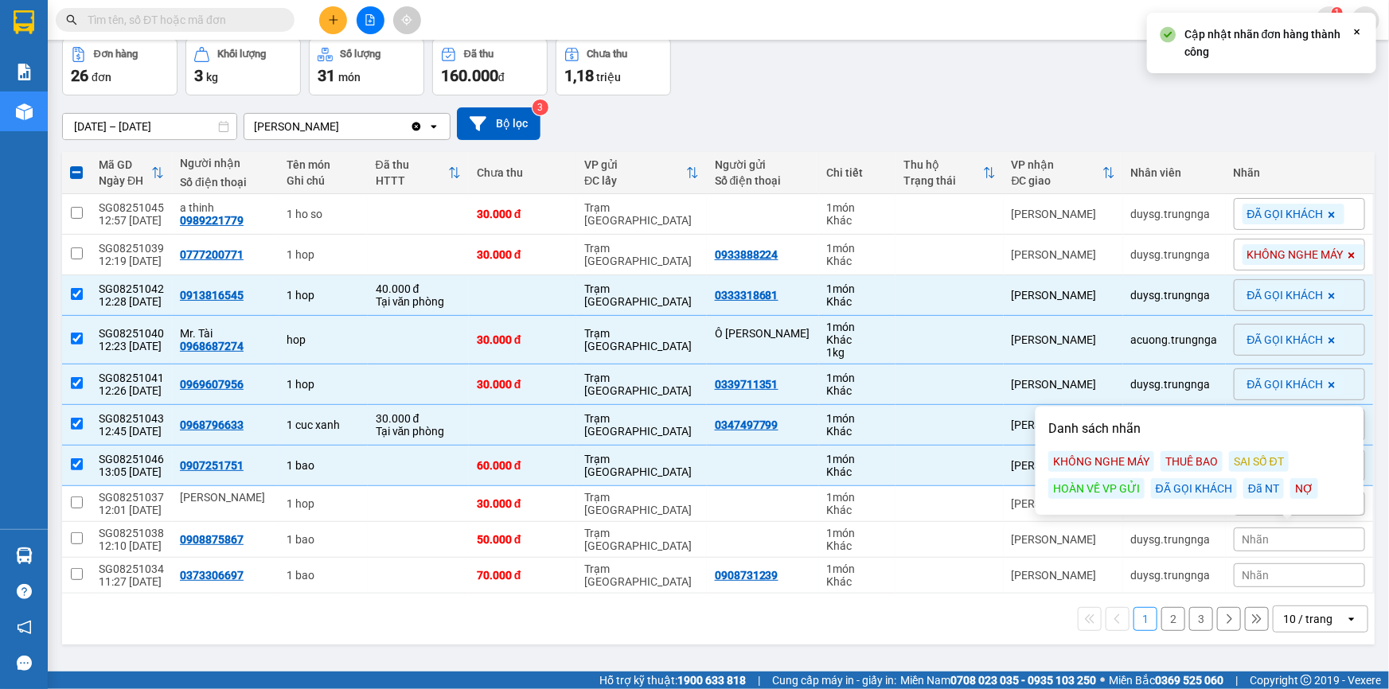
click at [1179, 483] on div "ĐÃ GỌI KHÁCH" at bounding box center [1194, 488] width 86 height 21
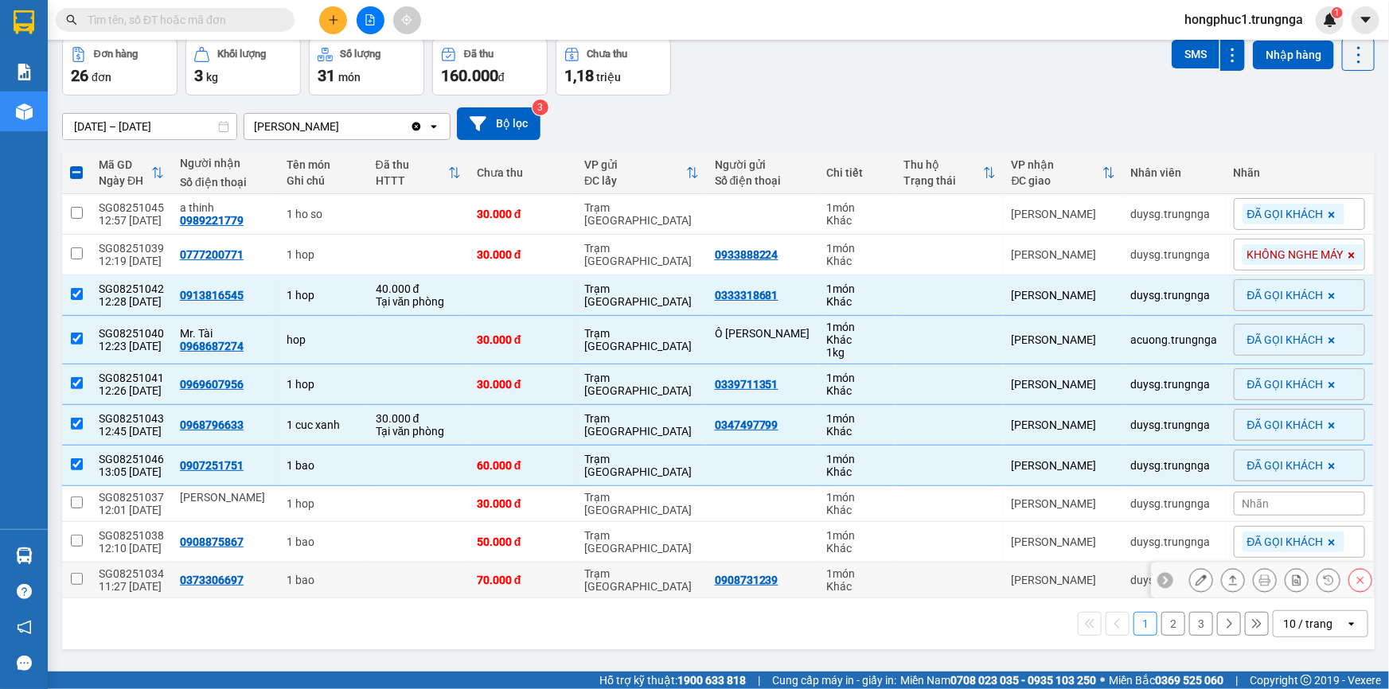
click at [1160, 580] on icon at bounding box center [1165, 580] width 11 height 11
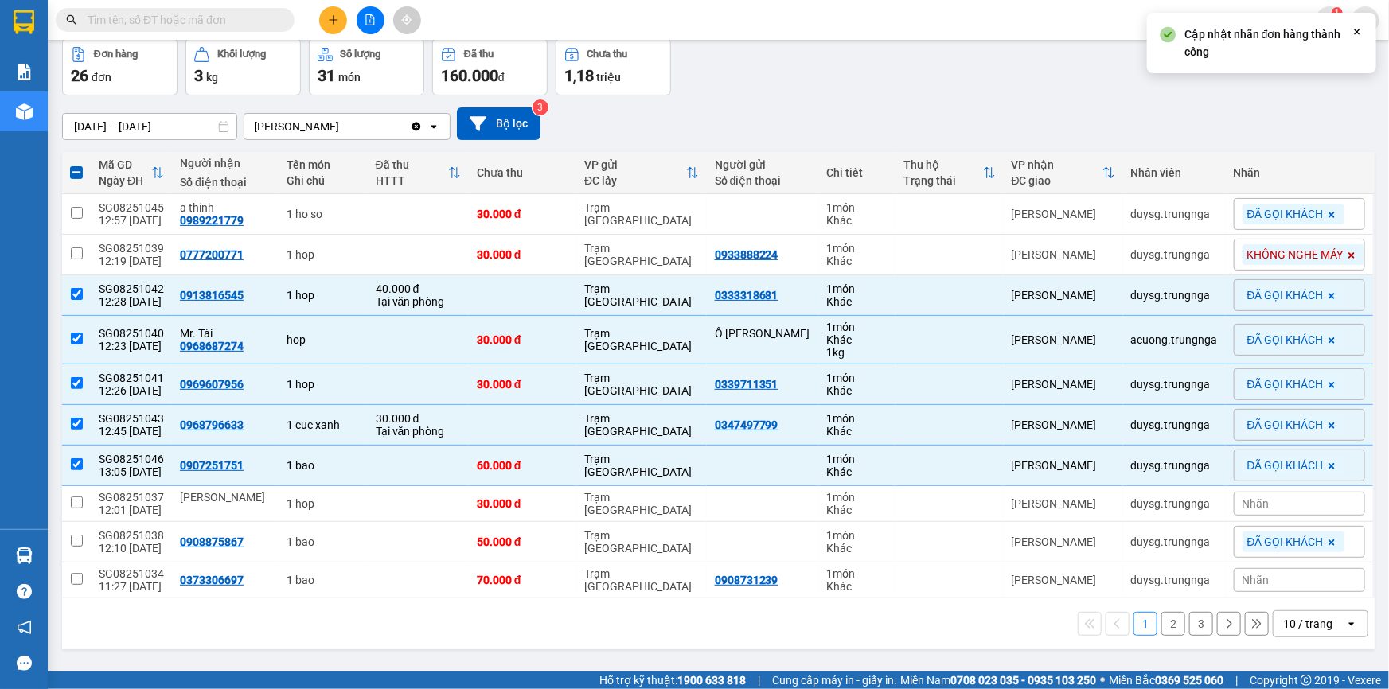
click at [1273, 580] on div "Nhãn" at bounding box center [1299, 580] width 131 height 24
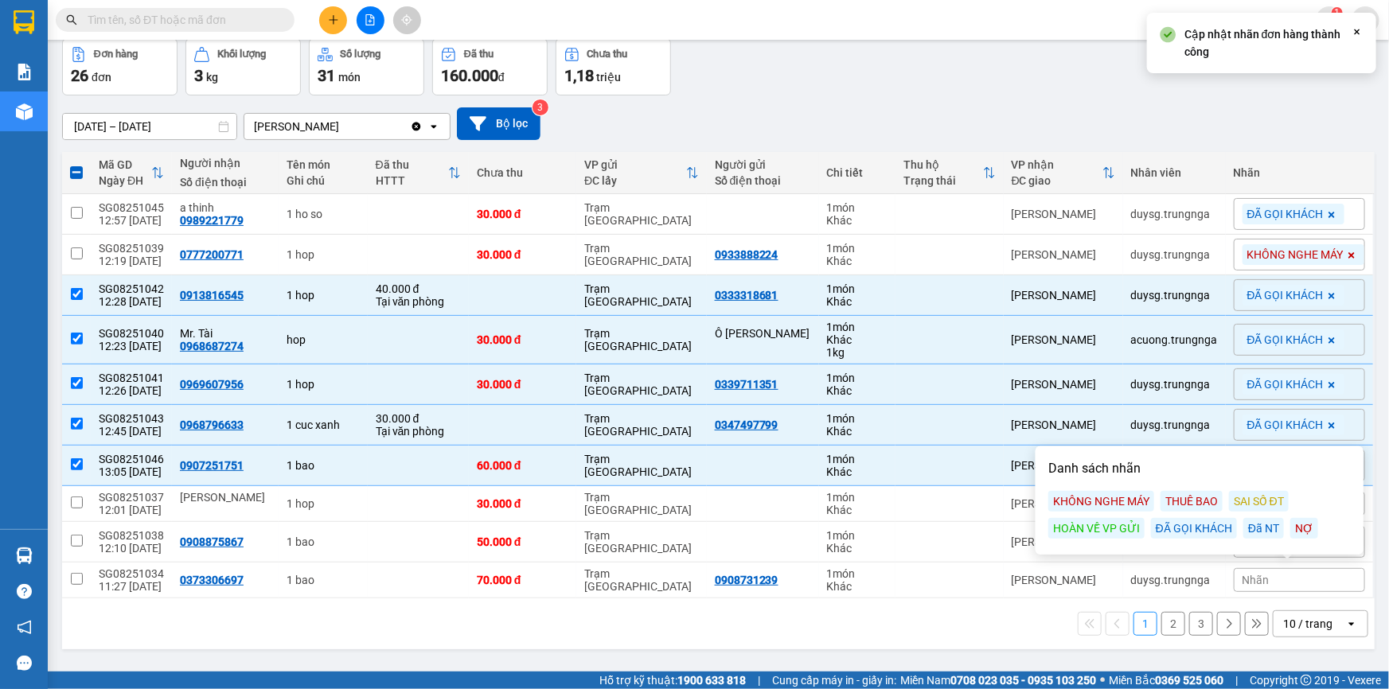
click at [1205, 528] on div "ĐÃ GỌI KHÁCH" at bounding box center [1194, 528] width 86 height 21
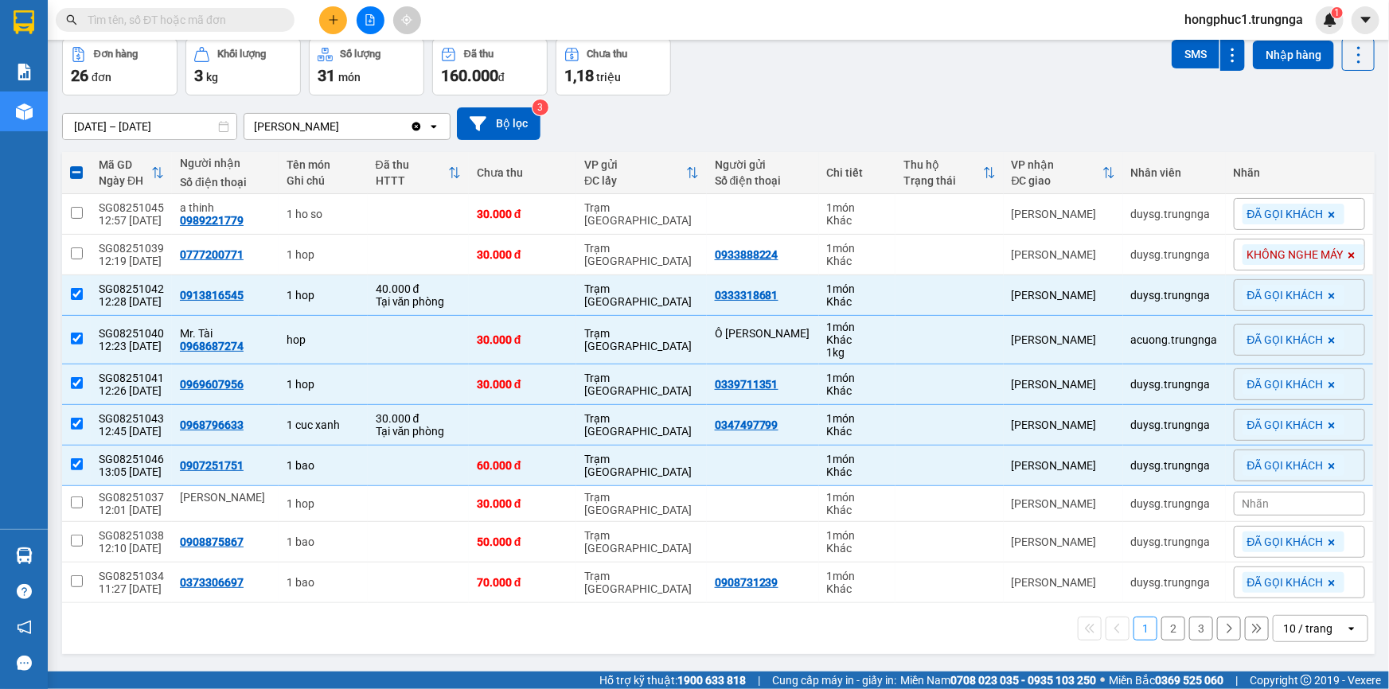
click at [1165, 621] on button "2" at bounding box center [1173, 629] width 24 height 24
checkbox input "false"
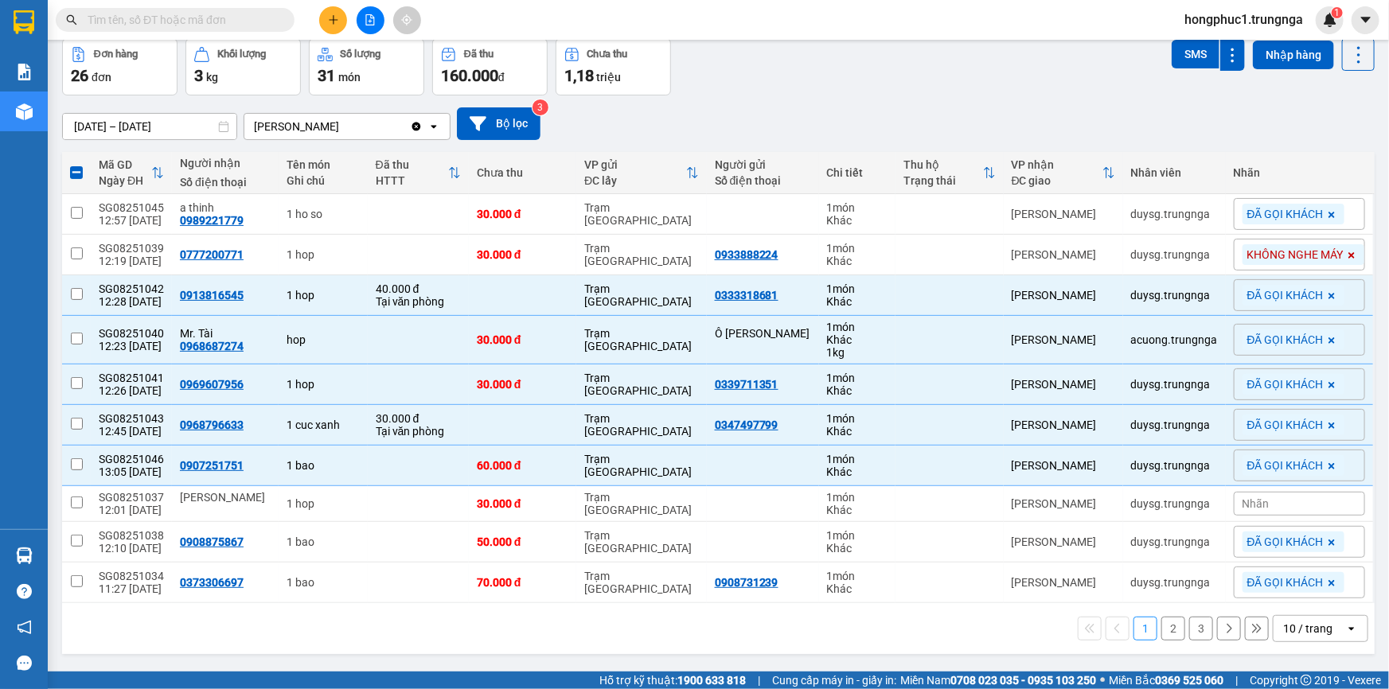
checkbox input "false"
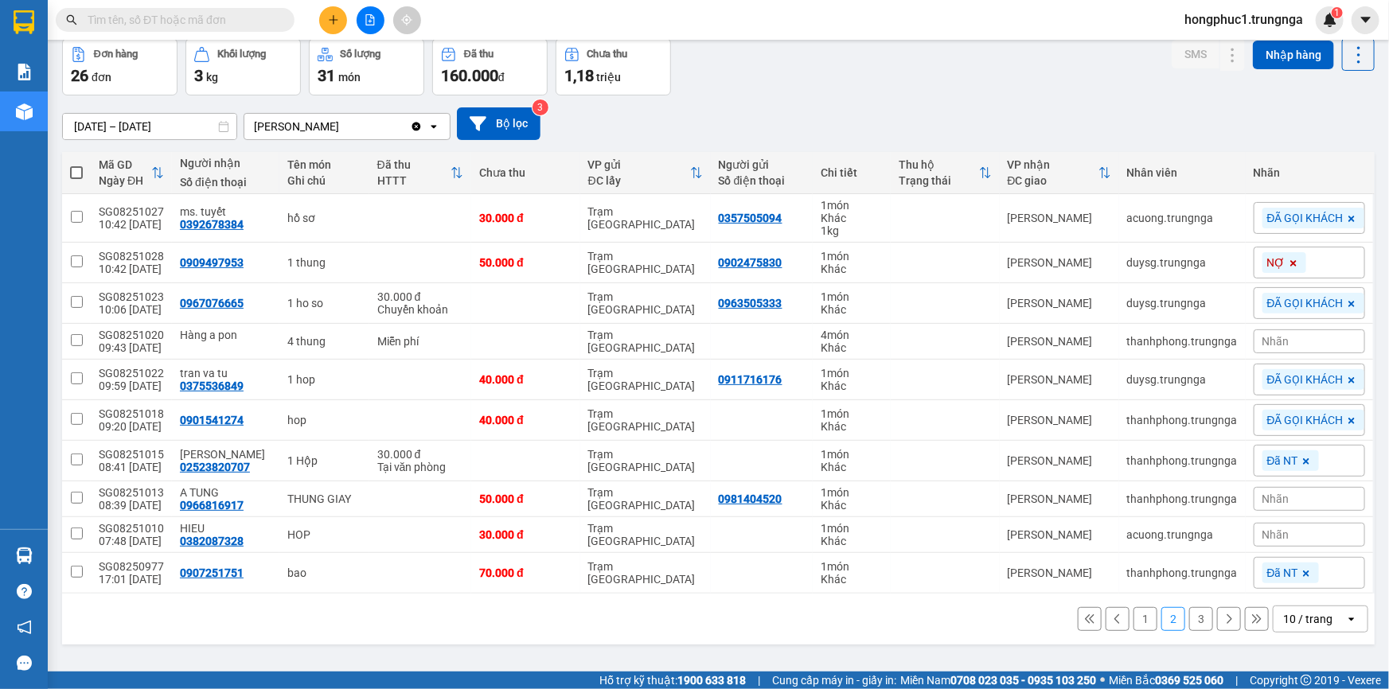
click at [1084, 619] on icon at bounding box center [1089, 619] width 11 height 11
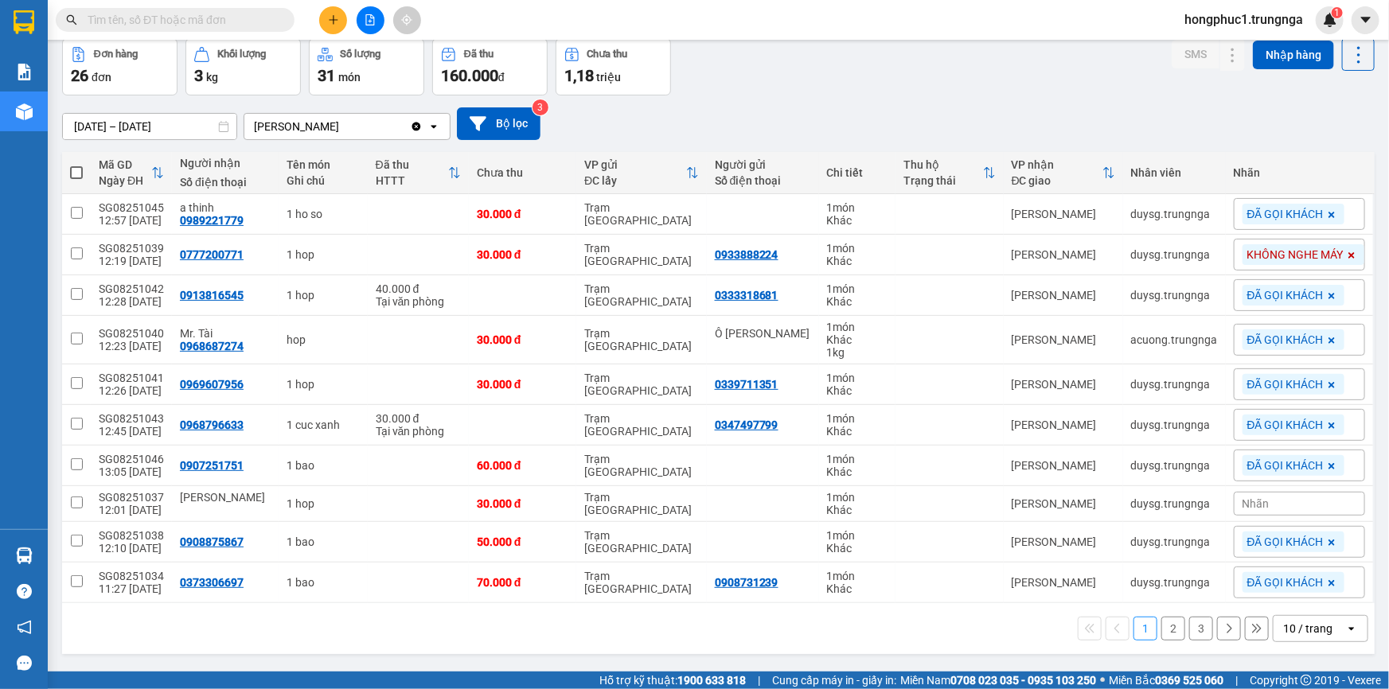
click at [80, 22] on span at bounding box center [175, 20] width 239 height 24
click at [74, 20] on icon "search" at bounding box center [71, 19] width 11 height 11
click at [76, 17] on icon "search" at bounding box center [71, 19] width 11 height 11
click at [173, 24] on input "text" at bounding box center [182, 20] width 188 height 18
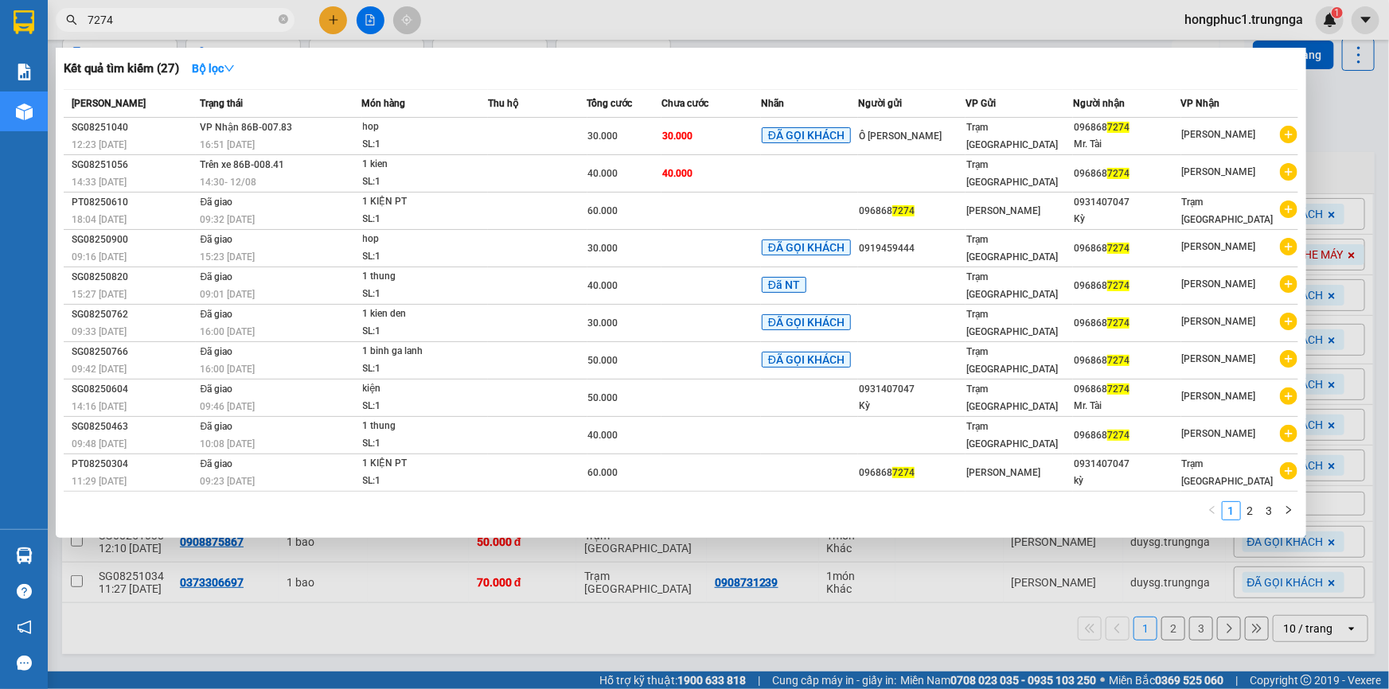
click at [1337, 132] on div at bounding box center [694, 344] width 1389 height 689
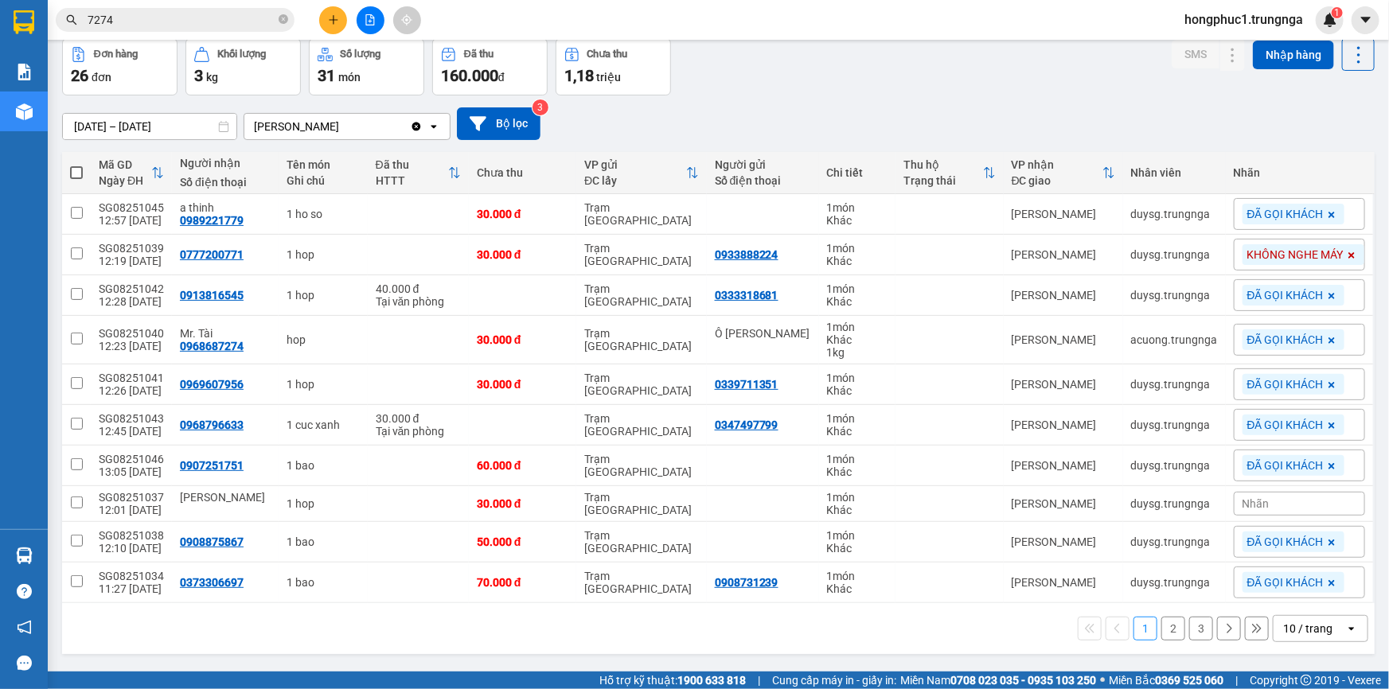
click at [121, 19] on input "7274" at bounding box center [182, 20] width 188 height 18
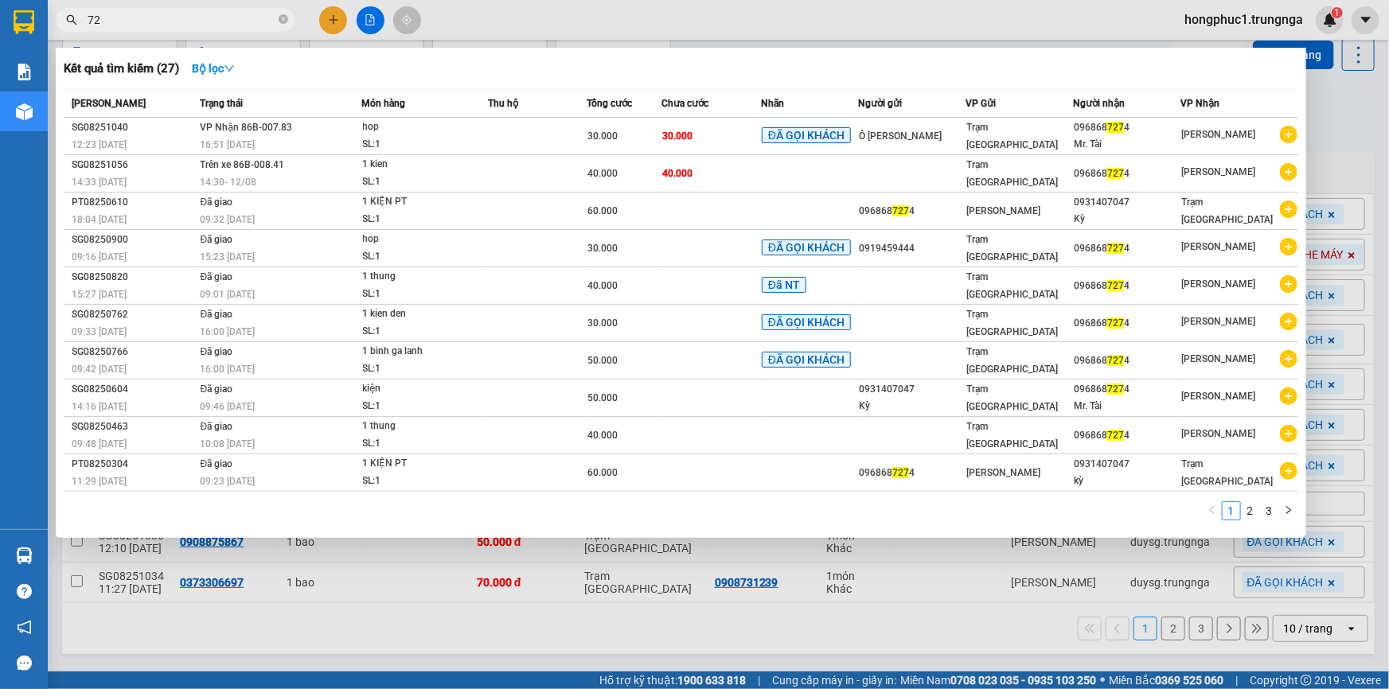
type input "7"
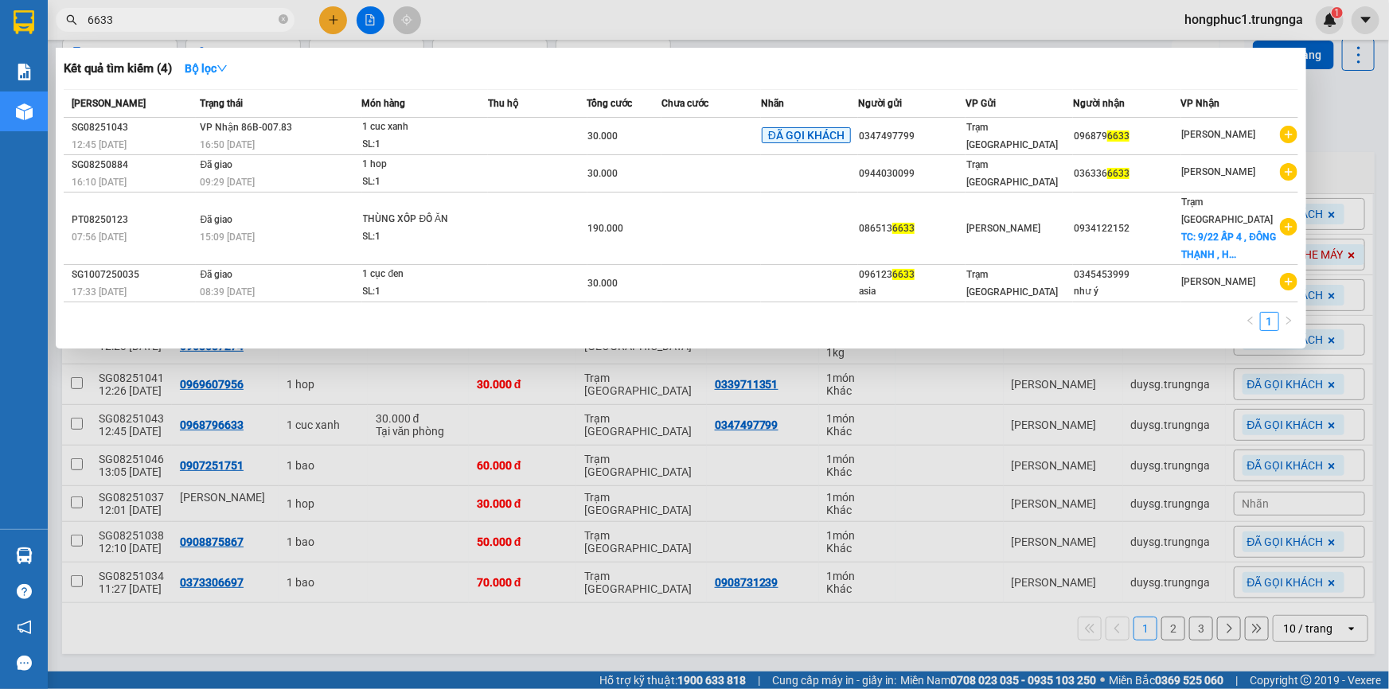
click at [1335, 115] on div at bounding box center [694, 344] width 1389 height 689
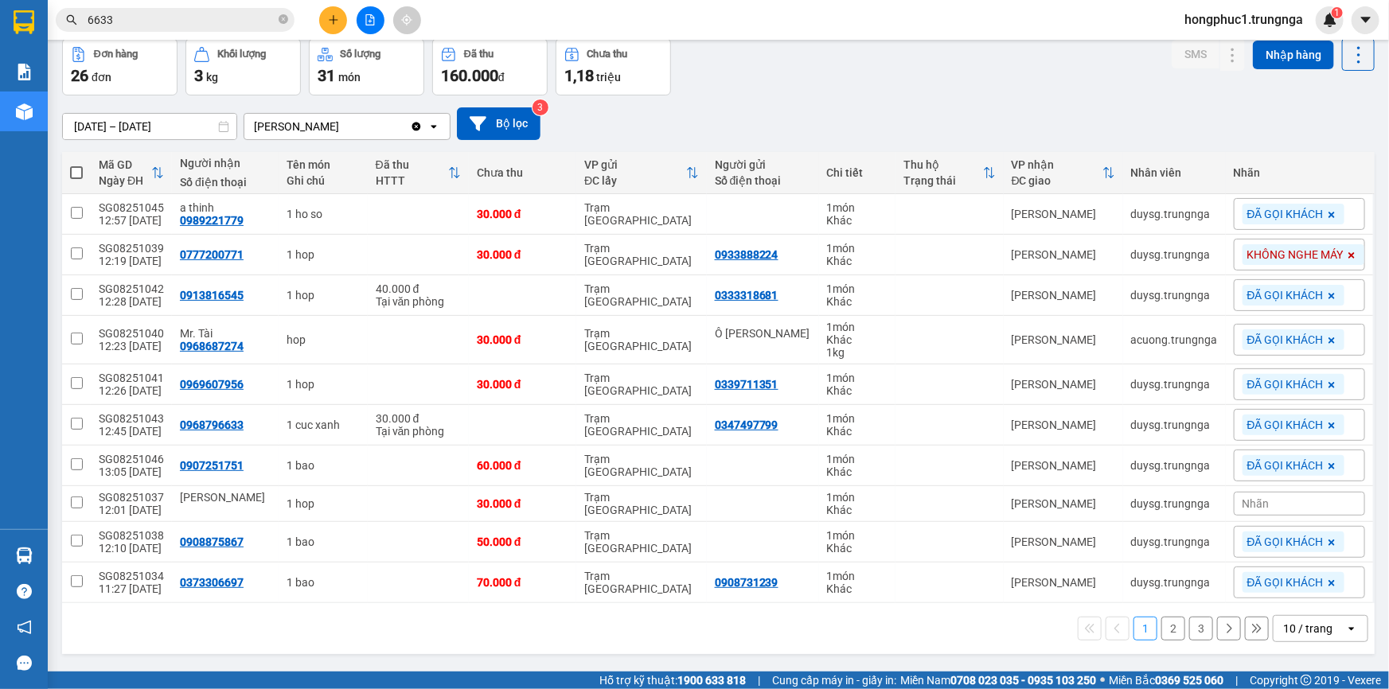
click at [145, 14] on input "6633" at bounding box center [182, 20] width 188 height 18
type input "6"
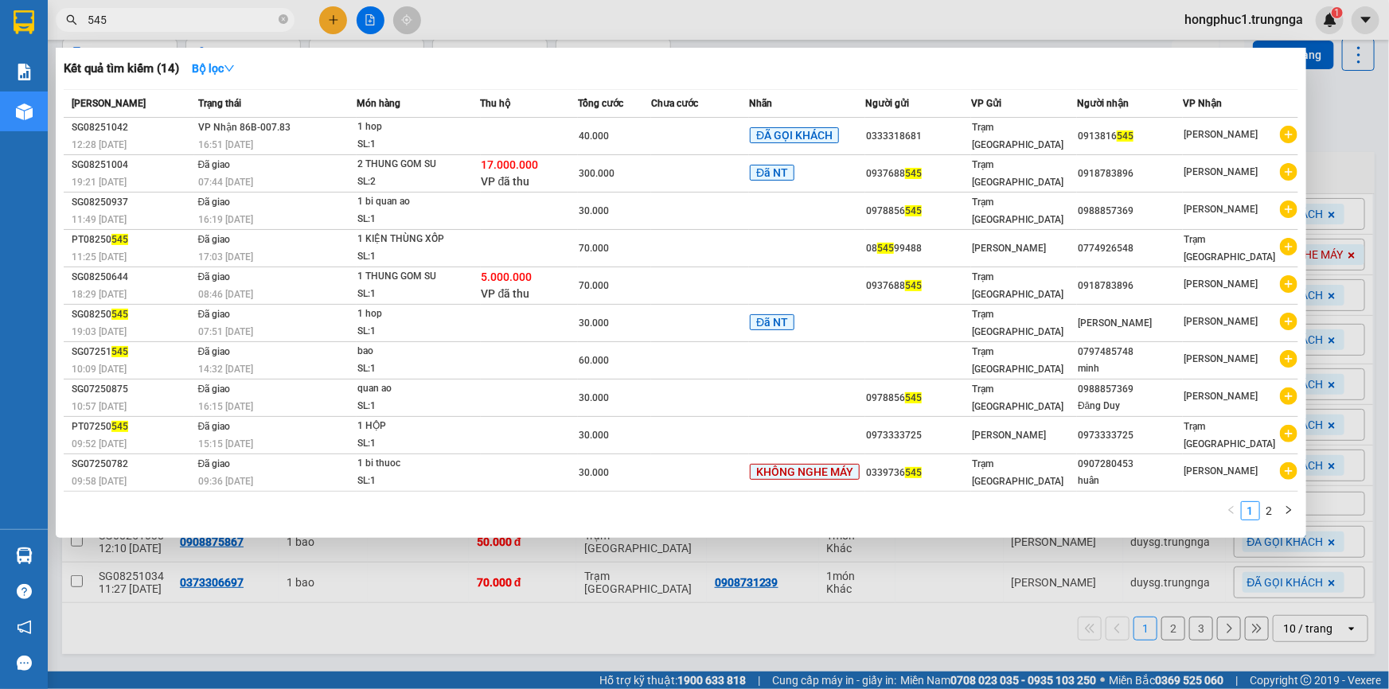
type input "545"
click at [1337, 119] on div at bounding box center [694, 344] width 1389 height 689
click at [151, 17] on input "545" at bounding box center [182, 20] width 188 height 18
click at [800, 15] on div at bounding box center [694, 344] width 1389 height 689
